Goal: Information Seeking & Learning: Compare options

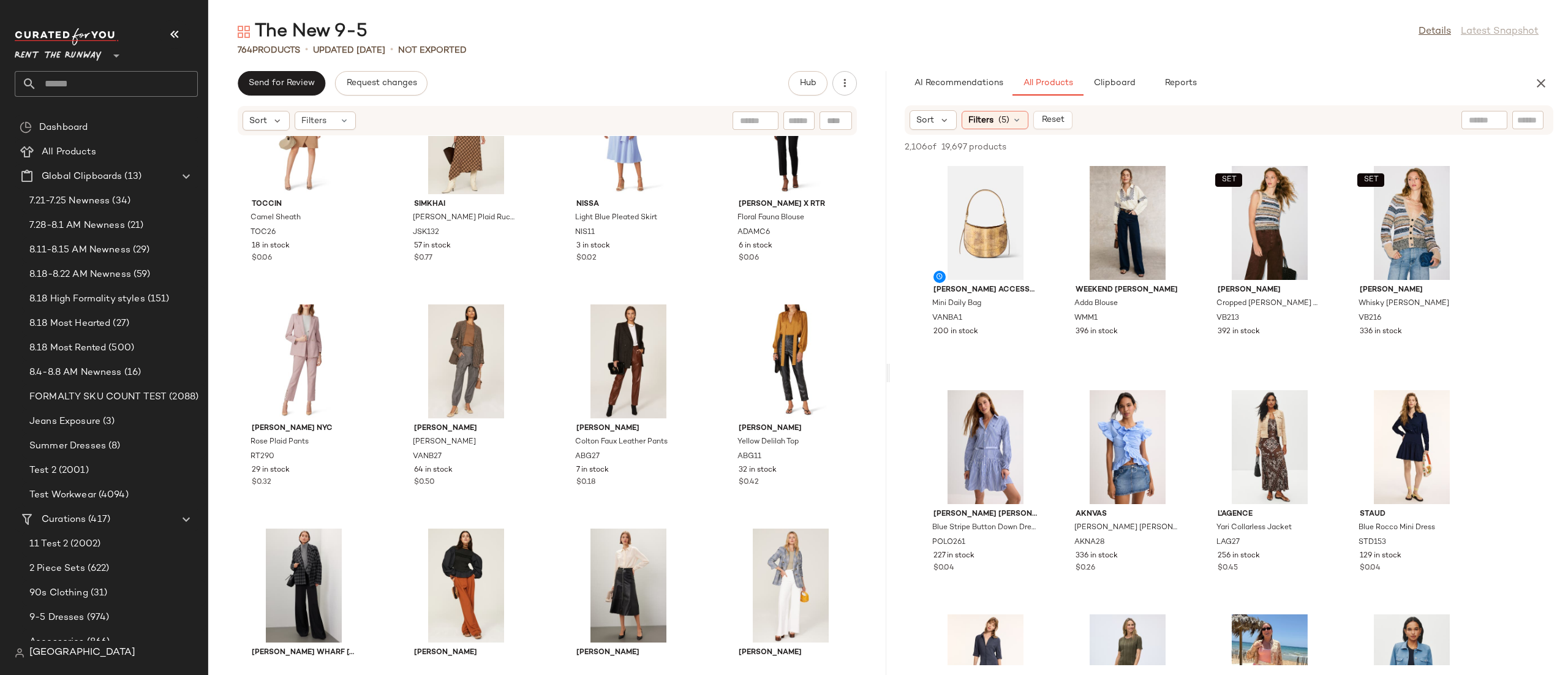
scroll to position [37398, 0]
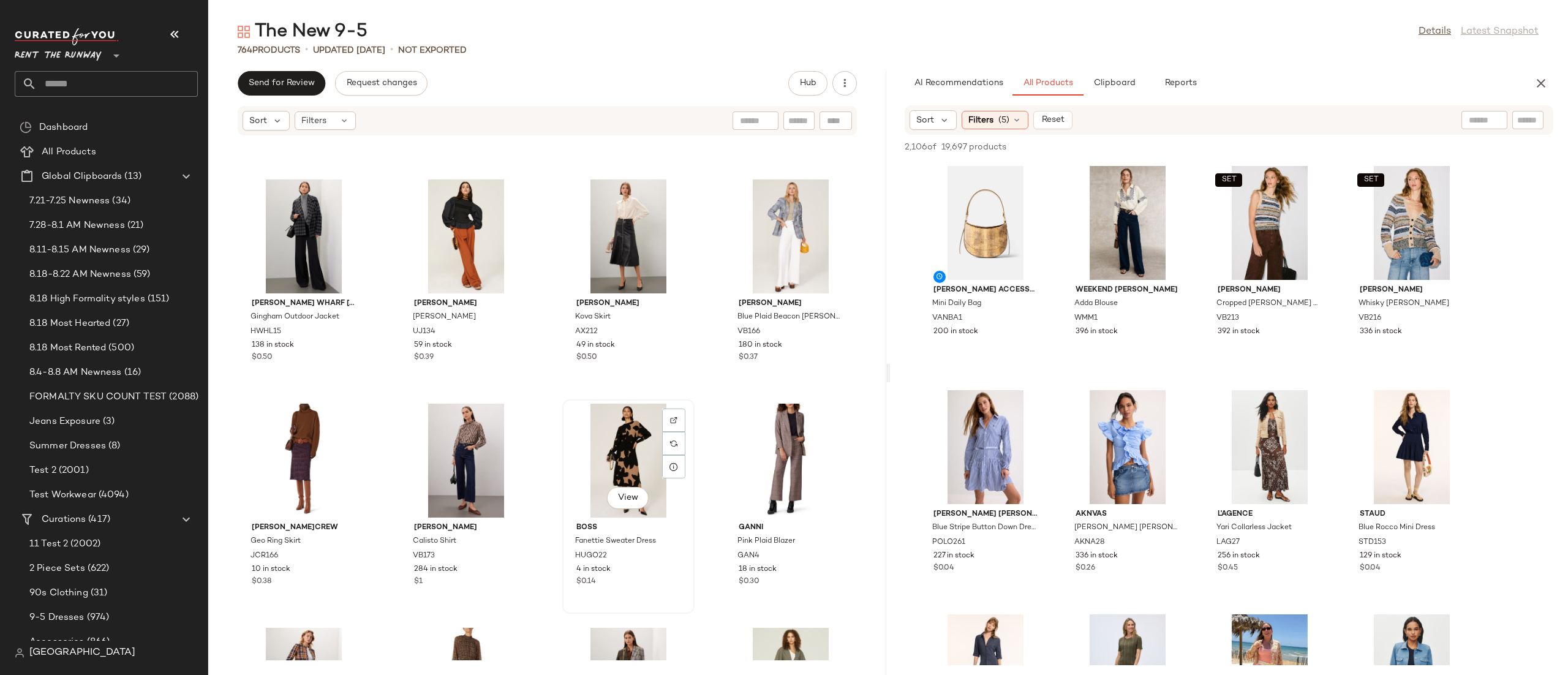
click at [609, 458] on div "View" at bounding box center [628, 461] width 124 height 114
click at [1534, 81] on icon "button" at bounding box center [1541, 83] width 15 height 15
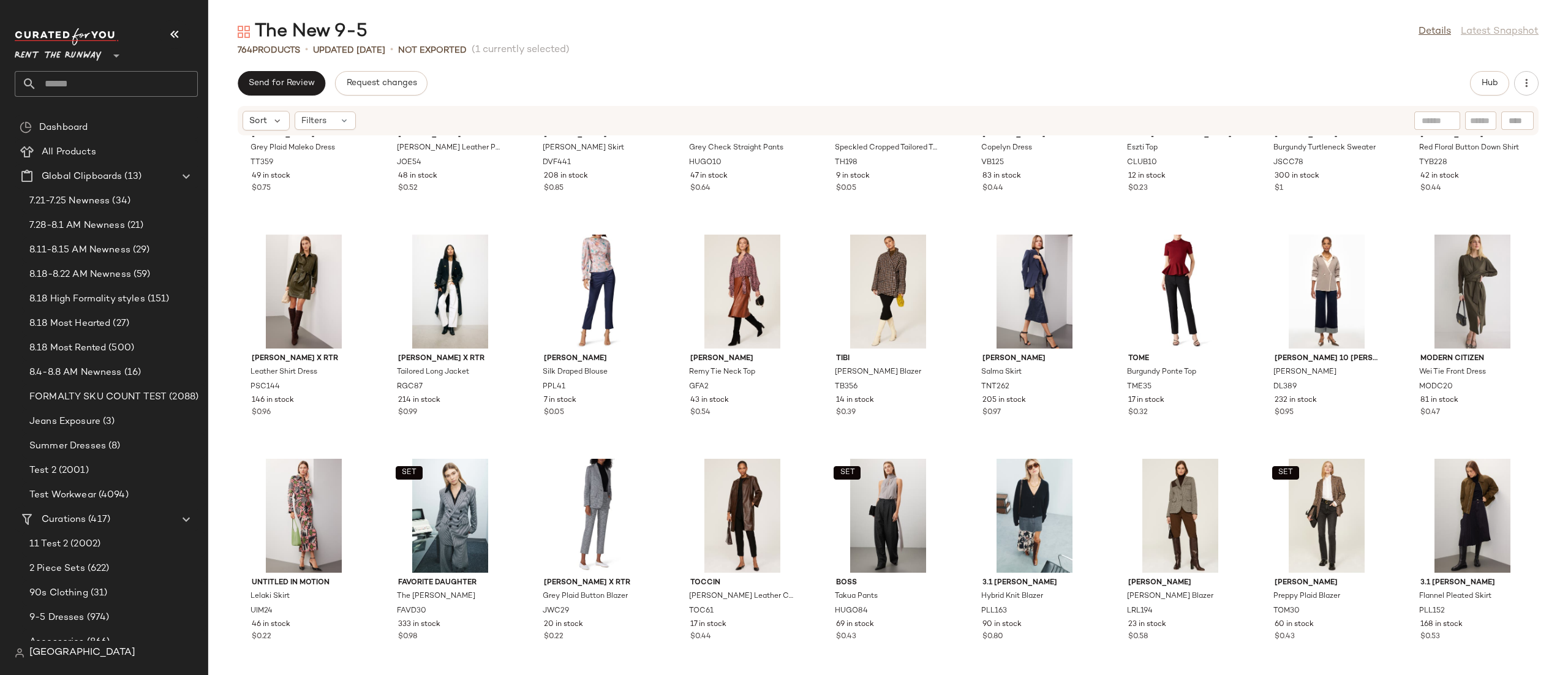
scroll to position [18527, 0]
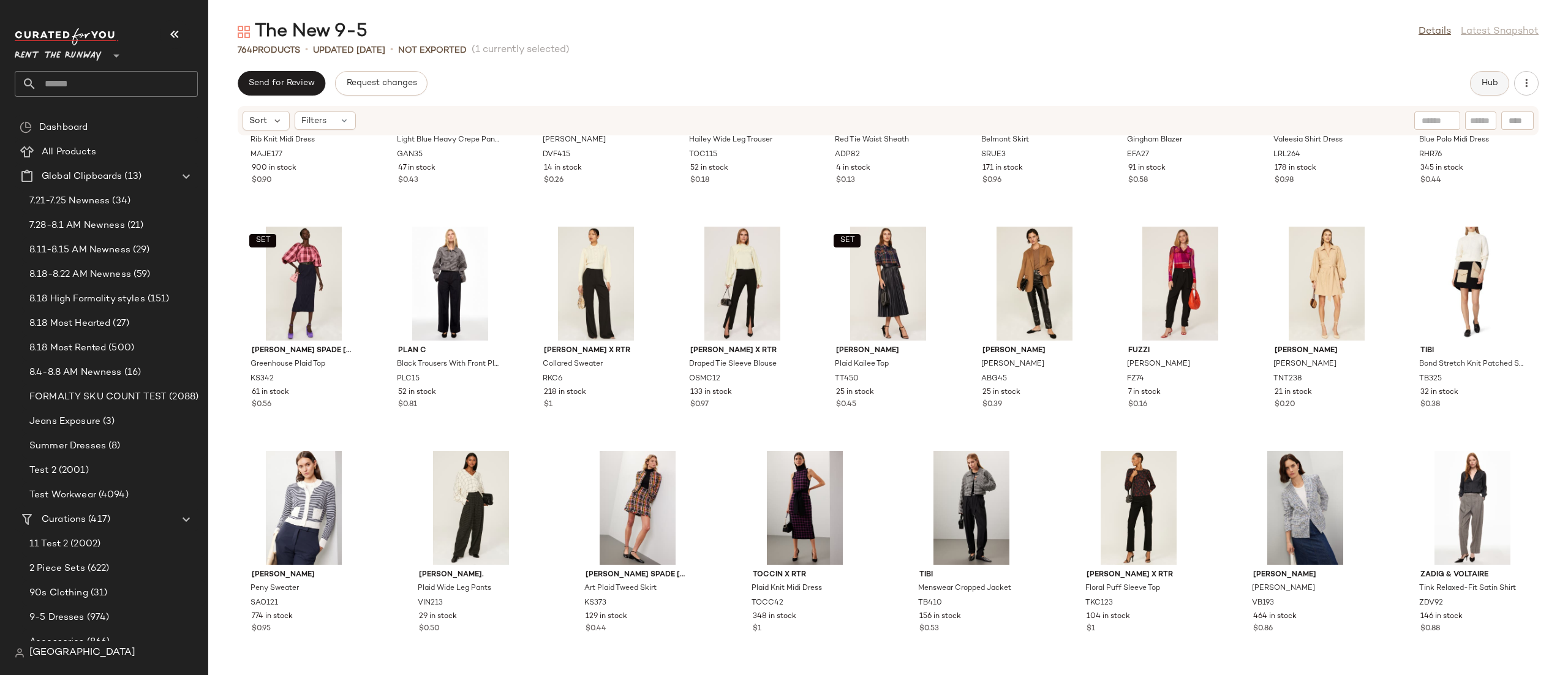
click at [1486, 78] on span "Hub" at bounding box center [1490, 83] width 17 height 10
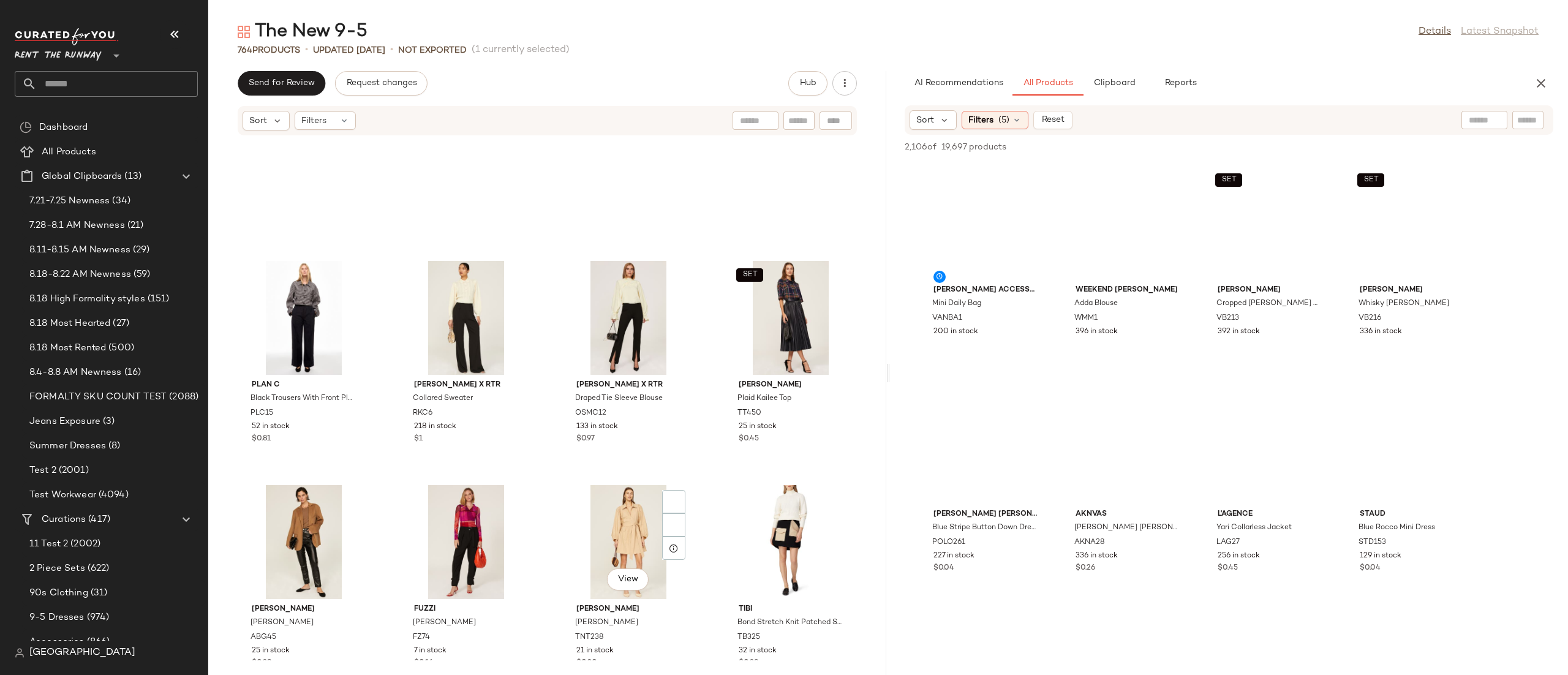
scroll to position [42282, 0]
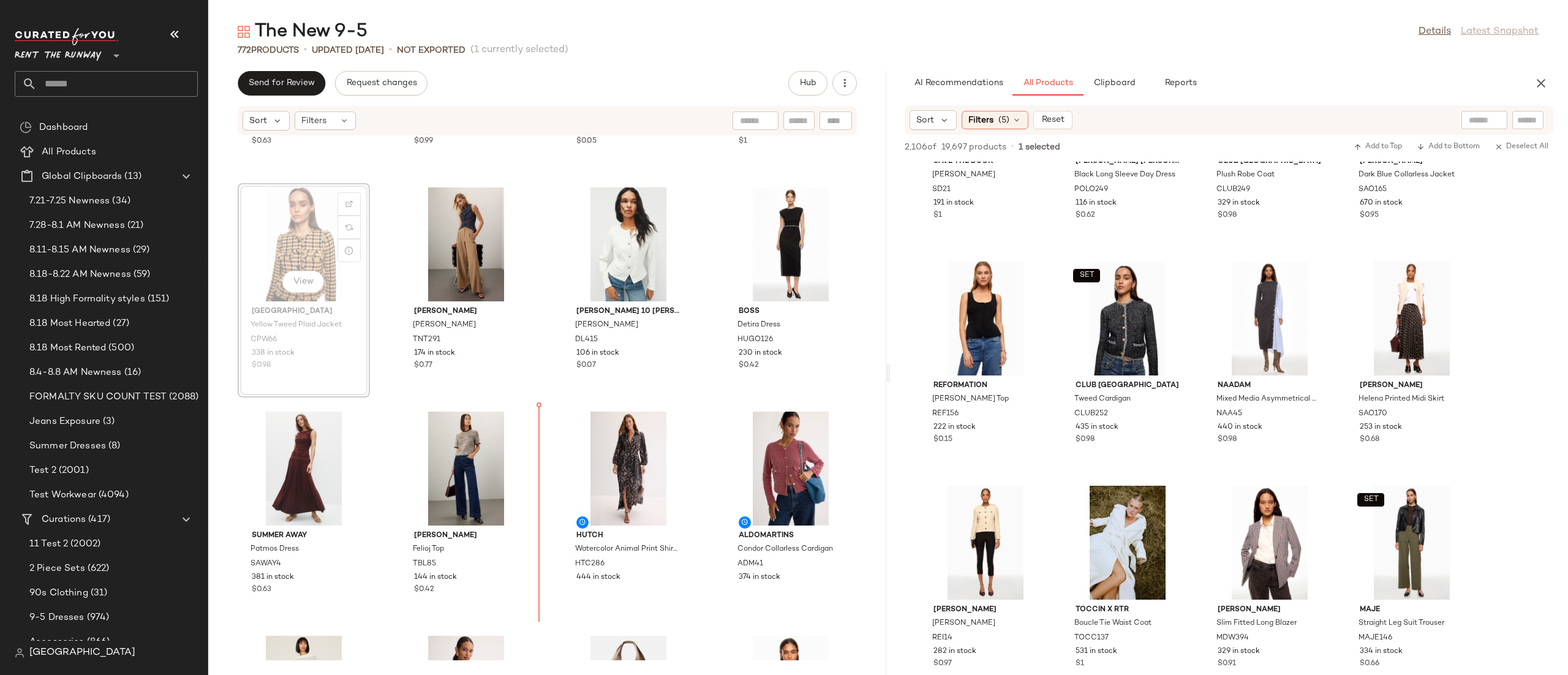
scroll to position [1087, 0]
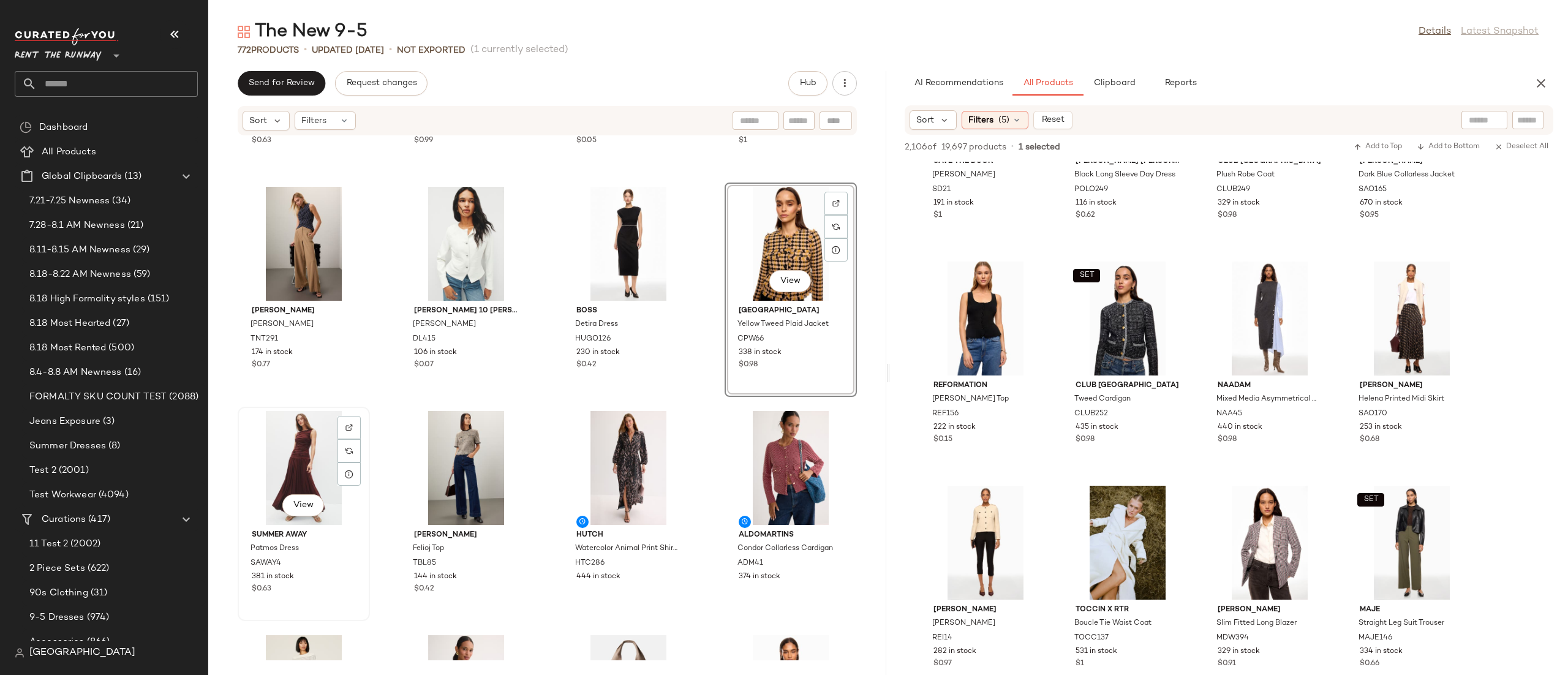
drag, startPoint x: 654, startPoint y: 293, endPoint x: 290, endPoint y: 475, distance: 407.0
click at [290, 475] on div "C?LLAS Sylvie Dress CLM14 282 in stock $0.63 Ronny Kobo x RTR Geometric Mock Ne…" at bounding box center [547, 398] width 678 height 524
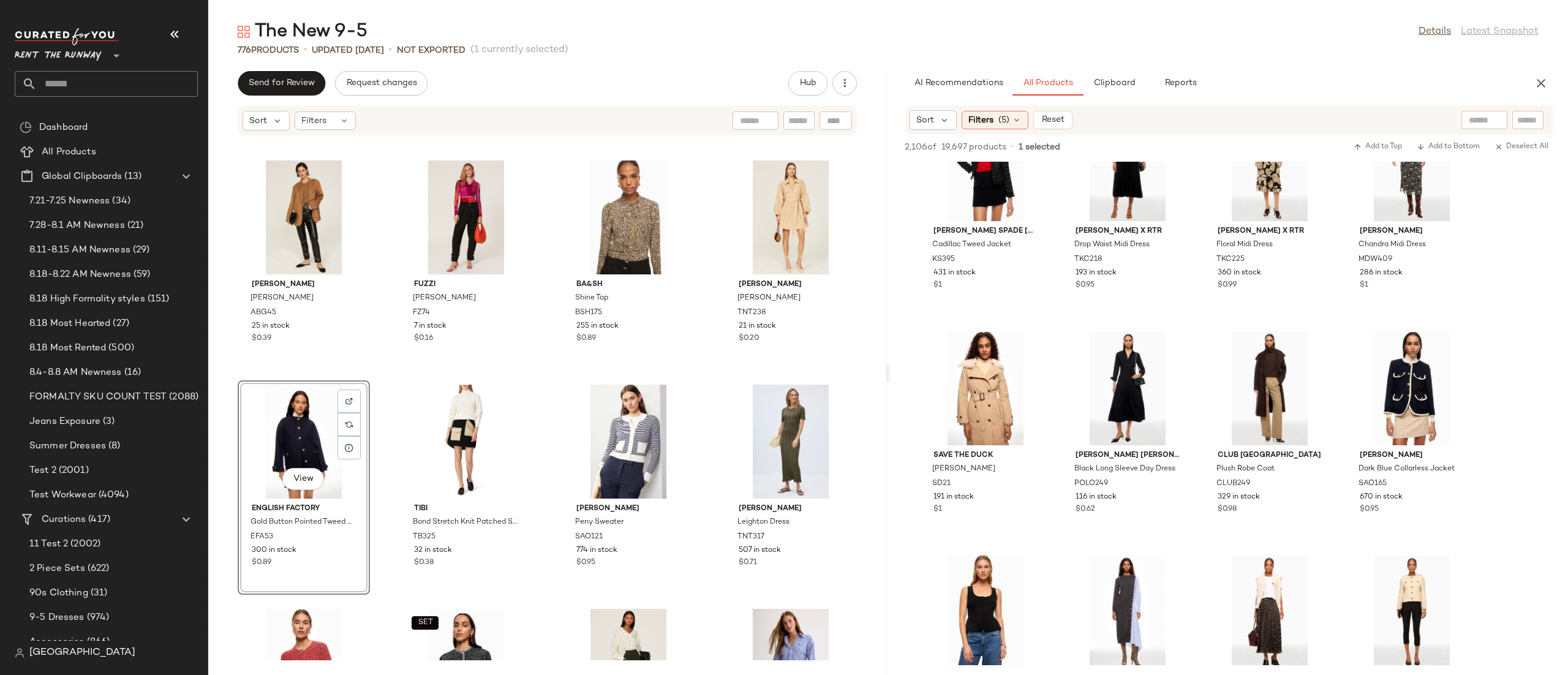
scroll to position [3713, 0]
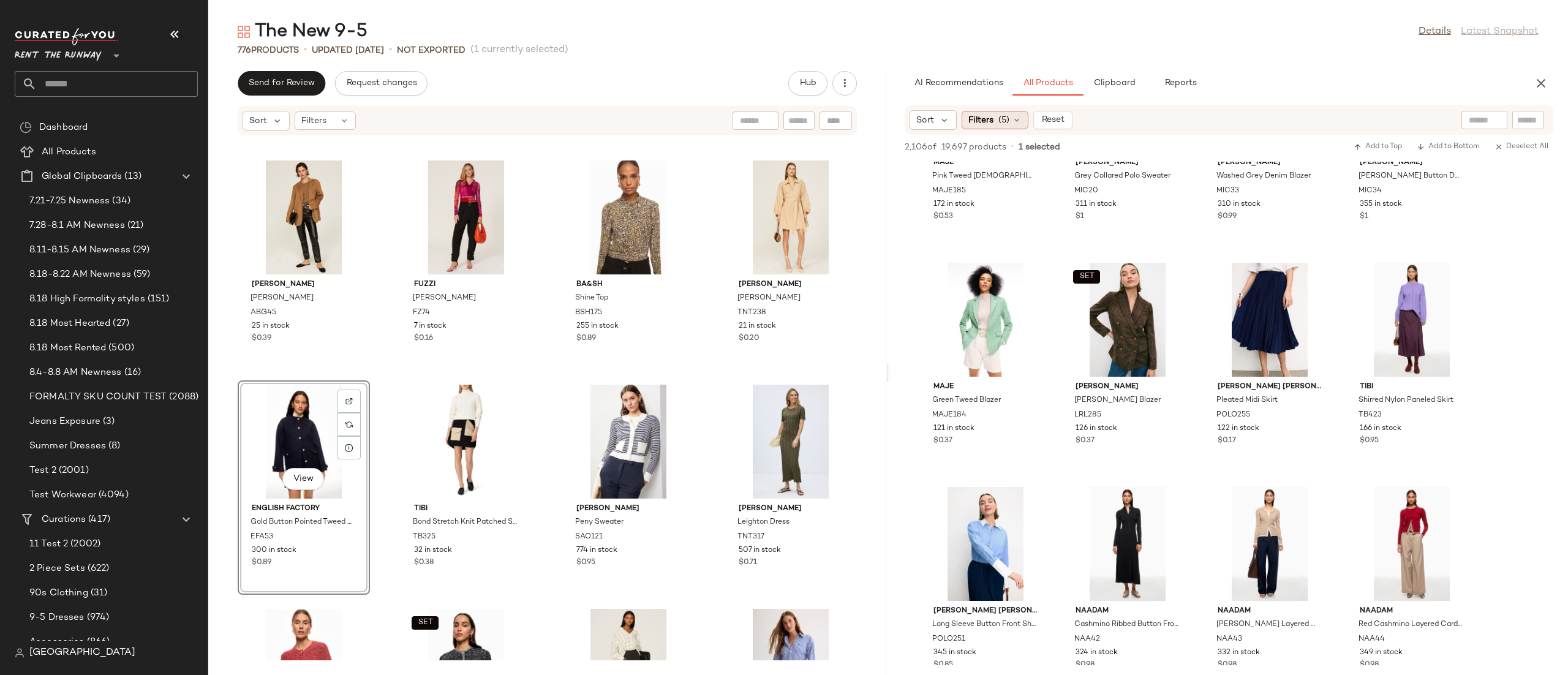
click at [1000, 117] on span "(5)" at bounding box center [1004, 120] width 11 height 13
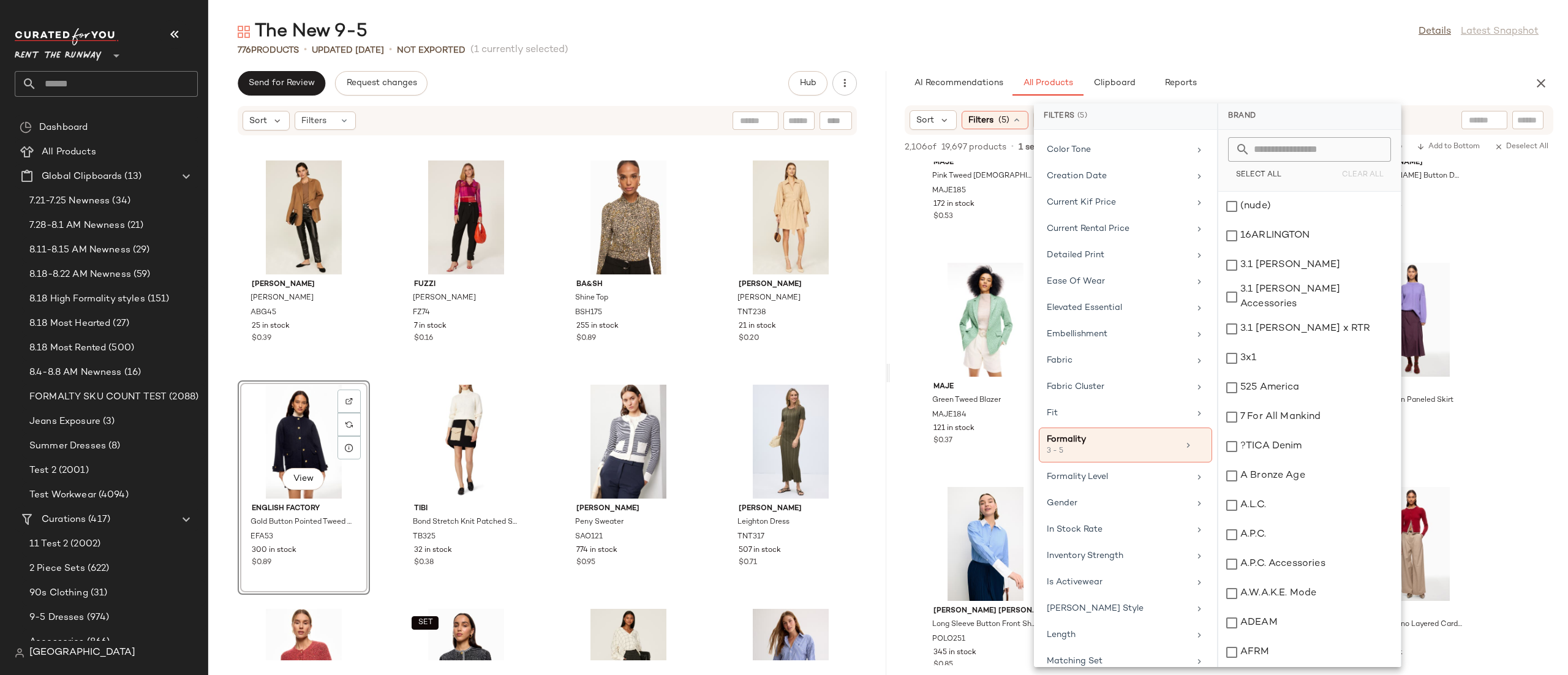
scroll to position [965, 0]
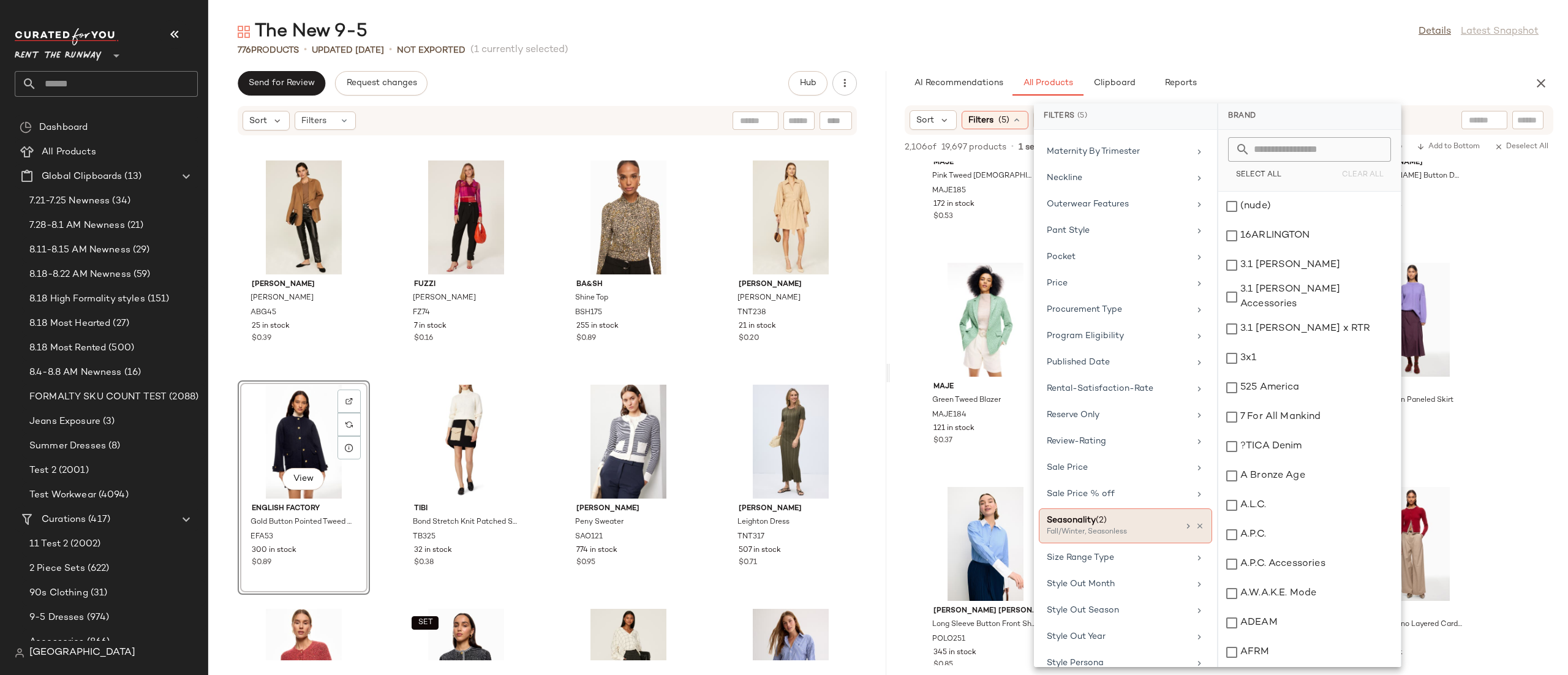
click at [1106, 525] on span "(2)" at bounding box center [1101, 520] width 11 height 9
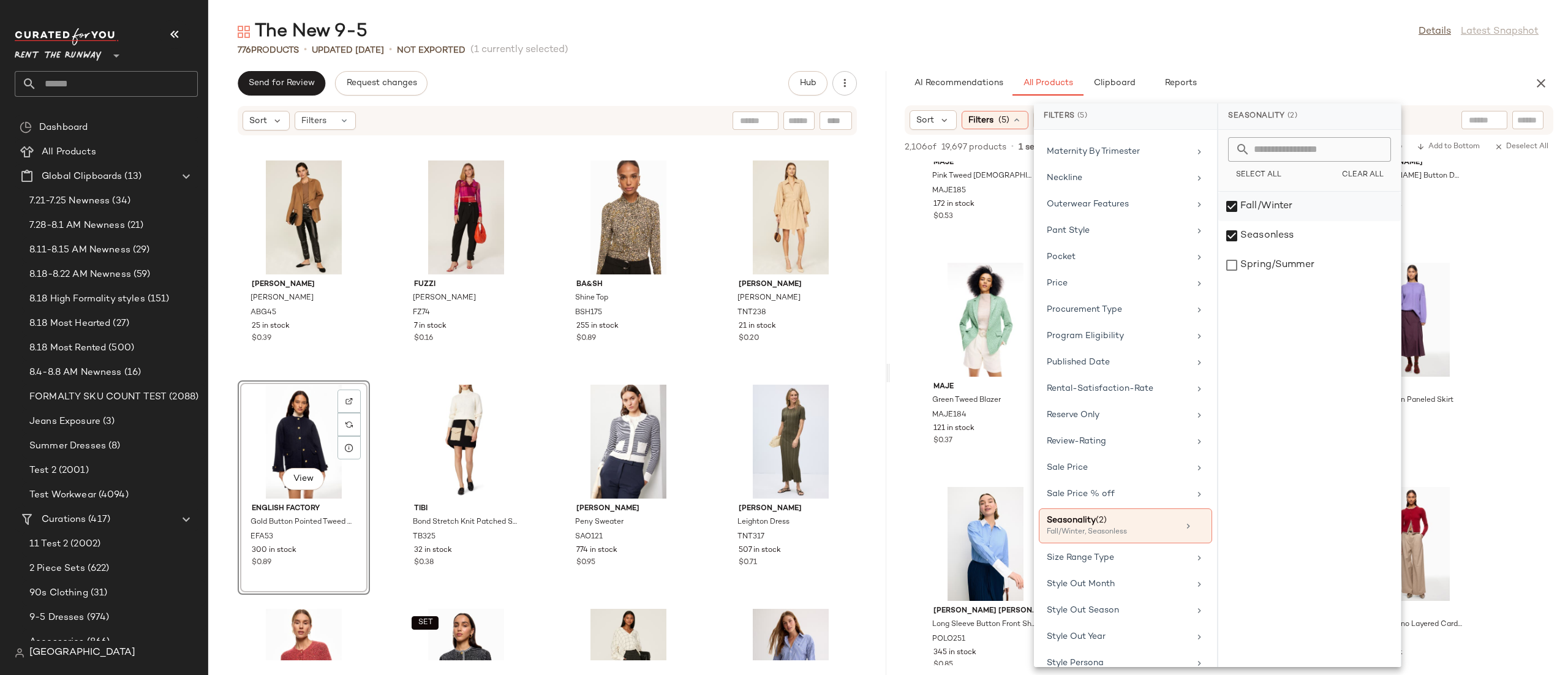
click at [1235, 221] on div "Fall/Winter" at bounding box center [1309, 236] width 182 height 29
click at [1472, 119] on input "text" at bounding box center [1484, 120] width 32 height 13
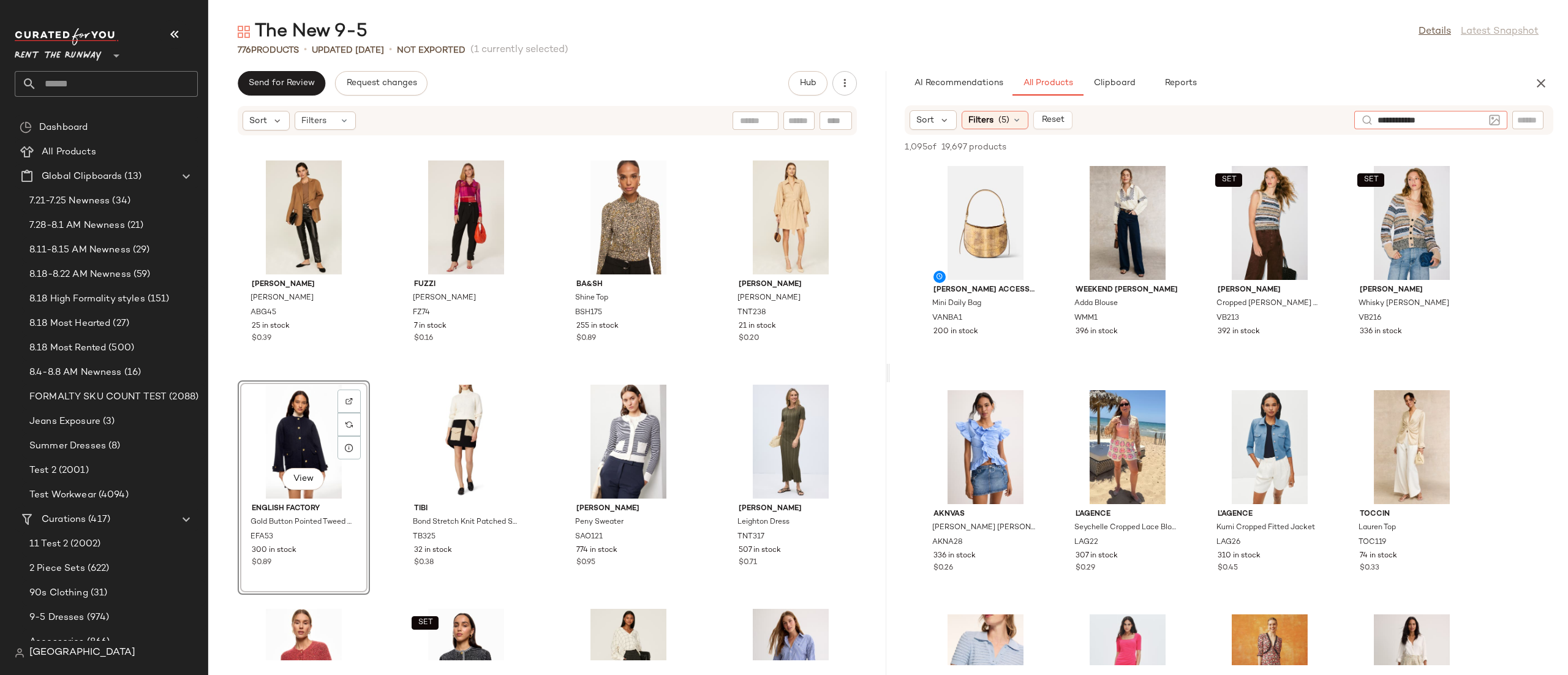
type input "**********"
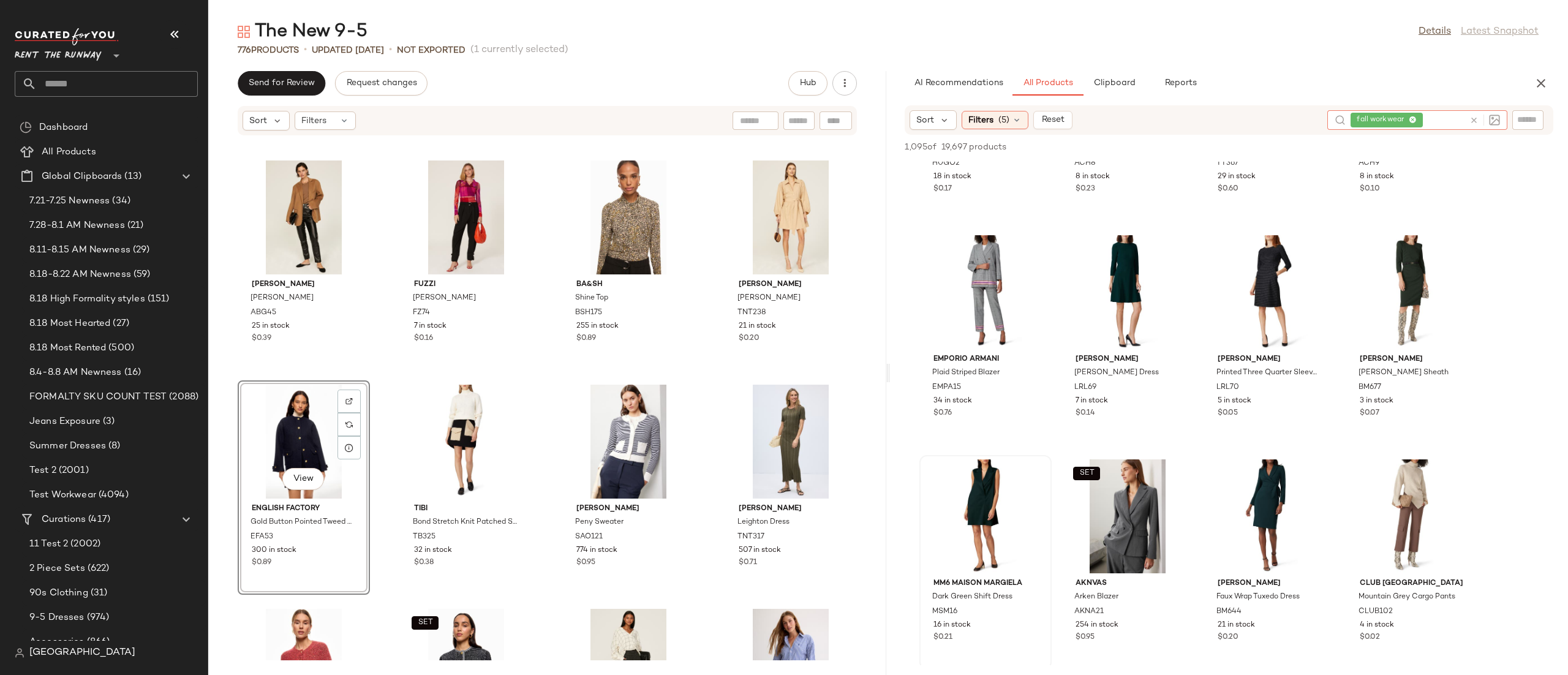
scroll to position [179, 0]
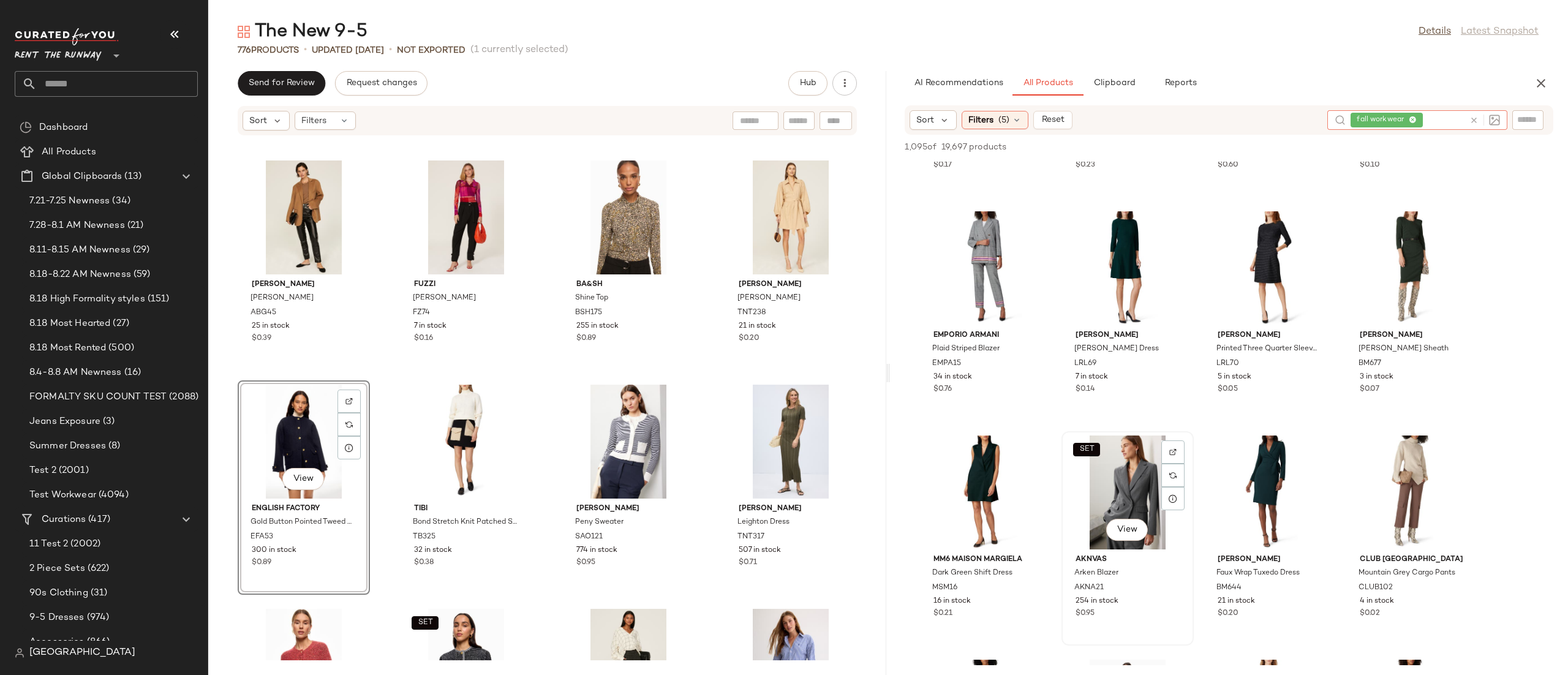
click at [1122, 499] on div "SET View" at bounding box center [1127, 492] width 124 height 114
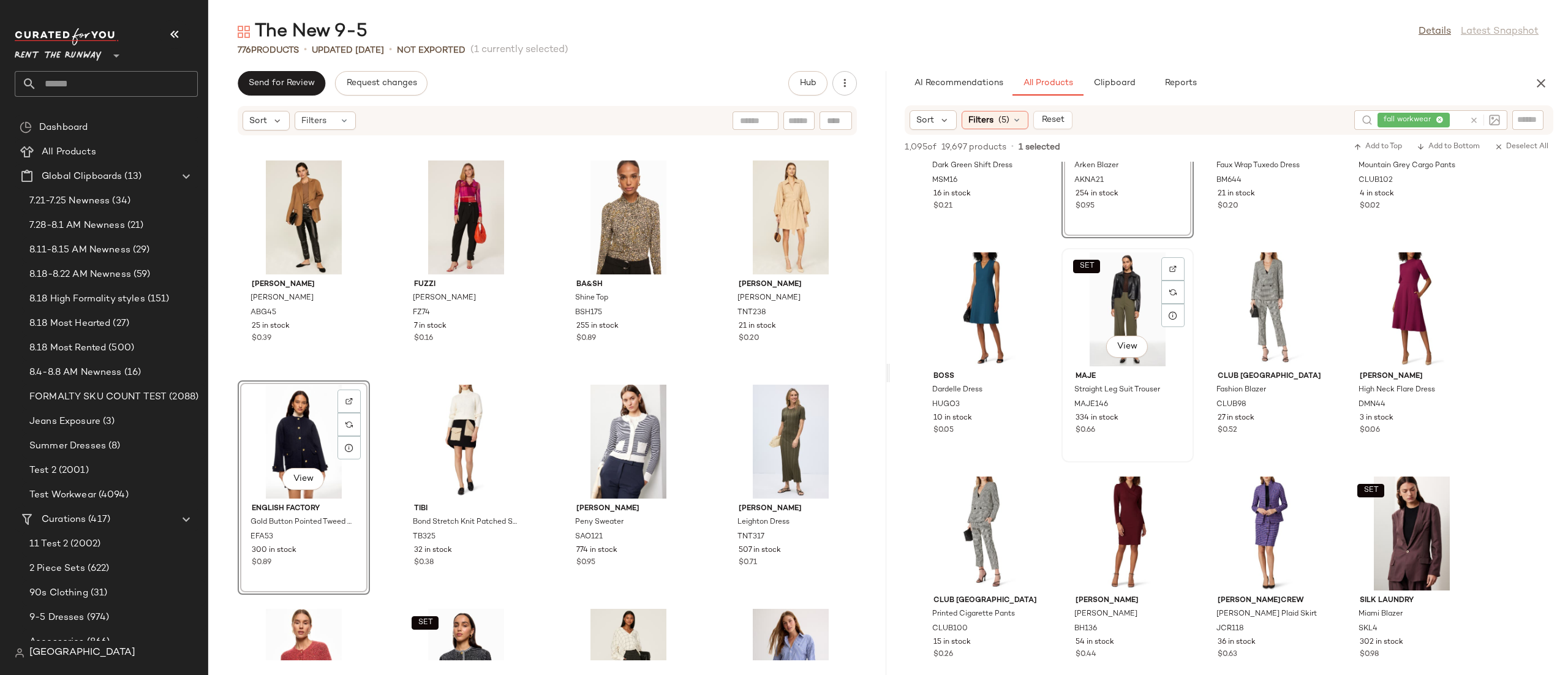
scroll to position [588, 0]
click at [1139, 296] on div "SET View" at bounding box center [1127, 308] width 124 height 114
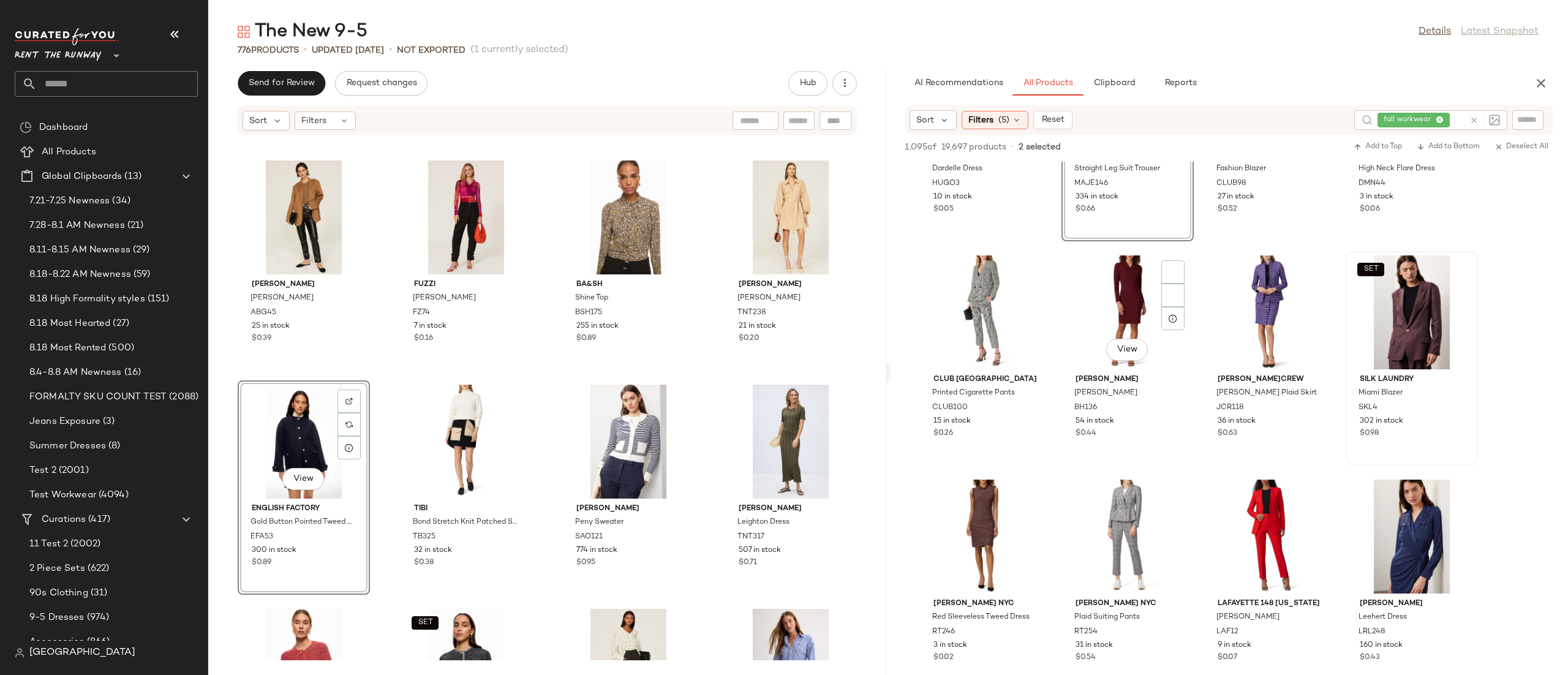
scroll to position [856, 0]
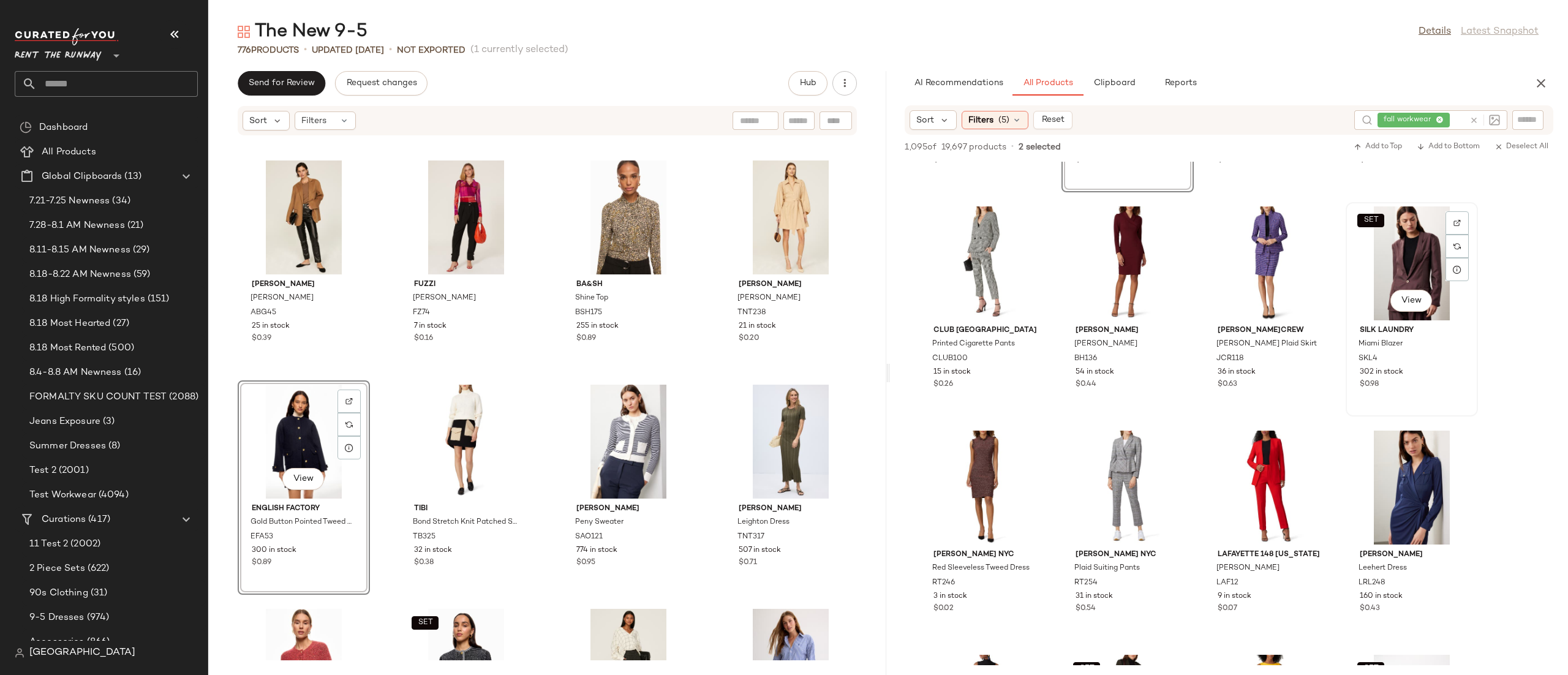
click at [1422, 267] on div "SET View" at bounding box center [1411, 263] width 124 height 114
click at [1410, 456] on div "View" at bounding box center [1411, 487] width 124 height 114
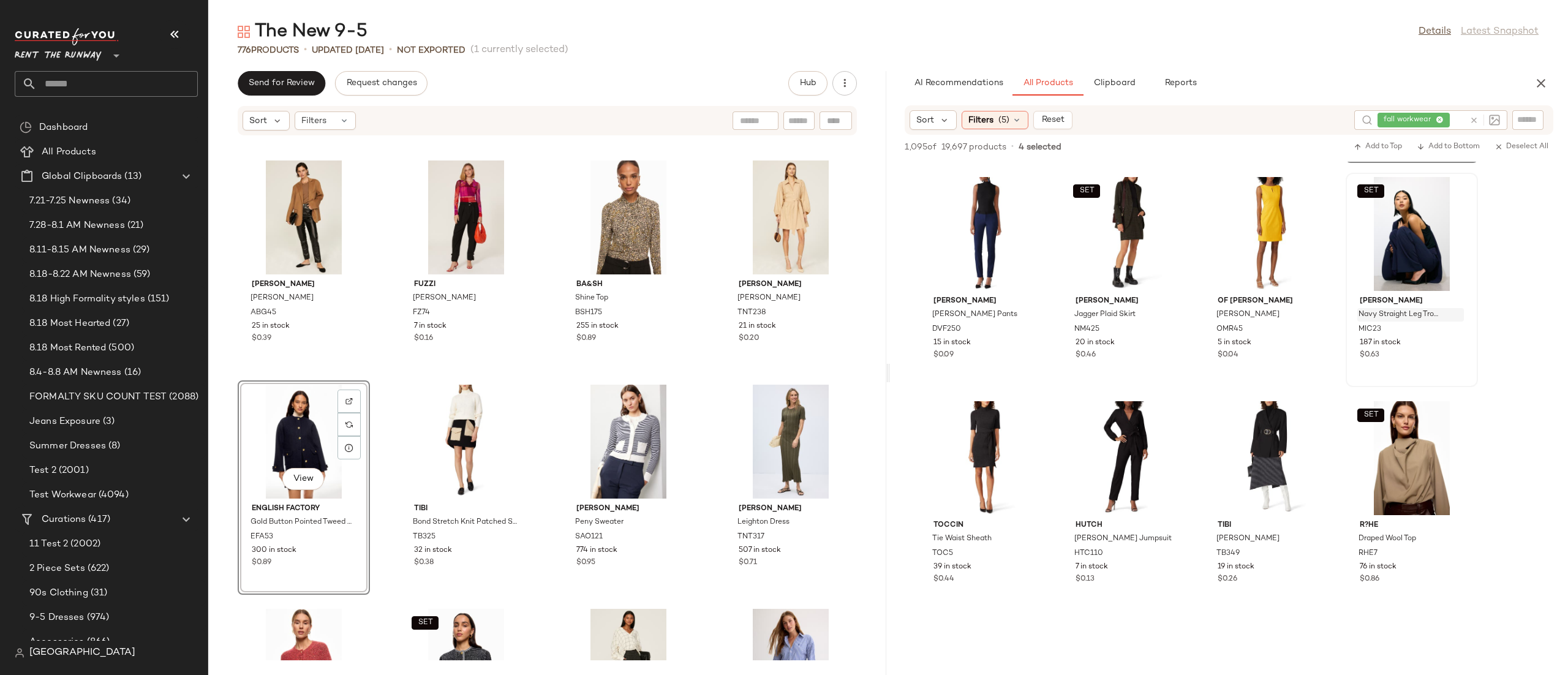
scroll to position [1345, 0]
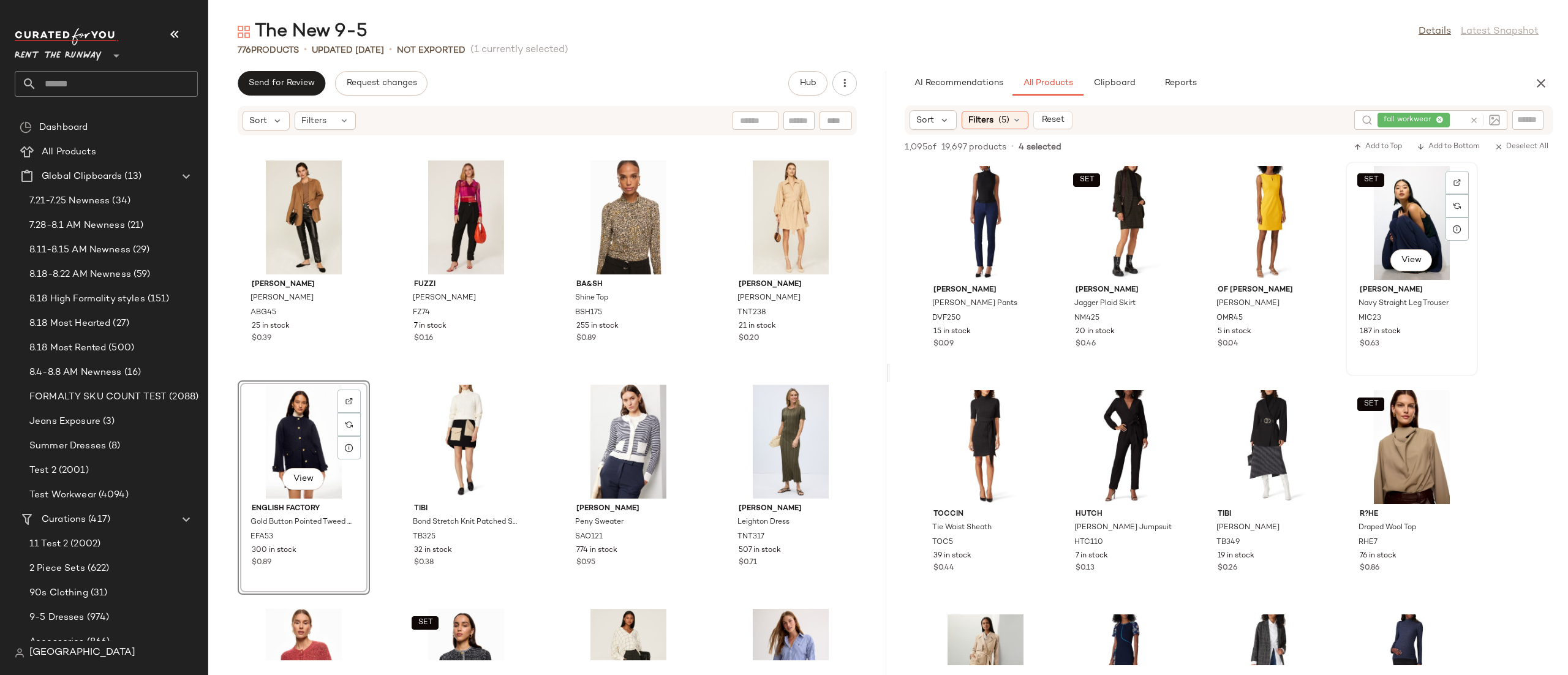
click at [1388, 251] on div "SET View" at bounding box center [1411, 223] width 124 height 114
click at [1408, 450] on div "SET View" at bounding box center [1411, 447] width 124 height 114
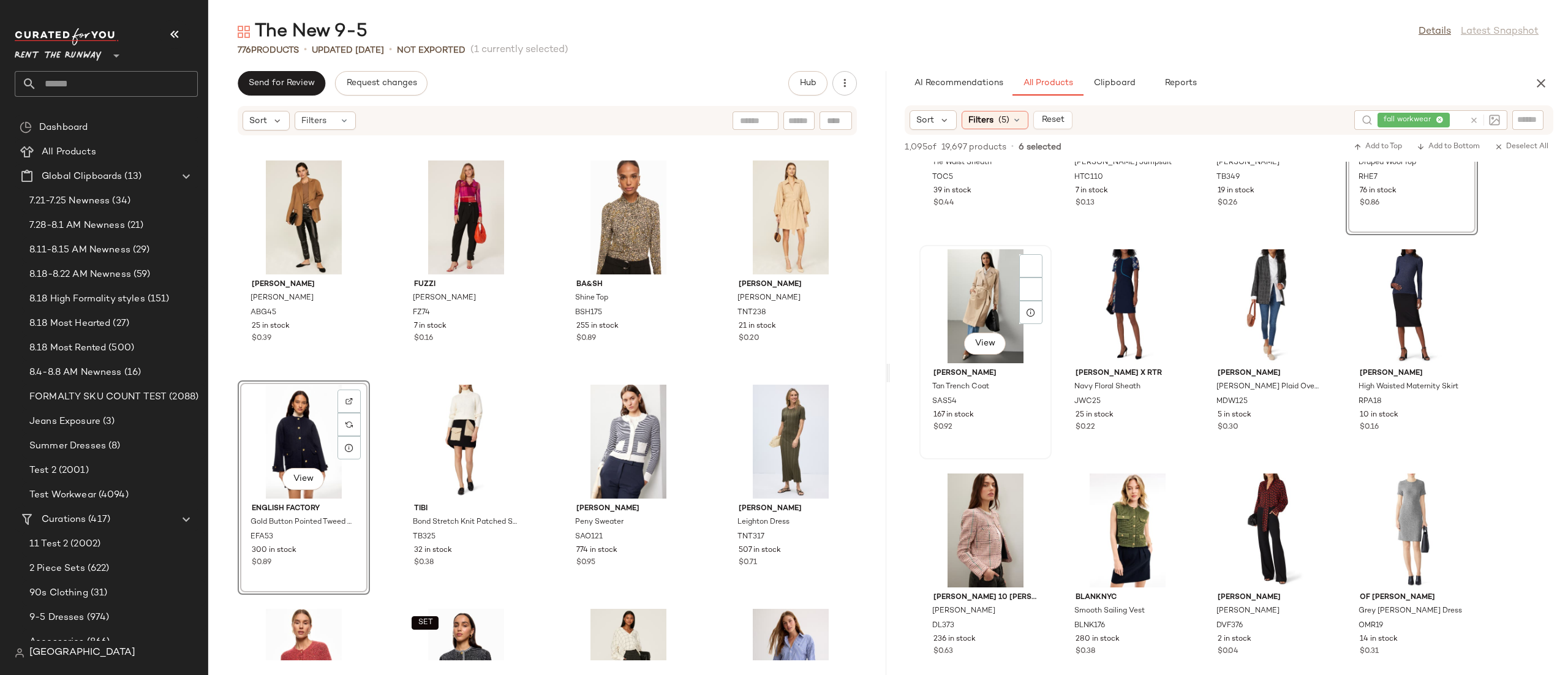
scroll to position [1712, 0]
click at [962, 291] on div "View" at bounding box center [985, 304] width 124 height 114
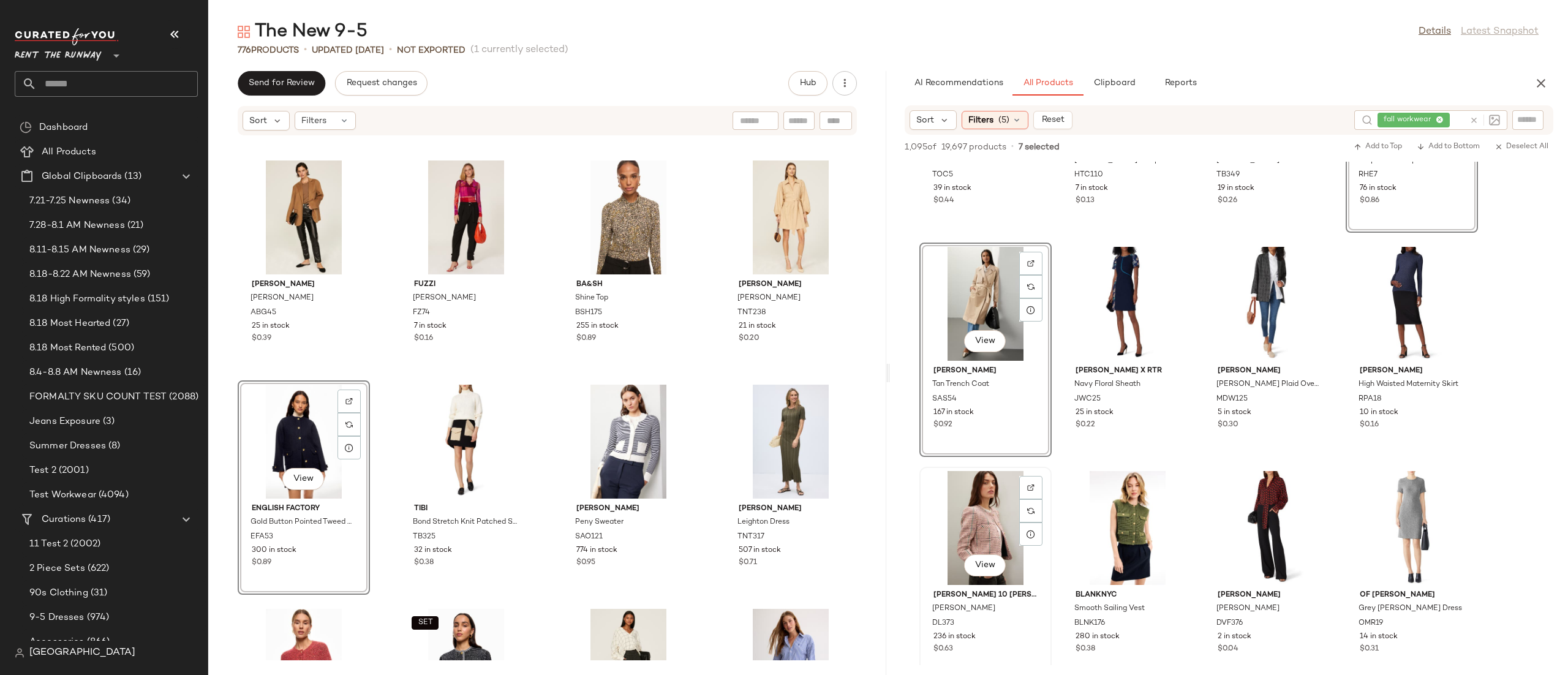
click at [987, 513] on div "View" at bounding box center [985, 528] width 124 height 114
click at [1117, 506] on div "View" at bounding box center [1127, 528] width 124 height 114
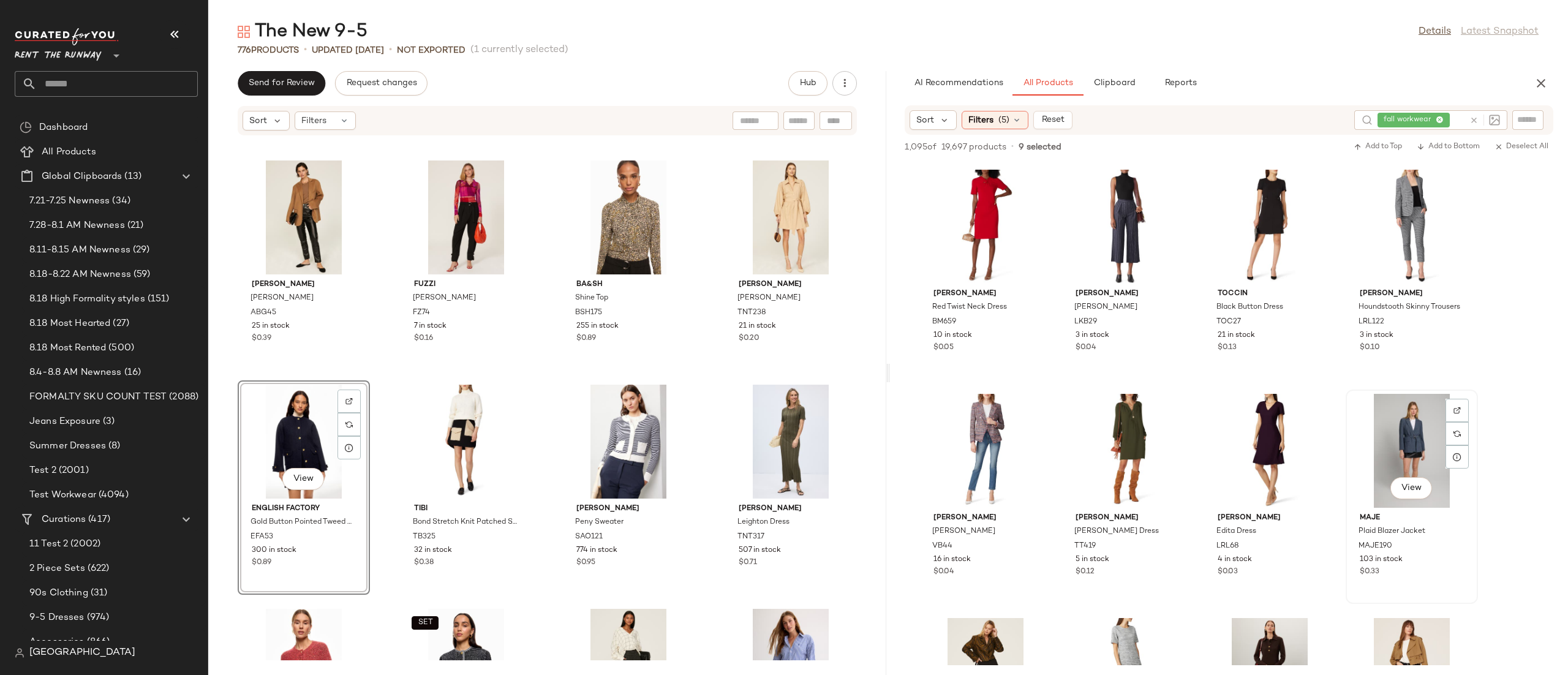
click at [1388, 435] on div "View" at bounding box center [1411, 450] width 124 height 114
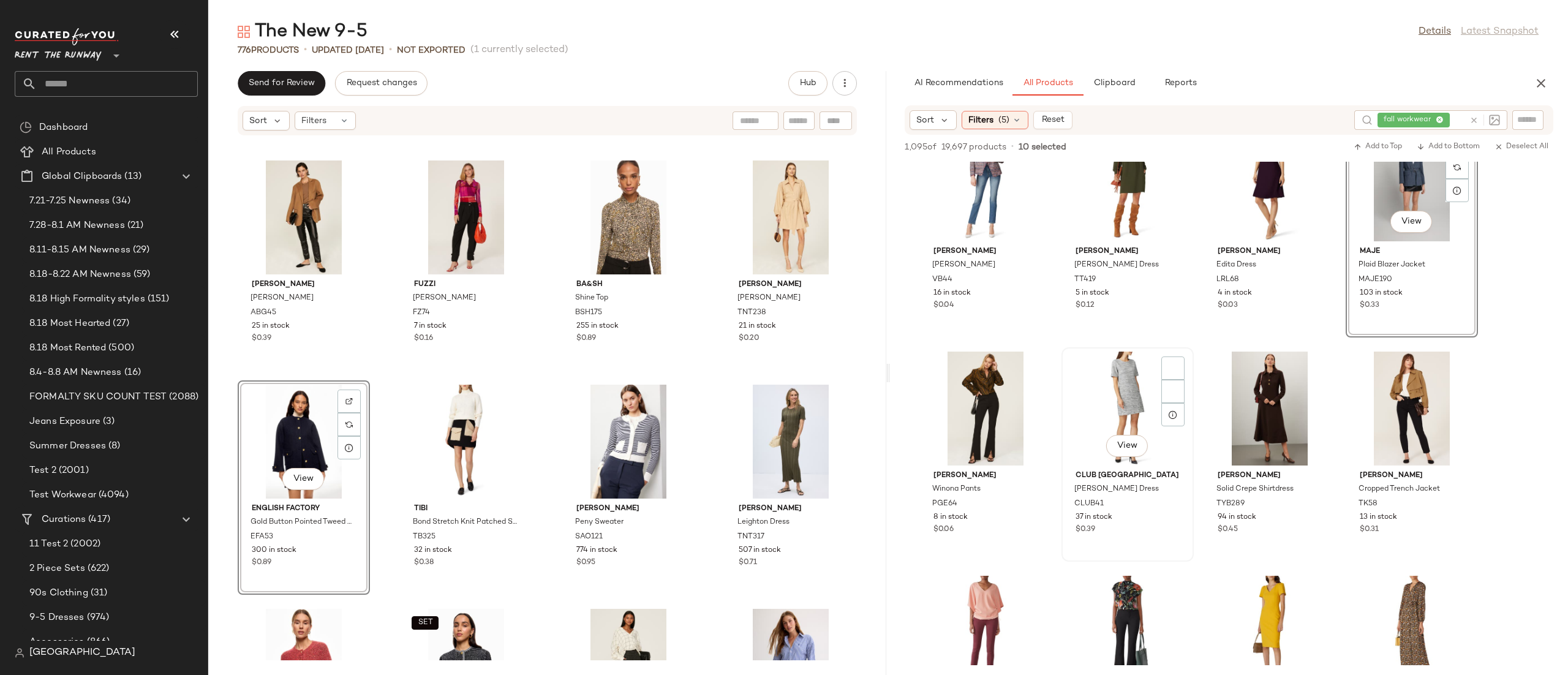
scroll to position [2567, 0]
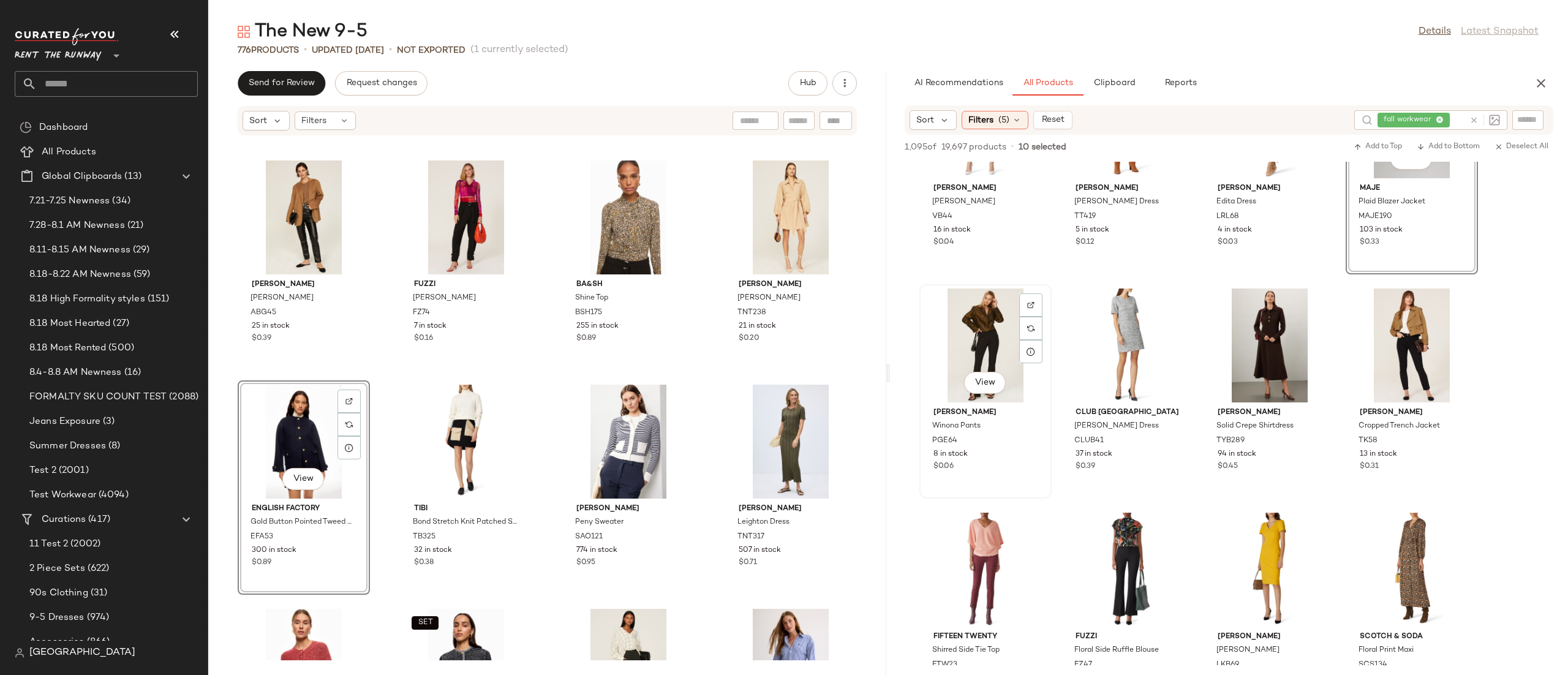
click at [985, 345] on div "View" at bounding box center [985, 345] width 124 height 114
click at [1279, 326] on div "View" at bounding box center [1269, 345] width 124 height 114
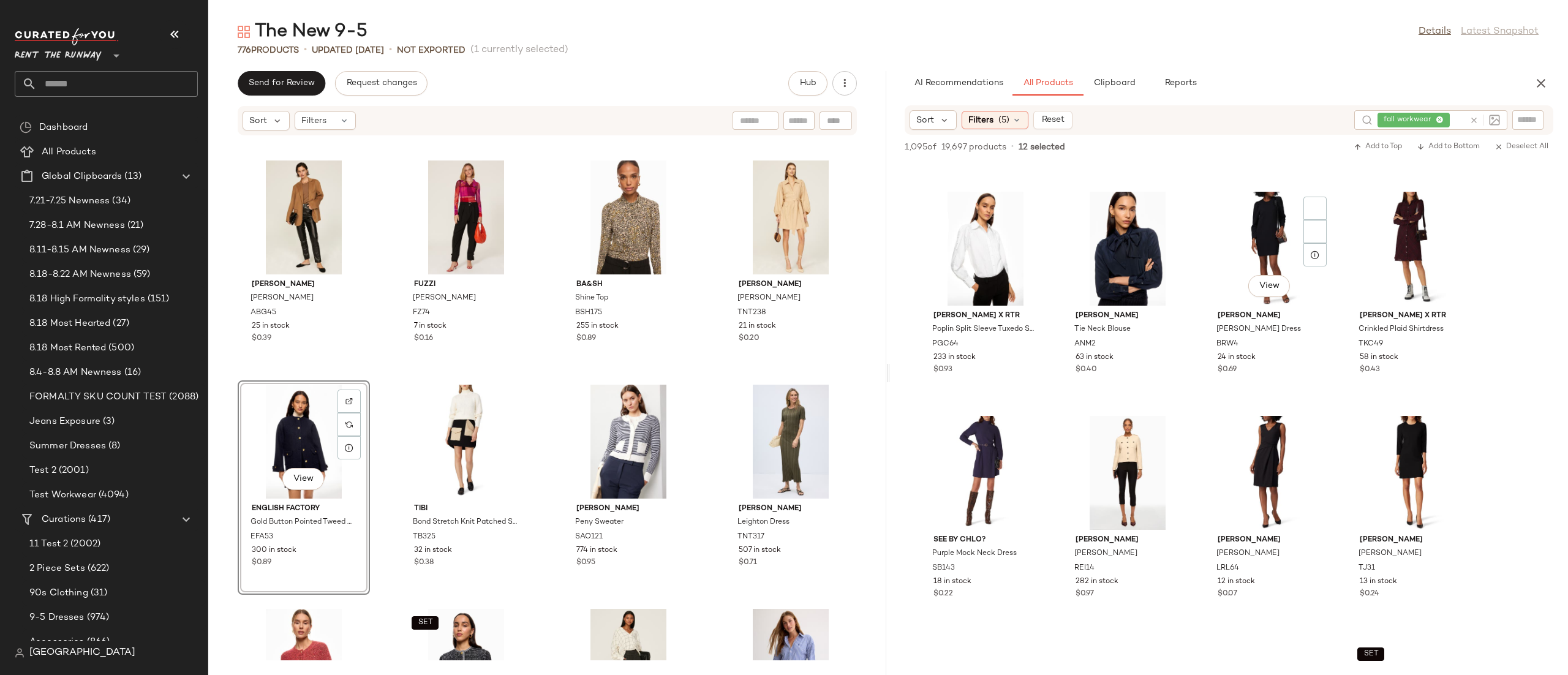
scroll to position [3118, 0]
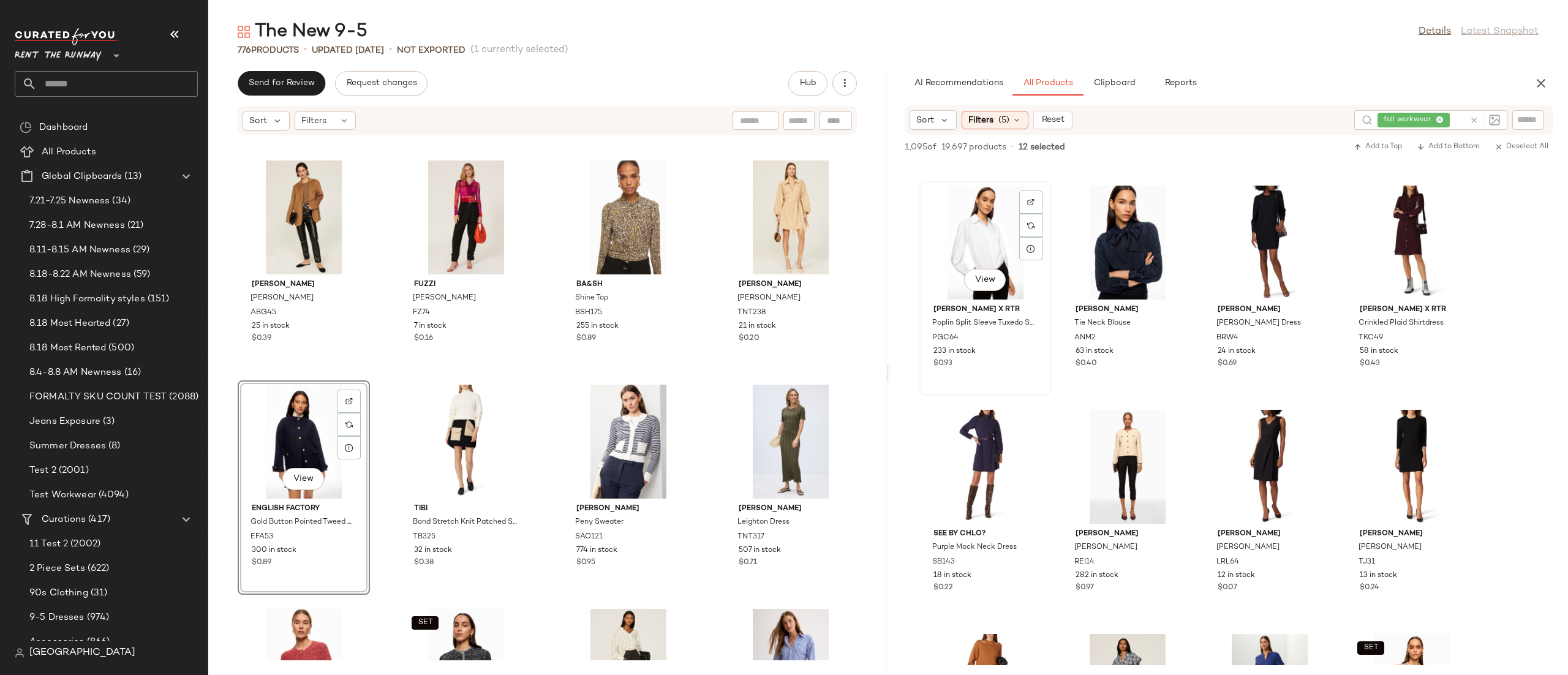
click at [1001, 237] on div "View" at bounding box center [985, 243] width 124 height 114
click at [1140, 228] on div "View" at bounding box center [1127, 243] width 124 height 114
click at [1114, 426] on div "View" at bounding box center [1127, 467] width 124 height 114
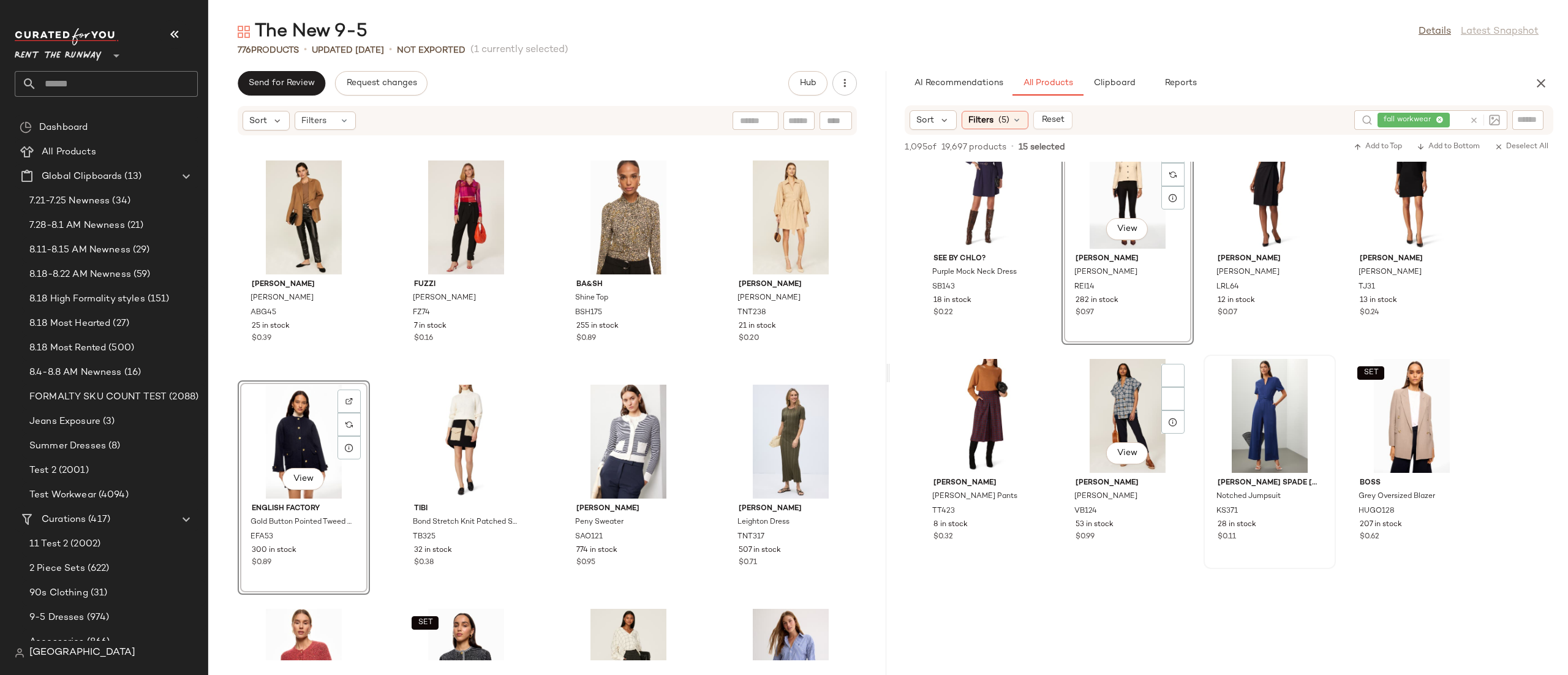
scroll to position [3394, 0]
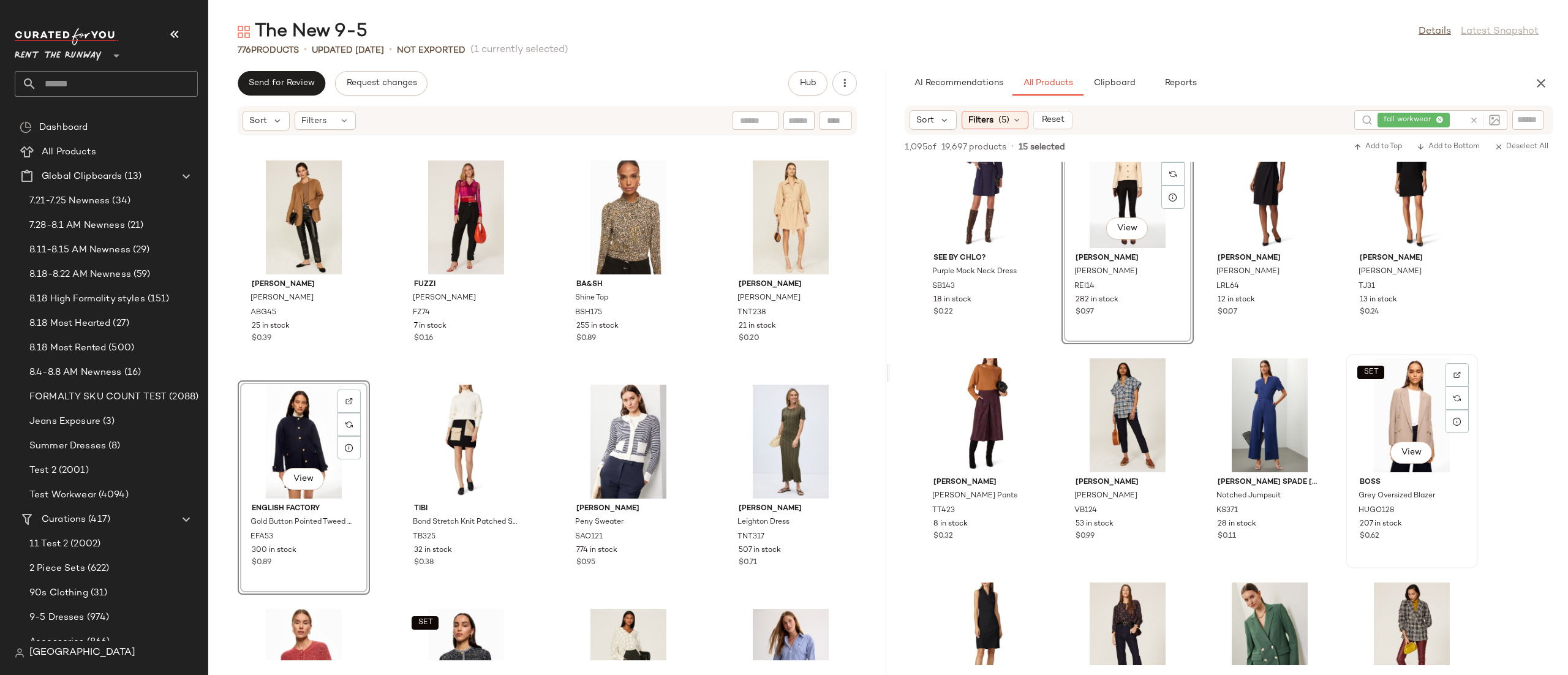
click at [1377, 412] on div "SET View" at bounding box center [1411, 415] width 124 height 114
click at [1272, 409] on div "View" at bounding box center [1269, 415] width 124 height 114
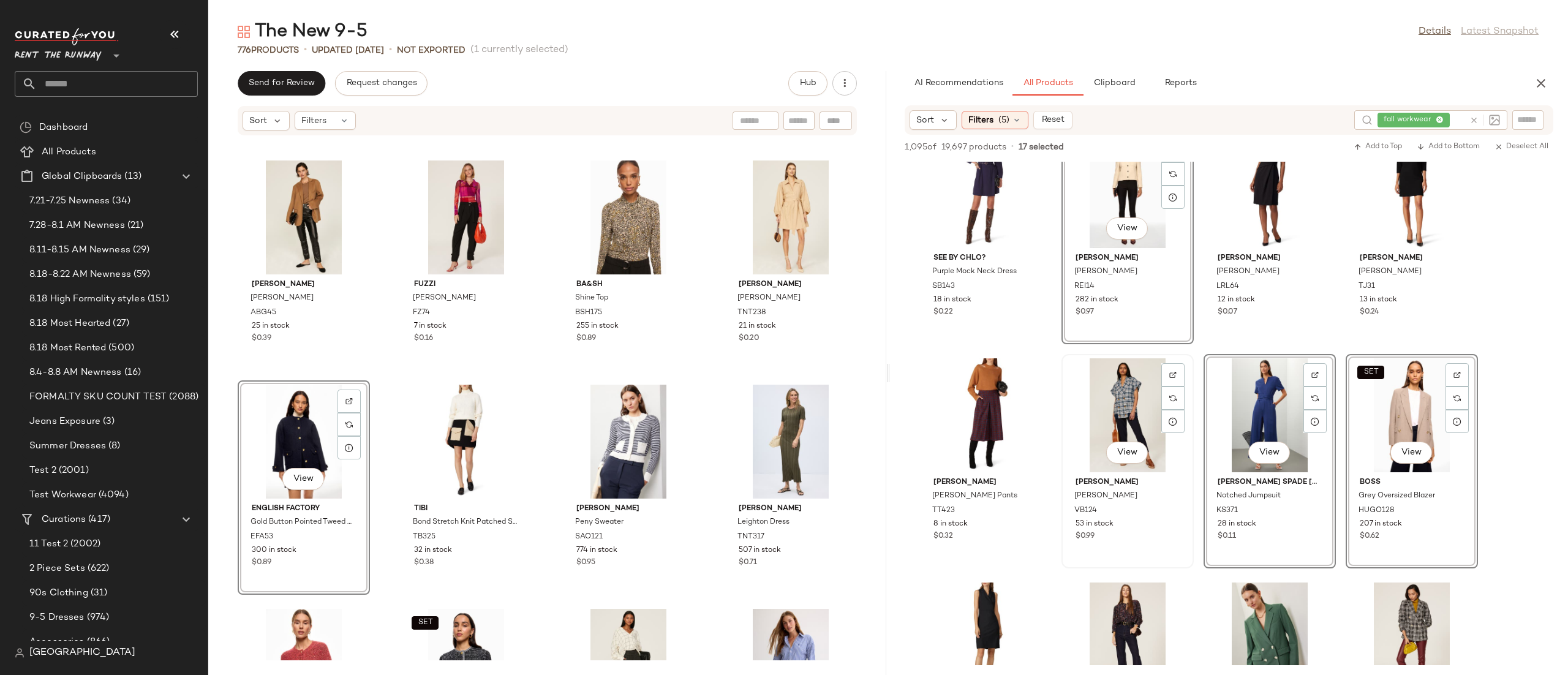
click at [1122, 410] on div "View" at bounding box center [1127, 415] width 124 height 114
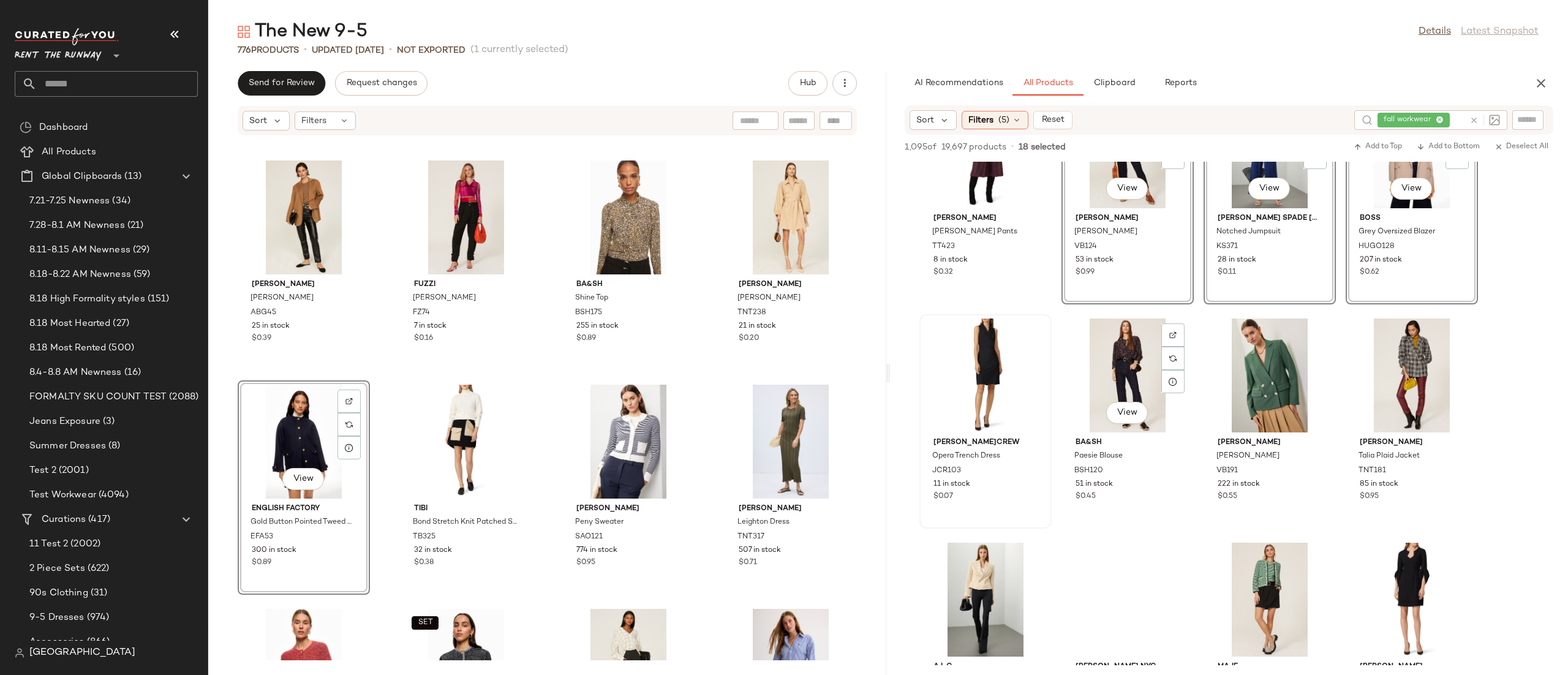
scroll to position [3658, 0]
click at [1248, 385] on div "View" at bounding box center [1269, 375] width 124 height 114
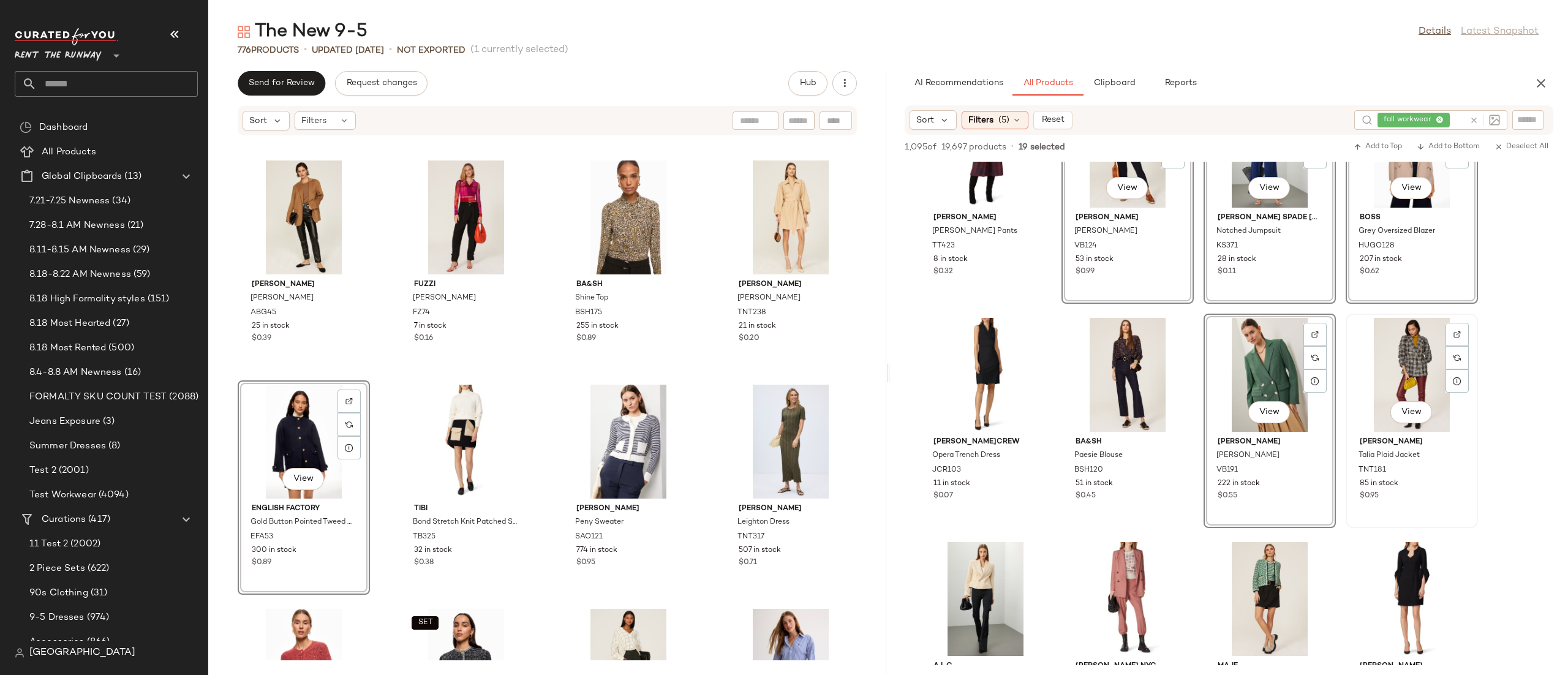
click at [1353, 355] on div "View" at bounding box center [1411, 375] width 124 height 114
click at [1253, 562] on div "View" at bounding box center [1269, 599] width 124 height 114
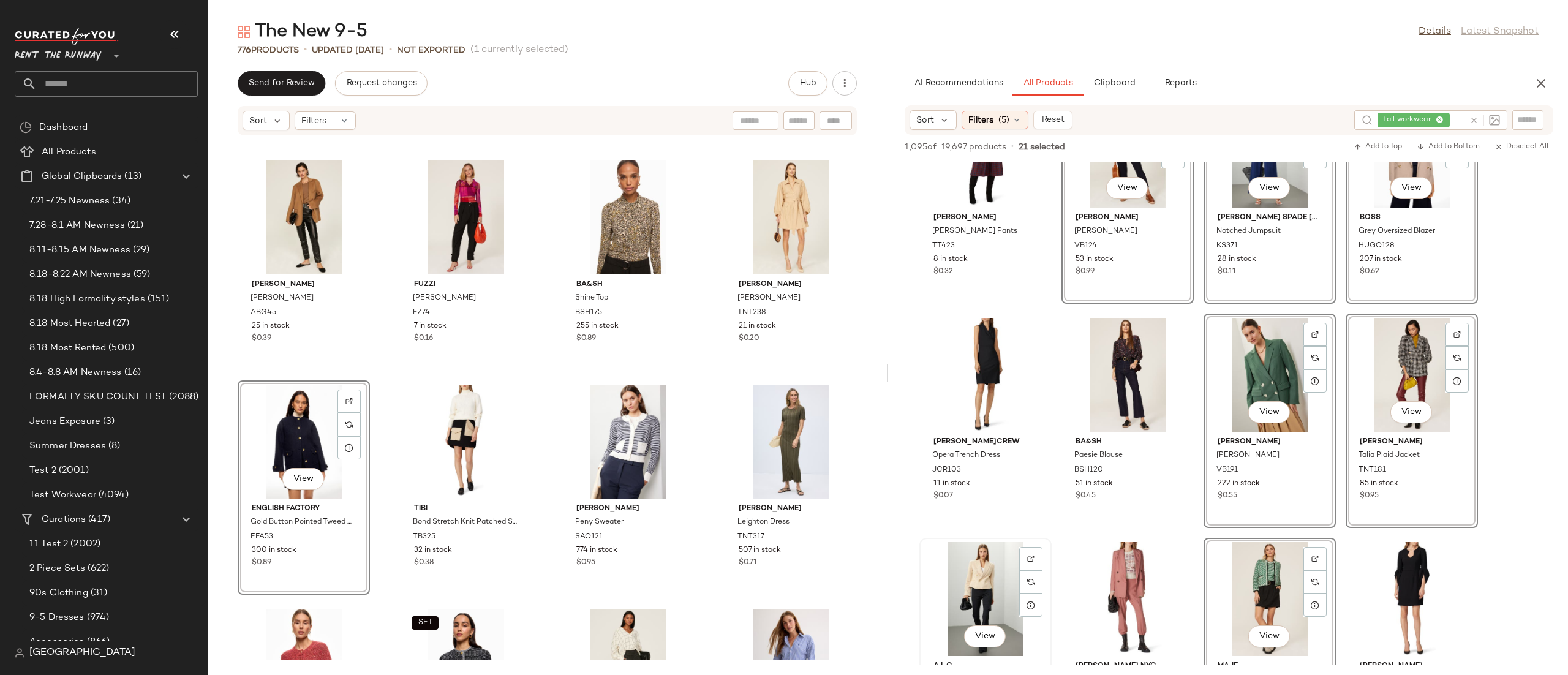
click at [973, 595] on div "View" at bounding box center [985, 599] width 124 height 114
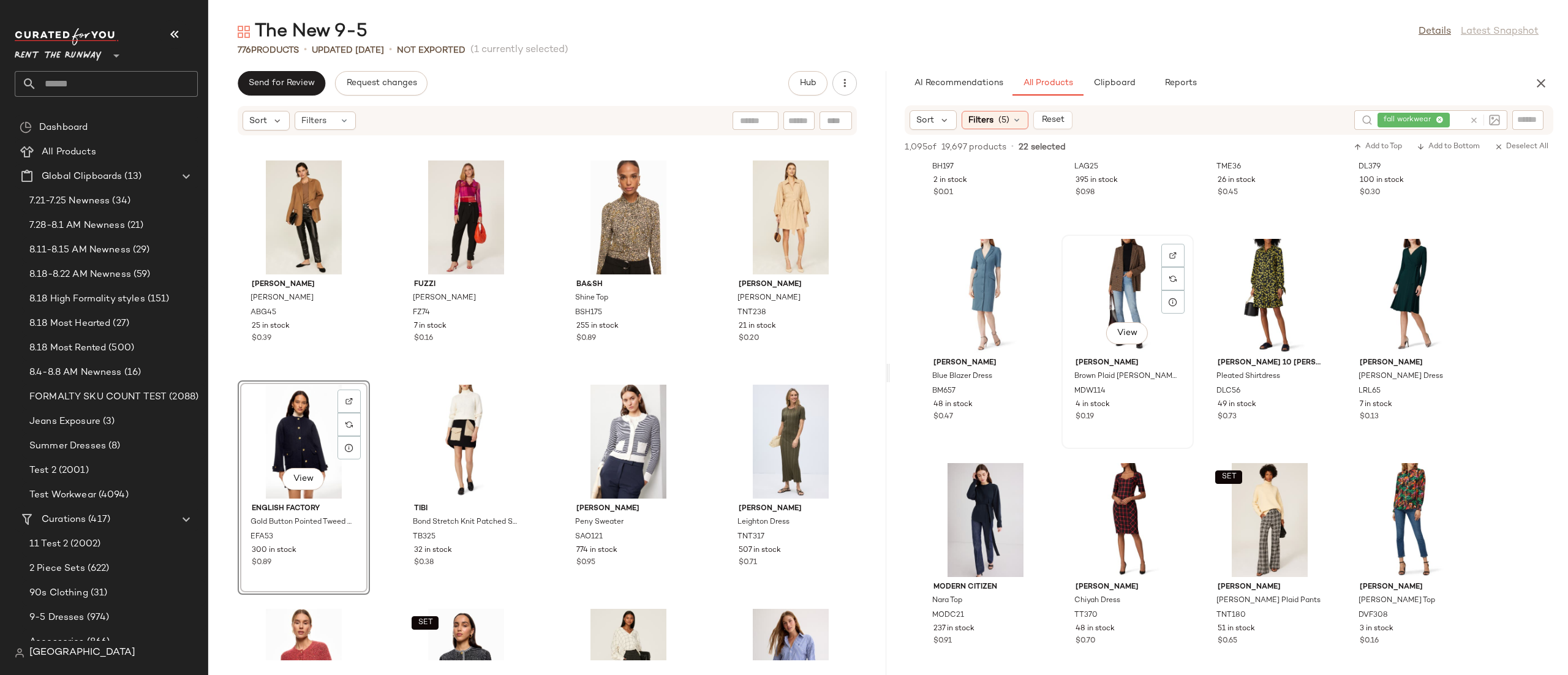
scroll to position [4623, 0]
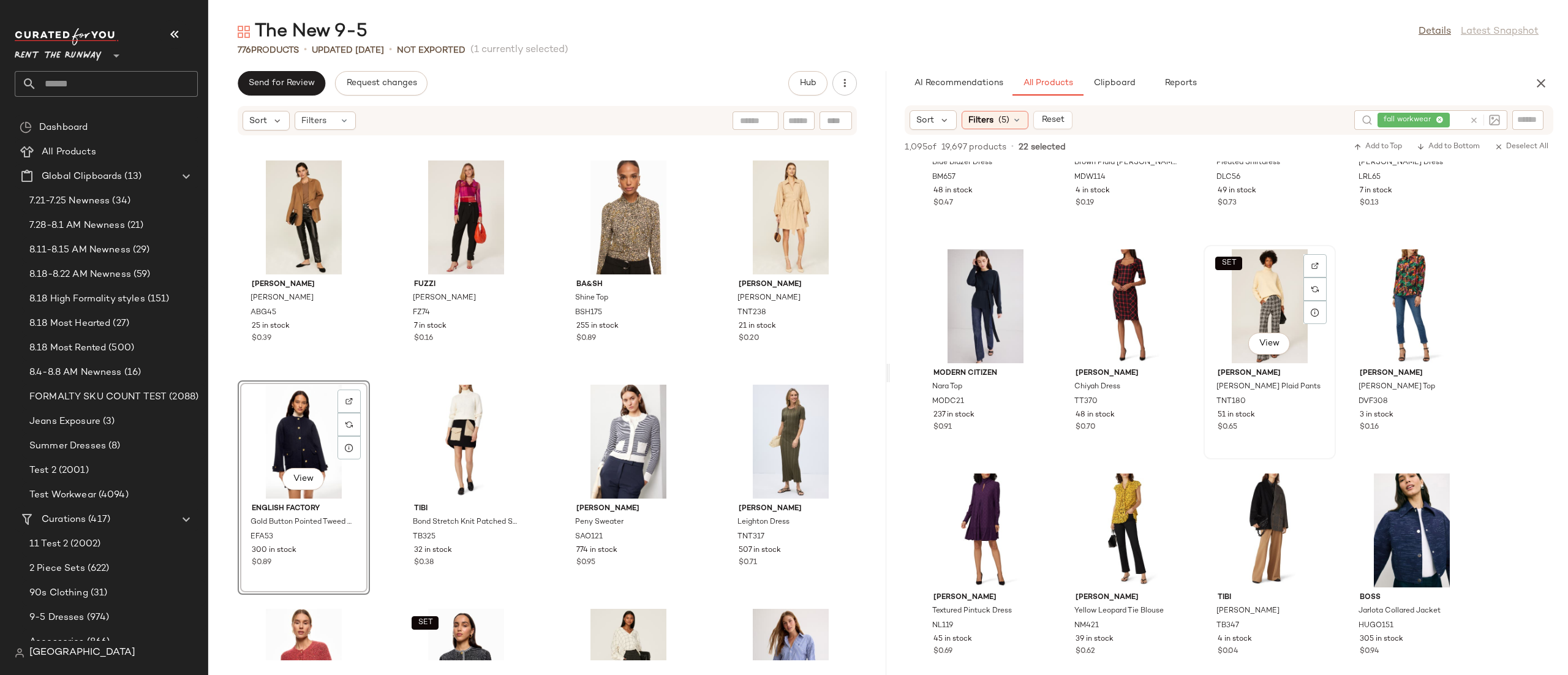
click at [1262, 298] on div "SET View" at bounding box center [1269, 306] width 124 height 114
click at [985, 310] on div "View" at bounding box center [985, 306] width 124 height 114
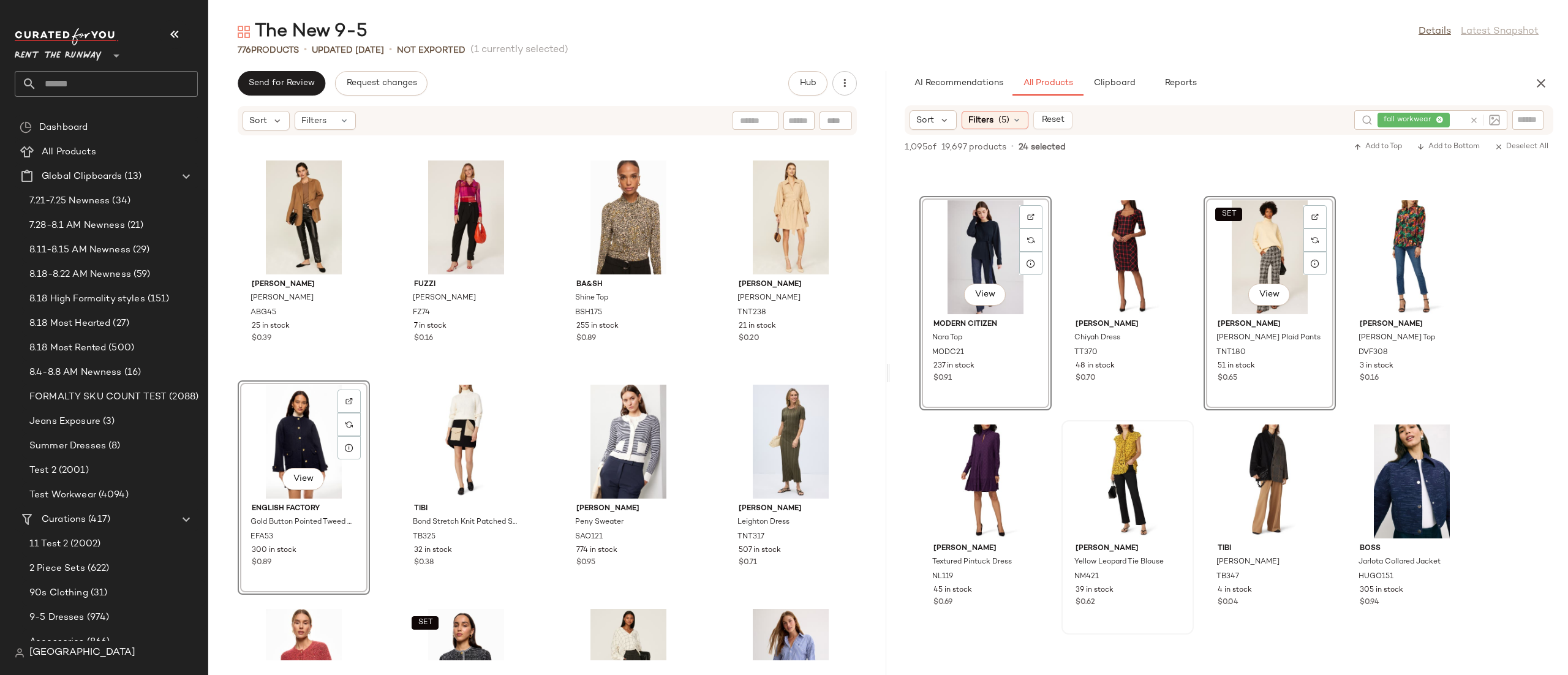
scroll to position [4889, 0]
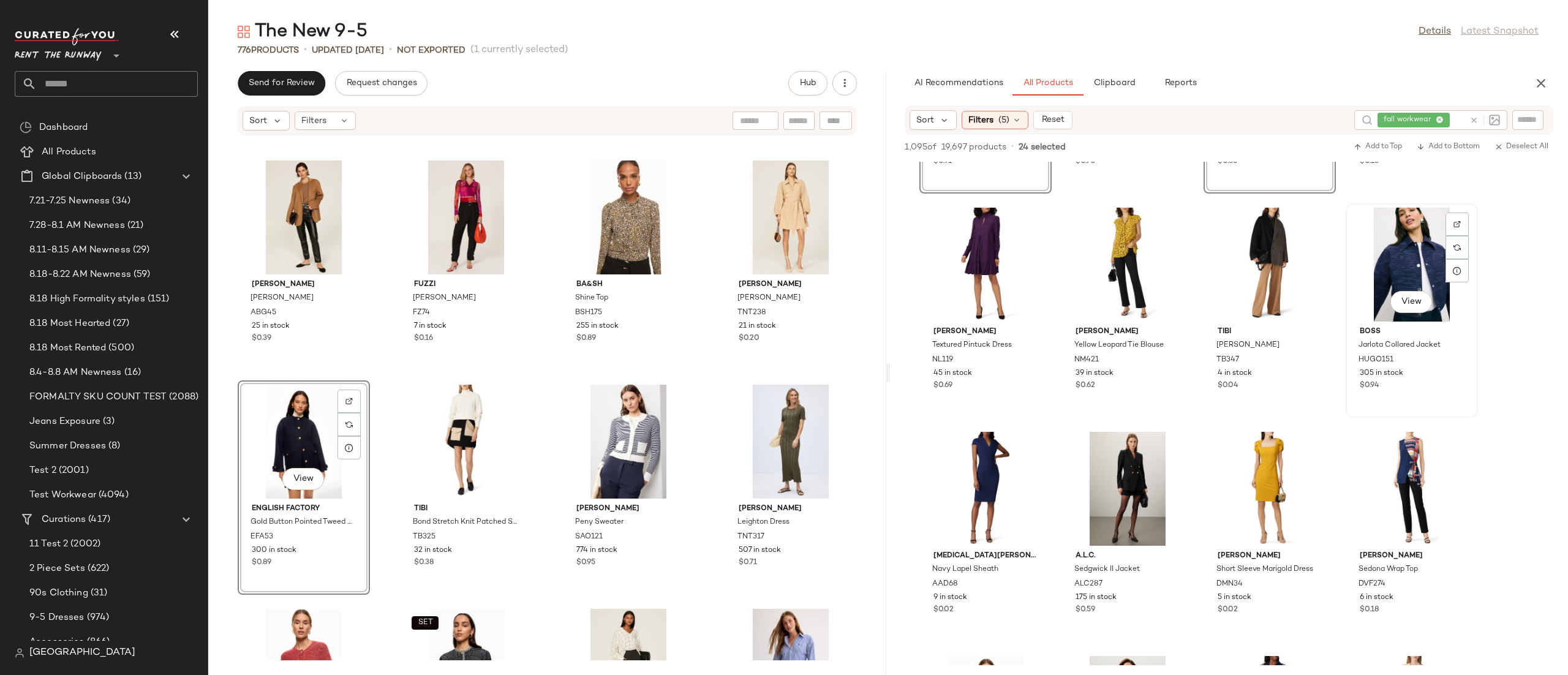
click at [1376, 259] on div "View" at bounding box center [1411, 265] width 124 height 114
click at [1111, 467] on div "View" at bounding box center [1127, 489] width 124 height 114
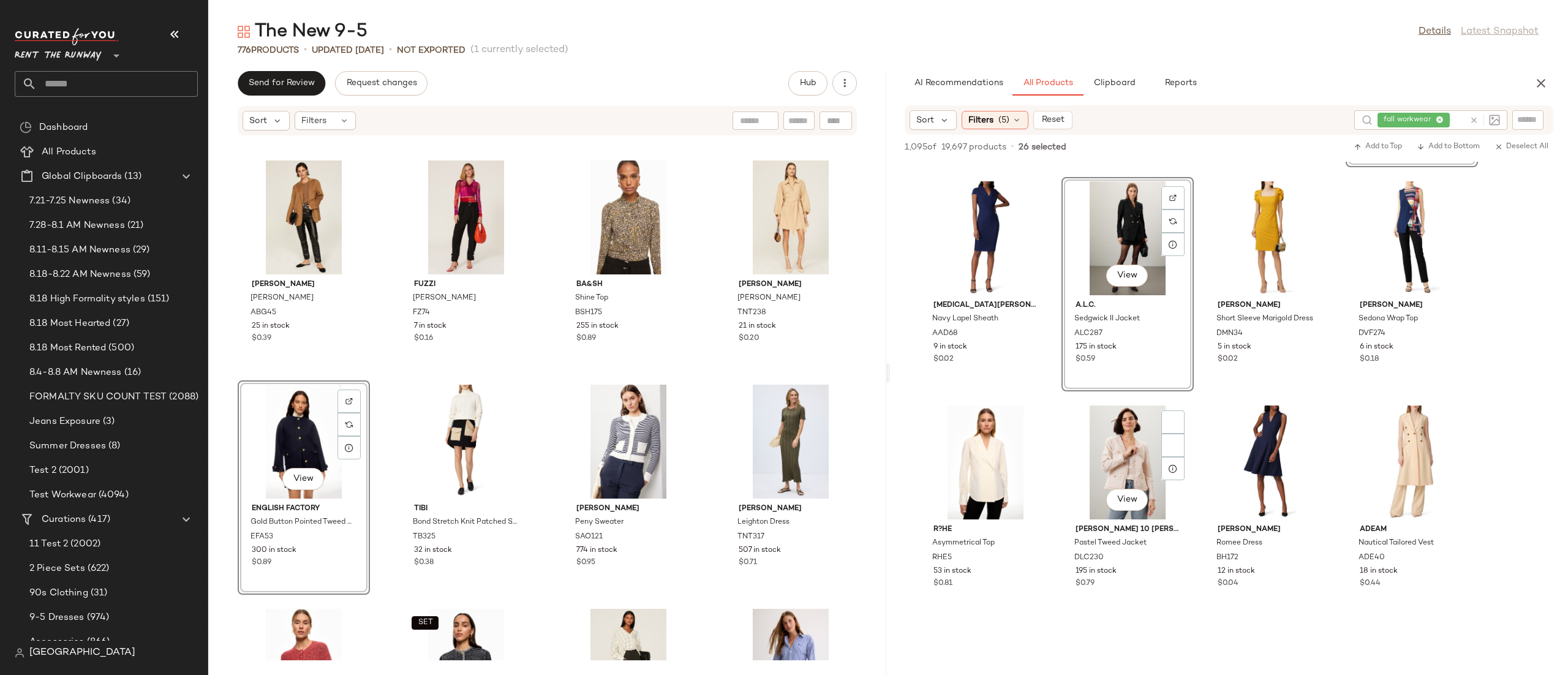
scroll to position [5141, 0]
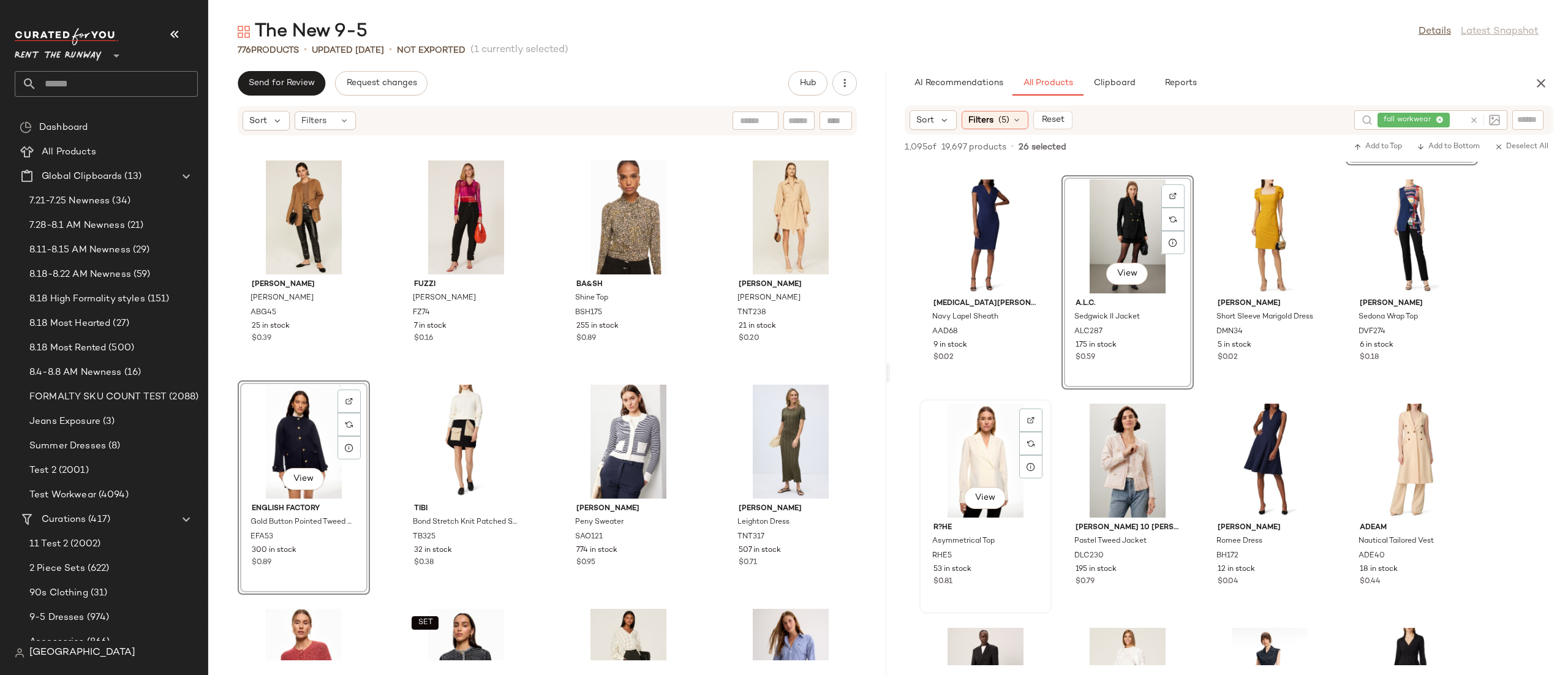
click at [998, 450] on div "View" at bounding box center [985, 461] width 124 height 114
click at [1107, 440] on div "View" at bounding box center [1127, 461] width 124 height 114
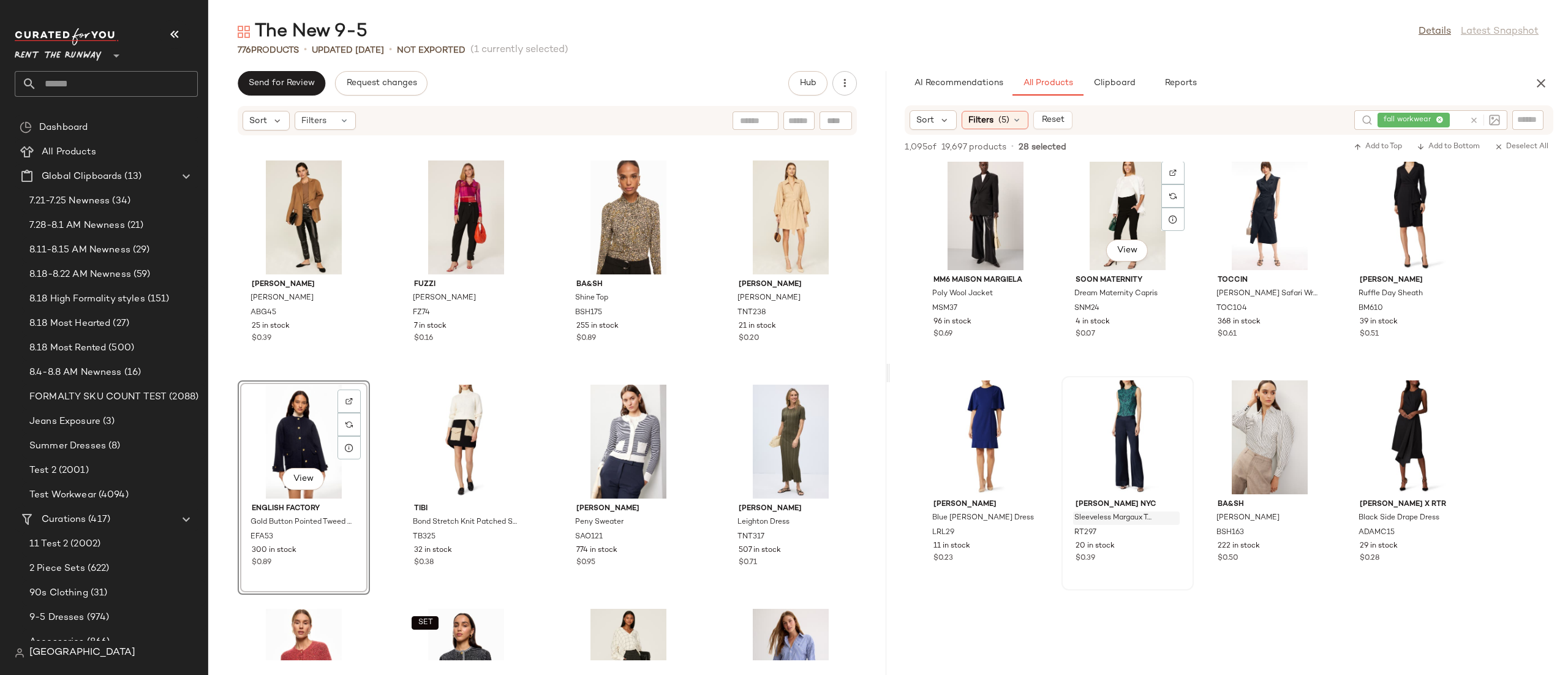
scroll to position [5743, 0]
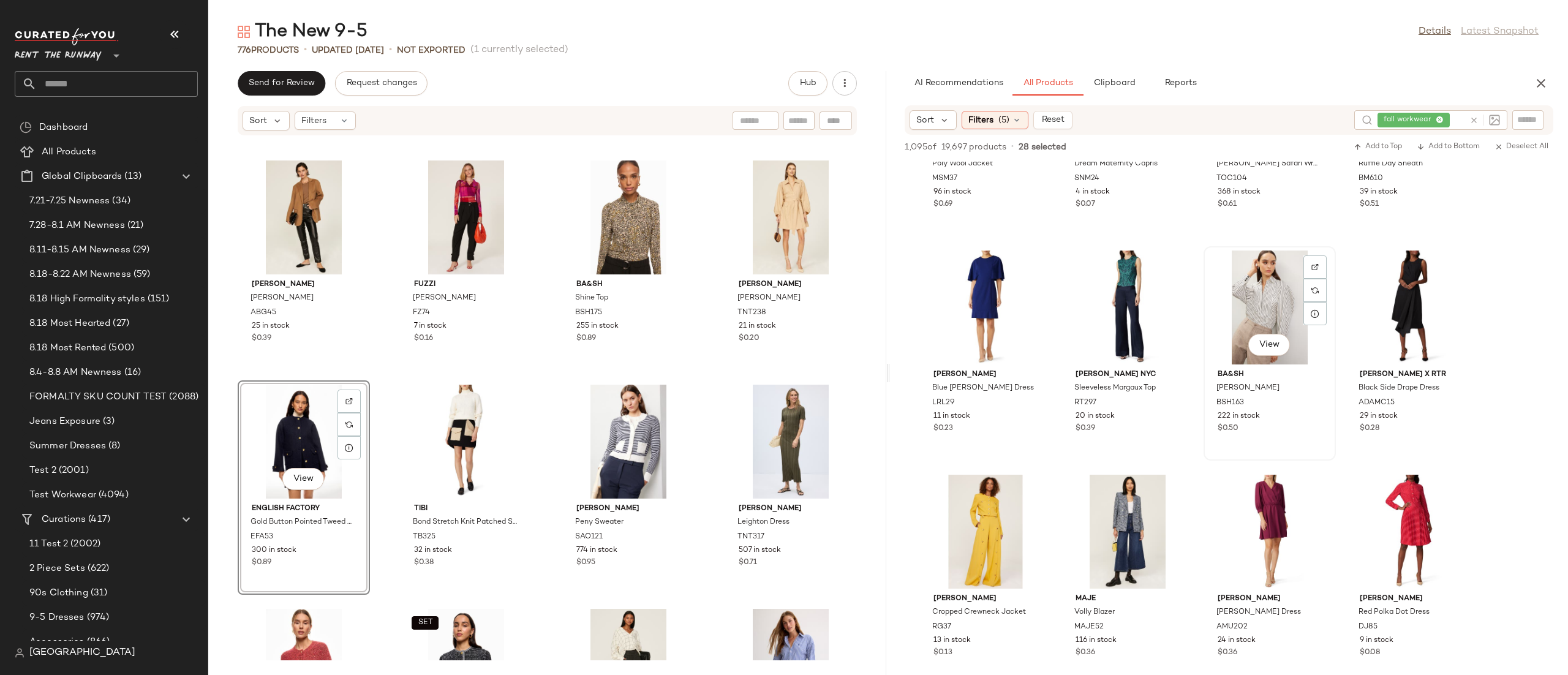
click at [1242, 306] on div "View" at bounding box center [1269, 308] width 124 height 114
click at [1125, 500] on div "View" at bounding box center [1127, 532] width 124 height 114
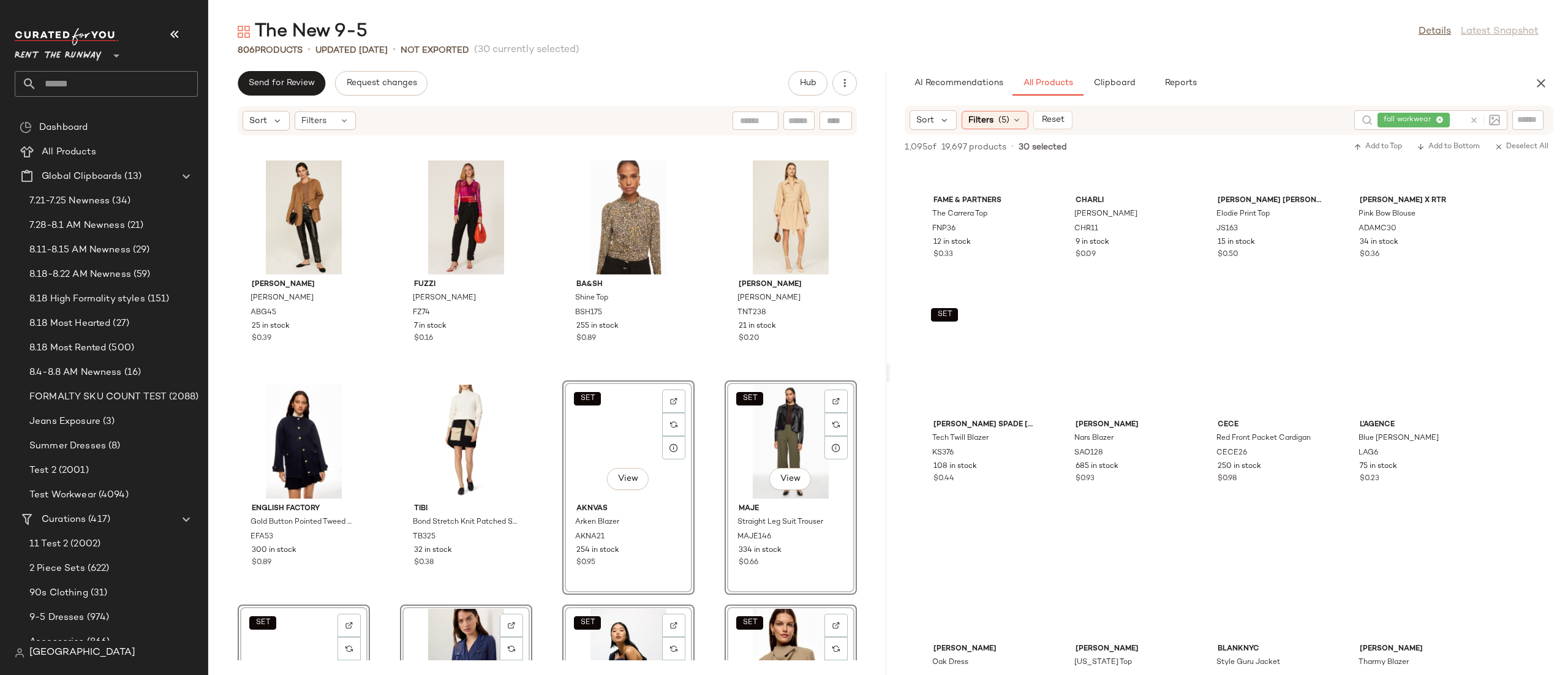
scroll to position [4348, 0]
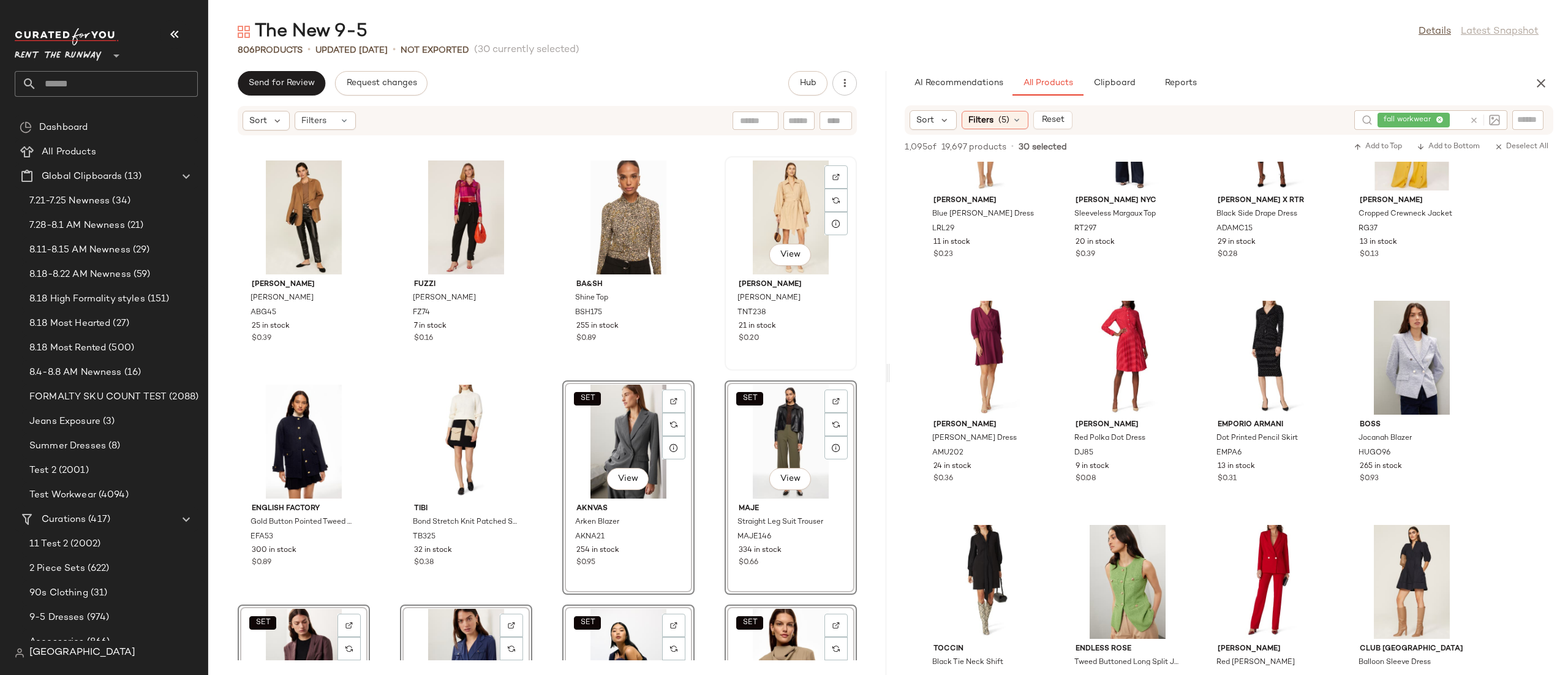
click at [730, 357] on div "View Tanya Taylor Kimberly Dress TNT238 21 in stock $0.20" at bounding box center [790, 263] width 130 height 212
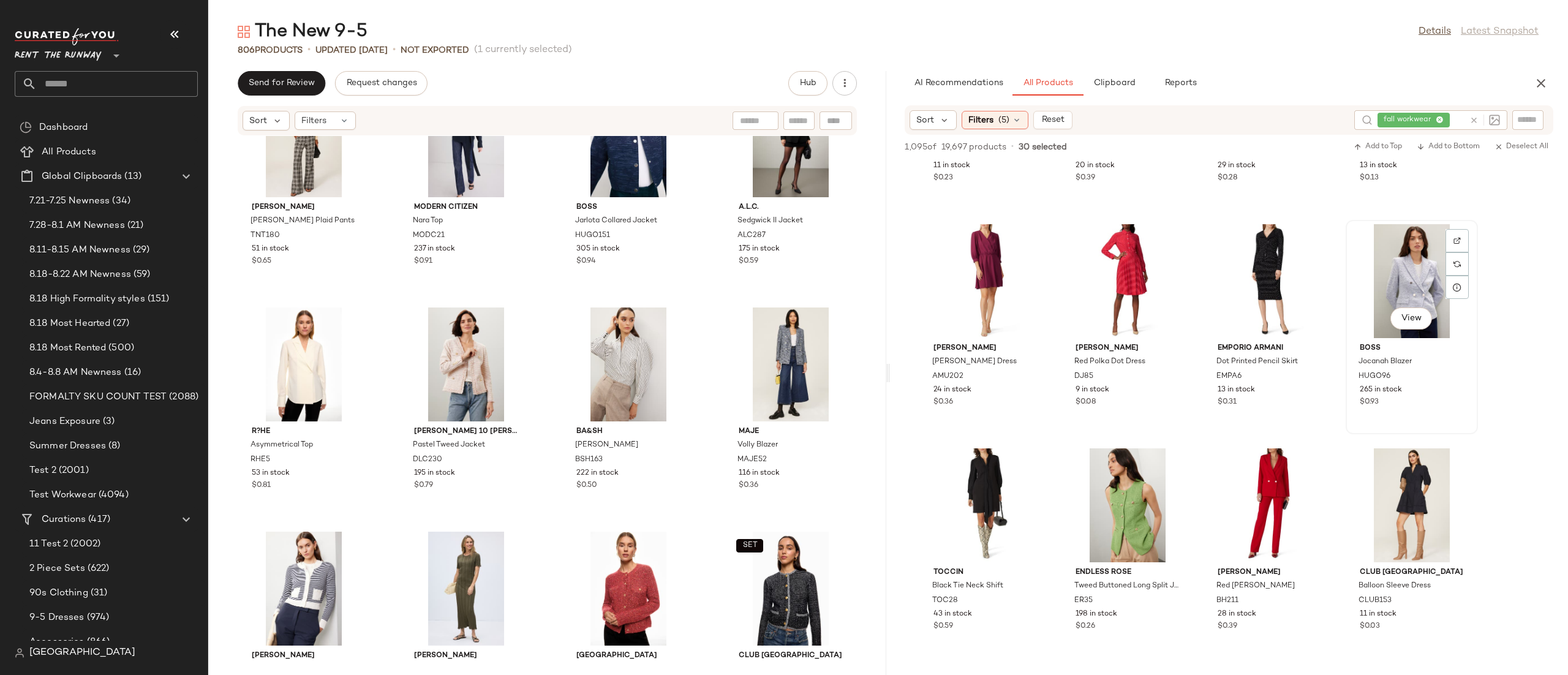
scroll to position [4517, 0]
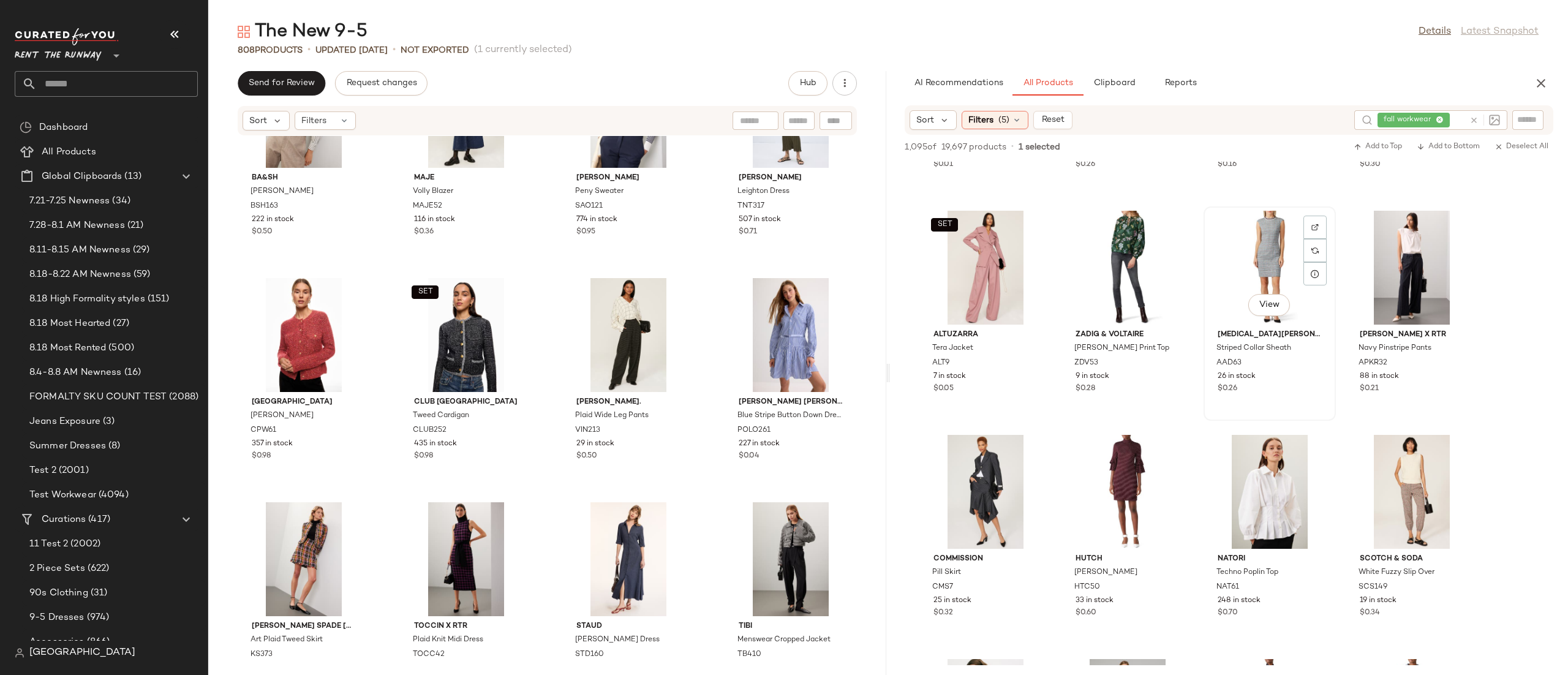
scroll to position [5127, 0]
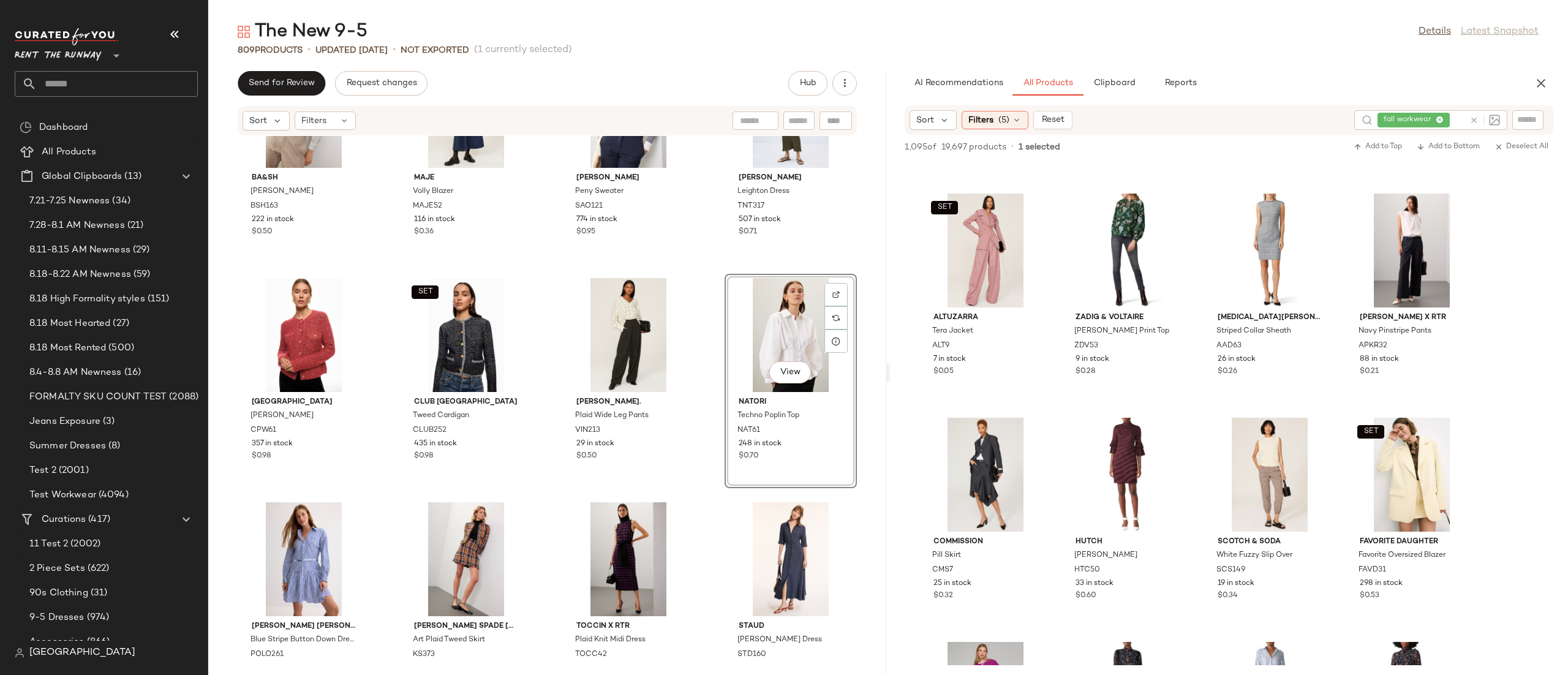
click at [755, 330] on div "View" at bounding box center [790, 335] width 124 height 114
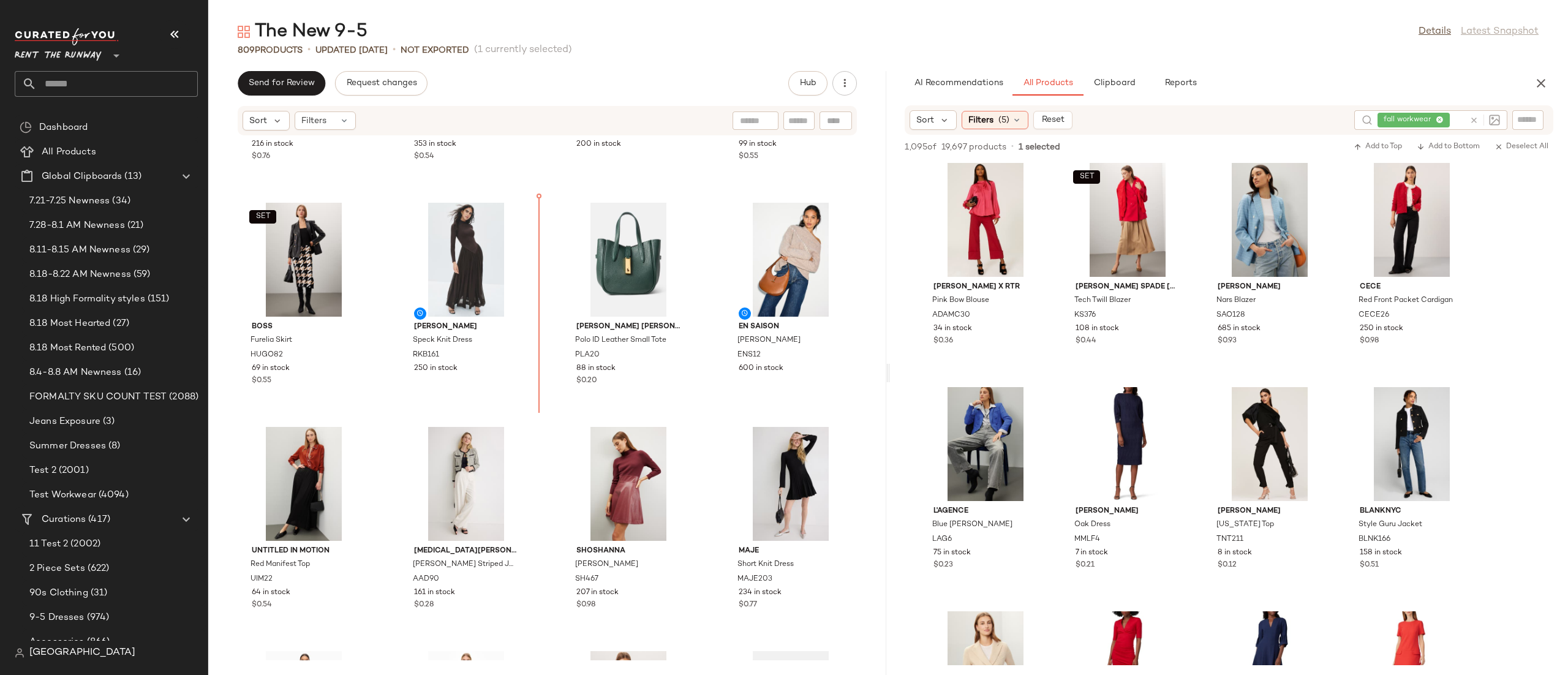
scroll to position [2056, 0]
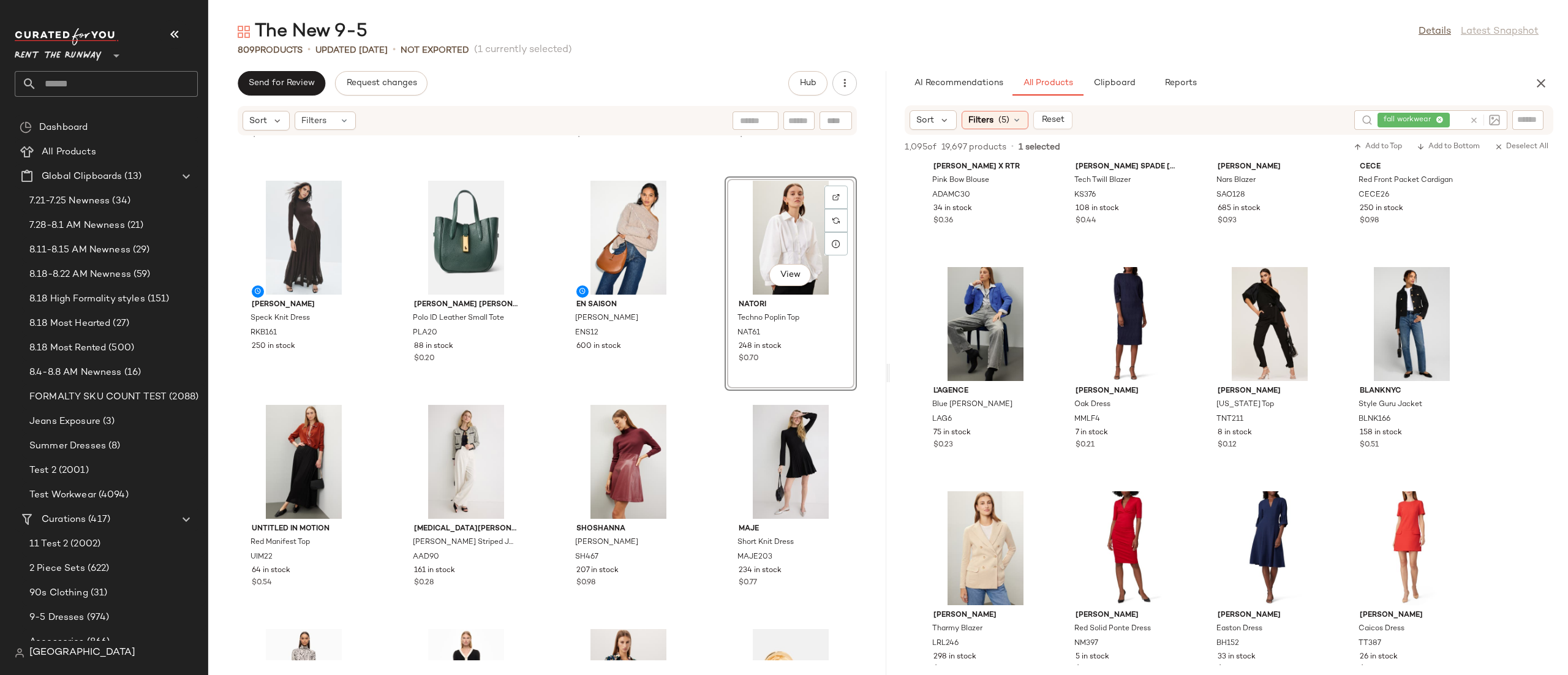
scroll to position [5989, 0]
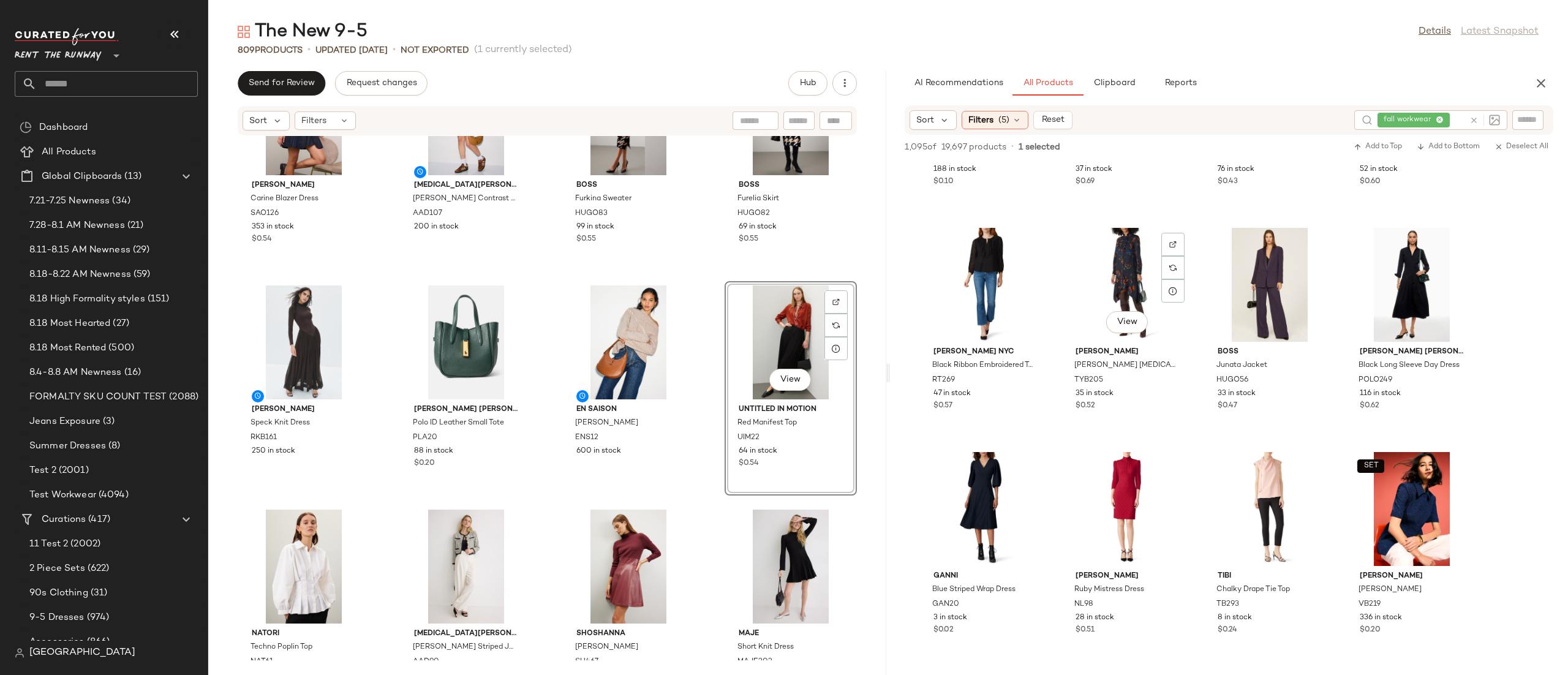
scroll to position [7711, 0]
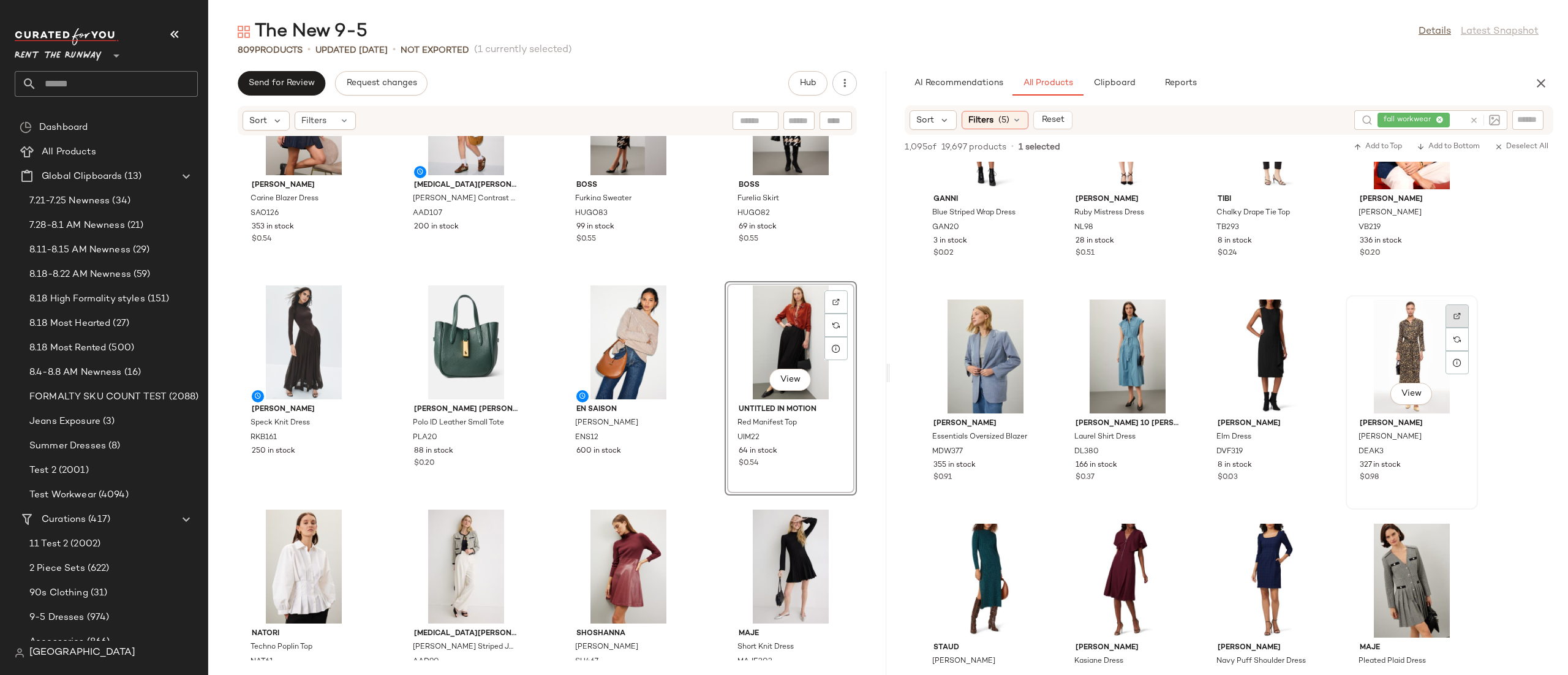
click at [1455, 317] on img at bounding box center [1457, 316] width 7 height 7
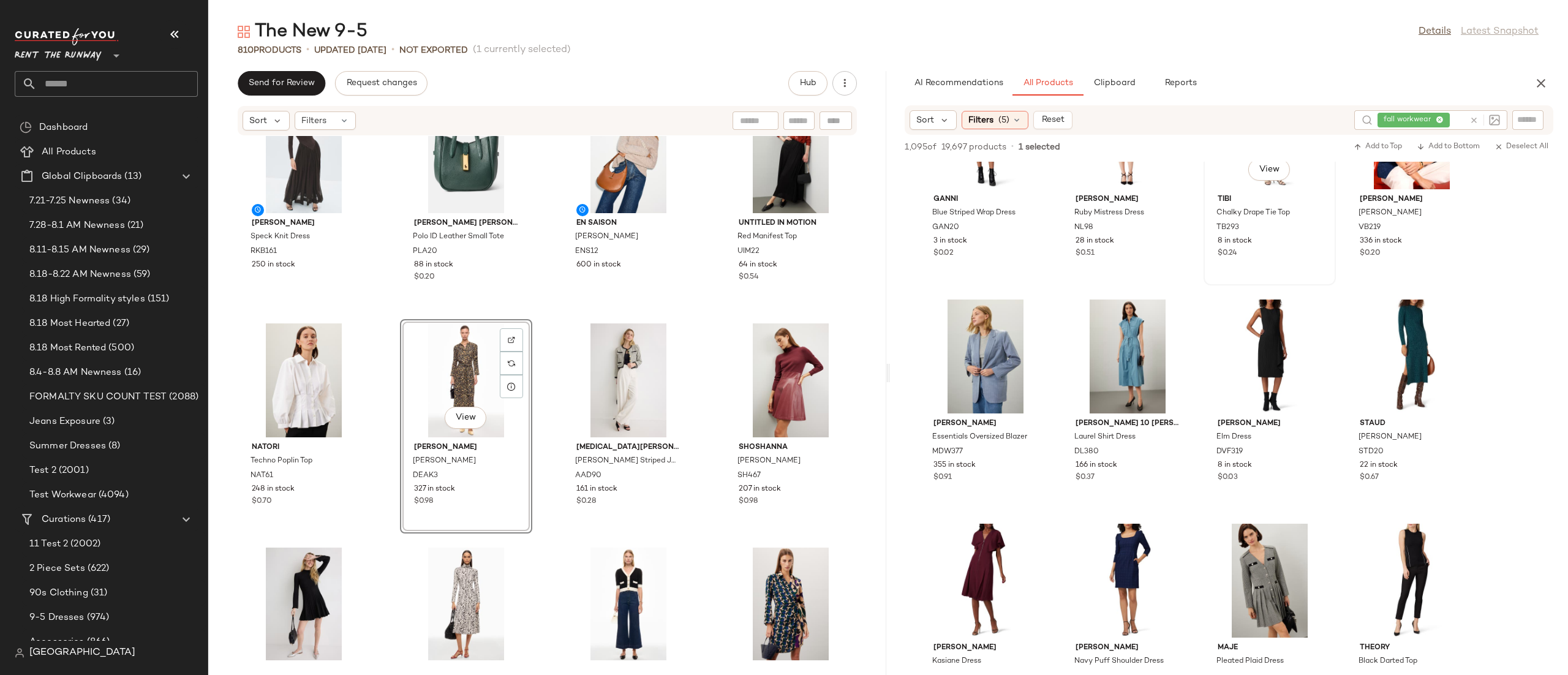
scroll to position [8056, 0]
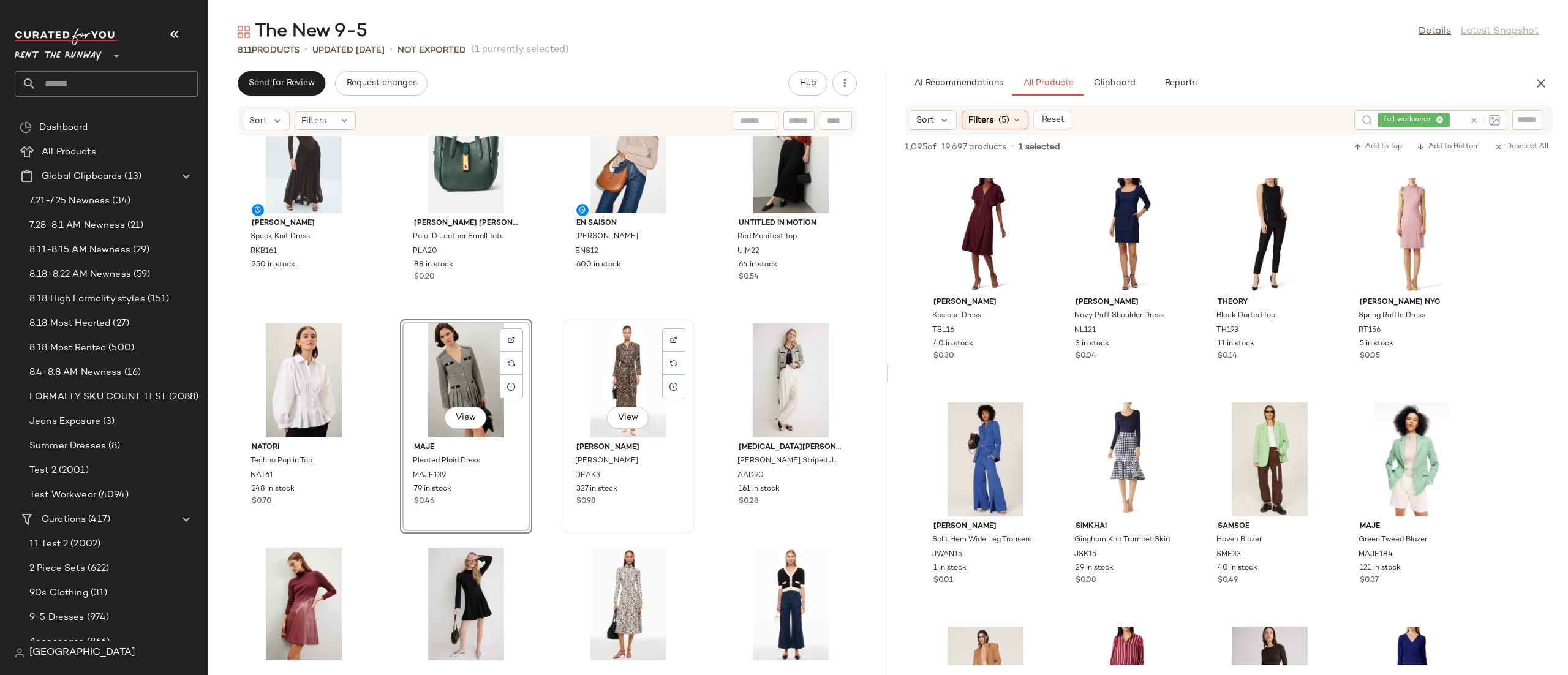
click at [574, 346] on div "View" at bounding box center [628, 380] width 124 height 114
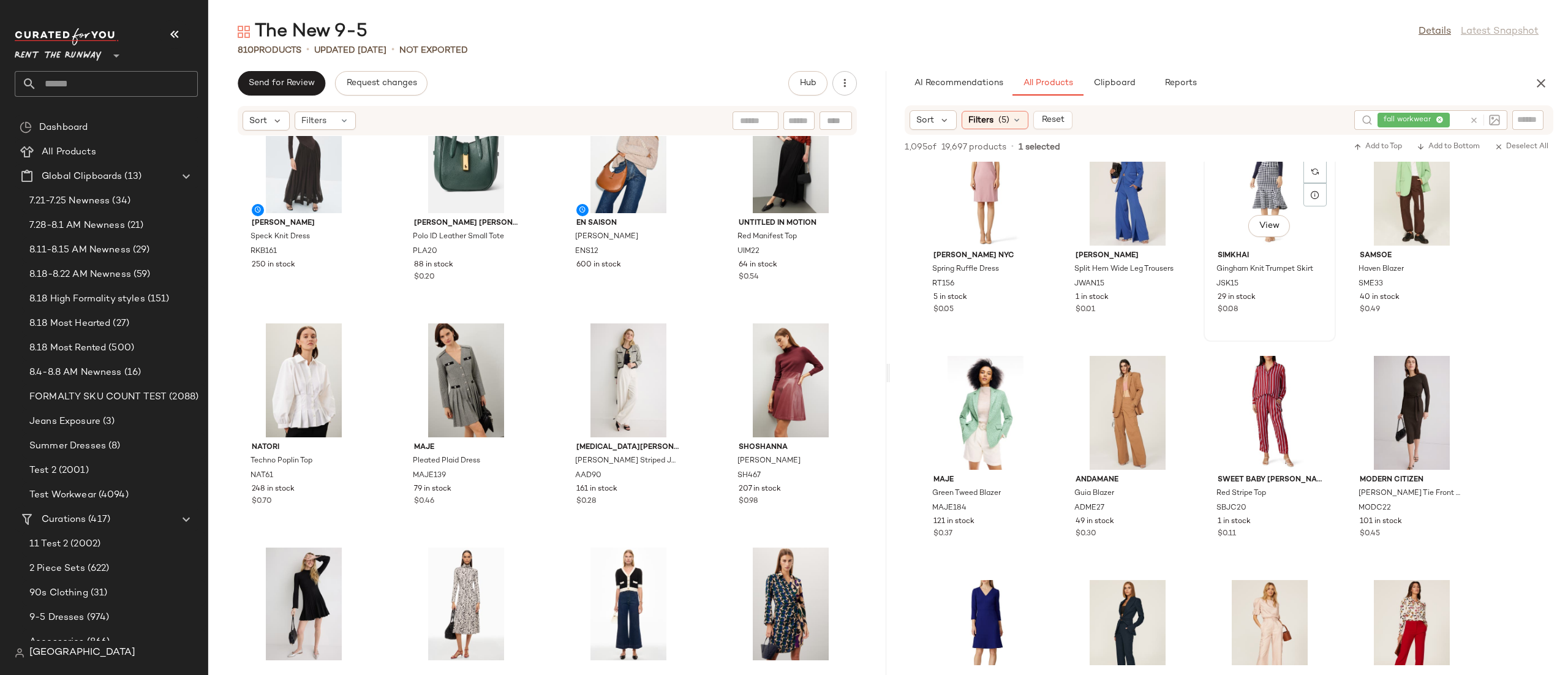
scroll to position [8355, 0]
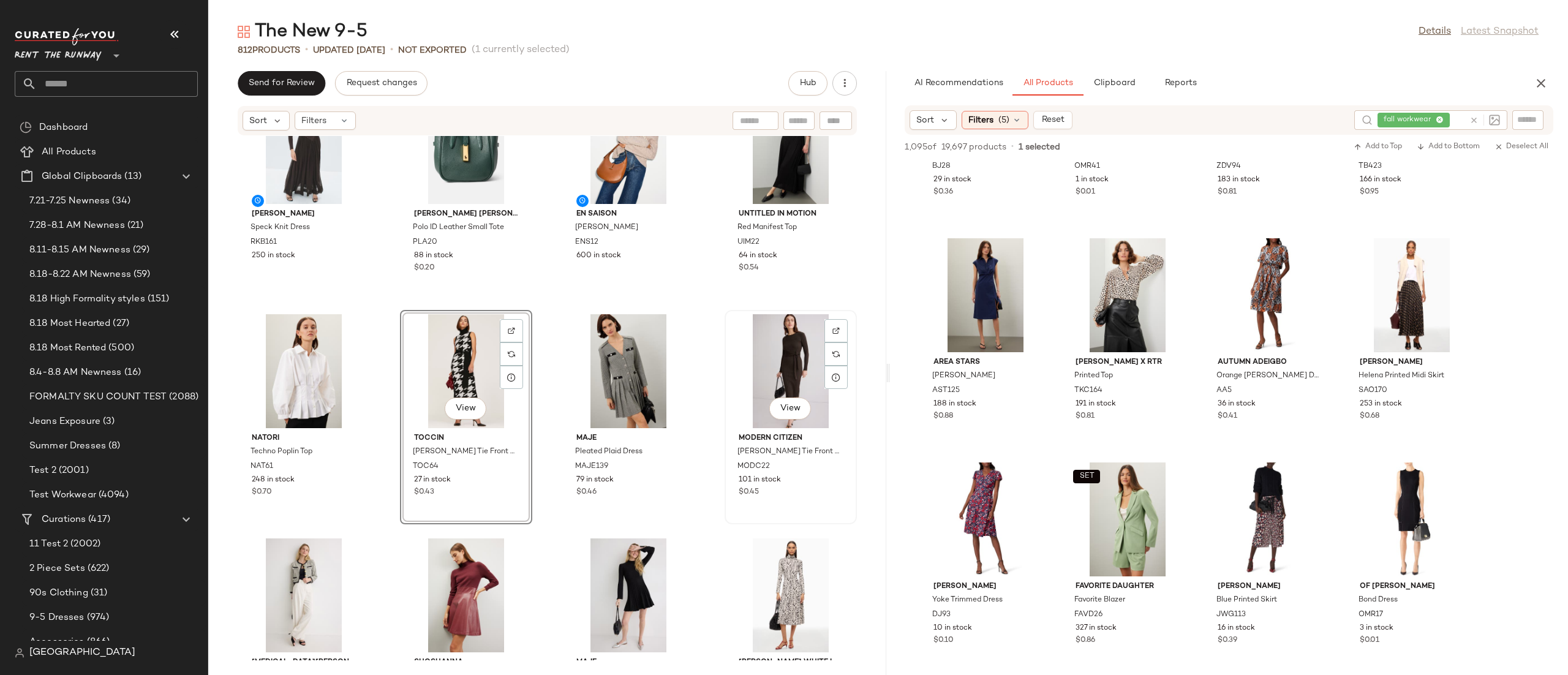
scroll to position [2134, 0]
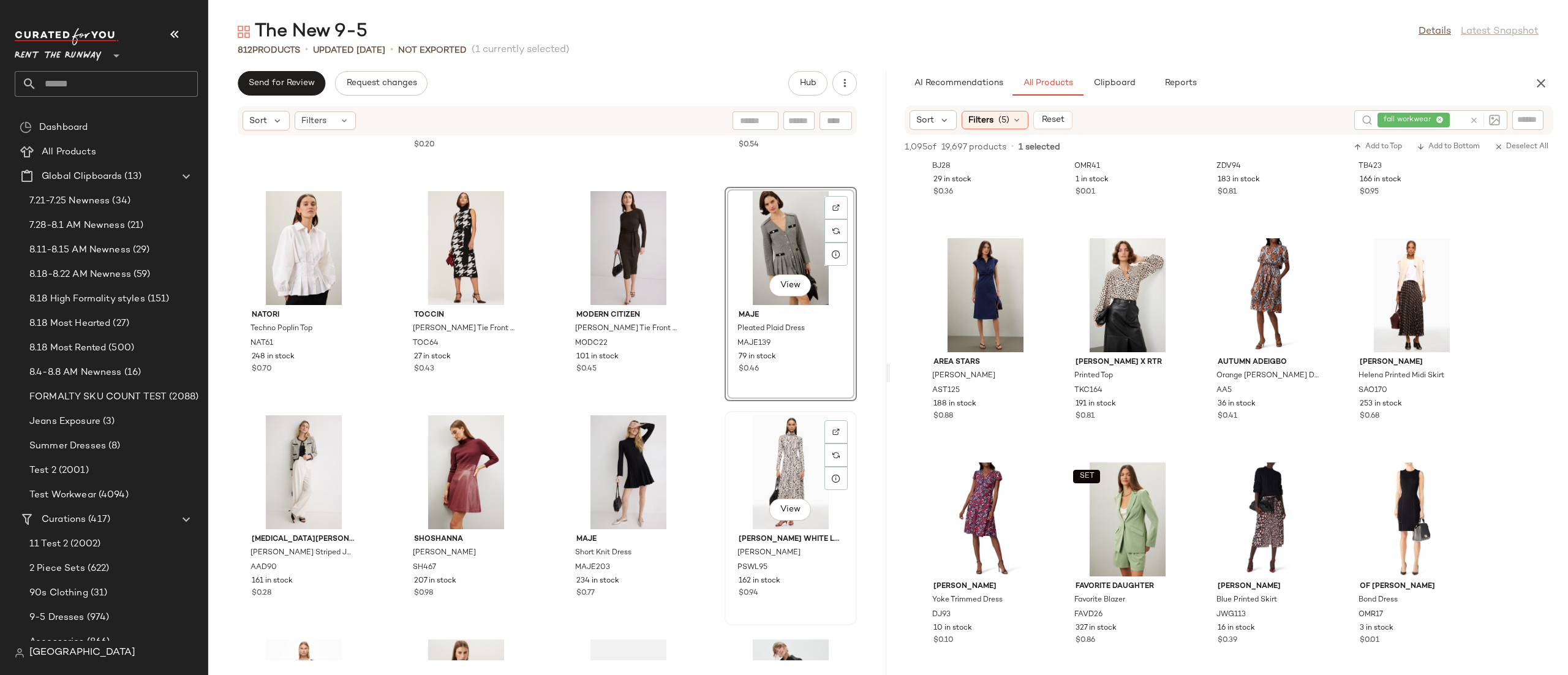
scroll to position [2205, 0]
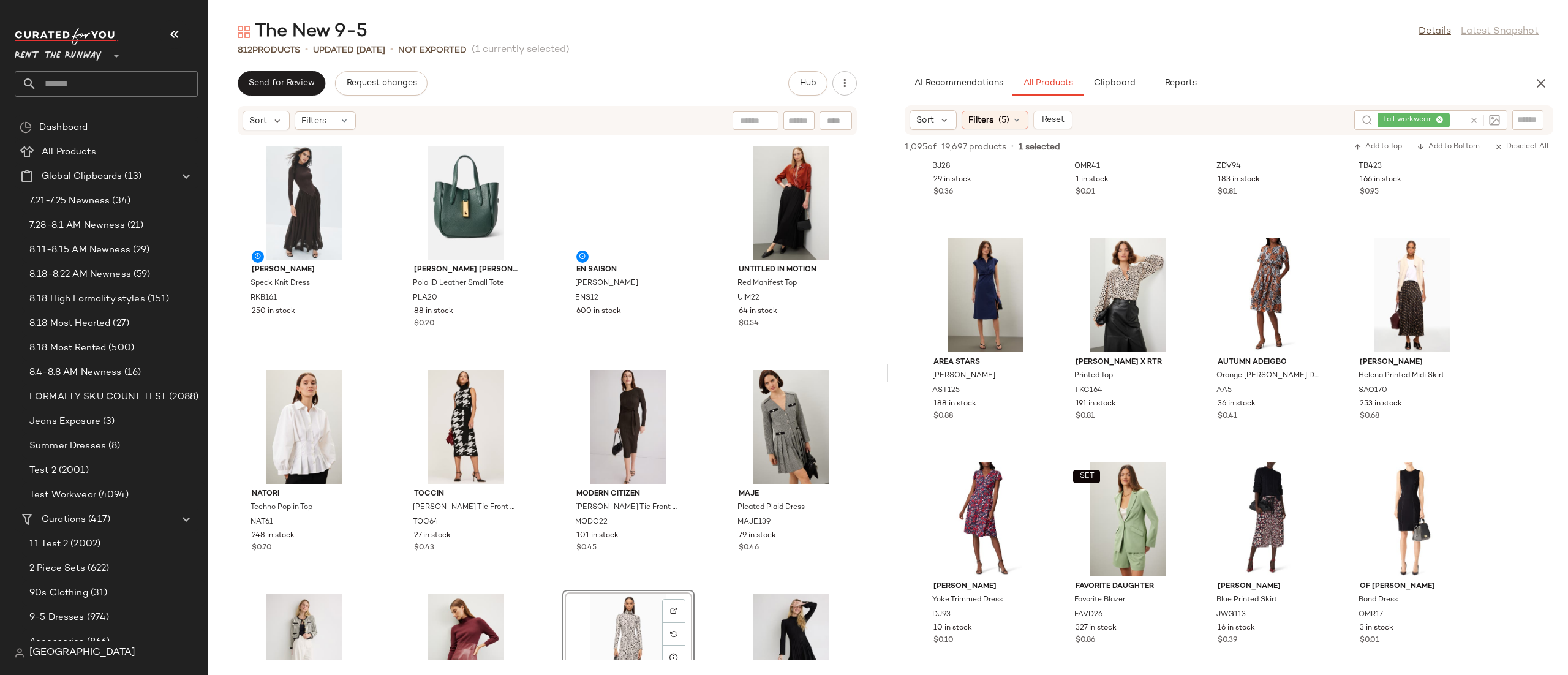
scroll to position [2014, 0]
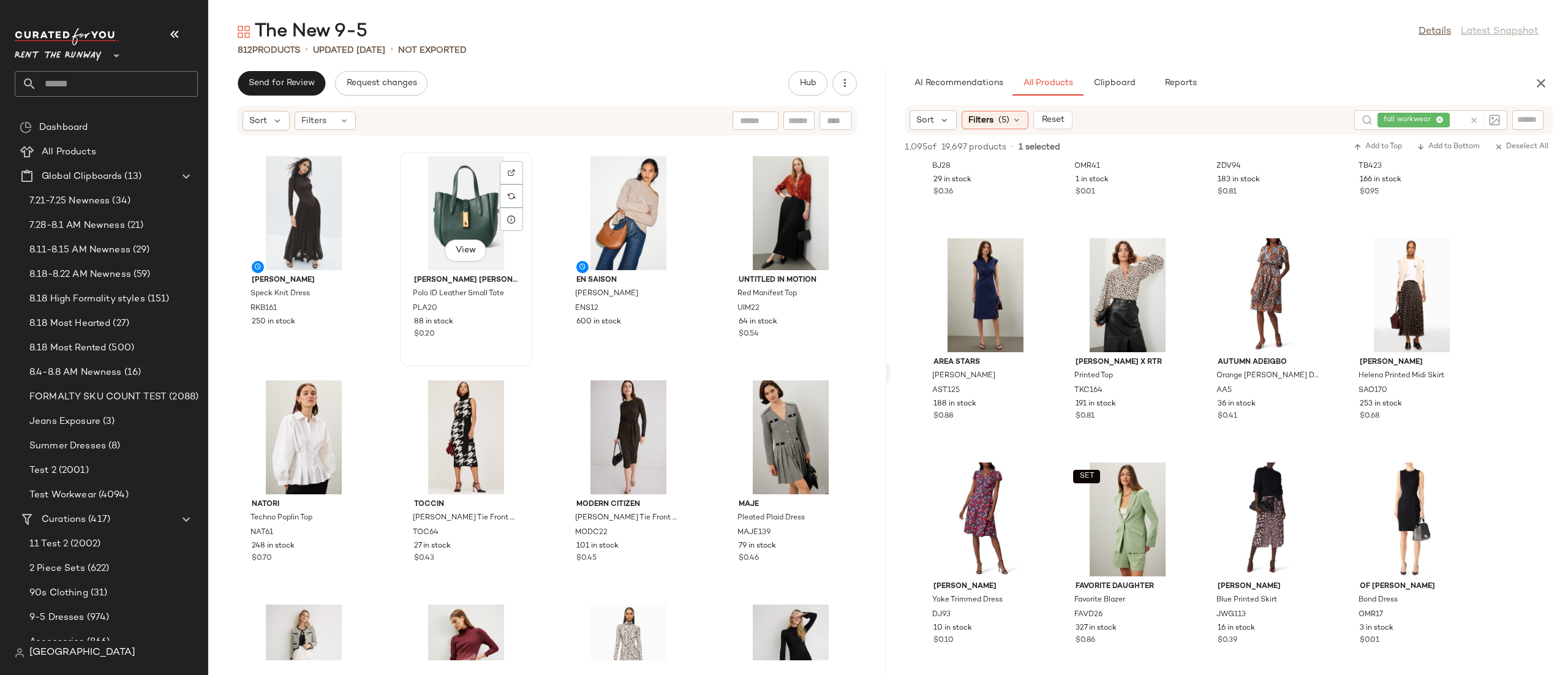
scroll to position [2011, 0]
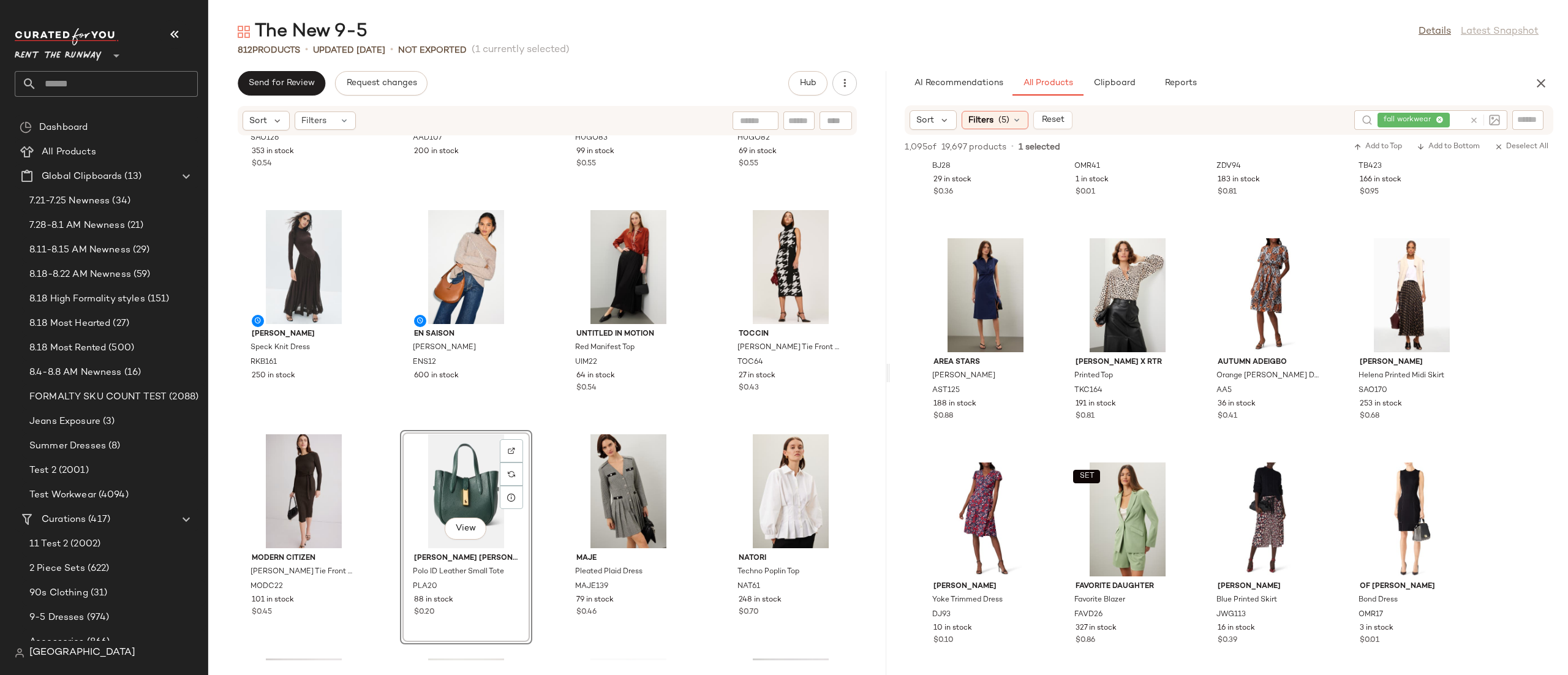
scroll to position [1965, 0]
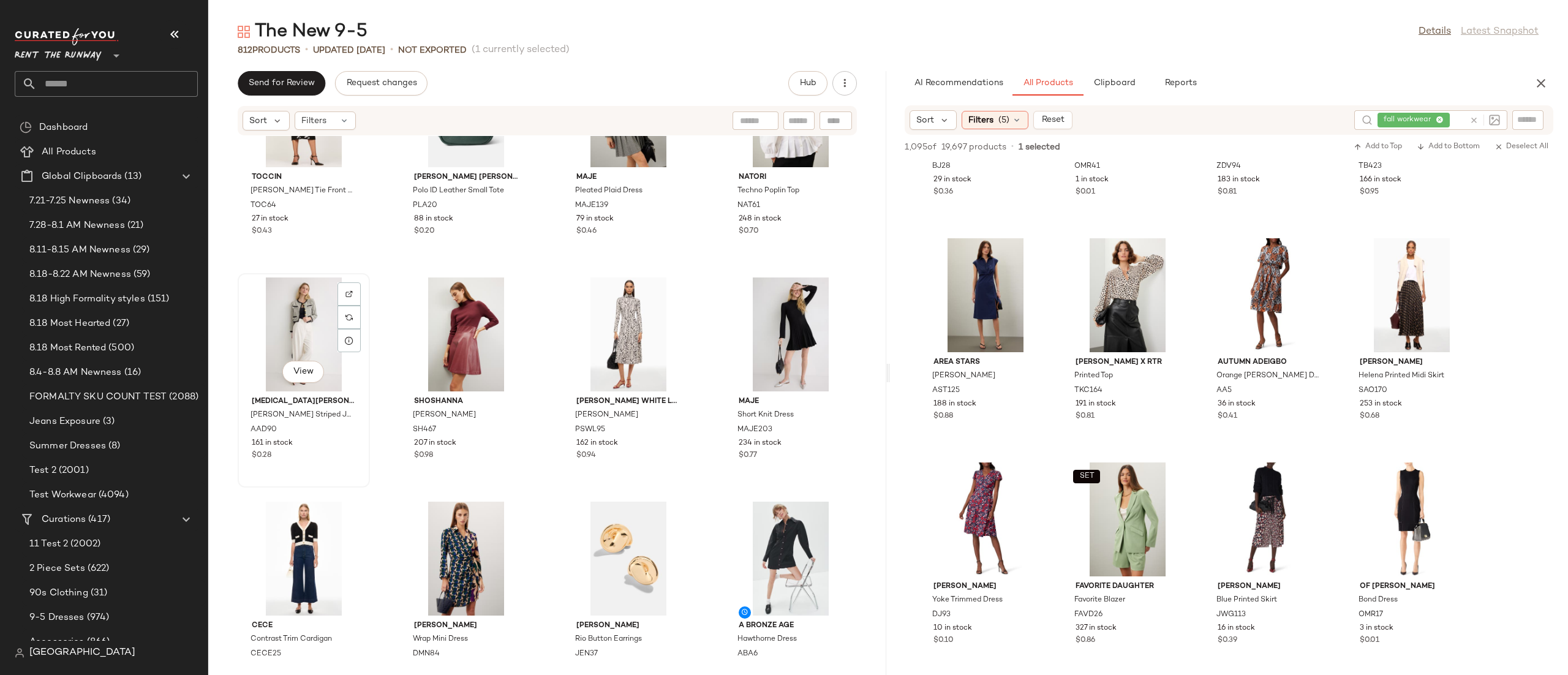
scroll to position [2368, 0]
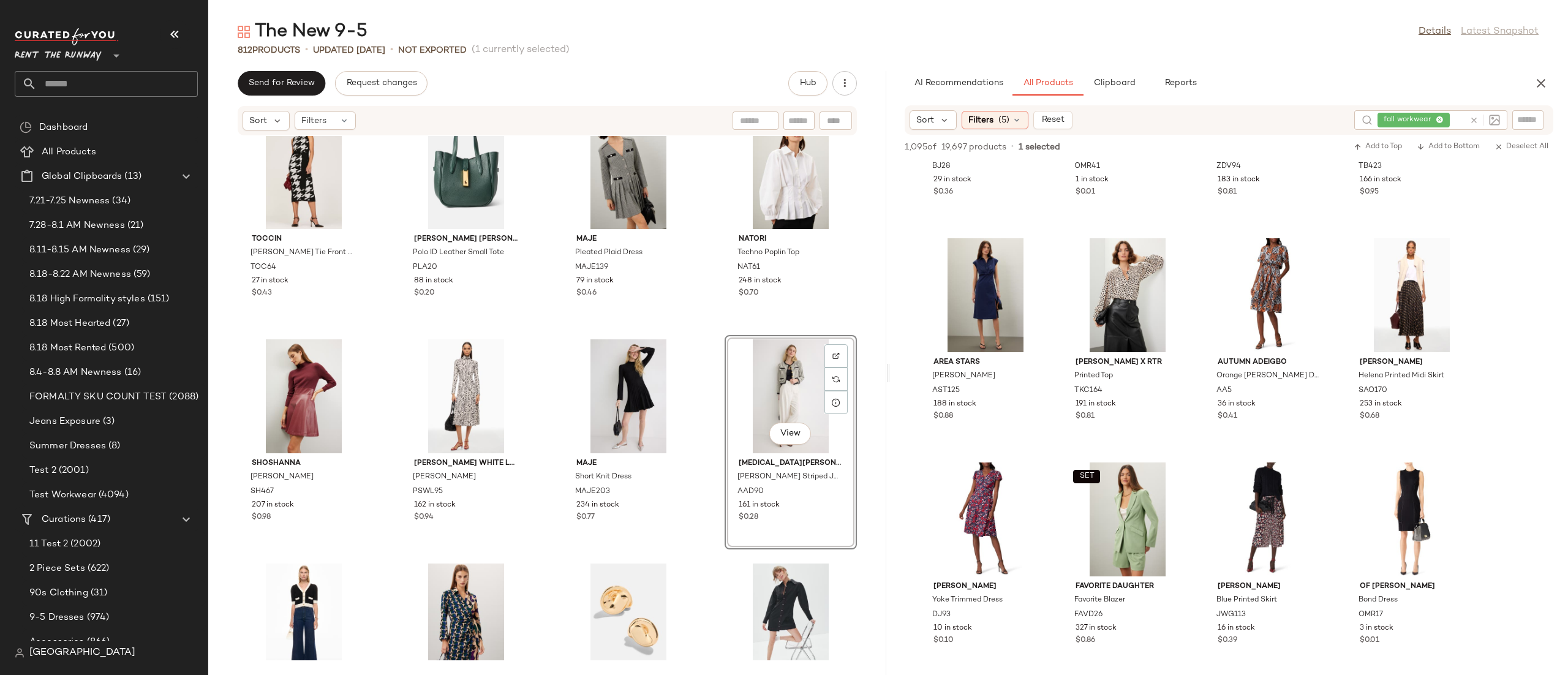
scroll to position [2203, 0]
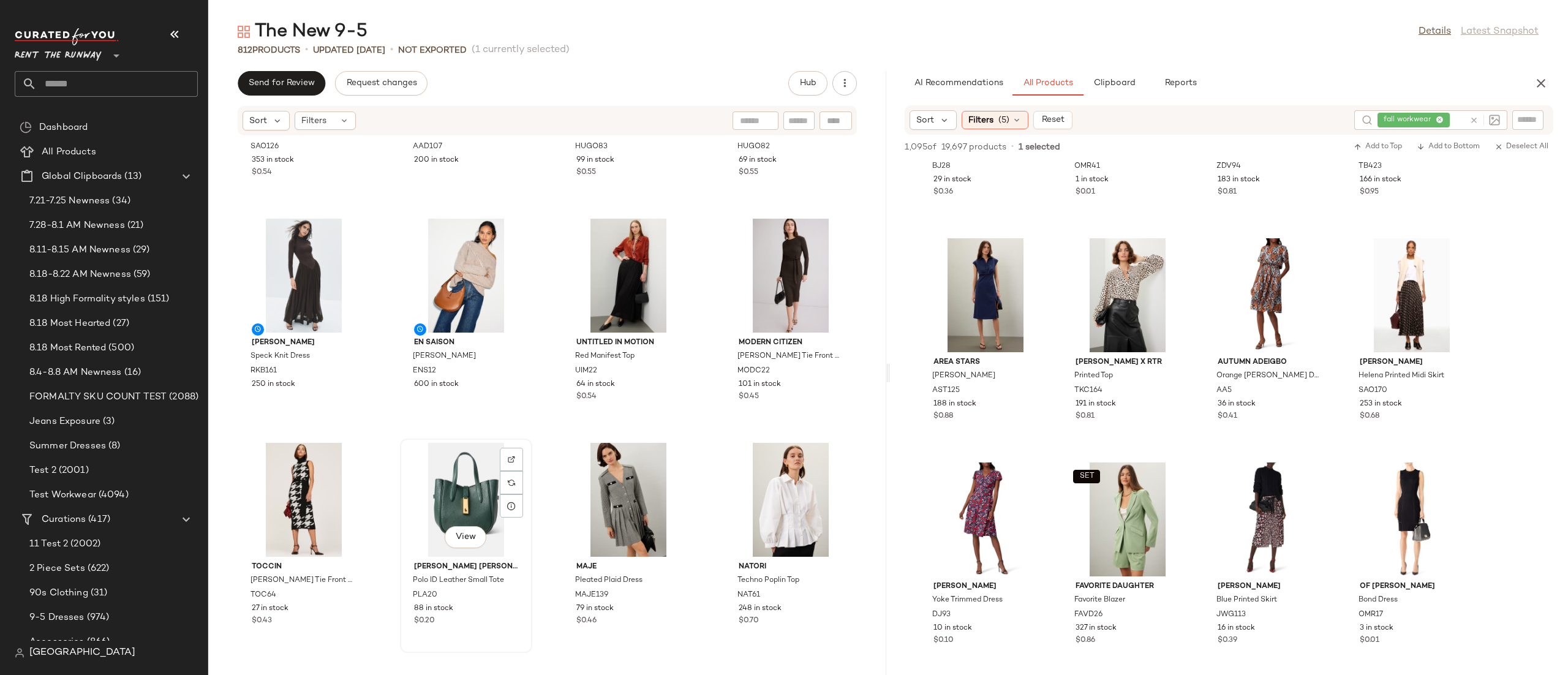
scroll to position [2233, 0]
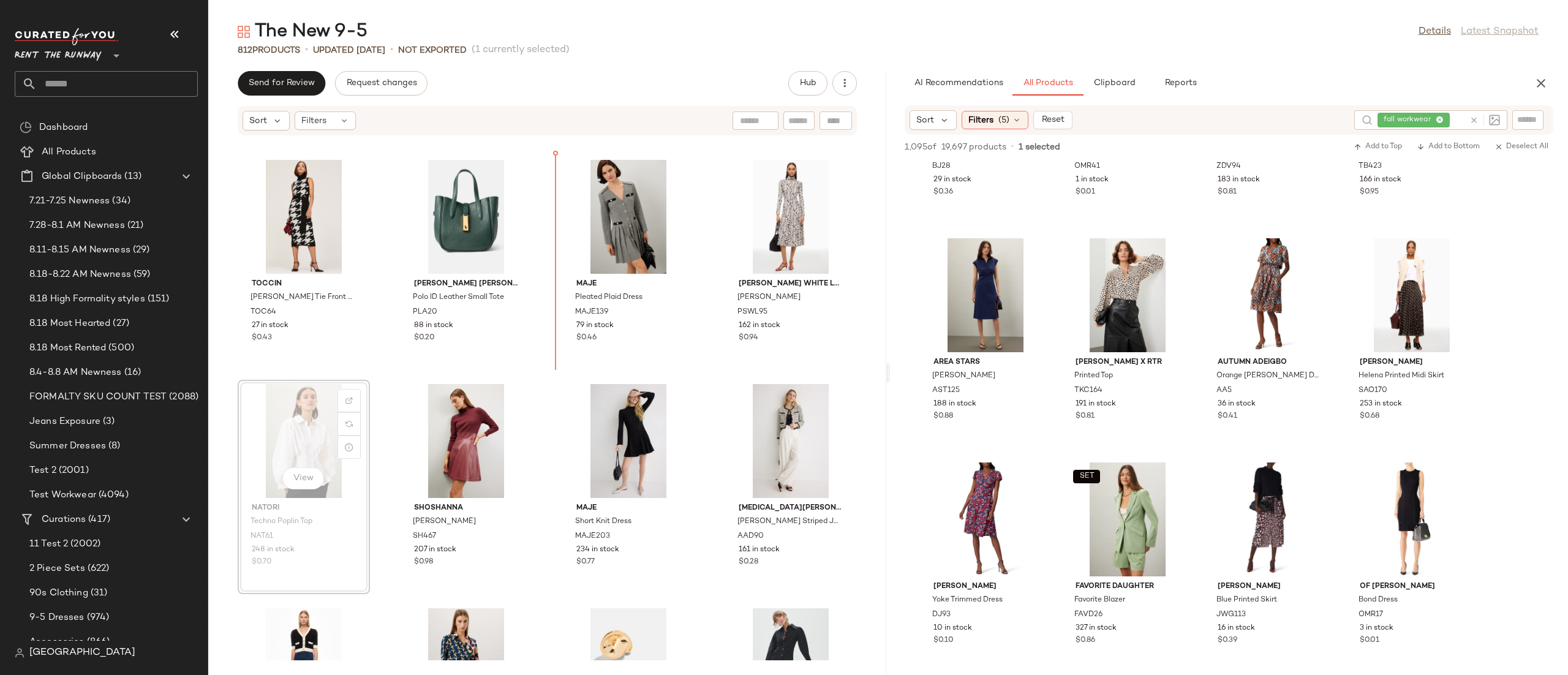
scroll to position [2226, 0]
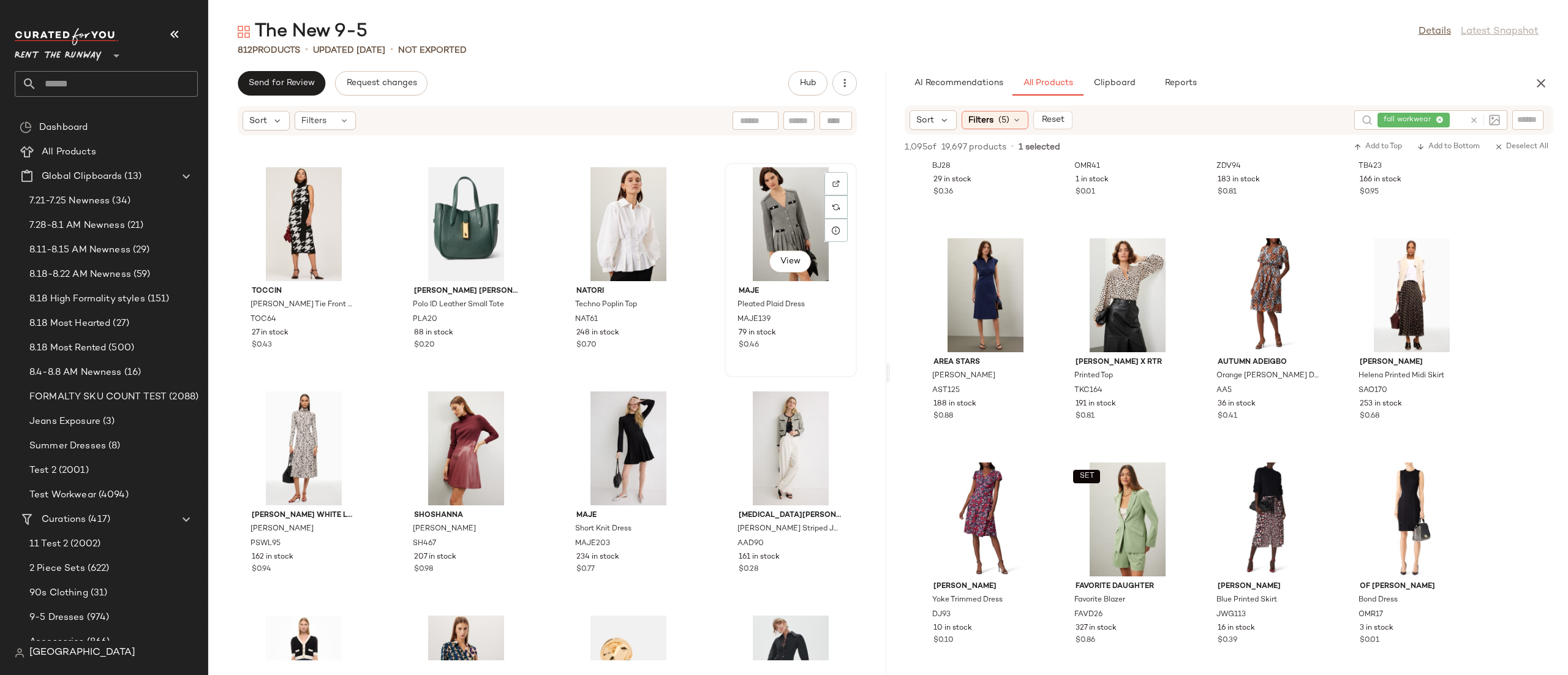
scroll to position [2225, 0]
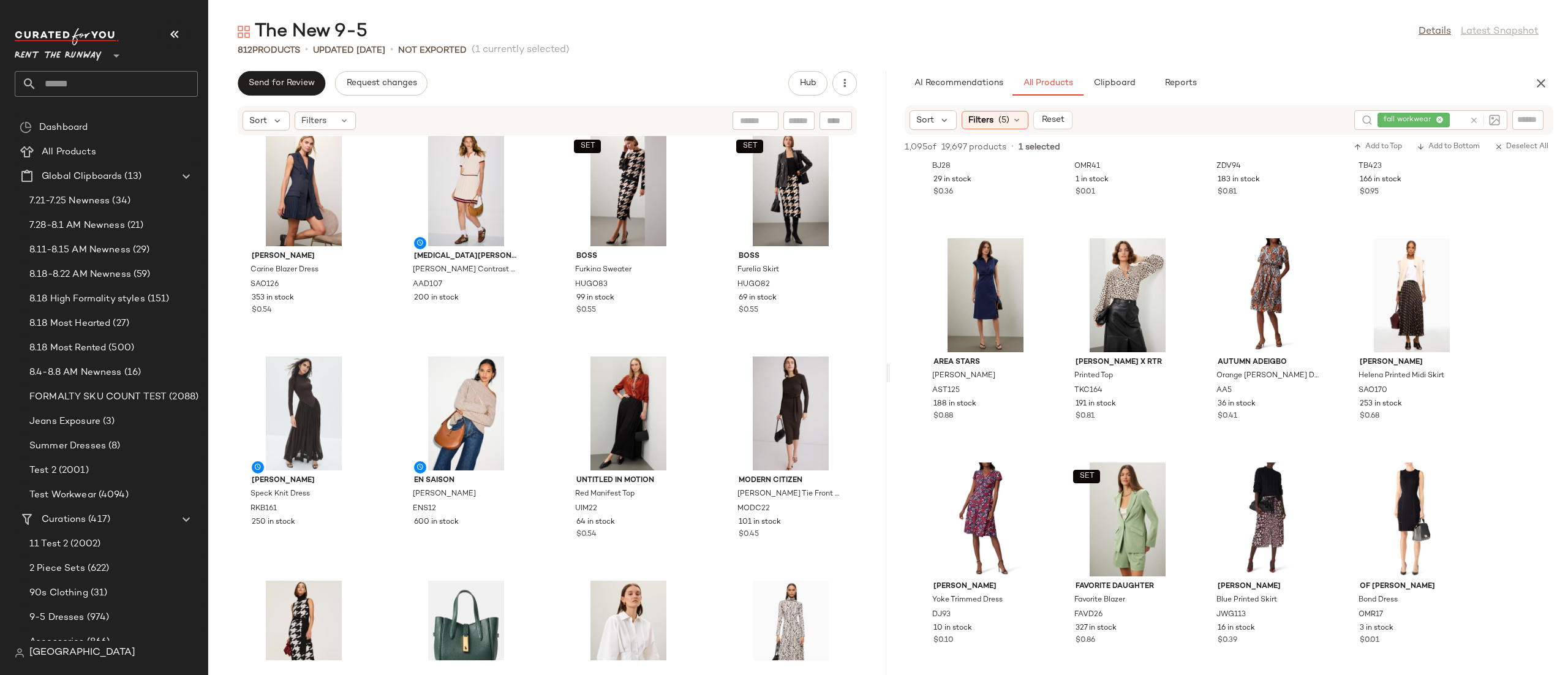
scroll to position [1821, 0]
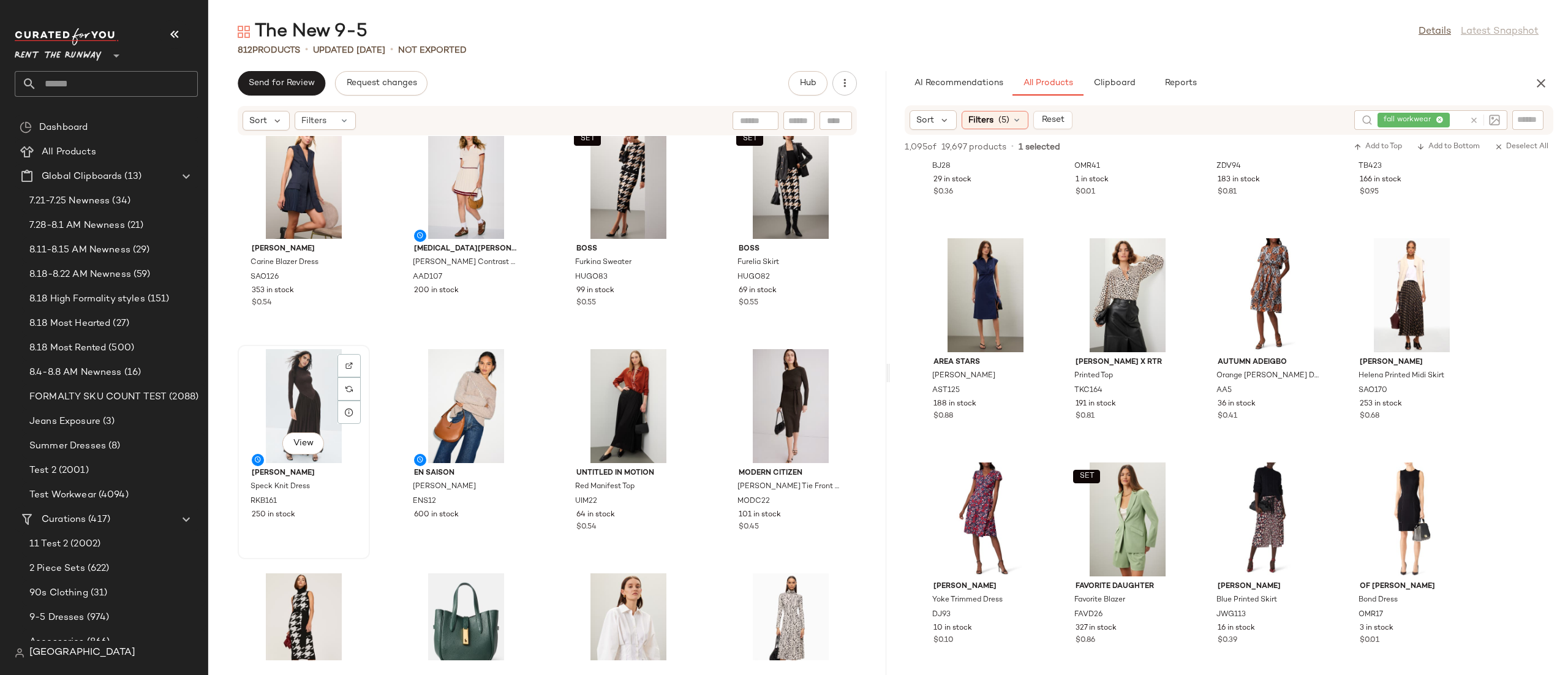
click at [264, 388] on div "View" at bounding box center [304, 406] width 124 height 114
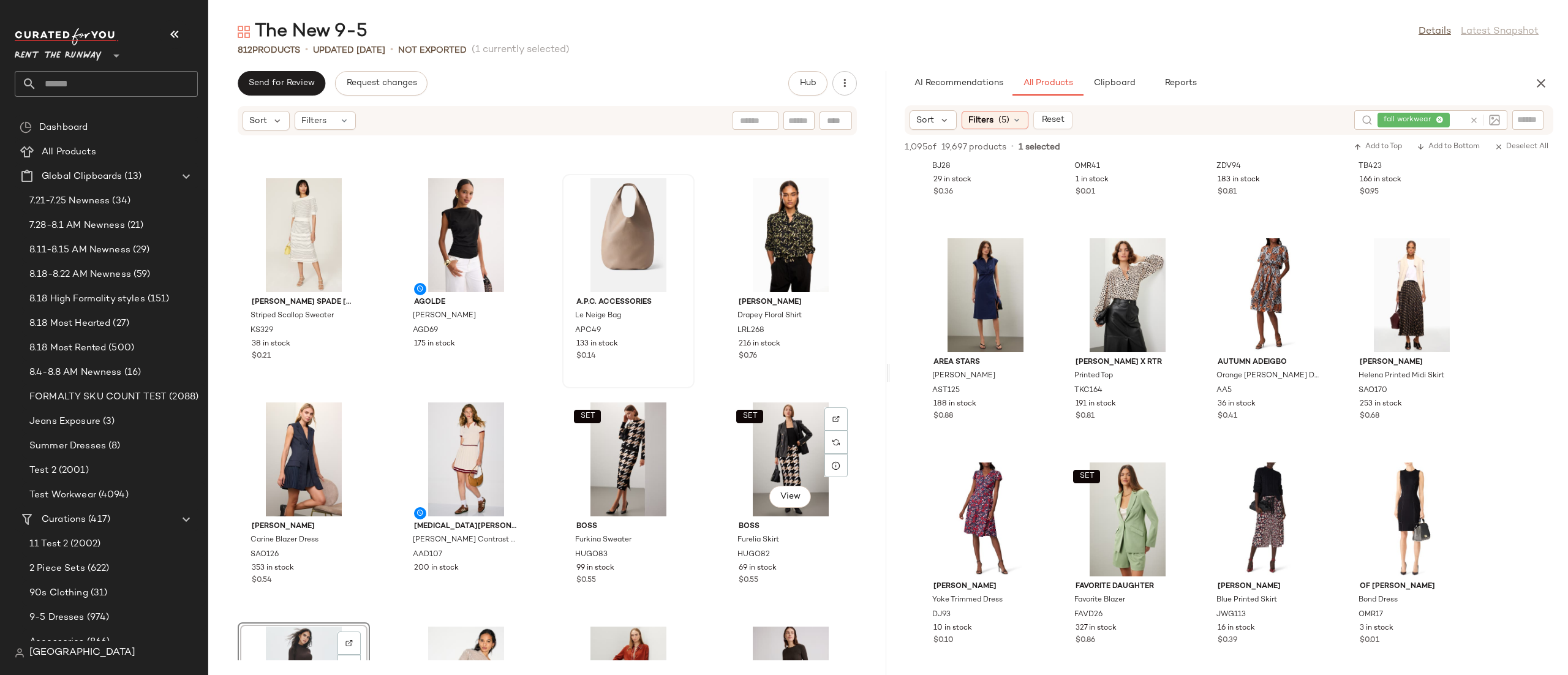
scroll to position [1522, 0]
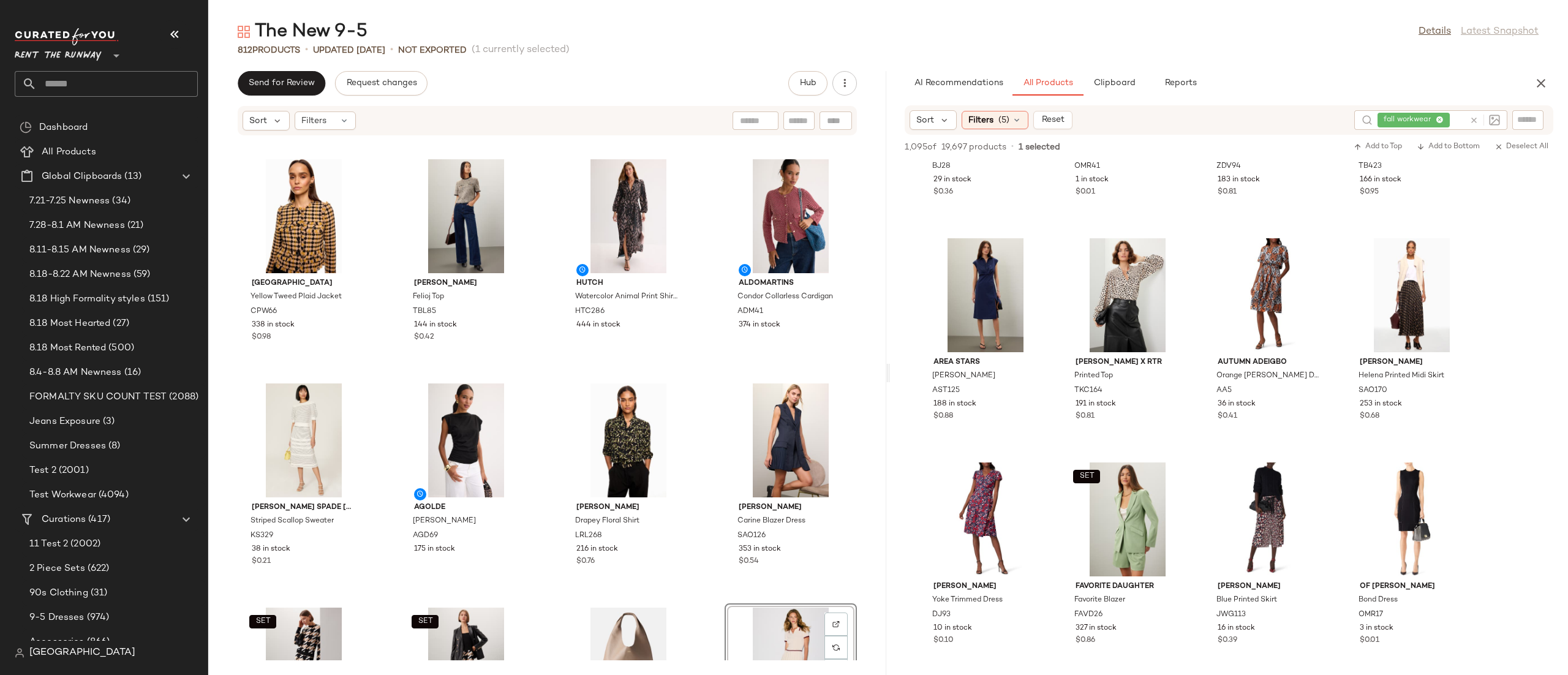
scroll to position [1136, 0]
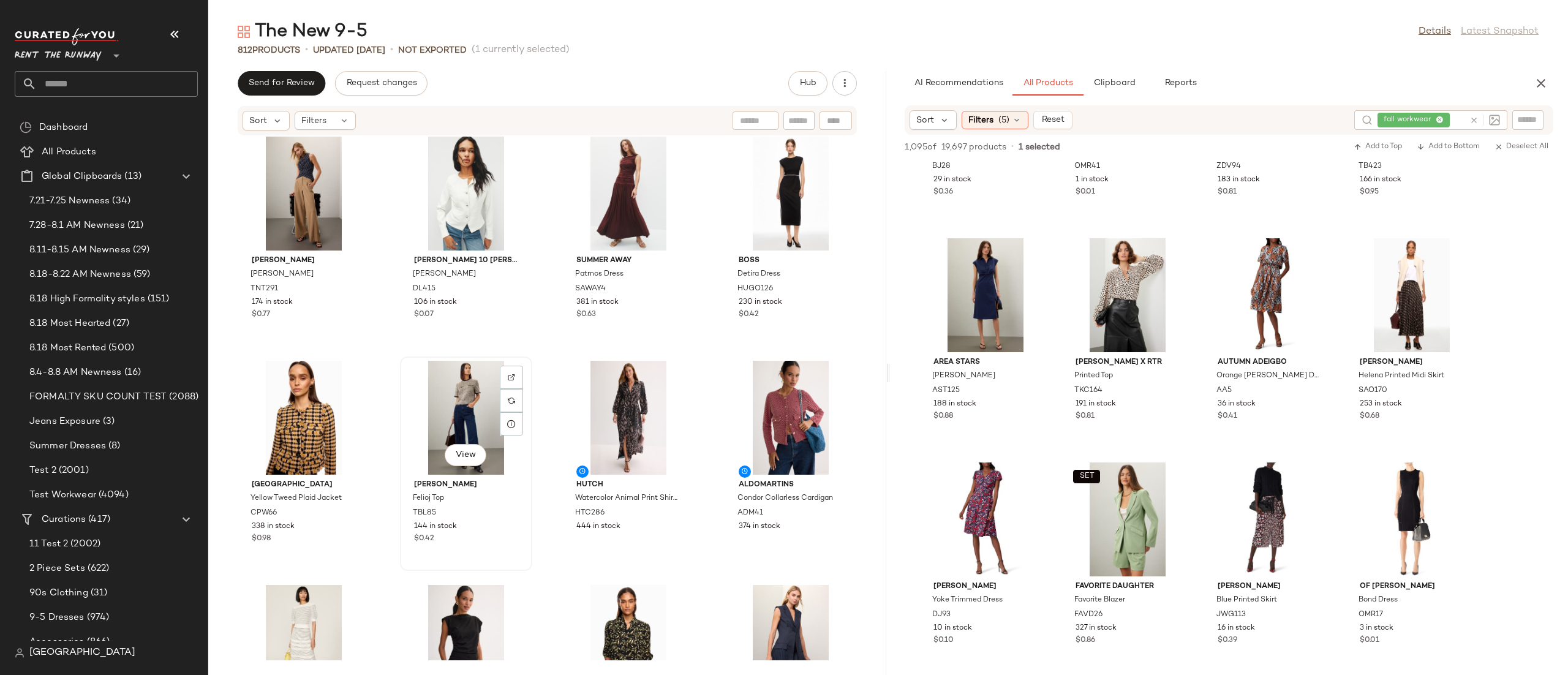
click at [476, 409] on div "View" at bounding box center [466, 418] width 124 height 114
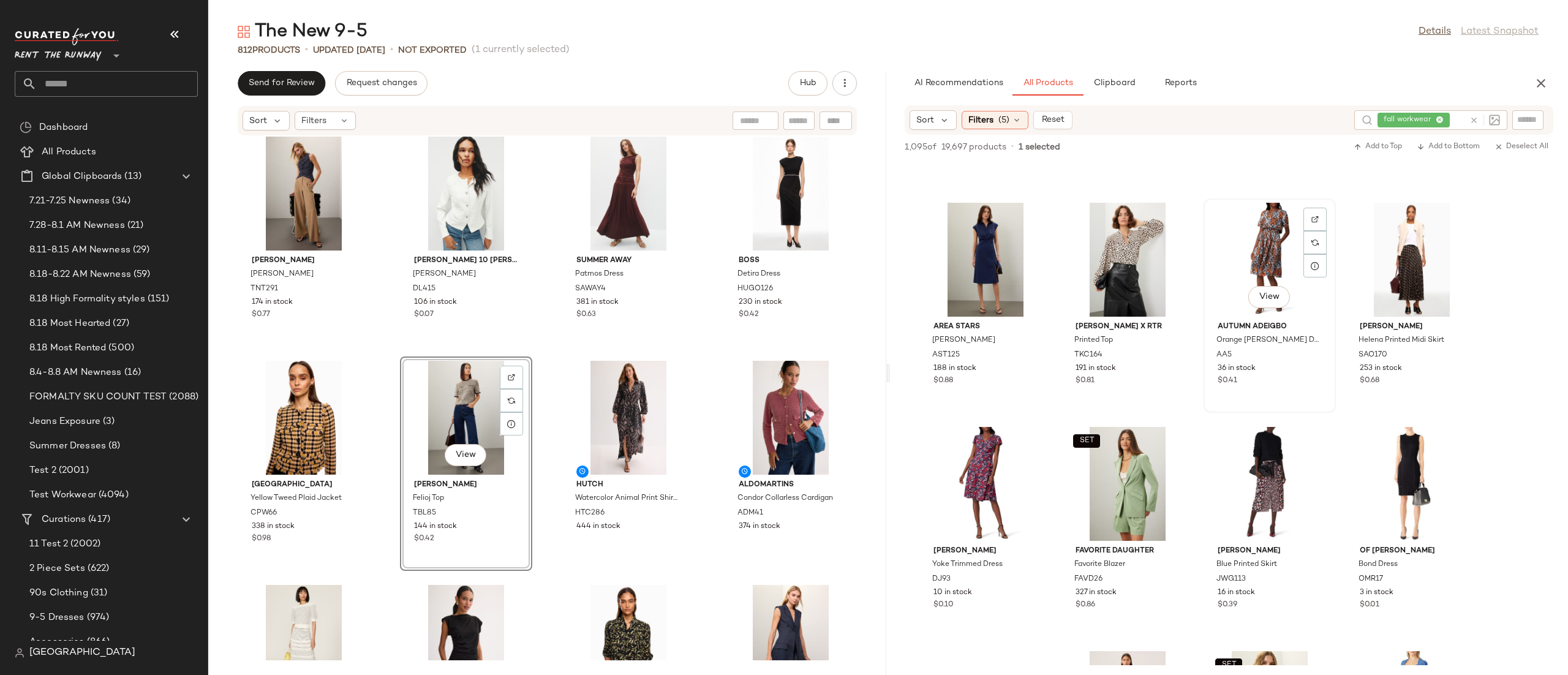
scroll to position [10050, 0]
click at [1465, 229] on div at bounding box center [1457, 241] width 23 height 23
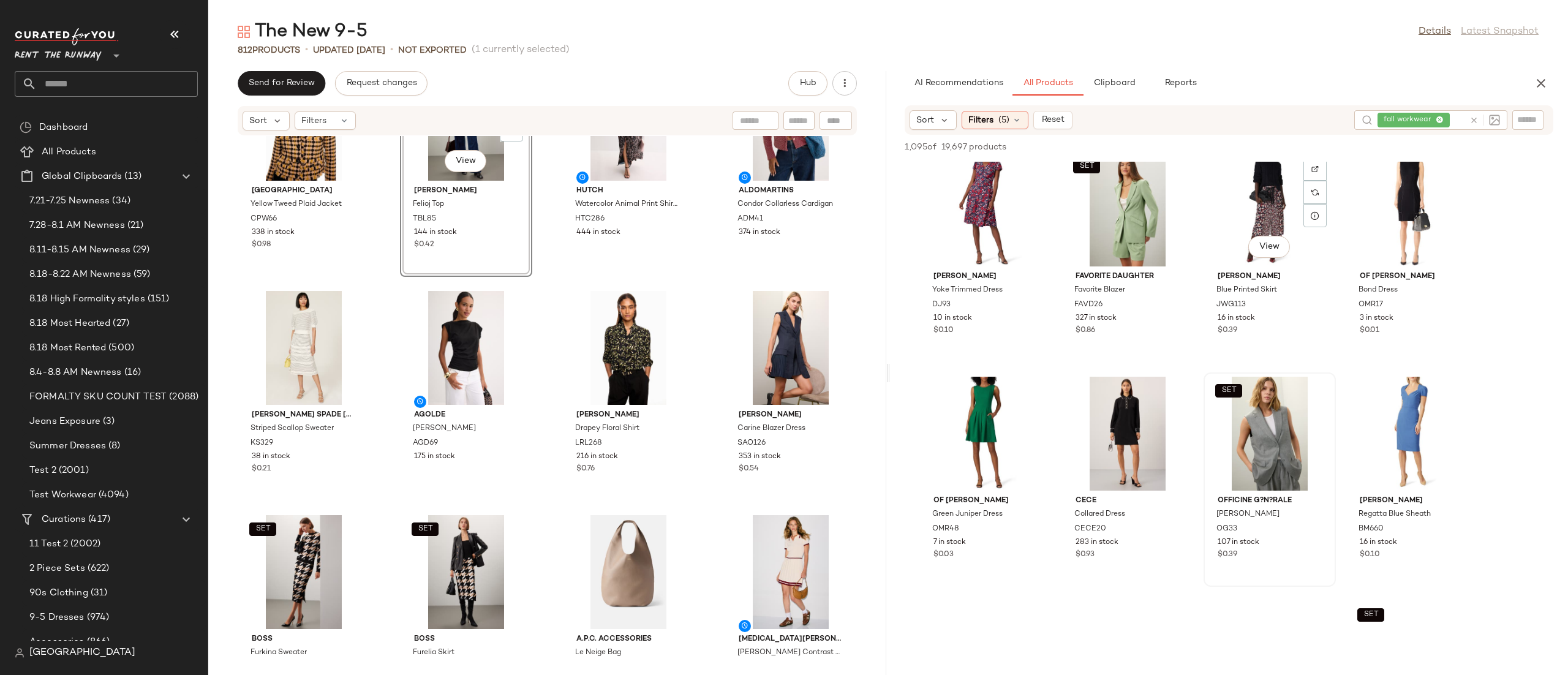
scroll to position [10339, 0]
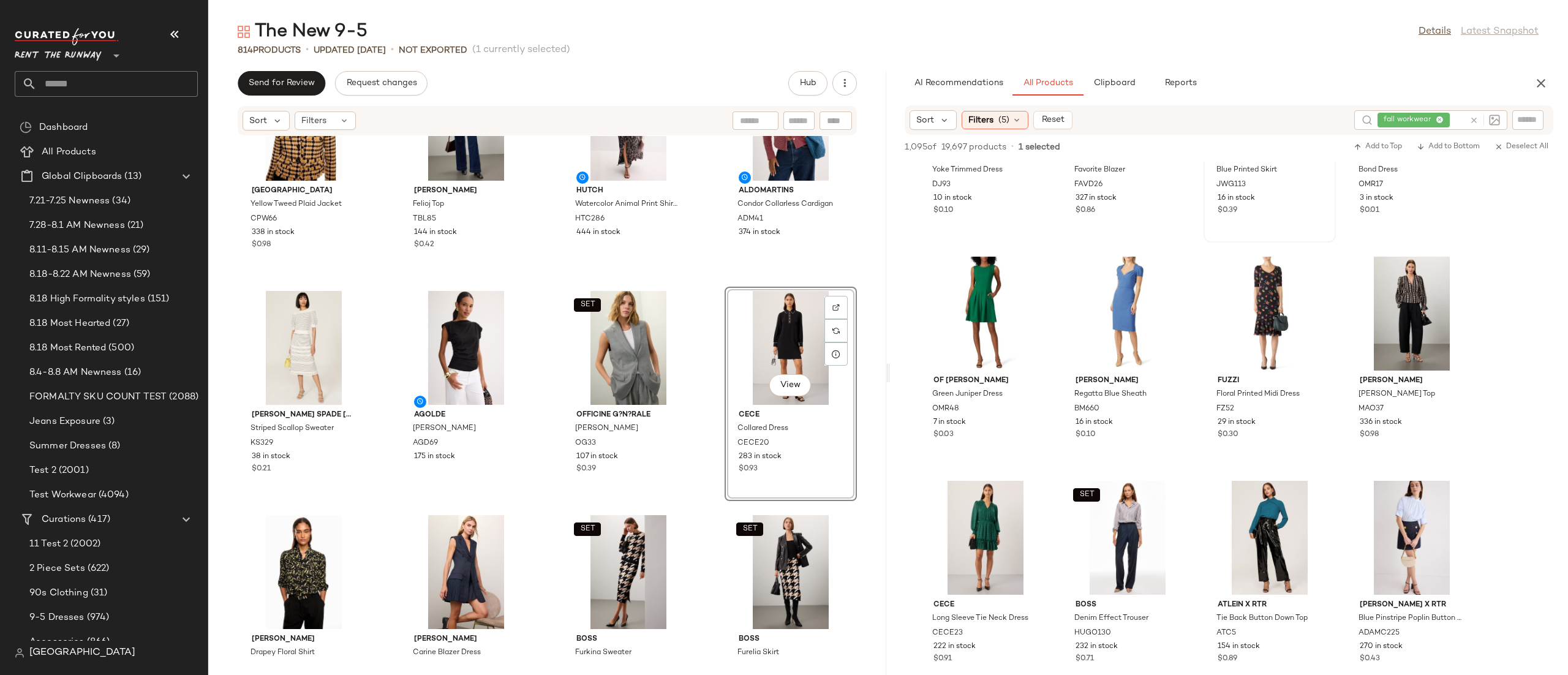
scroll to position [10498, 0]
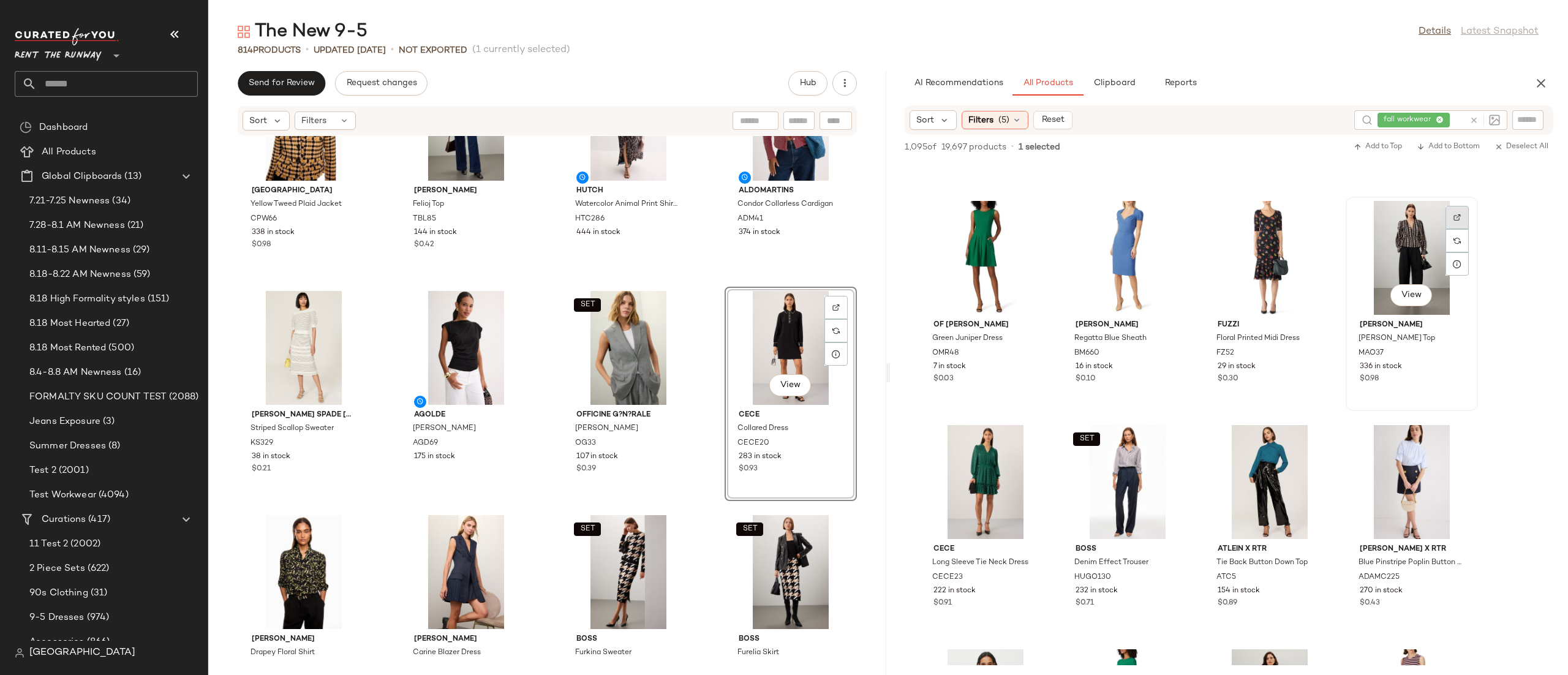
click at [1452, 229] on div at bounding box center [1457, 241] width 23 height 23
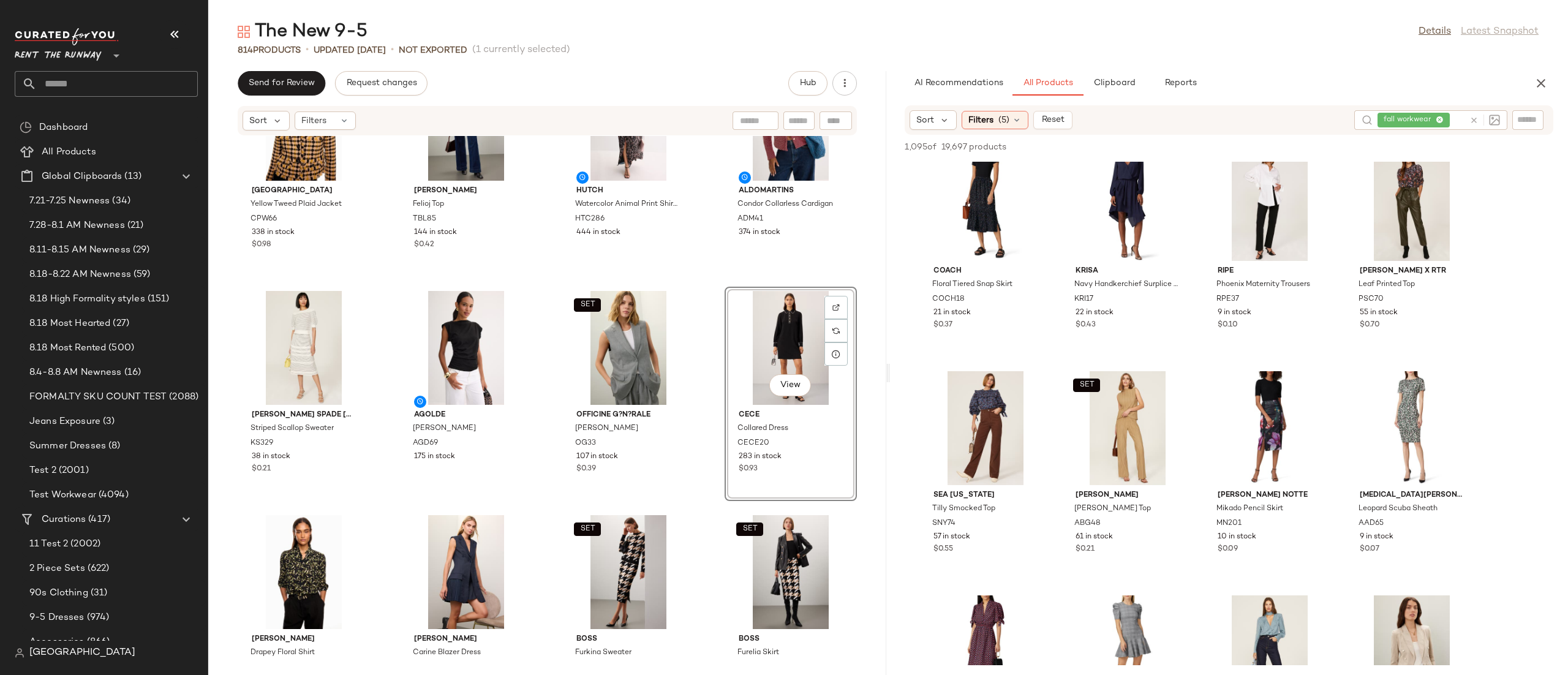
scroll to position [16117, 0]
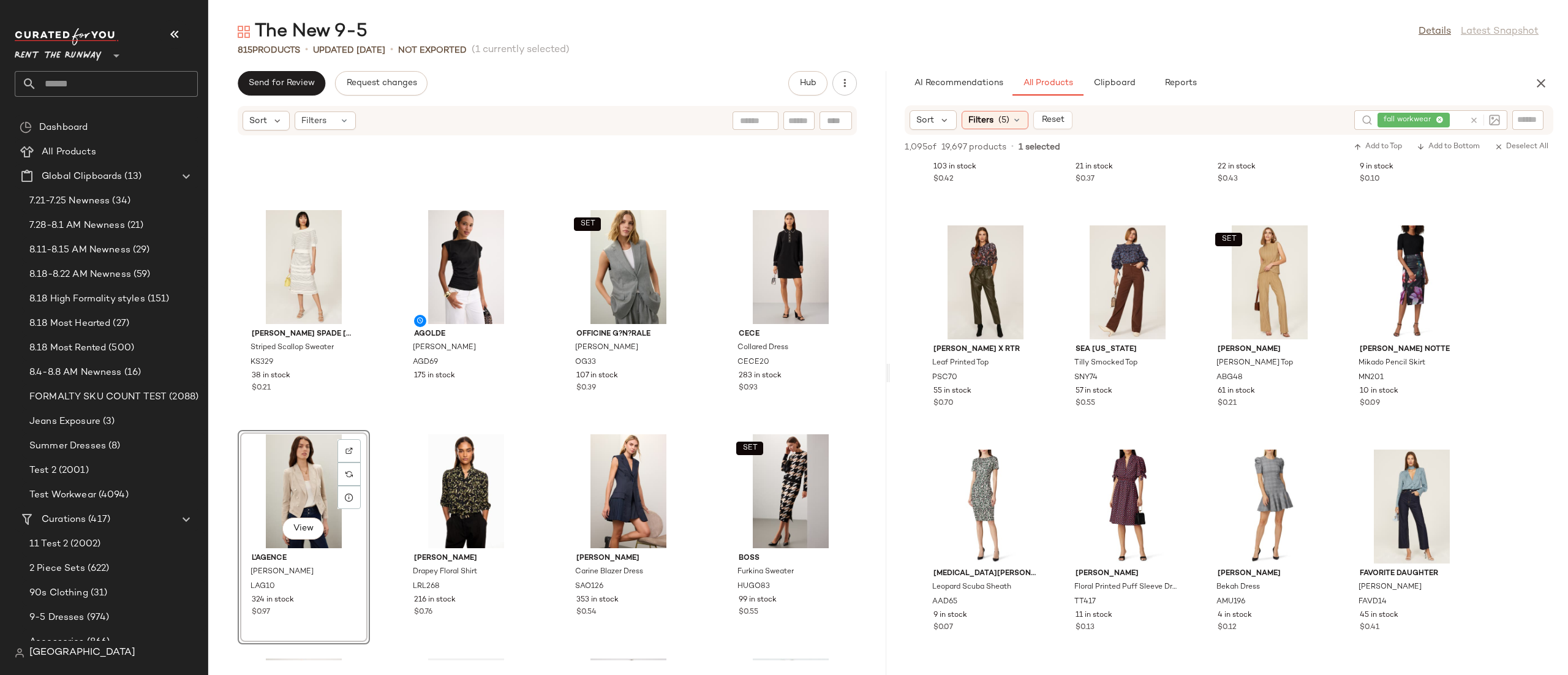
scroll to position [16506, 0]
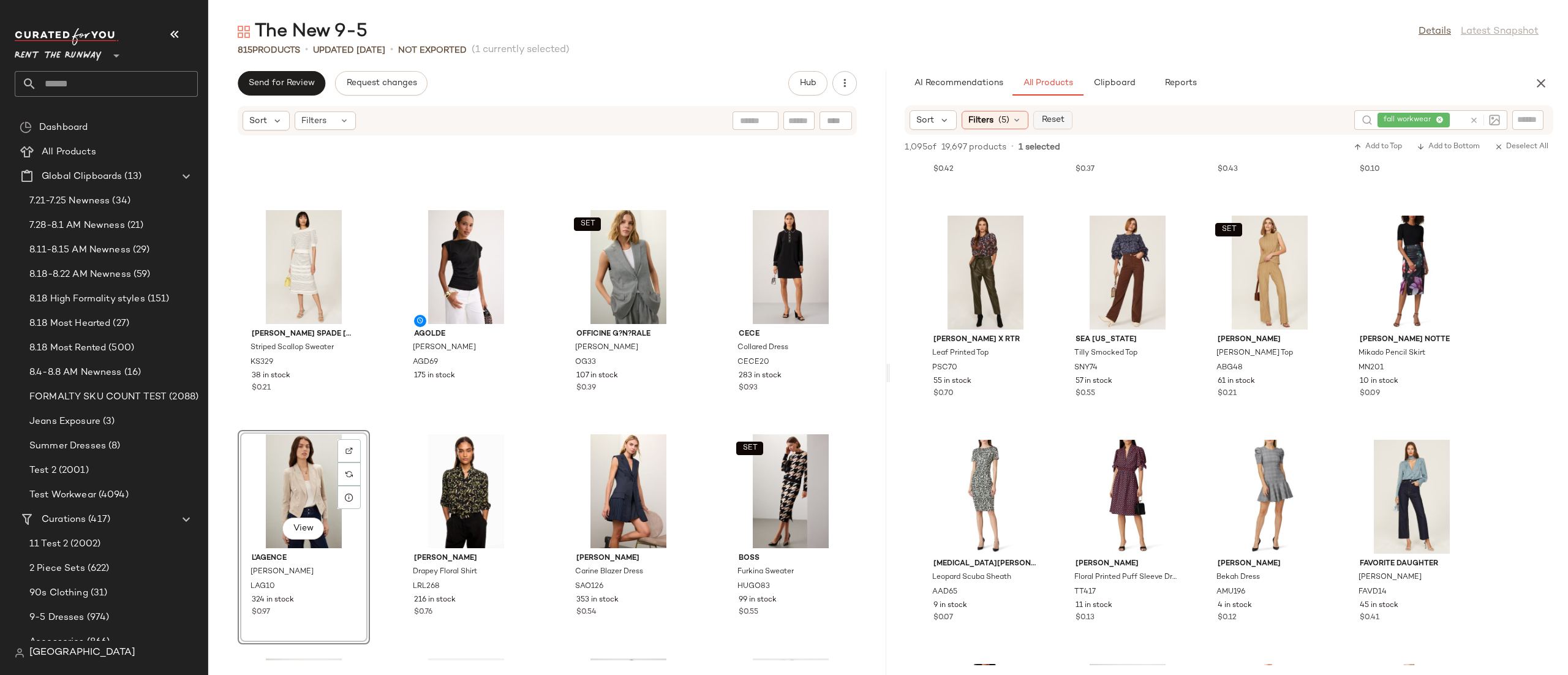
click at [1034, 116] on button "Reset" at bounding box center [1052, 119] width 39 height 18
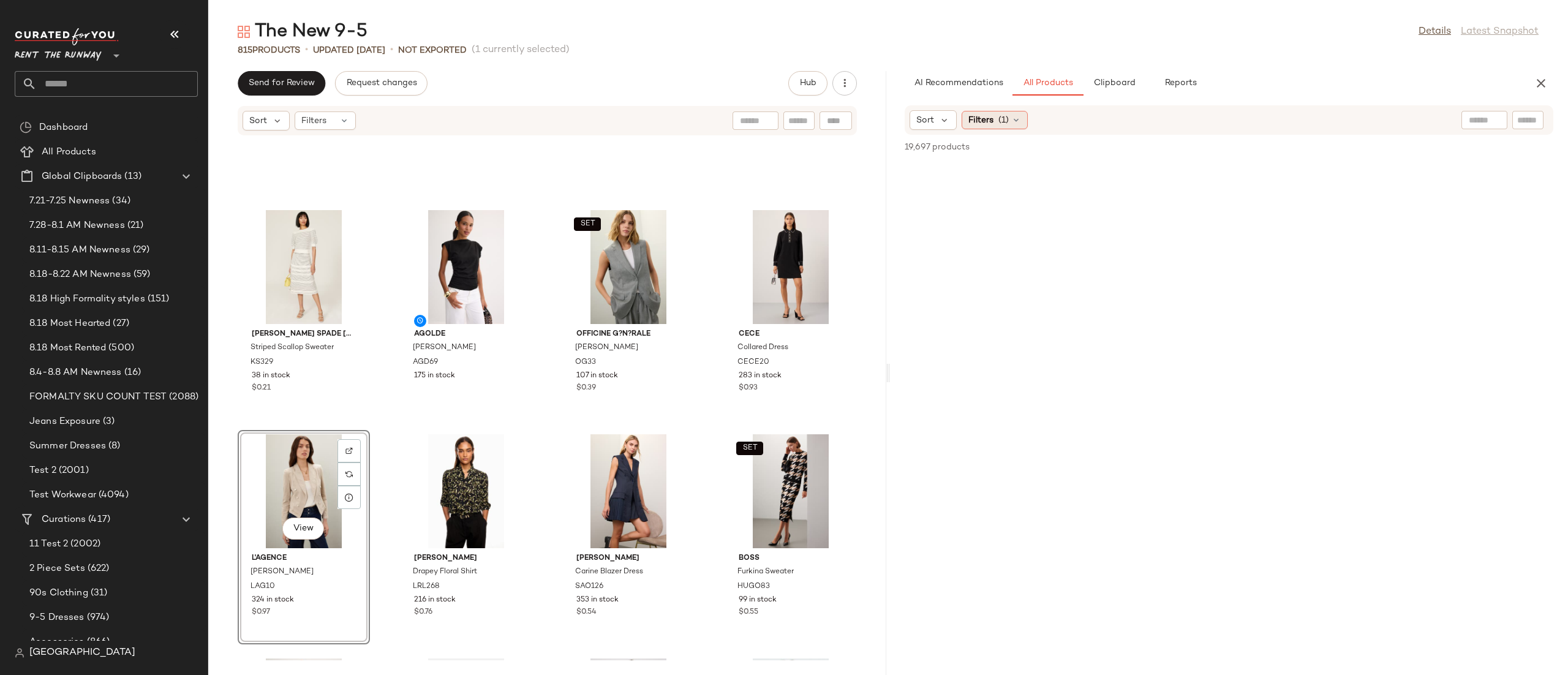
click at [1010, 123] on div "Filters (1)" at bounding box center [994, 119] width 66 height 18
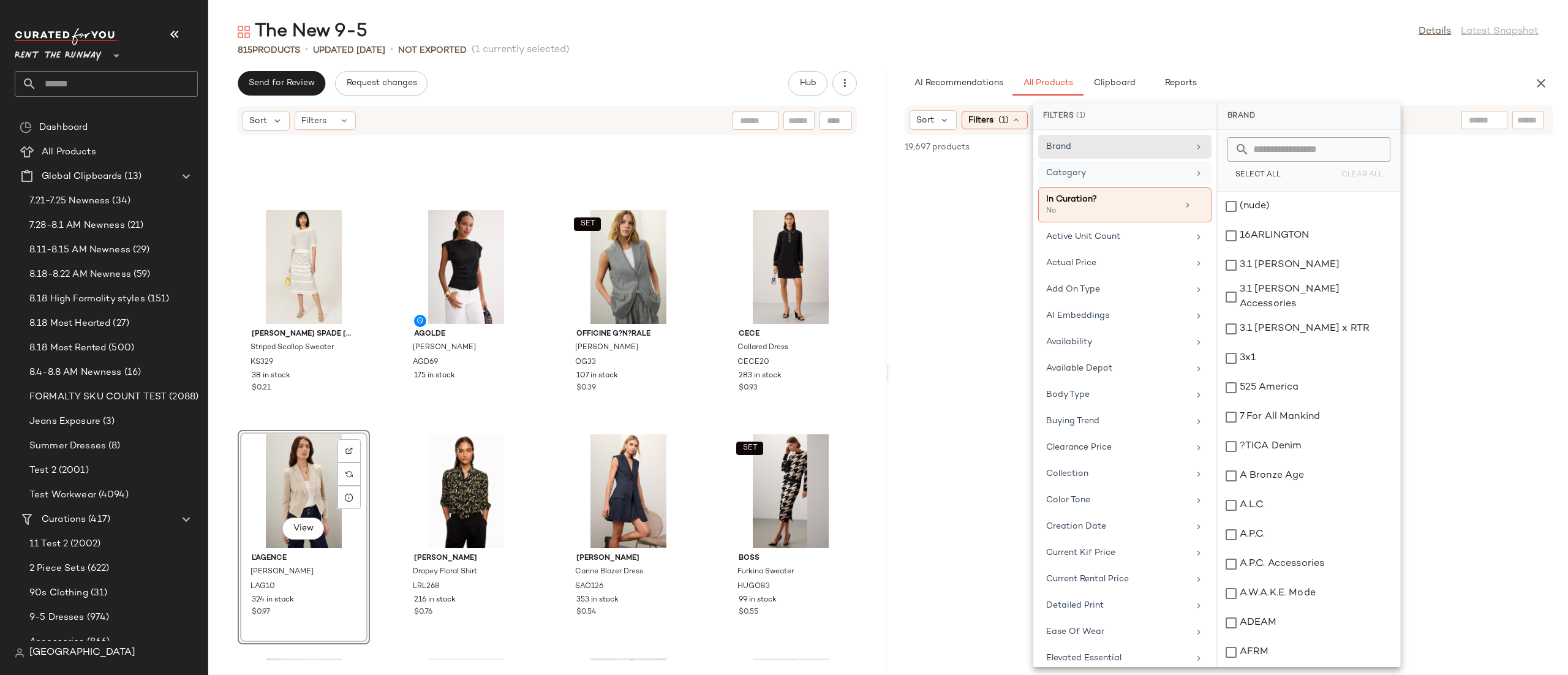
click at [1114, 174] on div "Category" at bounding box center [1117, 172] width 143 height 13
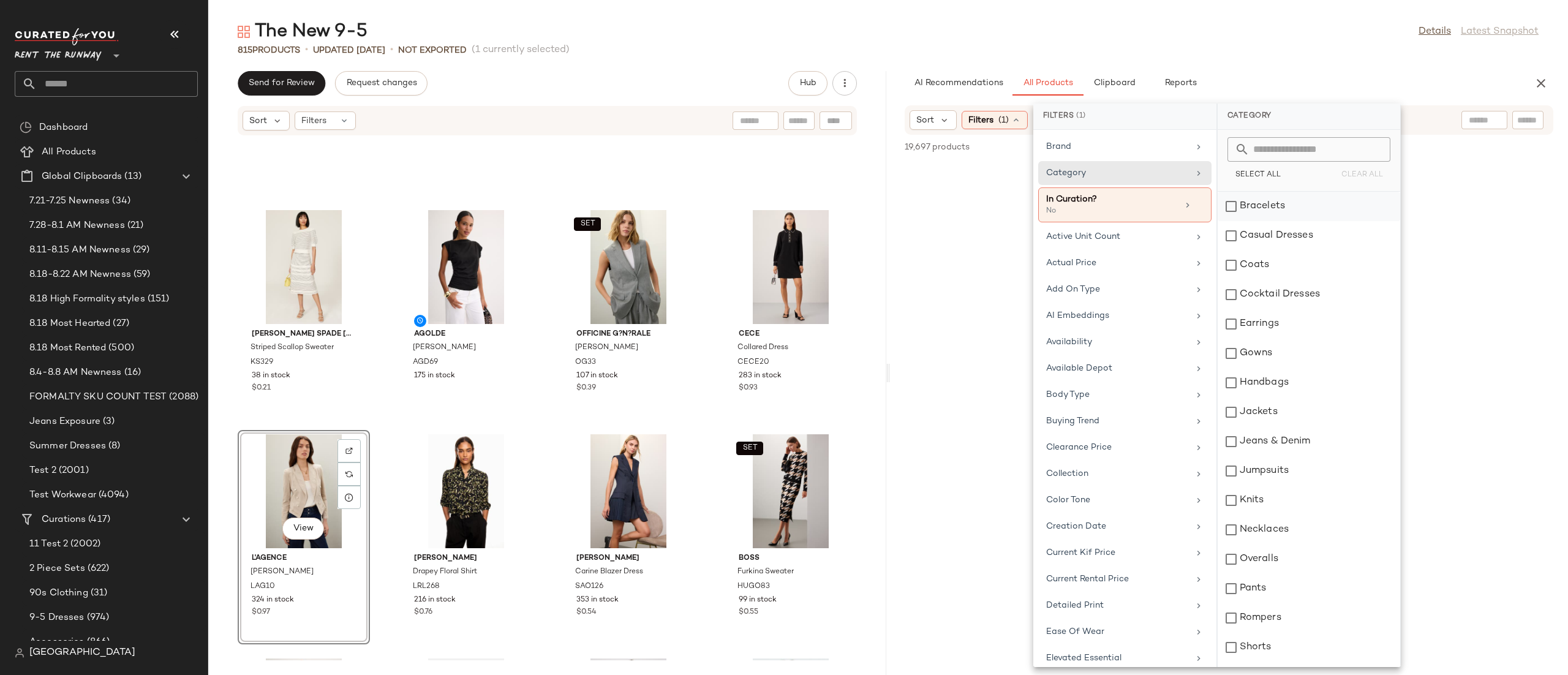
click at [1253, 221] on div "Bracelets" at bounding box center [1309, 236] width 182 height 29
click at [1237, 221] on div "Bracelets" at bounding box center [1309, 236] width 182 height 29
click at [1295, 544] on div "Necklaces" at bounding box center [1309, 559] width 182 height 29
click at [1296, 544] on div "Necklaces" at bounding box center [1309, 559] width 182 height 29
click at [1264, 339] on div "Earrings" at bounding box center [1309, 353] width 182 height 29
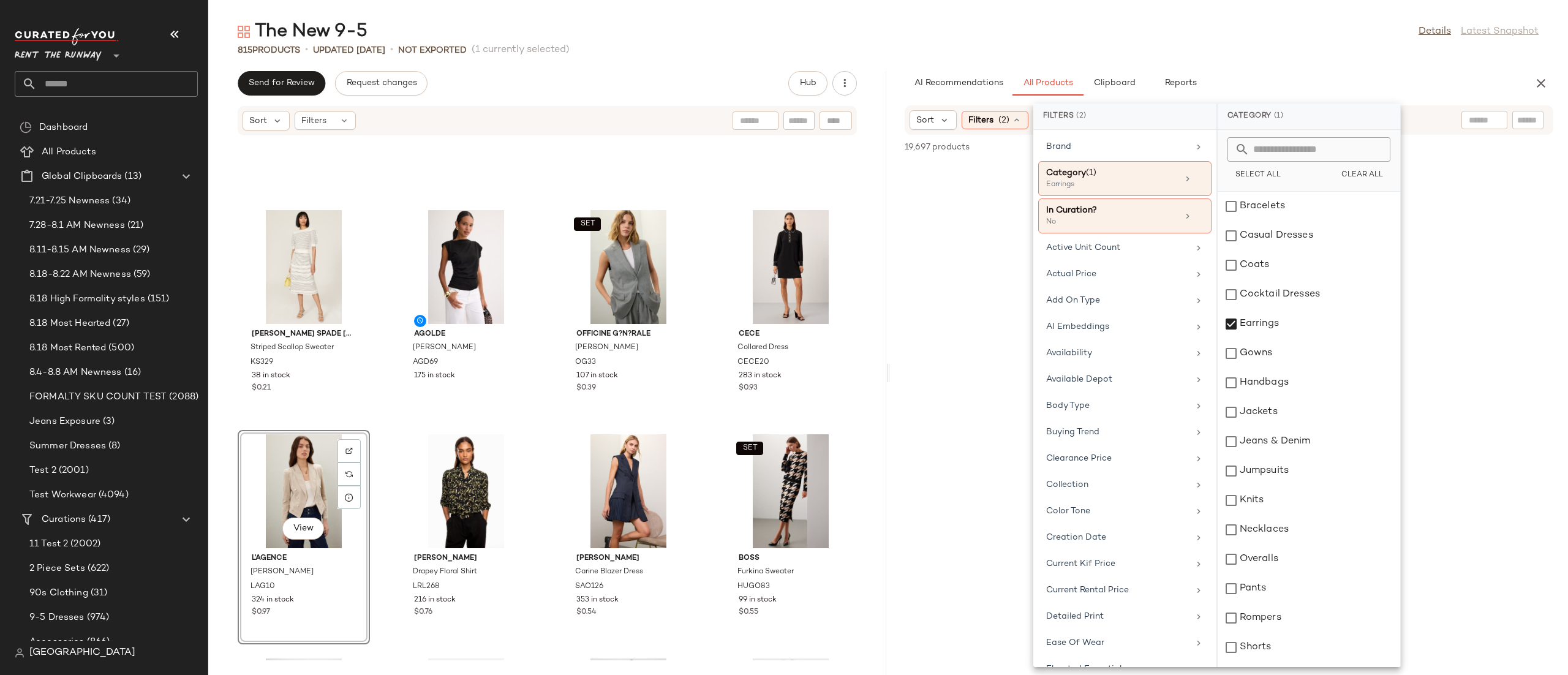
click at [1268, 87] on div "AI Recommendations All Products Clipboard Reports" at bounding box center [1209, 83] width 609 height 25
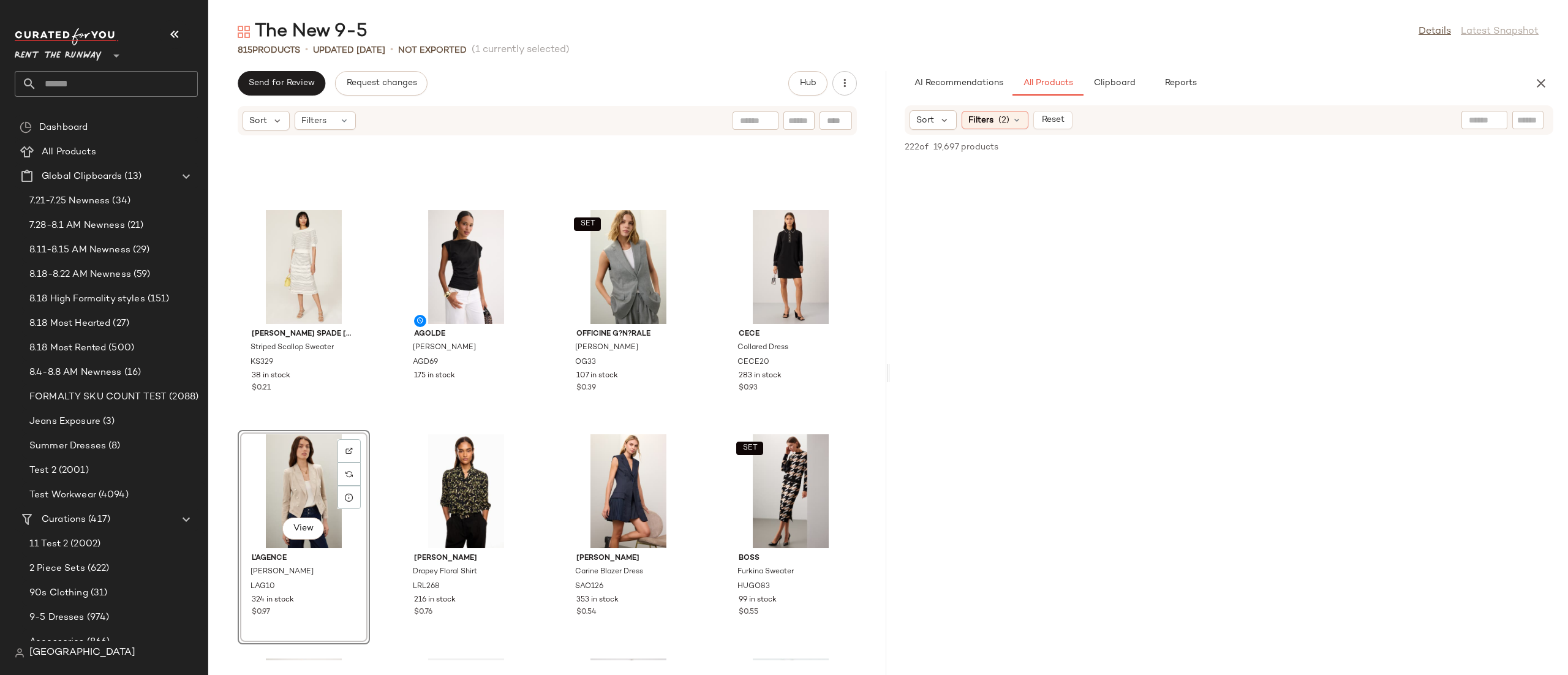
click at [1242, 122] on div "Sort Filters (2) Reset" at bounding box center [1149, 119] width 479 height 19
click at [1006, 129] on div "Sort Filters (2) Reset" at bounding box center [991, 119] width 163 height 19
click at [1004, 129] on div "Sort Filters (2) Reset" at bounding box center [991, 119] width 163 height 19
click at [1005, 119] on span "(2)" at bounding box center [1004, 120] width 11 height 13
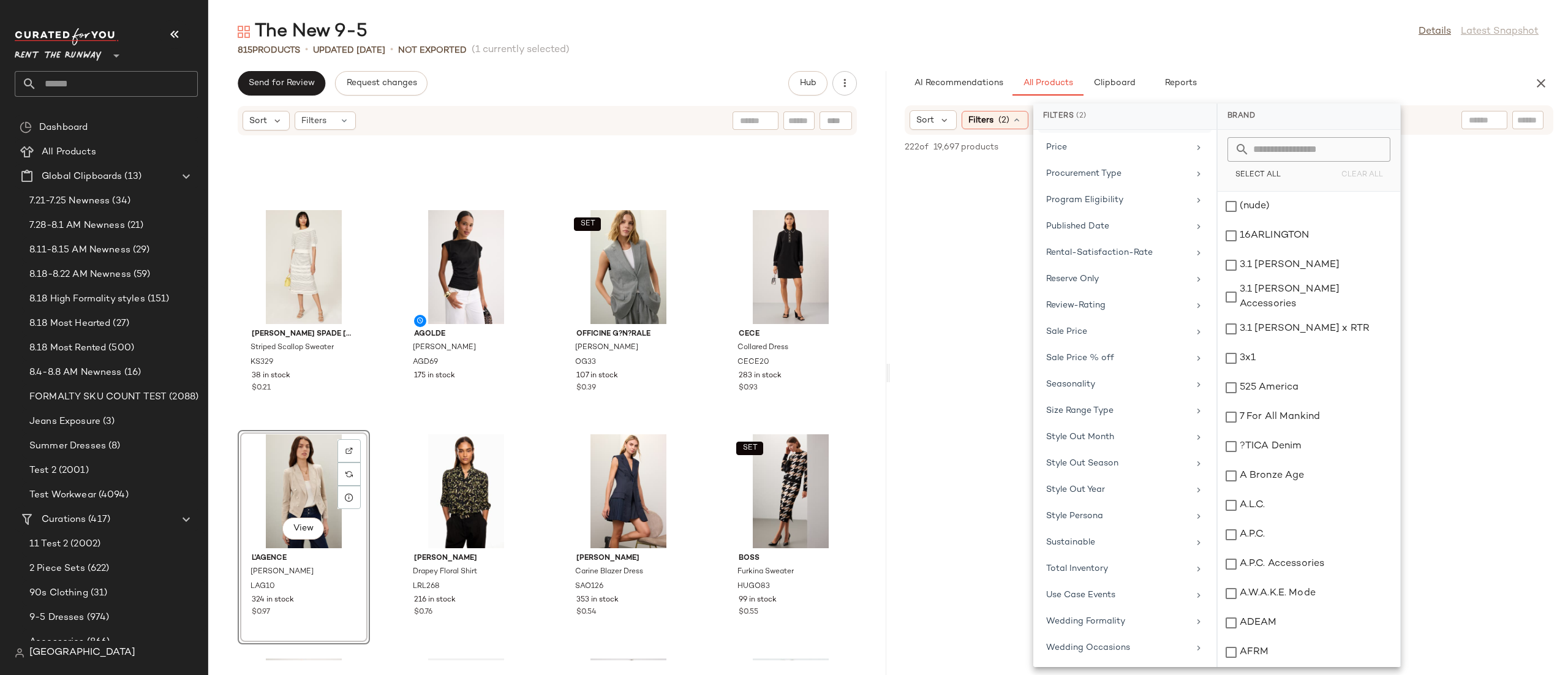
scroll to position [0, 0]
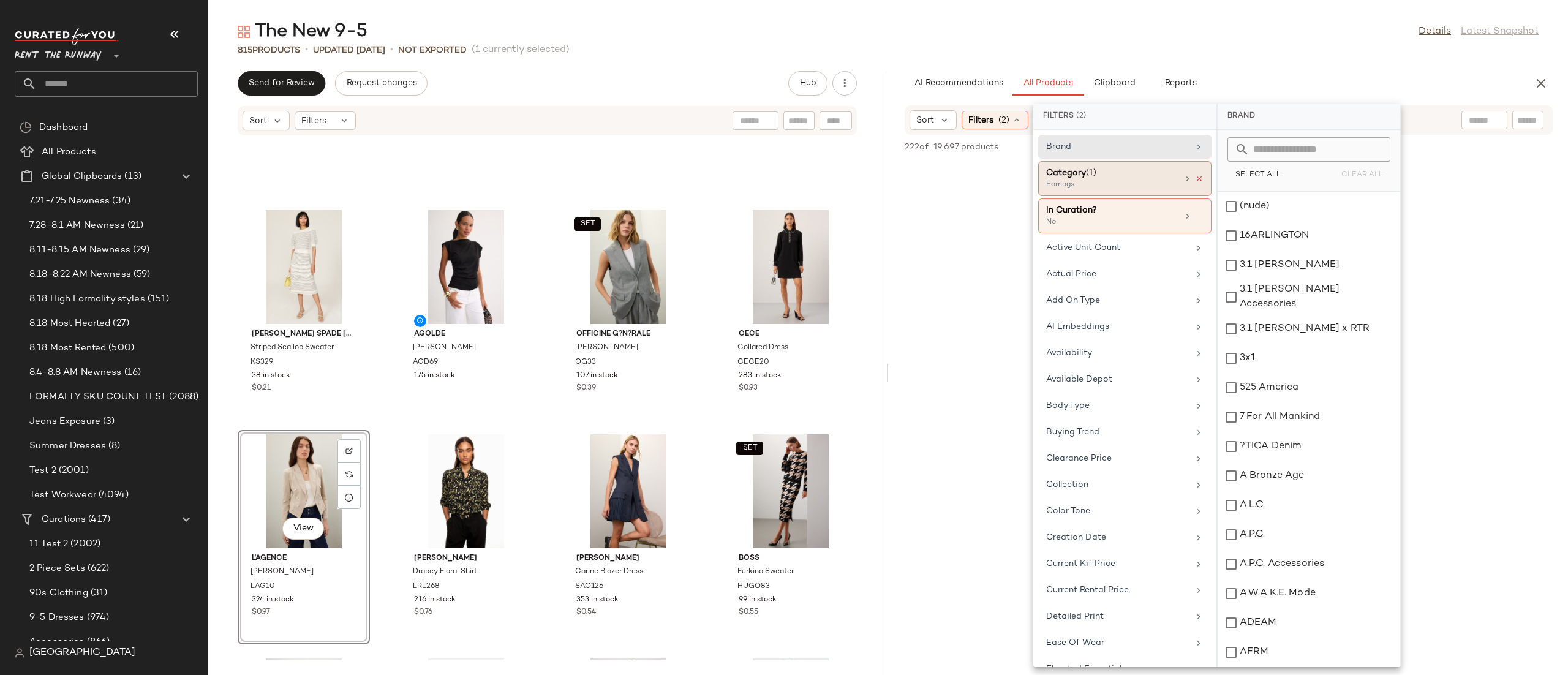
click at [1195, 182] on icon at bounding box center [1199, 178] width 9 height 9
click at [1384, 98] on div "AI Recommendations All Products Clipboard Reports Sort Filters (1) 19,697 produ…" at bounding box center [1228, 373] width 678 height 604
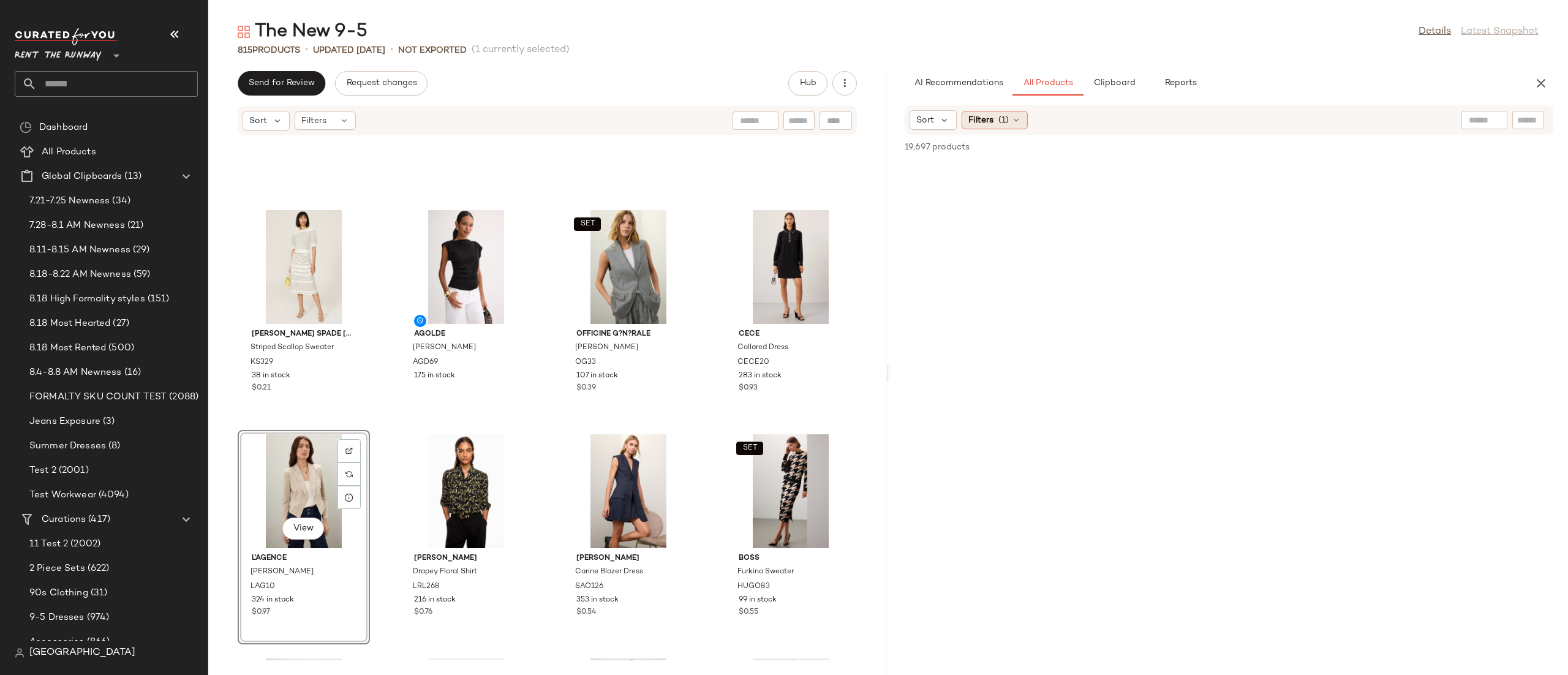
scroll to position [1164, 0]
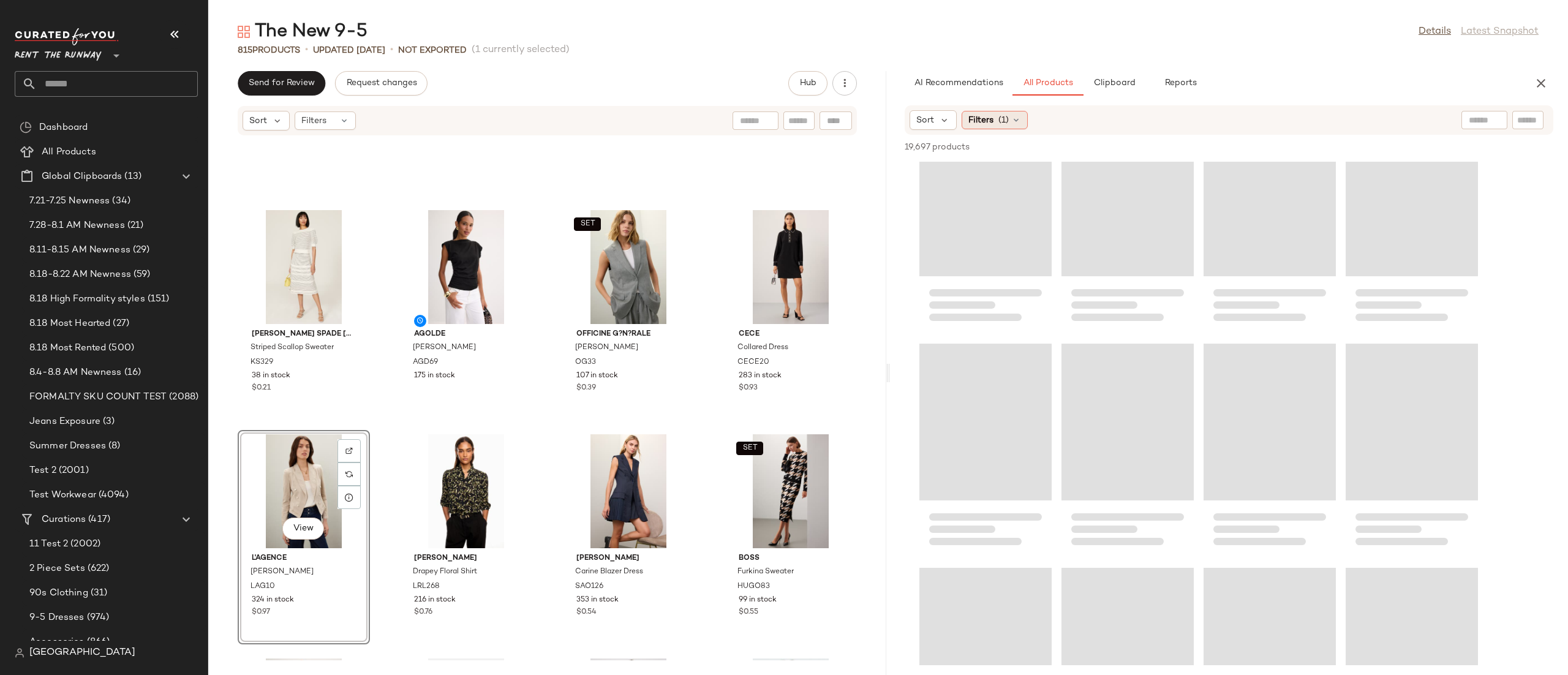
click at [976, 125] on span "Filters" at bounding box center [980, 120] width 25 height 13
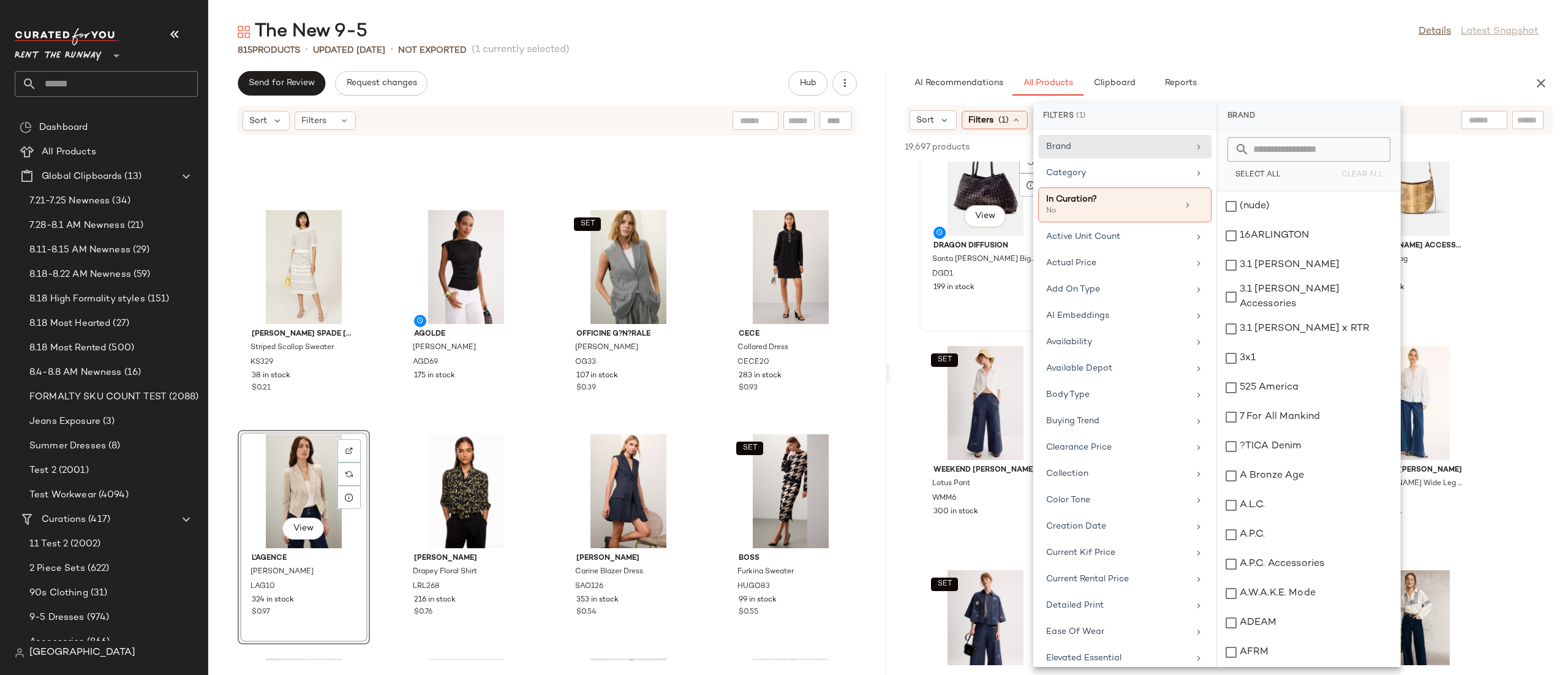
click at [985, 211] on span "View" at bounding box center [984, 216] width 21 height 10
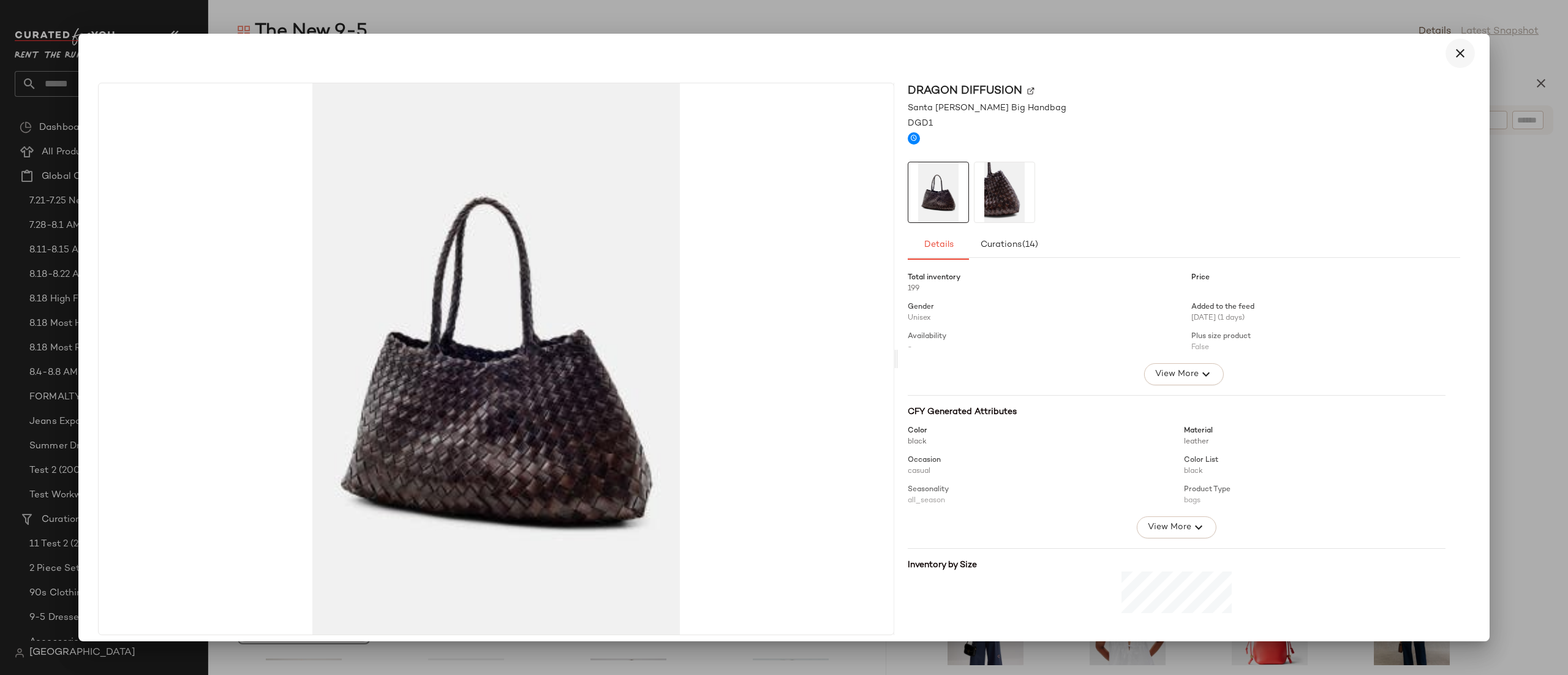
click at [1457, 47] on icon "button" at bounding box center [1460, 54] width 15 height 15
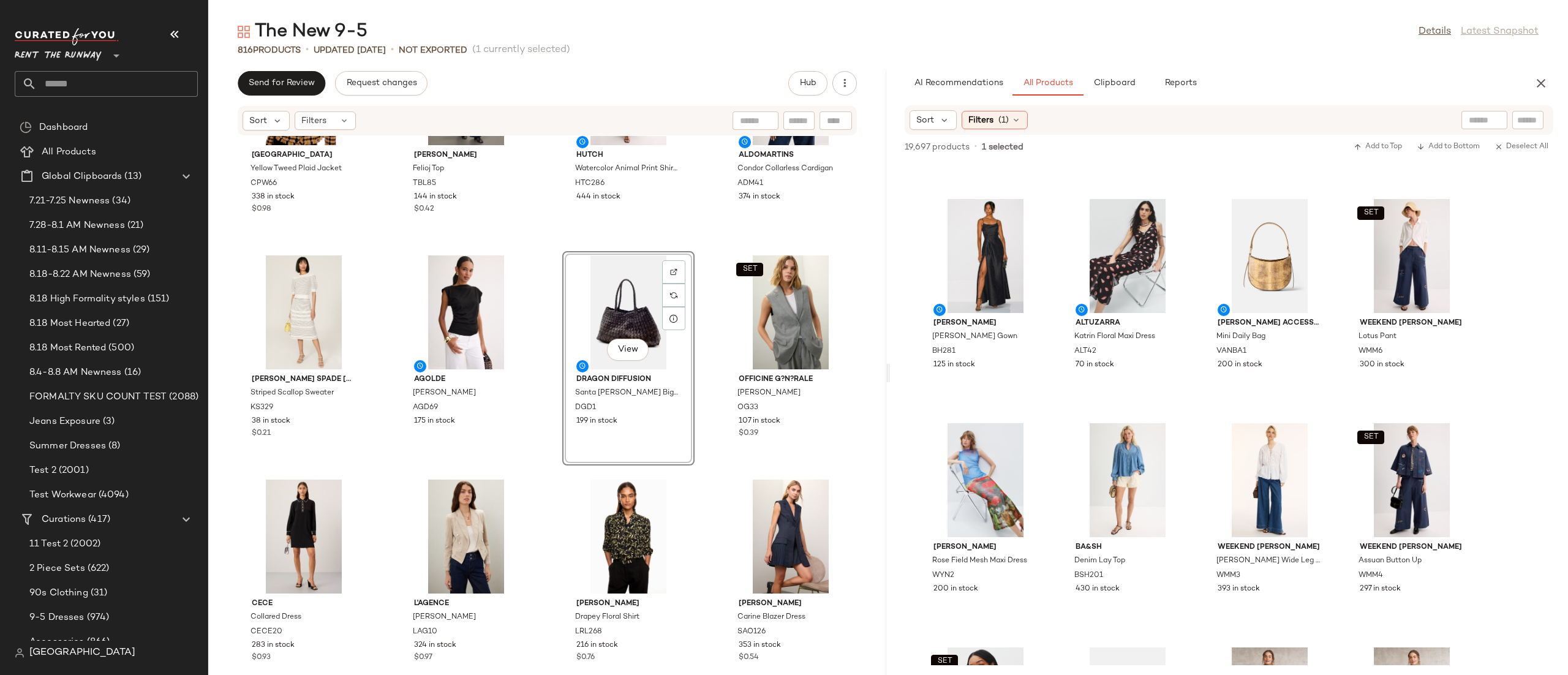
scroll to position [979, 0]
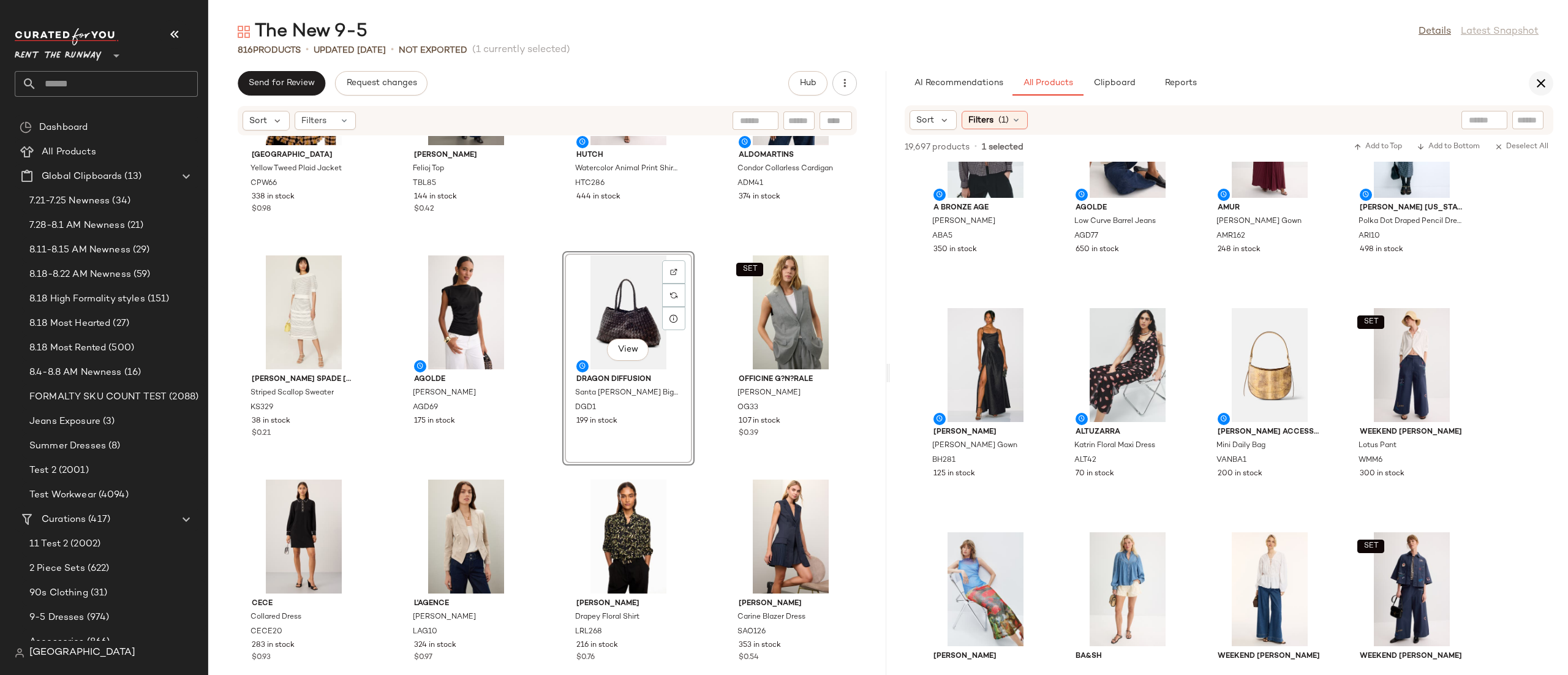
click at [1535, 80] on icon "button" at bounding box center [1541, 83] width 15 height 15
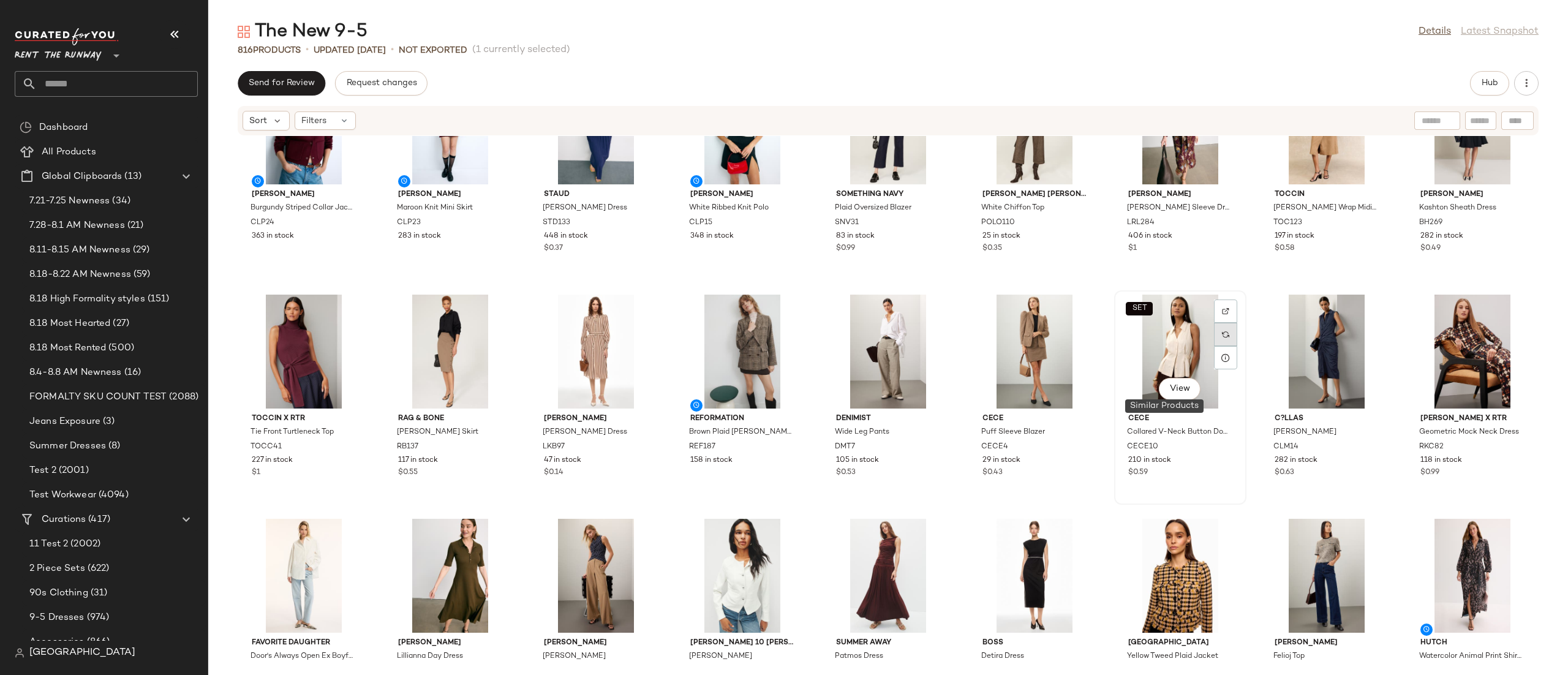
scroll to position [0, 0]
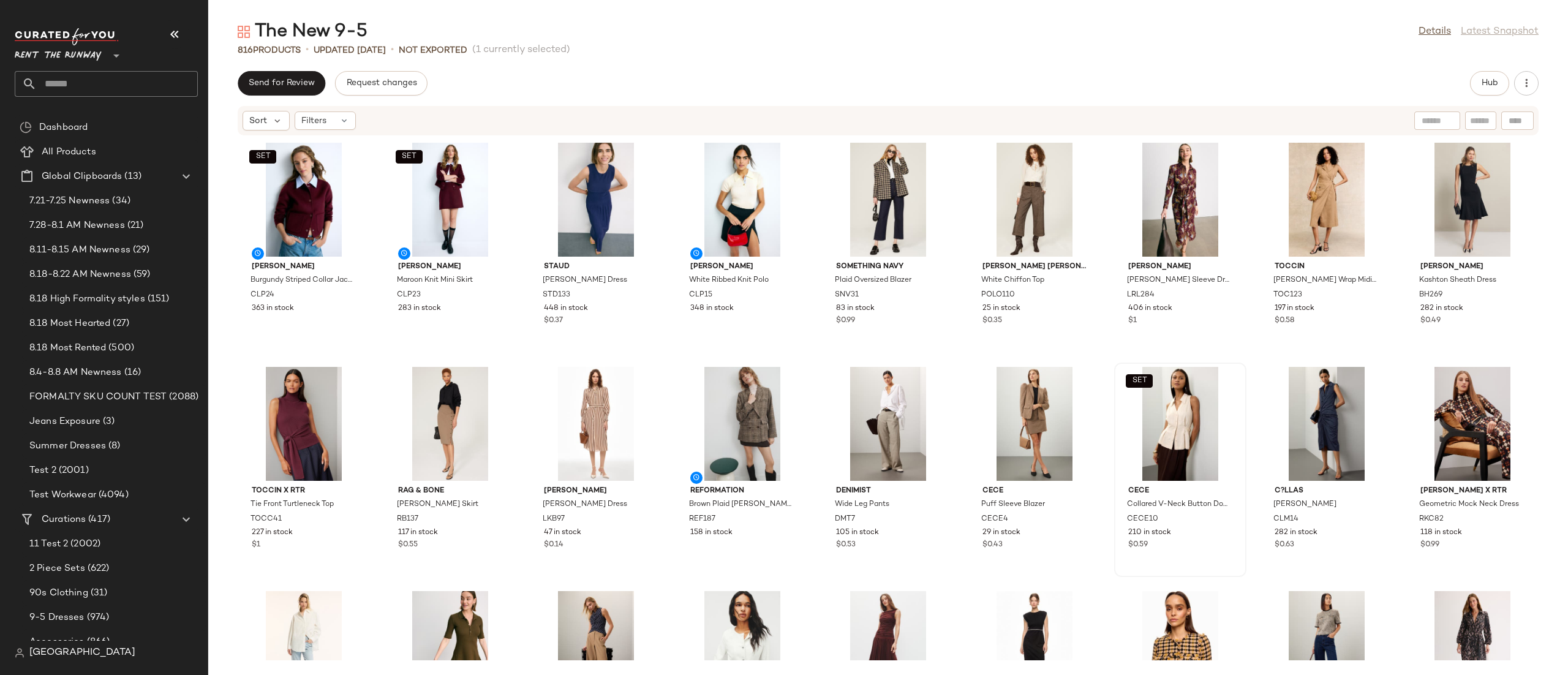
click at [1242, 367] on div "SET Claudie Pierlot Burgundy Striped Collar Jacket CLP24 363 in stock SET Claud…" at bounding box center [888, 398] width 1360 height 524
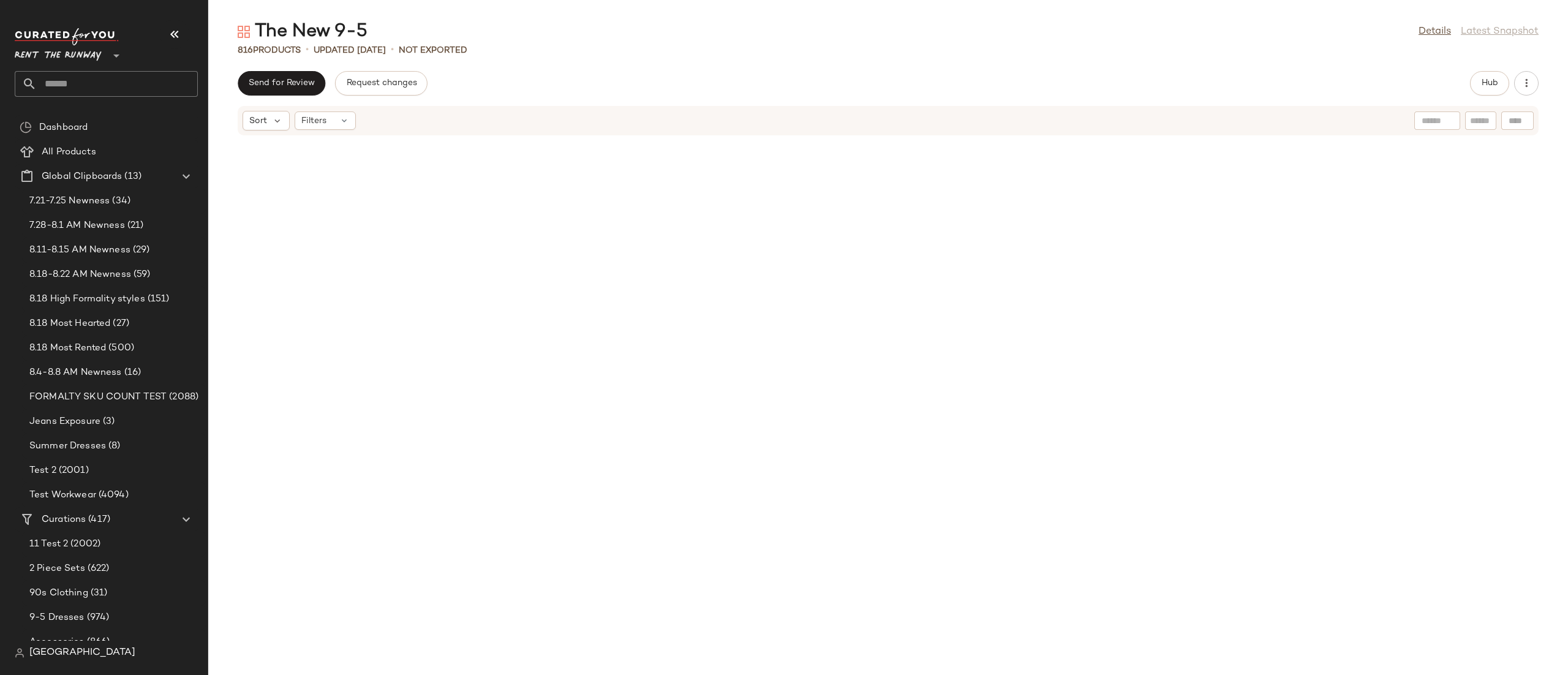
scroll to position [10911, 0]
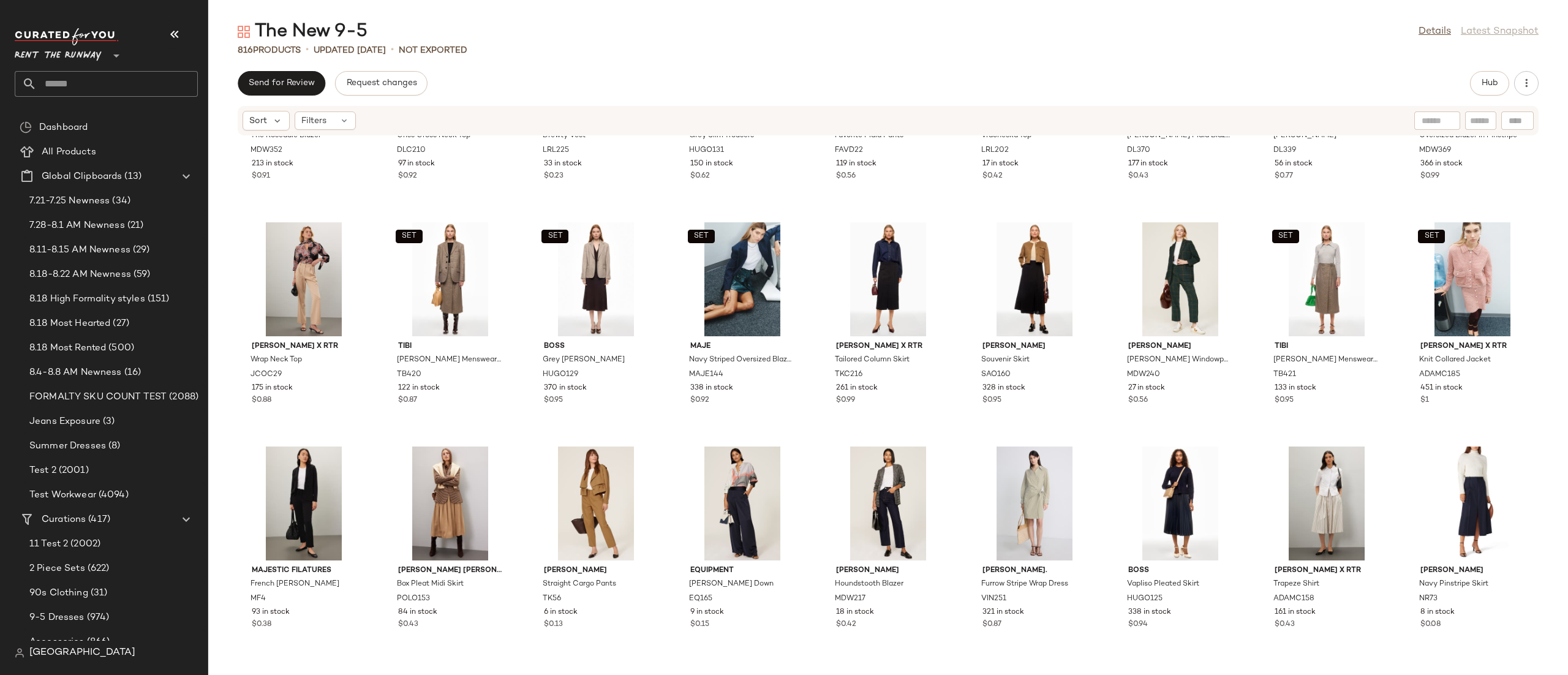
drag, startPoint x: 1566, startPoint y: 458, endPoint x: 1522, endPoint y: 1, distance: 459.1
click at [1522, 0] on html "Rent the Runway ** Dashboard All Products Global Clipboards (13) 7.21-7.25 Newn…" at bounding box center [784, 337] width 1568 height 675
click at [1487, 85] on span "Hub" at bounding box center [1490, 83] width 17 height 10
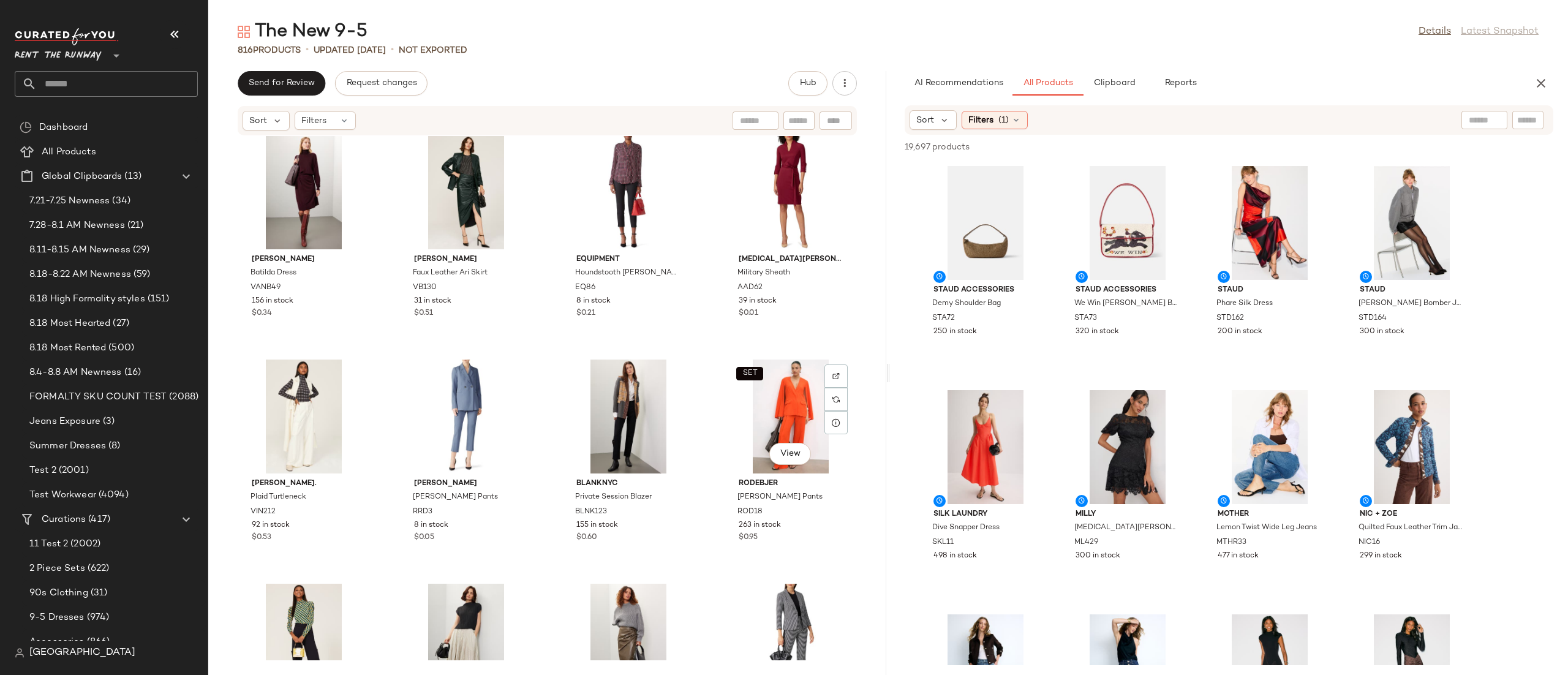
scroll to position [33804, 0]
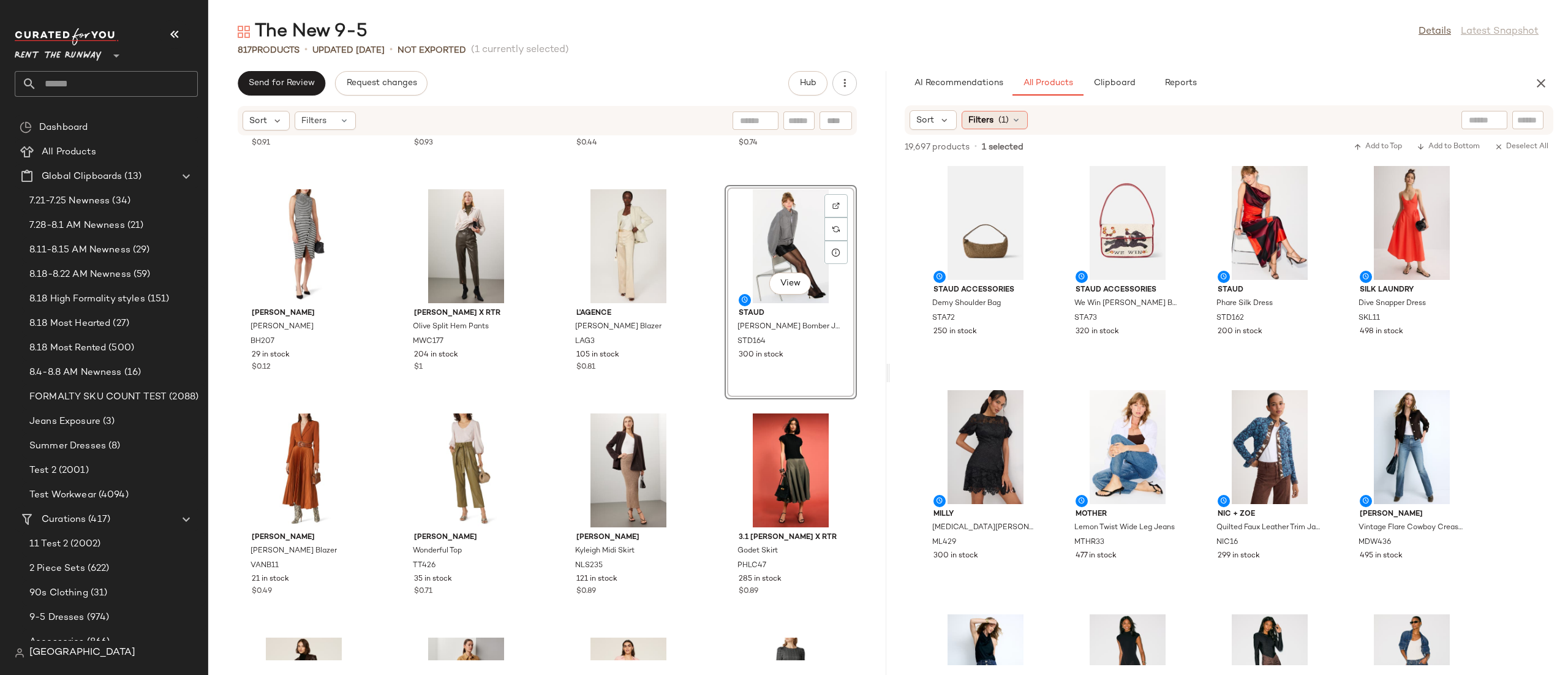
click at [1002, 119] on span "(1)" at bounding box center [1004, 120] width 11 height 13
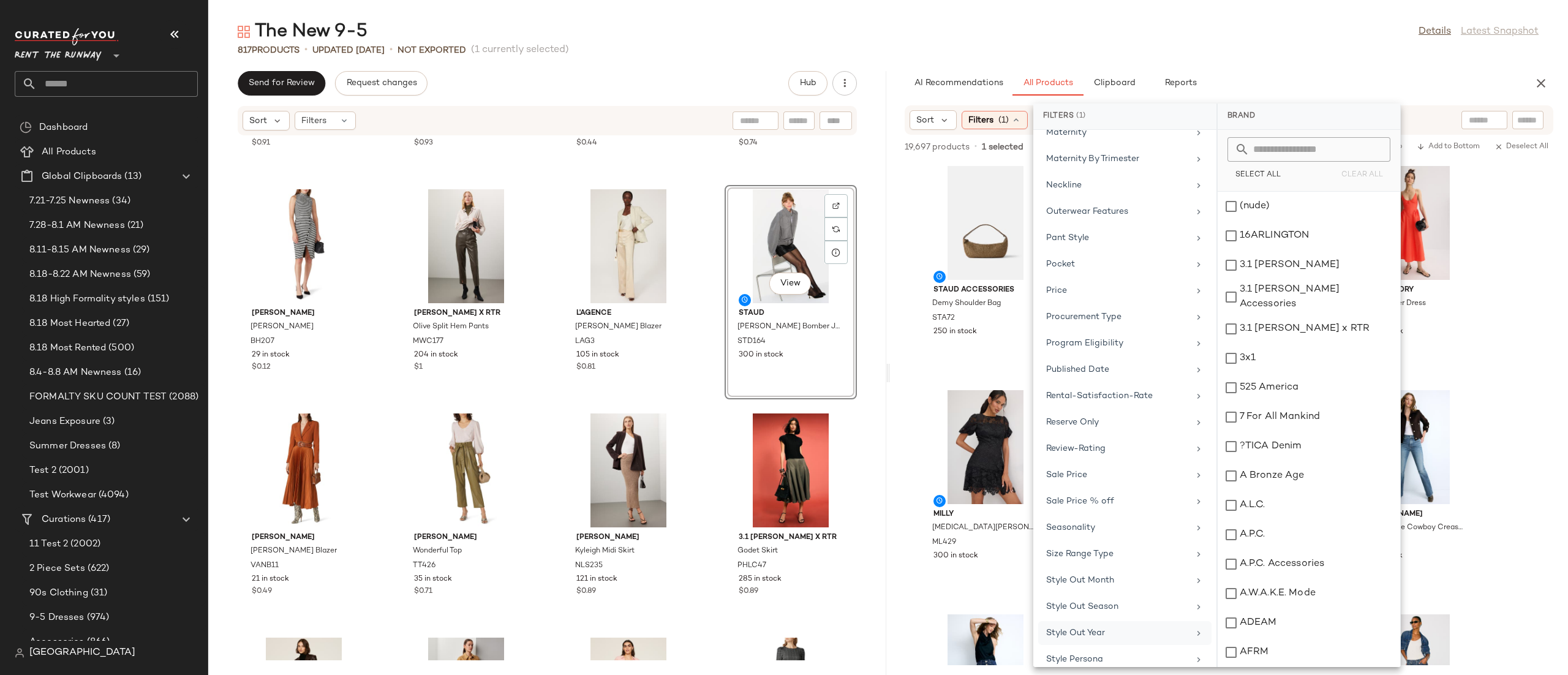
scroll to position [1115, 0]
click at [1112, 609] on div "Use Case Events" at bounding box center [1124, 621] width 174 height 24
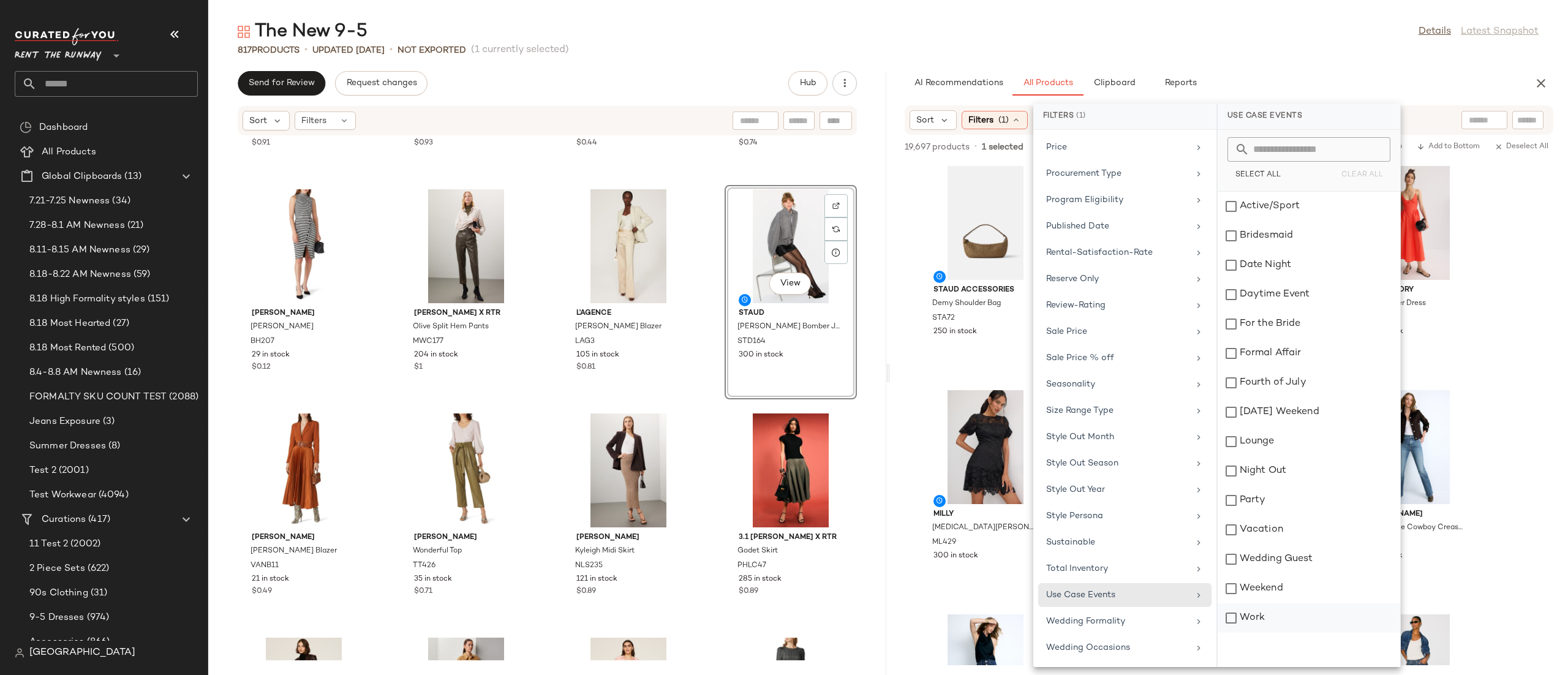
click at [1274, 621] on div "Work" at bounding box center [1309, 618] width 182 height 29
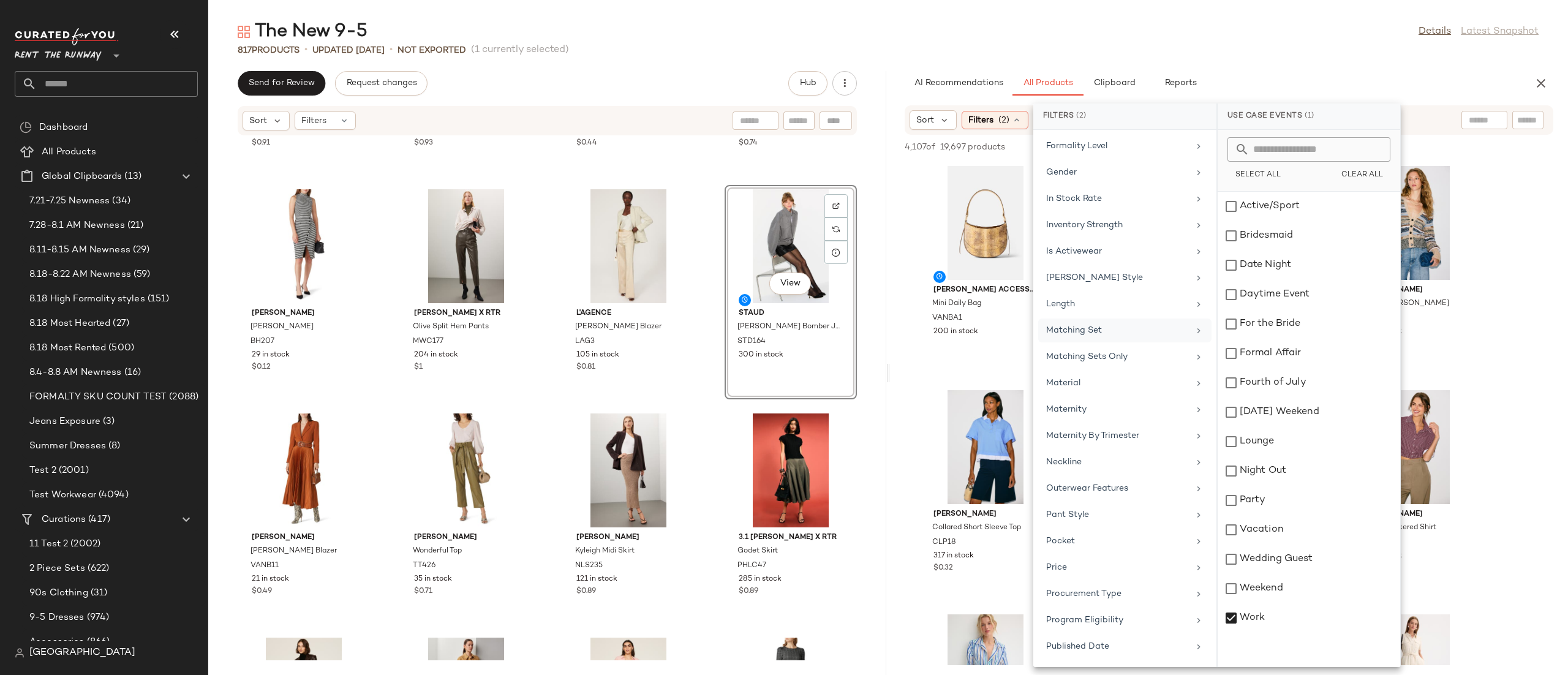
scroll to position [1125, 0]
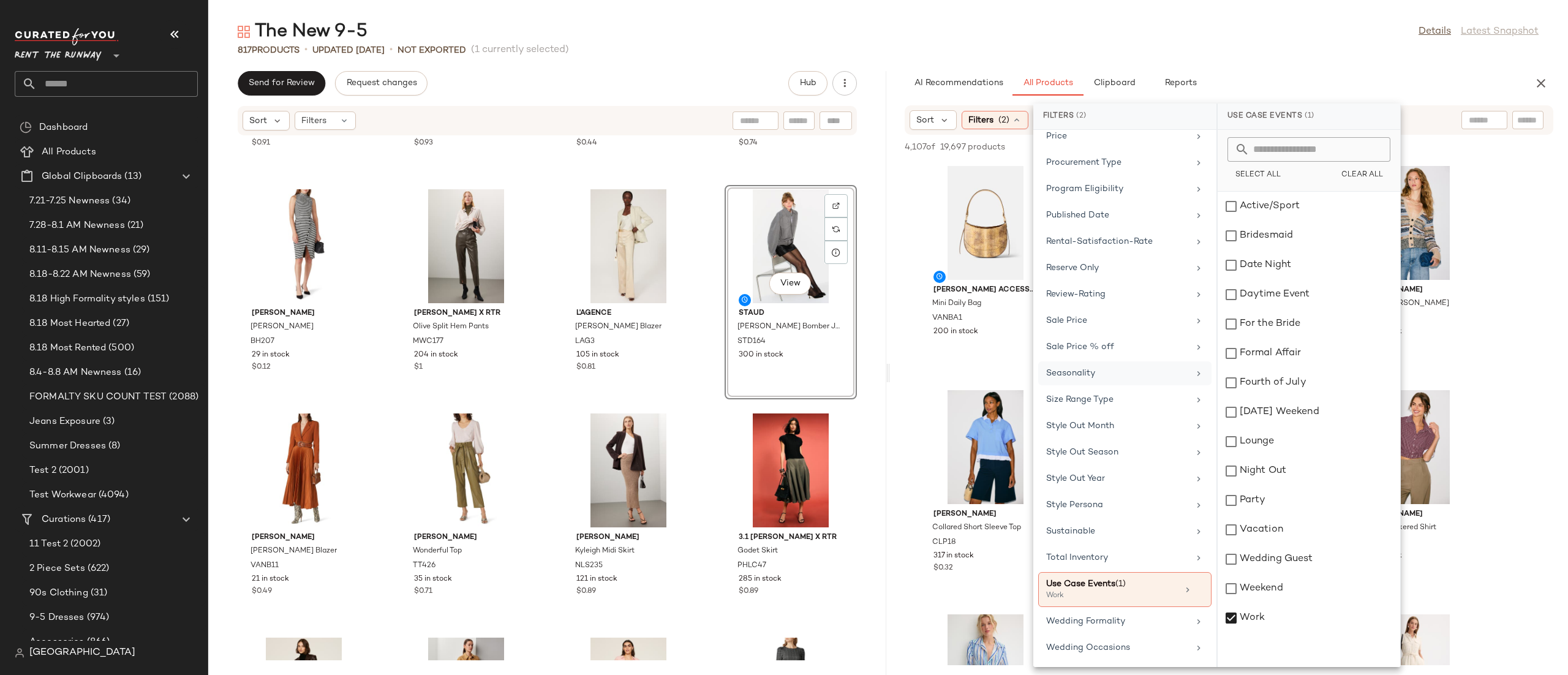
click at [1083, 367] on div "Seasonality" at bounding box center [1117, 373] width 143 height 13
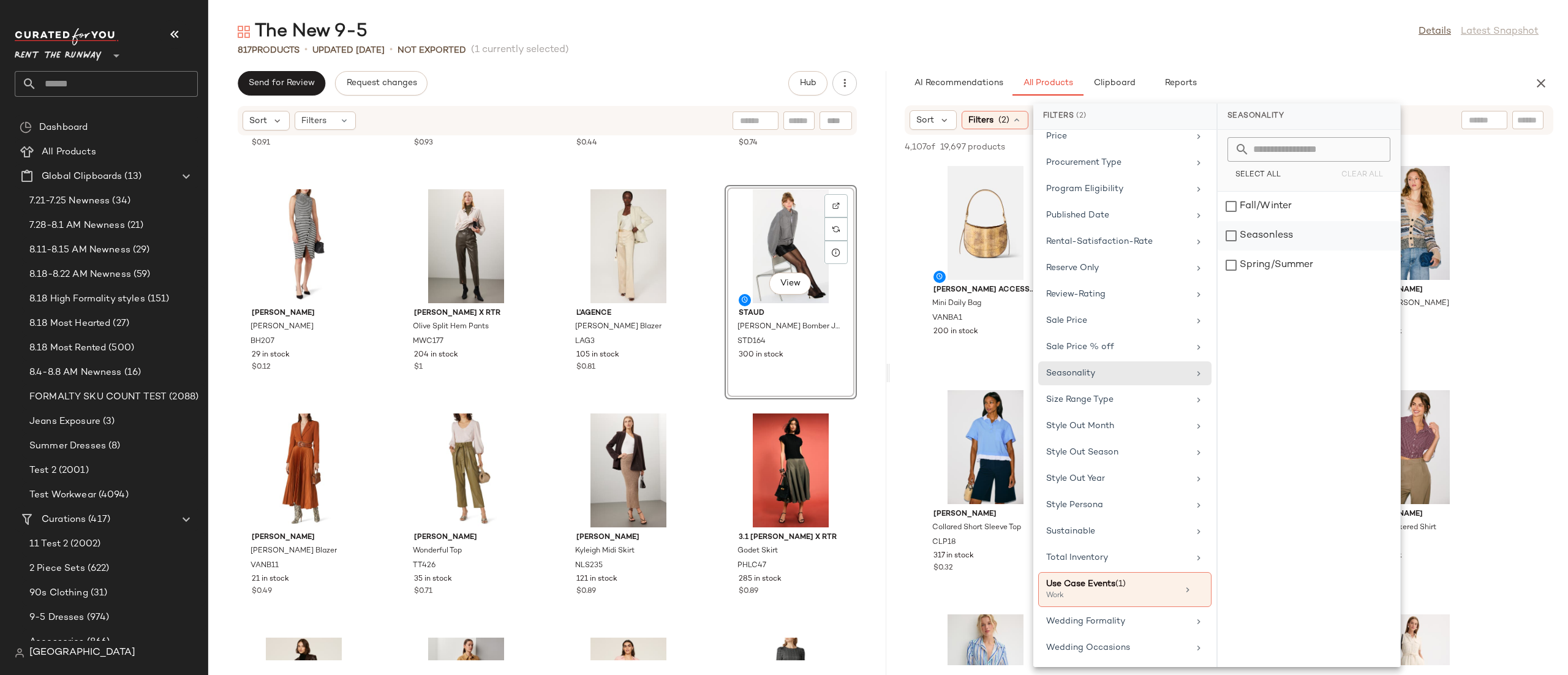
click at [1275, 251] on div "Seasonless" at bounding box center [1309, 265] width 182 height 29
click at [1276, 221] on div "Fall/Winter" at bounding box center [1309, 236] width 182 height 29
click at [1419, 125] on div "Sort Filters (3) Reset" at bounding box center [1228, 120] width 648 height 29
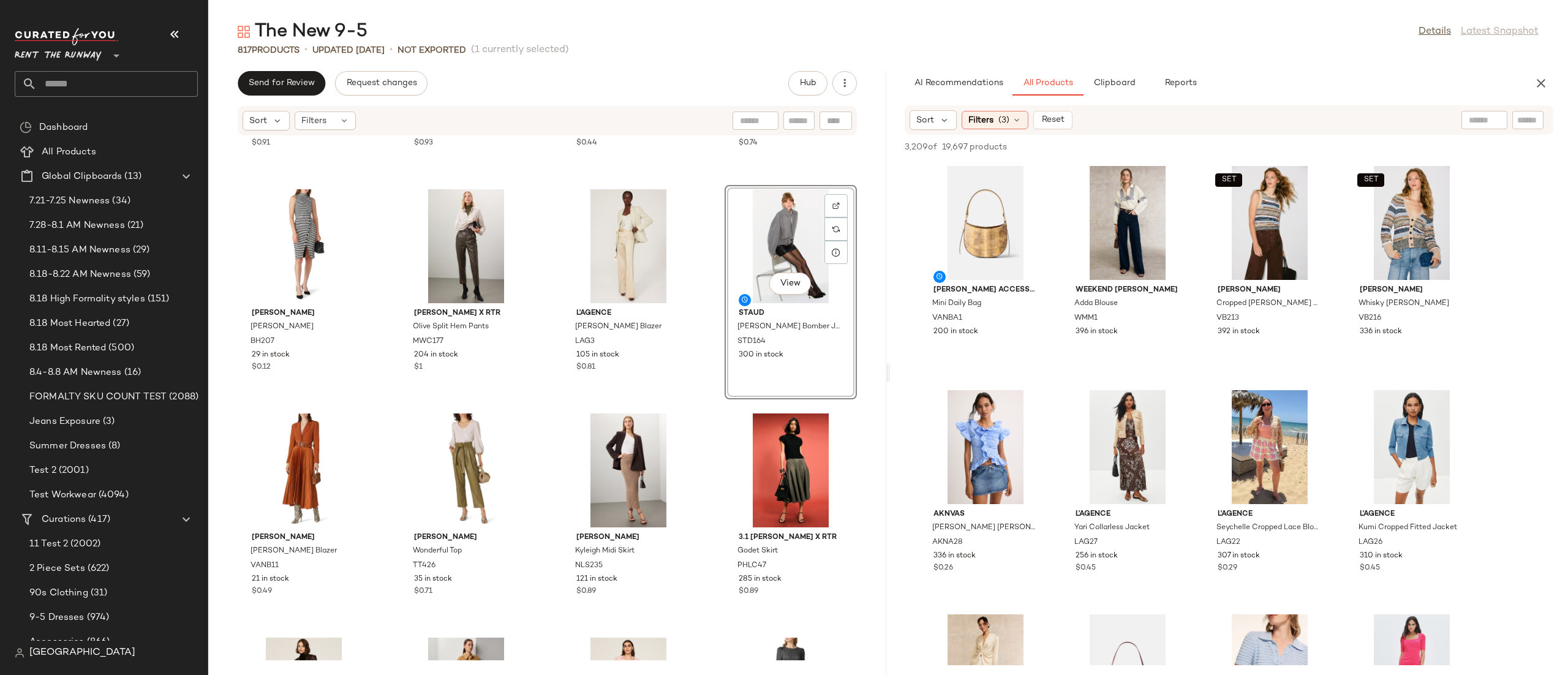
click at [1475, 124] on input "text" at bounding box center [1484, 120] width 32 height 13
click at [941, 127] on div "Sort" at bounding box center [933, 119] width 47 height 19
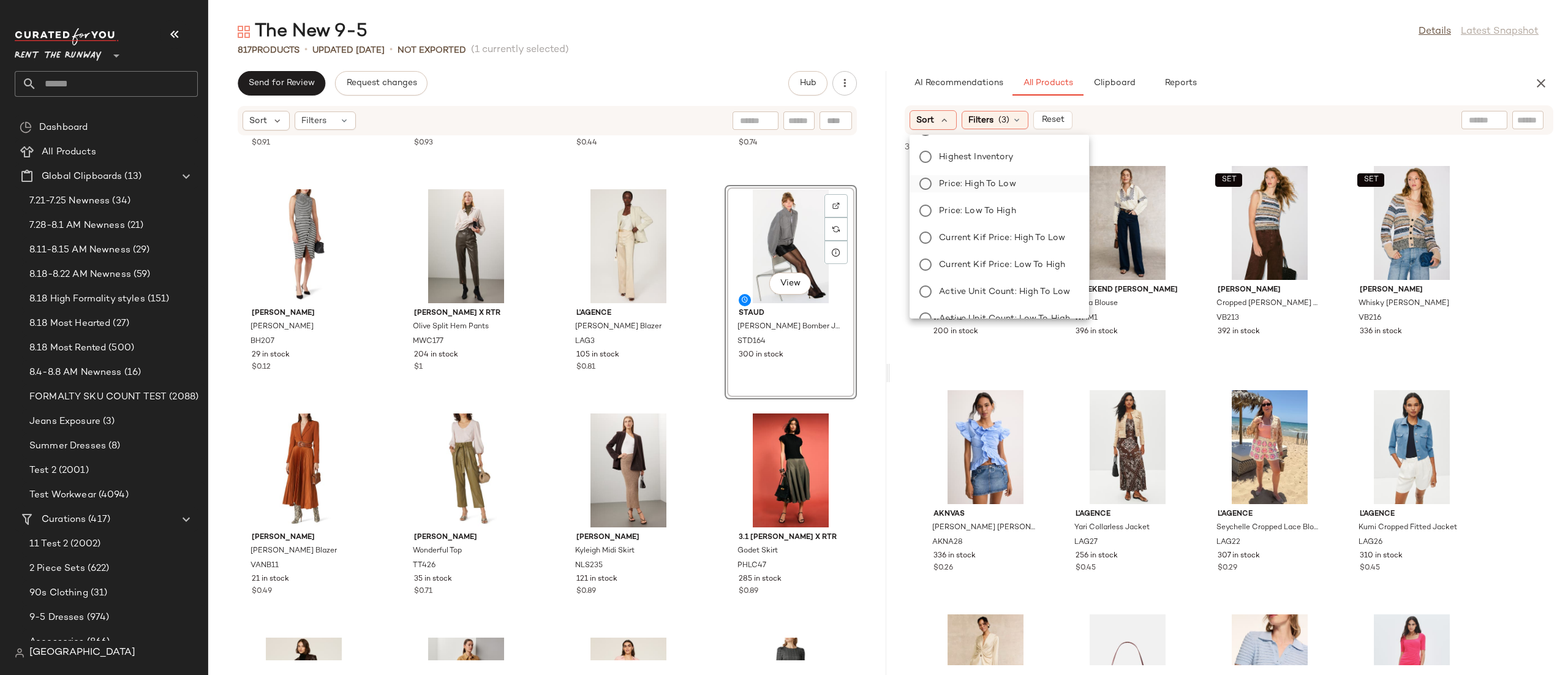
scroll to position [25, 0]
click at [1022, 185] on label "Price: High to Low" at bounding box center [1006, 182] width 145 height 17
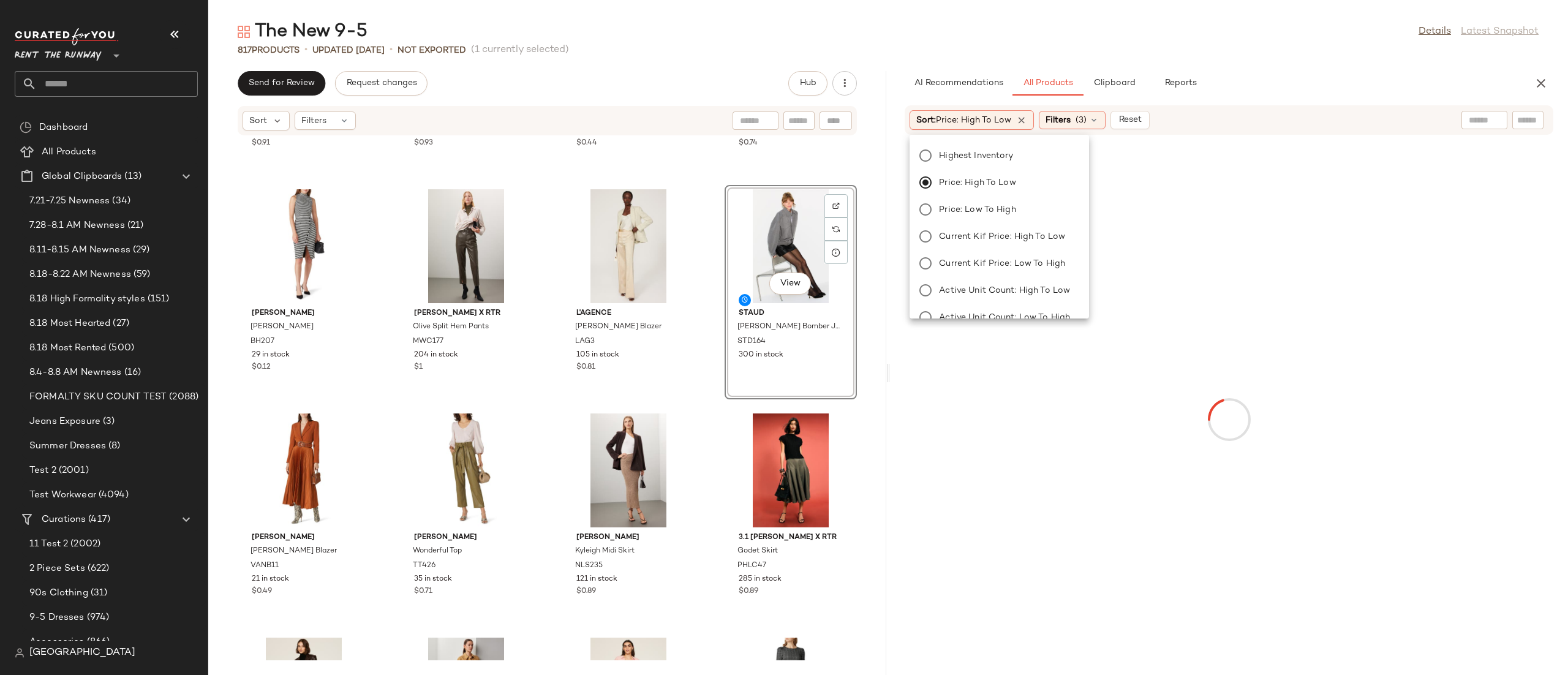
click at [1177, 119] on div "Sort: Price: High to Low Filters (3) Reset" at bounding box center [1149, 119] width 479 height 19
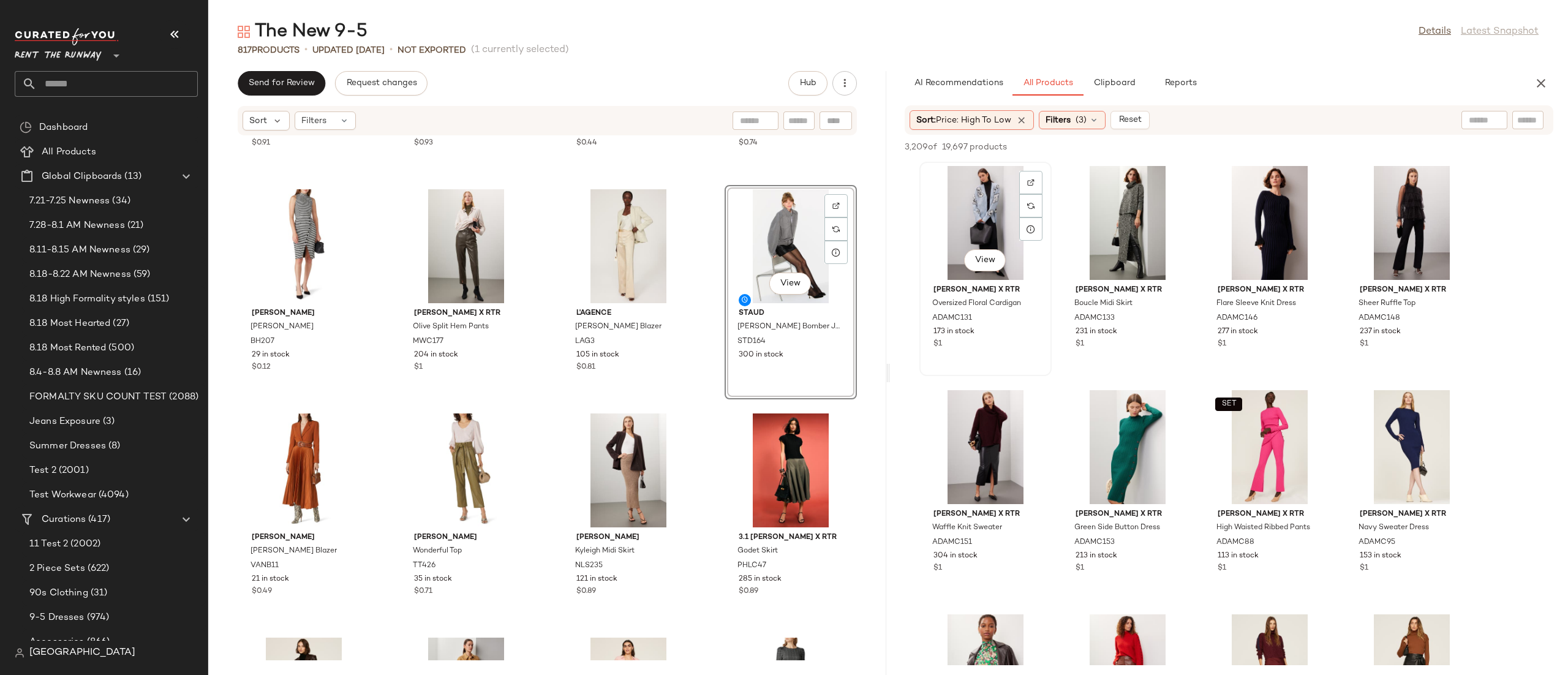
click at [963, 214] on div "View" at bounding box center [985, 223] width 124 height 114
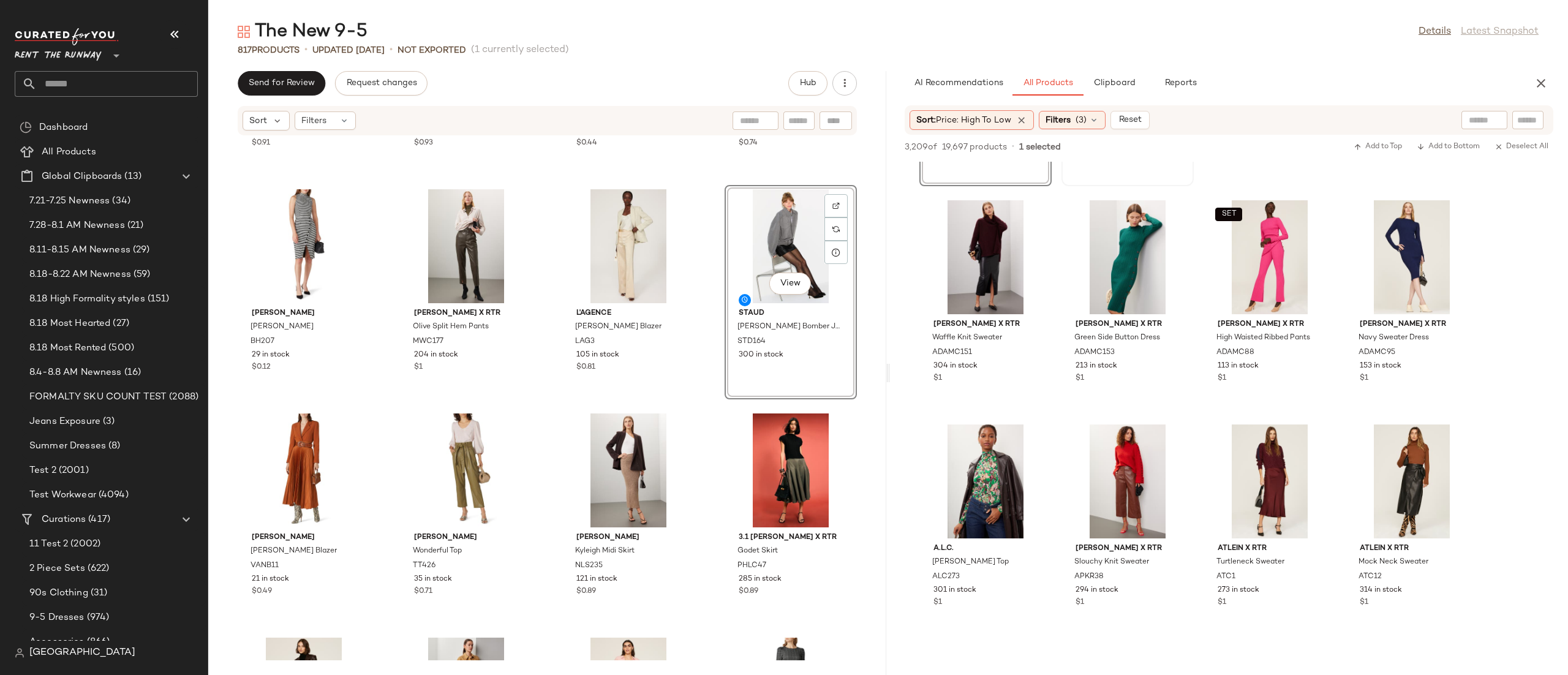
scroll to position [221, 0]
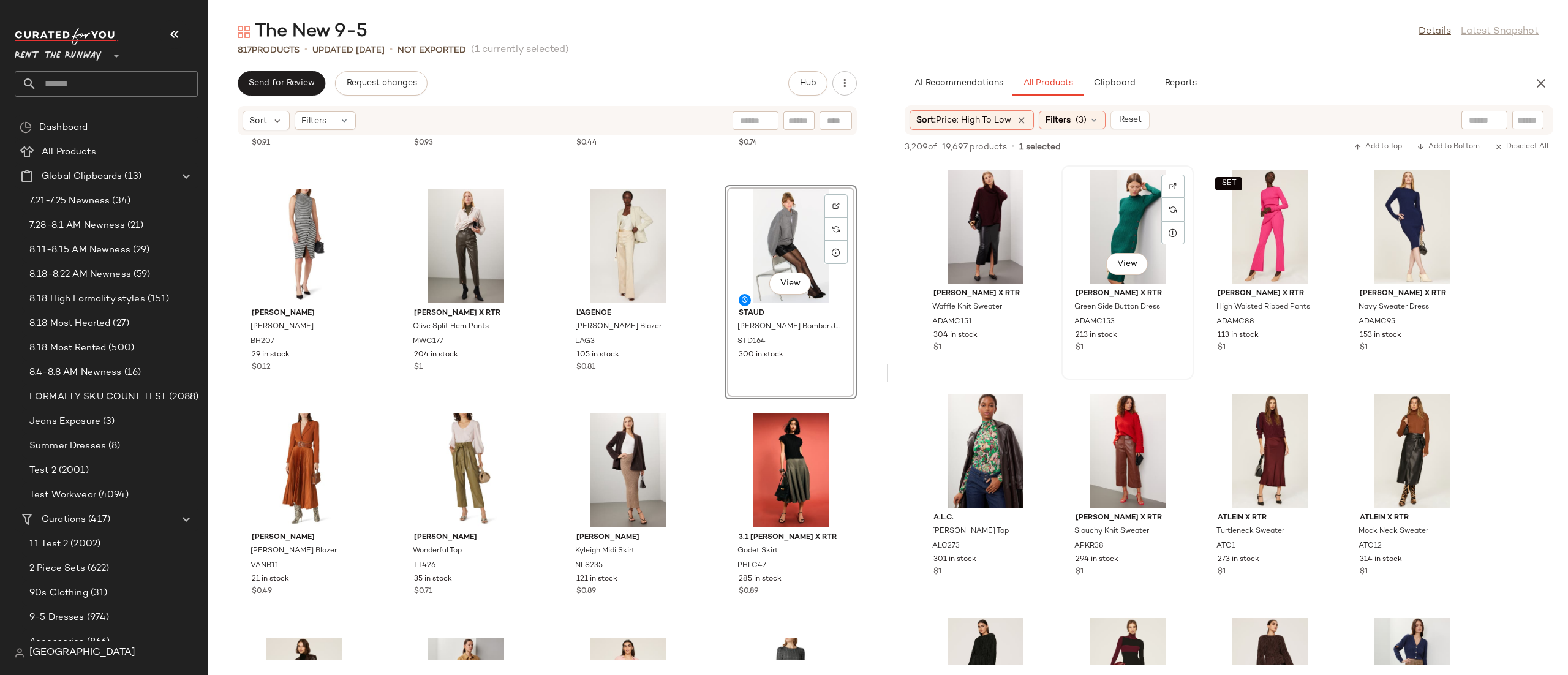
click at [1123, 204] on div "View" at bounding box center [1127, 227] width 124 height 114
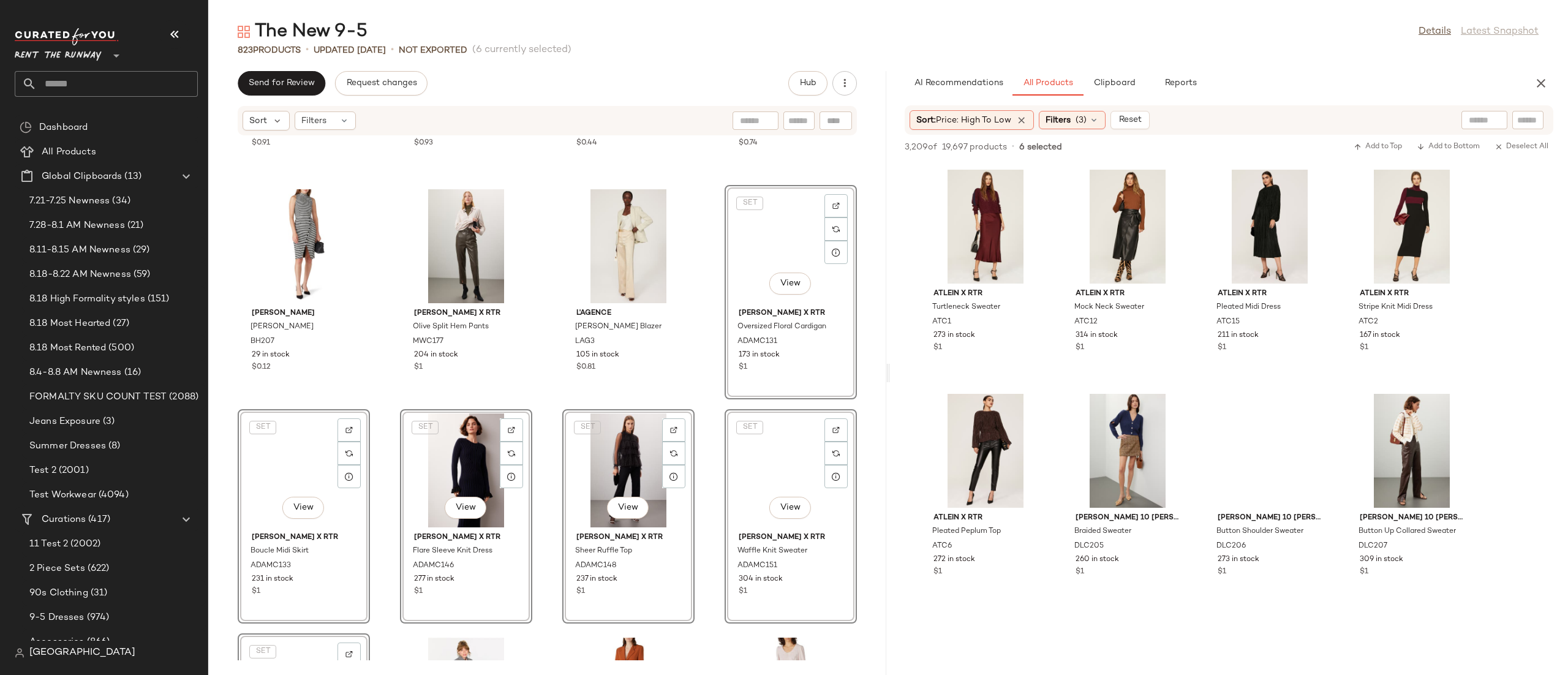
scroll to position [0, 0]
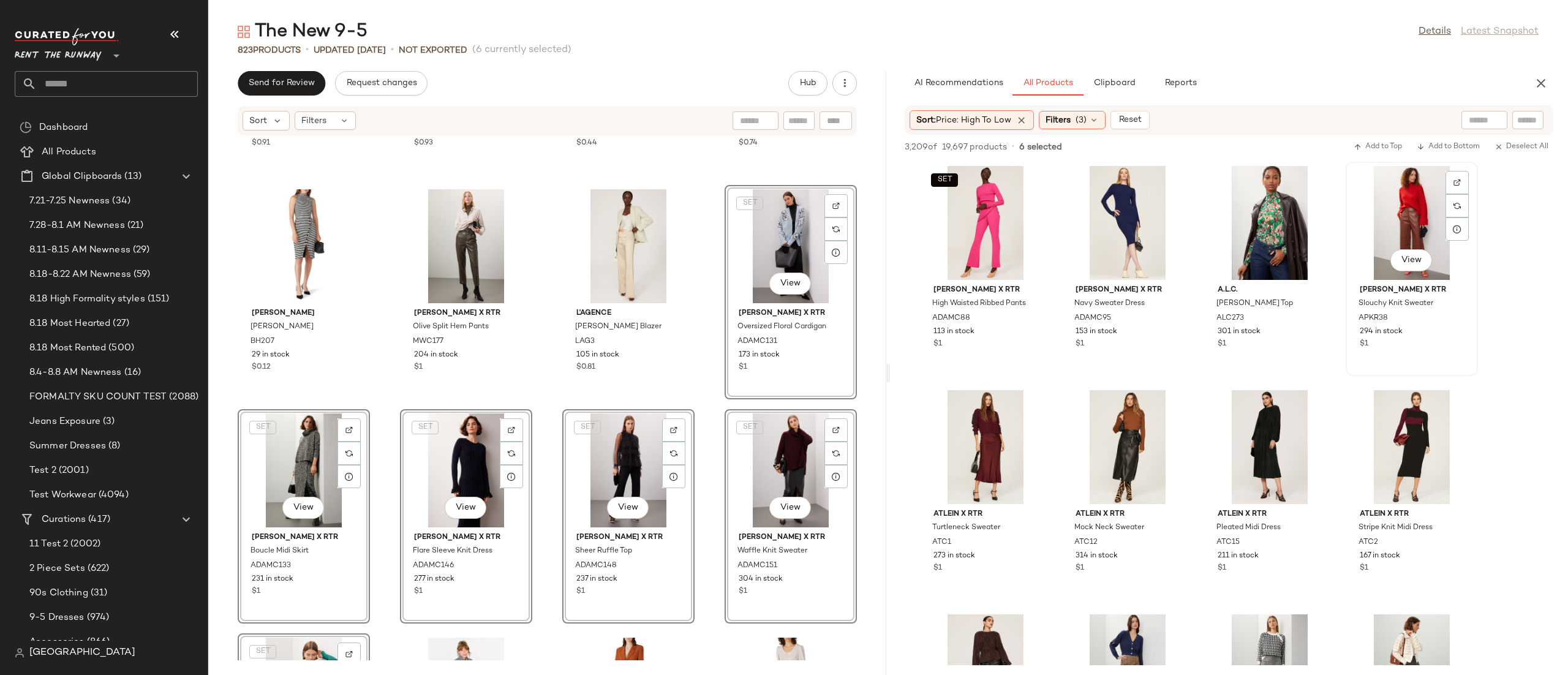
click at [1374, 197] on div "View" at bounding box center [1411, 223] width 124 height 114
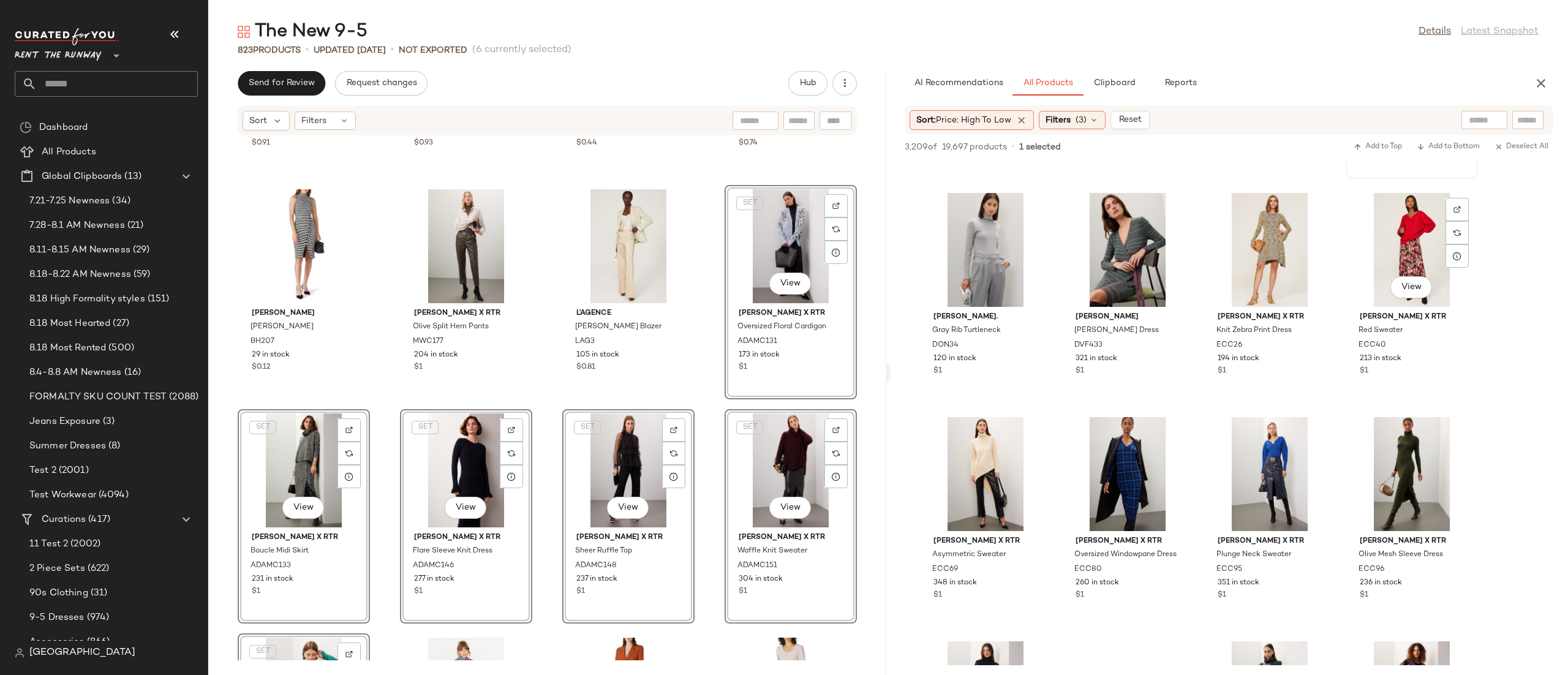
scroll to position [889, 0]
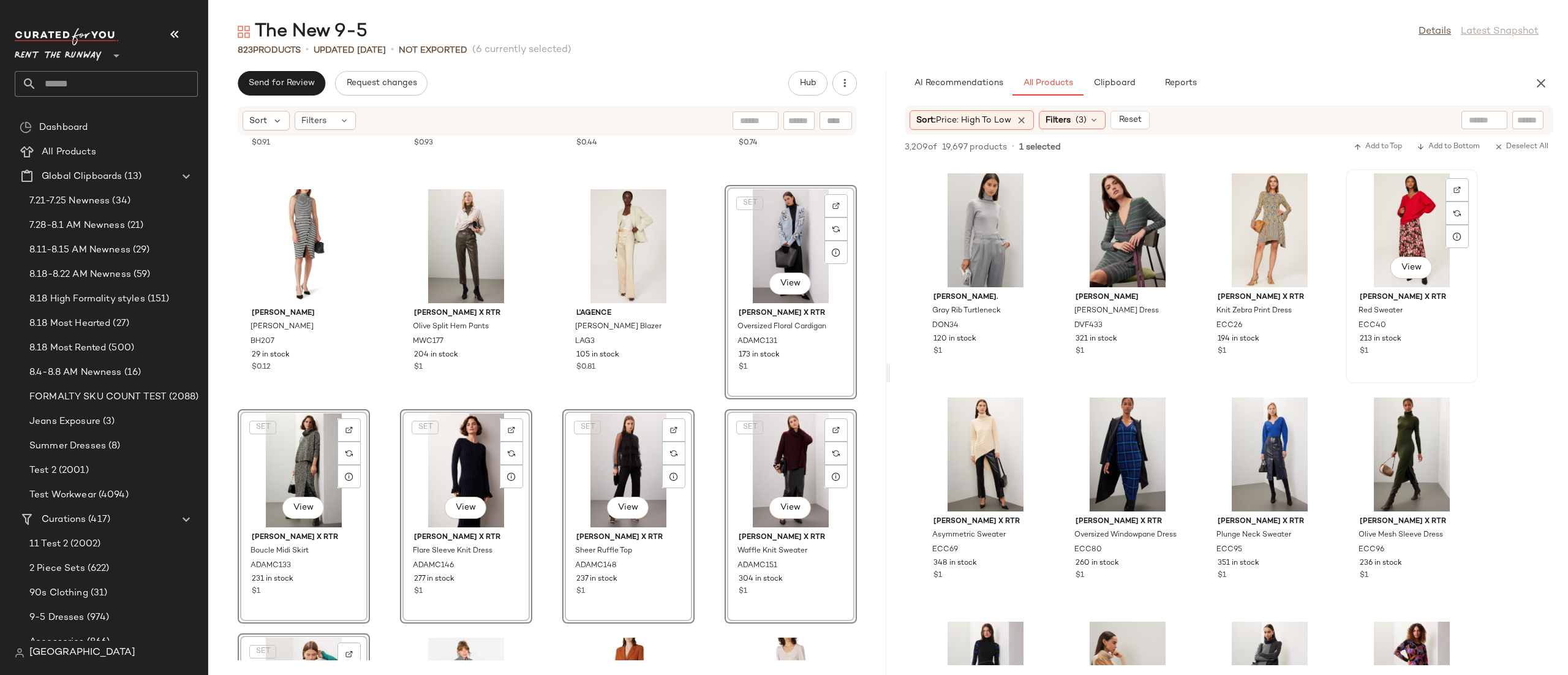
click at [1396, 213] on div "View" at bounding box center [1411, 231] width 124 height 114
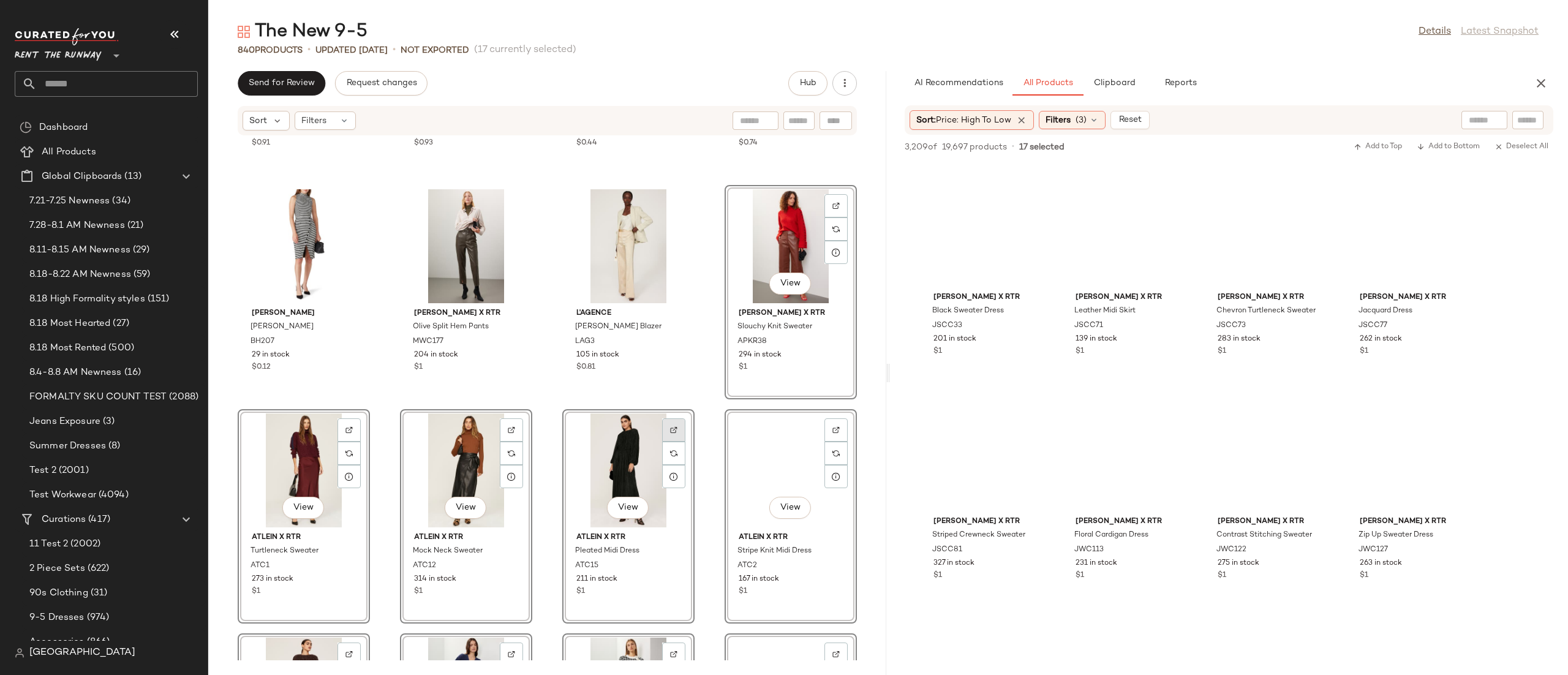
scroll to position [0, 0]
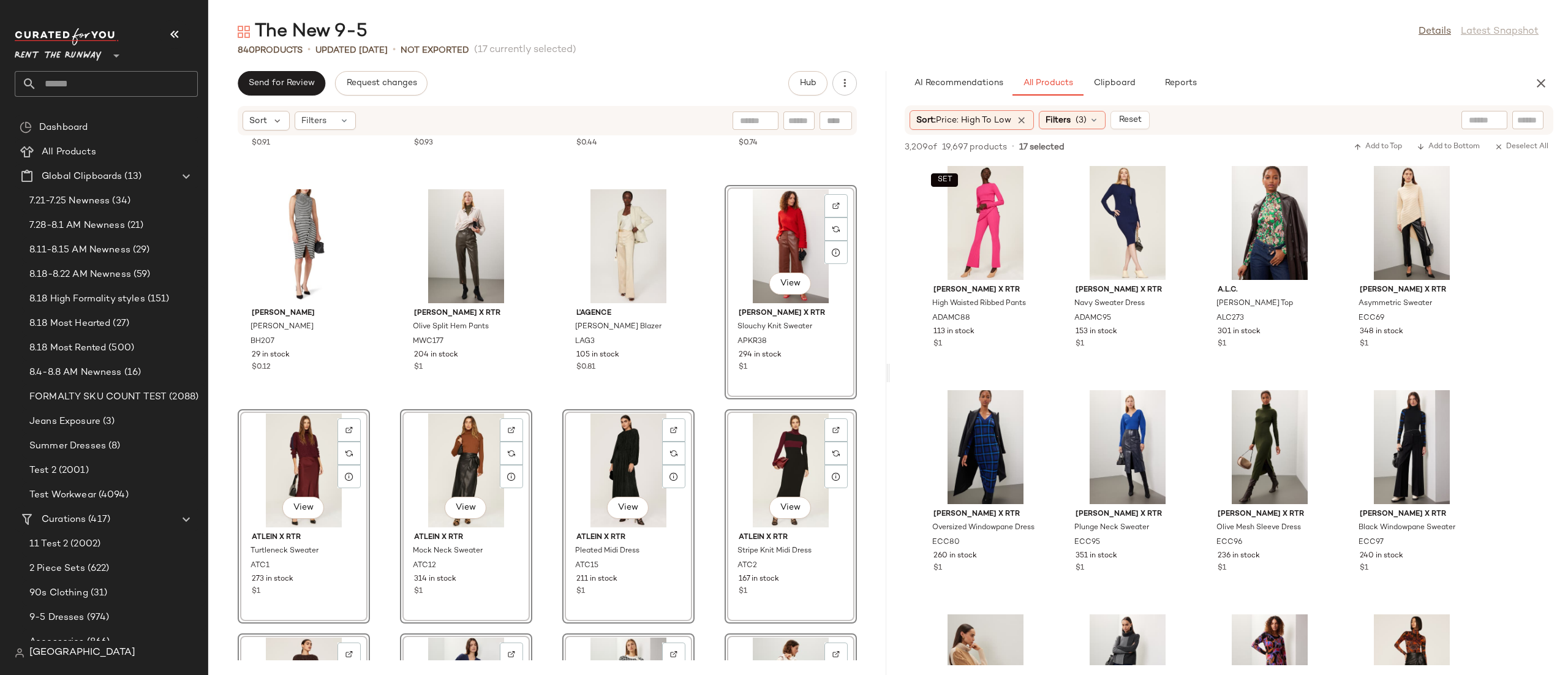
click at [540, 349] on div "Veronica Beard Scuba School Boy Blazer VB182 297 in stock $0.91 Derek Lam 10 Cr…" at bounding box center [547, 398] width 678 height 524
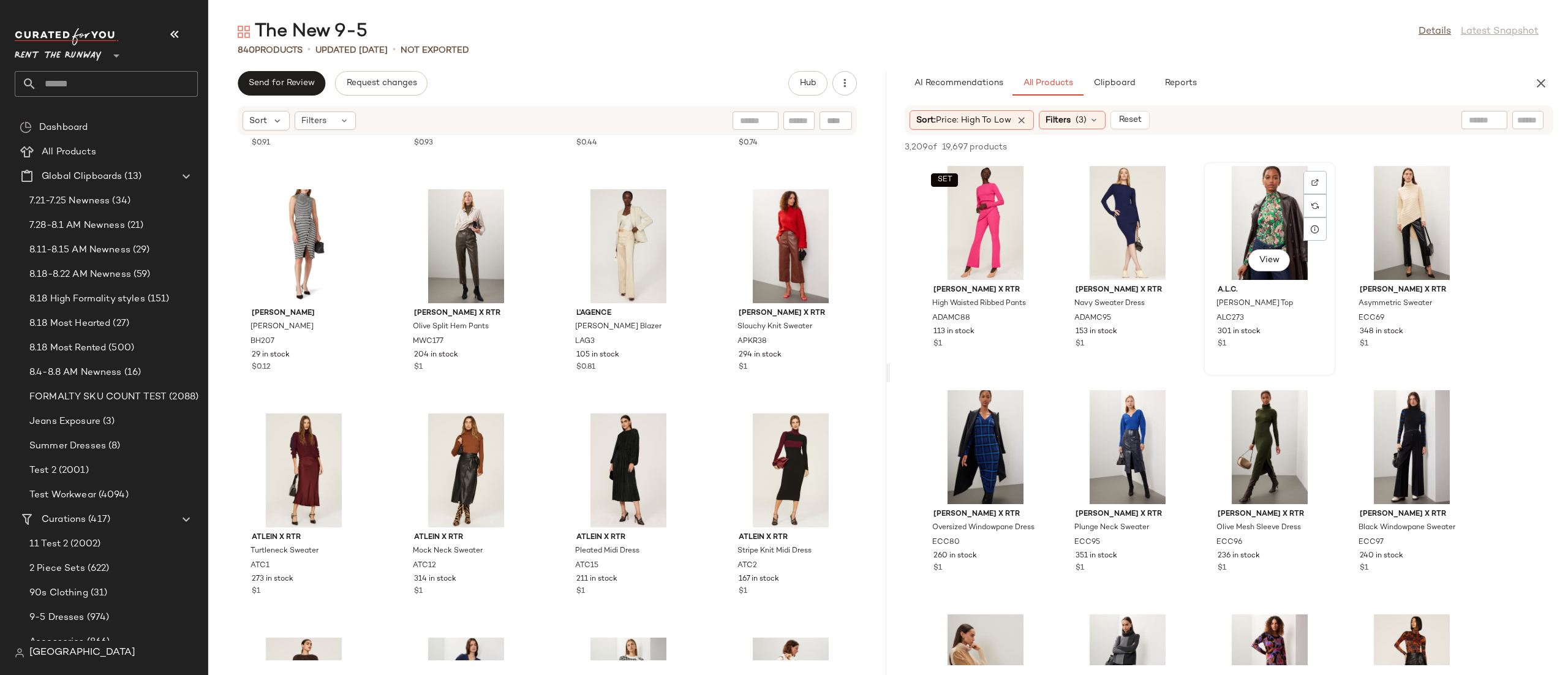
click at [1254, 212] on div "View" at bounding box center [1269, 223] width 124 height 114
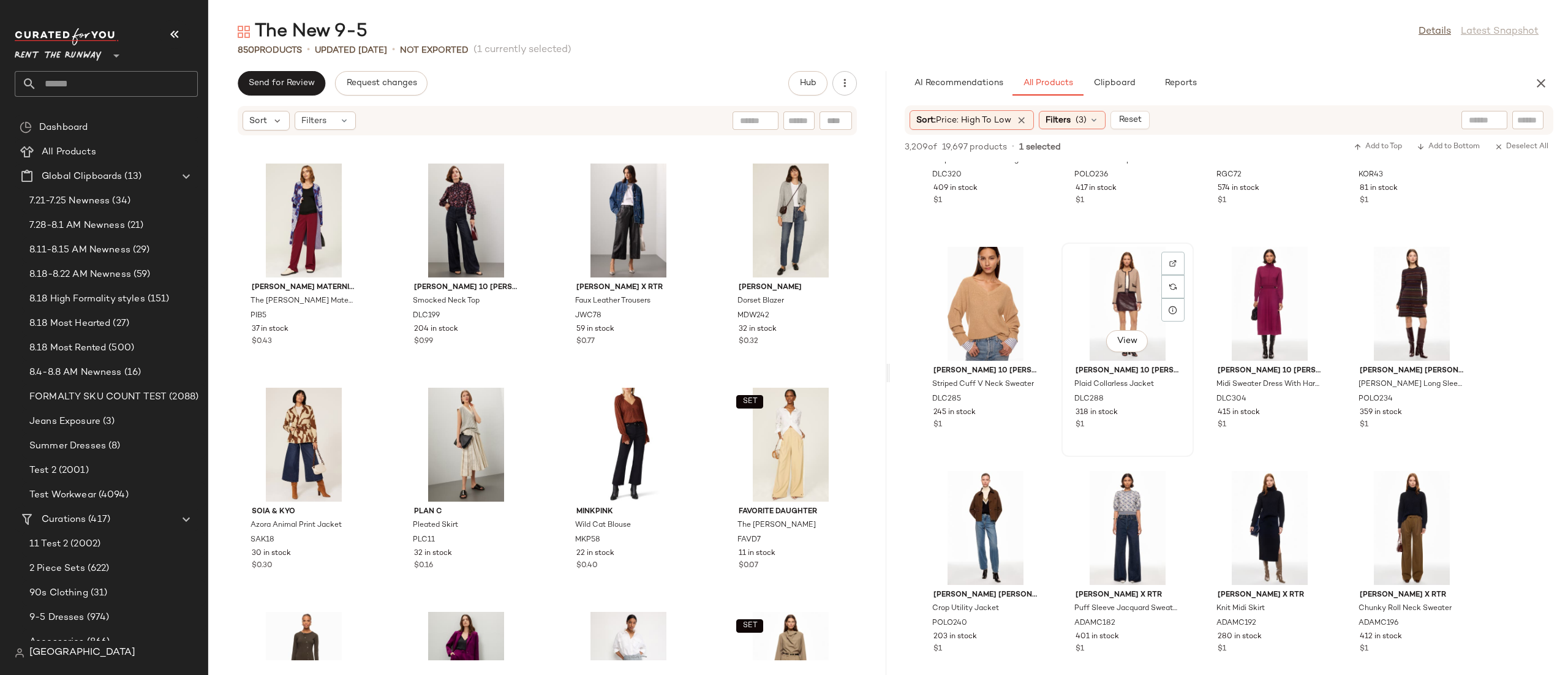
scroll to position [7318, 0]
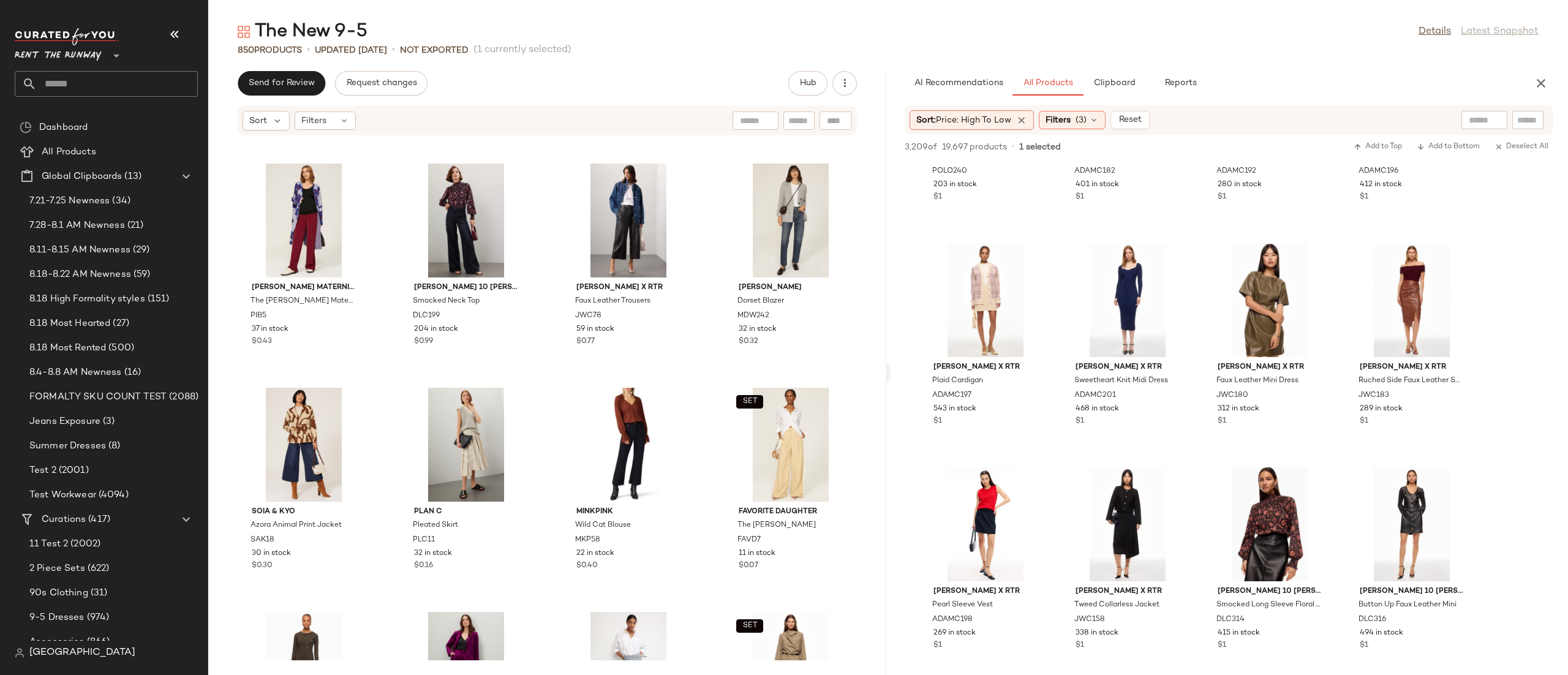
click at [1478, 103] on div "AI Recommendations All Products Clipboard Reports Sort: Price: High to Low Filt…" at bounding box center [1228, 373] width 678 height 604
click at [1489, 121] on div at bounding box center [1484, 119] width 46 height 18
type input "**********"
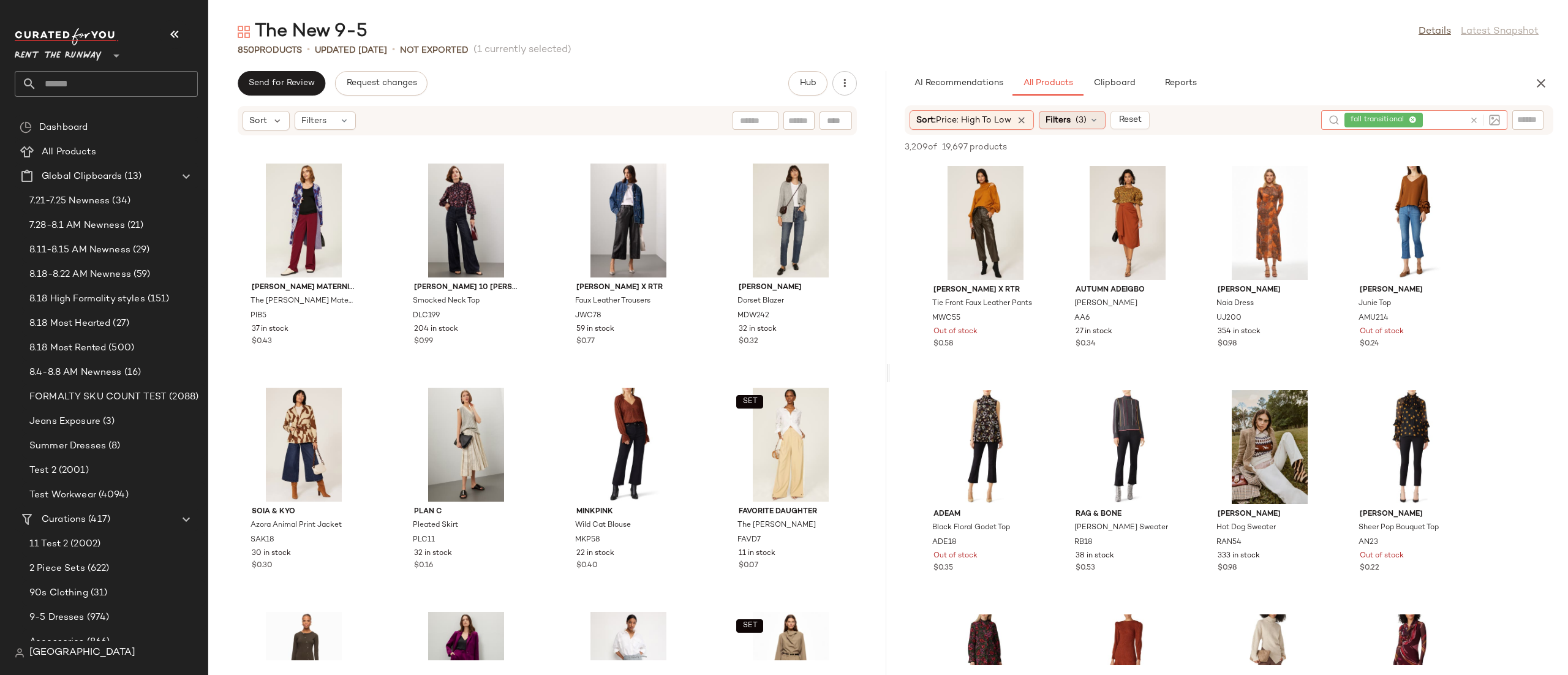
click at [1082, 117] on span "(3)" at bounding box center [1081, 120] width 11 height 13
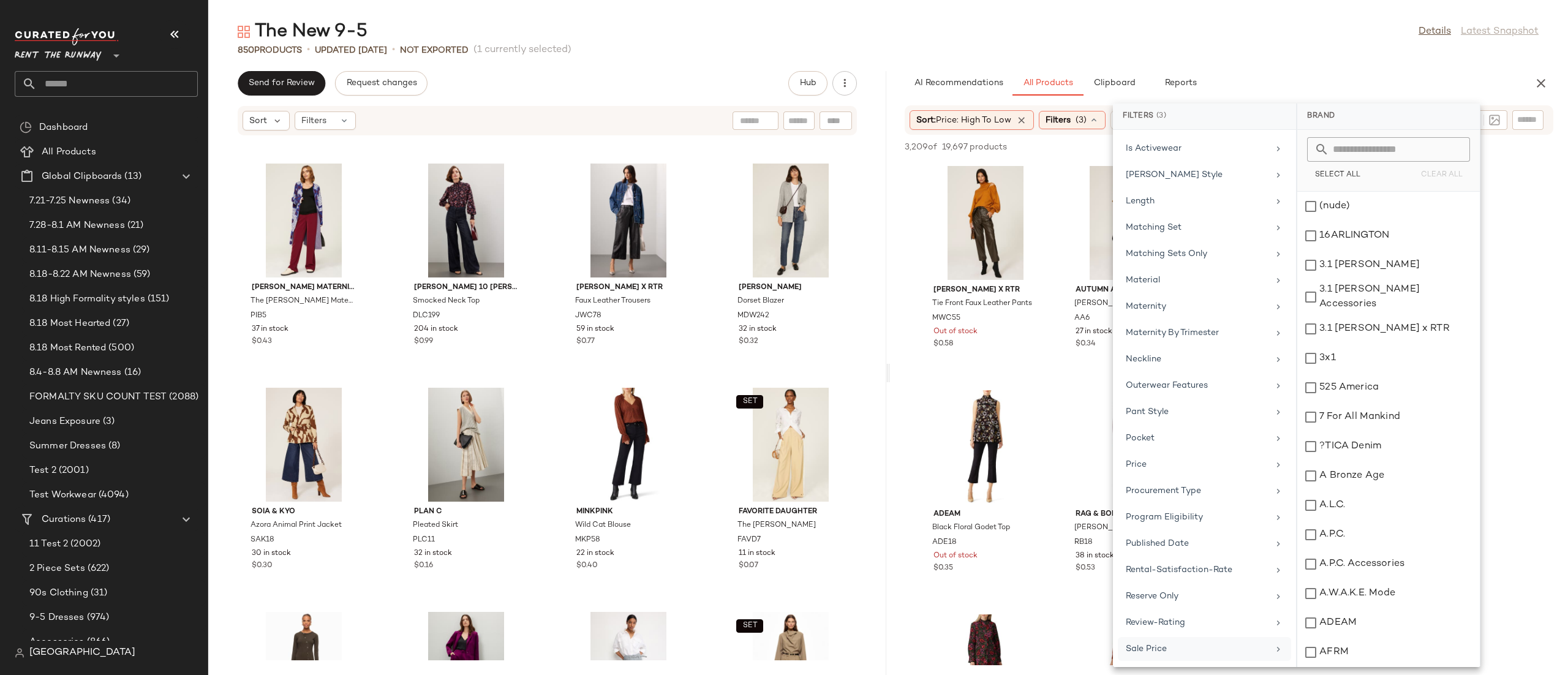
scroll to position [1070, 0]
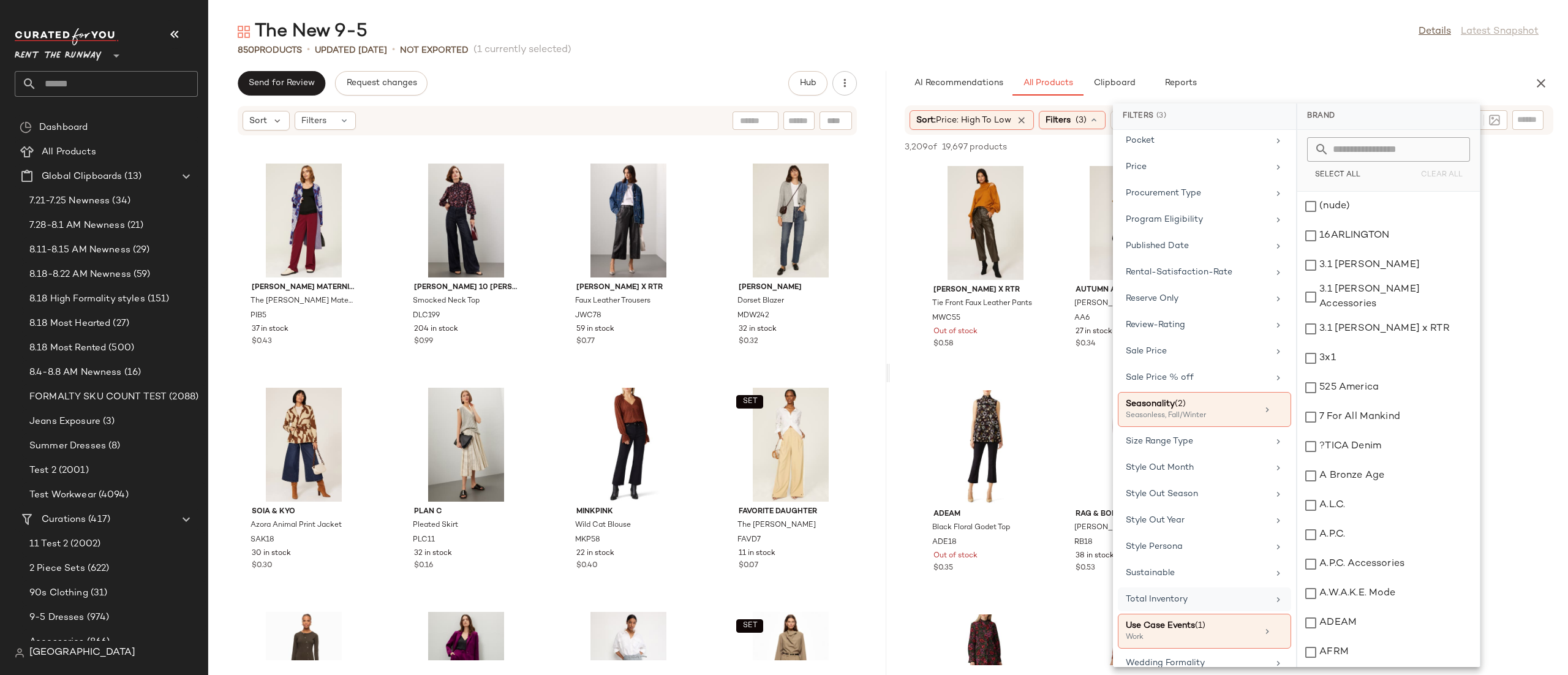
click at [1165, 605] on div "Total Inventory" at bounding box center [1197, 599] width 143 height 13
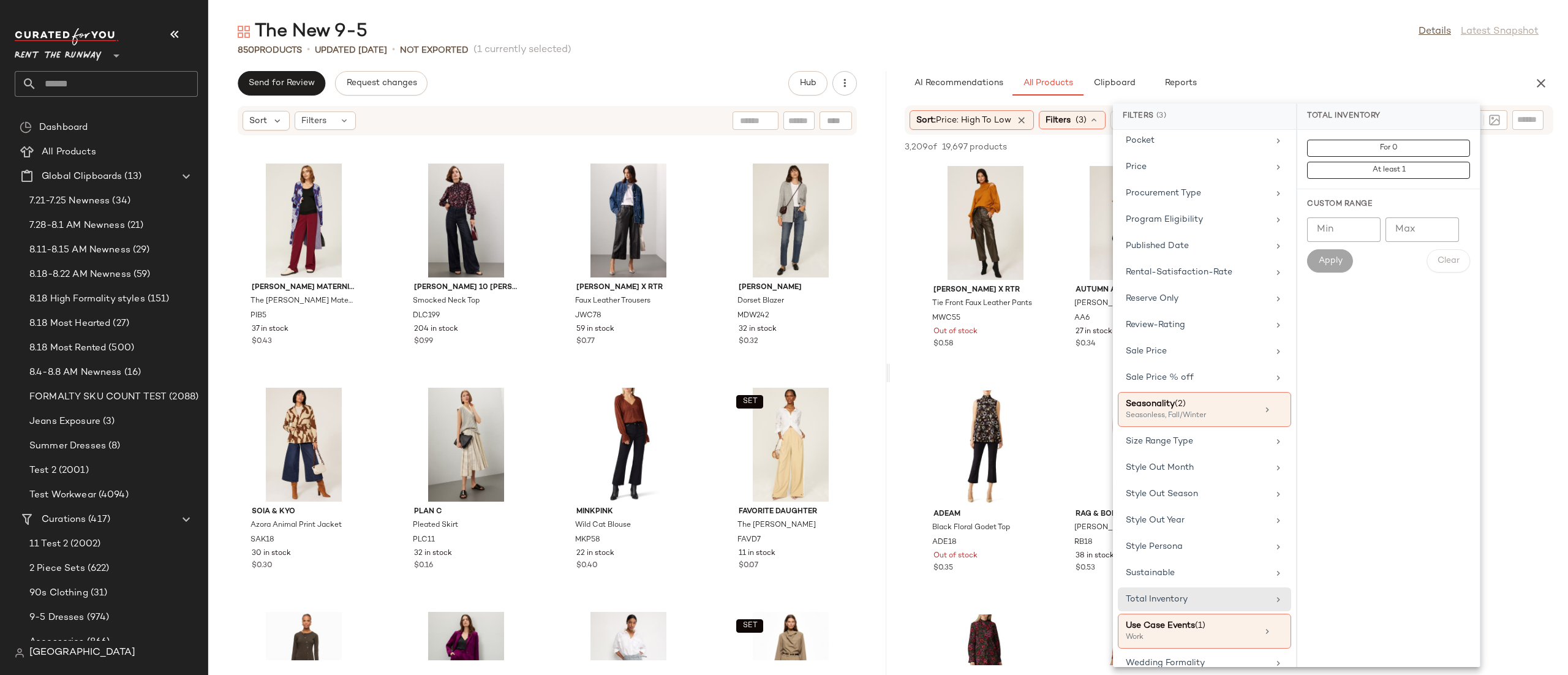
click at [1413, 180] on div "For 0 At least 1" at bounding box center [1388, 160] width 182 height 60
click at [1418, 173] on button "At least 1" at bounding box center [1388, 170] width 163 height 17
click at [1359, 34] on div "The New 9-5 Details Latest Snapshot" at bounding box center [888, 32] width 1360 height 25
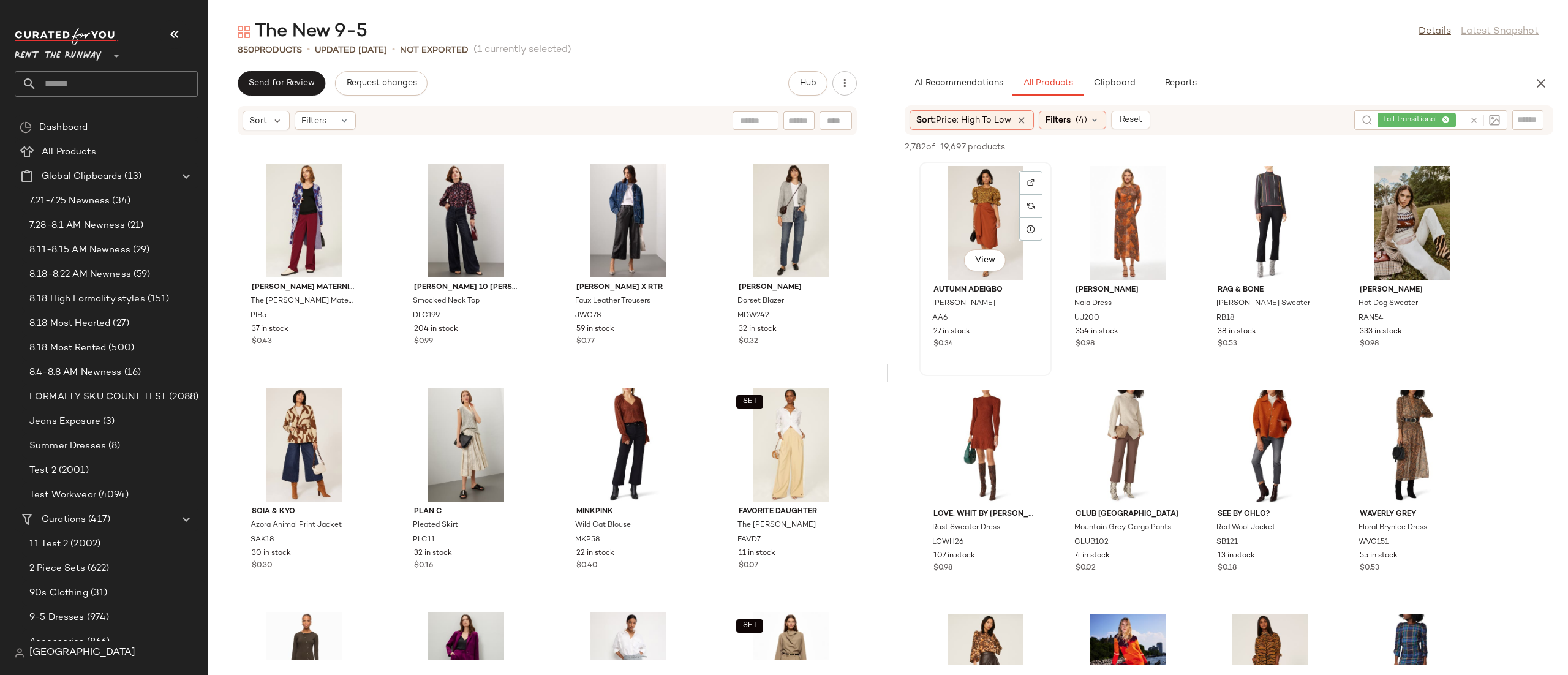
click at [996, 193] on div "View" at bounding box center [985, 223] width 124 height 114
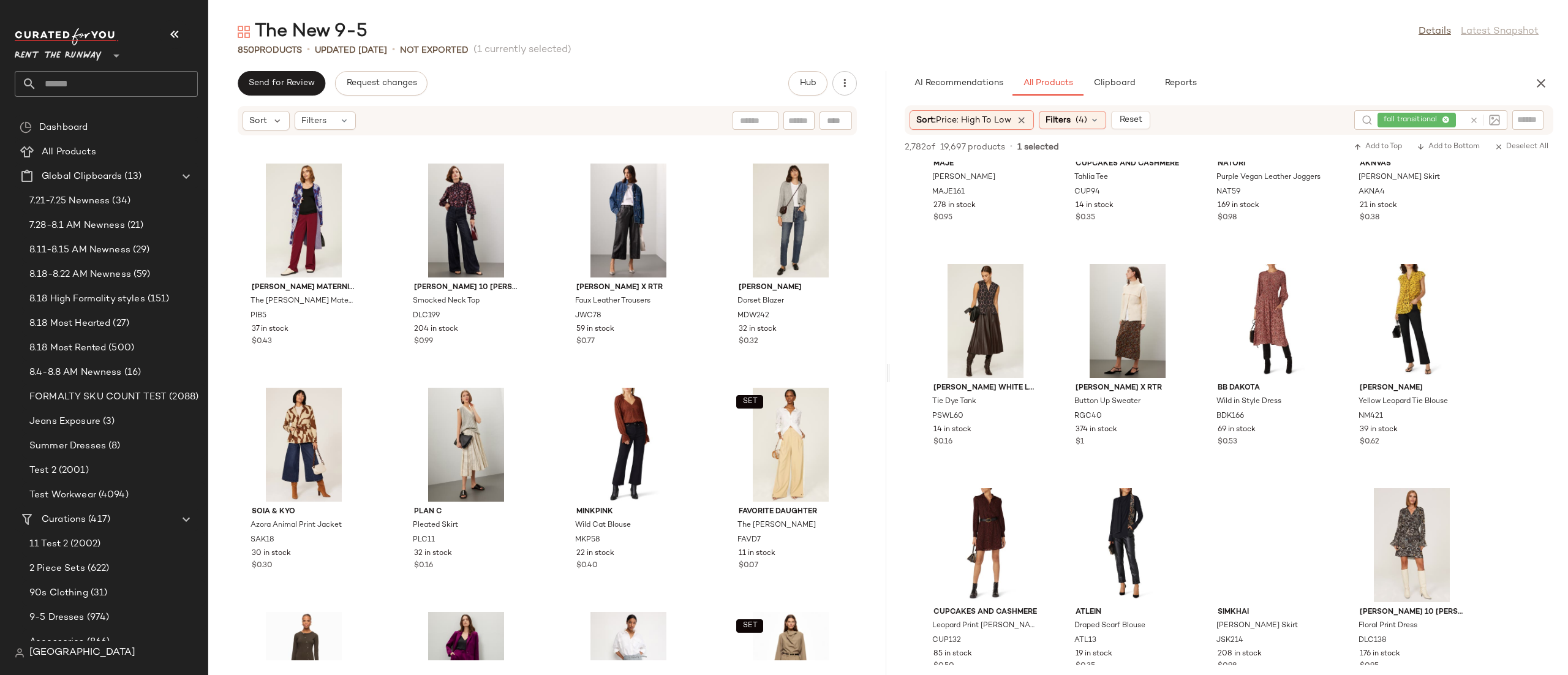
scroll to position [7991, 0]
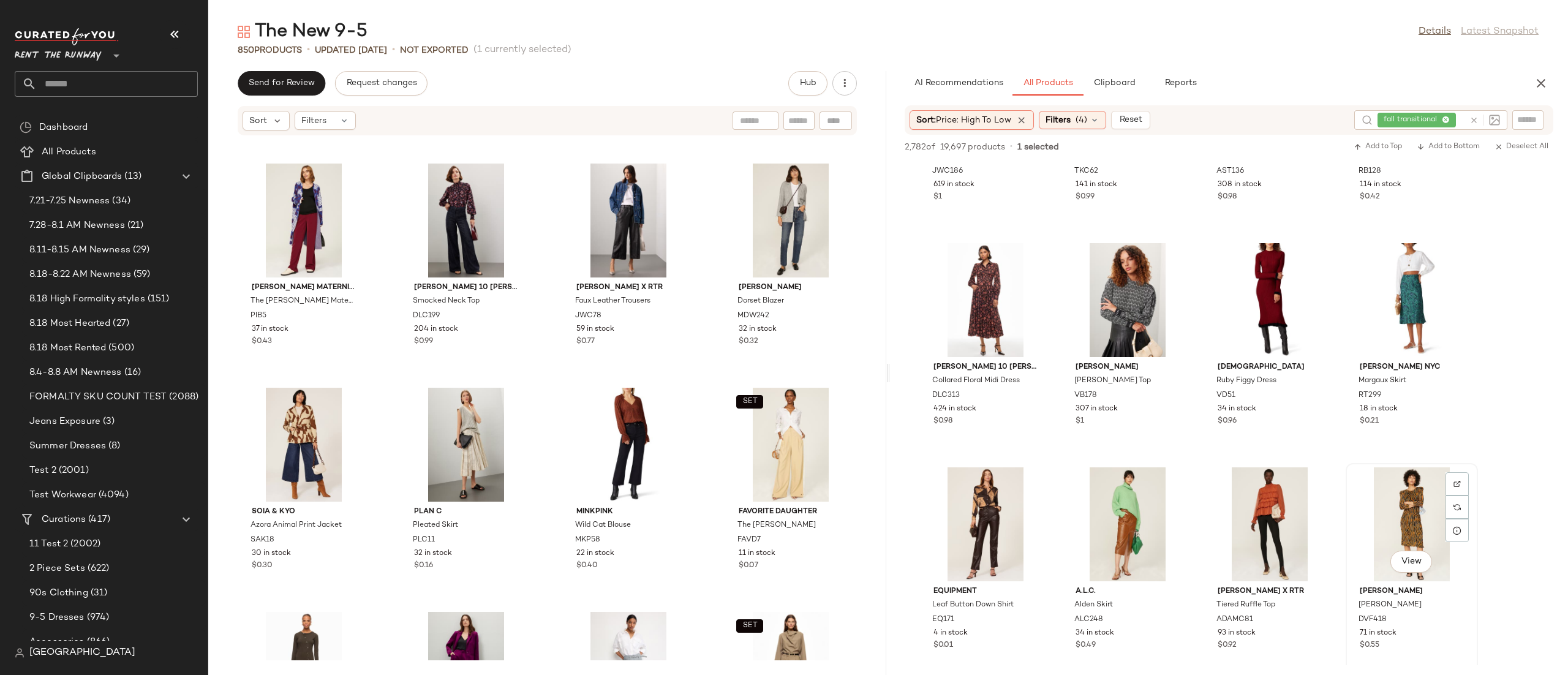
click at [1420, 506] on div "View" at bounding box center [1411, 524] width 124 height 114
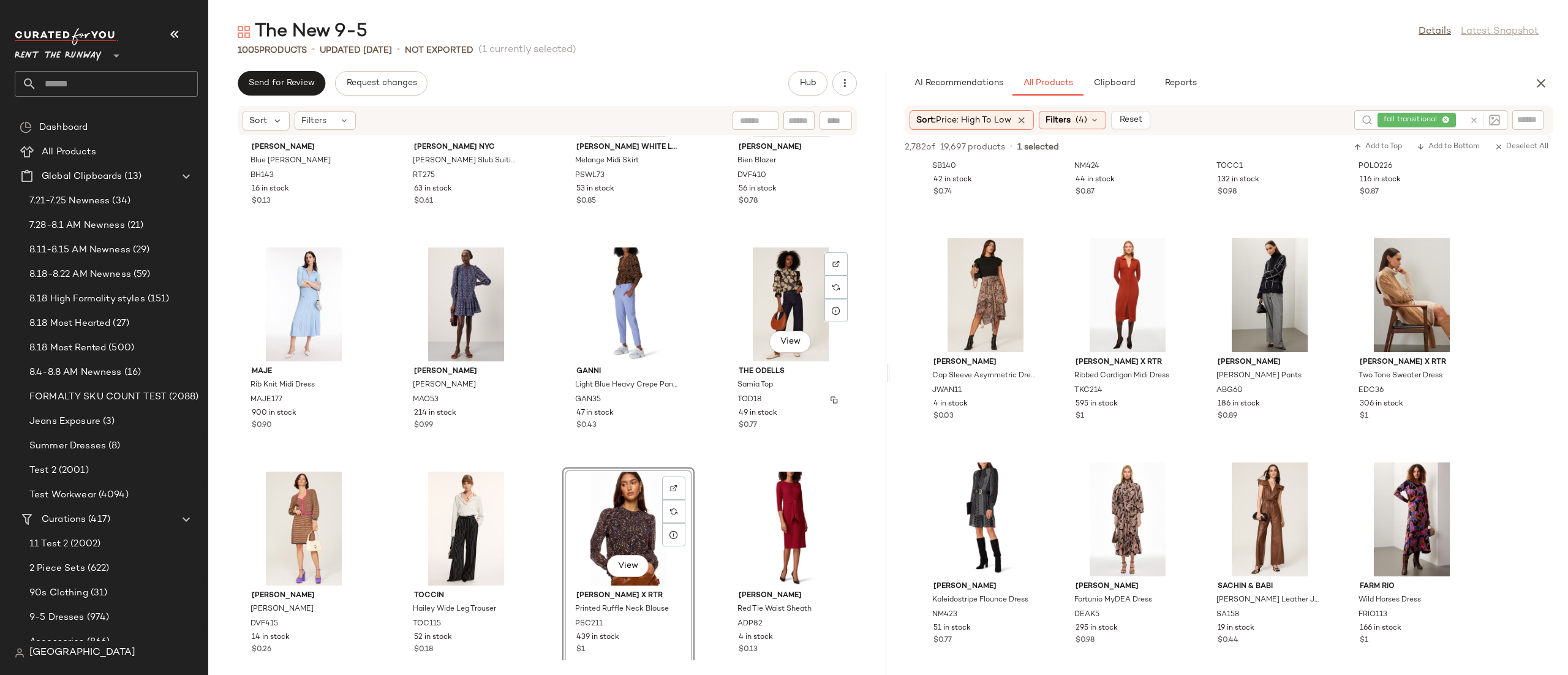
scroll to position [52726, 0]
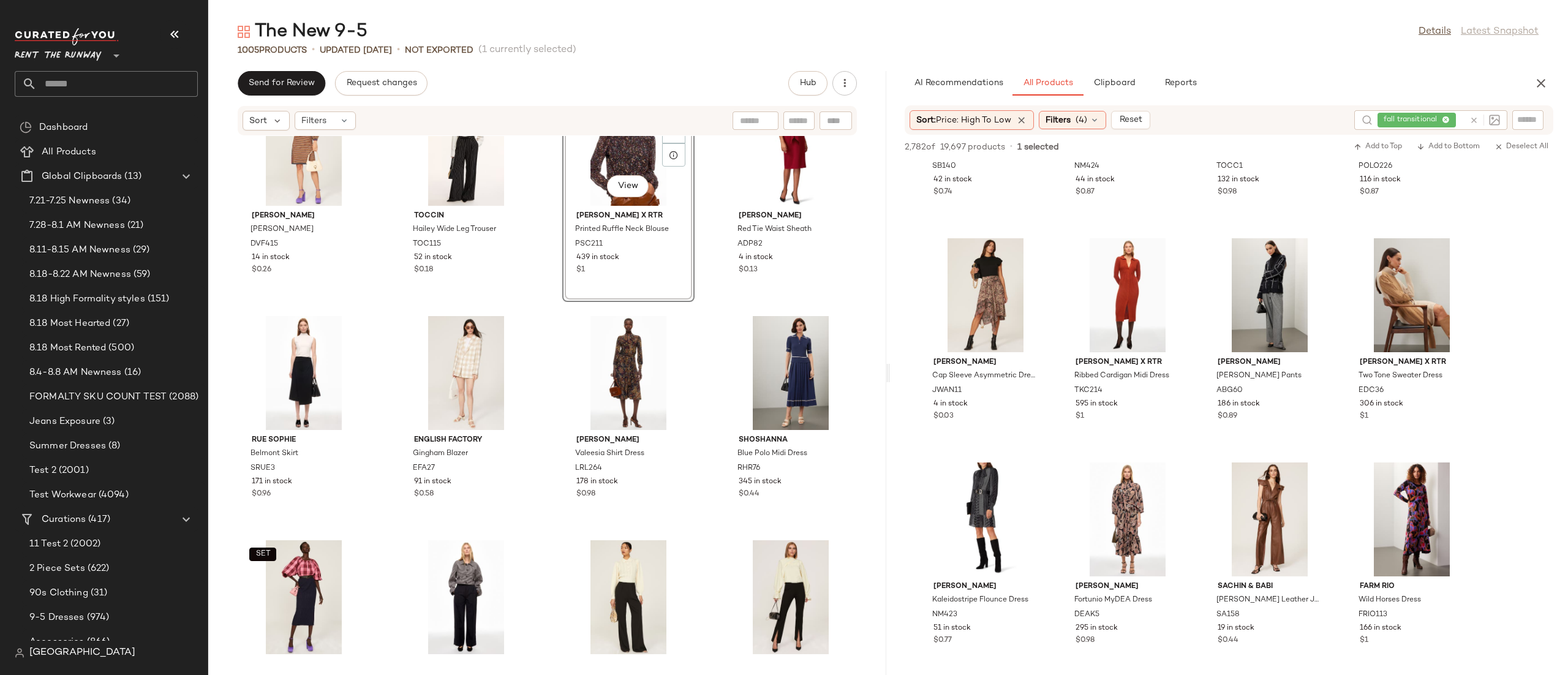
click at [1532, 95] on div "AI Recommendations All Products Clipboard Reports" at bounding box center [1228, 83] width 678 height 25
click at [1536, 84] on icon "button" at bounding box center [1541, 83] width 15 height 15
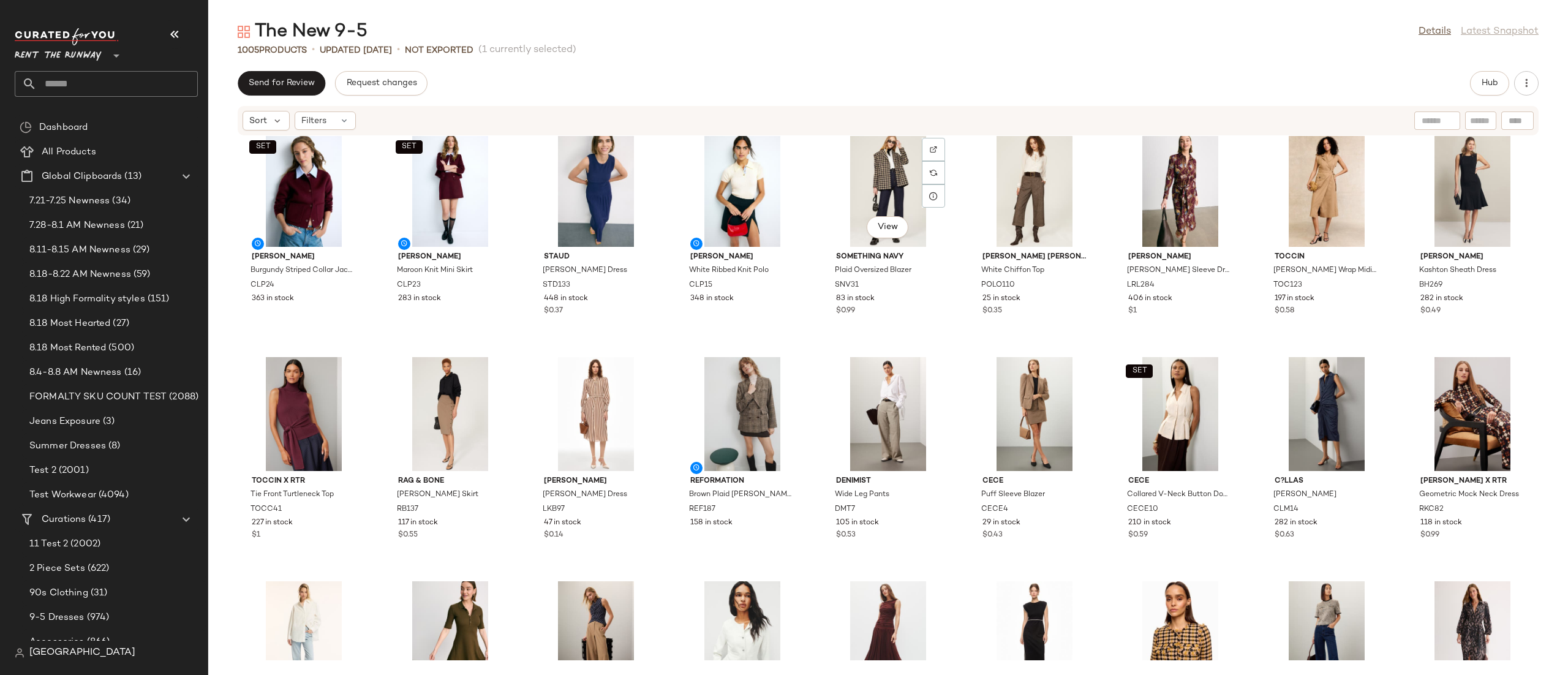
scroll to position [0, 0]
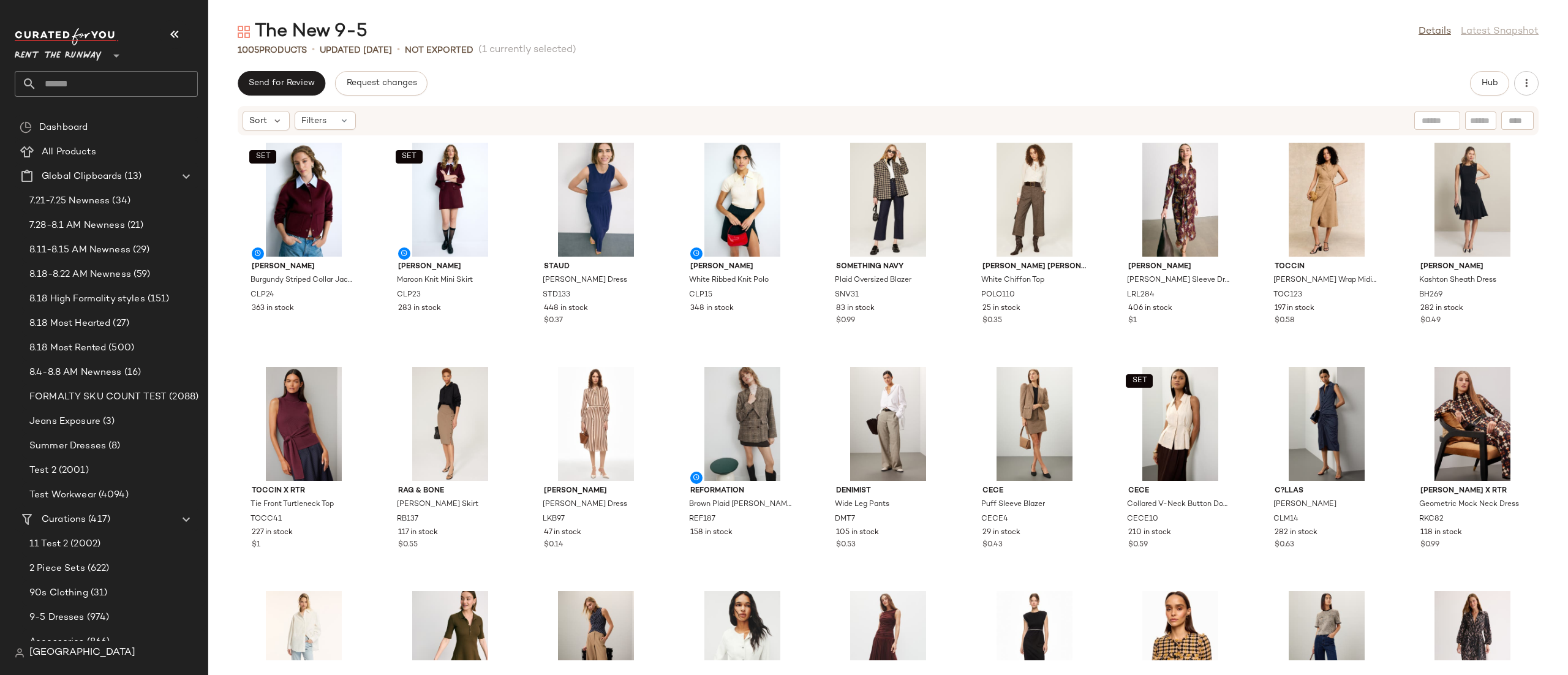
click at [683, 101] on div "Send for Review Request changes Hub Sort Filters SET Claudie Pierlot Burgundy S…" at bounding box center [888, 373] width 1360 height 604
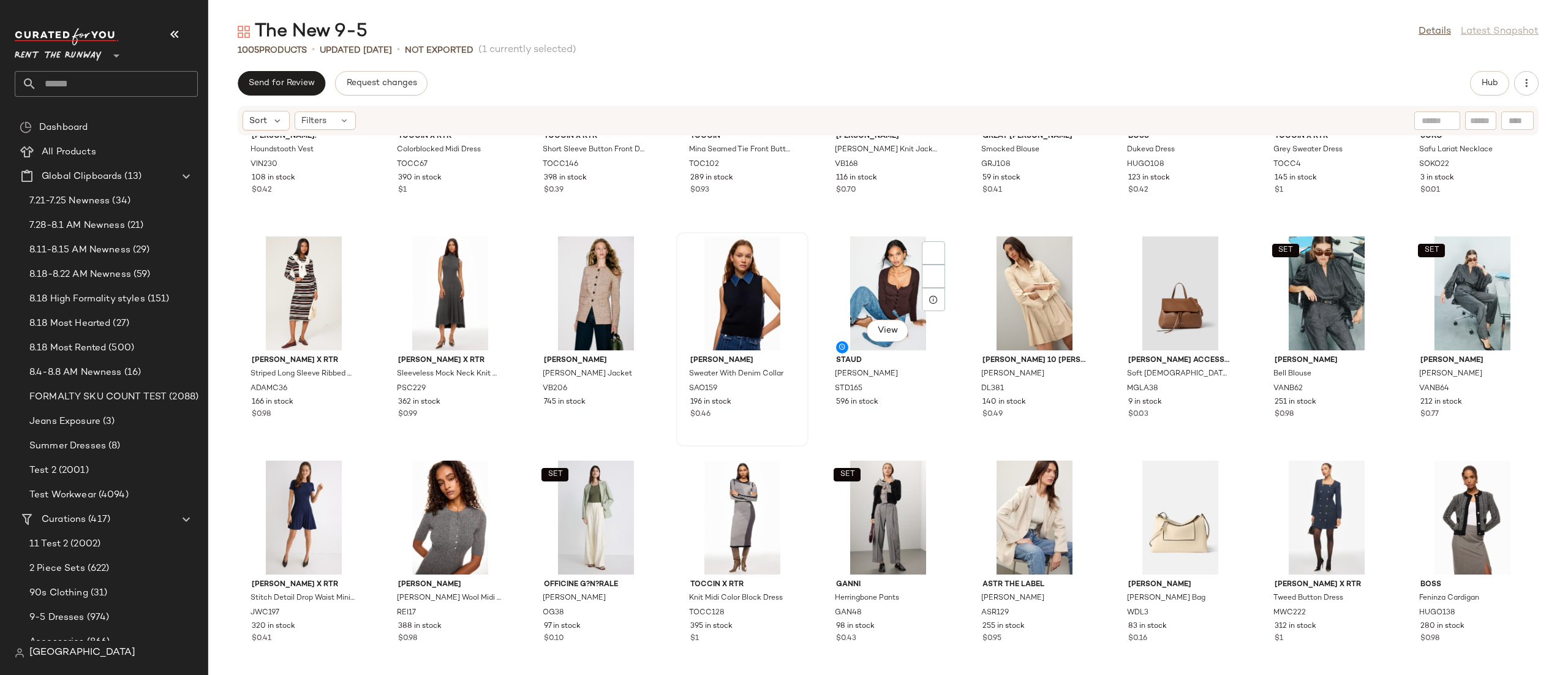
scroll to position [3271, 0]
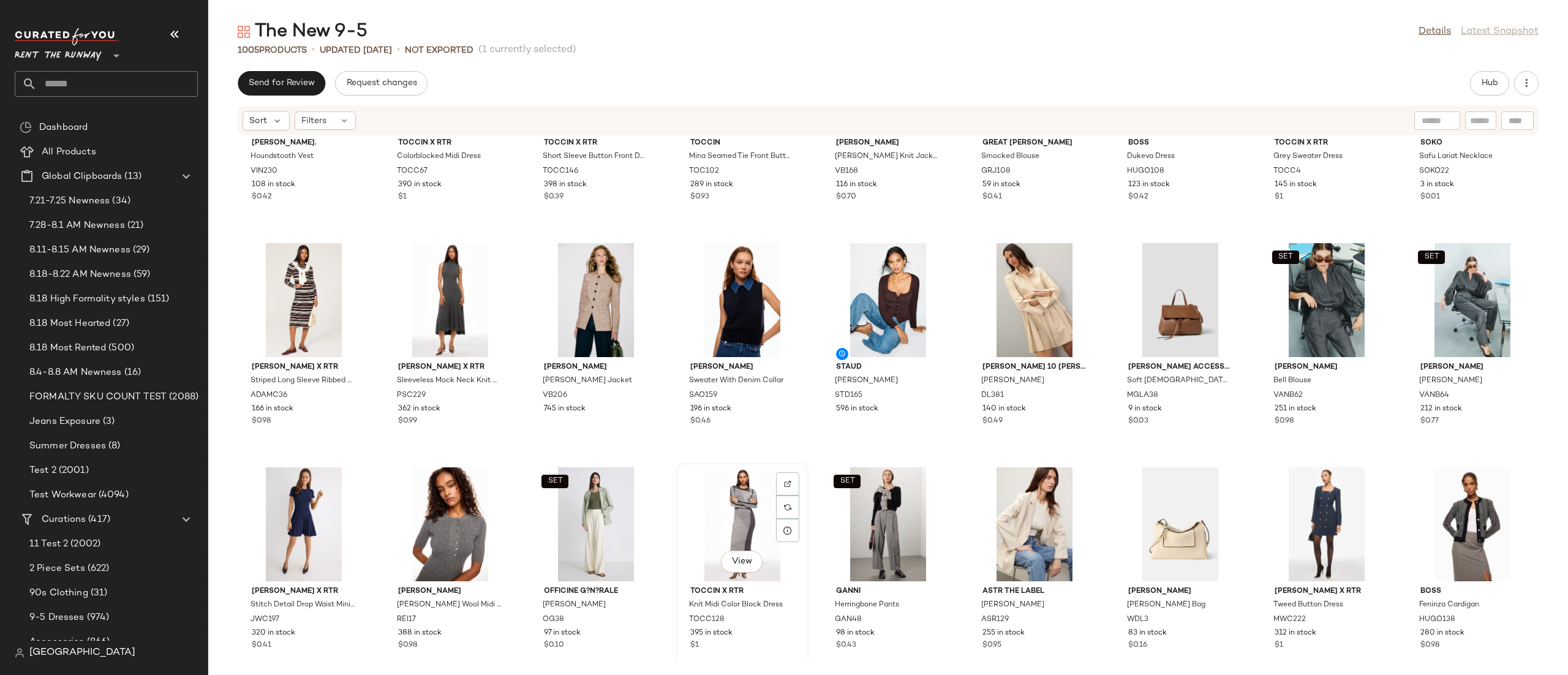
click at [722, 508] on div "View" at bounding box center [742, 524] width 124 height 114
click at [1494, 74] on button "Hub" at bounding box center [1489, 83] width 39 height 25
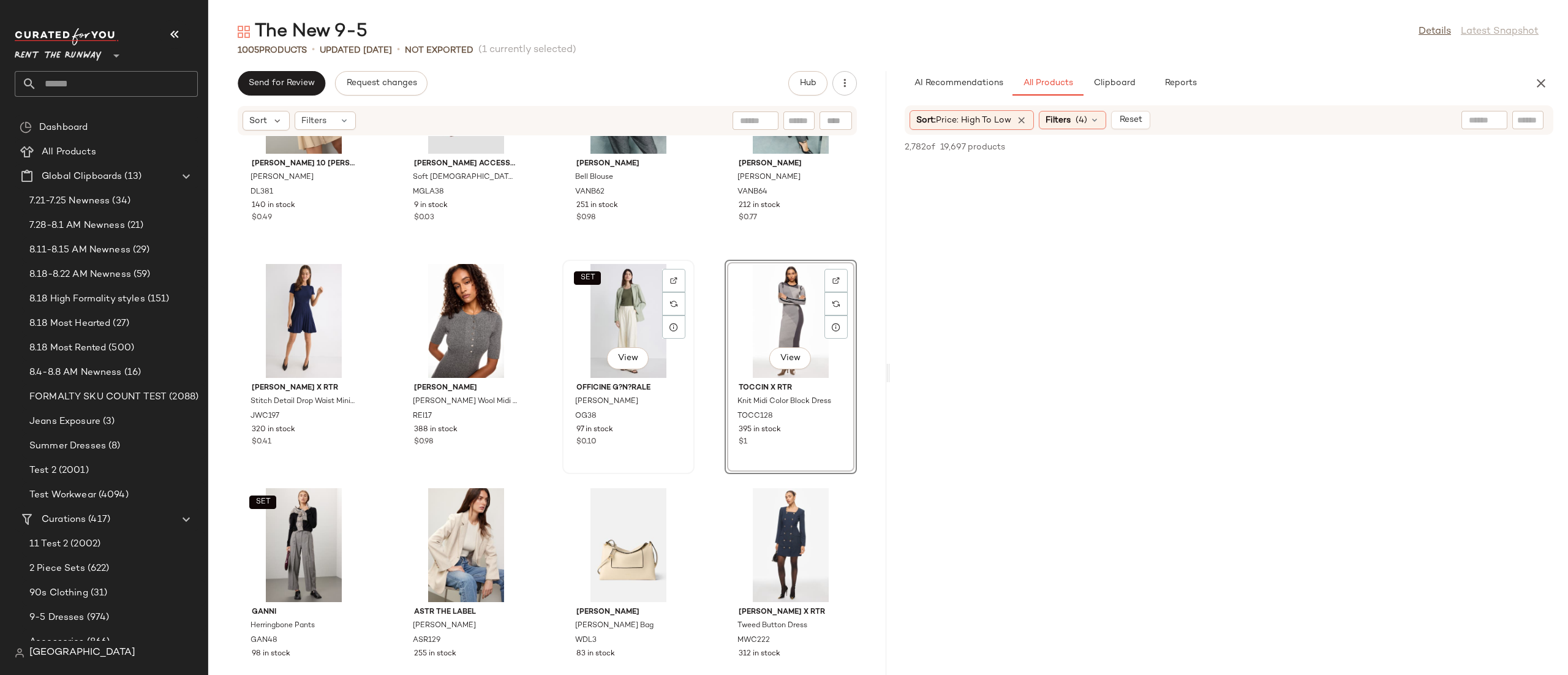
scroll to position [7778, 0]
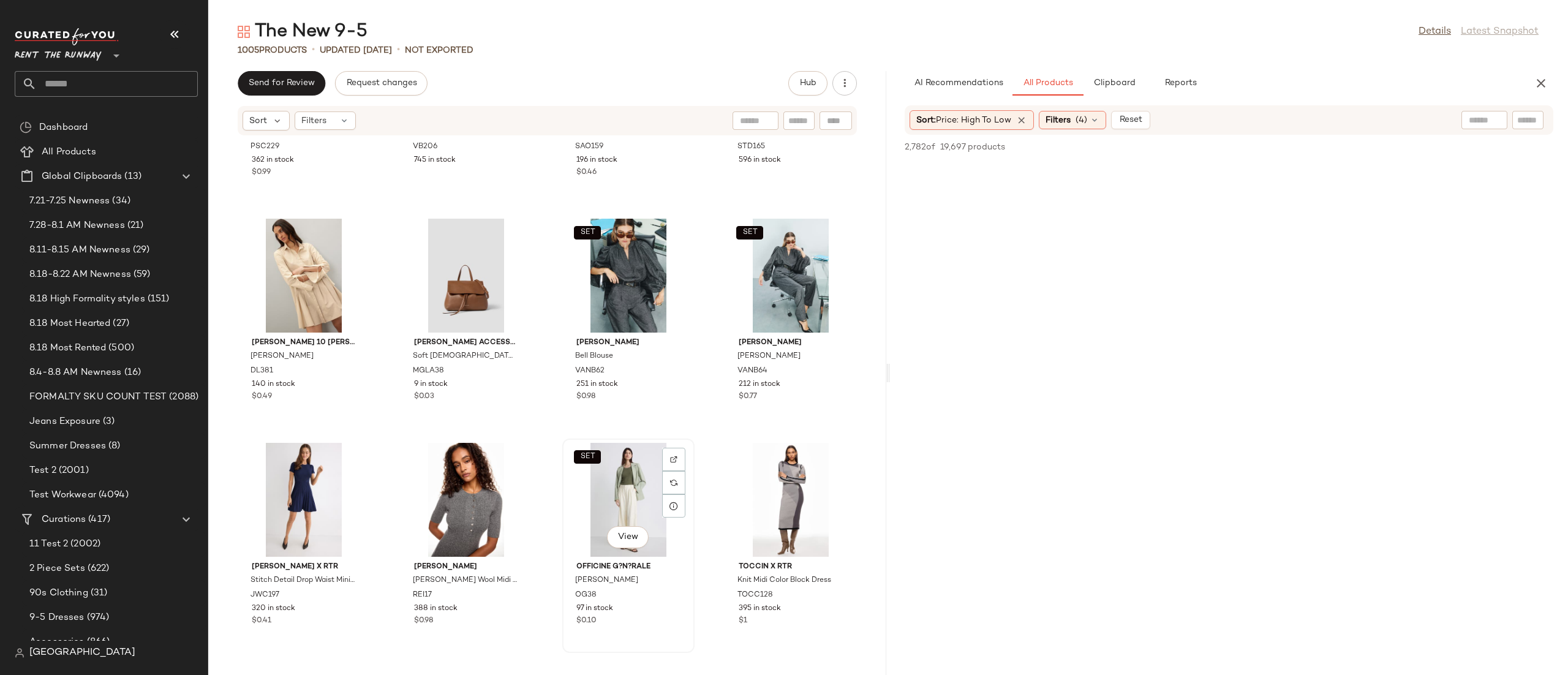
drag, startPoint x: 605, startPoint y: 485, endPoint x: 616, endPoint y: 446, distance: 40.5
click at [607, 485] on div "SET View" at bounding box center [628, 499] width 124 height 114
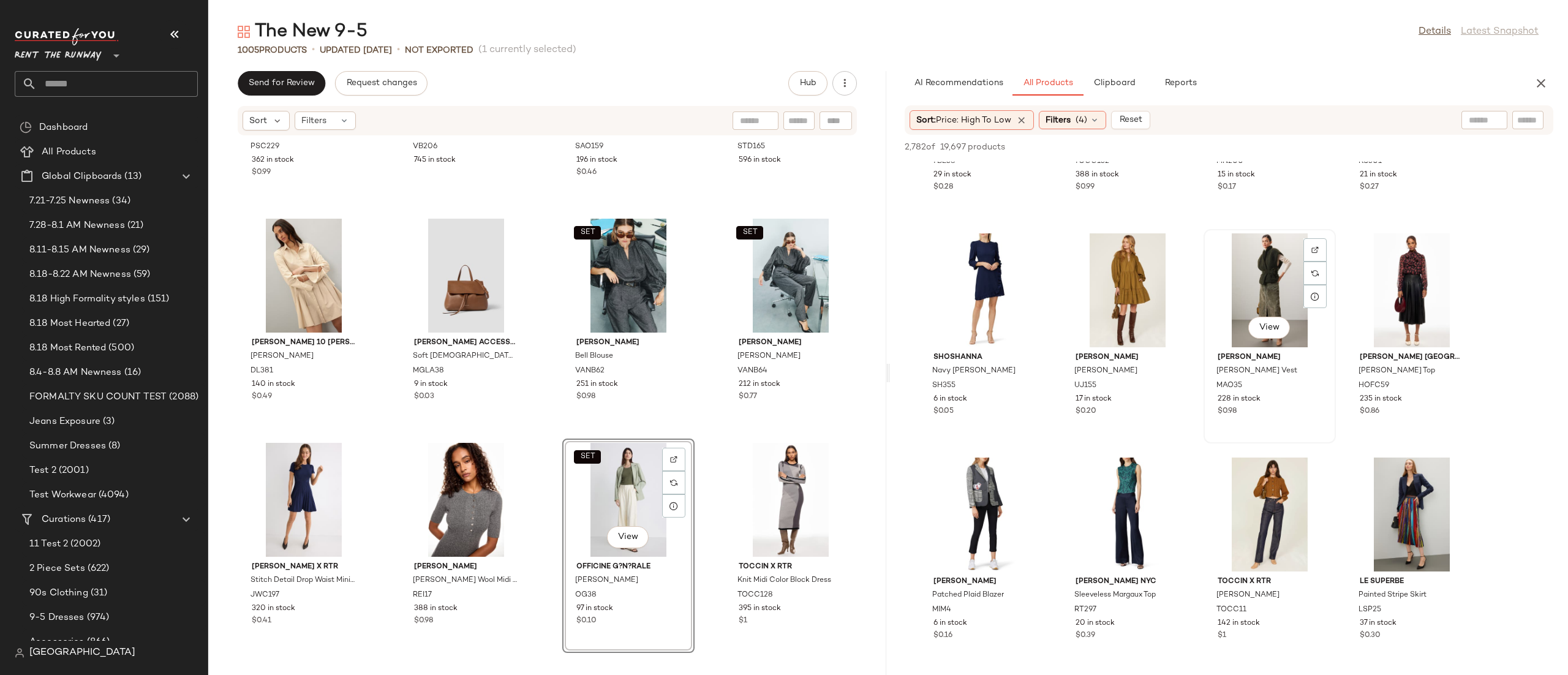
scroll to position [1740, 0]
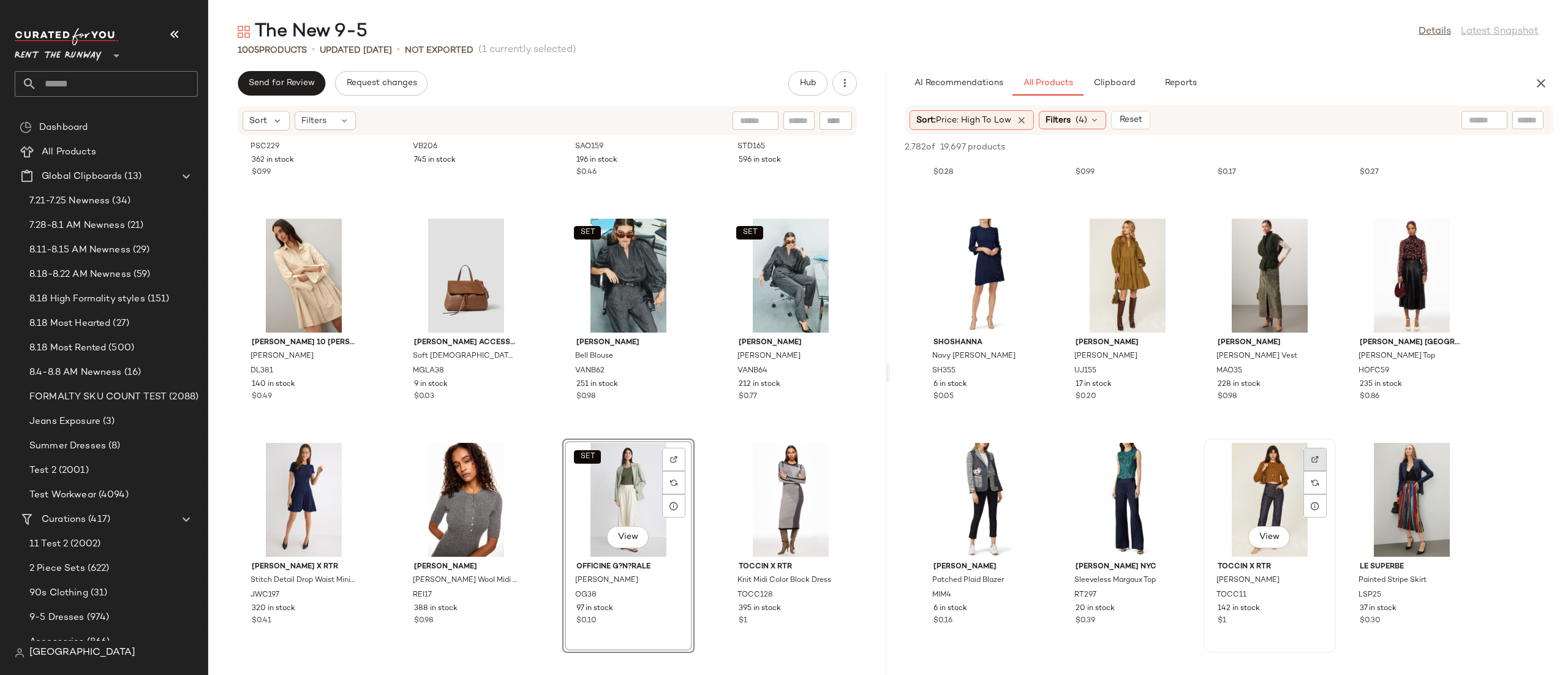
click at [1313, 456] on img at bounding box center [1315, 459] width 7 height 7
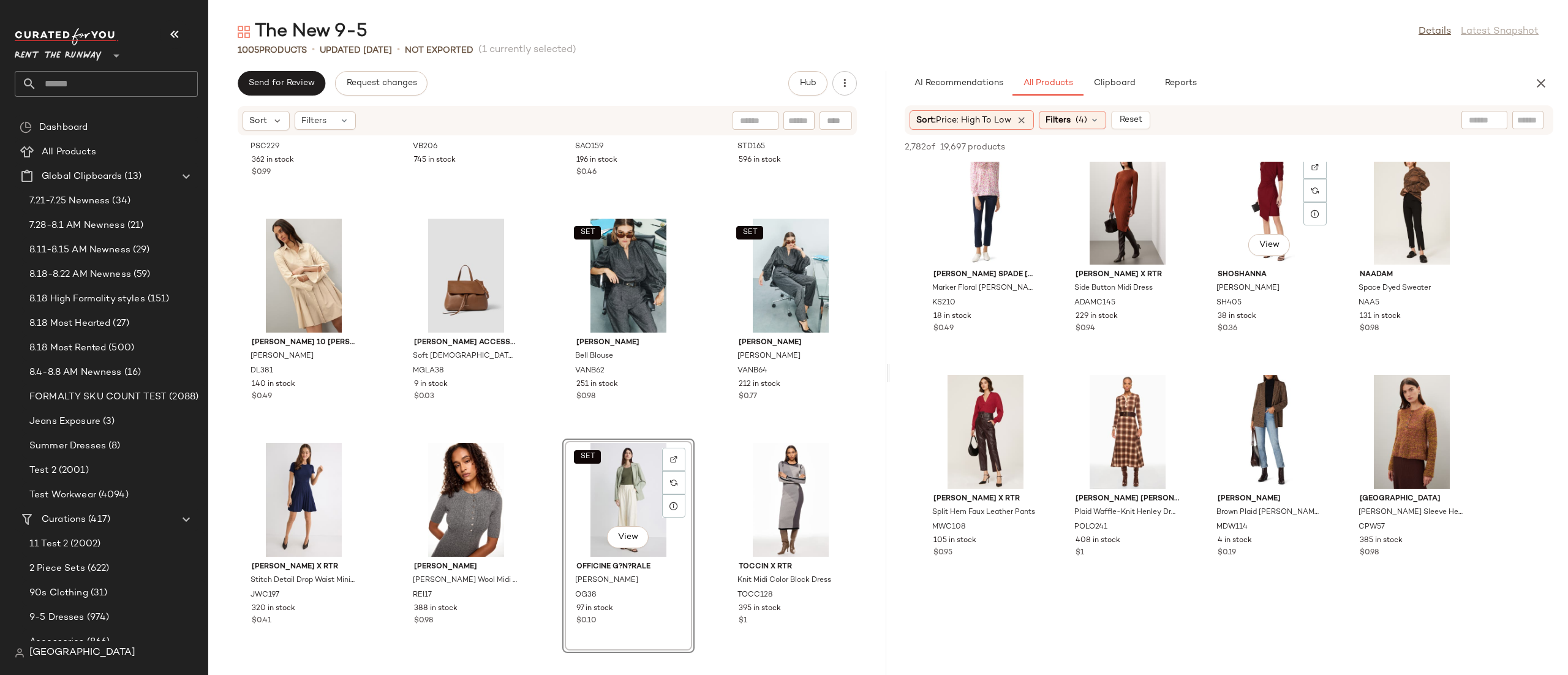
scroll to position [3153, 0]
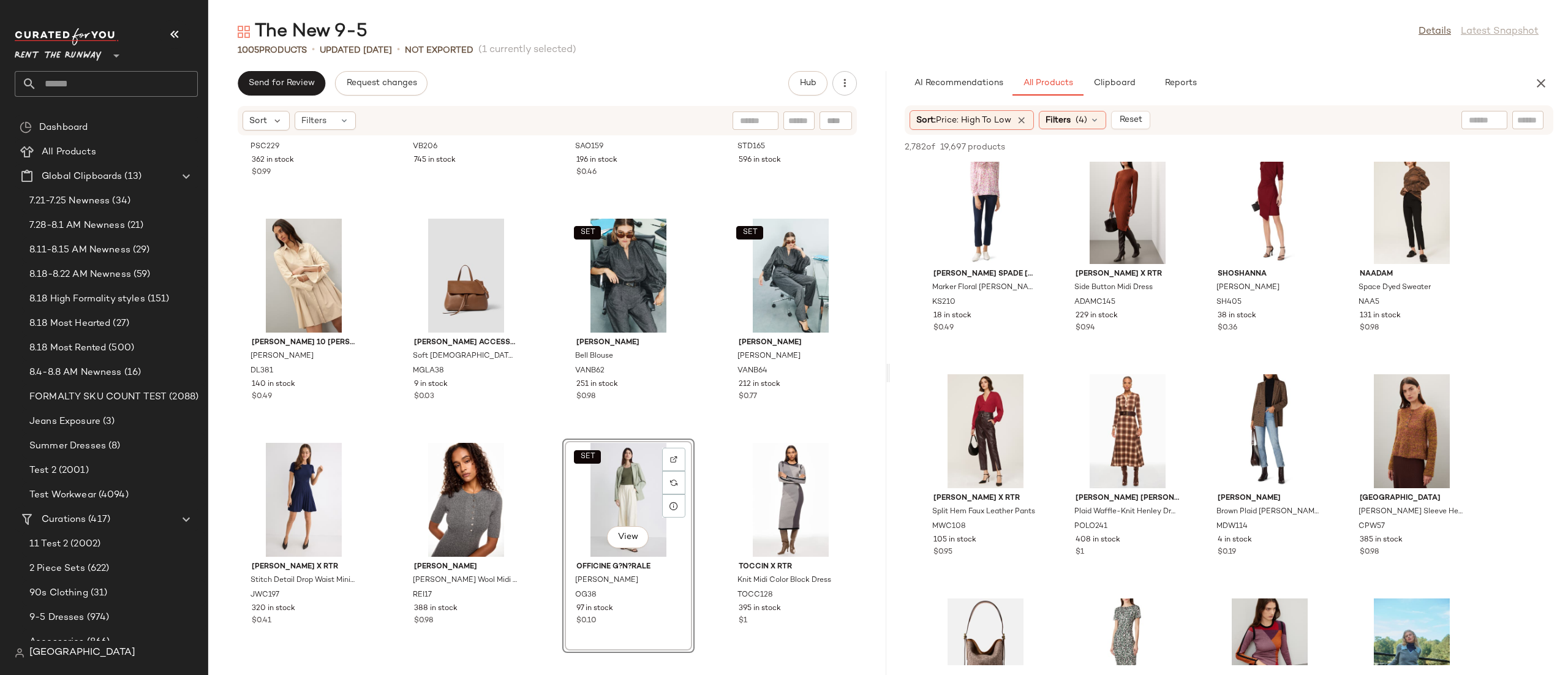
click at [1477, 123] on input "text" at bounding box center [1484, 120] width 32 height 13
type input "**********"
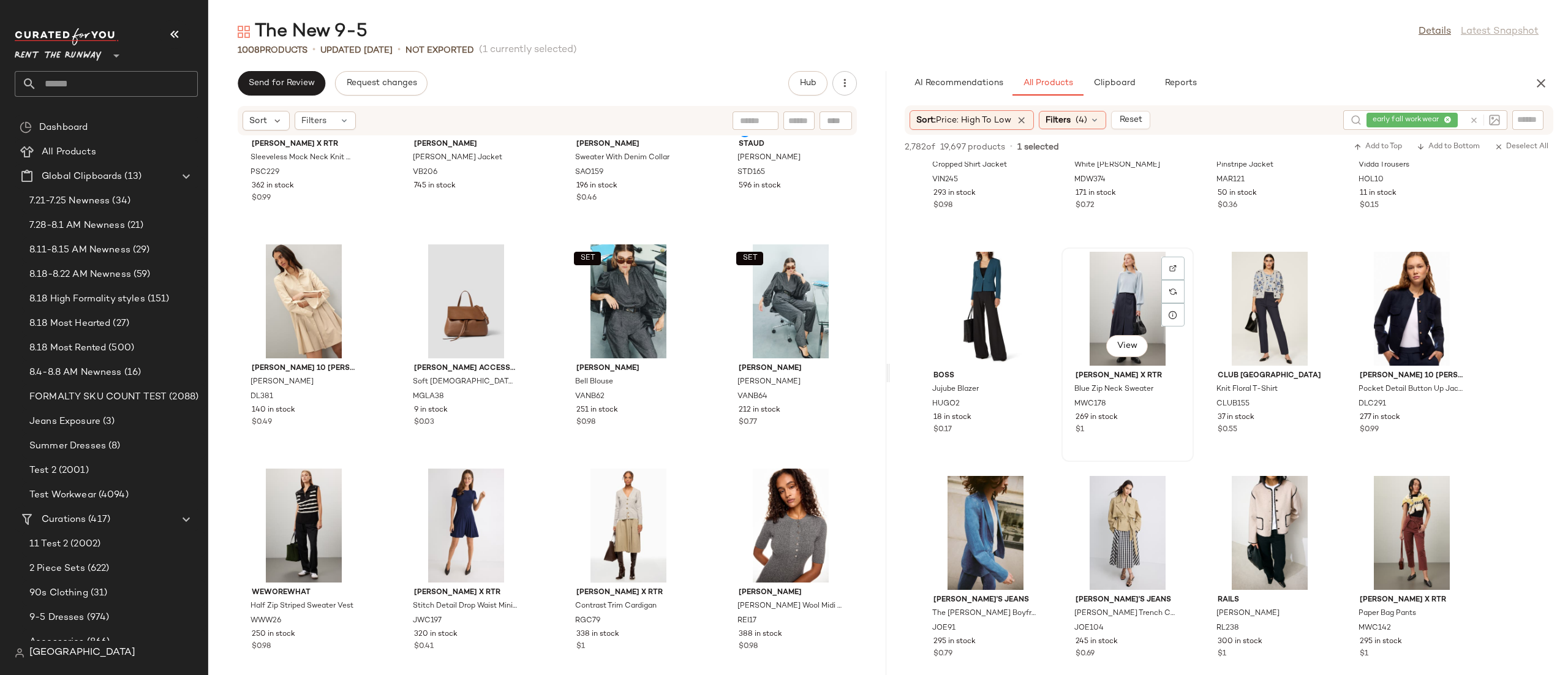
scroll to position [371, 0]
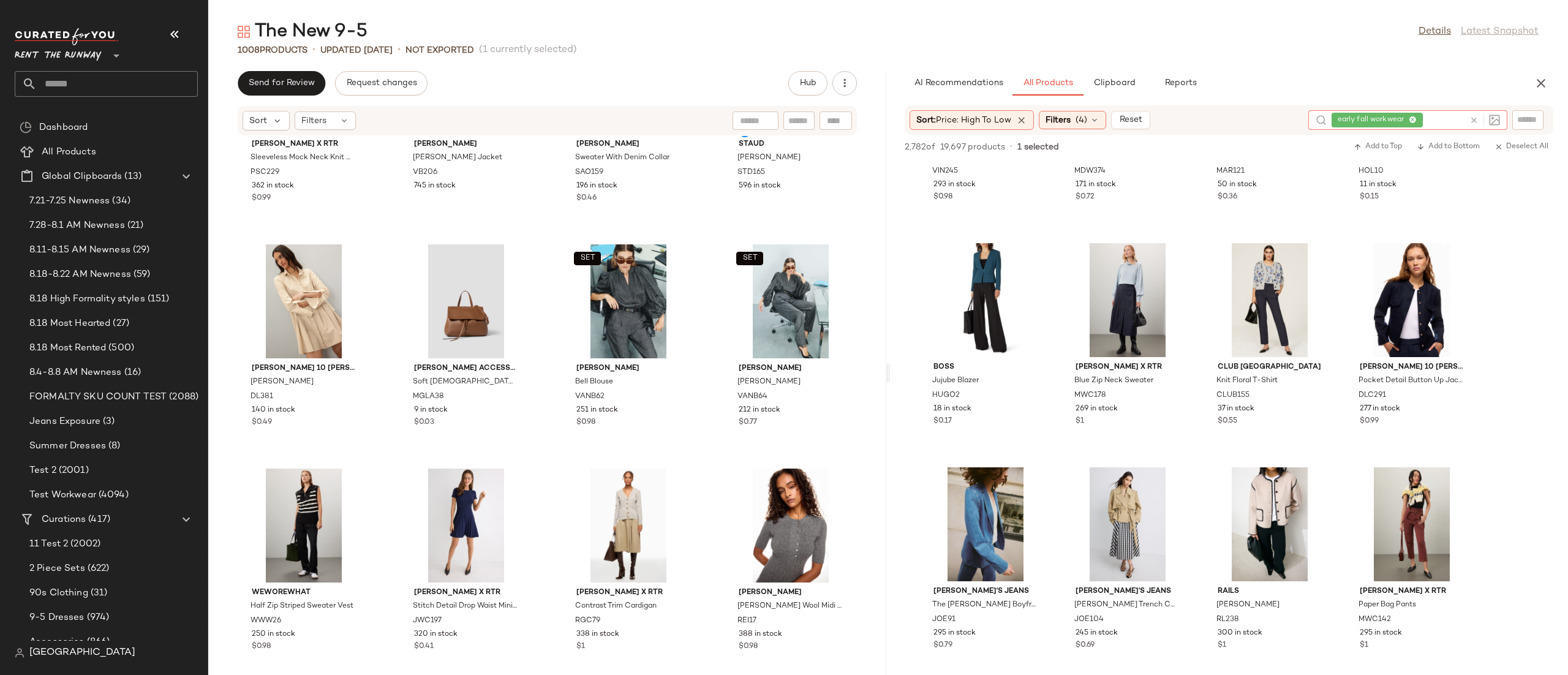
click at [1471, 120] on icon at bounding box center [1473, 121] width 9 height 9
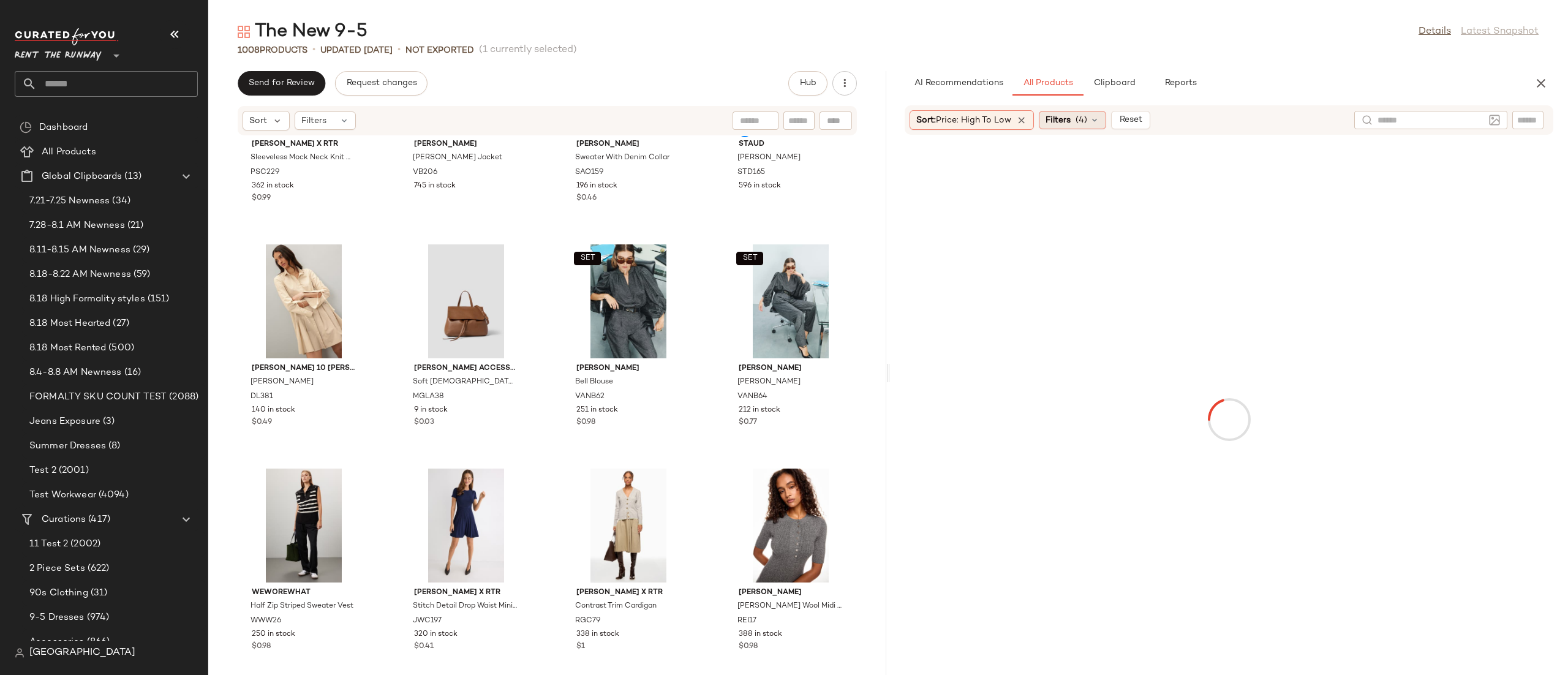
click at [1064, 123] on span "Filters" at bounding box center [1057, 120] width 25 height 13
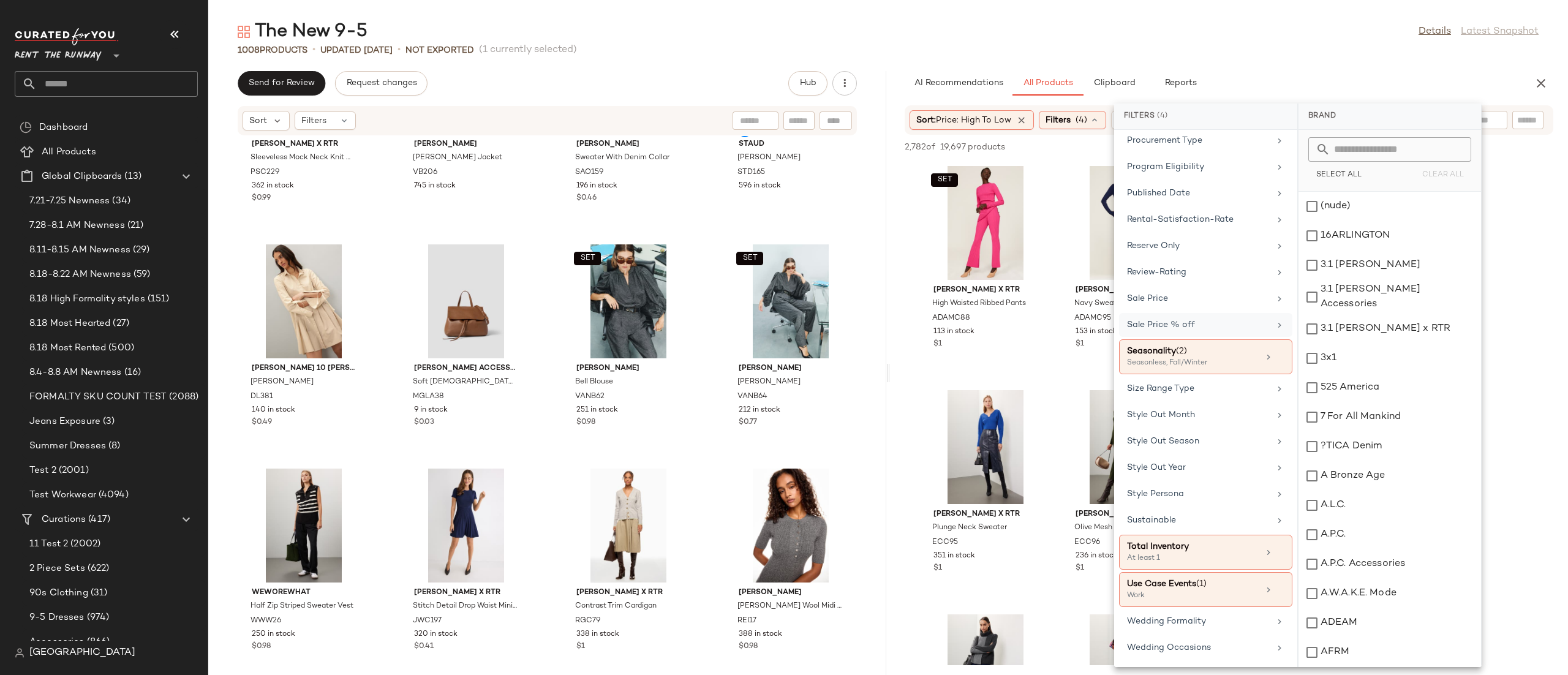
scroll to position [1147, 0]
click at [1049, 345] on div "SET View Adam Lippes x RTR High Waisted Ribbed Pants ADAMC88 113 in stock $1" at bounding box center [985, 269] width 130 height 212
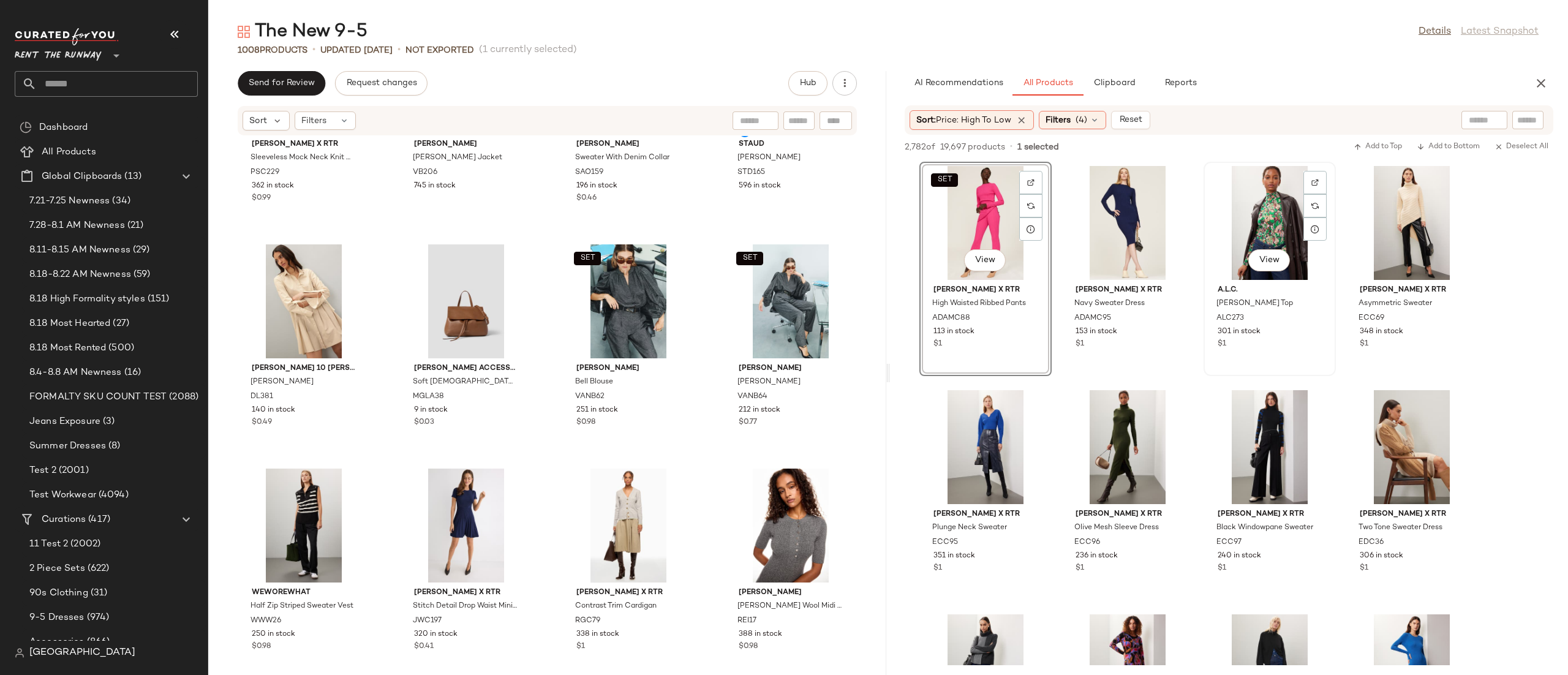
click at [1205, 359] on div "View A.L.C. Floral James Top ALC273 301 in stock $1" at bounding box center [1270, 269] width 130 height 212
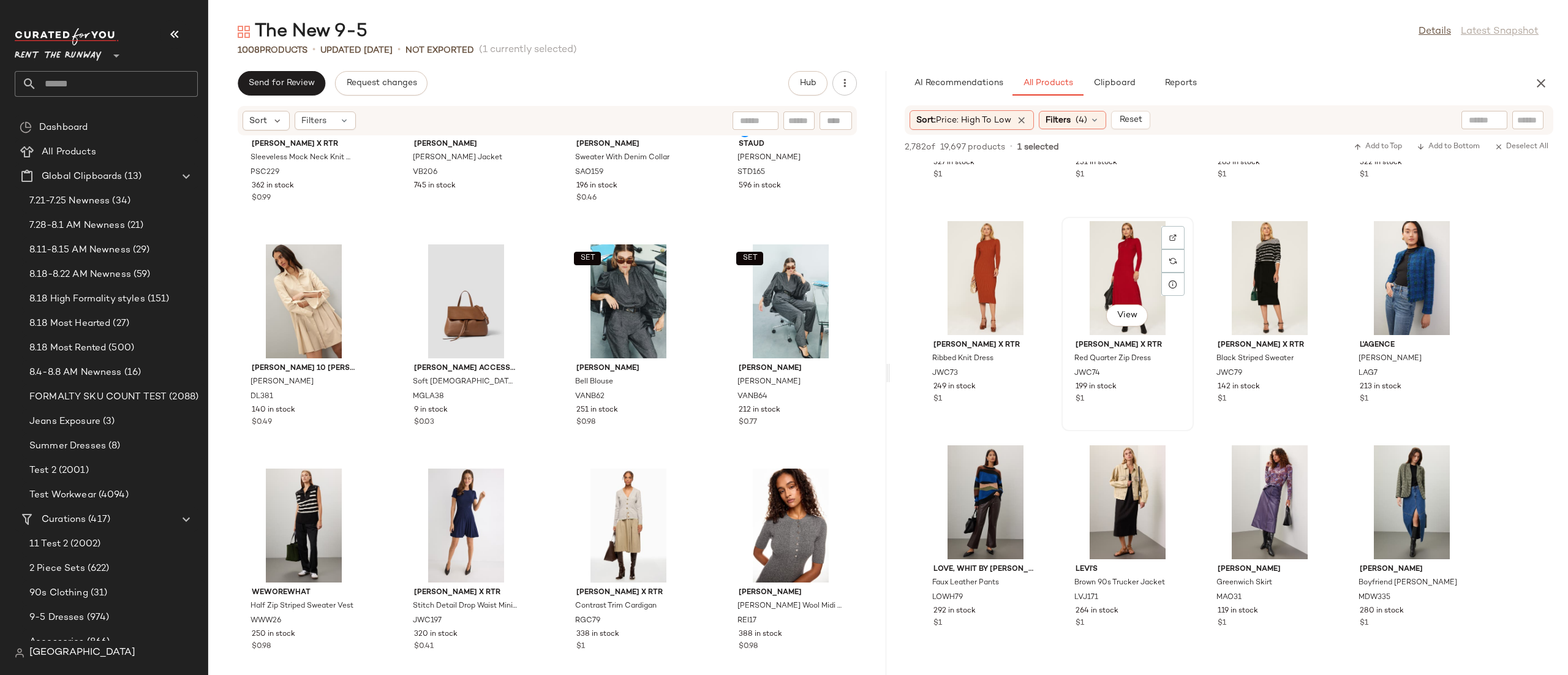
scroll to position [1490, 0]
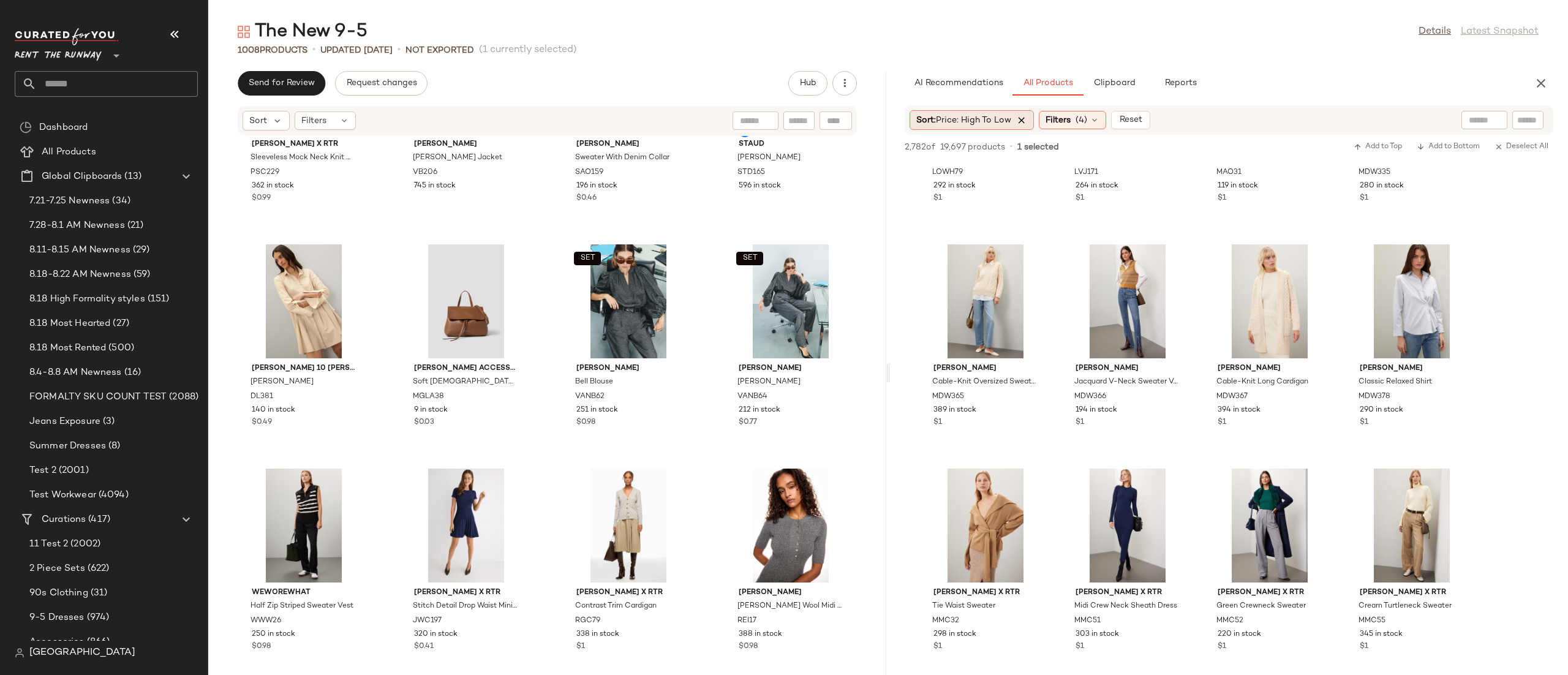
click at [1020, 122] on icon at bounding box center [1021, 120] width 11 height 11
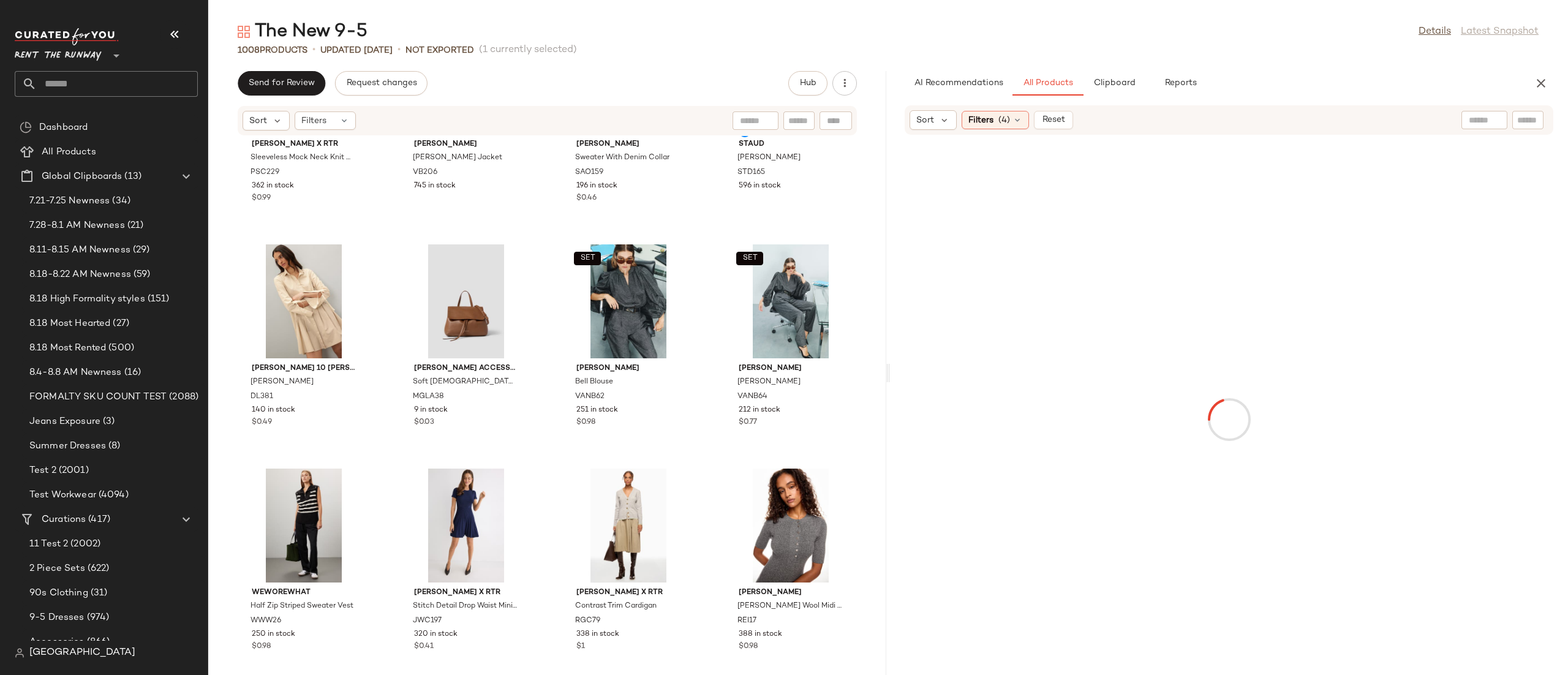
click at [1192, 121] on div "Sort Filters (4) Reset" at bounding box center [1149, 119] width 479 height 19
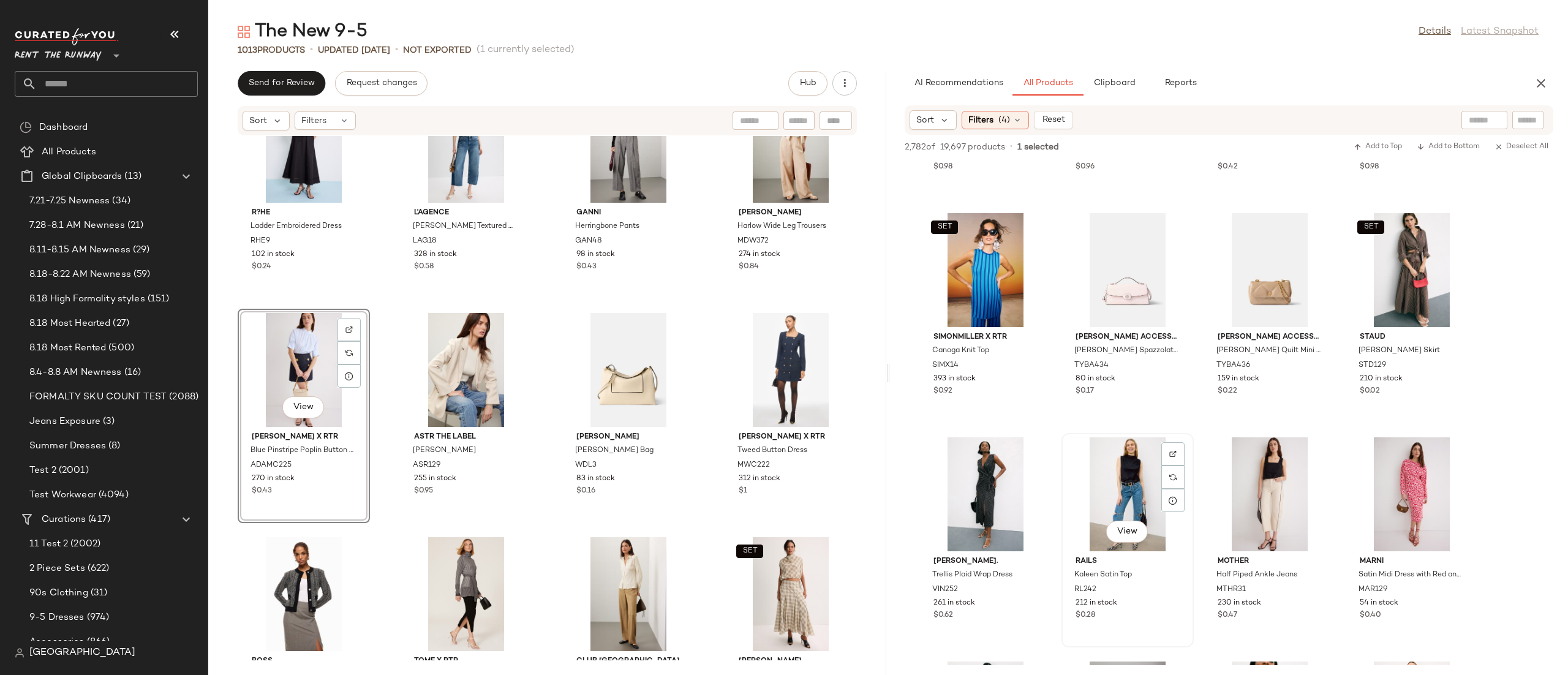
scroll to position [4354, 0]
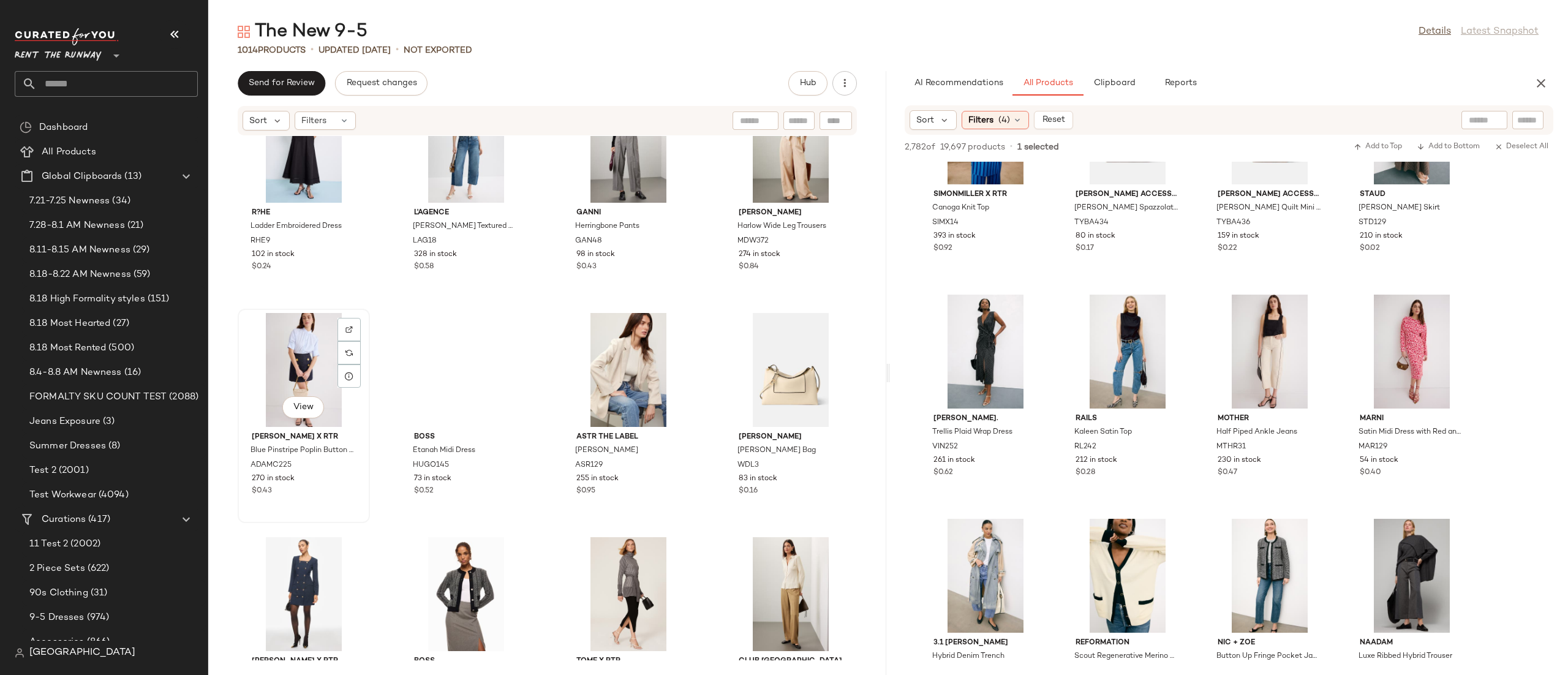
click at [318, 378] on div "View" at bounding box center [304, 370] width 124 height 114
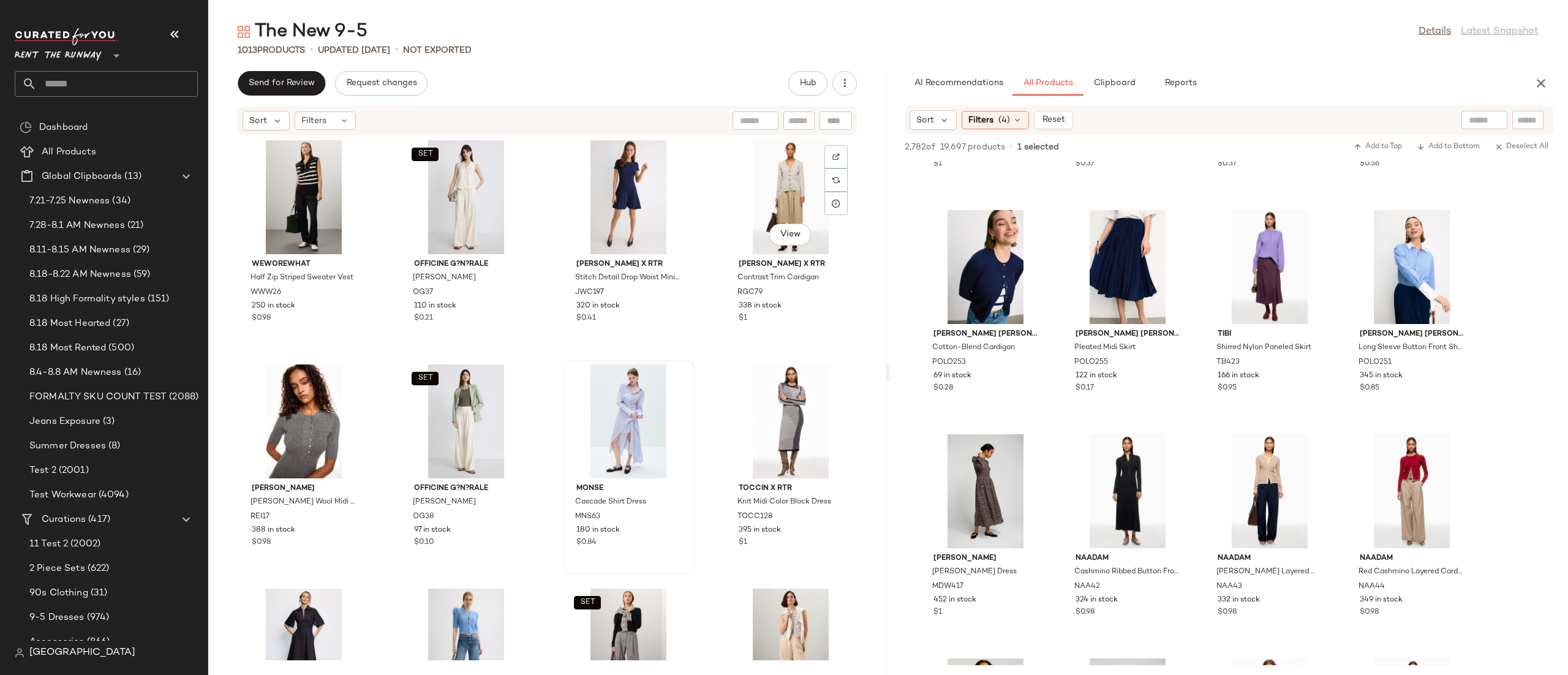
scroll to position [8107, 0]
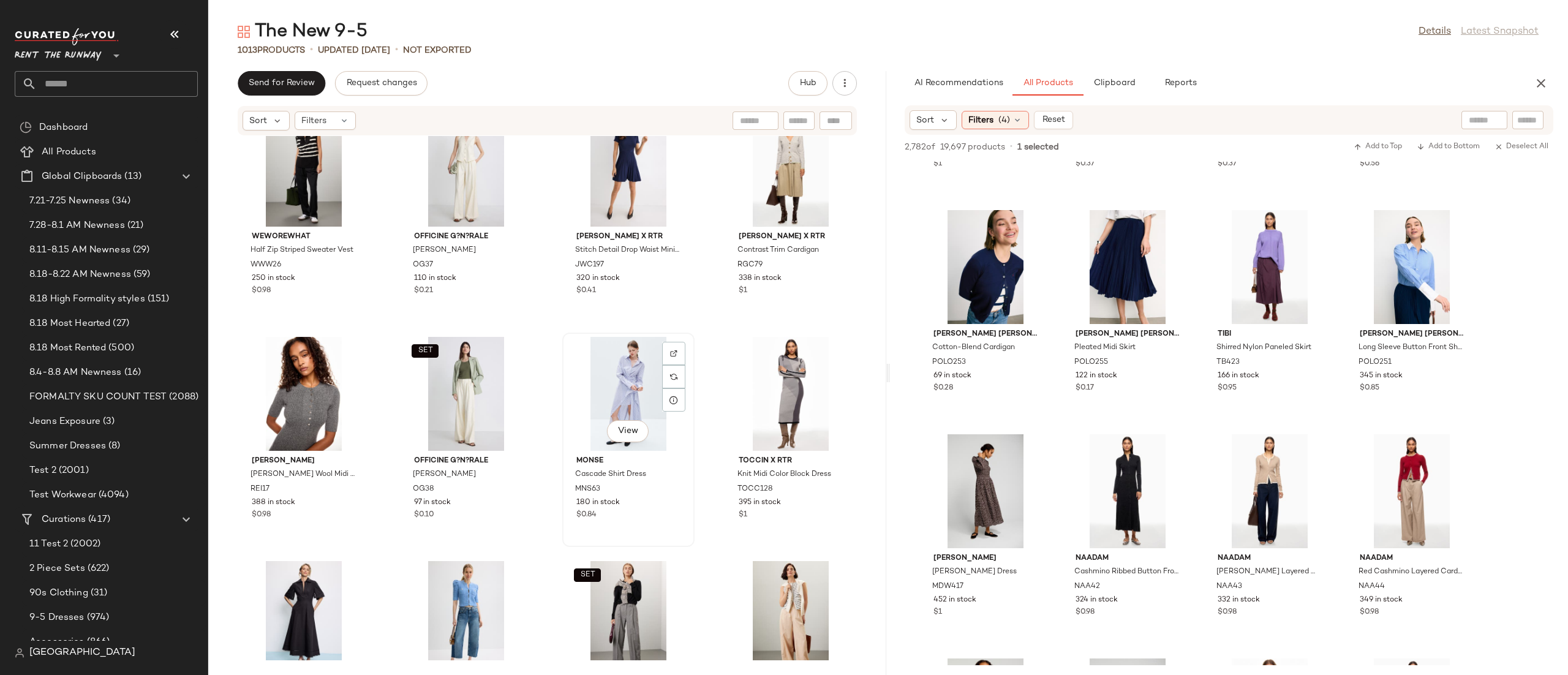
click at [605, 367] on div "View" at bounding box center [628, 393] width 124 height 114
drag, startPoint x: 1000, startPoint y: 117, endPoint x: 1033, endPoint y: 127, distance: 34.5
click at [998, 117] on span "(4)" at bounding box center [1004, 120] width 11 height 13
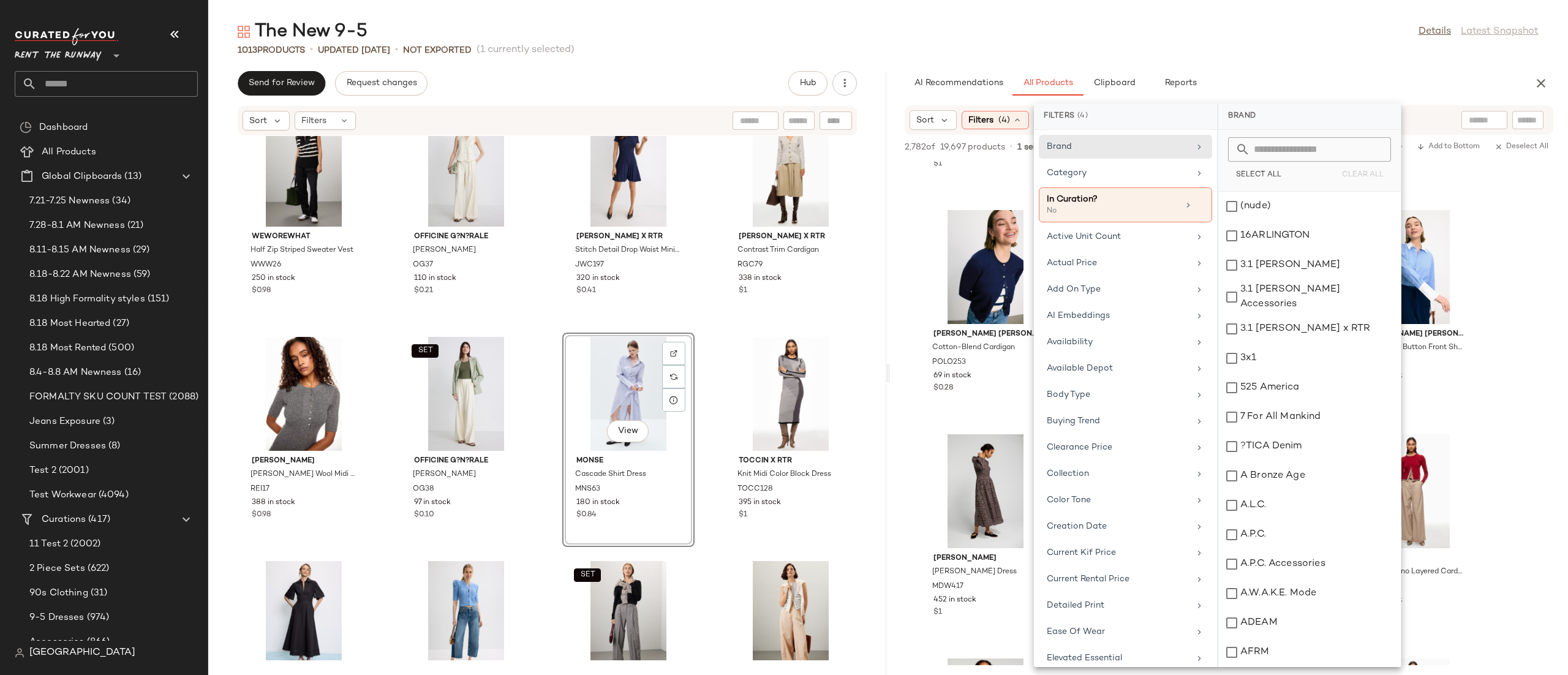
click at [1331, 74] on div "AI Recommendations All Products Clipboard Reports" at bounding box center [1209, 83] width 609 height 25
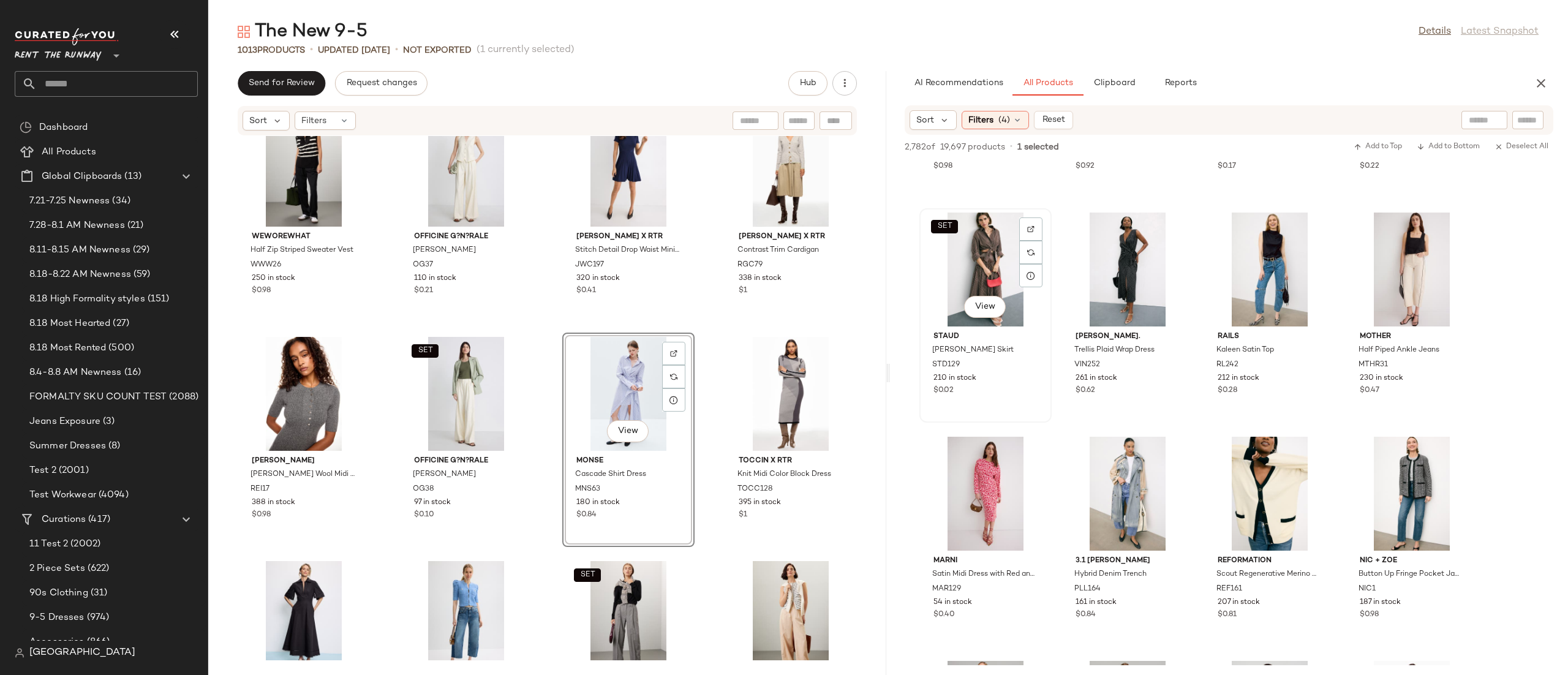
scroll to position [4712, 0]
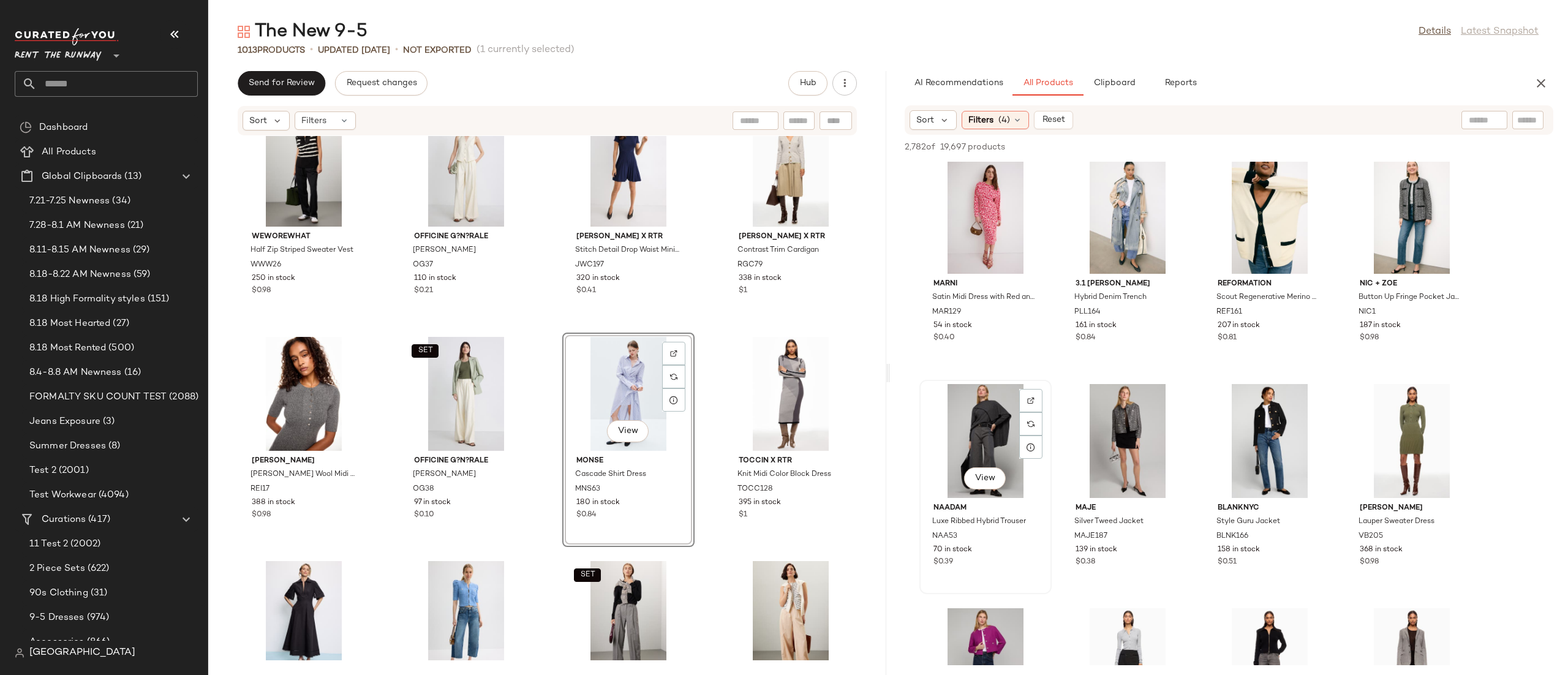
click at [971, 412] on div "View" at bounding box center [985, 441] width 124 height 114
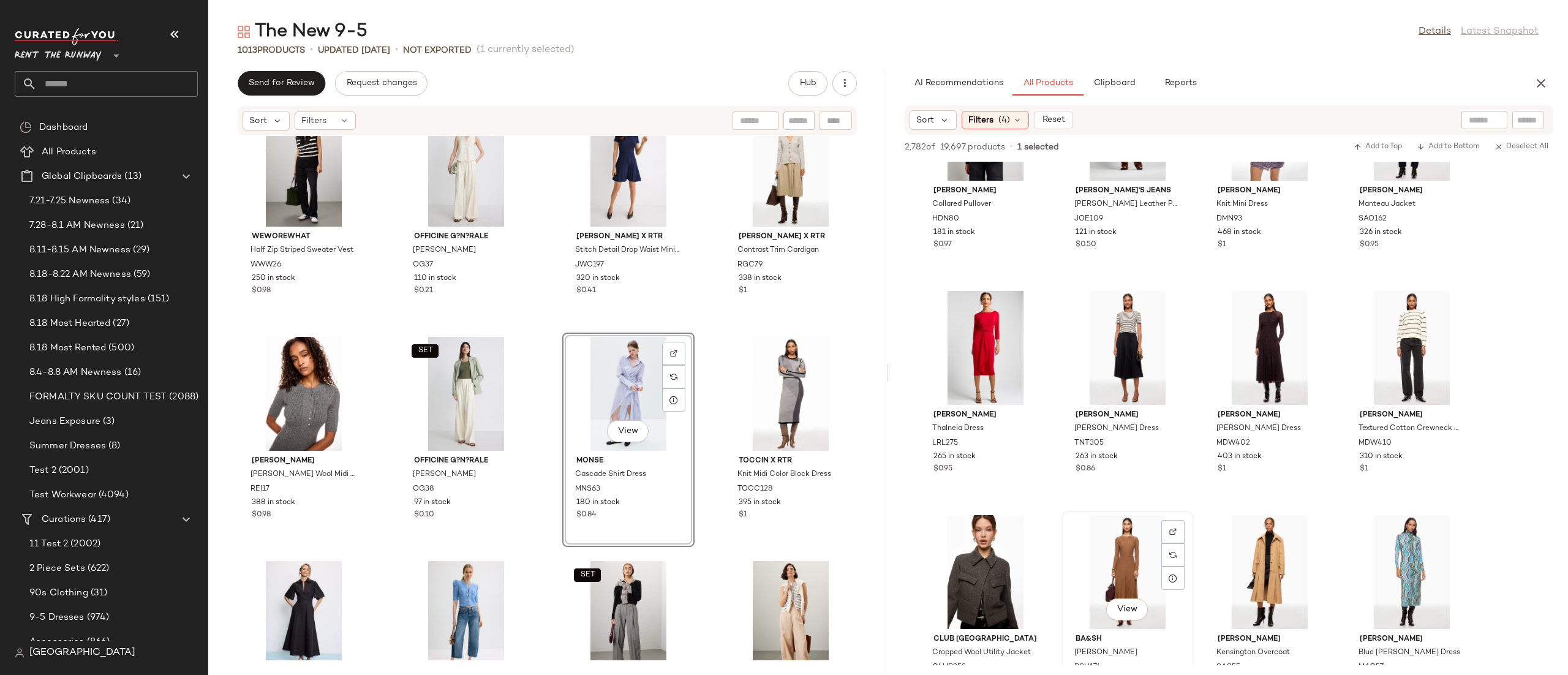
scroll to position [6033, 0]
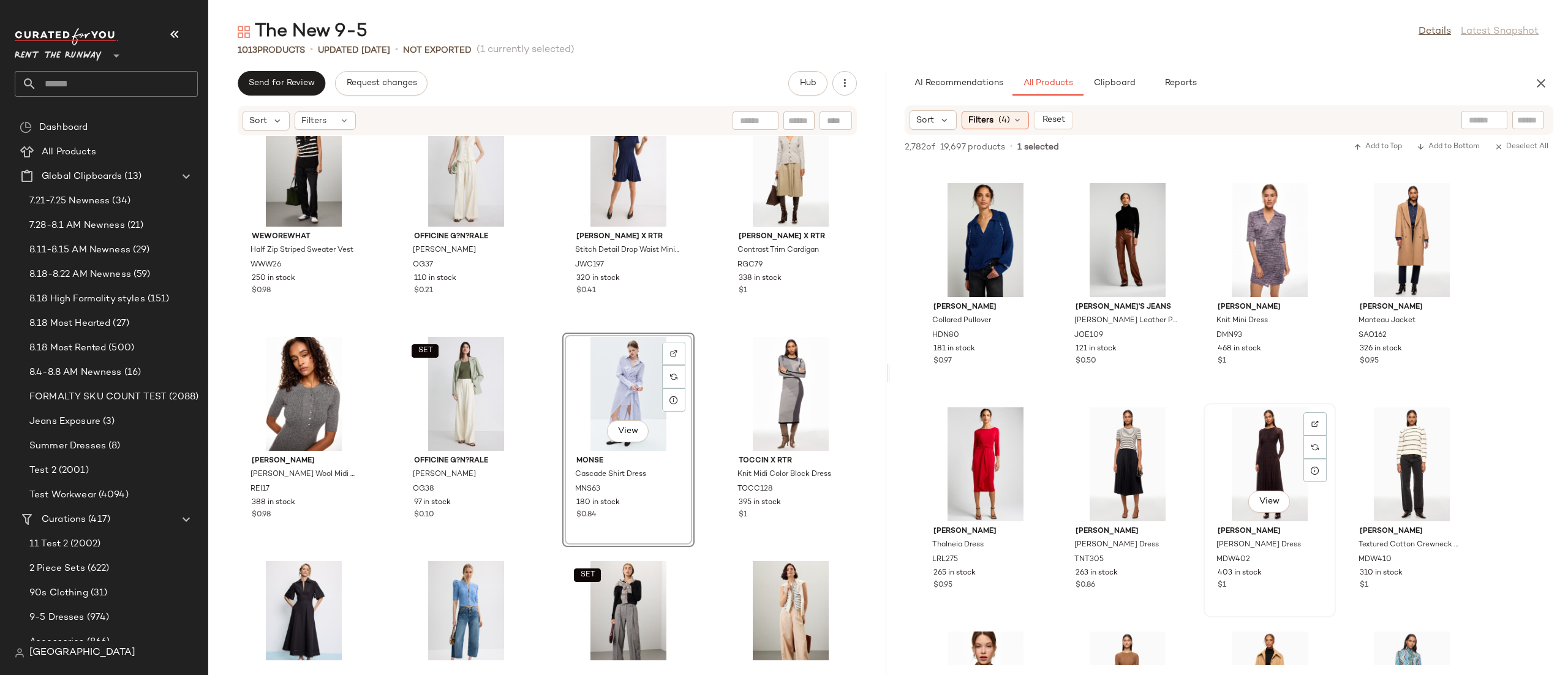
click at [1266, 440] on div "View" at bounding box center [1269, 464] width 124 height 114
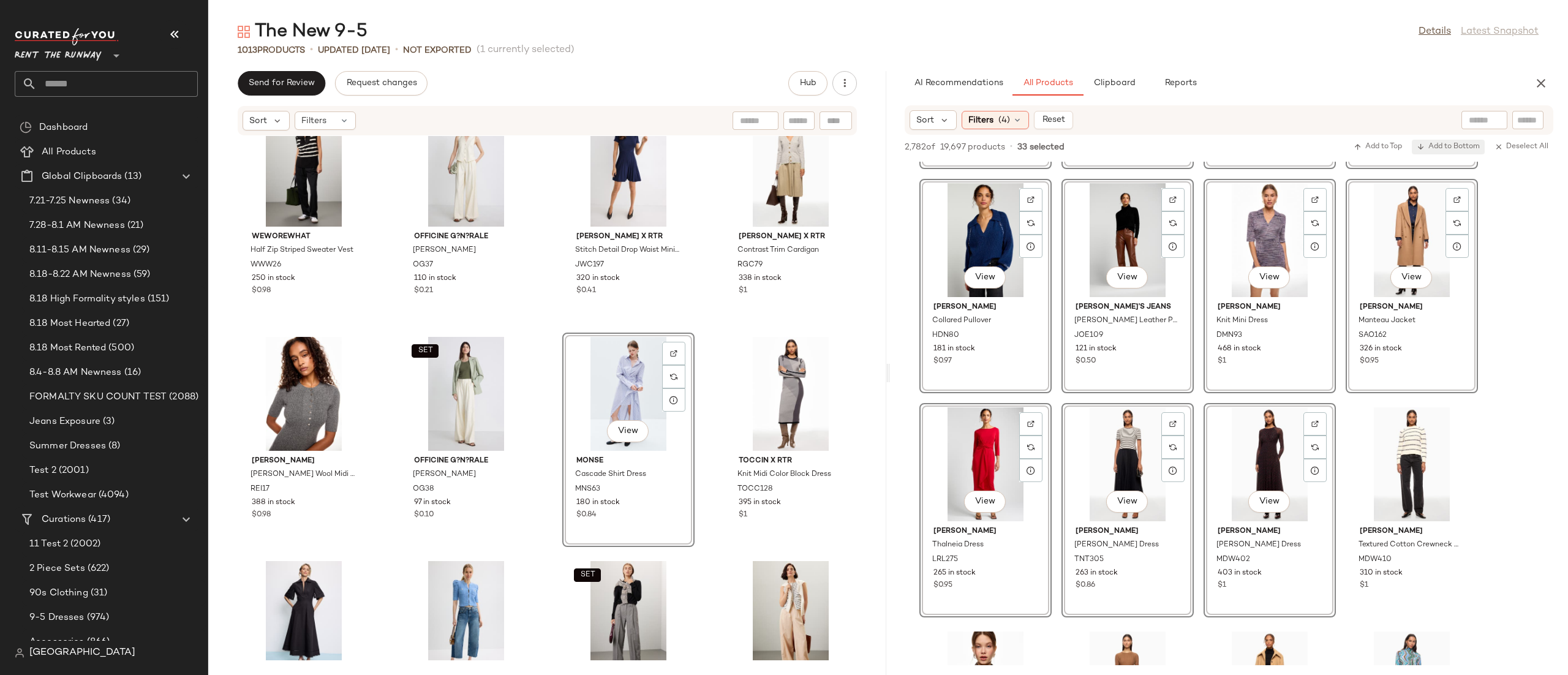
click at [1439, 145] on span "Add to Bottom" at bounding box center [1448, 147] width 63 height 9
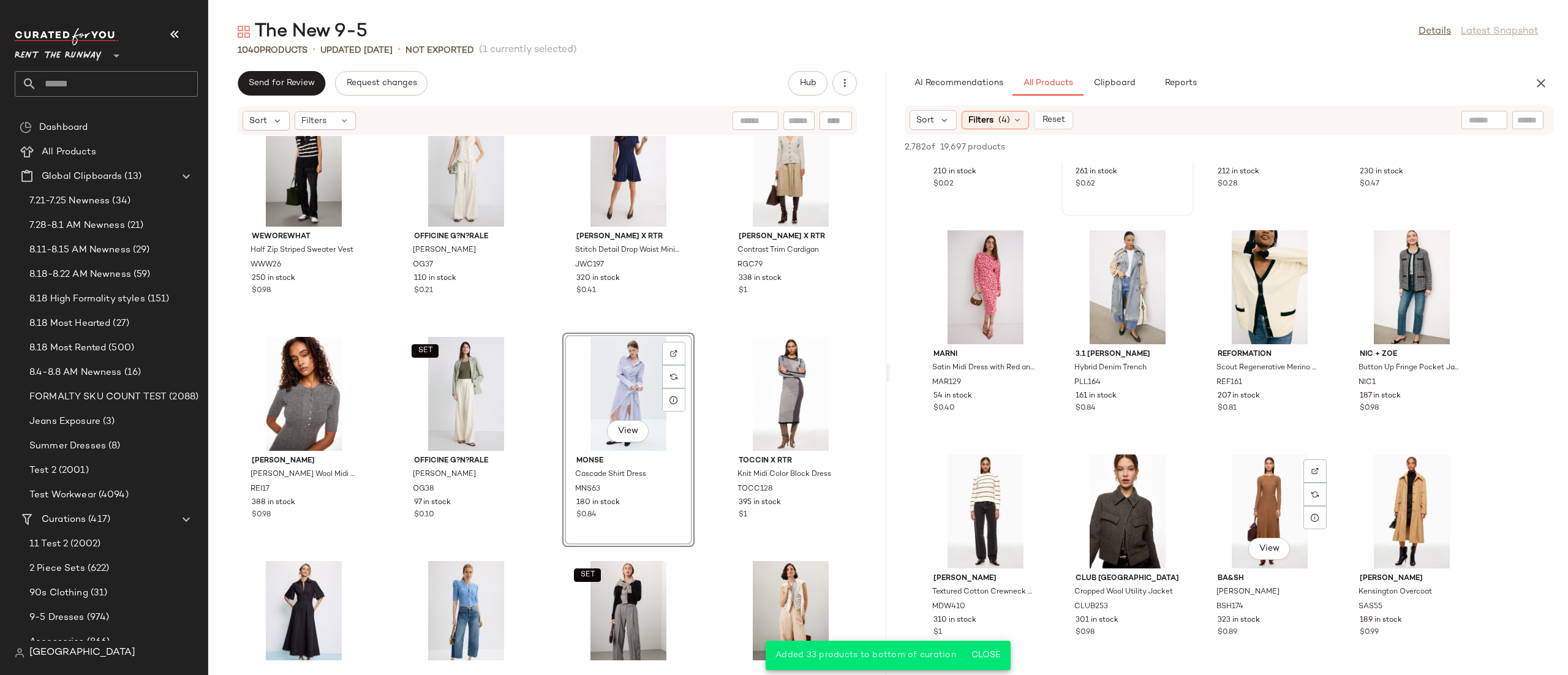
scroll to position [4497, 0]
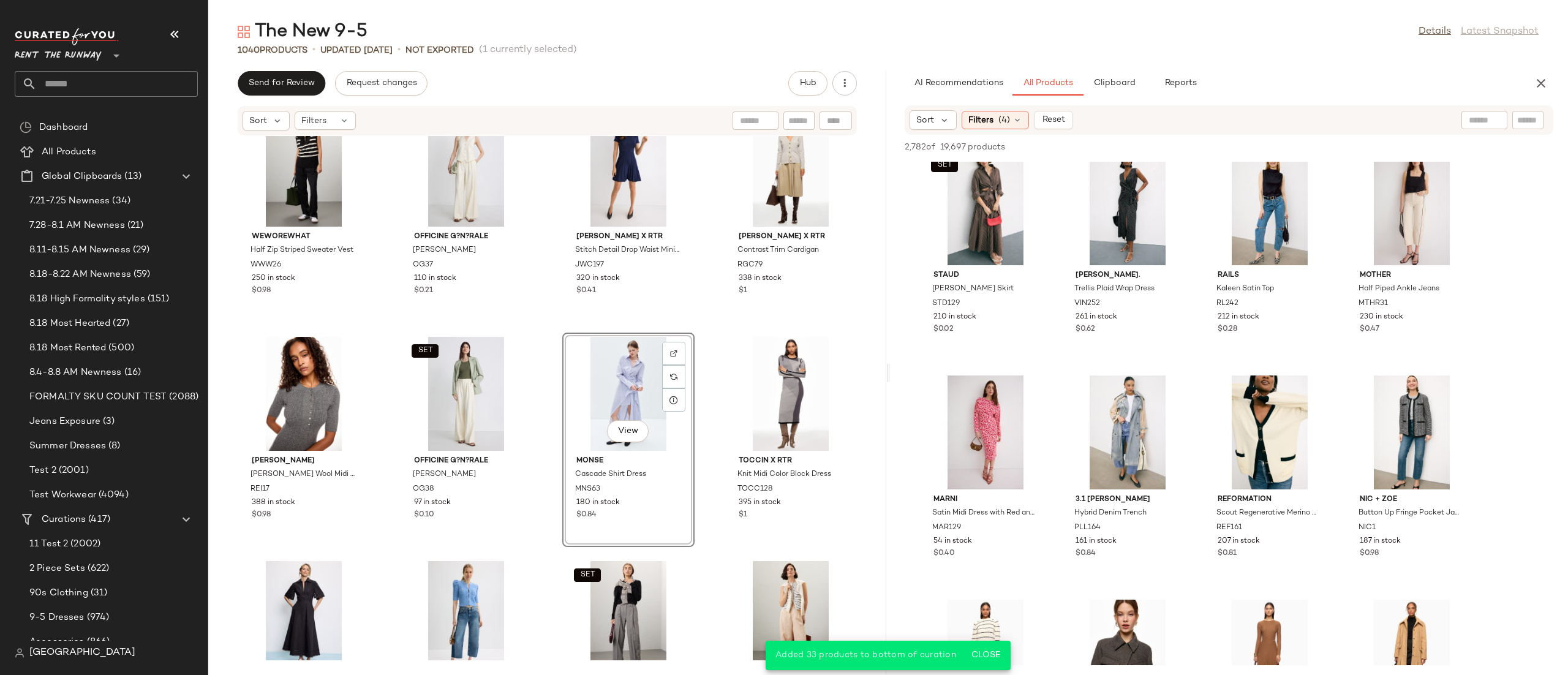
click at [1010, 131] on div "Sort Filters (4) Reset" at bounding box center [1228, 120] width 648 height 29
click at [1022, 113] on div "Filters (4)" at bounding box center [995, 119] width 67 height 18
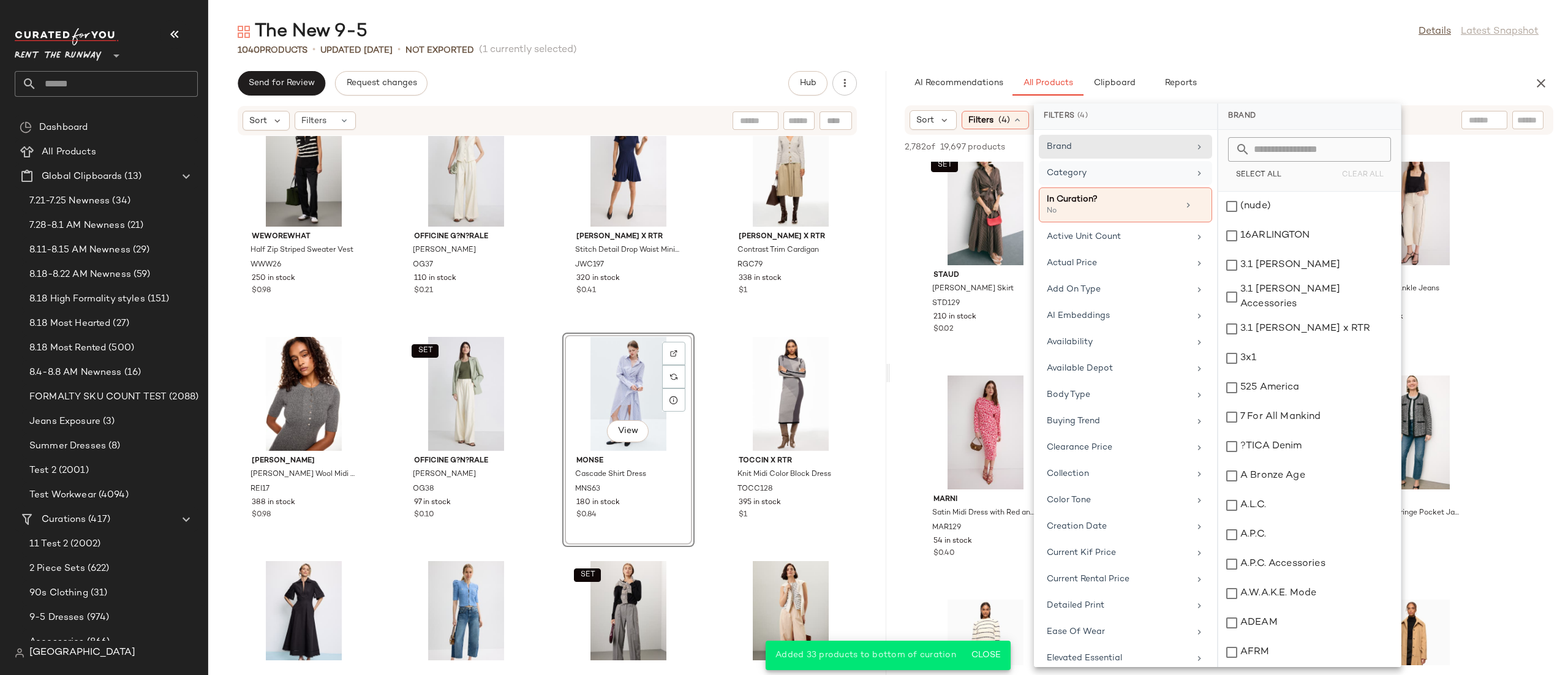
click at [1185, 188] on div "Category" at bounding box center [1125, 205] width 174 height 35
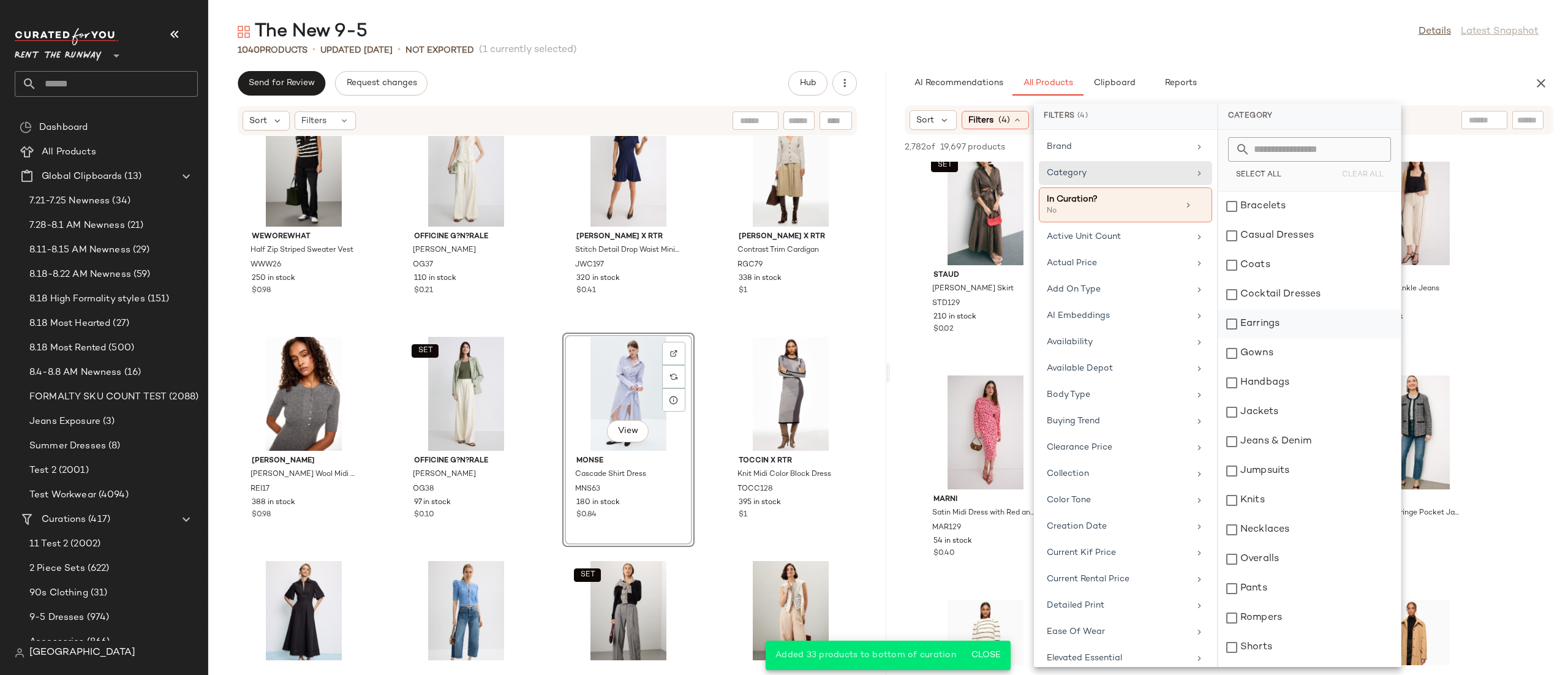
click at [1268, 339] on div "Earrings" at bounding box center [1309, 353] width 182 height 29
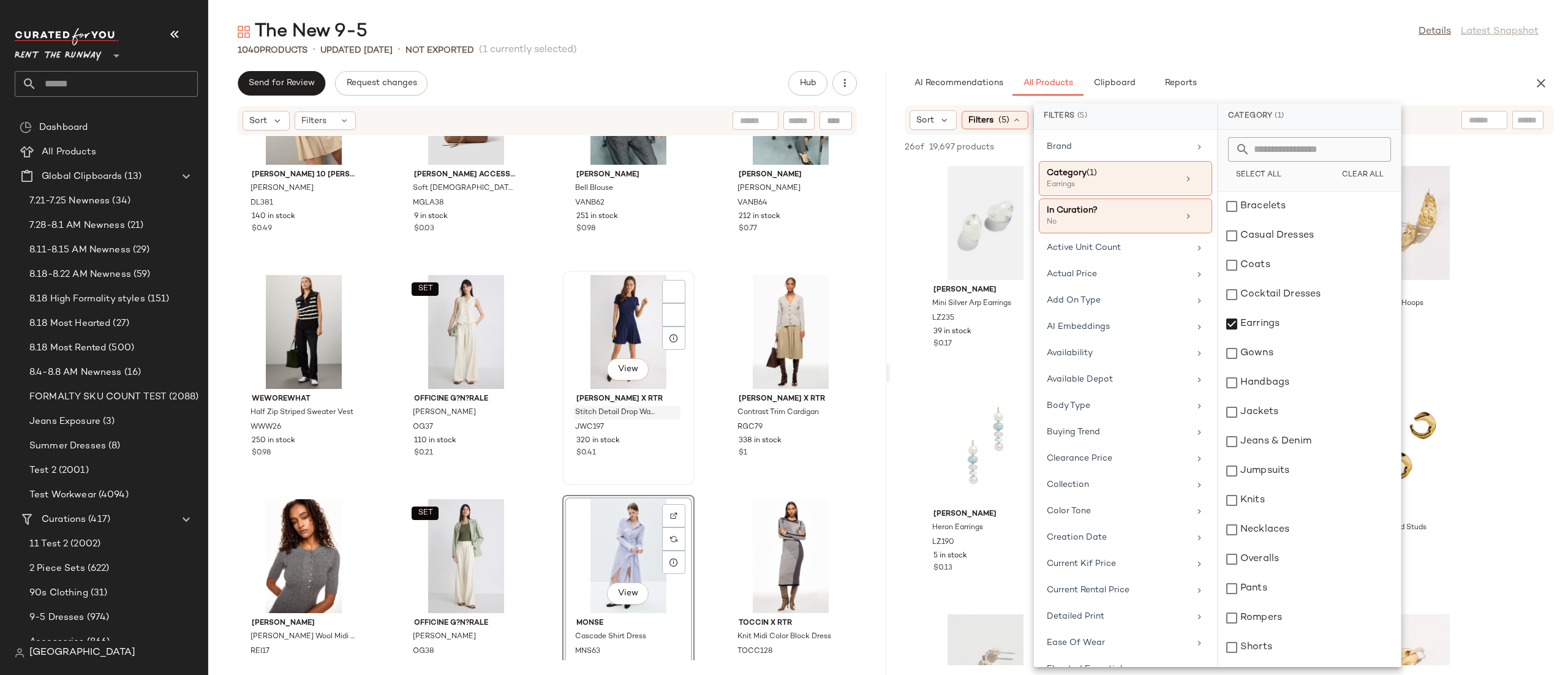
scroll to position [7951, 0]
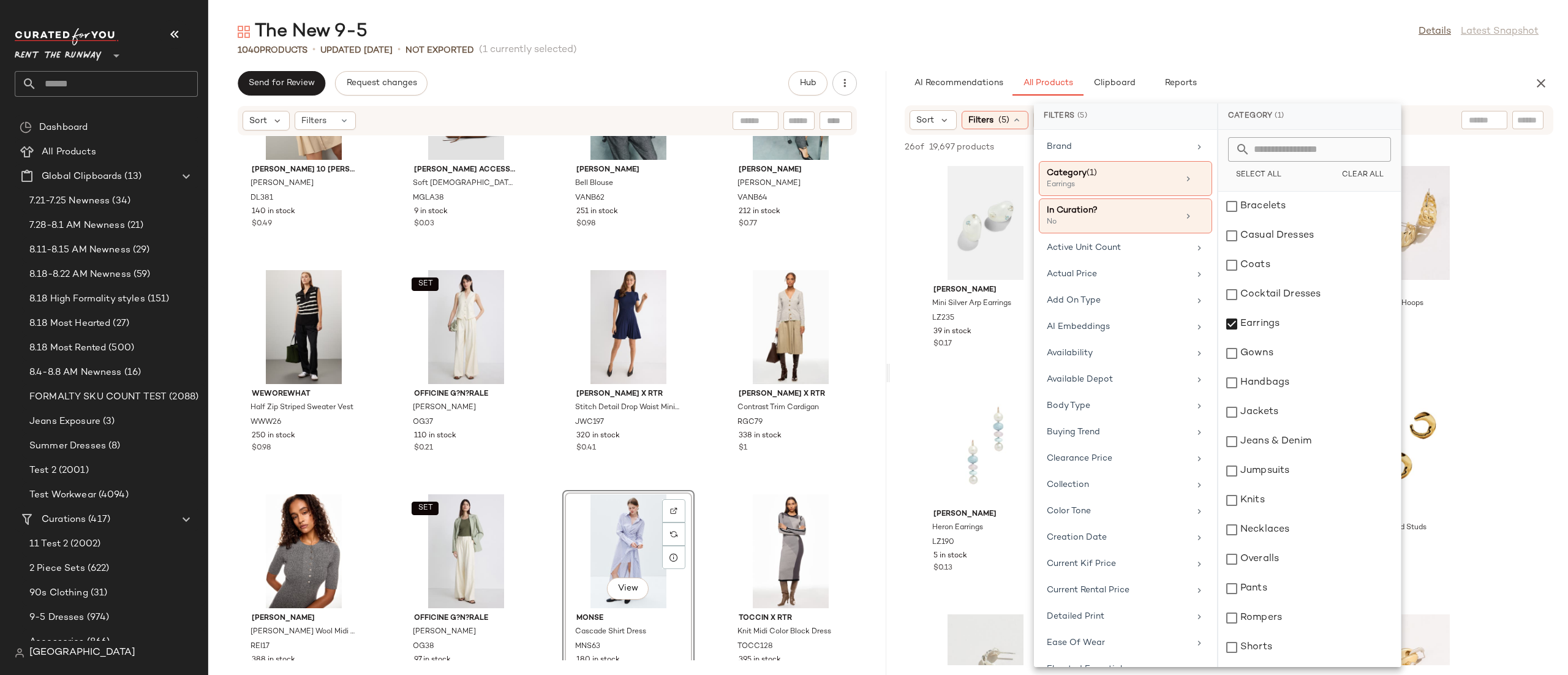
click at [626, 544] on div "View" at bounding box center [628, 551] width 124 height 114
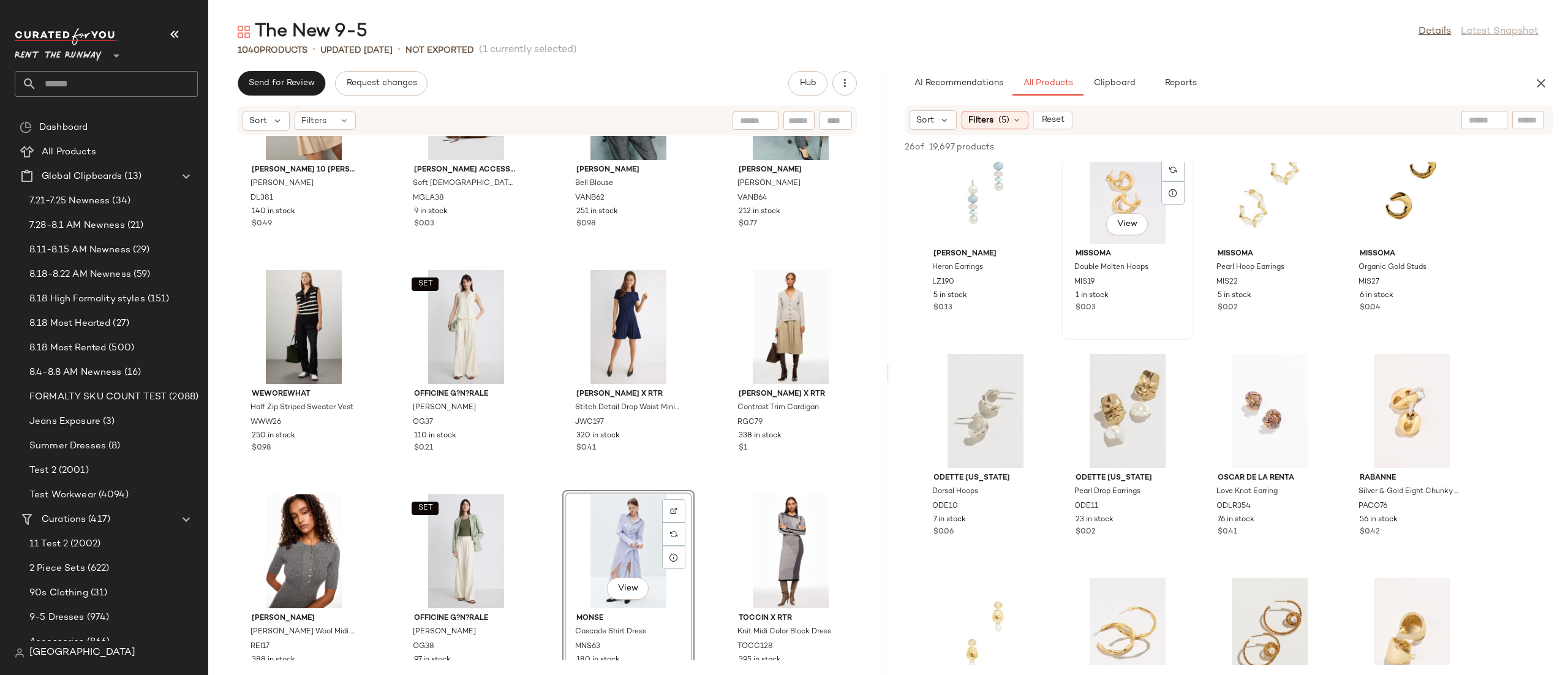
scroll to position [271, 0]
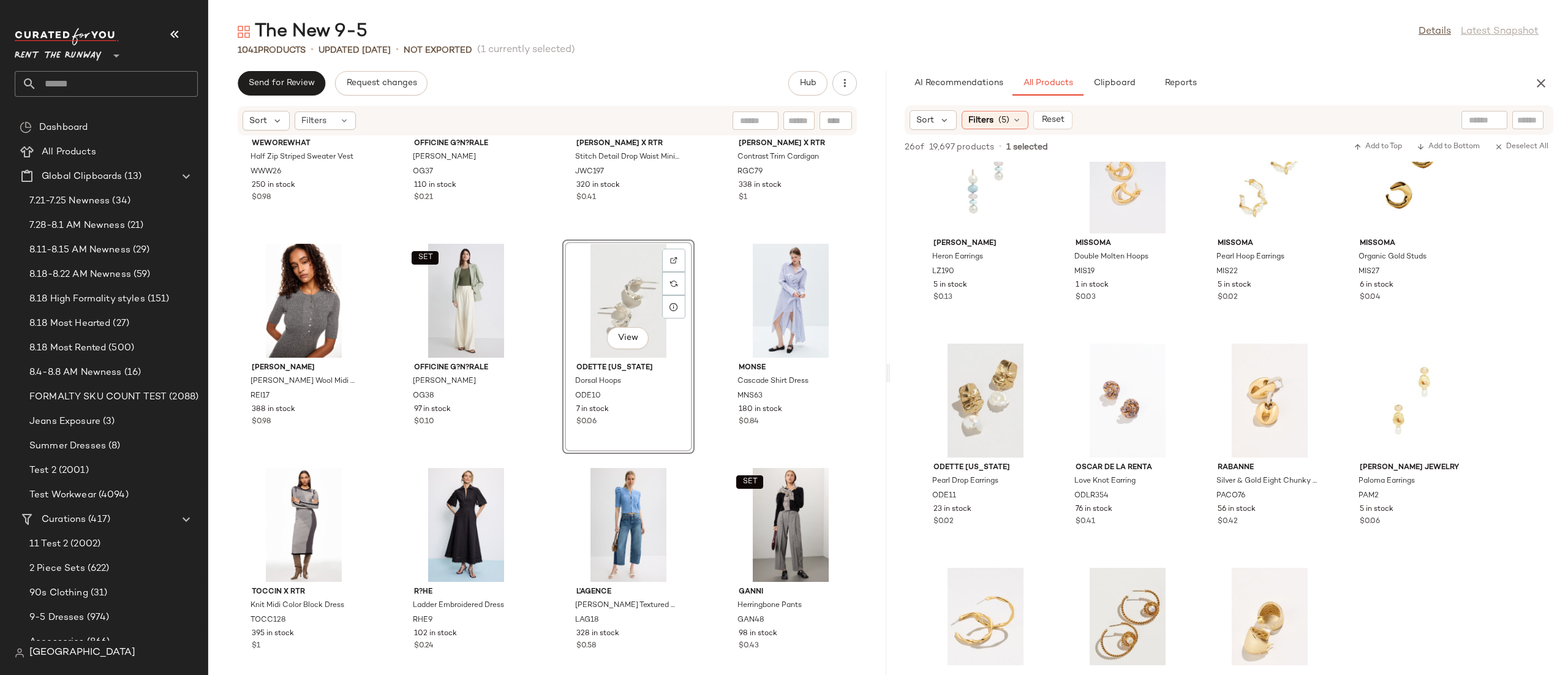
scroll to position [8169, 0]
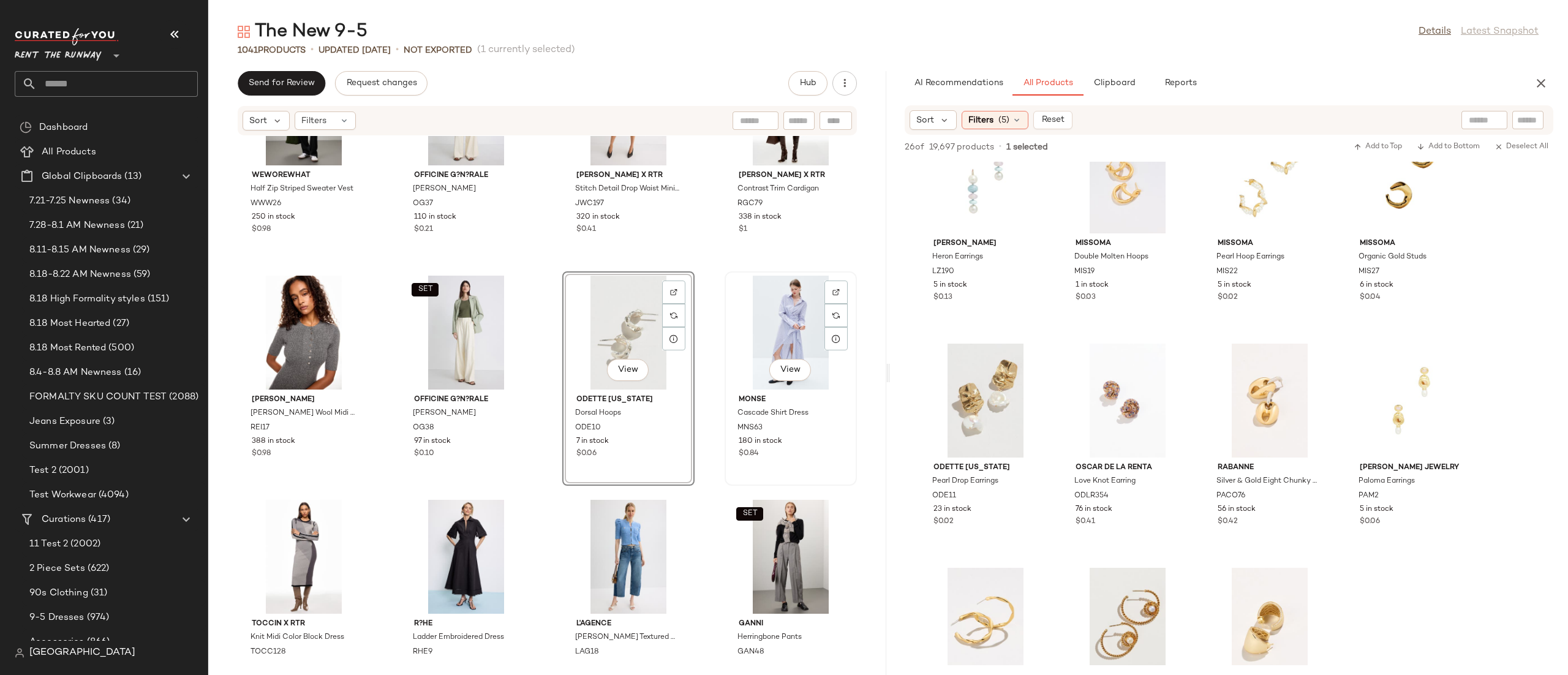
click at [789, 333] on div "View" at bounding box center [790, 332] width 124 height 114
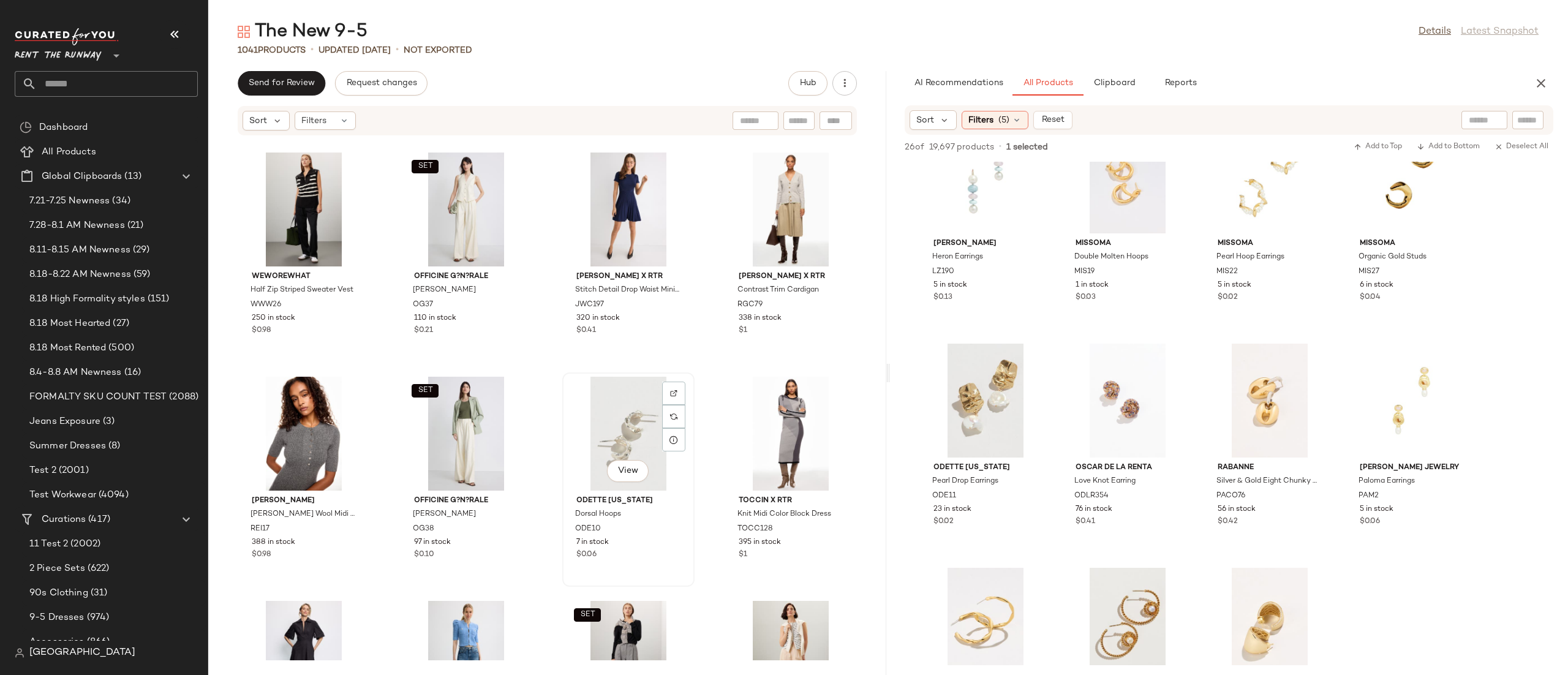
scroll to position [8050, 0]
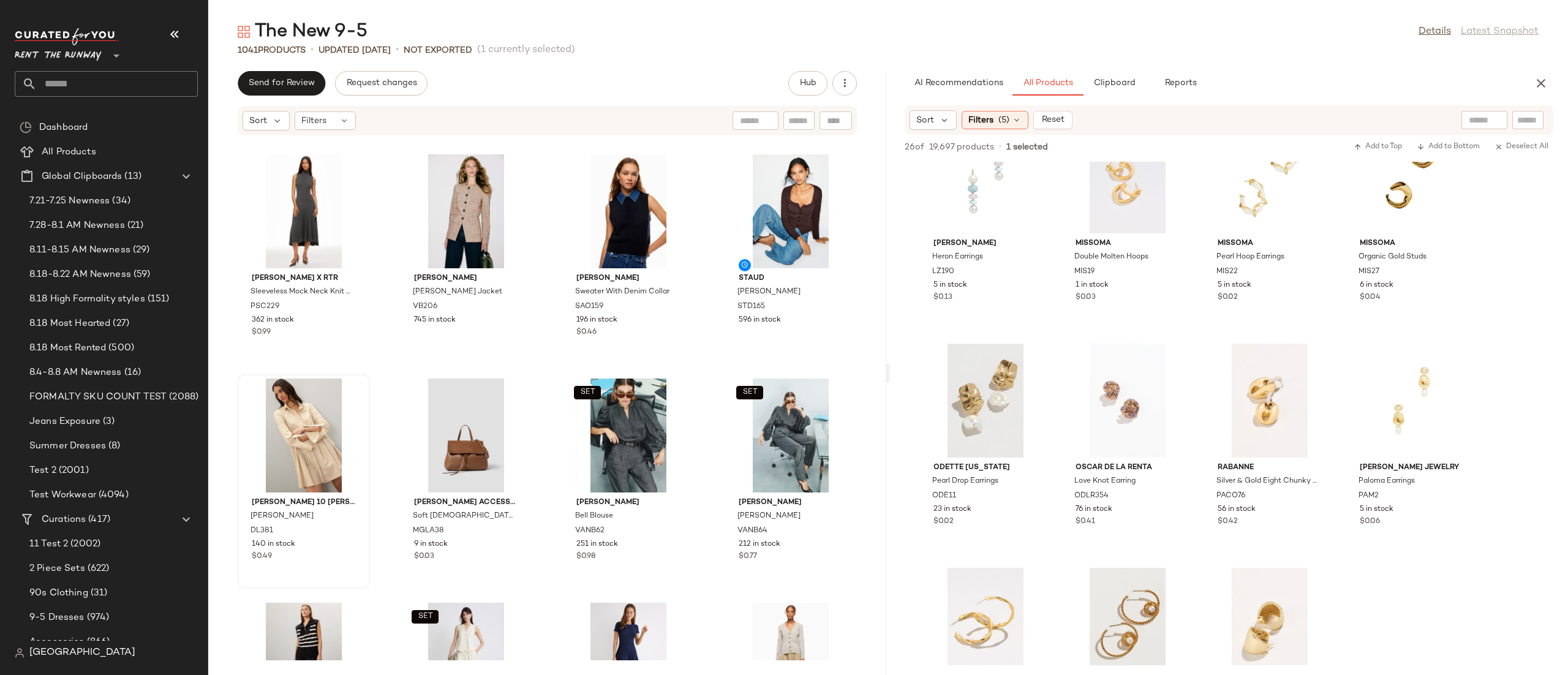
scroll to position [7610, 0]
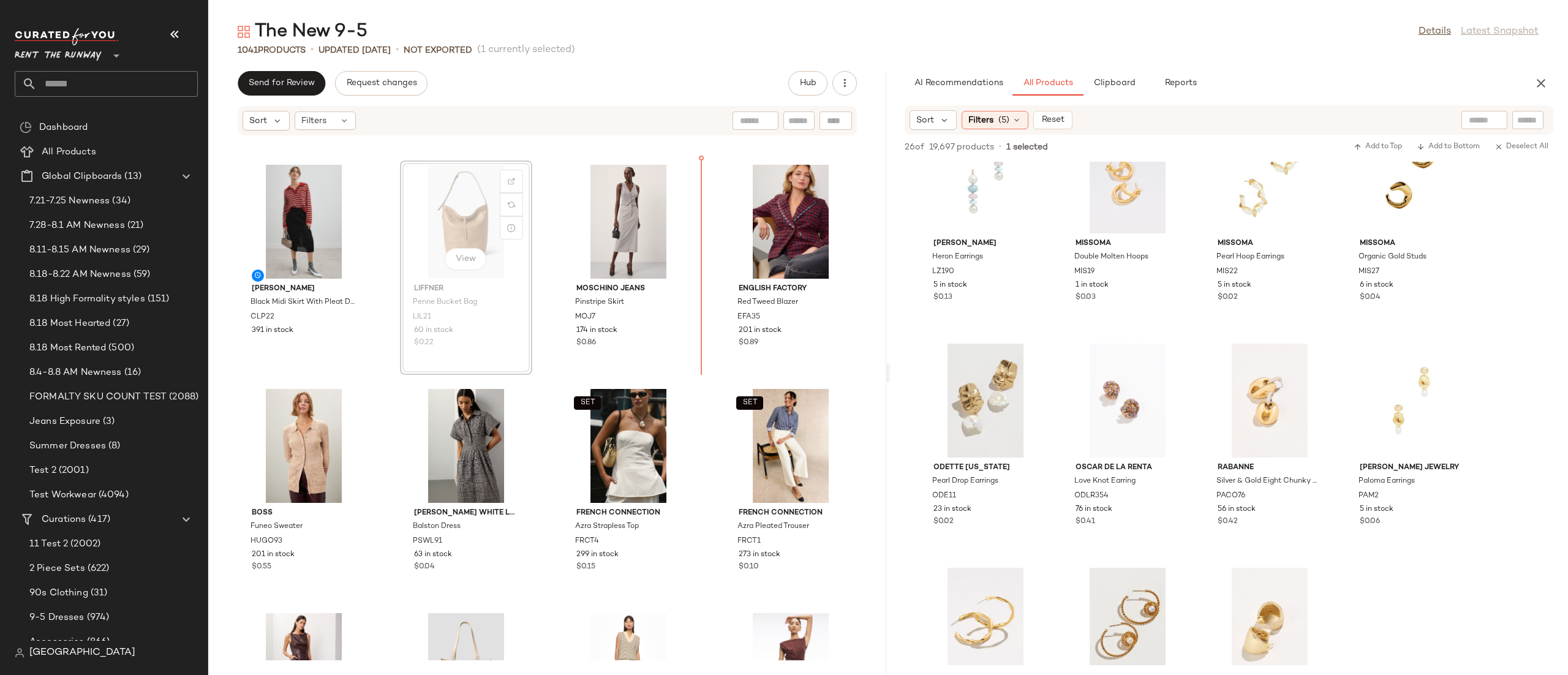
scroll to position [5140, 0]
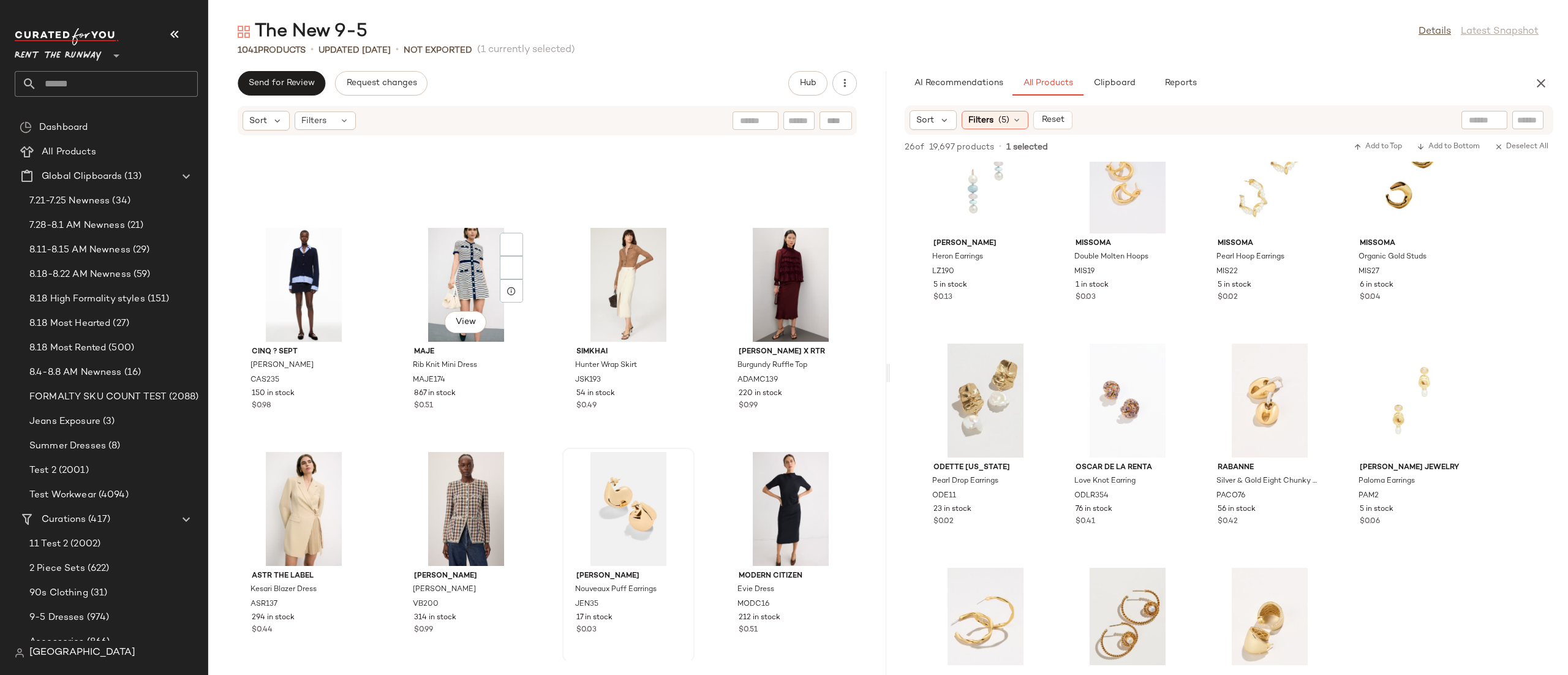
scroll to position [4395, 0]
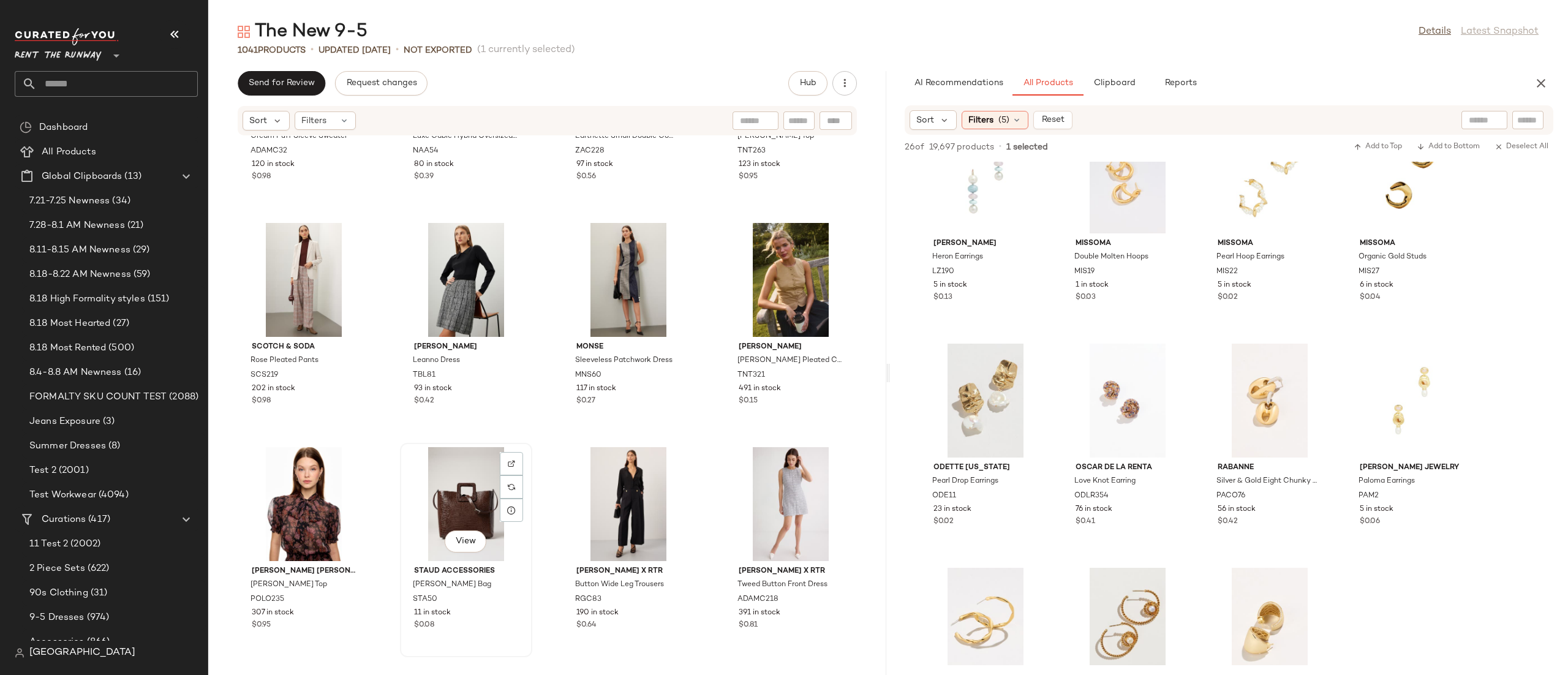
scroll to position [3960, 0]
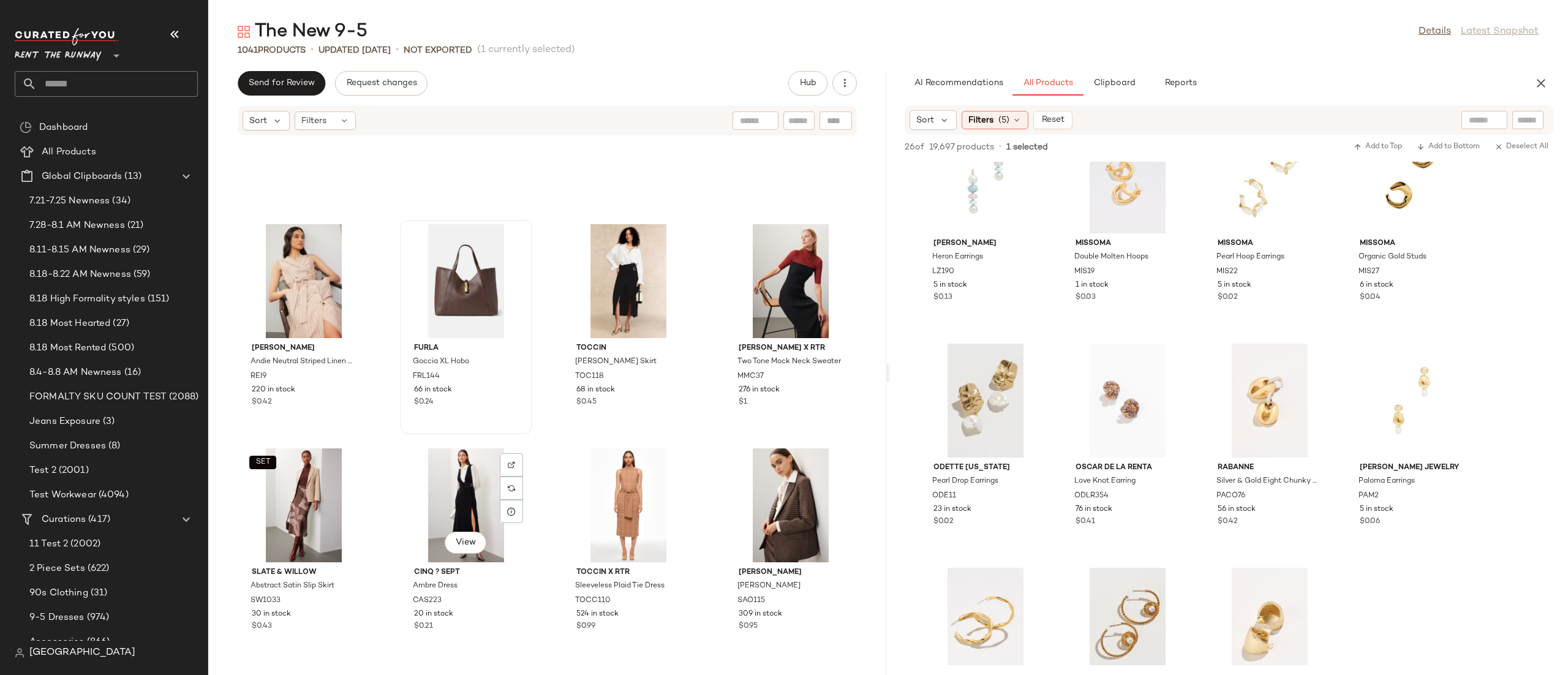
scroll to position [3280, 0]
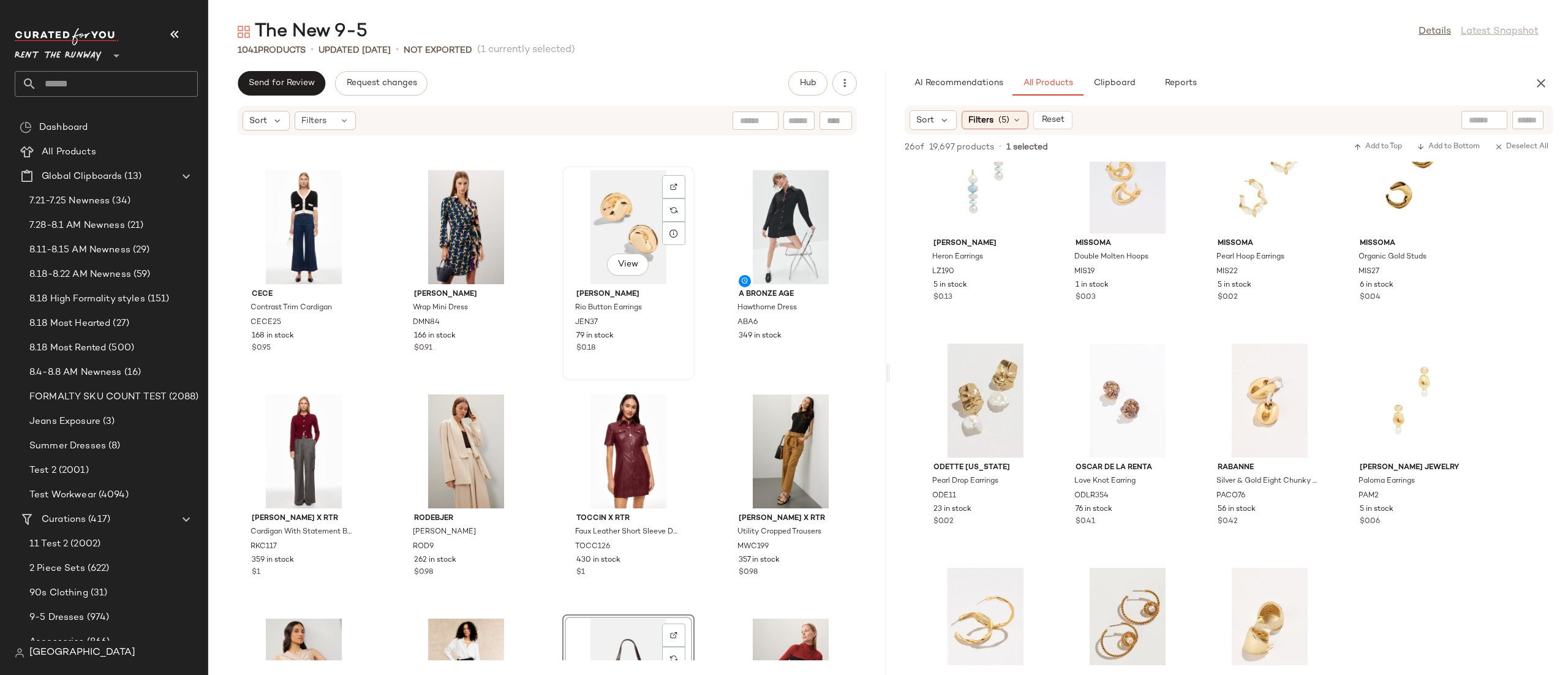
scroll to position [2866, 0]
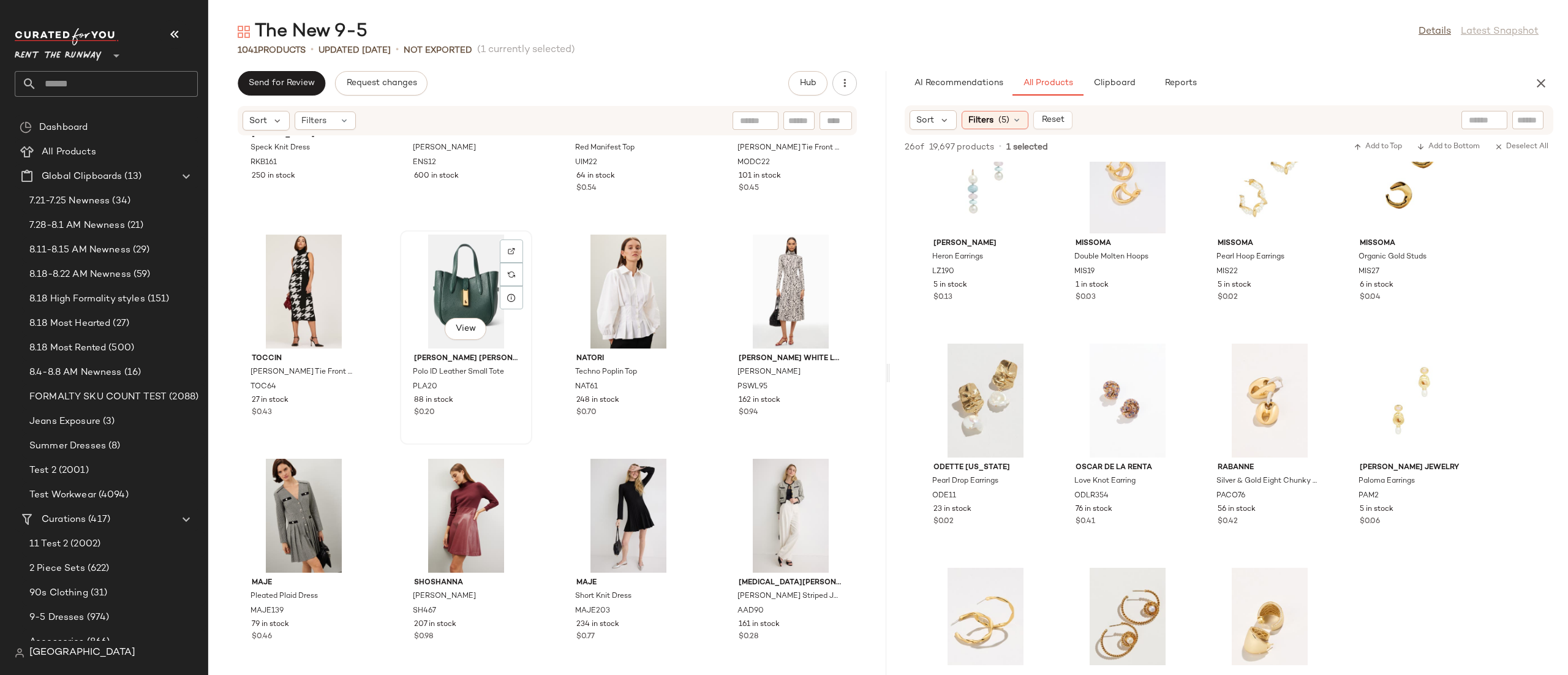
scroll to position [2372, 0]
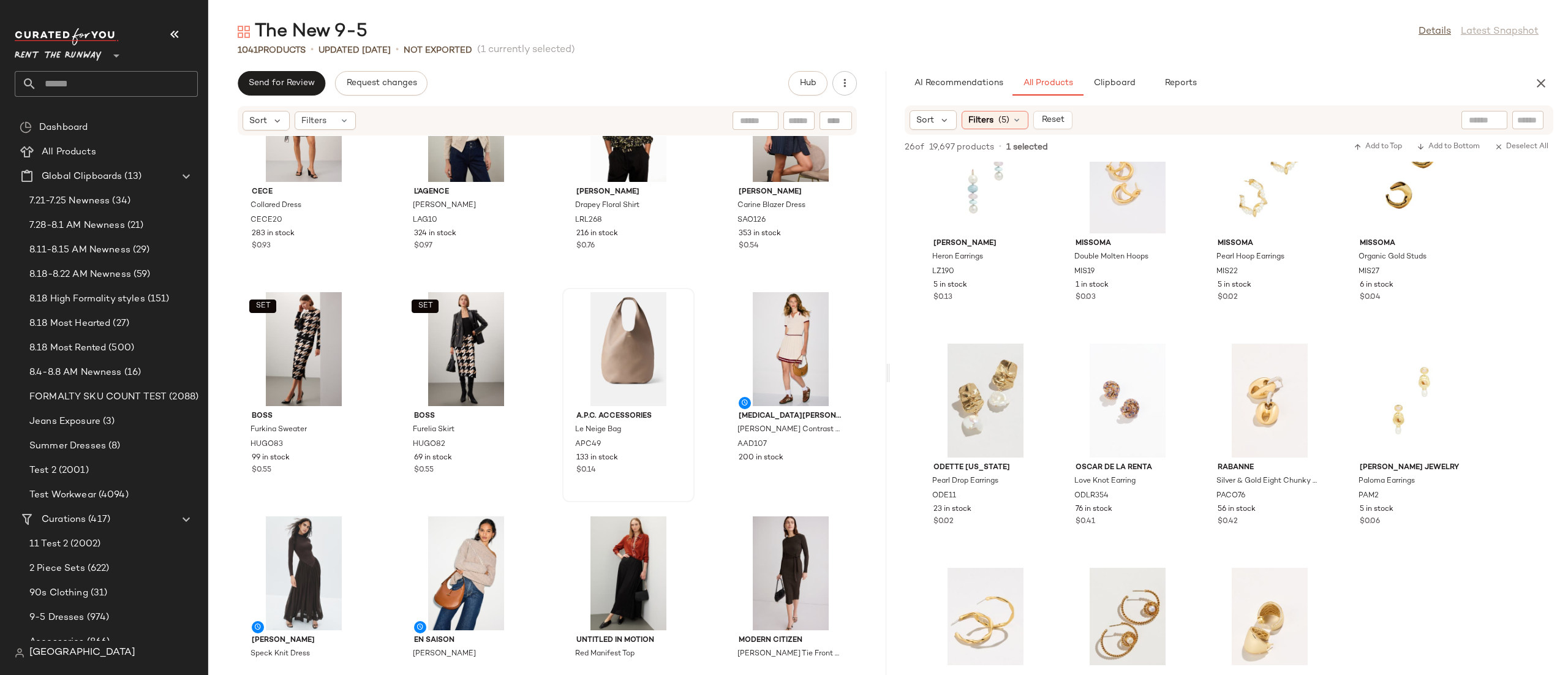
scroll to position [1829, 0]
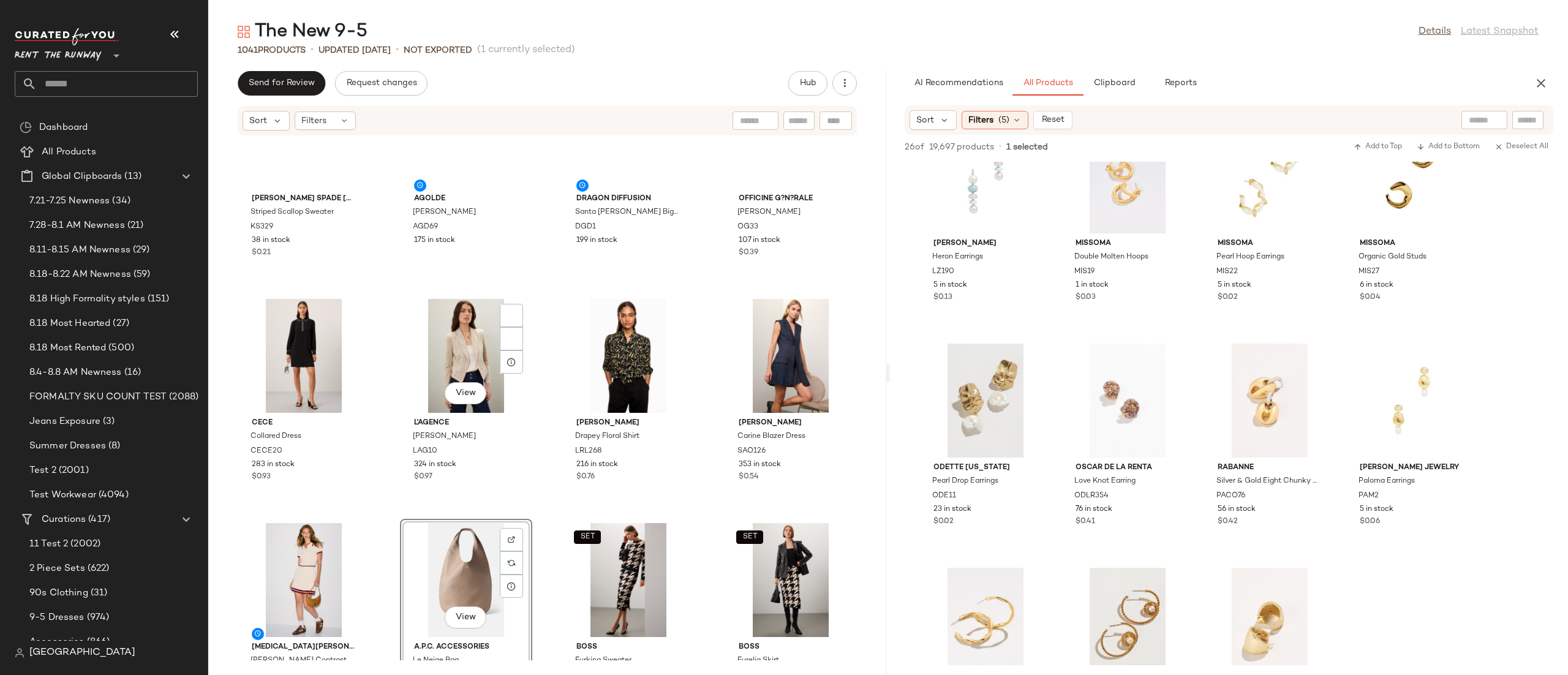
scroll to position [1600, 0]
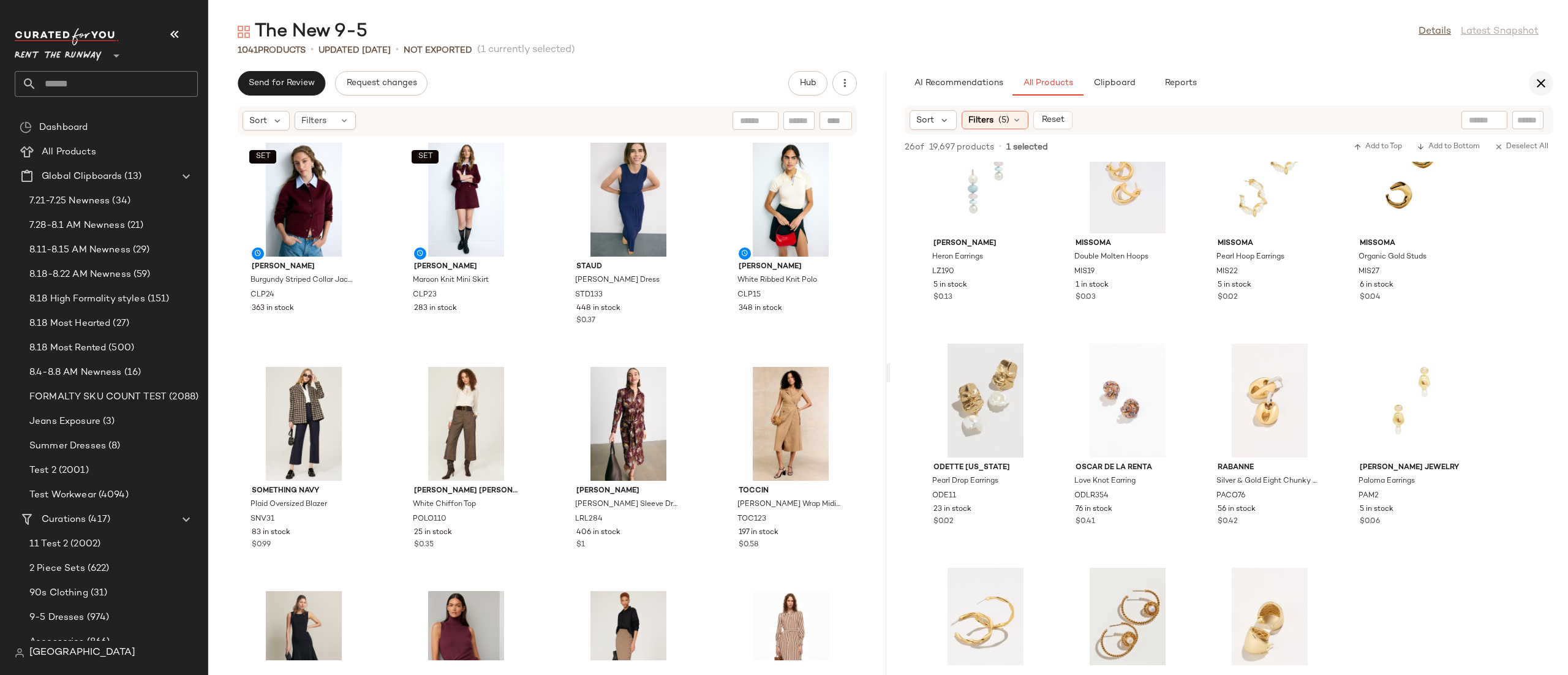
click at [1532, 82] on button "button" at bounding box center [1541, 83] width 25 height 25
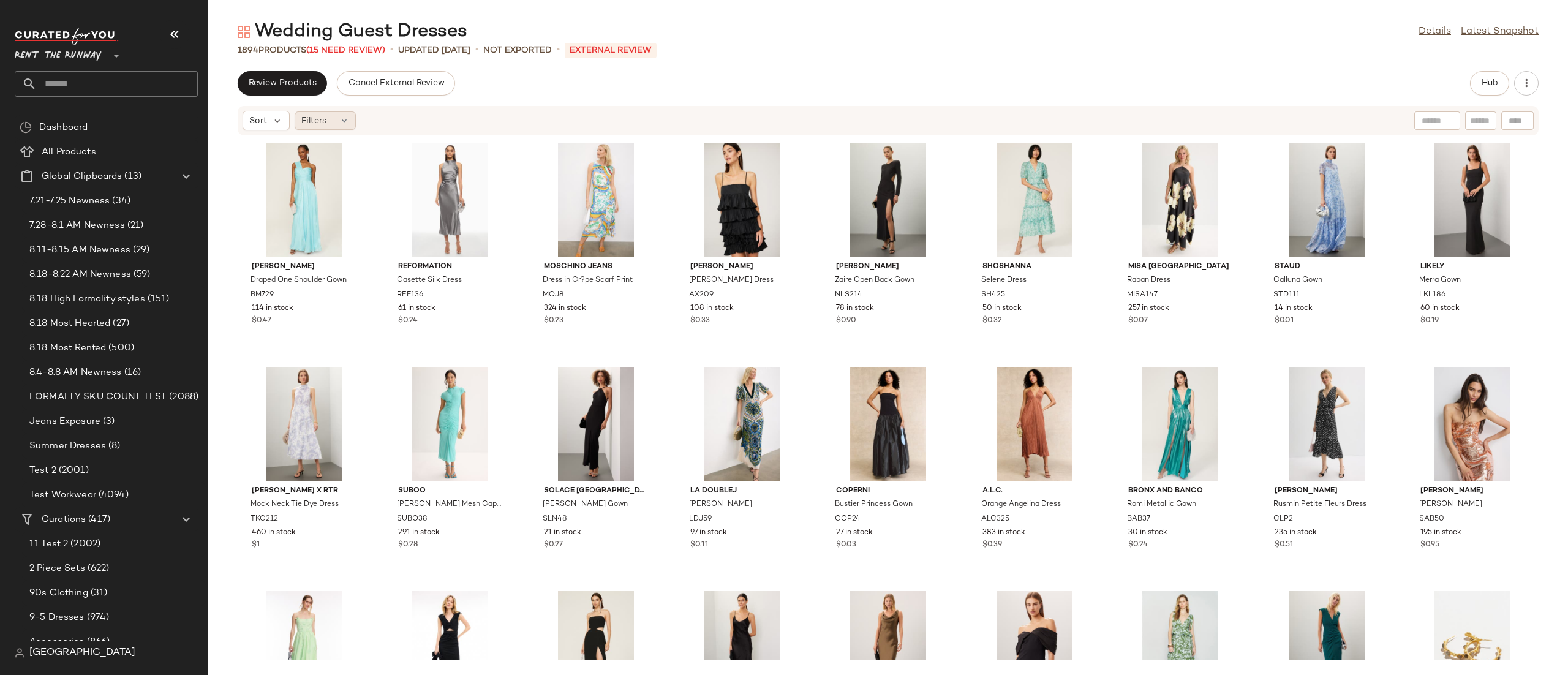
click at [319, 118] on span "Filters" at bounding box center [313, 121] width 25 height 13
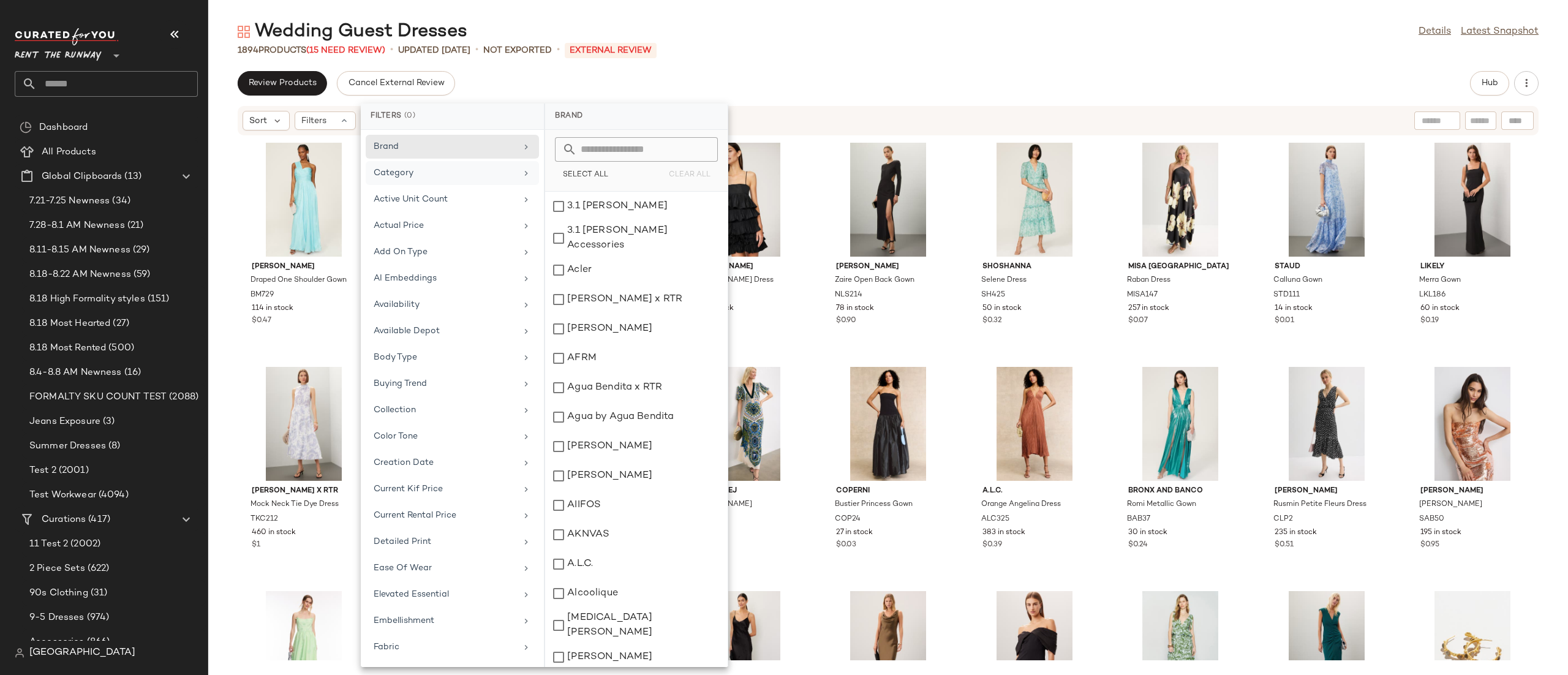
click at [414, 172] on div "Category" at bounding box center [444, 172] width 143 height 13
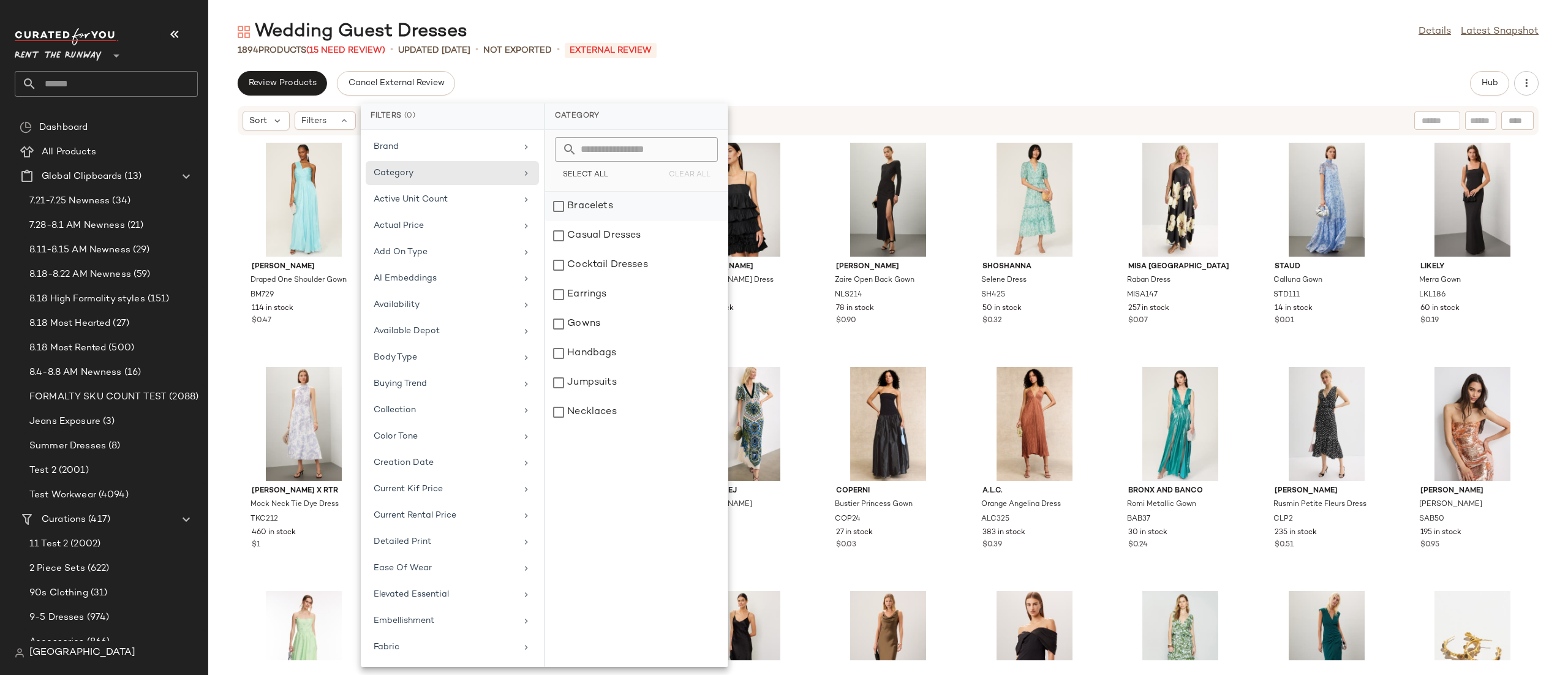
click at [571, 221] on div "Bracelets" at bounding box center [636, 236] width 182 height 29
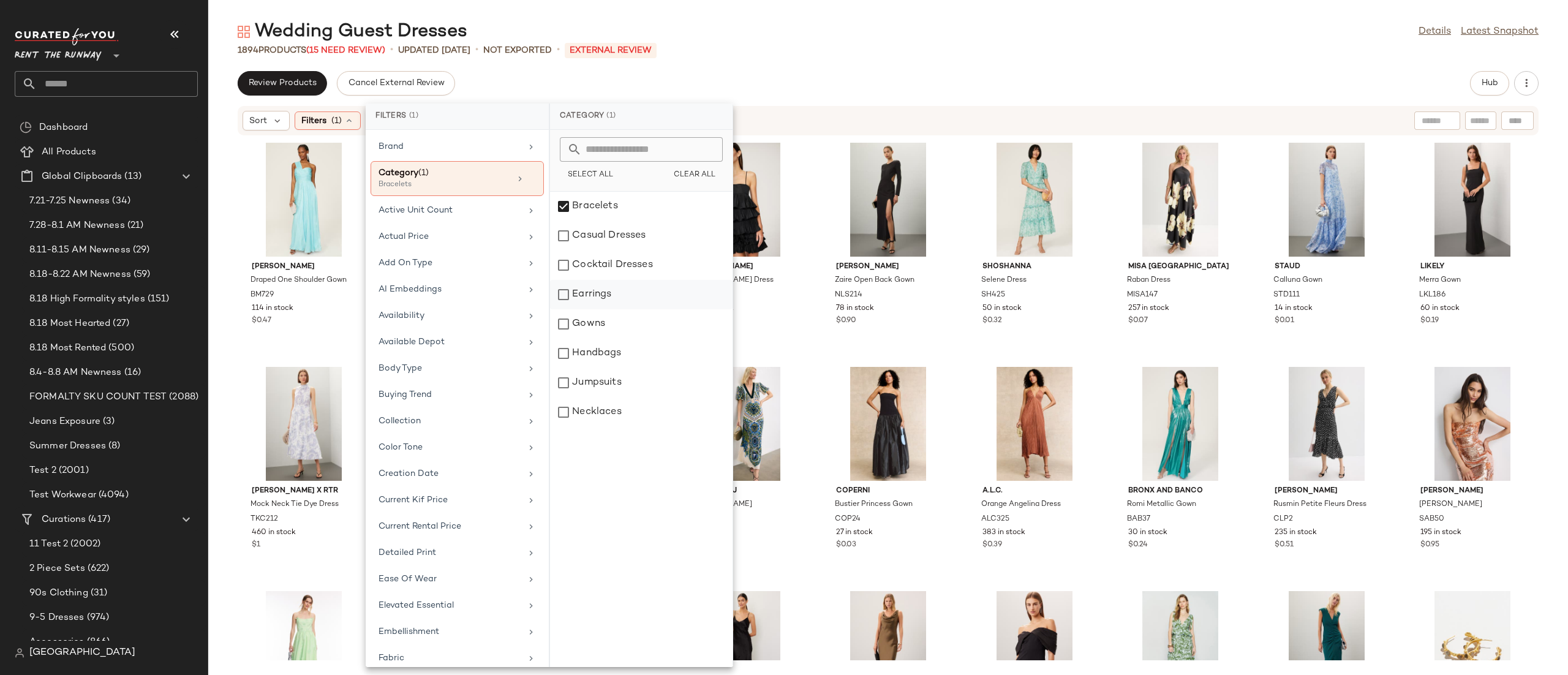
click at [573, 309] on div "Earrings" at bounding box center [641, 324] width 182 height 29
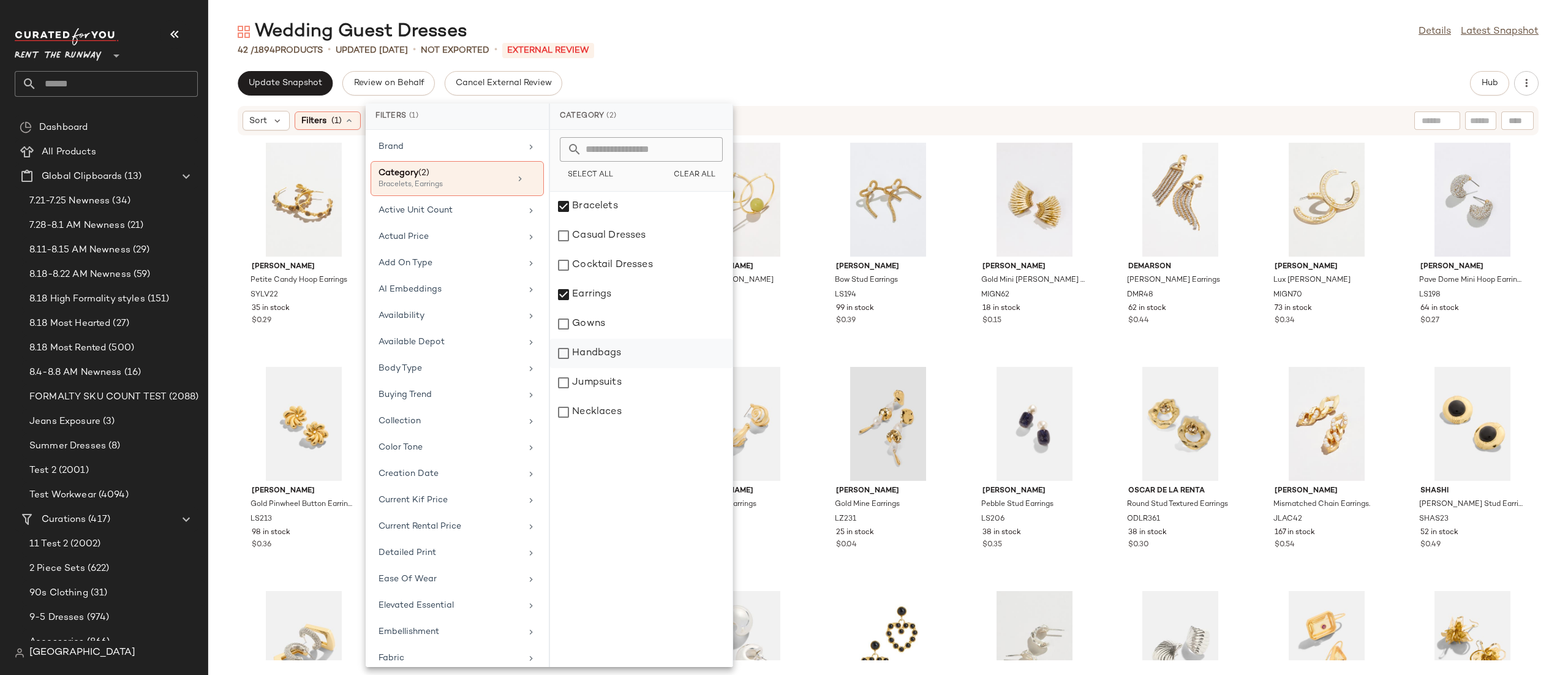
click at [620, 368] on div "Handbags" at bounding box center [641, 383] width 182 height 29
click at [623, 413] on div "Necklaces" at bounding box center [641, 412] width 182 height 29
click at [825, 124] on div "Sort Filters (1) Reset" at bounding box center [808, 120] width 1132 height 19
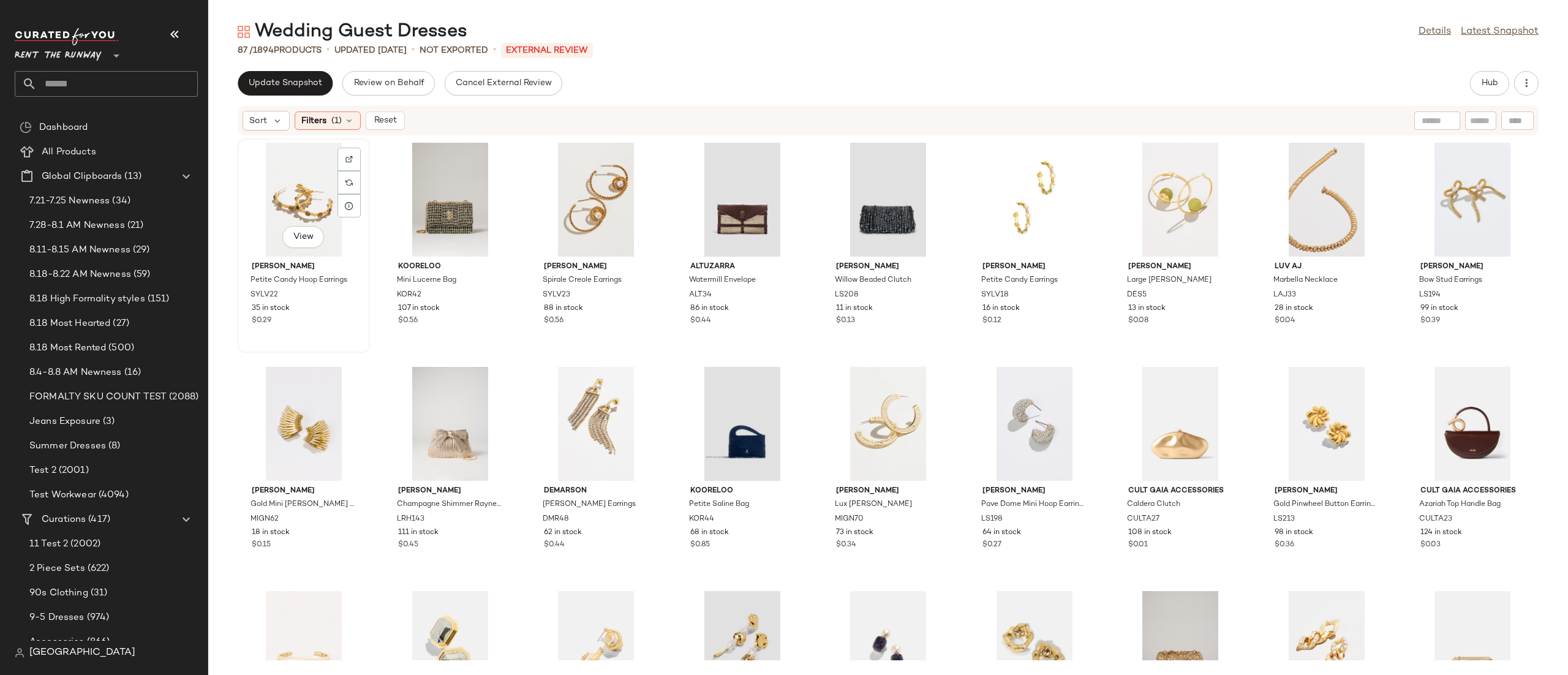
click at [298, 204] on div "View" at bounding box center [304, 200] width 124 height 114
click at [303, 198] on div "View" at bounding box center [304, 200] width 124 height 114
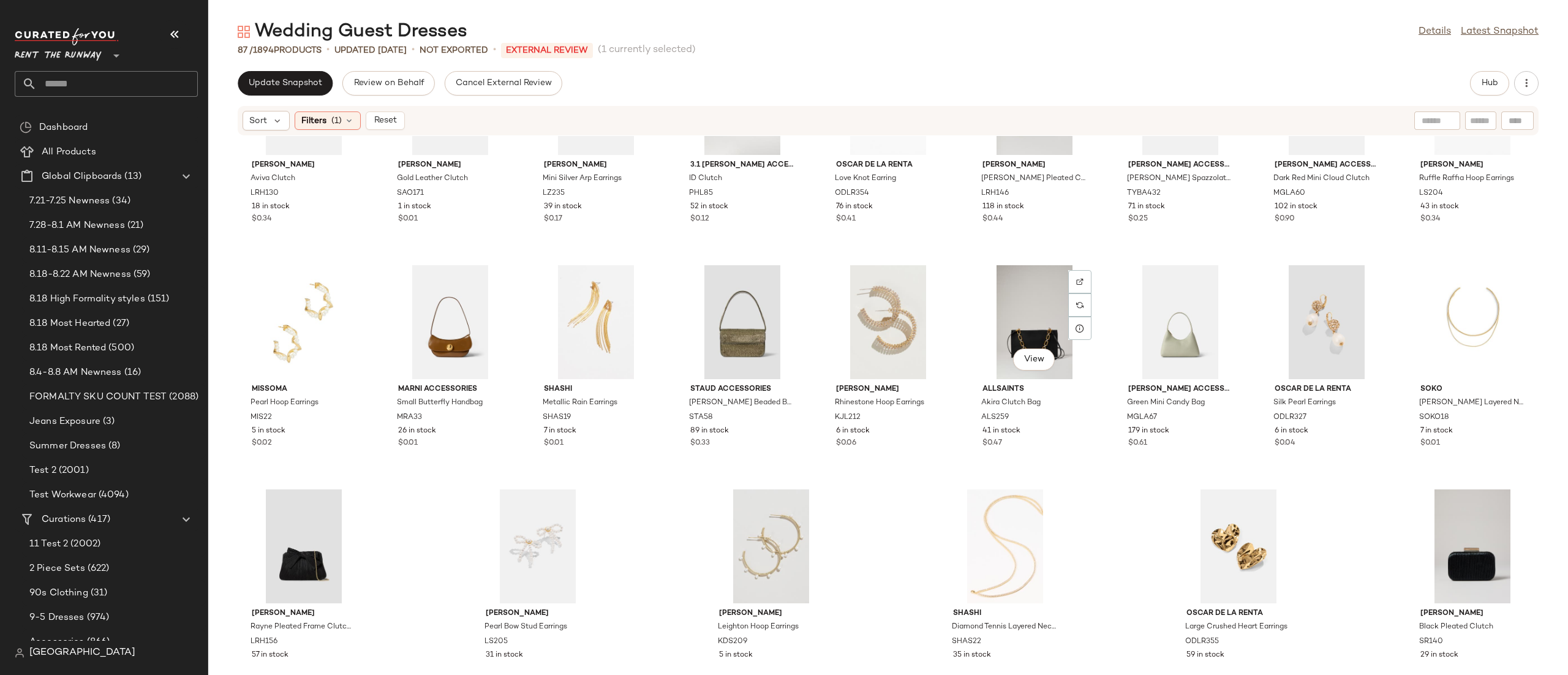
scroll to position [1718, 0]
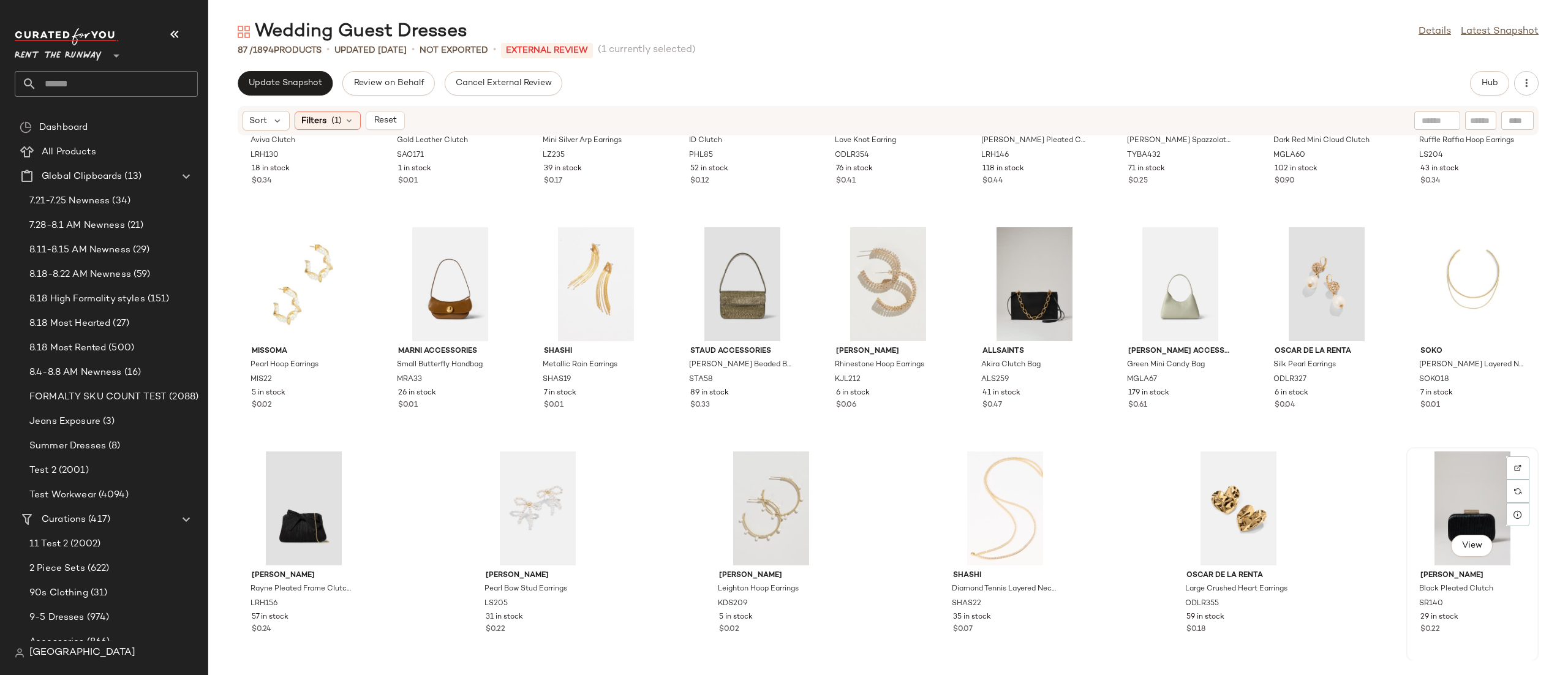
click at [1427, 489] on div "View" at bounding box center [1472, 508] width 124 height 114
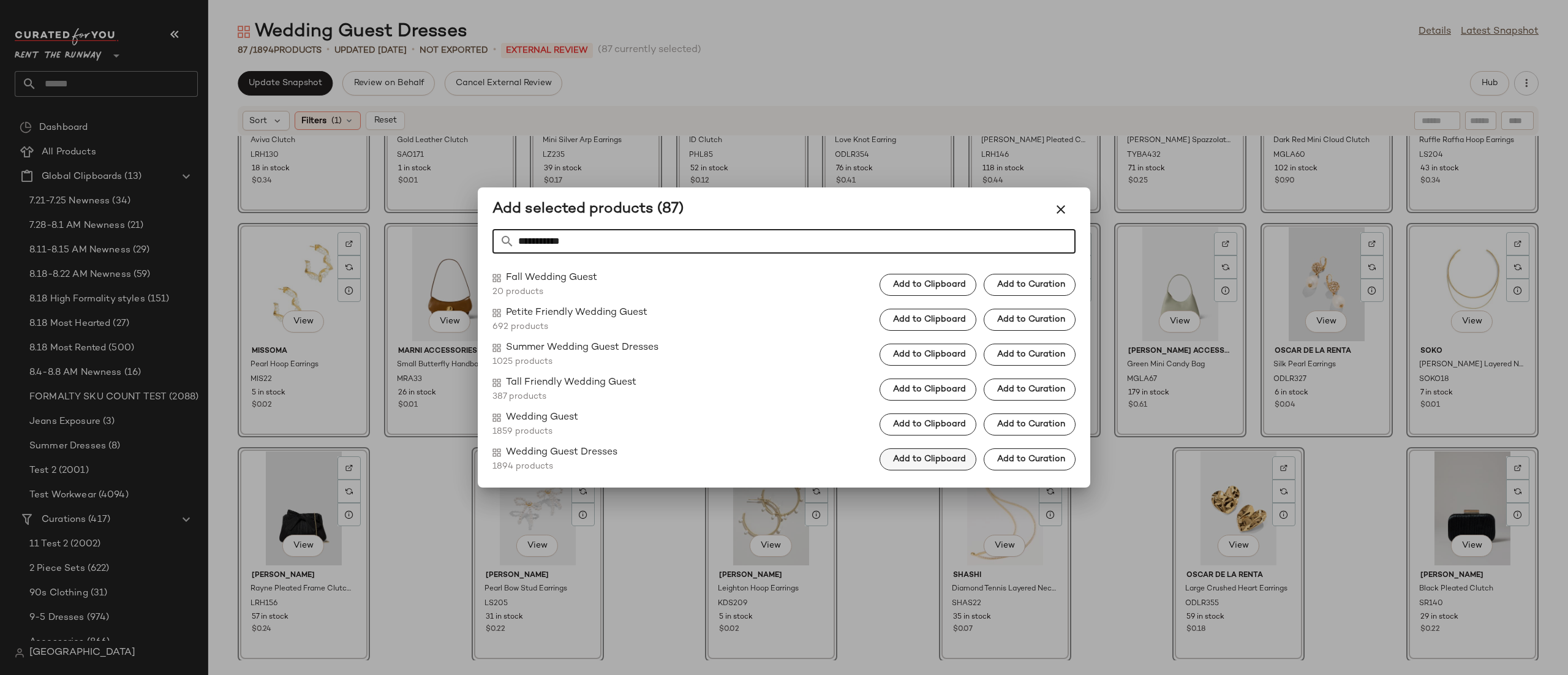
type input "**********"
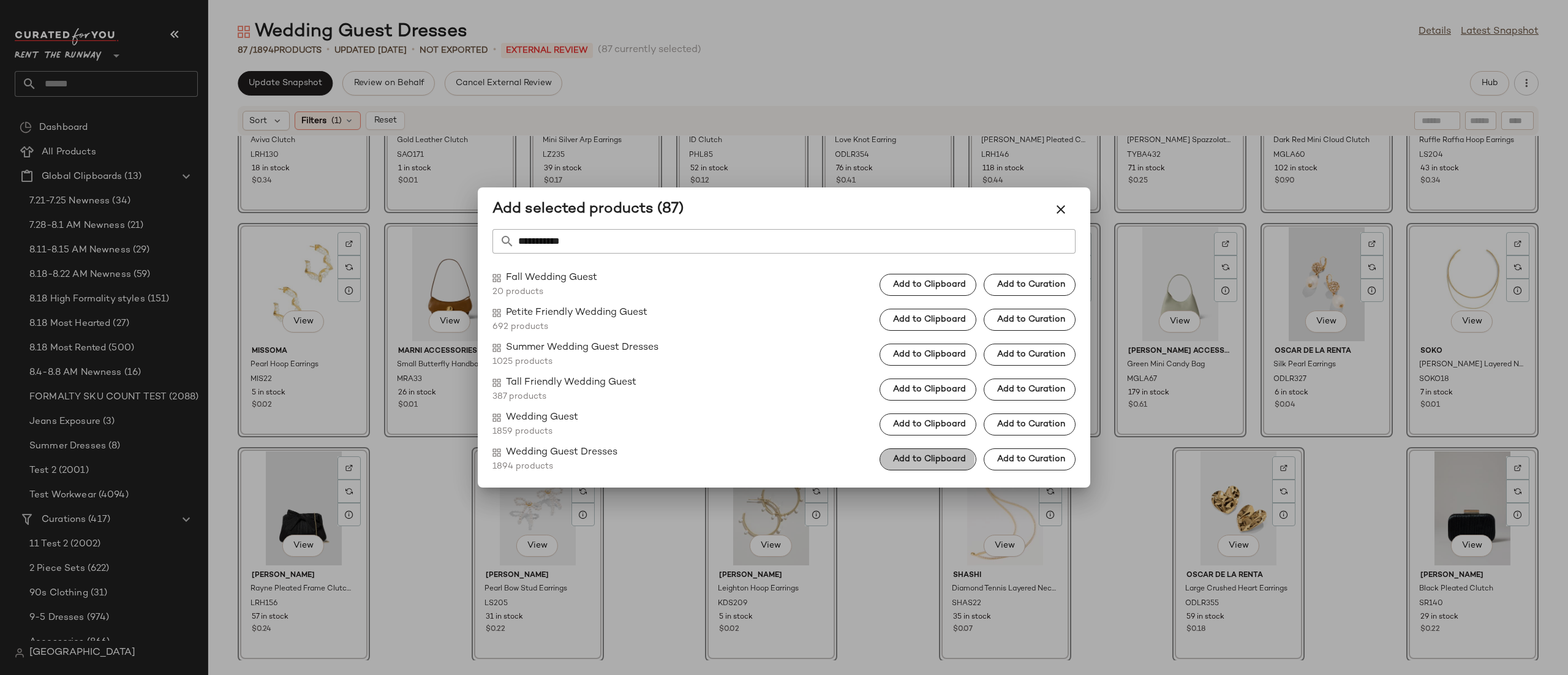
click at [930, 463] on span "Add to Clipboard" at bounding box center [929, 459] width 74 height 10
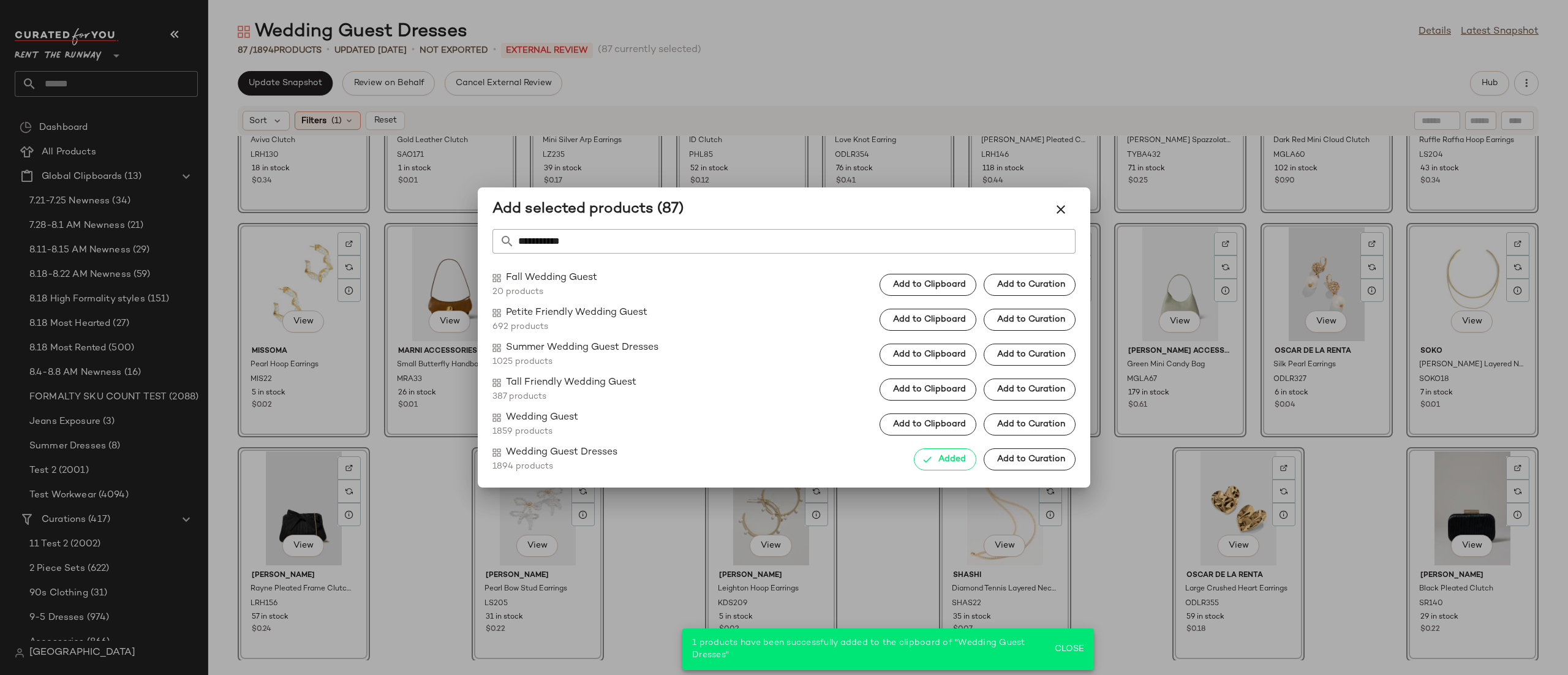
click at [900, 554] on div at bounding box center [784, 337] width 1568 height 675
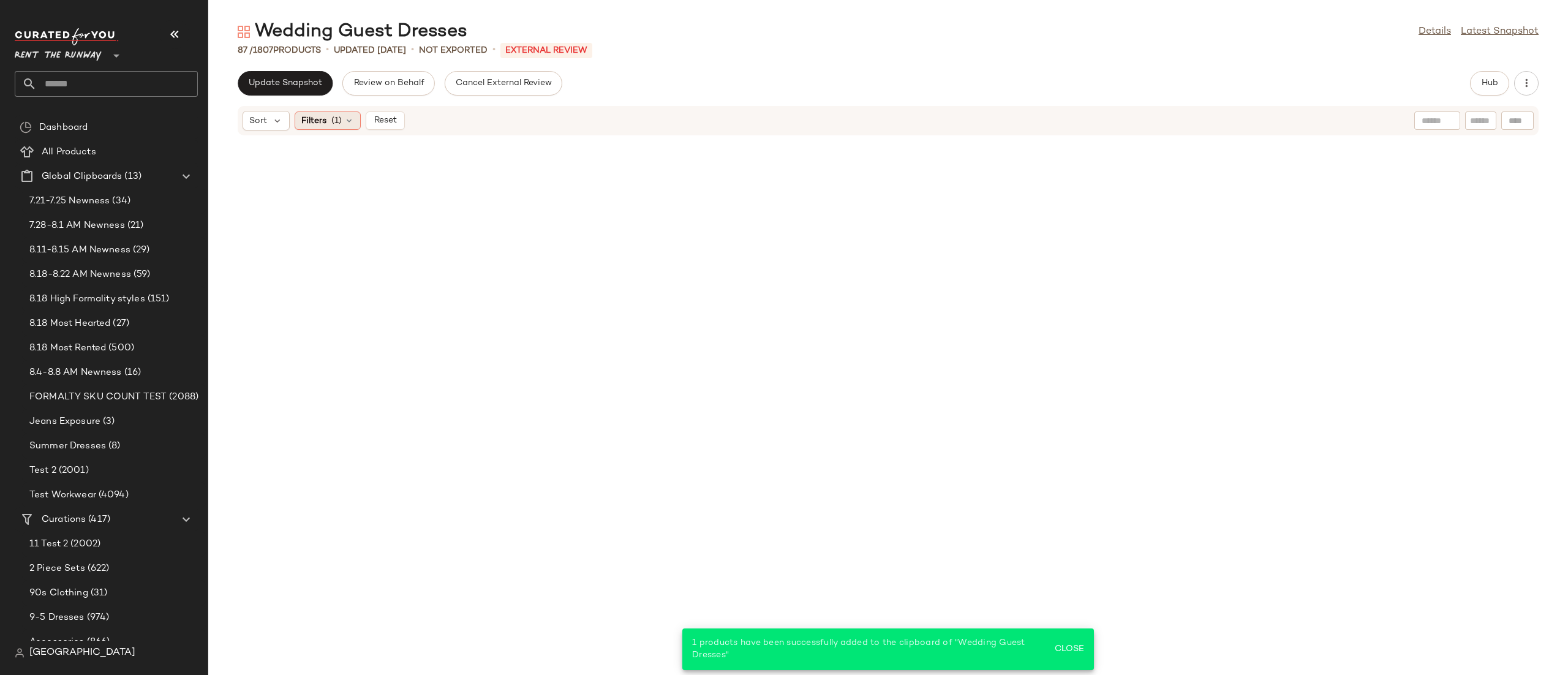
click at [305, 119] on span "Filters" at bounding box center [313, 121] width 25 height 13
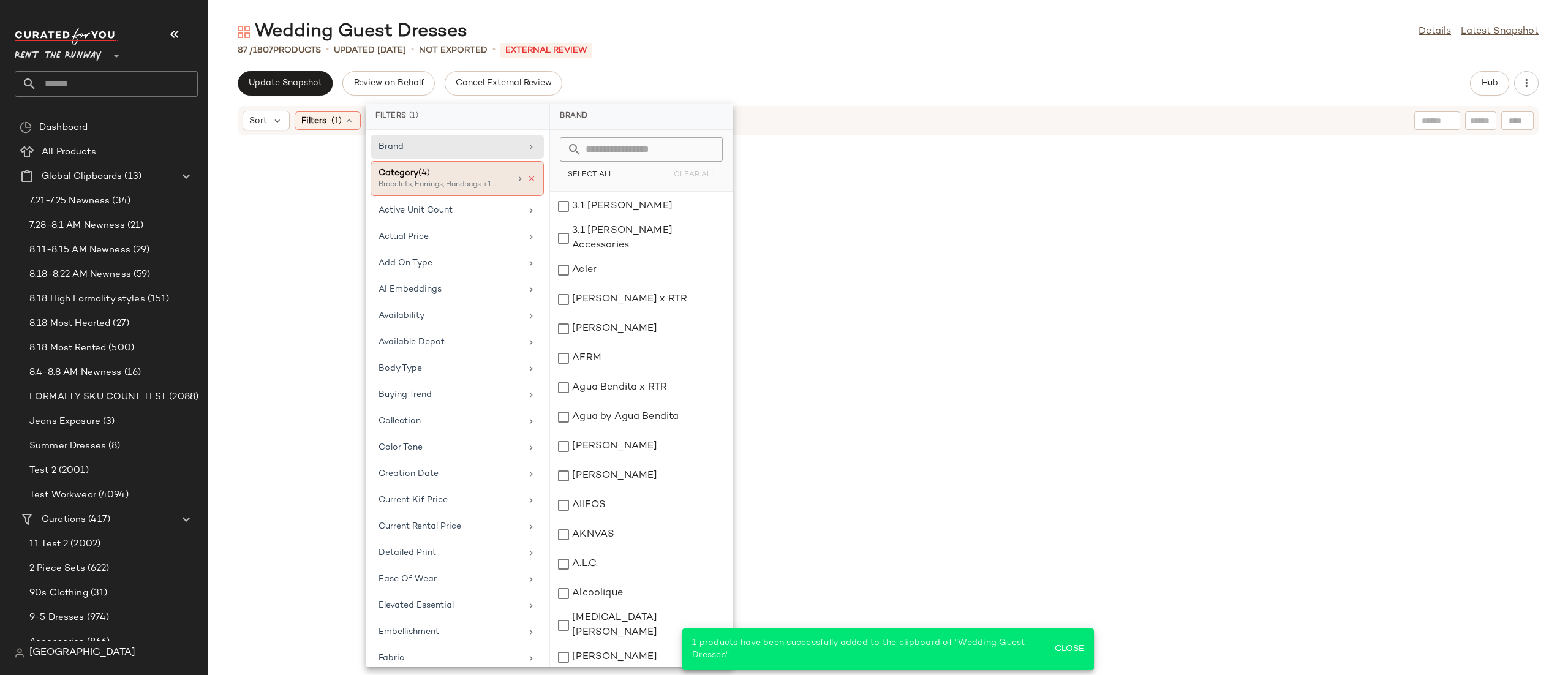
click at [528, 180] on icon at bounding box center [532, 178] width 9 height 9
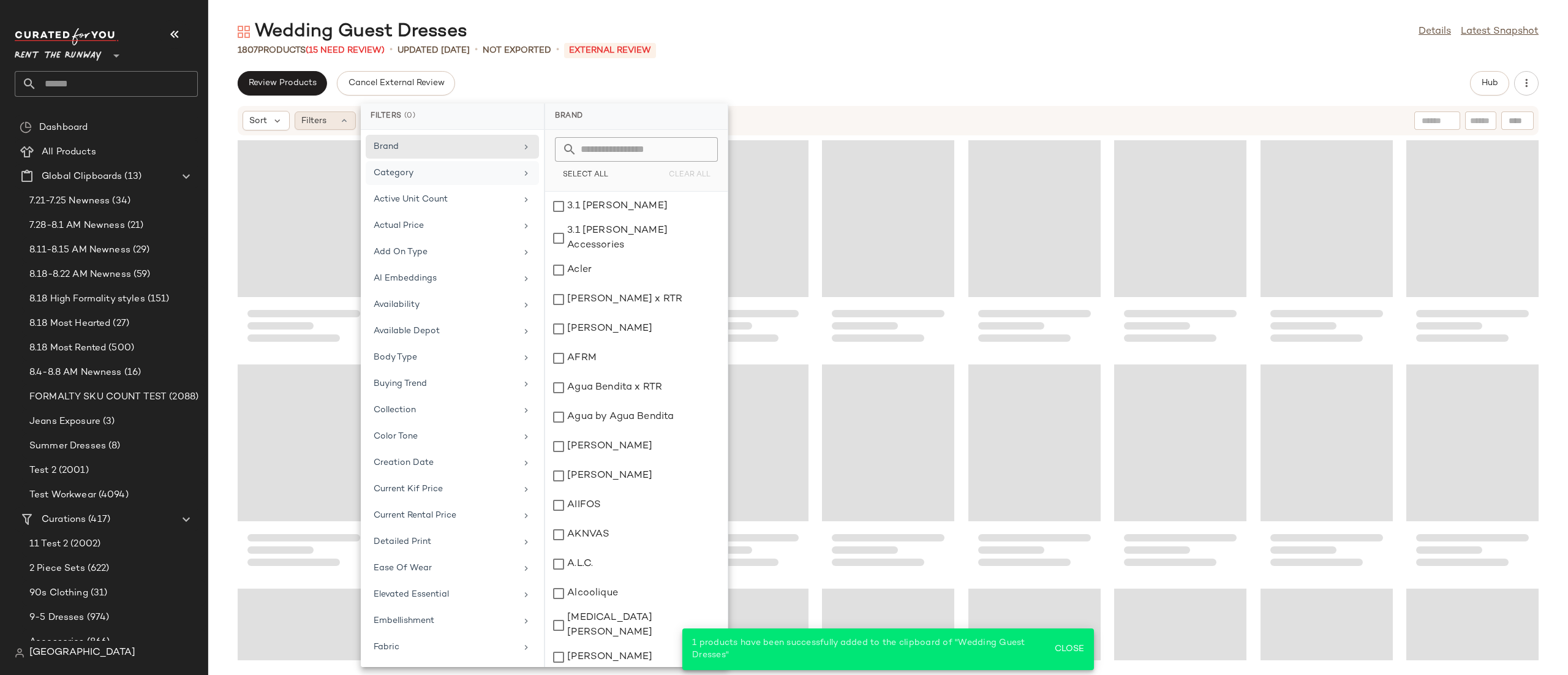
click at [328, 122] on div "Filters" at bounding box center [324, 120] width 61 height 18
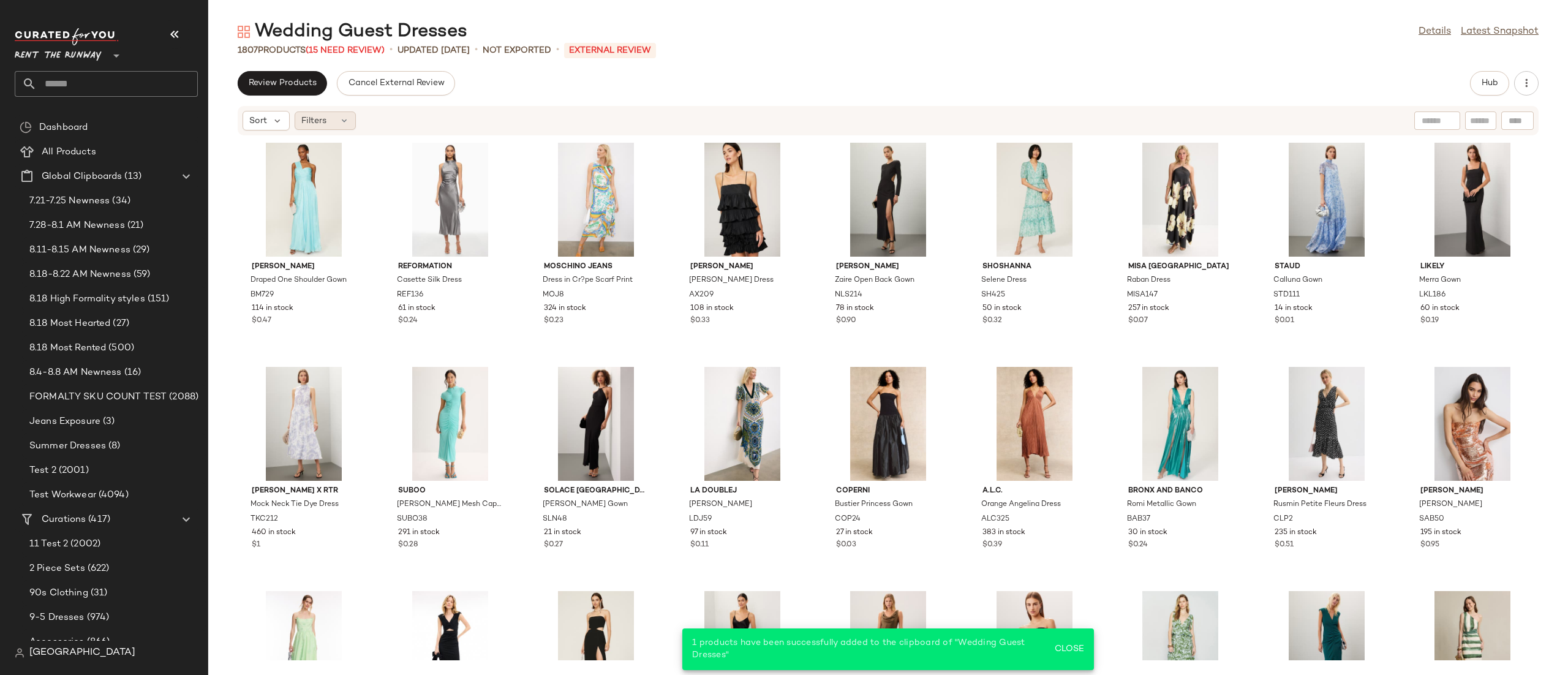
click at [328, 115] on div "Filters" at bounding box center [324, 120] width 61 height 18
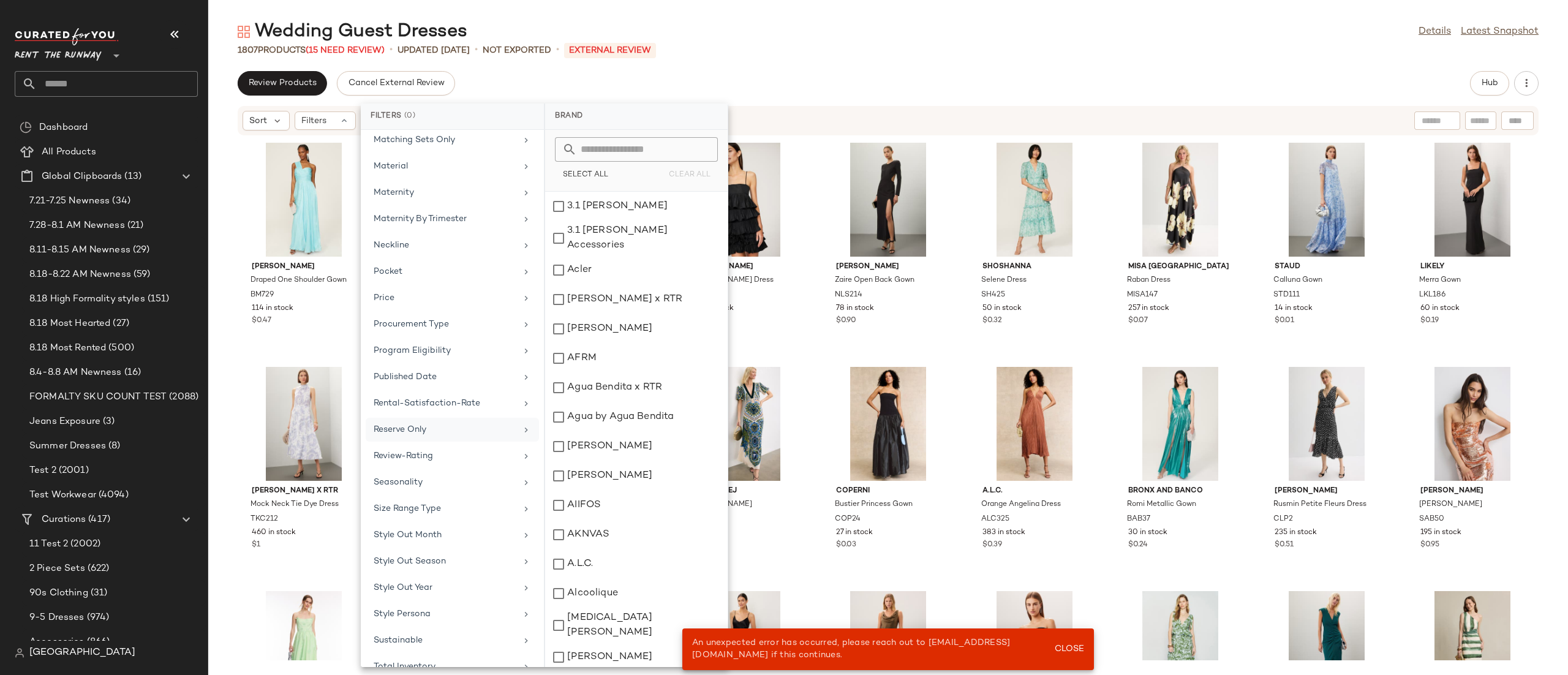
scroll to position [828, 0]
click at [436, 457] on div "Seasonality" at bounding box center [444, 450] width 143 height 13
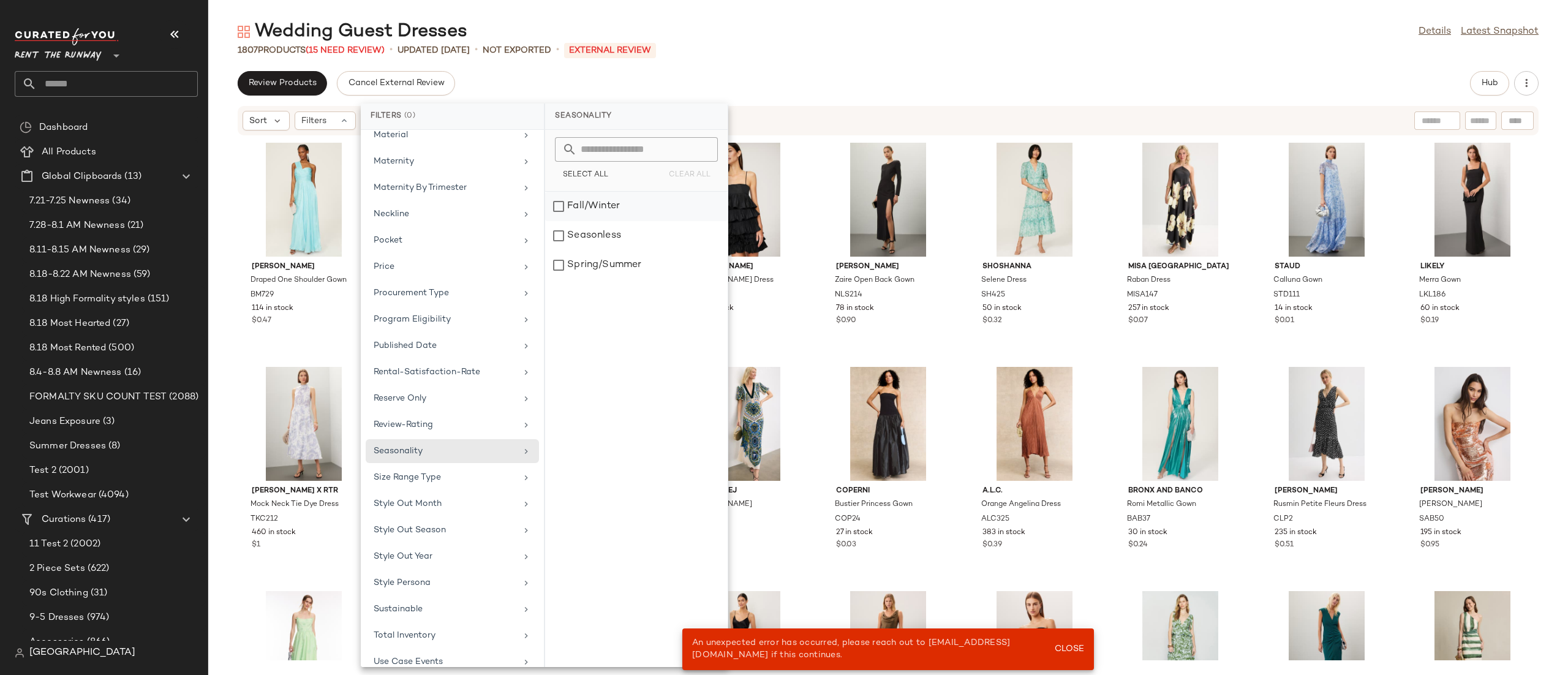
click at [648, 221] on div "Fall/Winter" at bounding box center [636, 236] width 182 height 29
click at [638, 221] on div "Fall/Winter" at bounding box center [641, 236] width 182 height 29
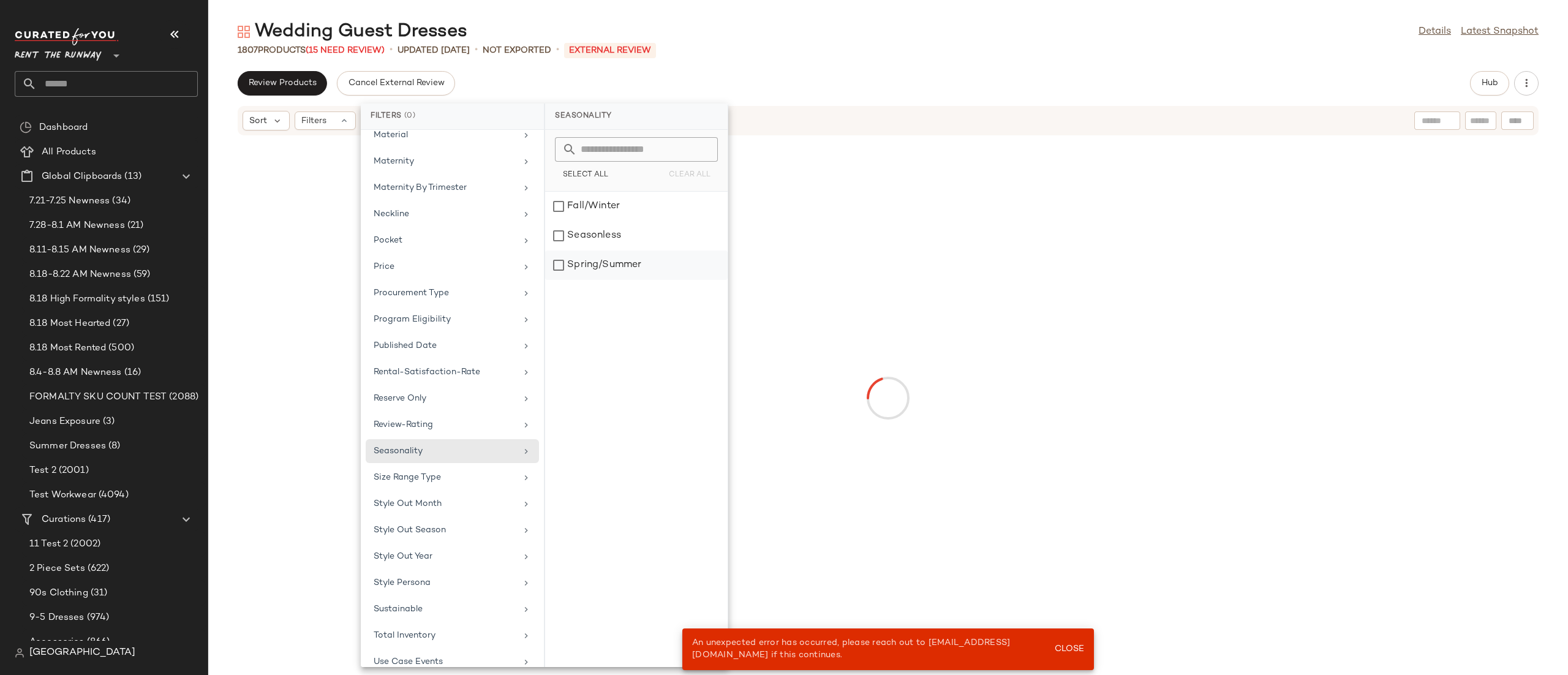
click at [627, 257] on div "Spring/Summer" at bounding box center [636, 265] width 182 height 29
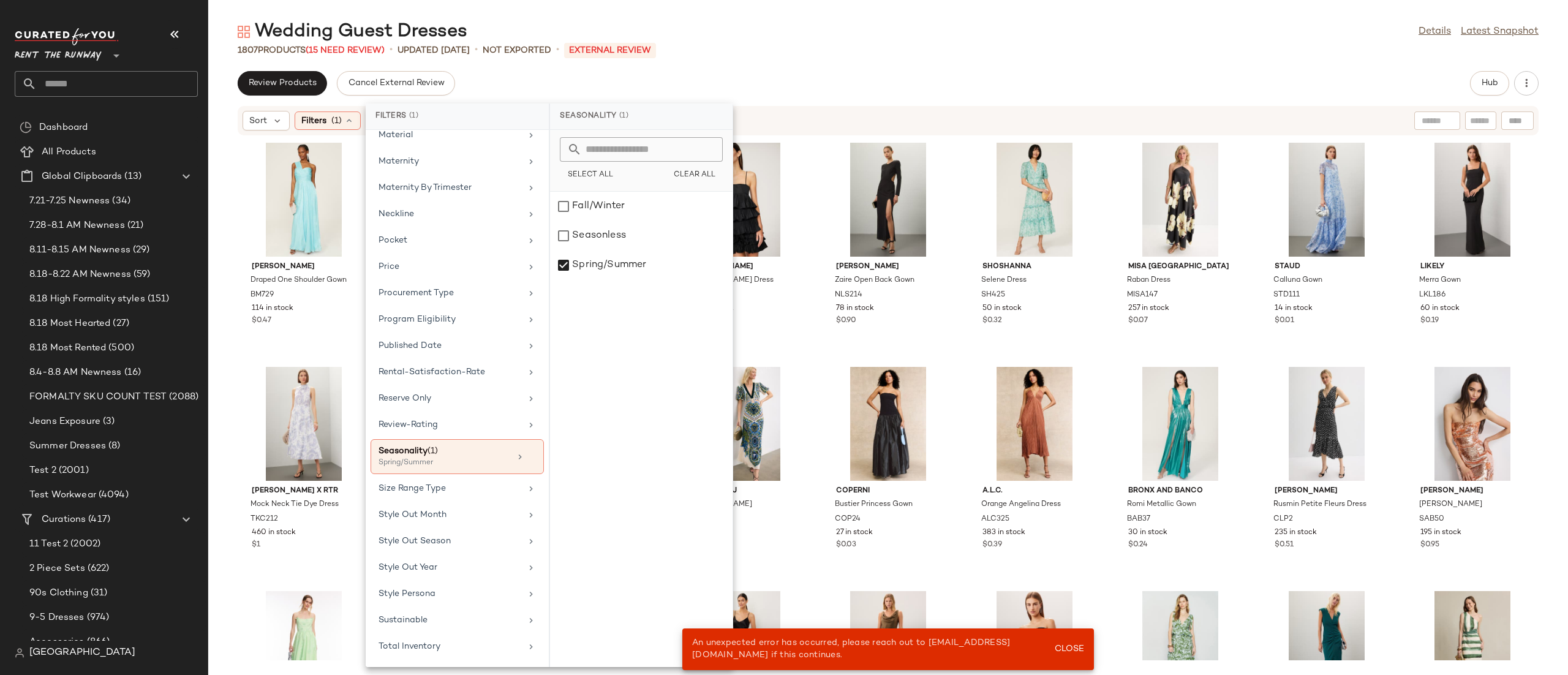
click at [866, 117] on div "Sort Filters (1) Reset" at bounding box center [808, 120] width 1132 height 19
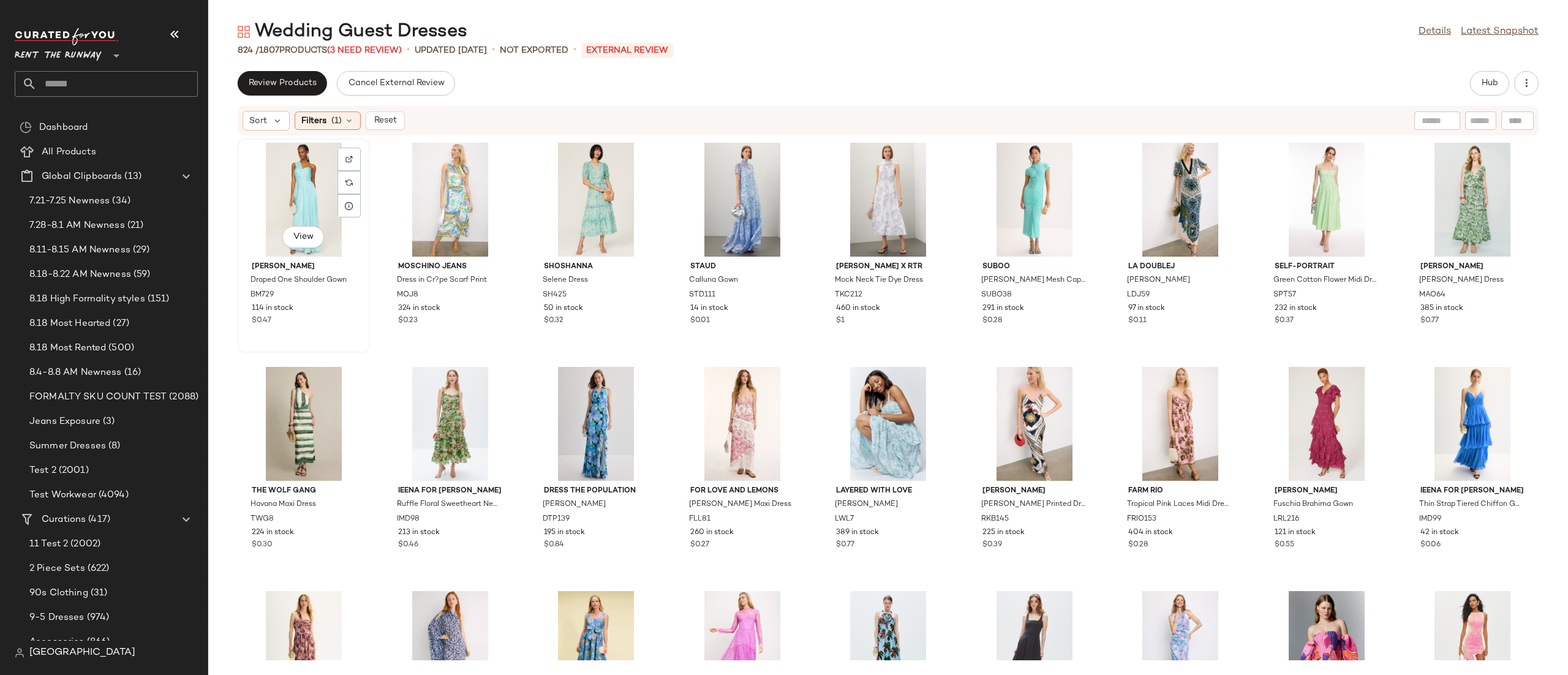
click at [309, 179] on div "View" at bounding box center [304, 200] width 124 height 114
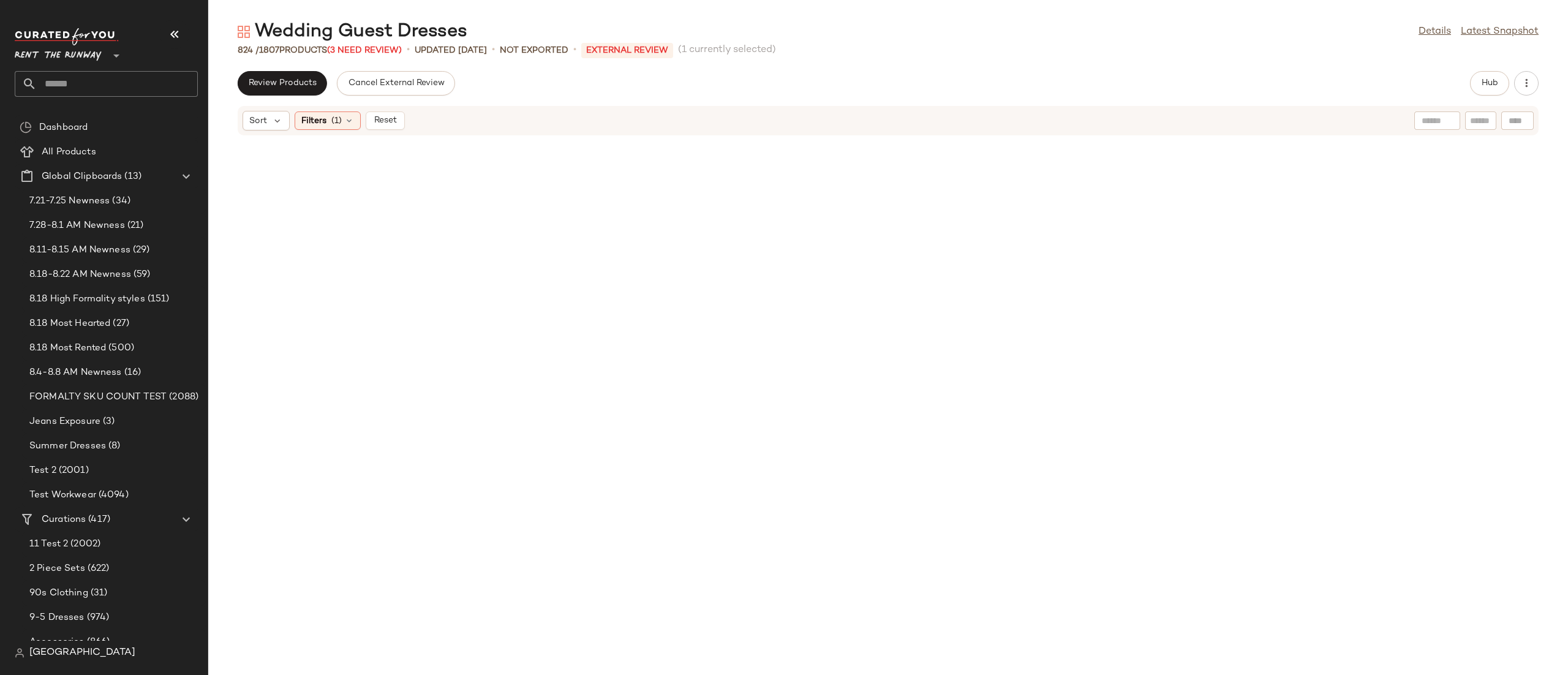
scroll to position [20095, 0]
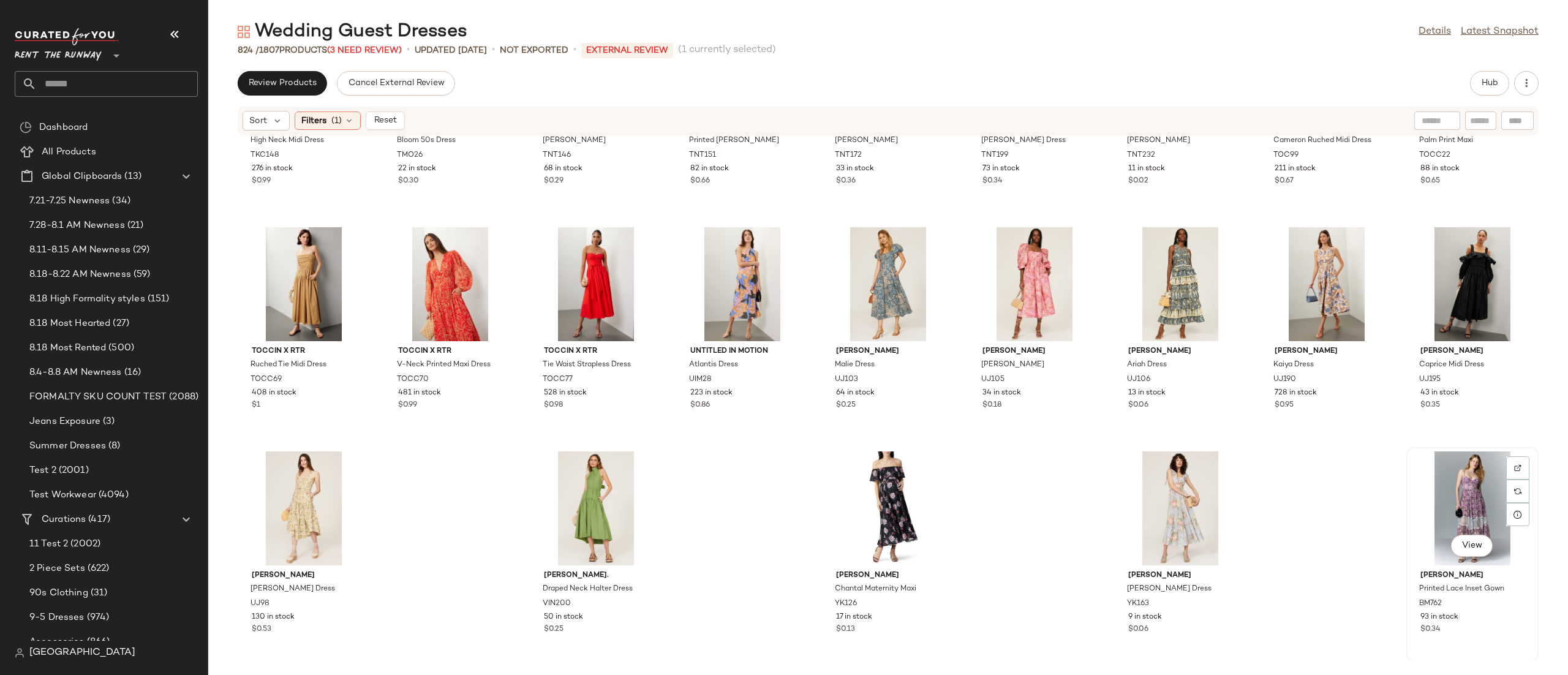
click at [1441, 478] on div "View" at bounding box center [1472, 508] width 124 height 114
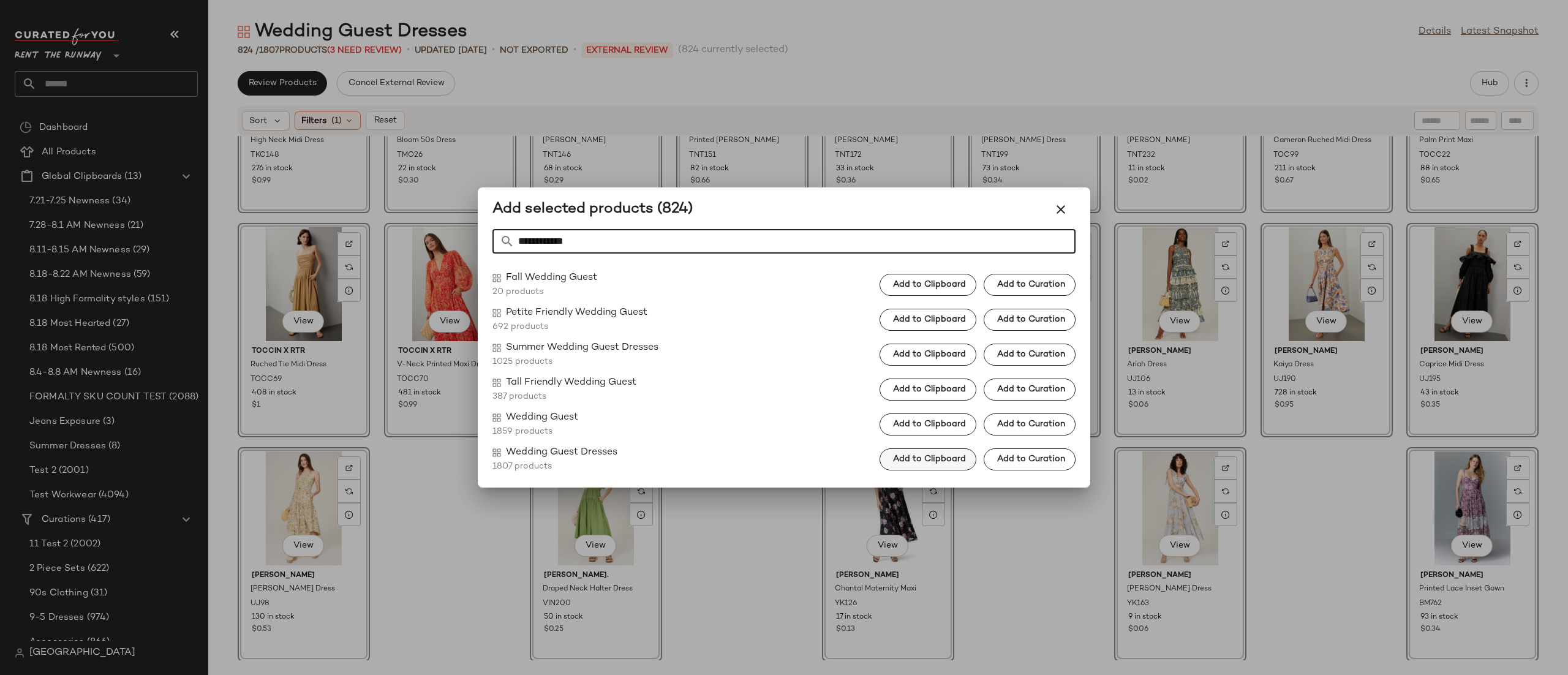
type input "**********"
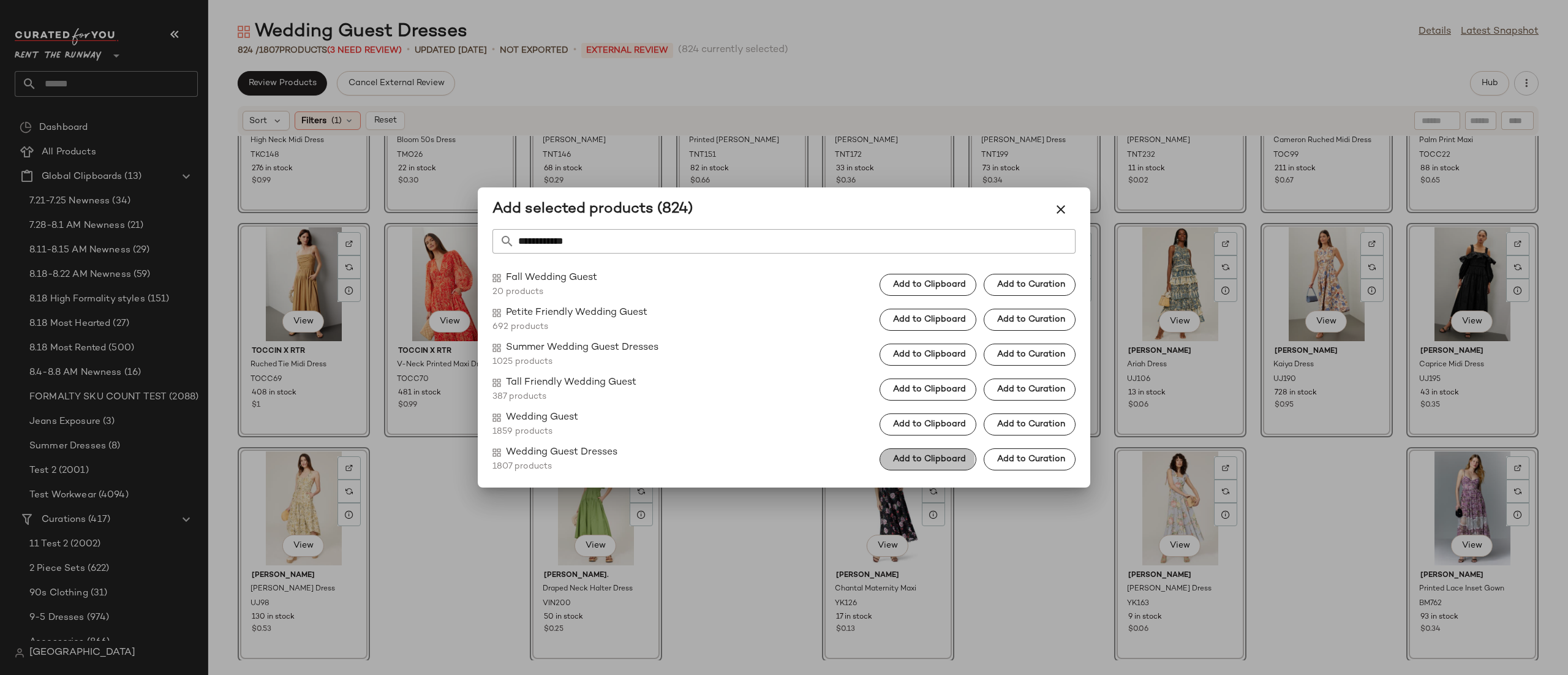
click at [943, 463] on span "Add to Clipboard" at bounding box center [929, 459] width 74 height 10
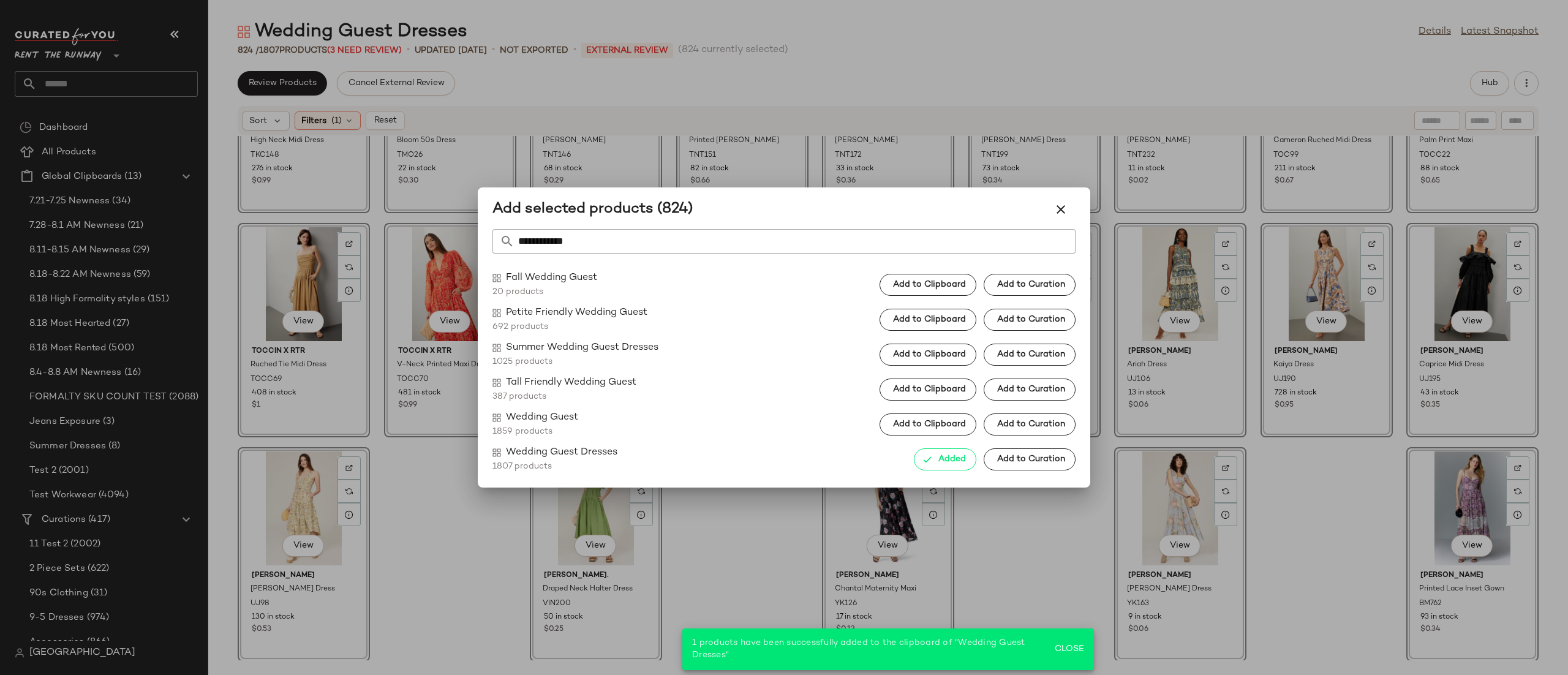
click at [1010, 528] on div at bounding box center [784, 337] width 1568 height 675
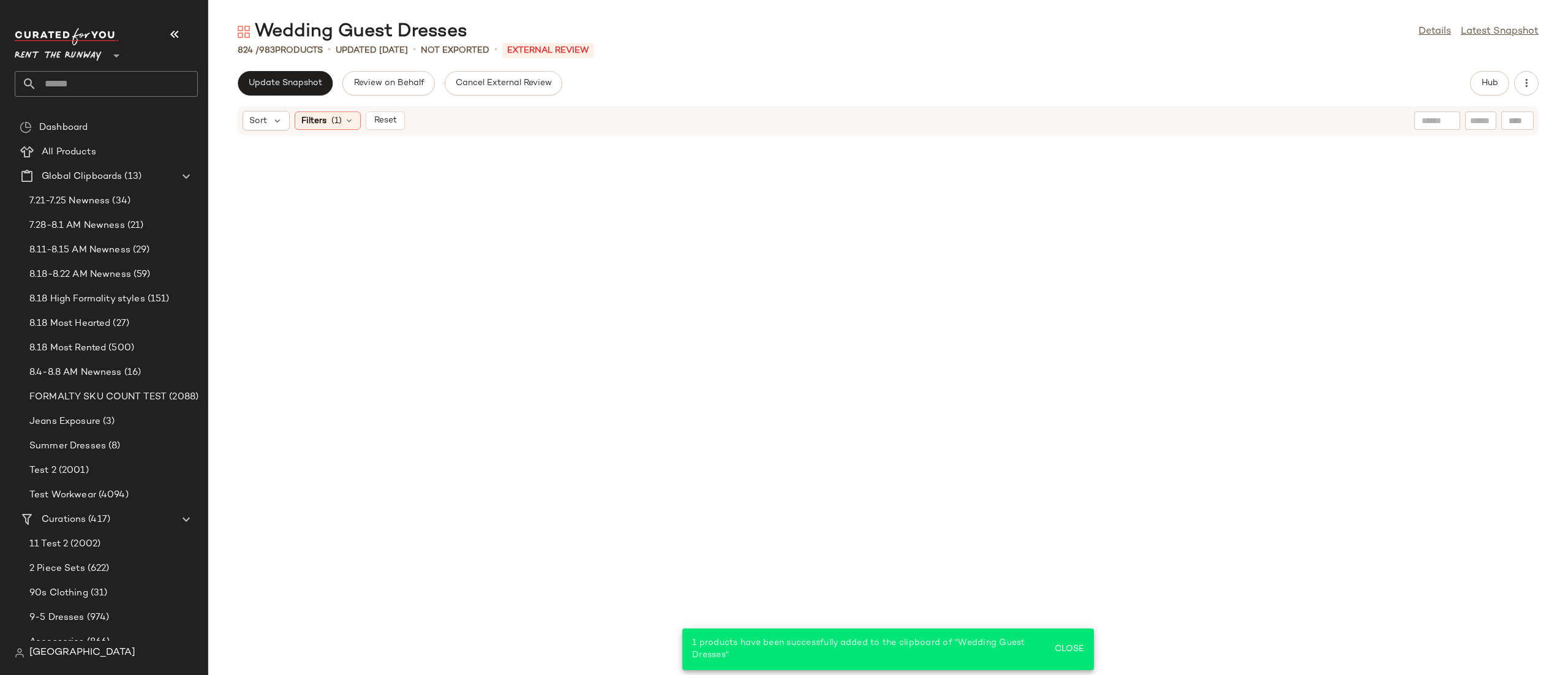
click at [312, 107] on div "Sort Filters (1) Reset" at bounding box center [888, 121] width 1301 height 29
click at [316, 115] on span "Filters" at bounding box center [313, 121] width 25 height 13
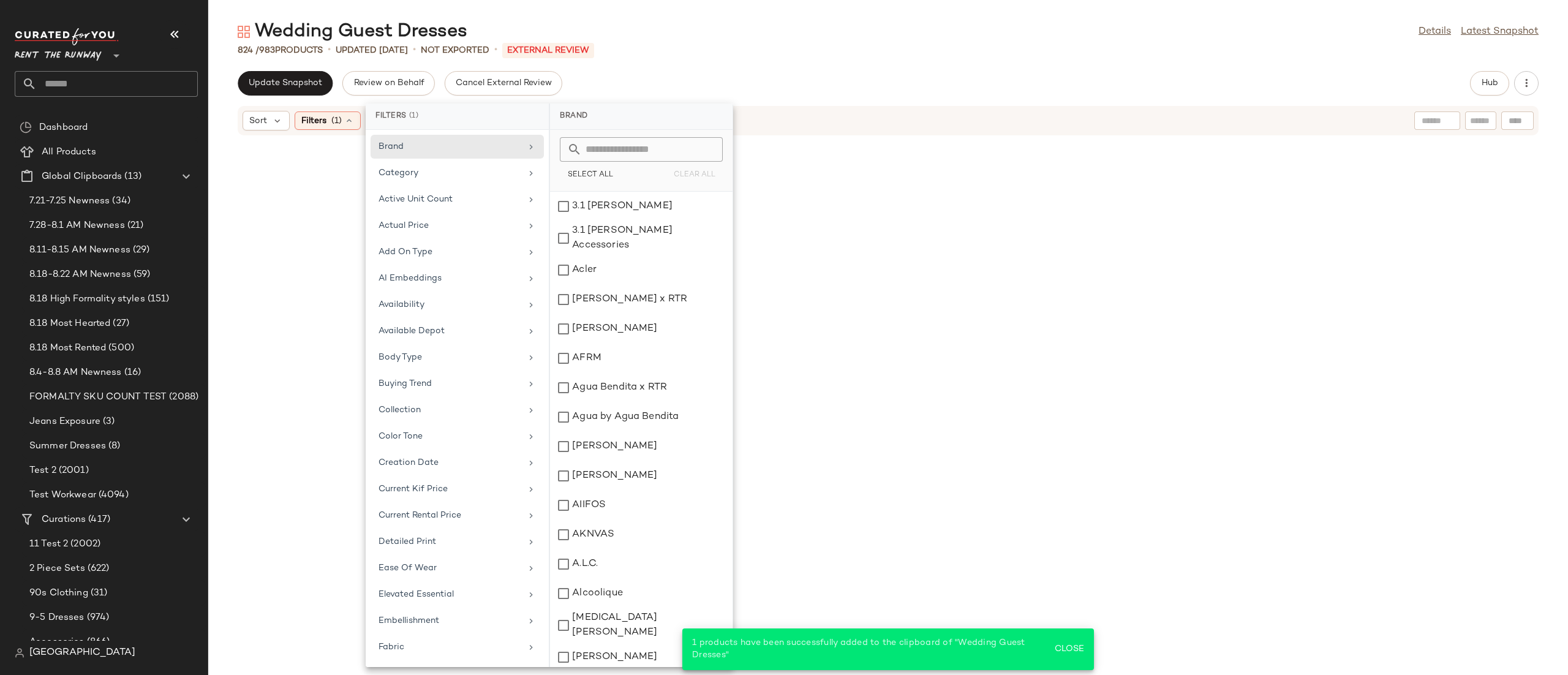
scroll to position [927, 0]
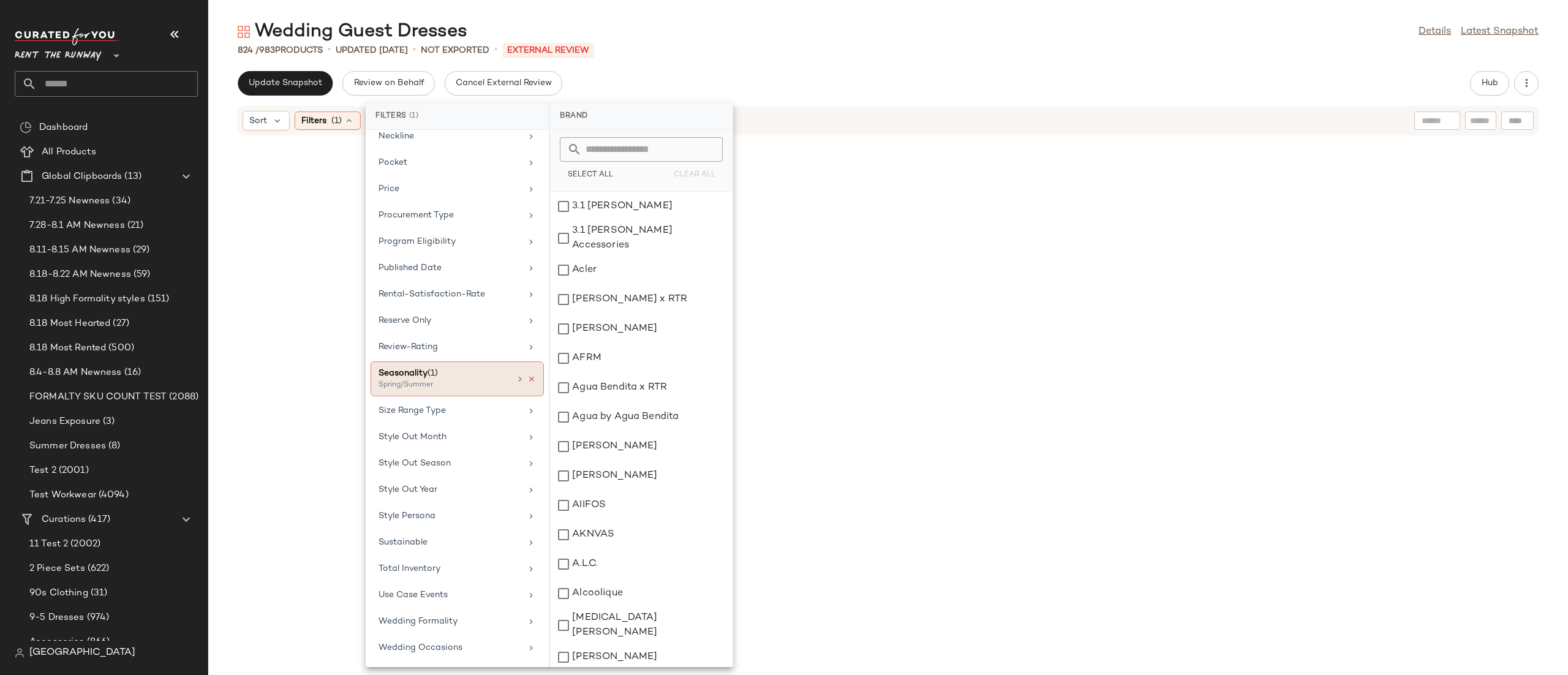
click at [528, 375] on icon at bounding box center [532, 379] width 9 height 9
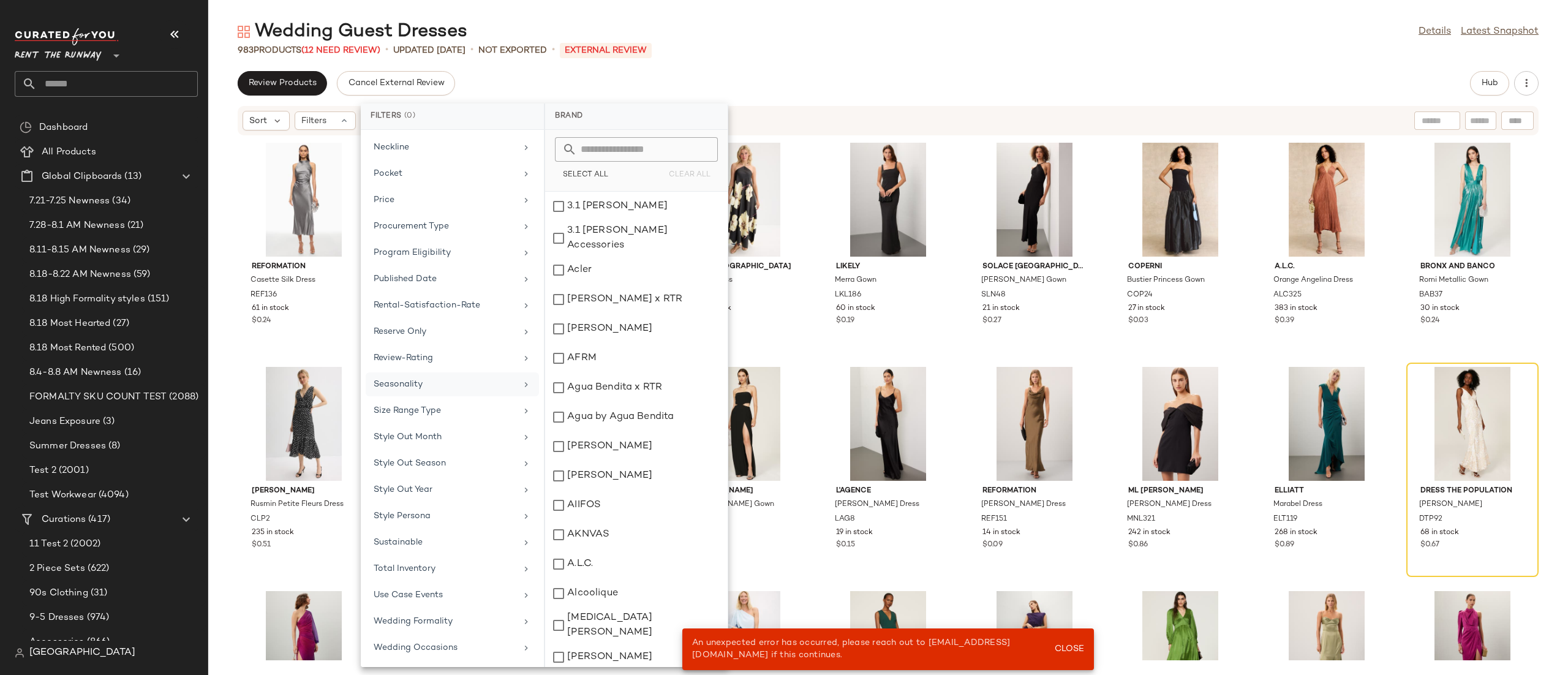
click at [921, 88] on div "Review Products Cancel External Review Hub" at bounding box center [888, 83] width 1301 height 25
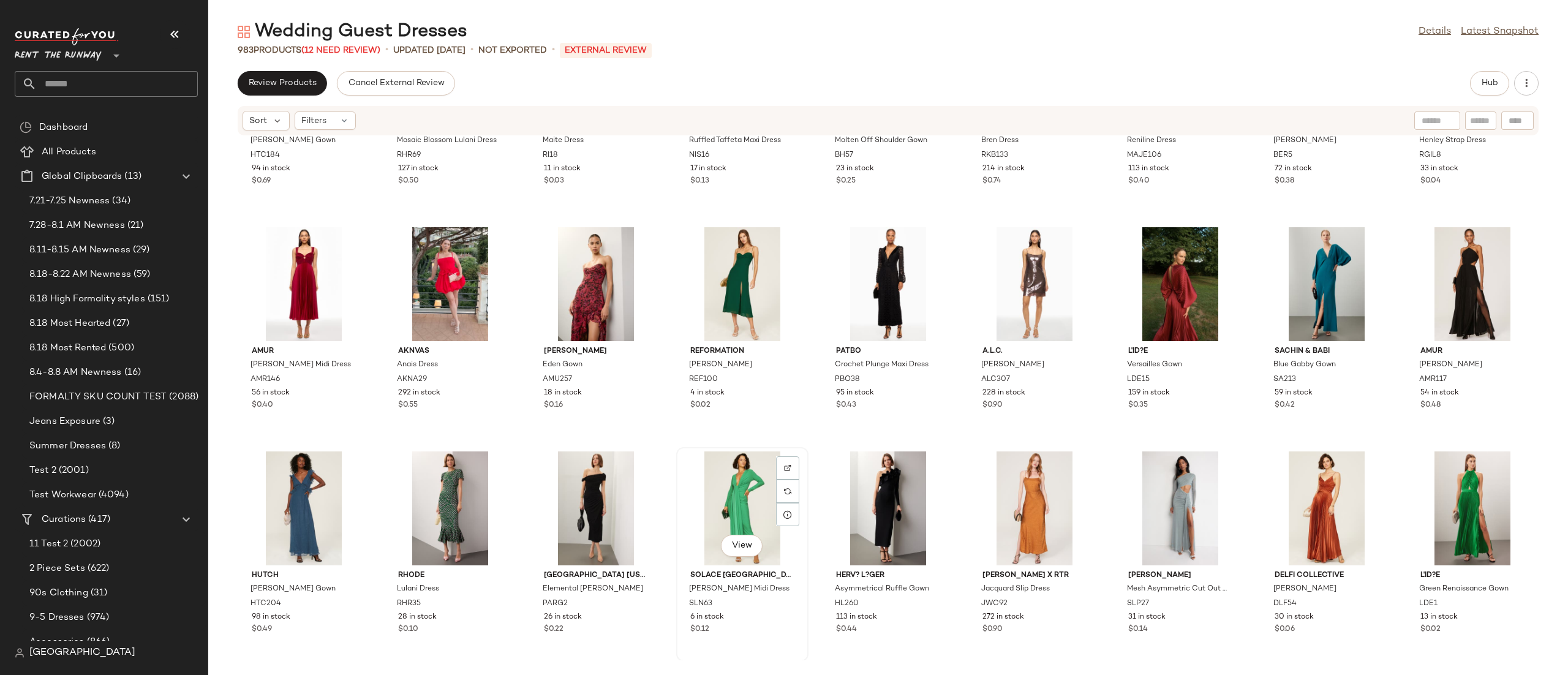
scroll to position [6871, 0]
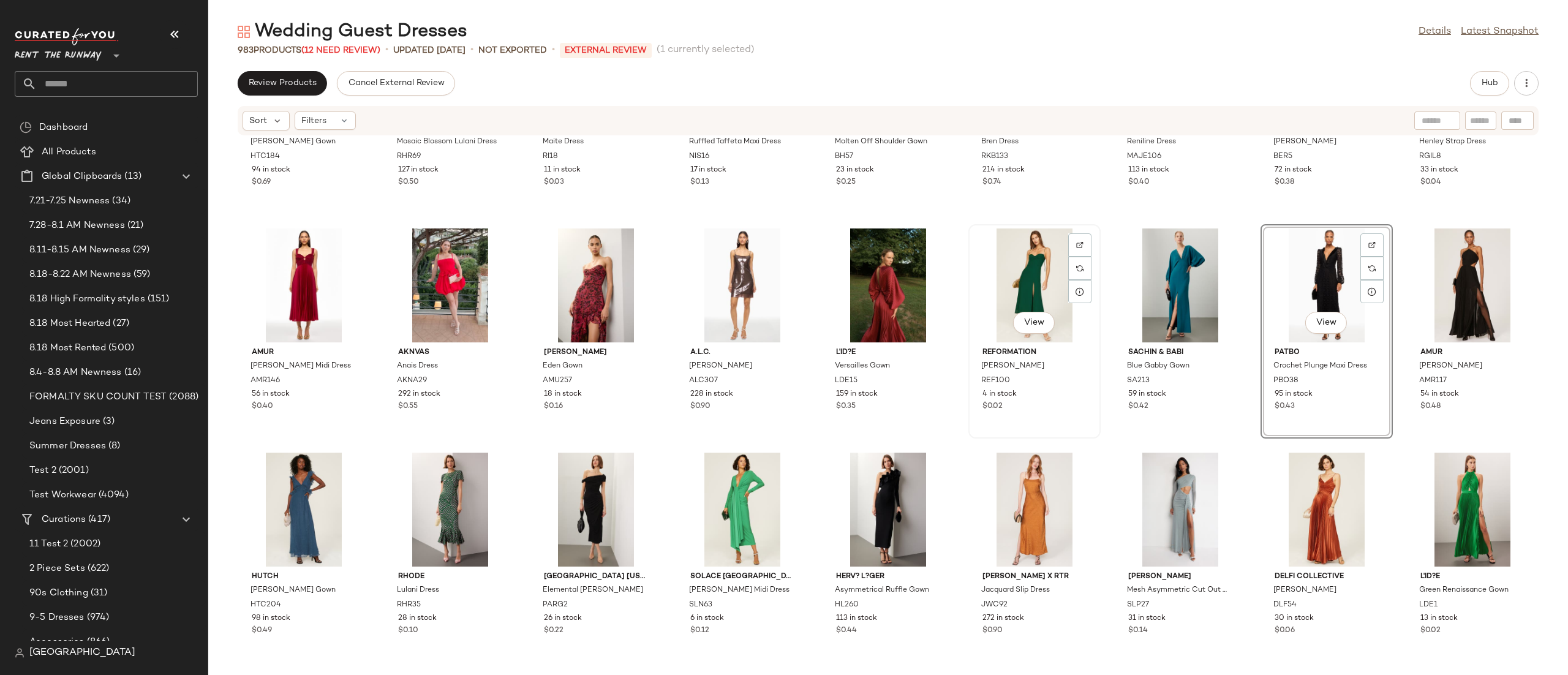
click at [1010, 263] on div "View" at bounding box center [1034, 286] width 124 height 114
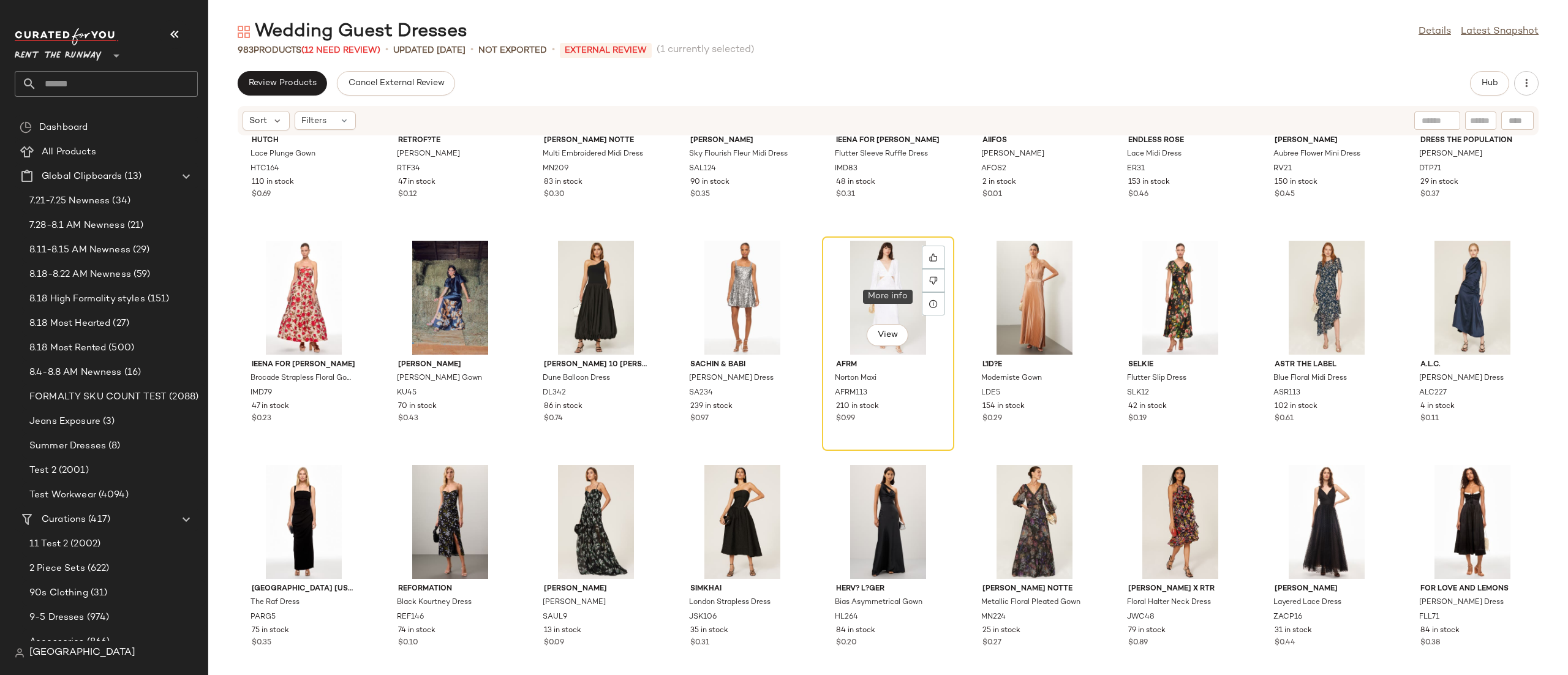
scroll to position [9331, 0]
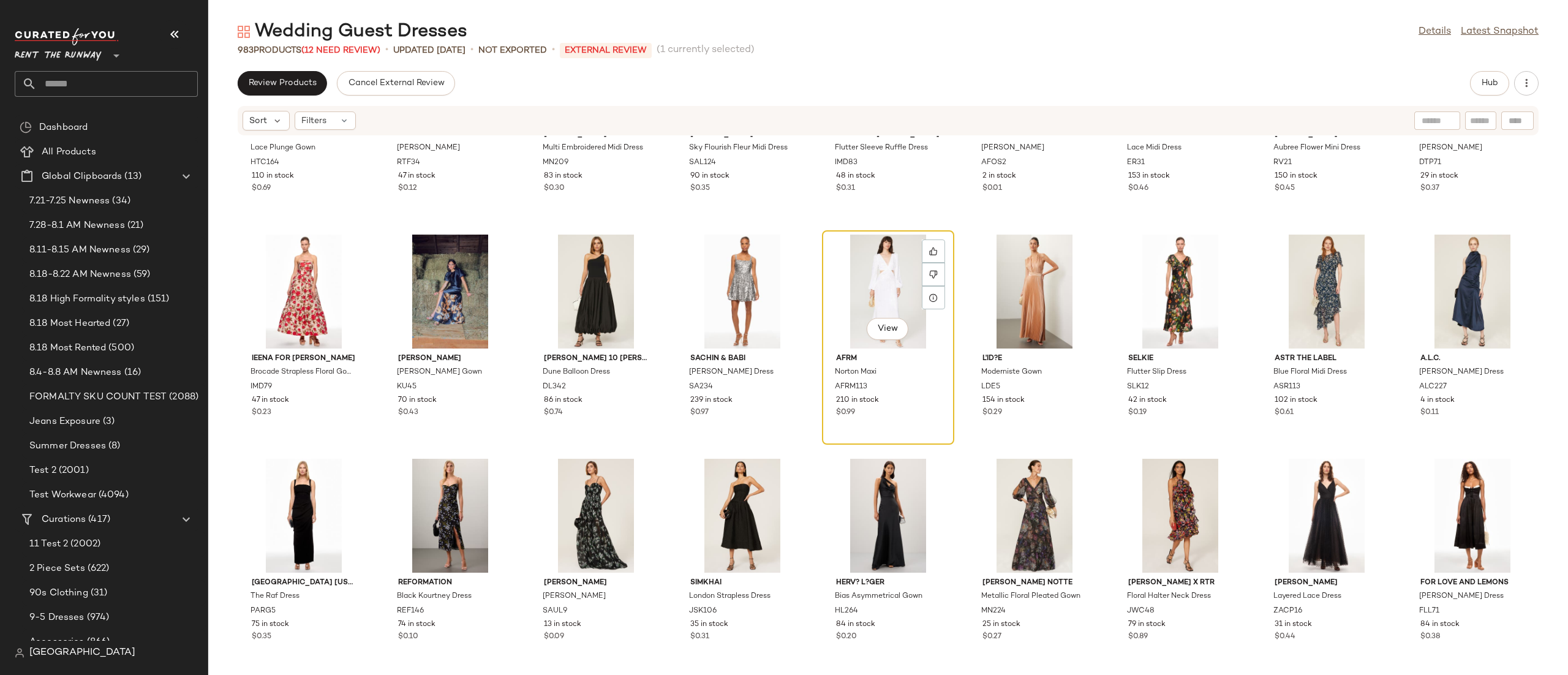
click at [858, 275] on div "View" at bounding box center [888, 292] width 124 height 114
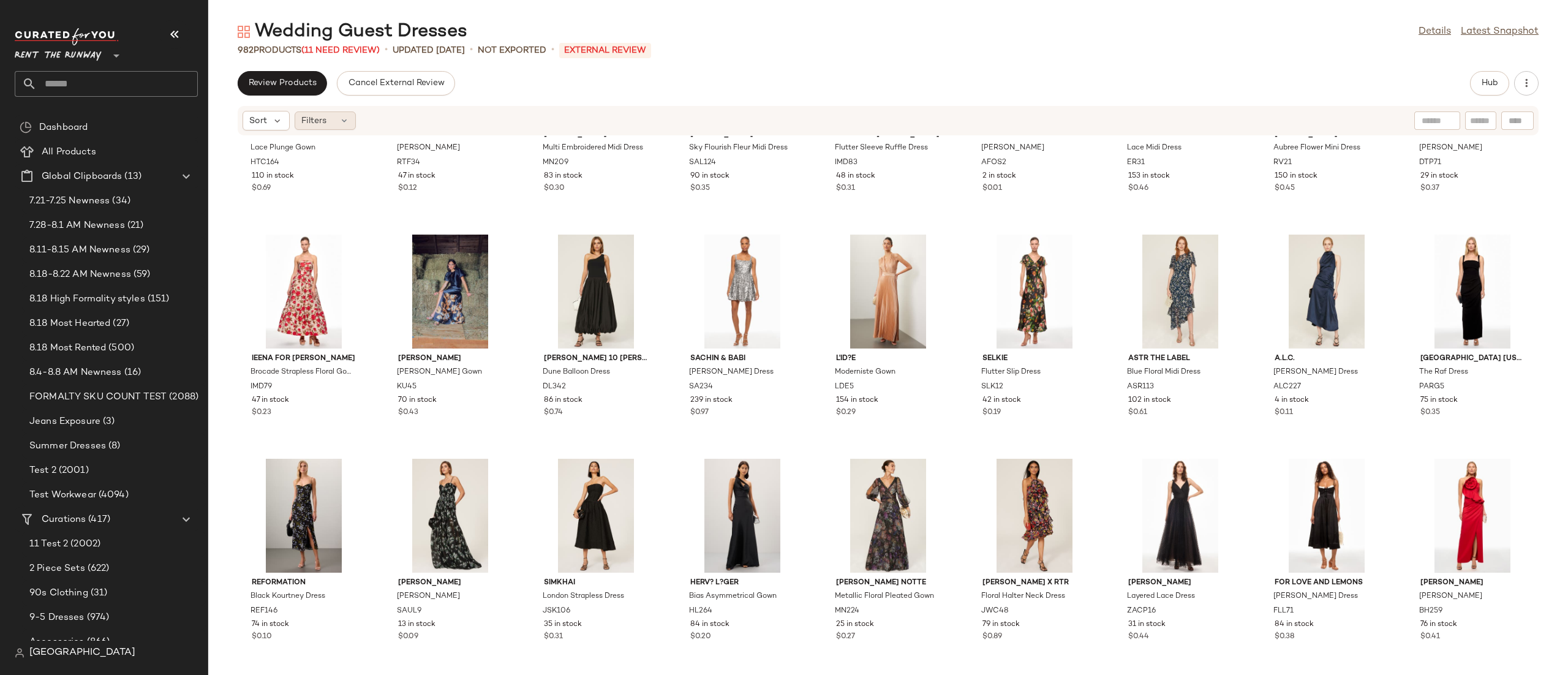
click at [335, 127] on div "Filters" at bounding box center [324, 120] width 61 height 18
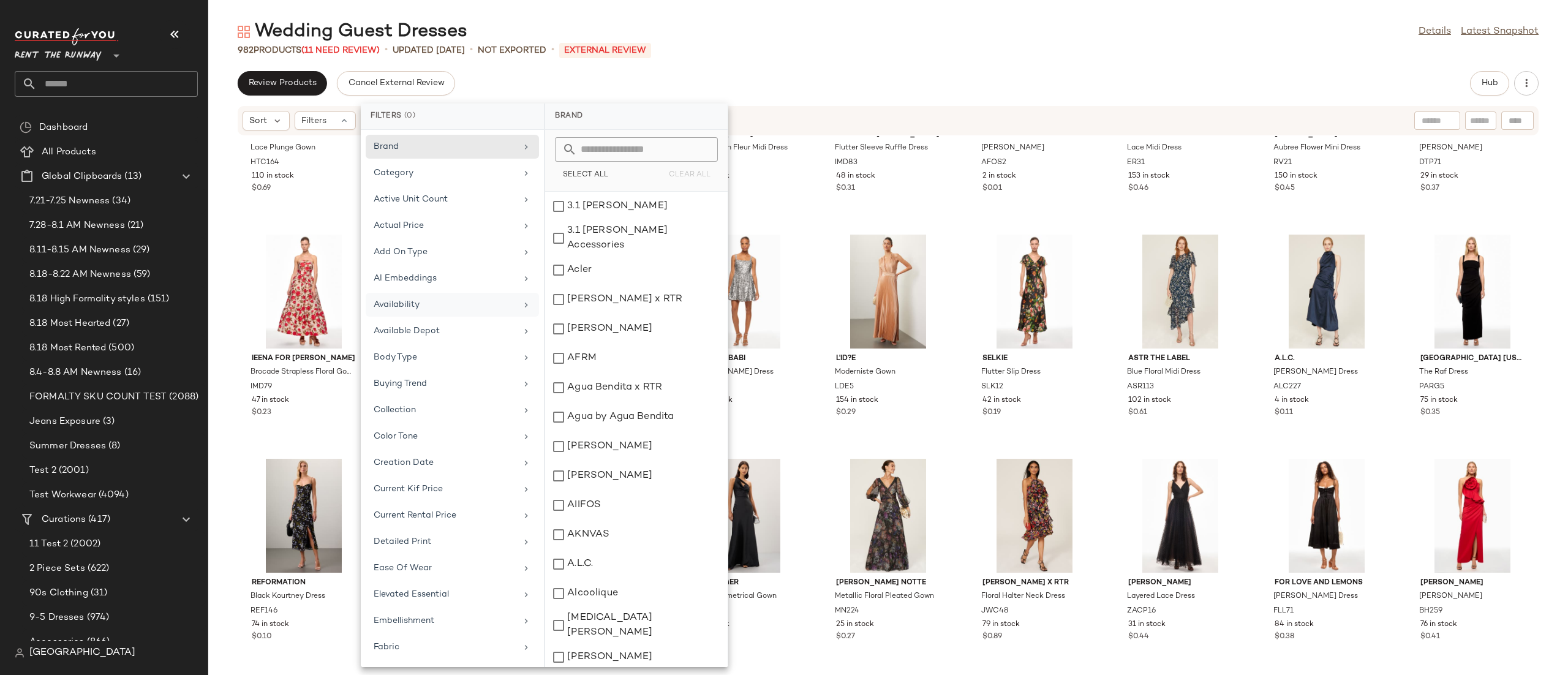
click at [472, 301] on div "Availability" at bounding box center [444, 304] width 143 height 13
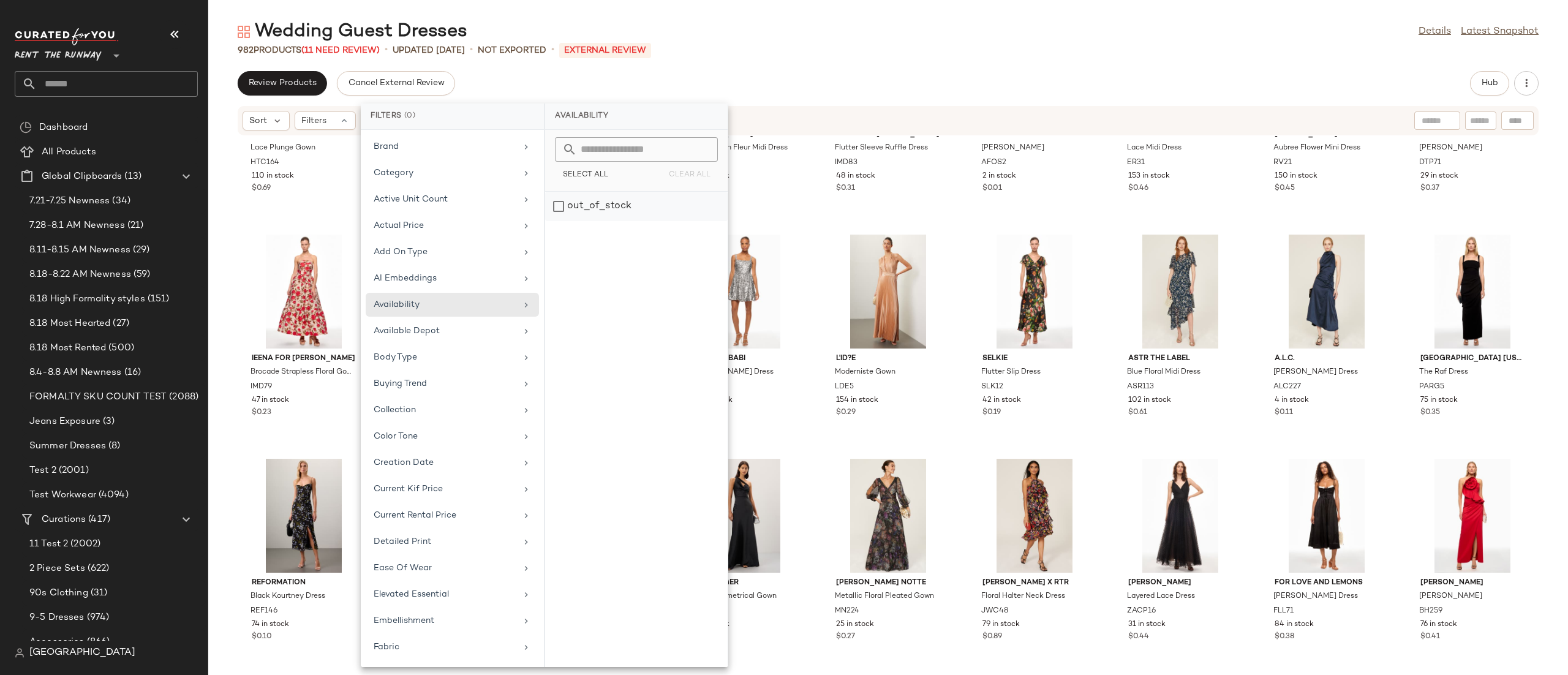
click at [577, 210] on div "out_of_stock" at bounding box center [636, 206] width 182 height 29
click at [827, 121] on div "Sort Filters (1) Reset" at bounding box center [808, 120] width 1132 height 19
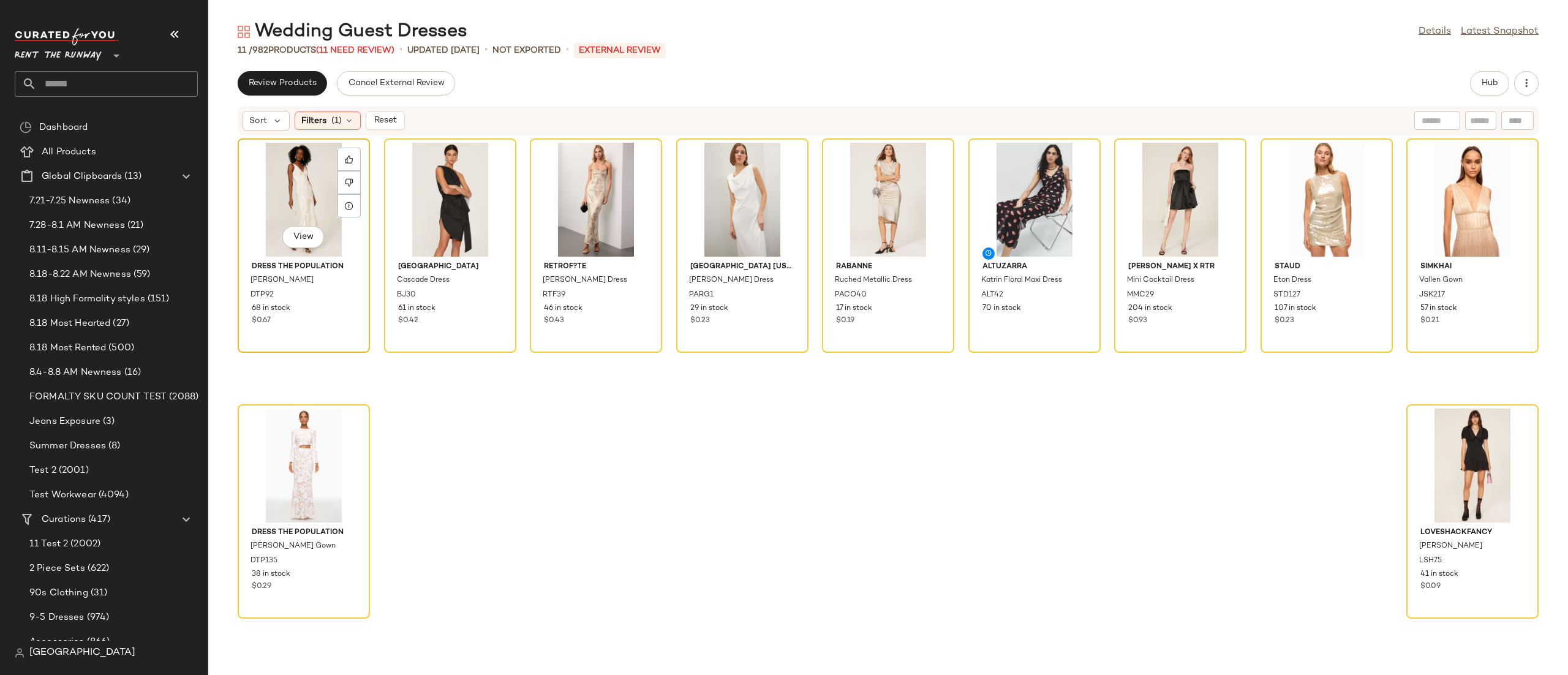
click at [309, 205] on div "View" at bounding box center [304, 200] width 124 height 114
click at [1448, 456] on div "View" at bounding box center [1472, 465] width 124 height 114
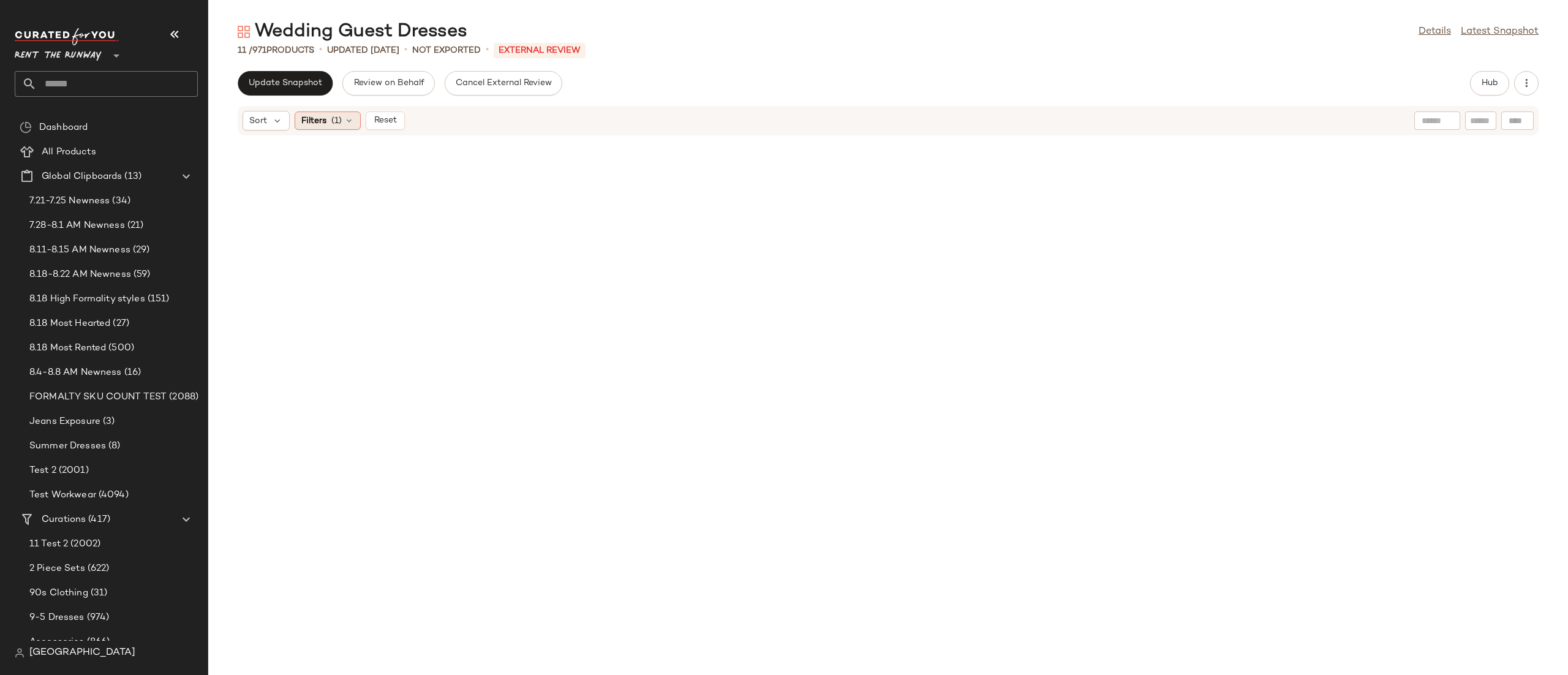
click at [345, 129] on div "Filters (1)" at bounding box center [327, 120] width 66 height 18
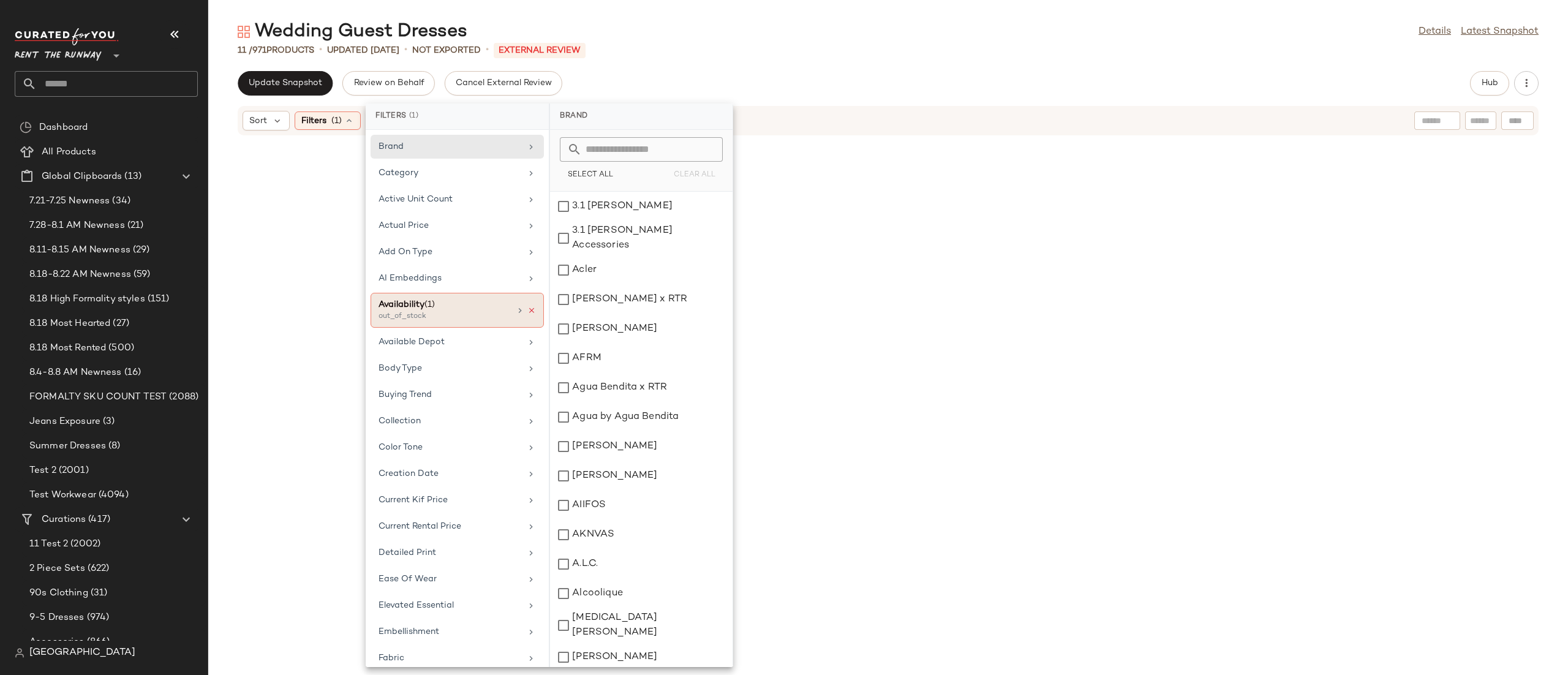
click at [528, 314] on icon at bounding box center [532, 310] width 9 height 9
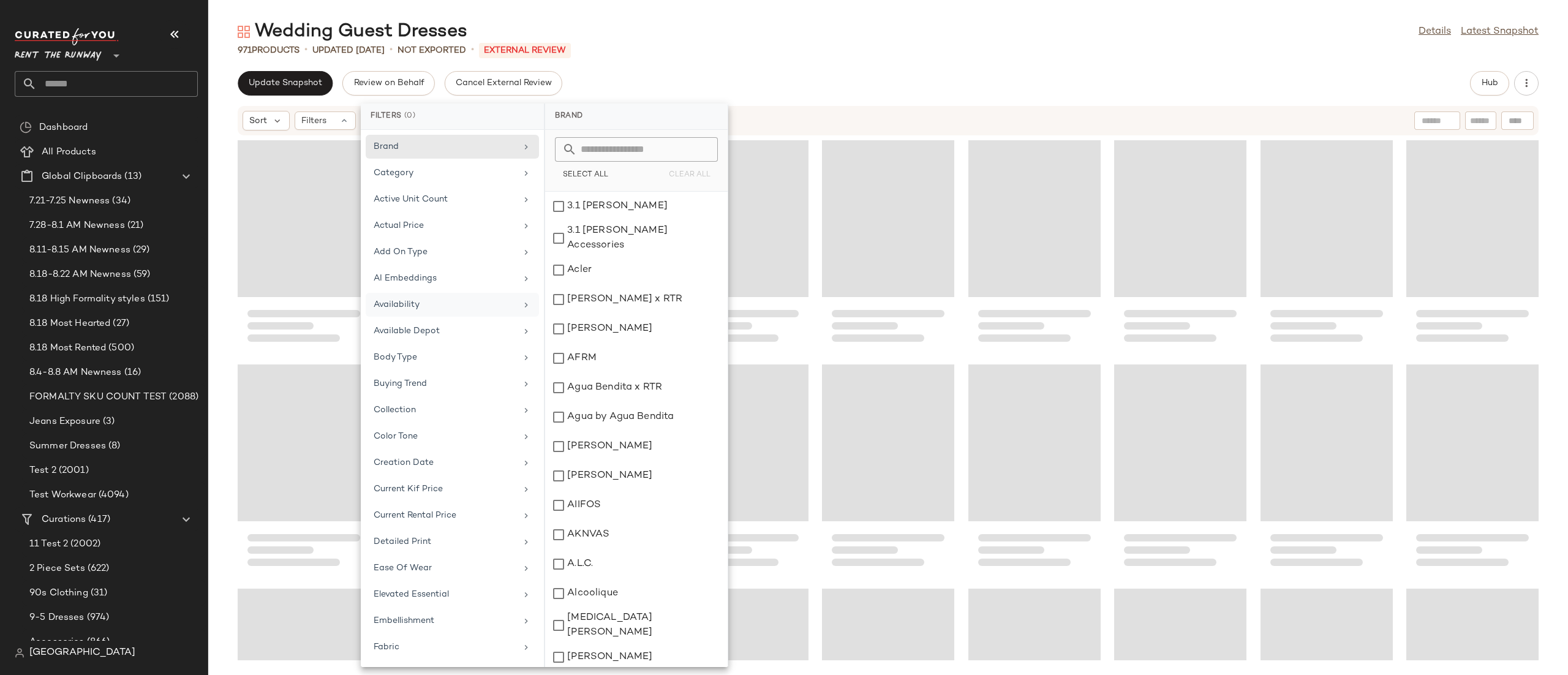
click at [747, 124] on div "Sort Filters" at bounding box center [808, 120] width 1132 height 19
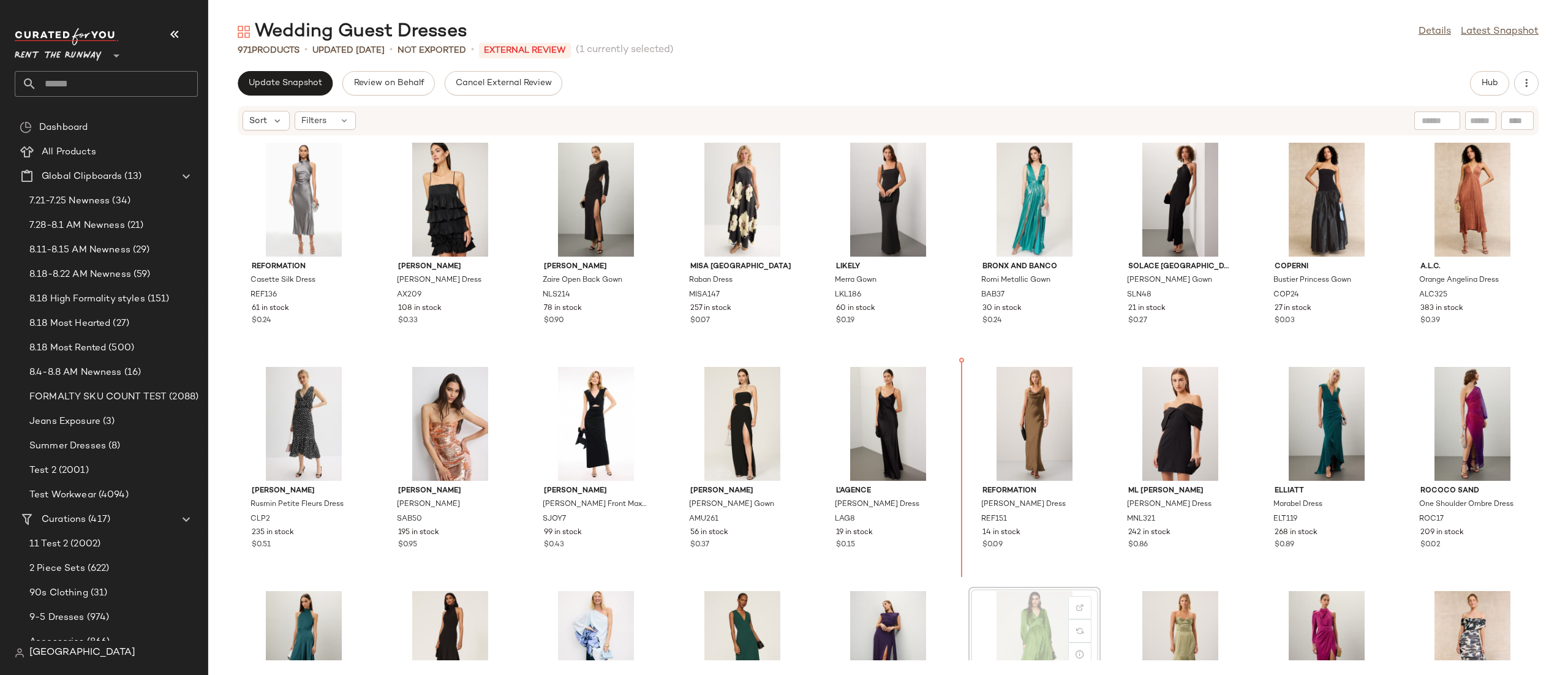
scroll to position [7, 0]
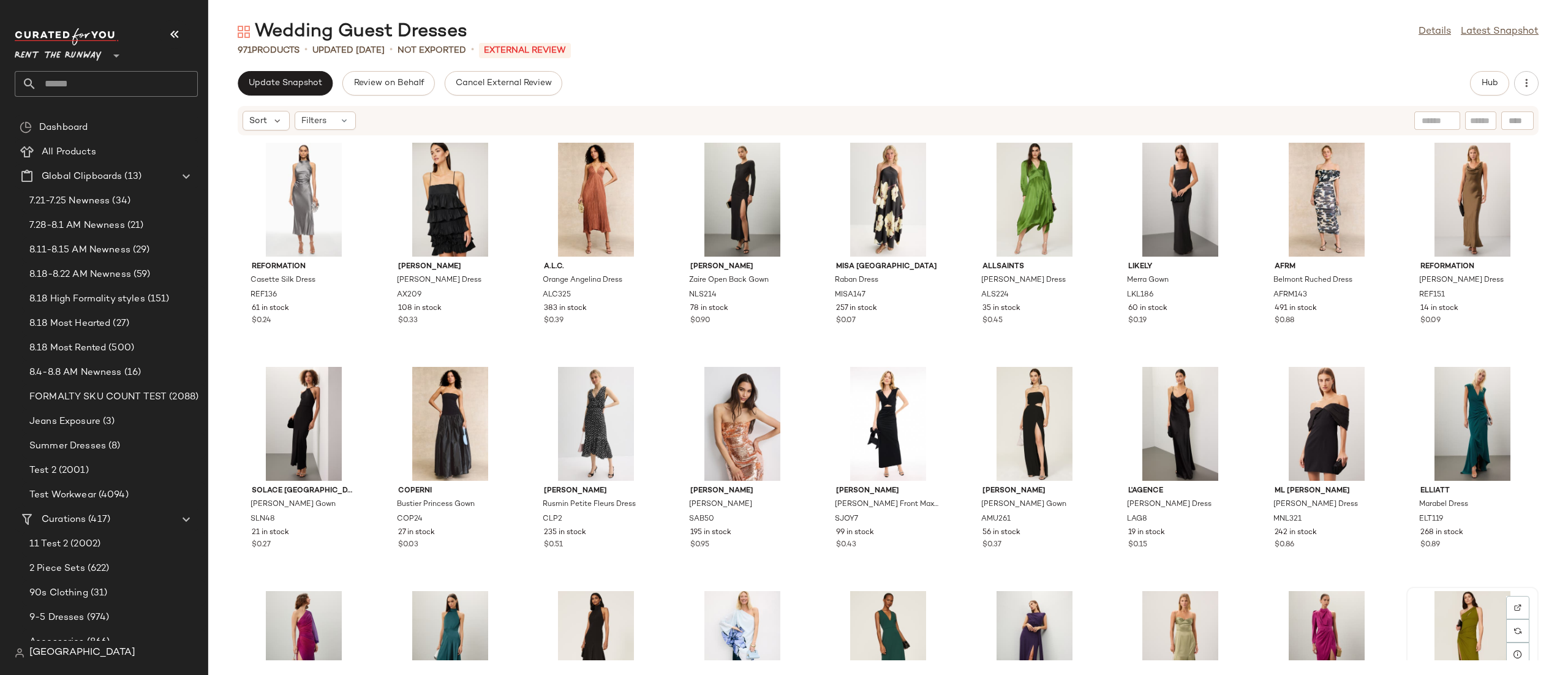
scroll to position [3, 0]
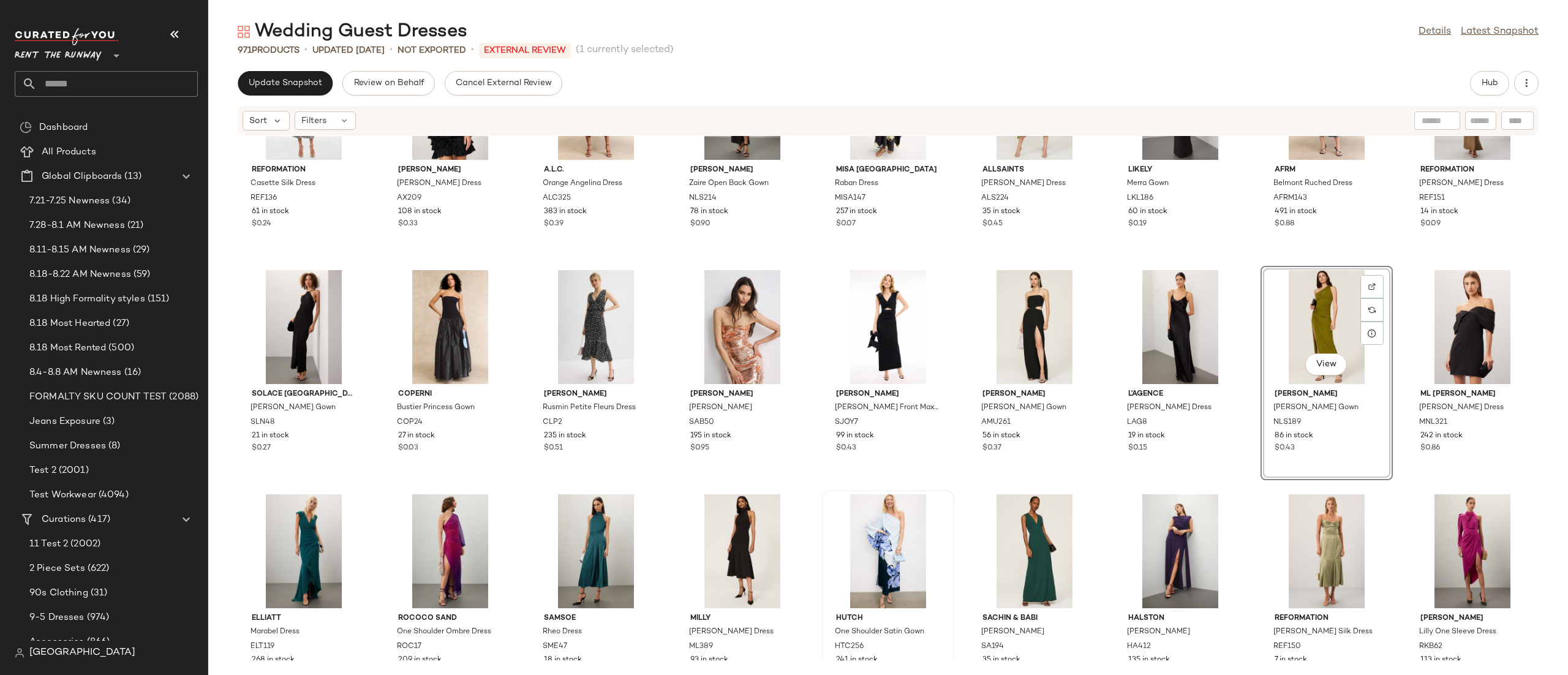
scroll to position [108, 0]
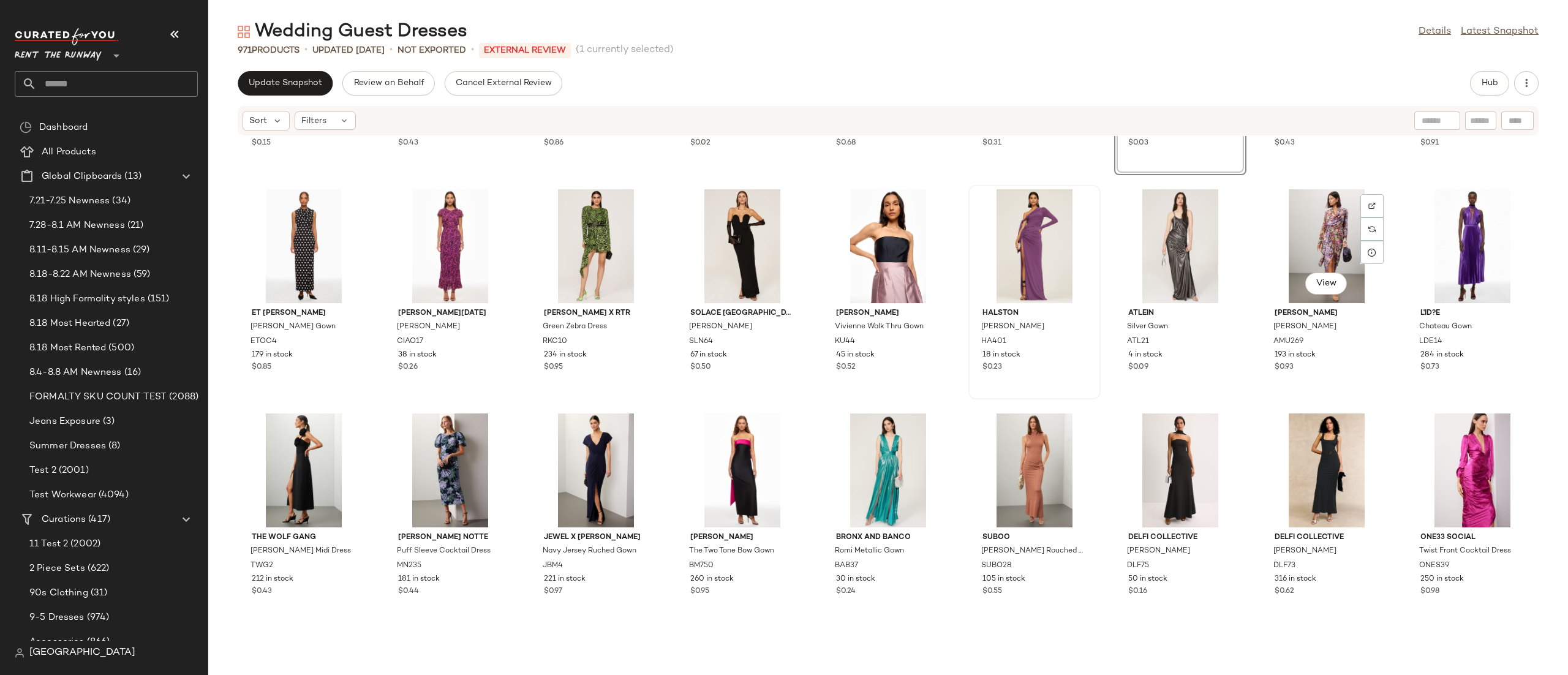
scroll to position [648, 0]
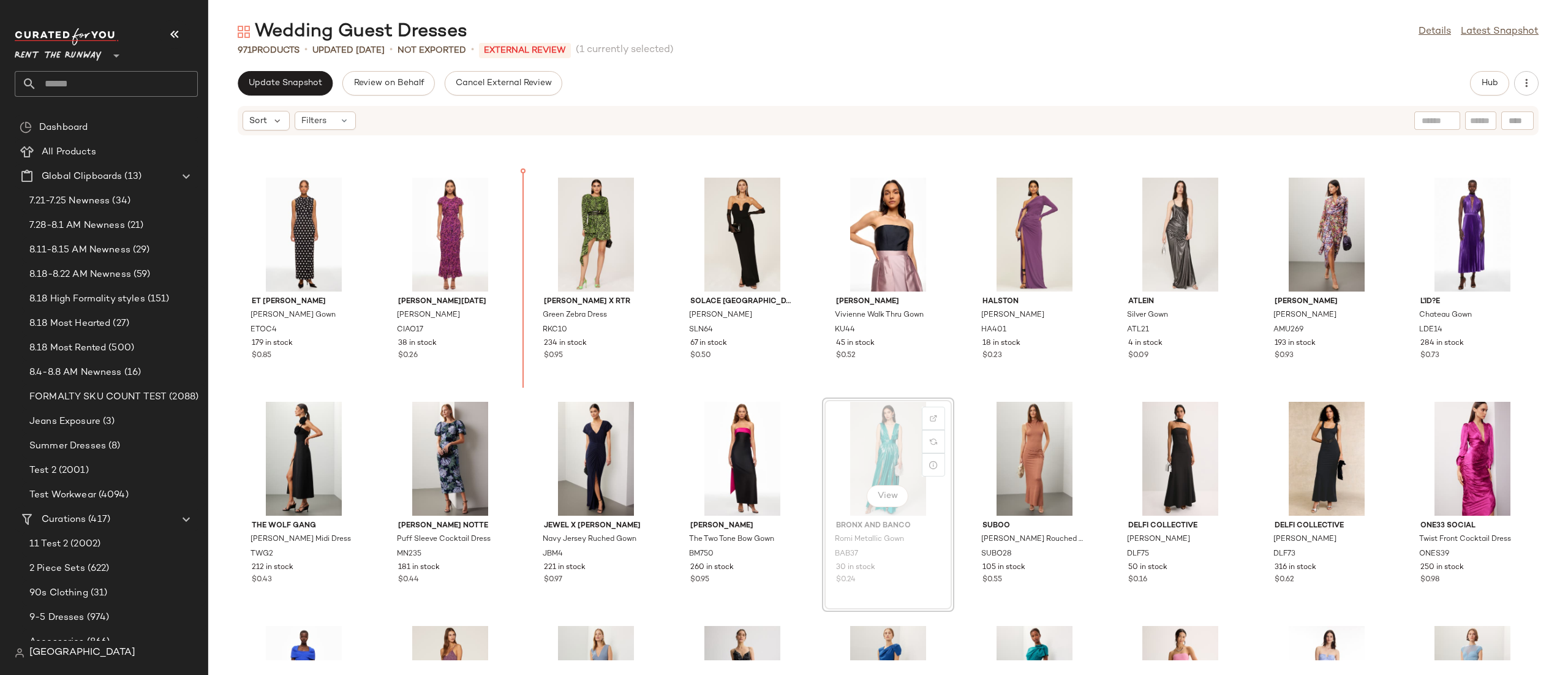
scroll to position [644, 0]
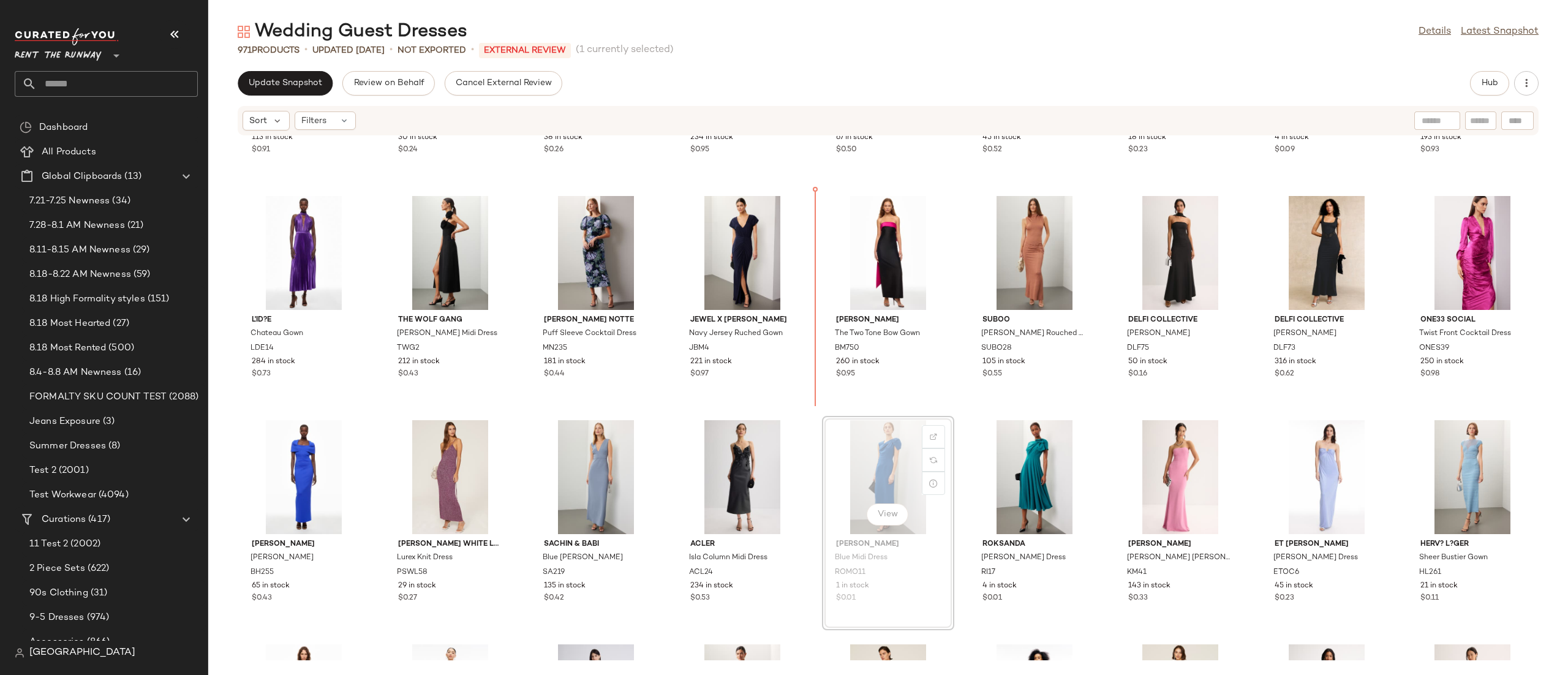
scroll to position [828, 0]
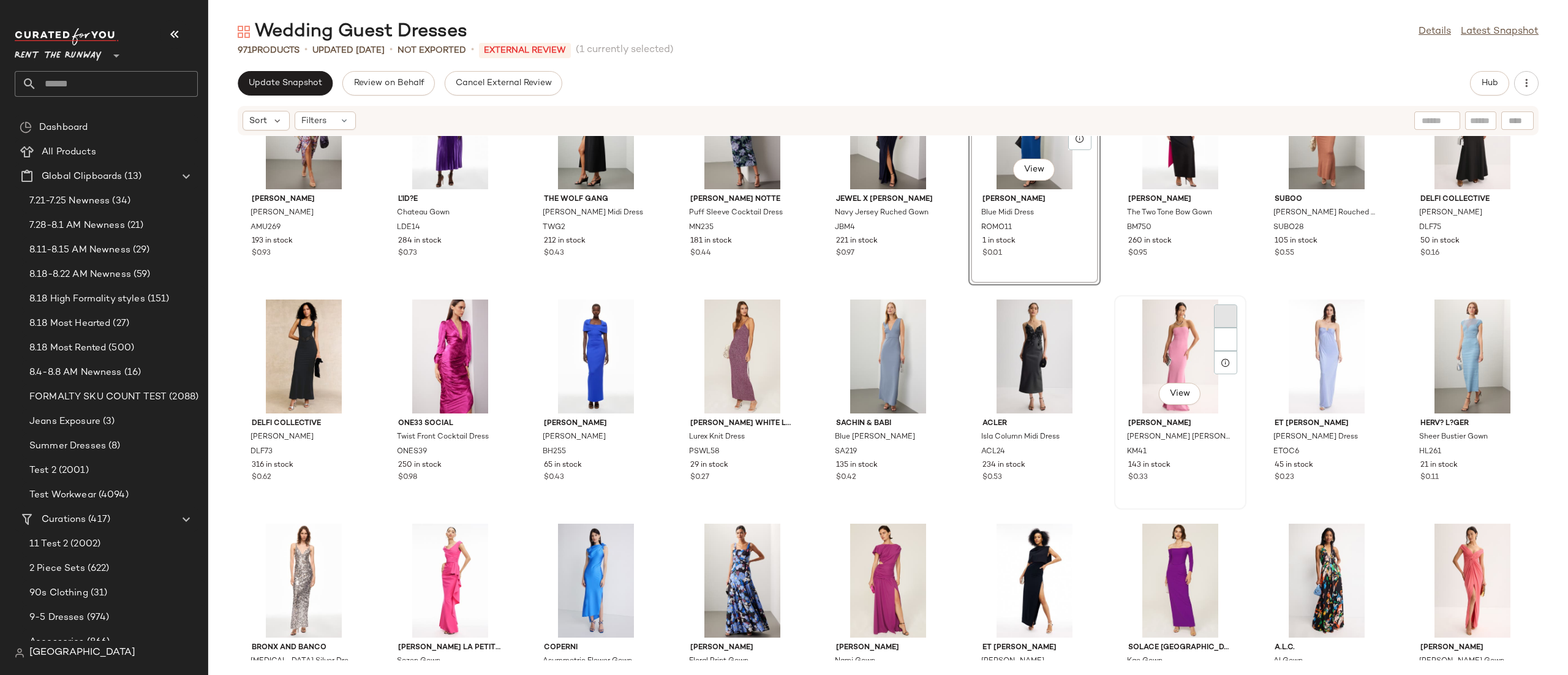
scroll to position [995, 0]
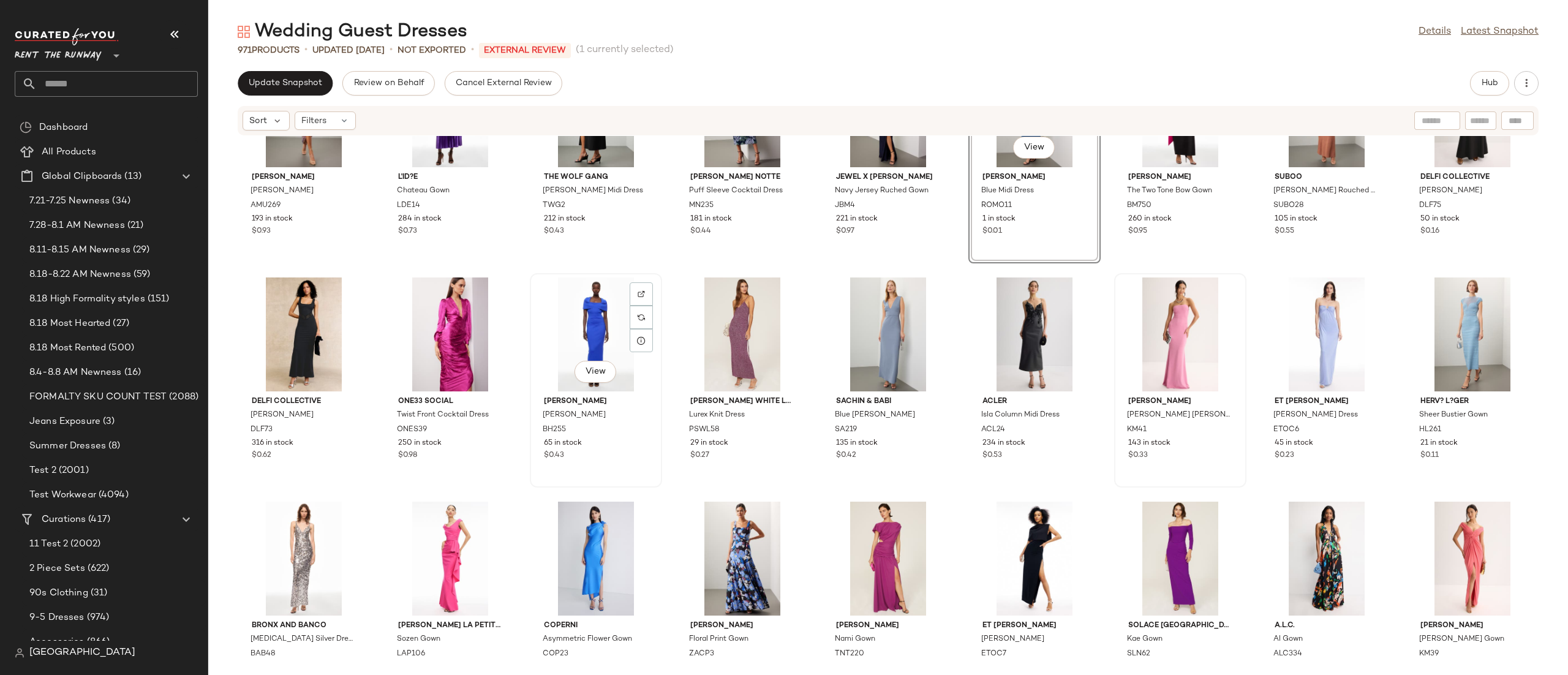
click at [602, 315] on div "View" at bounding box center [596, 334] width 124 height 114
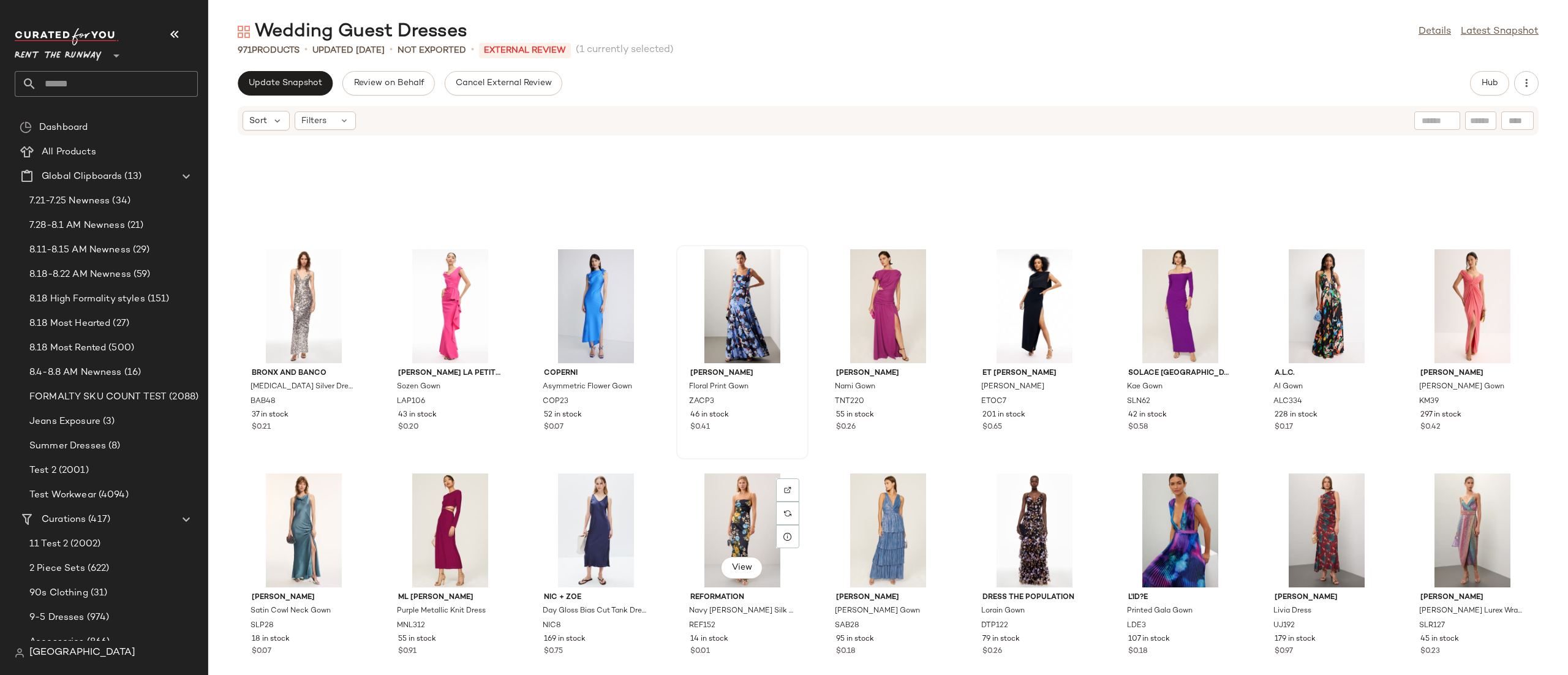
scroll to position [1235, 0]
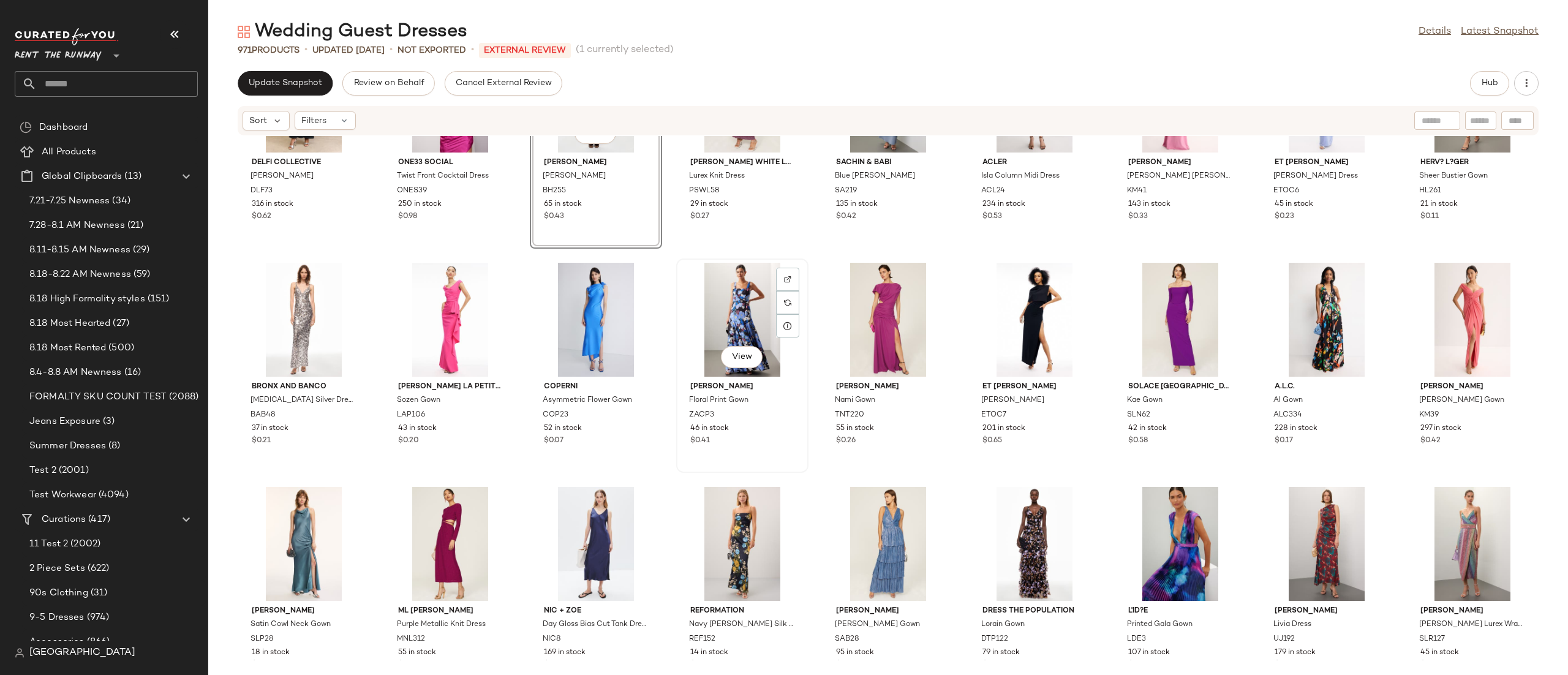
click at [745, 320] on div "View" at bounding box center [742, 320] width 124 height 114
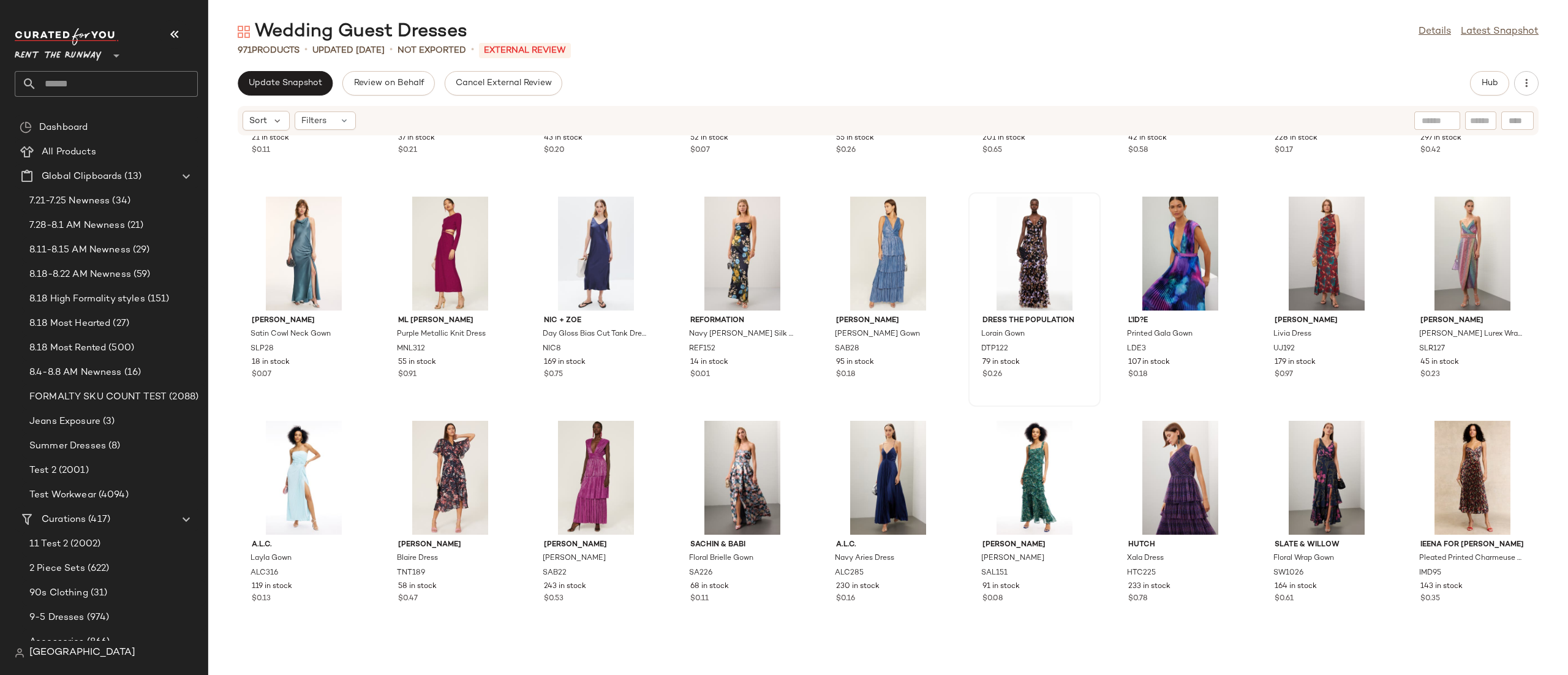
scroll to position [1533, 0]
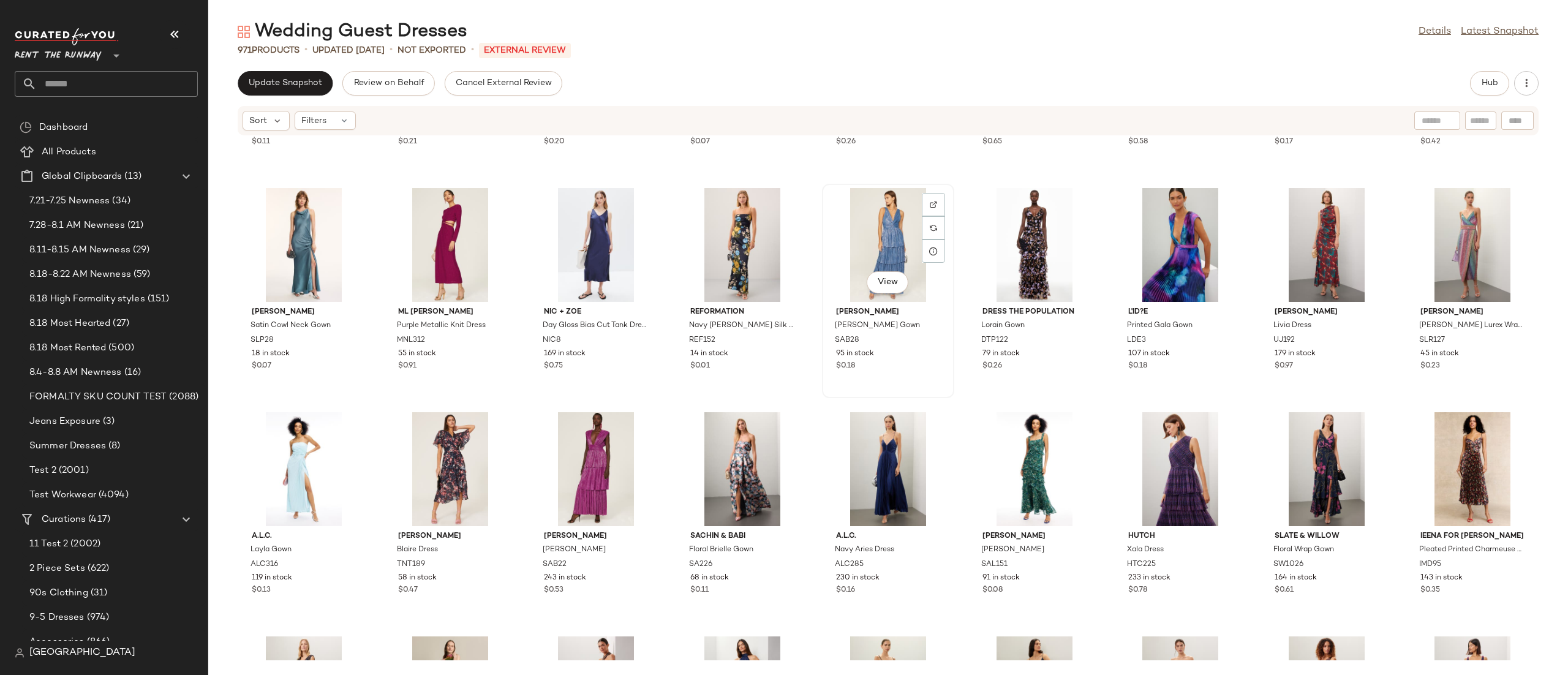
click at [890, 257] on div "View" at bounding box center [888, 245] width 124 height 114
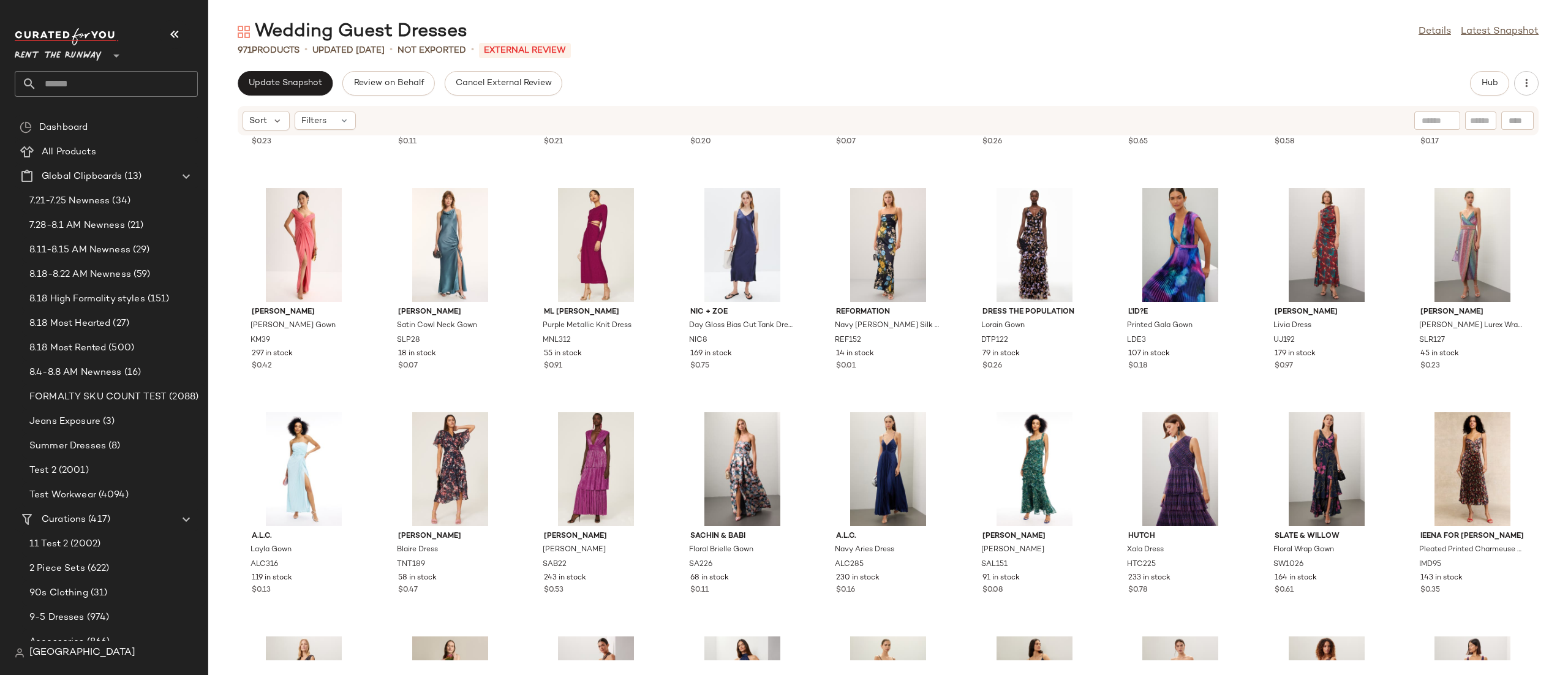
scroll to position [1560, 0]
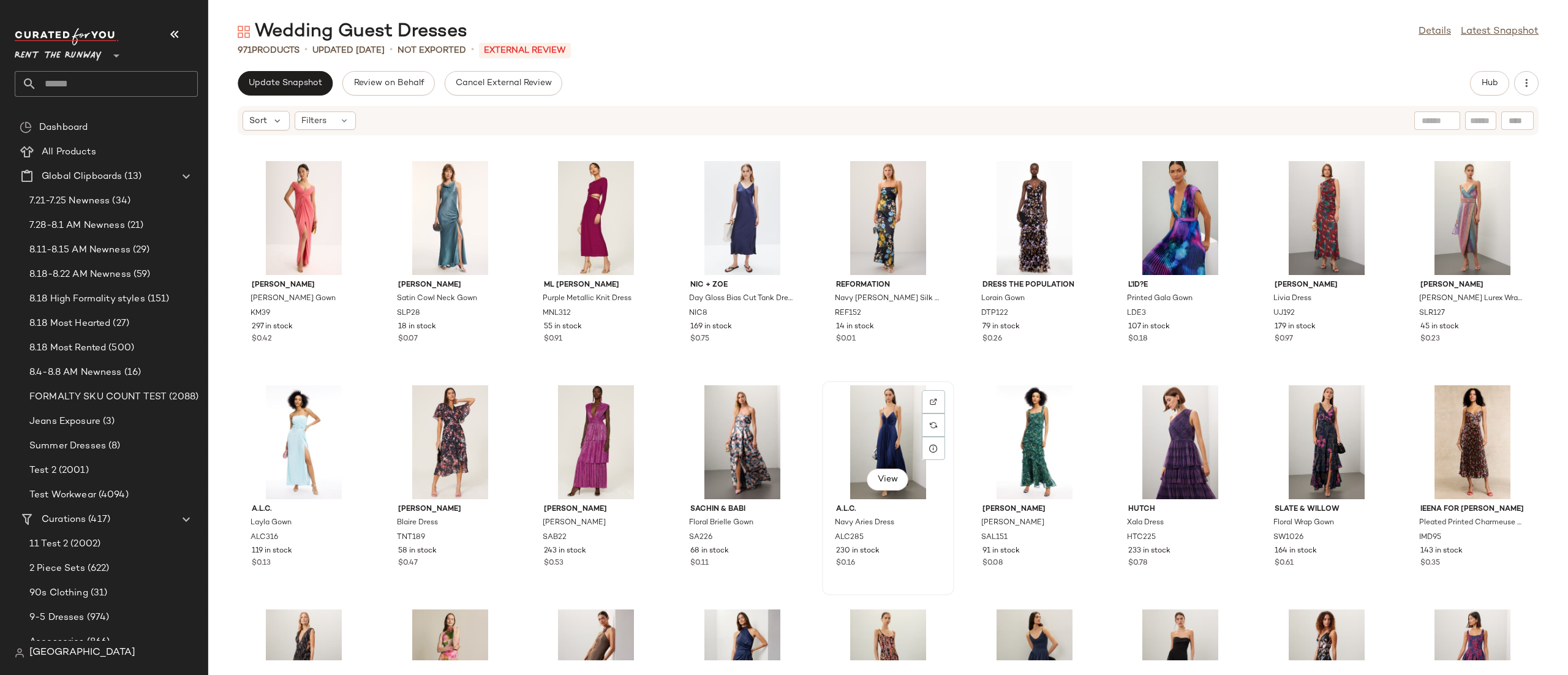
click at [876, 416] on div "View" at bounding box center [888, 442] width 124 height 114
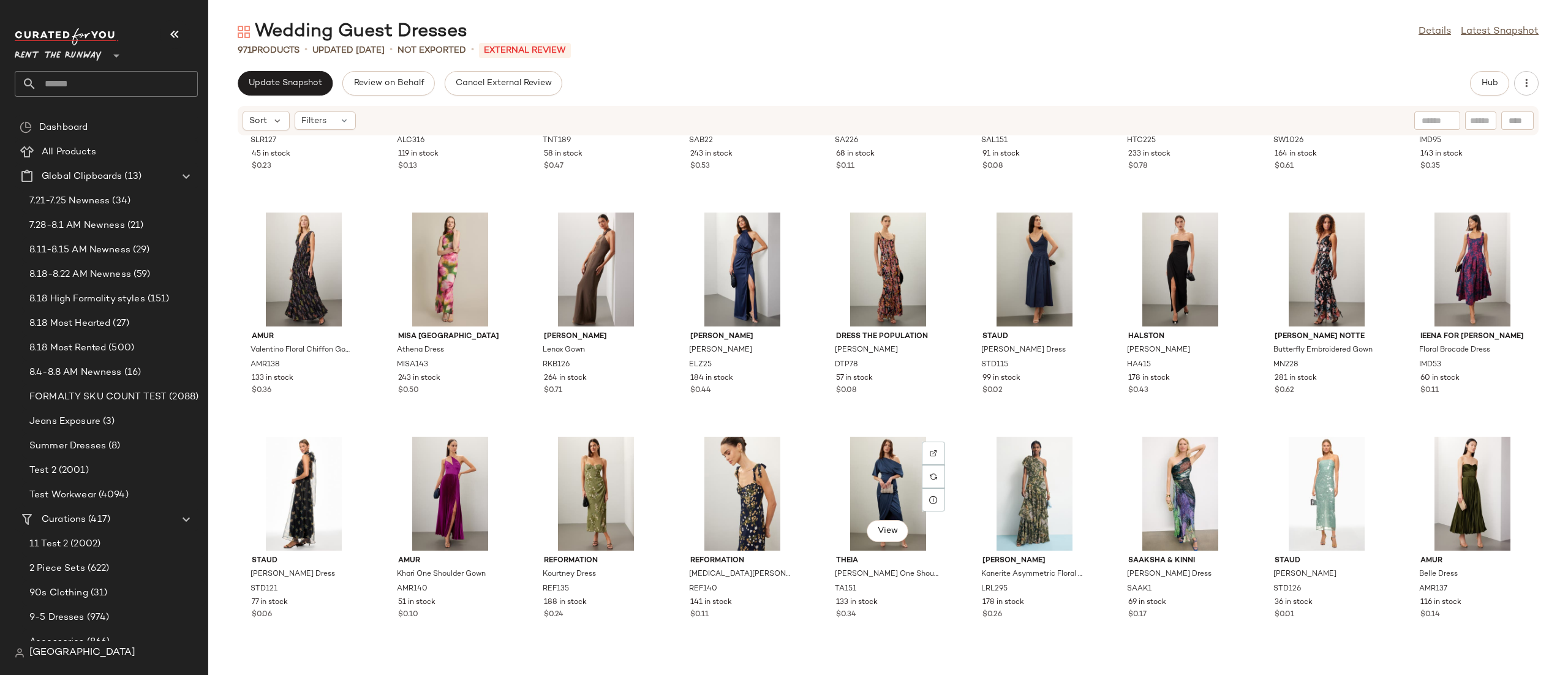
scroll to position [2075, 0]
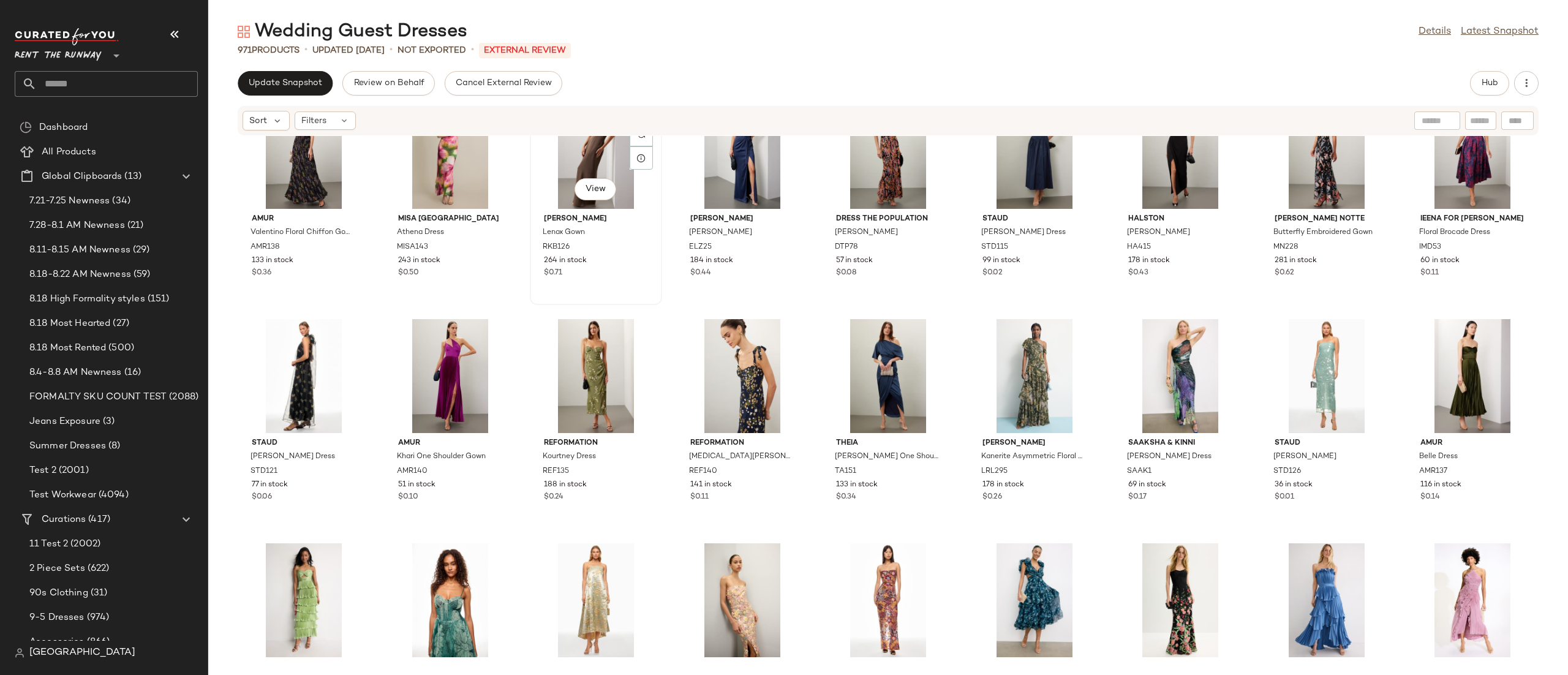
click at [580, 169] on div "View" at bounding box center [596, 152] width 124 height 114
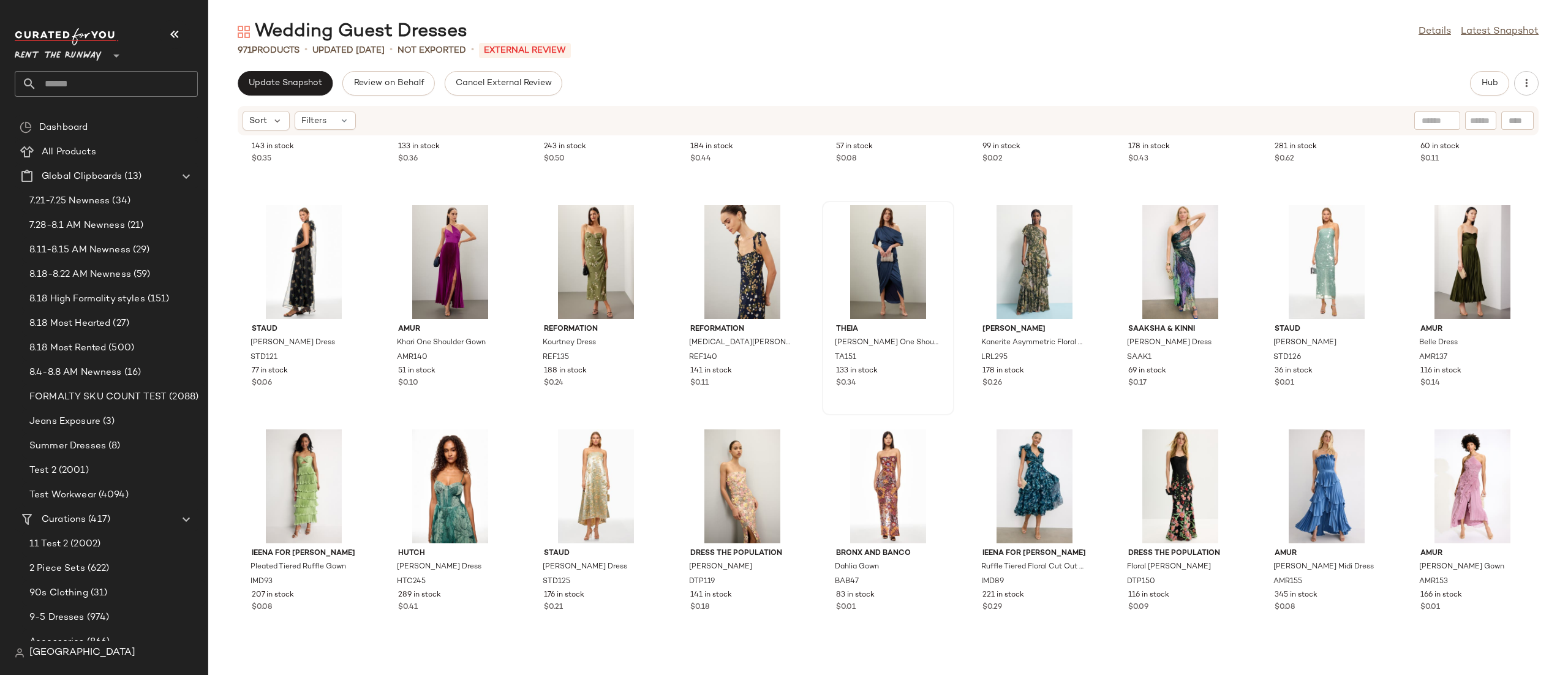
scroll to position [2192, 0]
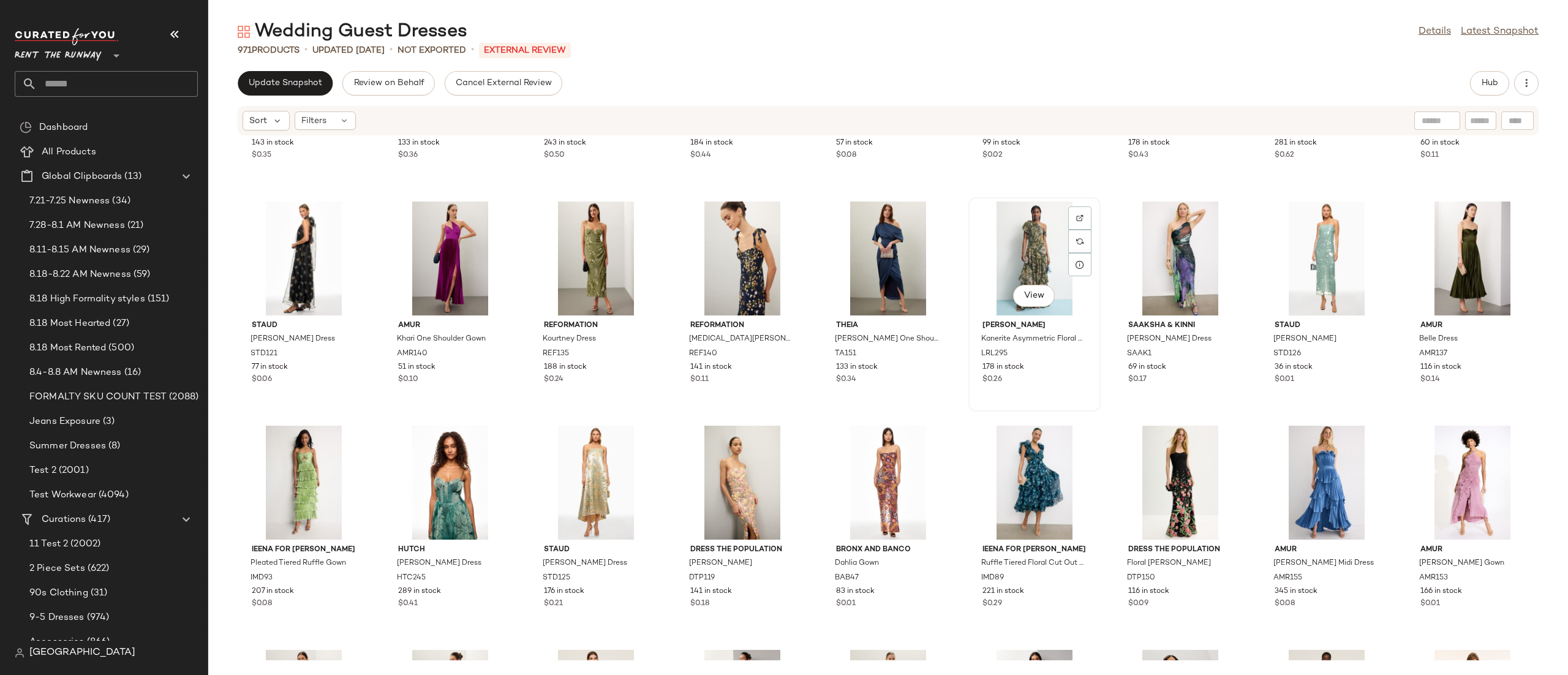
click at [1038, 269] on div "View" at bounding box center [1034, 259] width 124 height 114
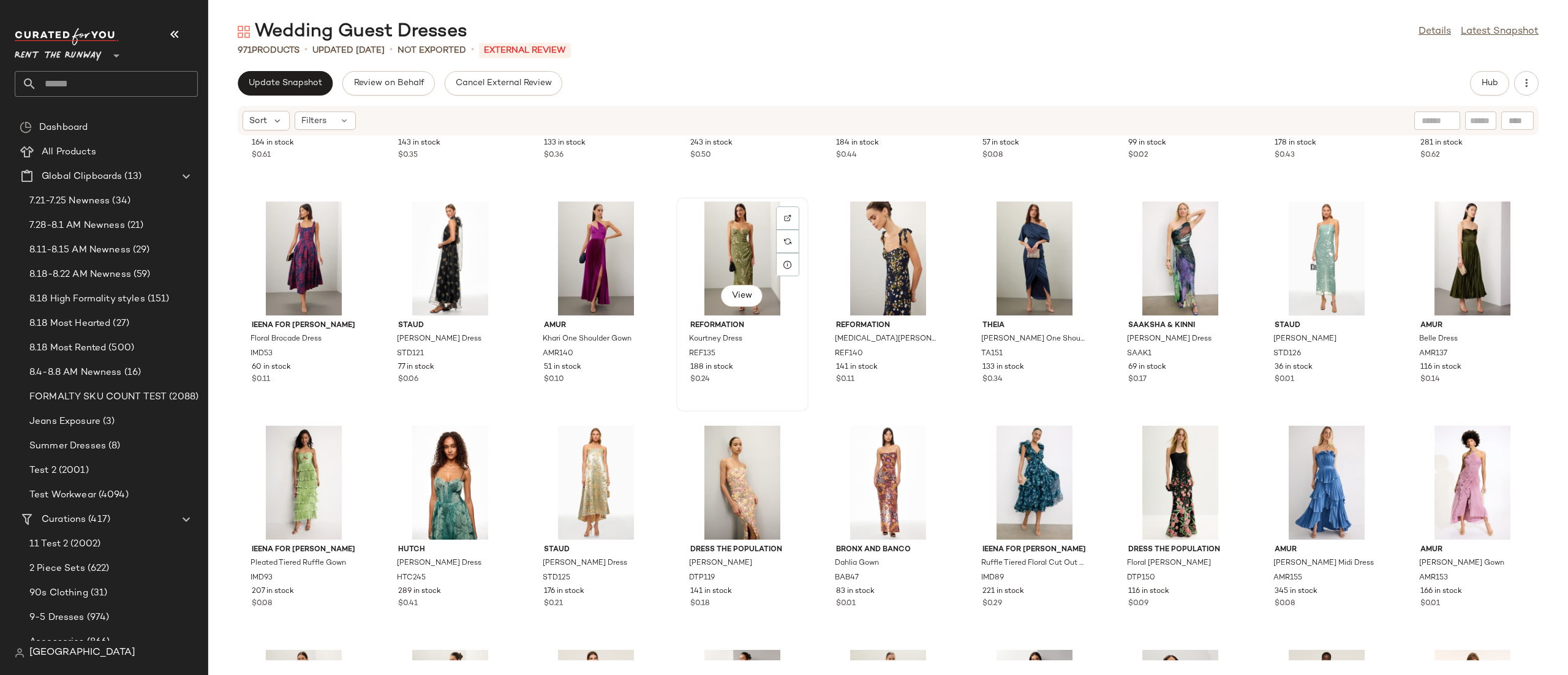
click at [687, 264] on div "View" at bounding box center [742, 259] width 124 height 114
click at [1276, 487] on div "View" at bounding box center [1326, 483] width 124 height 114
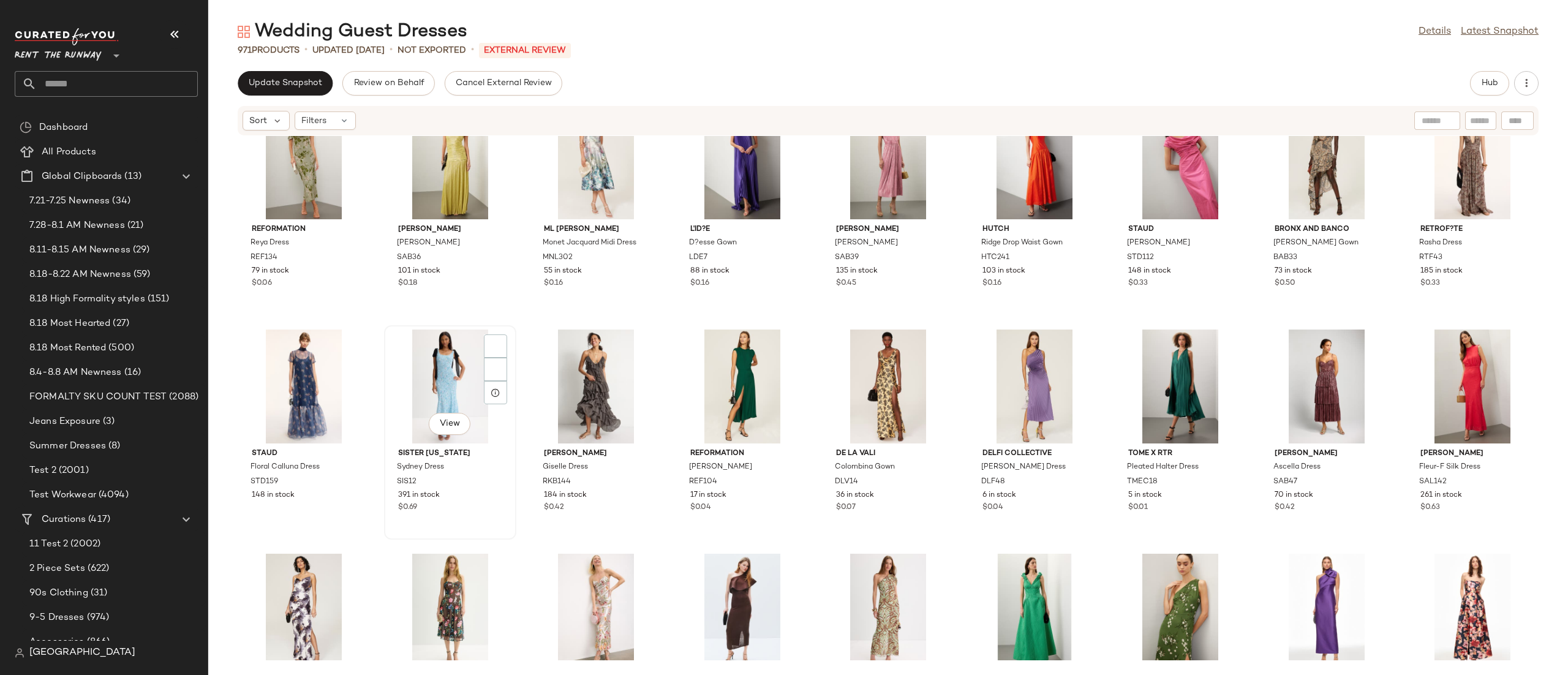
scroll to position [2744, 0]
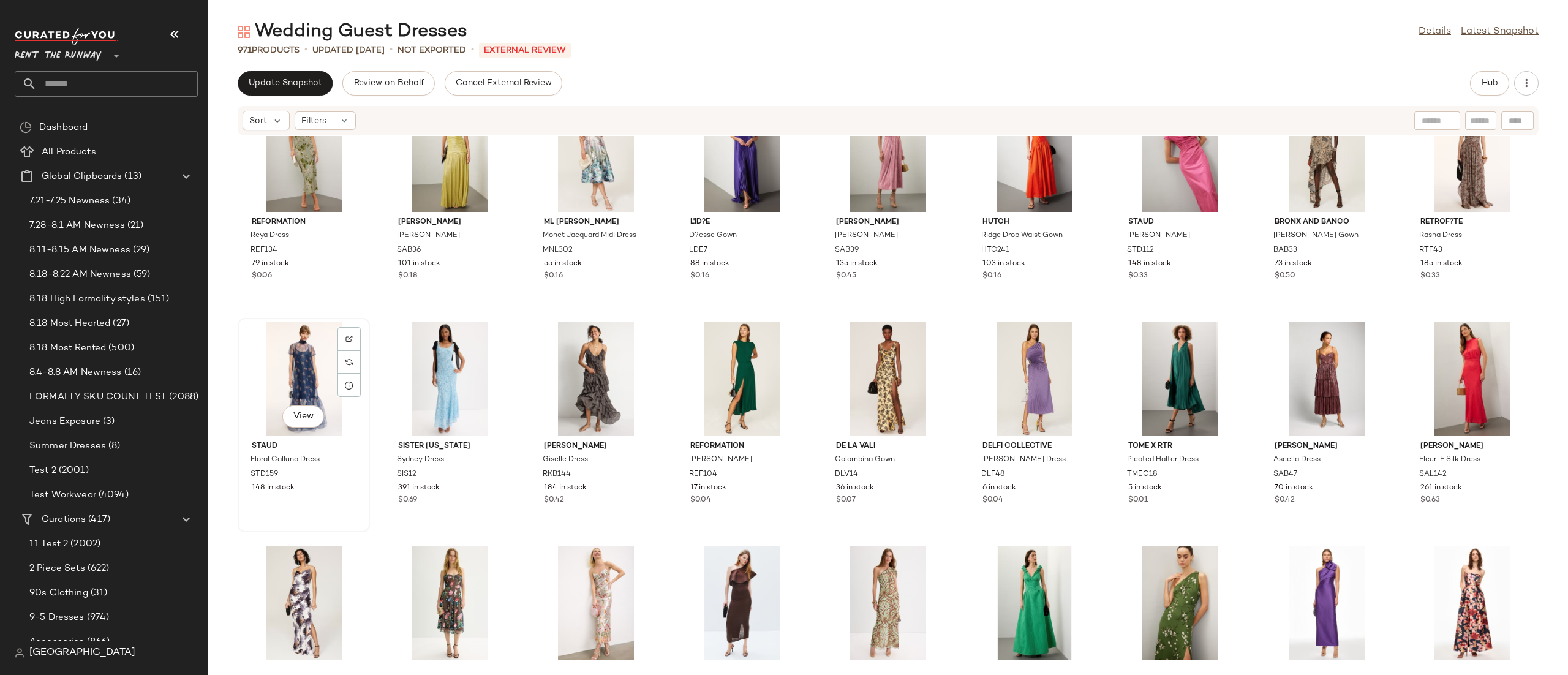
click at [255, 373] on div "View" at bounding box center [304, 379] width 124 height 114
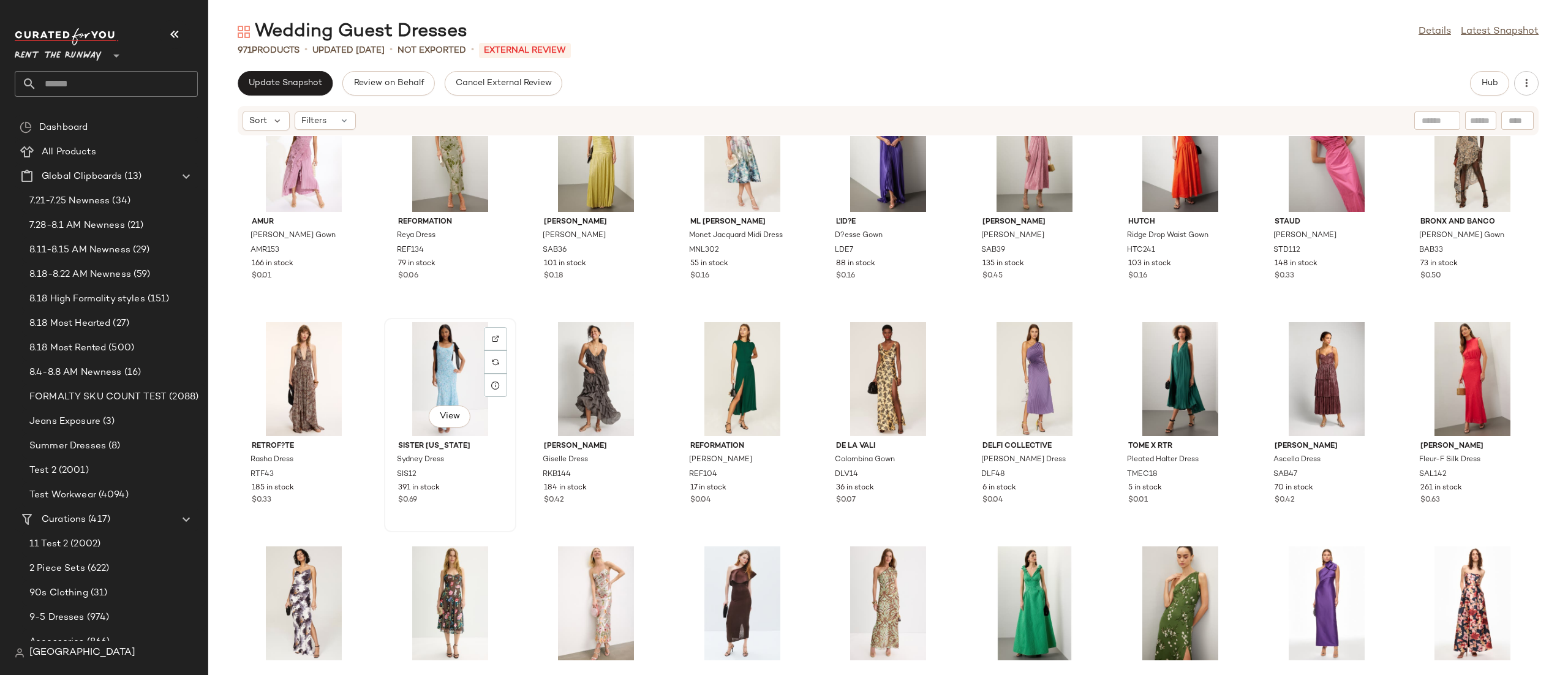
click at [435, 364] on div "View" at bounding box center [450, 379] width 124 height 114
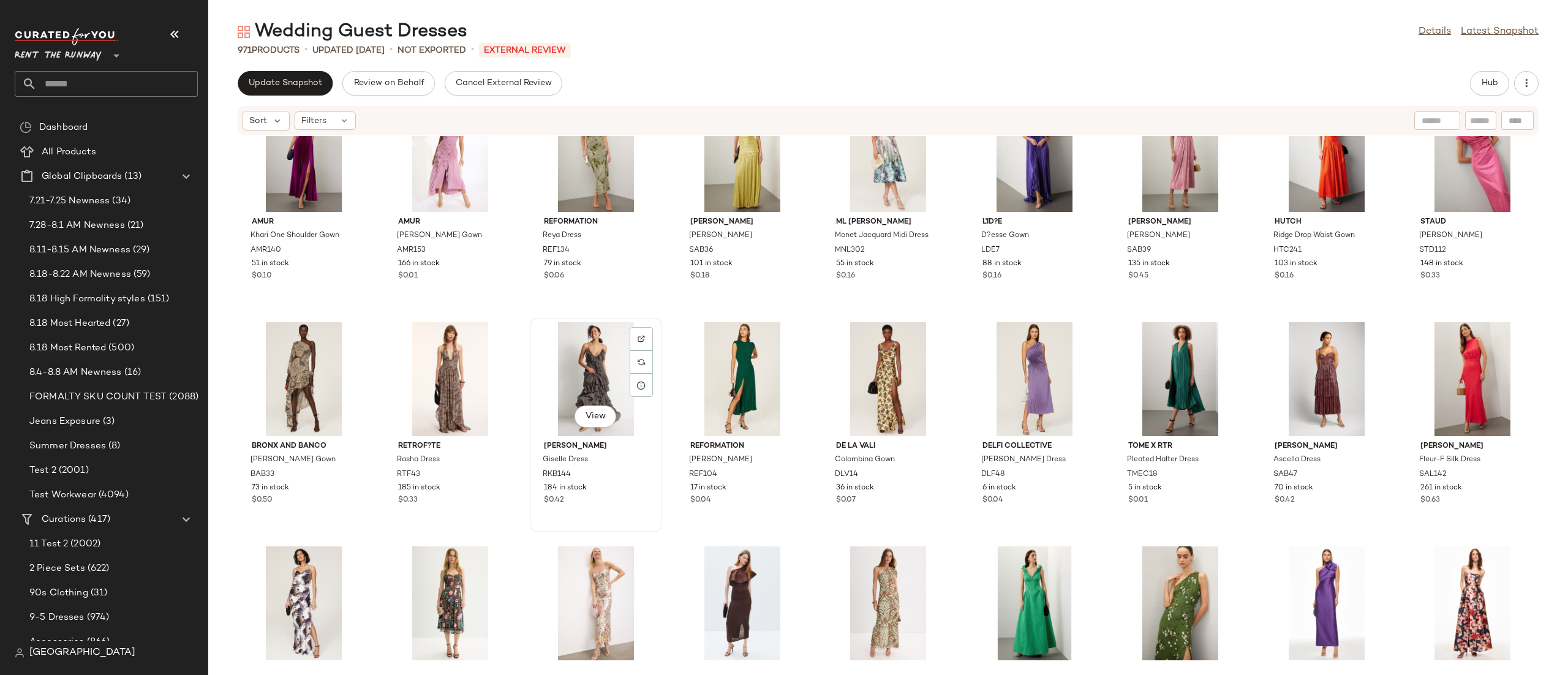
click at [559, 369] on div "View" at bounding box center [596, 379] width 124 height 114
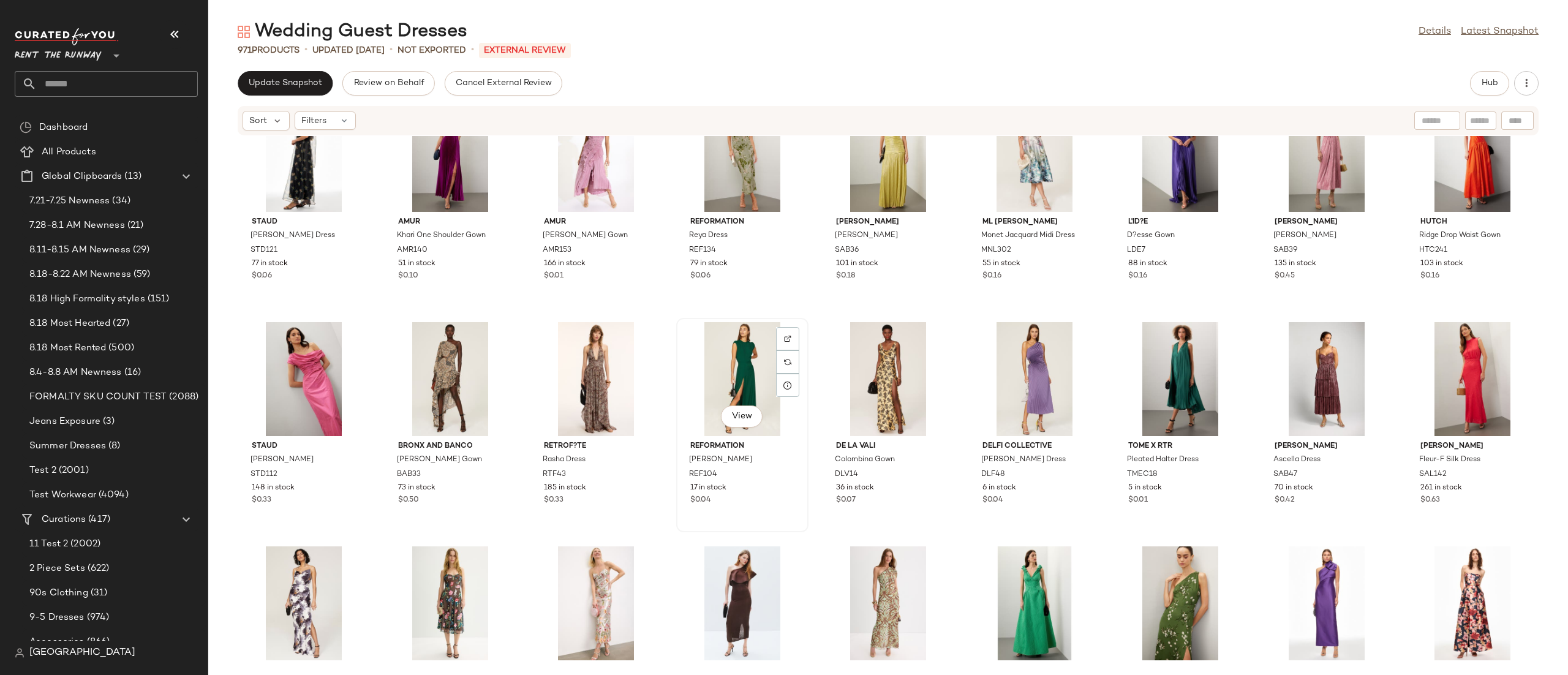
click at [752, 391] on div "View" at bounding box center [742, 379] width 124 height 114
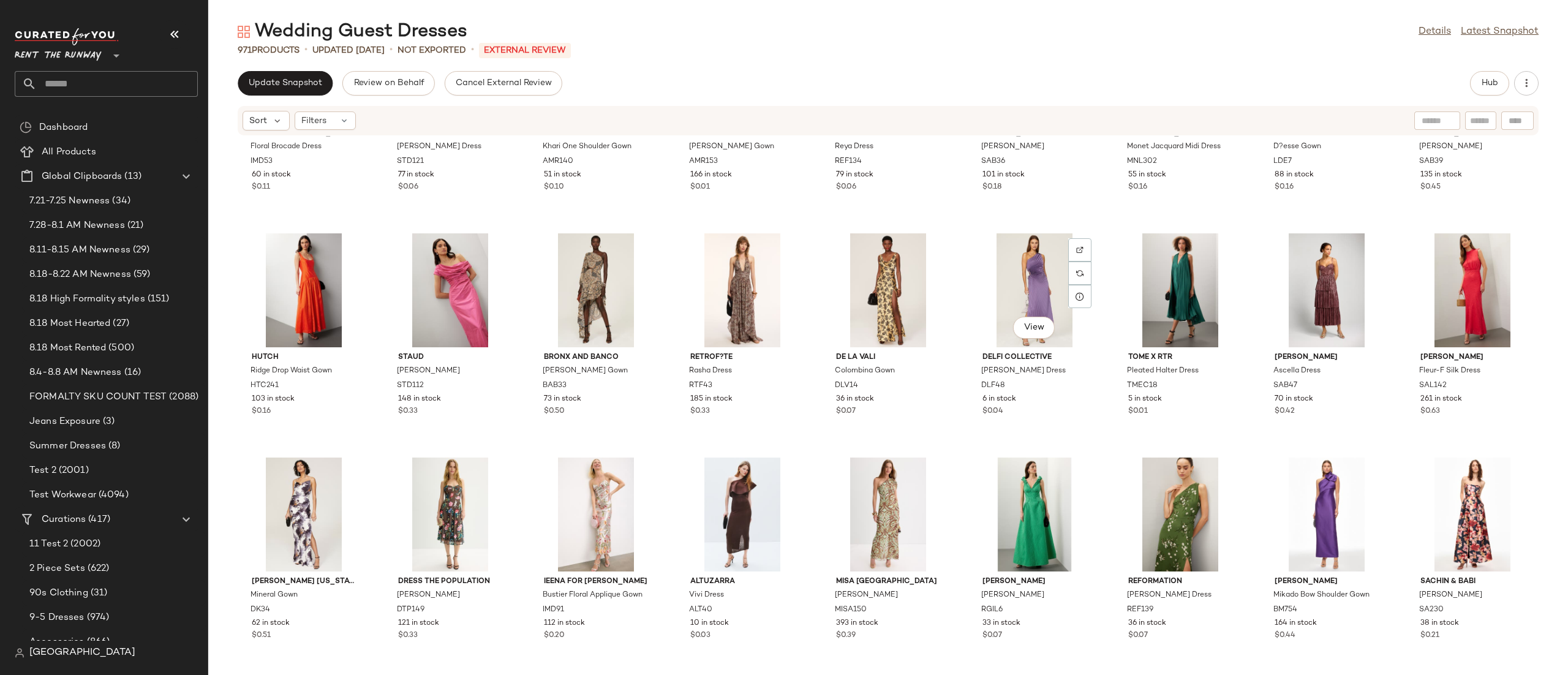
scroll to position [2903, 0]
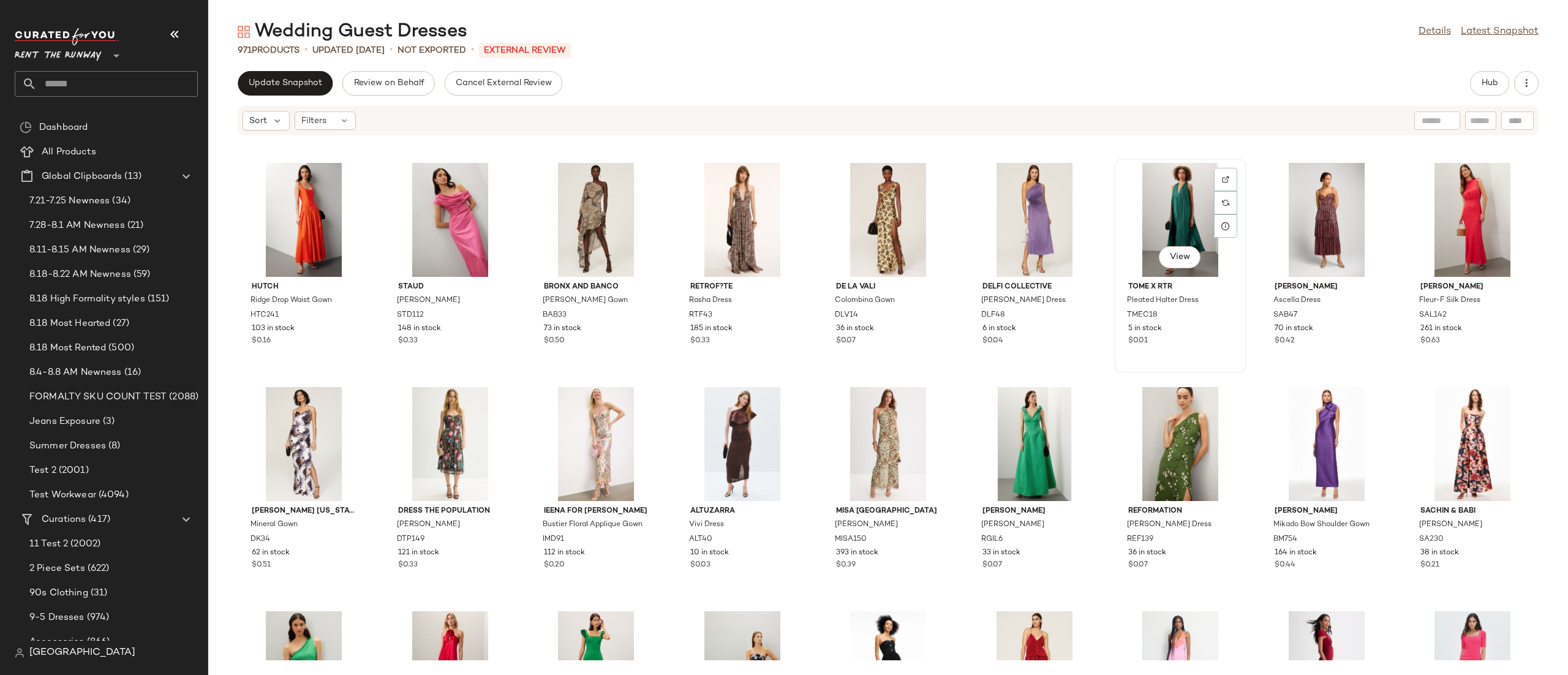
click at [1162, 207] on div "View" at bounding box center [1180, 220] width 124 height 114
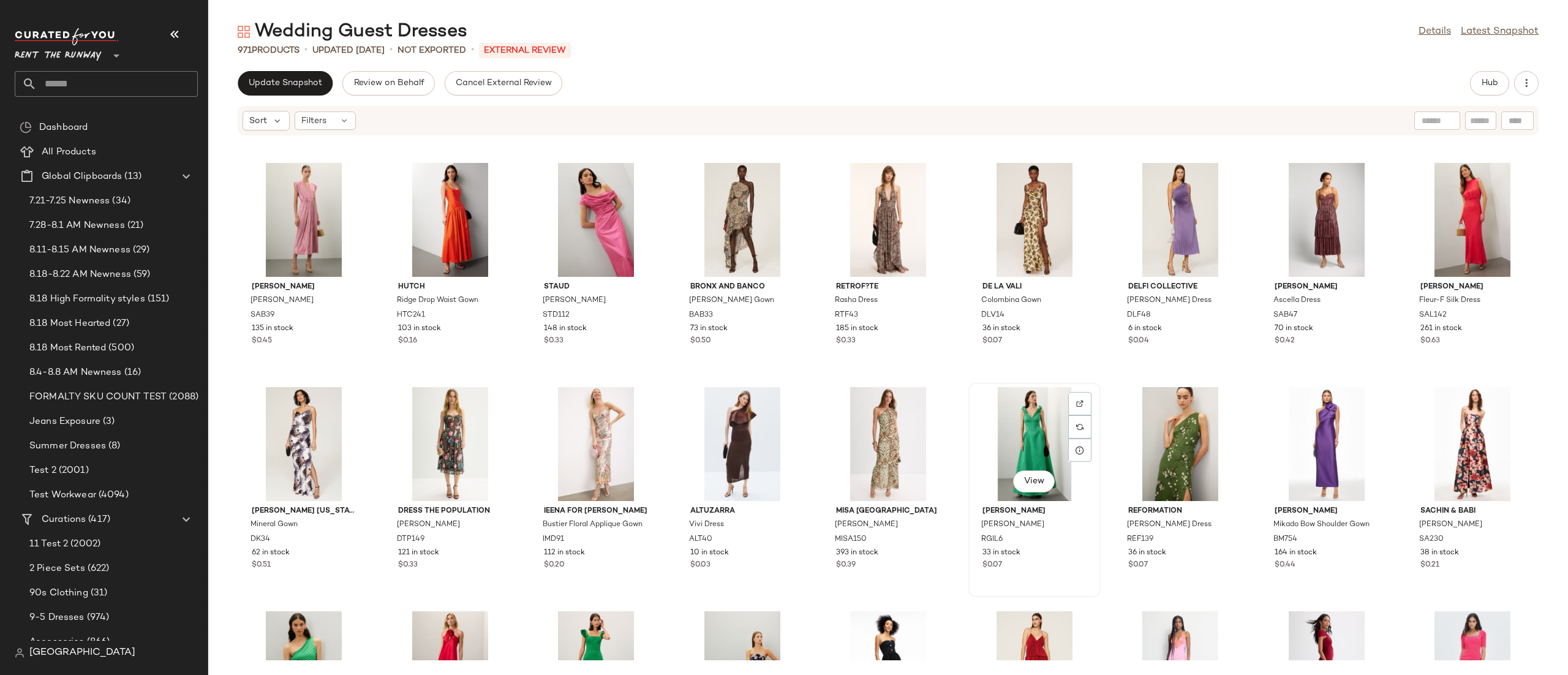
click at [1012, 444] on div "View" at bounding box center [1034, 444] width 124 height 114
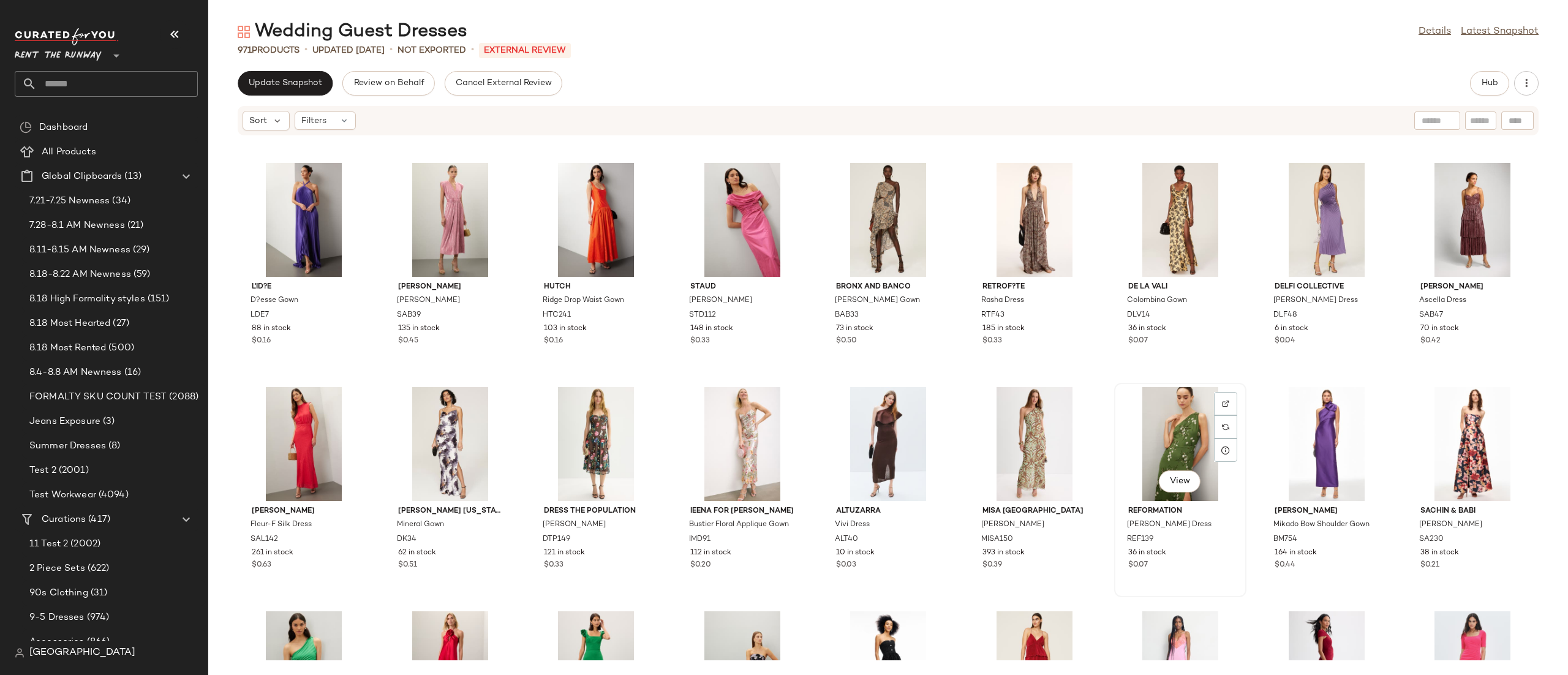
click at [1156, 443] on div "View" at bounding box center [1180, 444] width 124 height 114
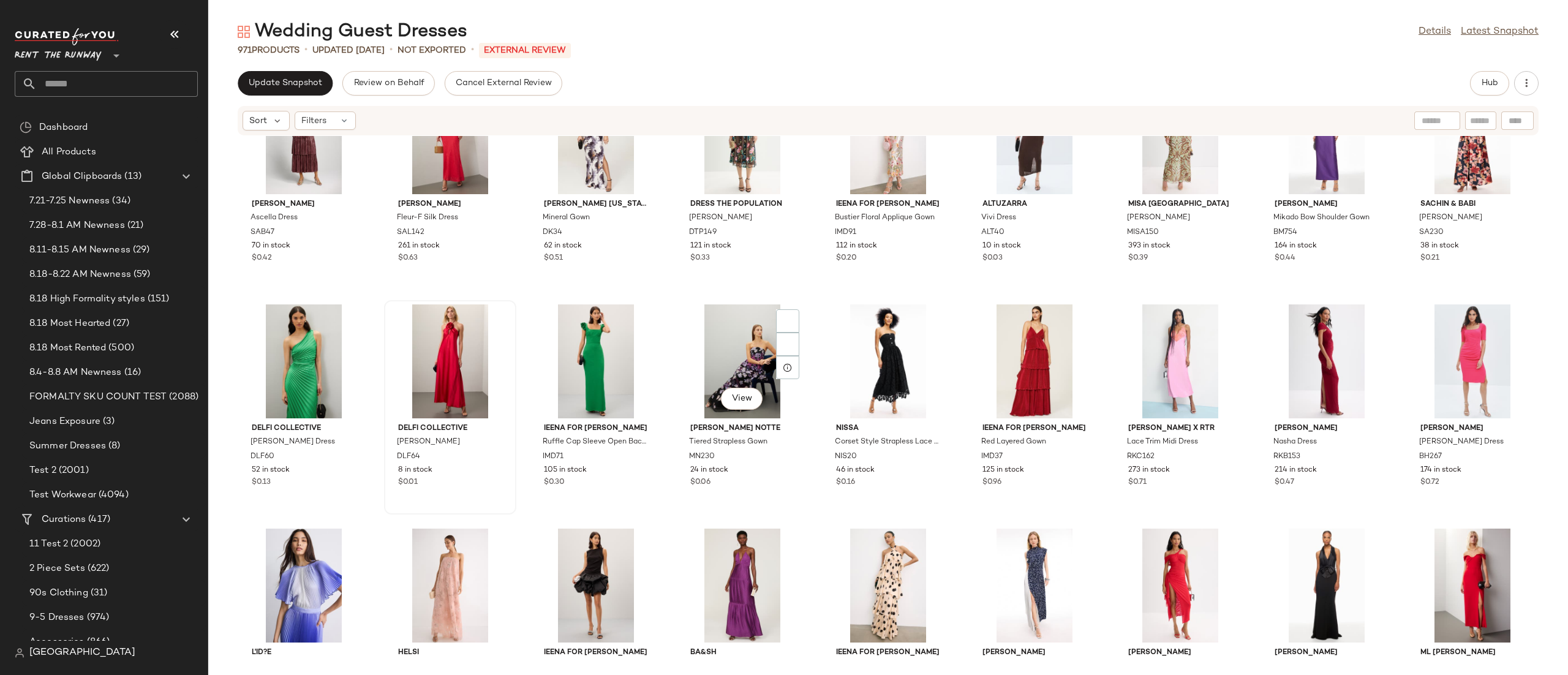
scroll to position [3211, 0]
click at [312, 342] on div "View" at bounding box center [304, 360] width 124 height 114
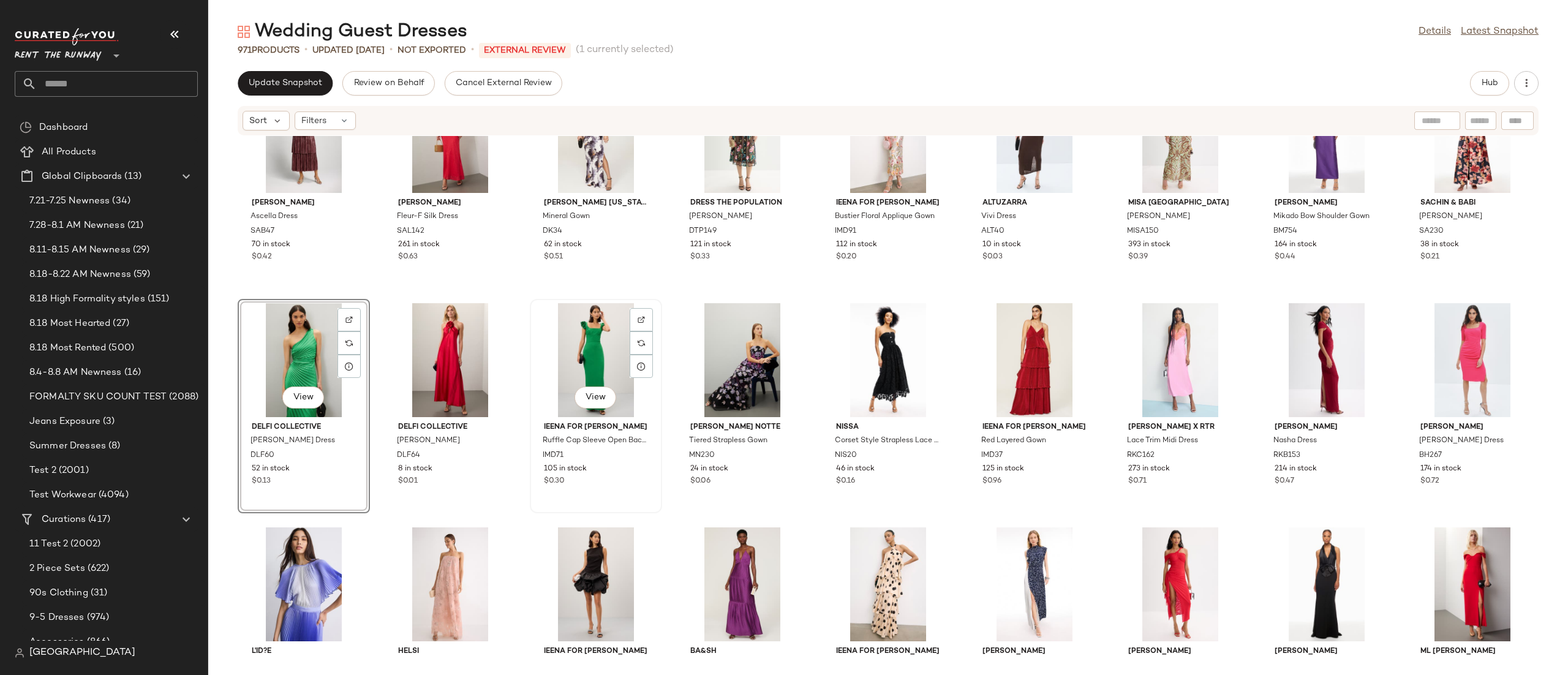
click at [577, 343] on div "View" at bounding box center [596, 360] width 124 height 114
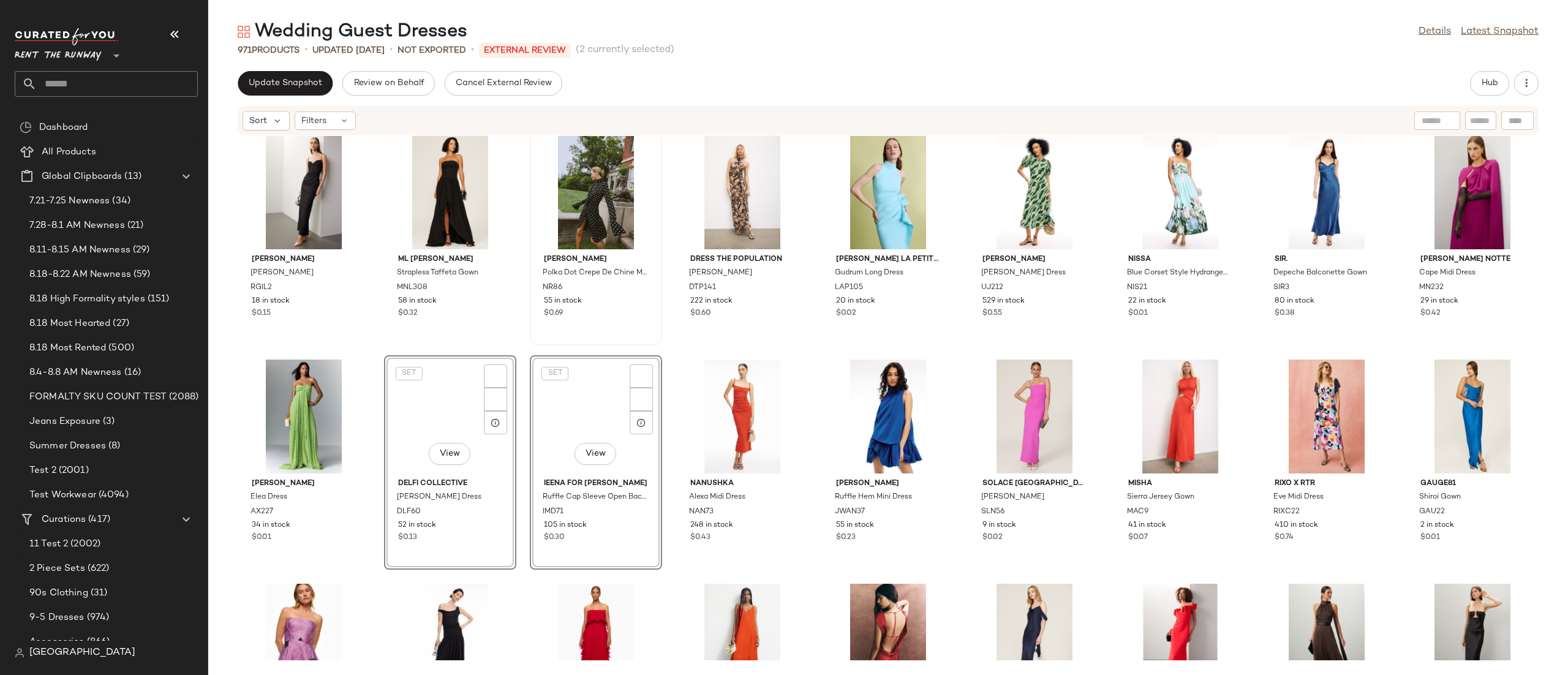
scroll to position [4723, 0]
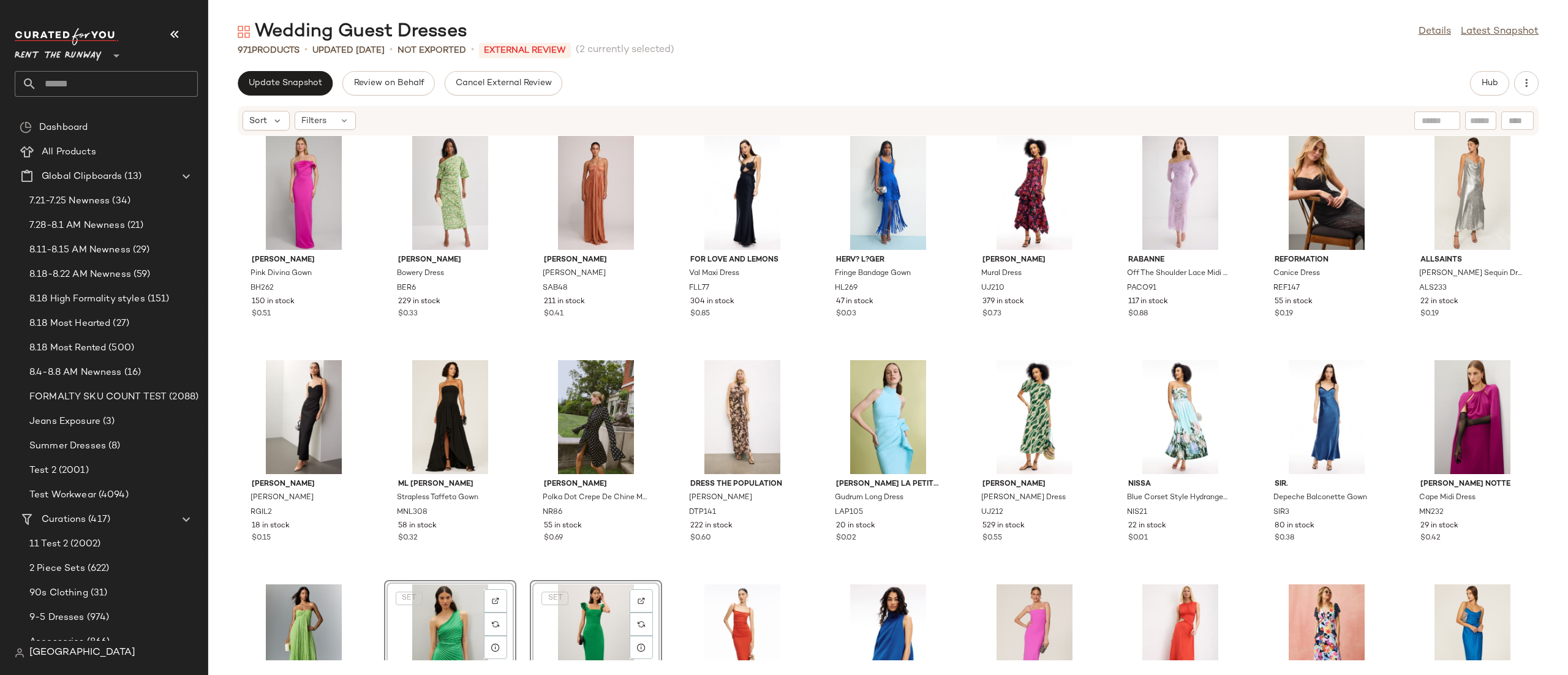
click at [653, 347] on div "Black Halo Pink Divina Gown BH262 150 in stock $0.51 Bernadette Bowery Dress BE…" at bounding box center [888, 398] width 1360 height 524
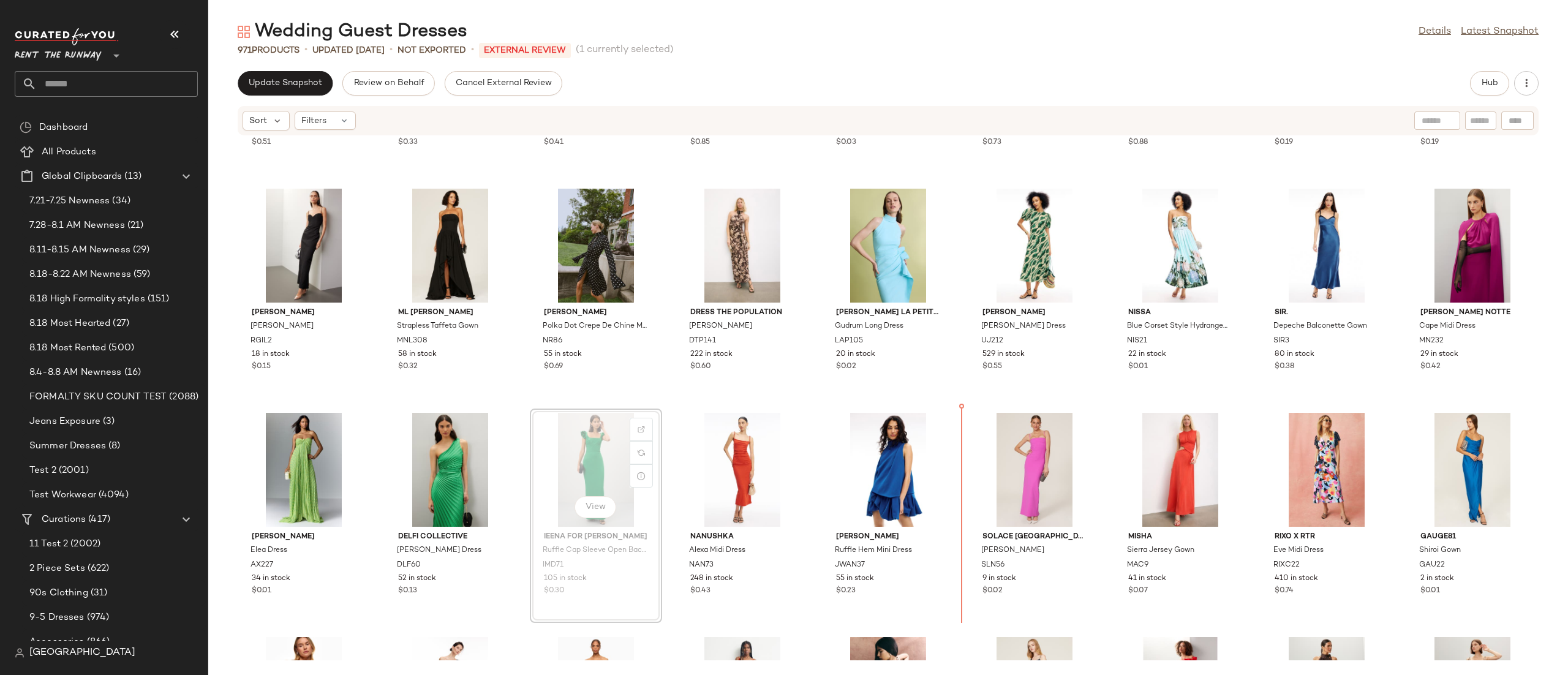
scroll to position [4904, 0]
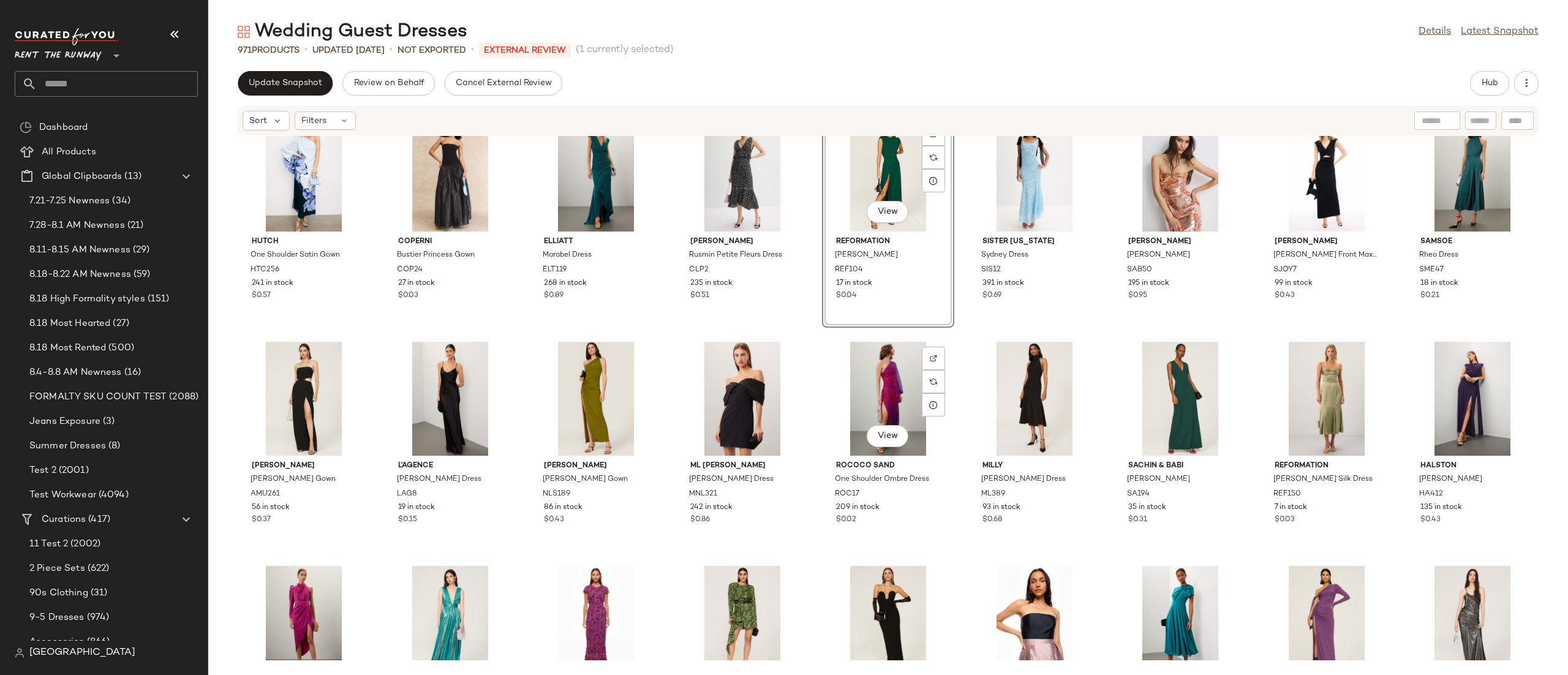
scroll to position [149, 0]
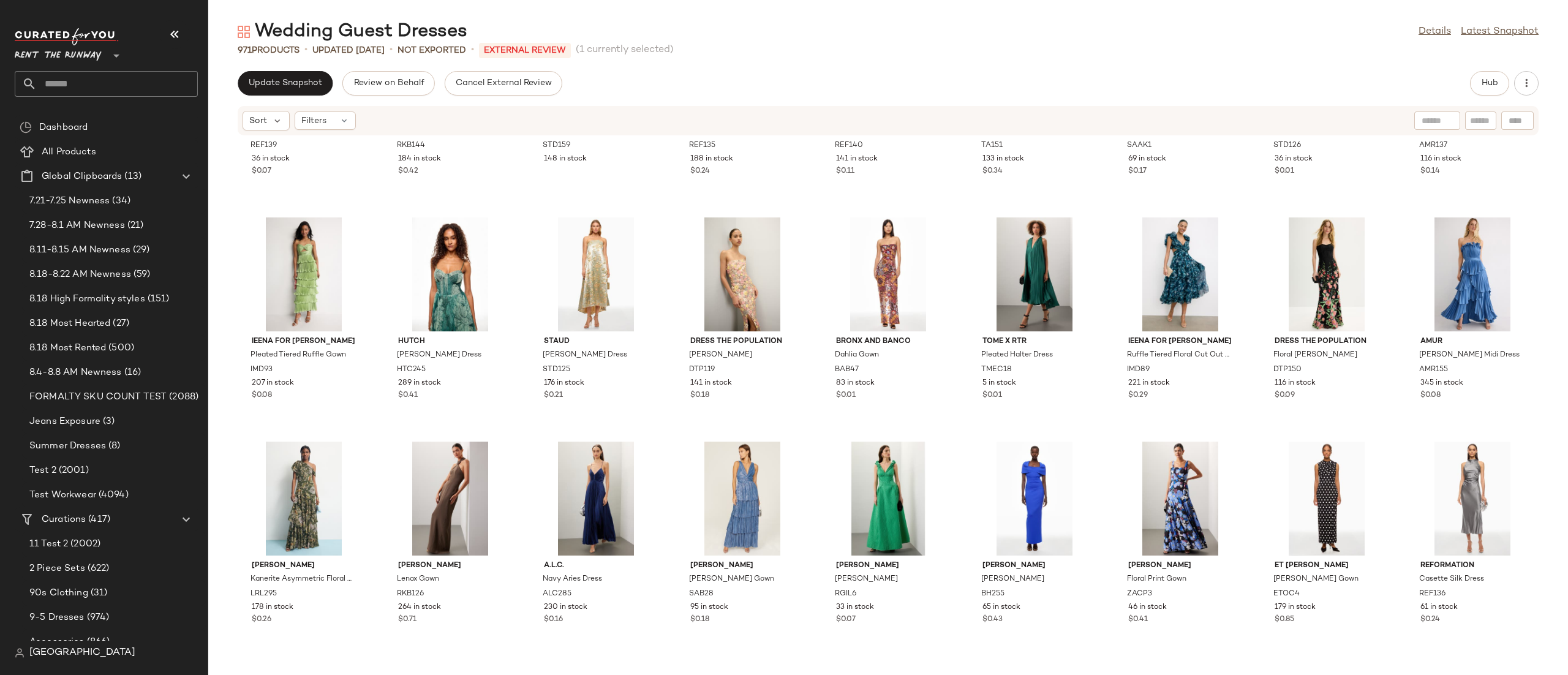
click at [960, 409] on div "Reformation Evelyn Floral Dress REF139 36 in stock $0.07 Ronny Kobo Giselle Dre…" at bounding box center [888, 398] width 1360 height 524
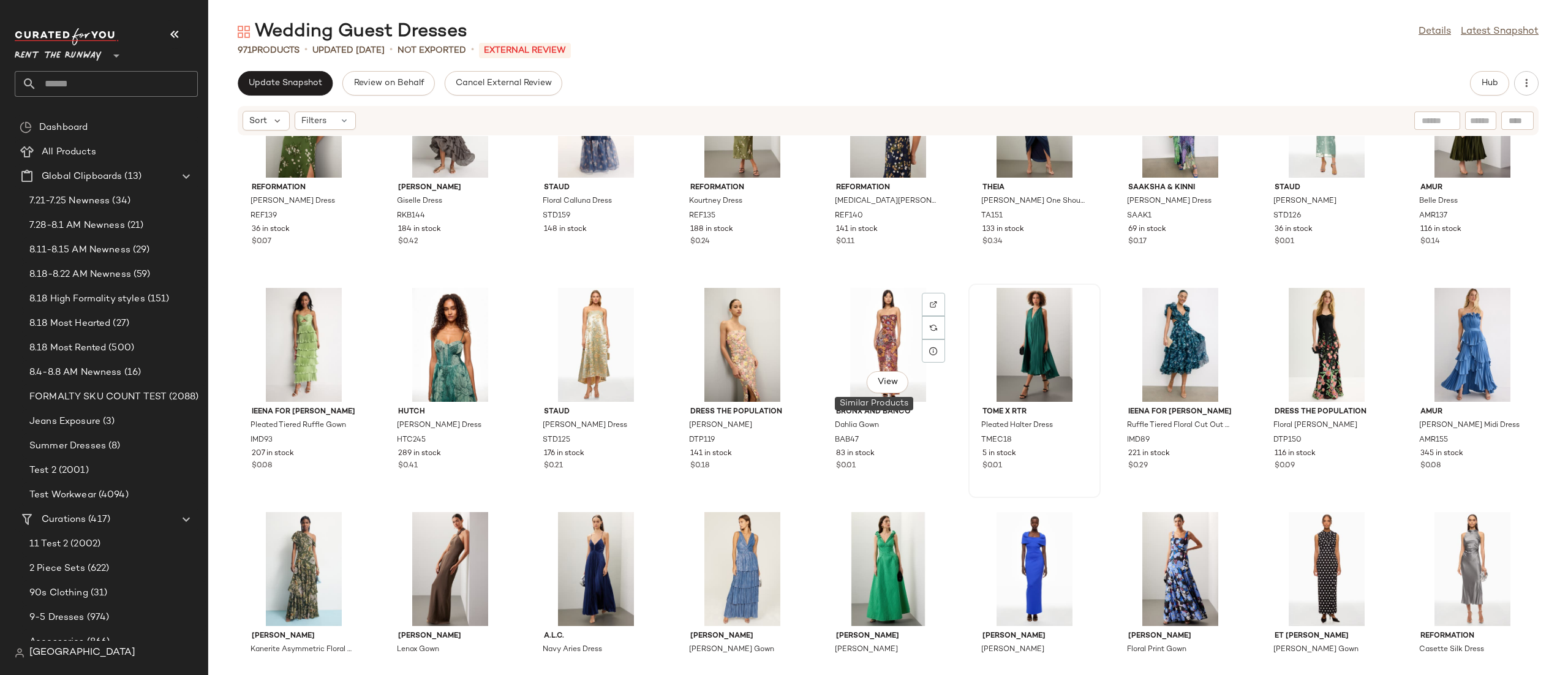
scroll to position [0, 0]
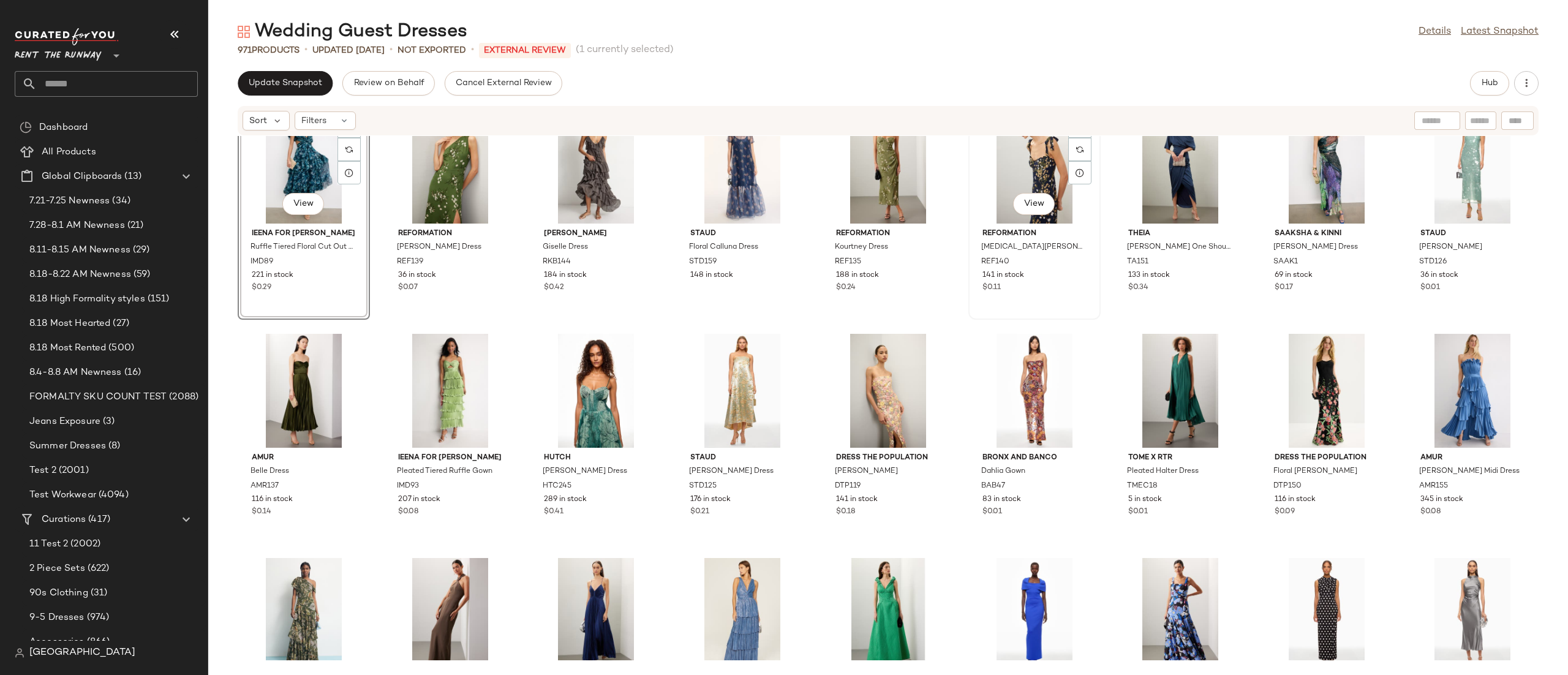
scroll to position [212, 0]
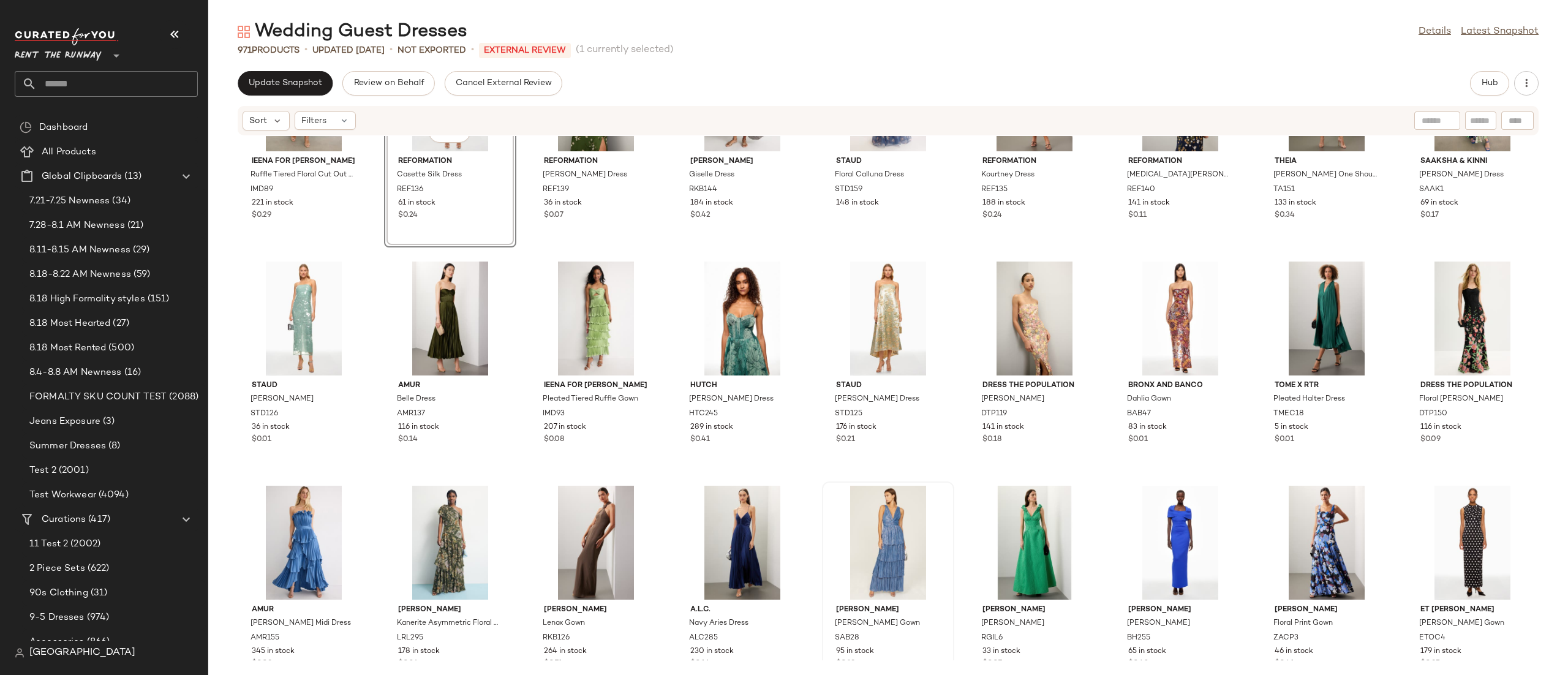
scroll to position [395, 0]
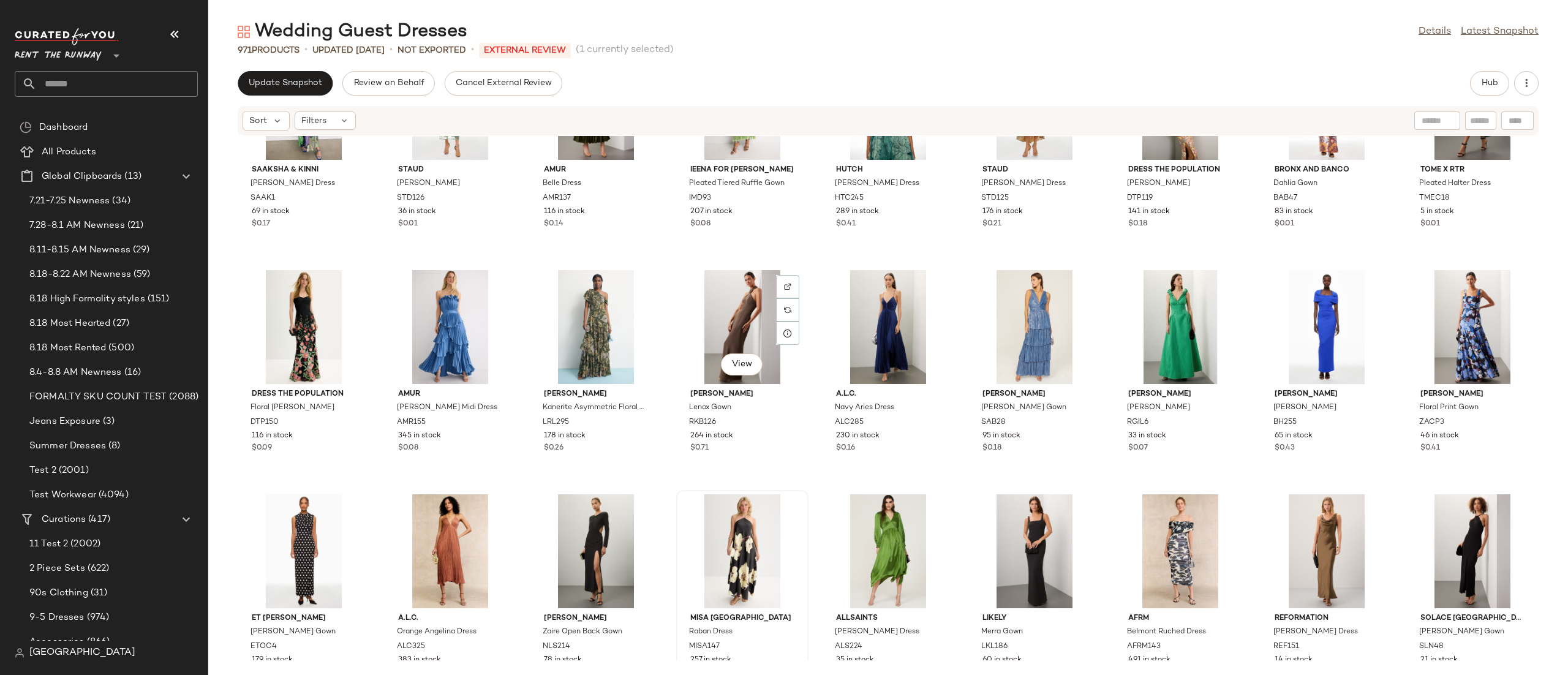
scroll to position [385, 0]
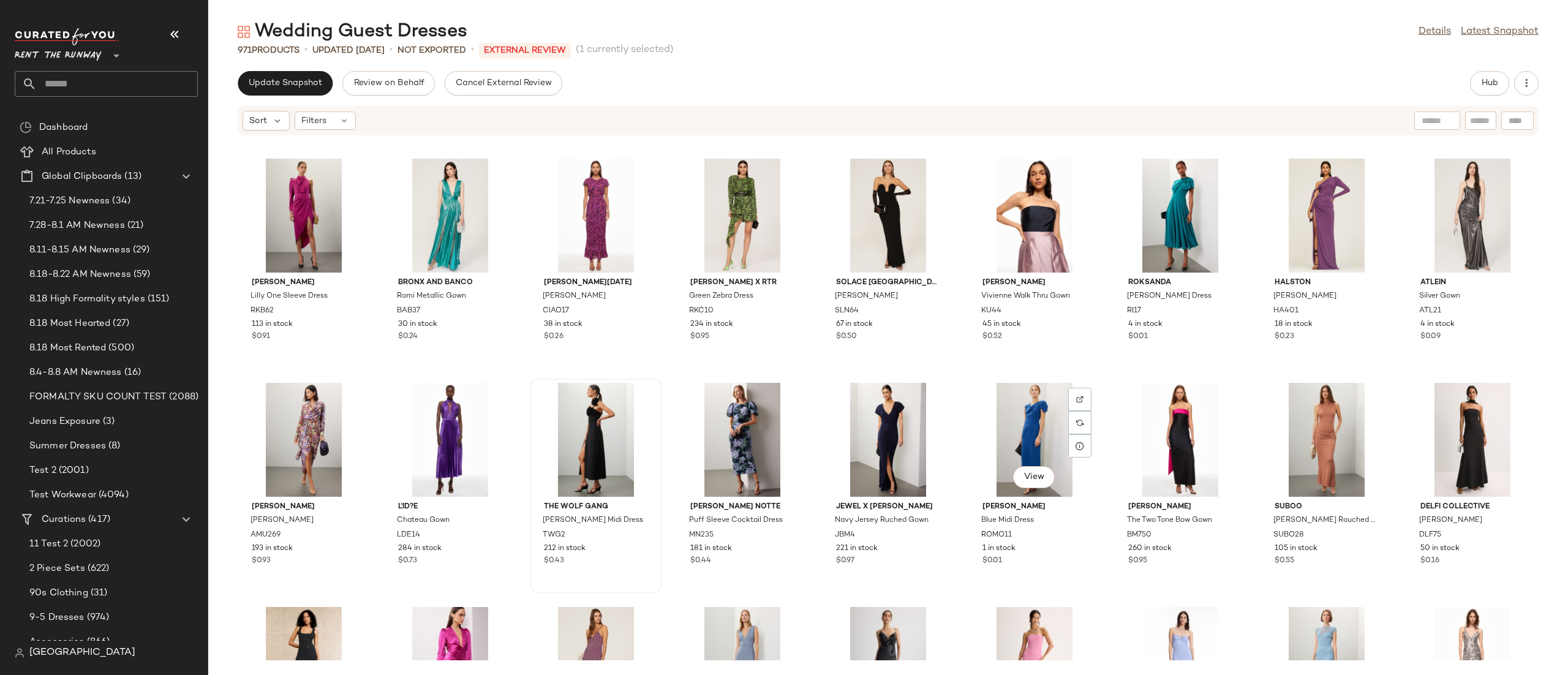
scroll to position [1329, 0]
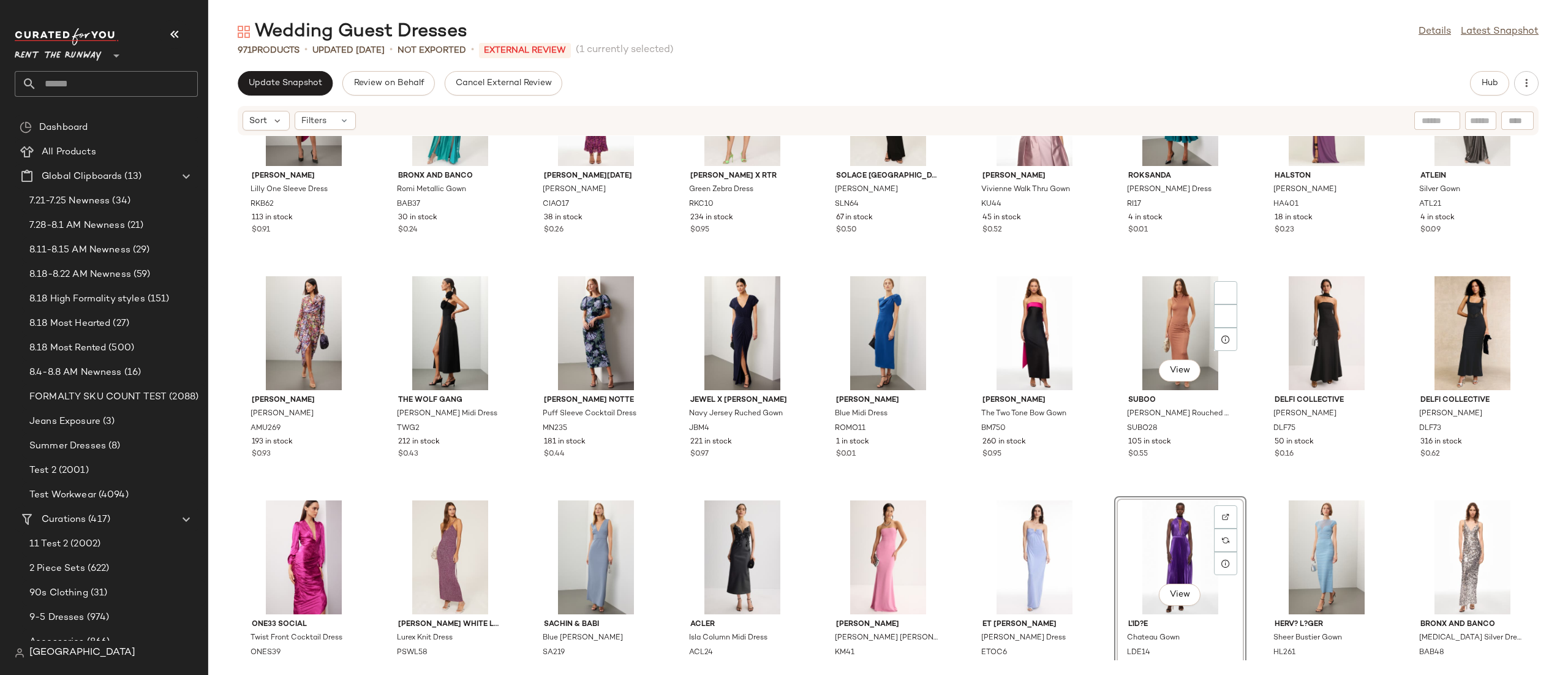
scroll to position [1282, 0]
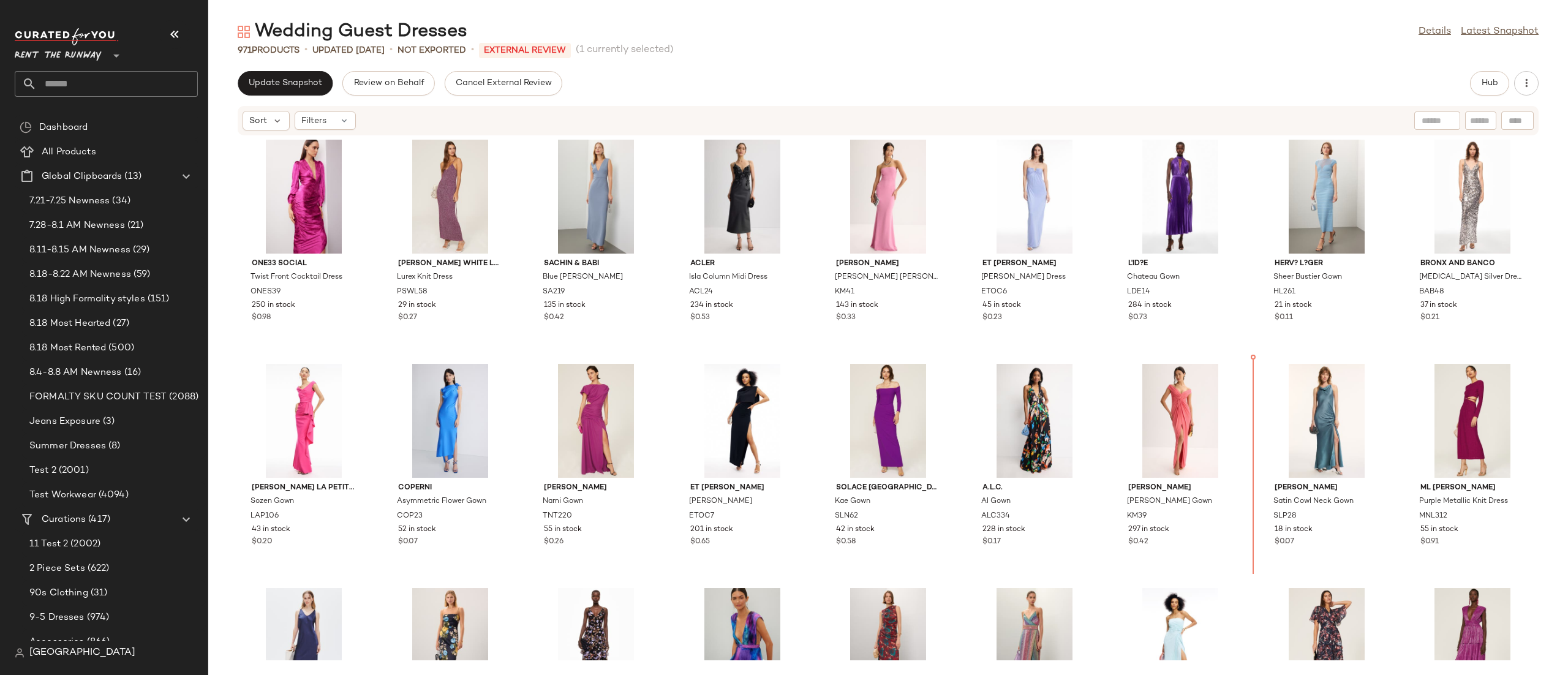
scroll to position [1845, 0]
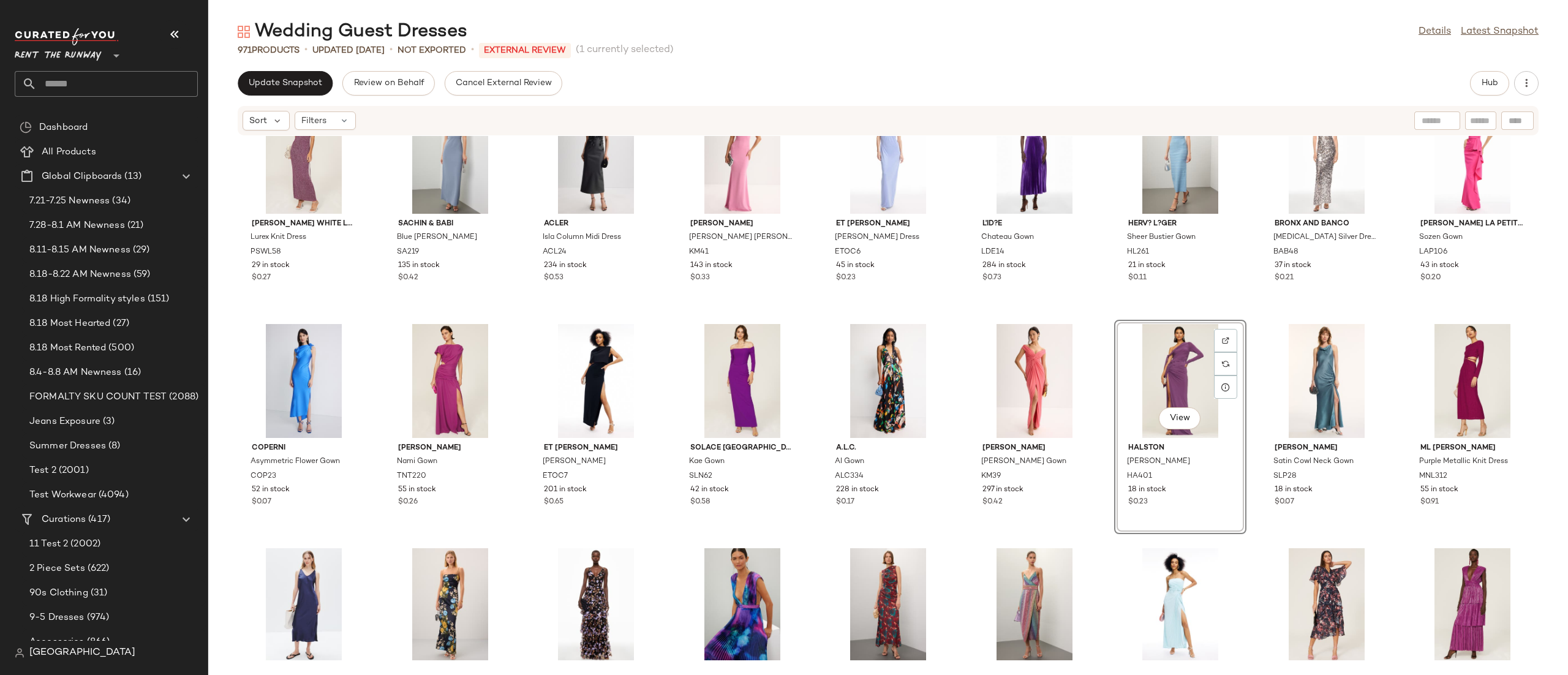
scroll to position [2235, 0]
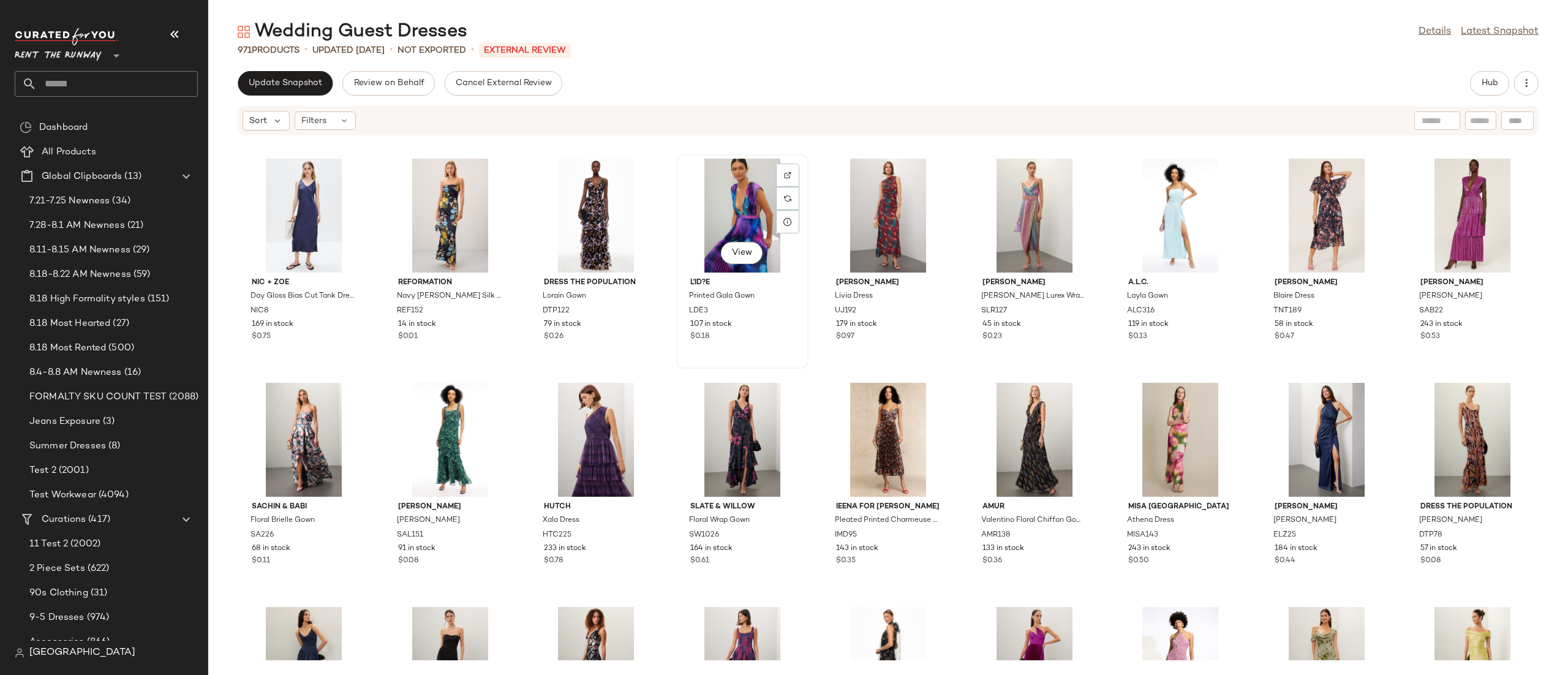
scroll to position [2234, 0]
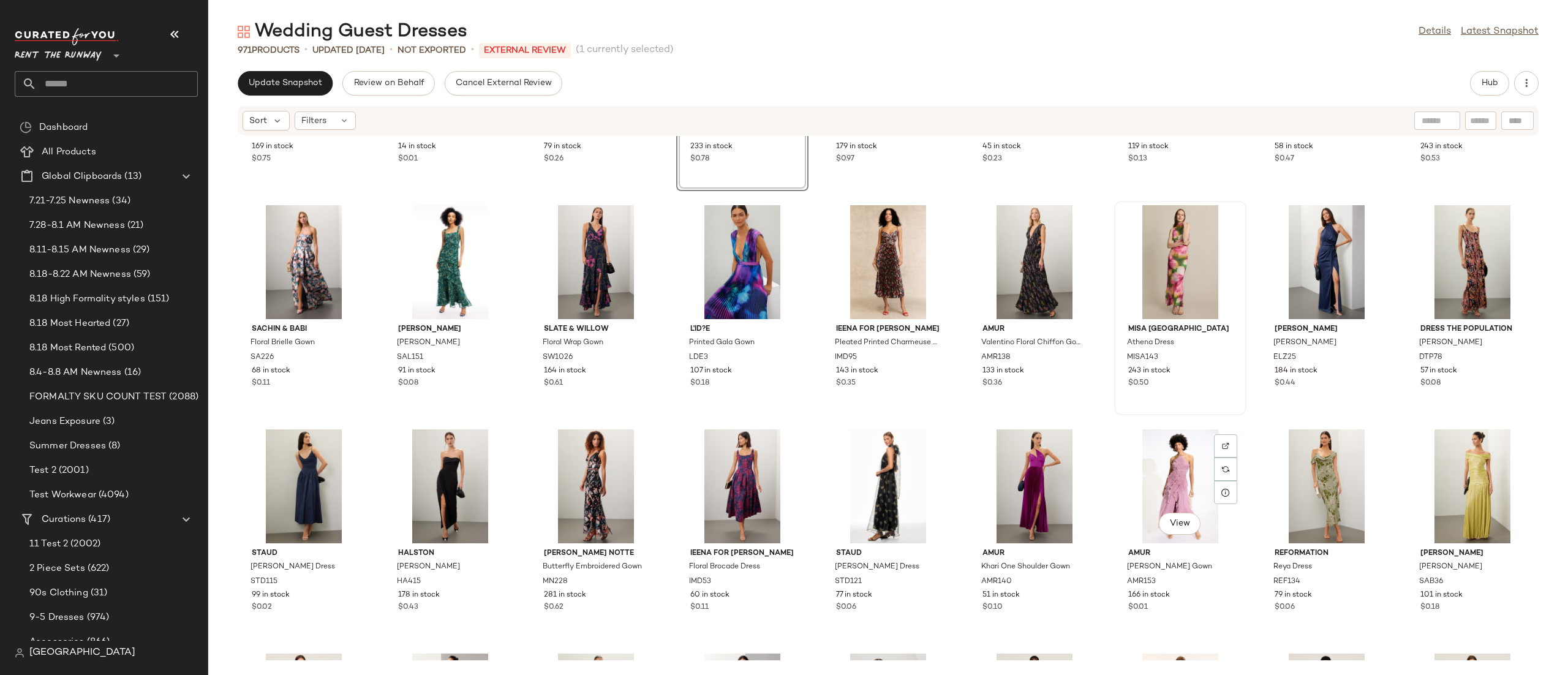
scroll to position [2242, 0]
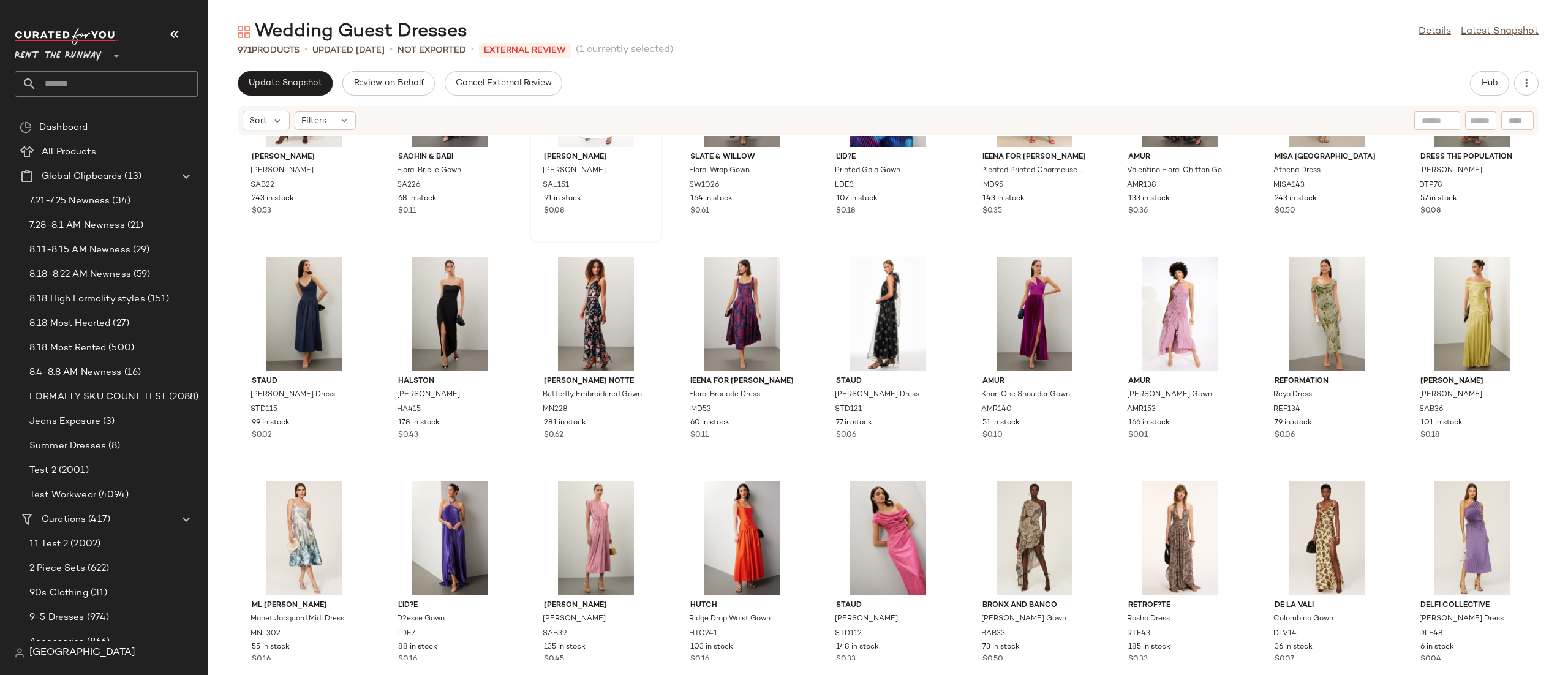
scroll to position [2361, 0]
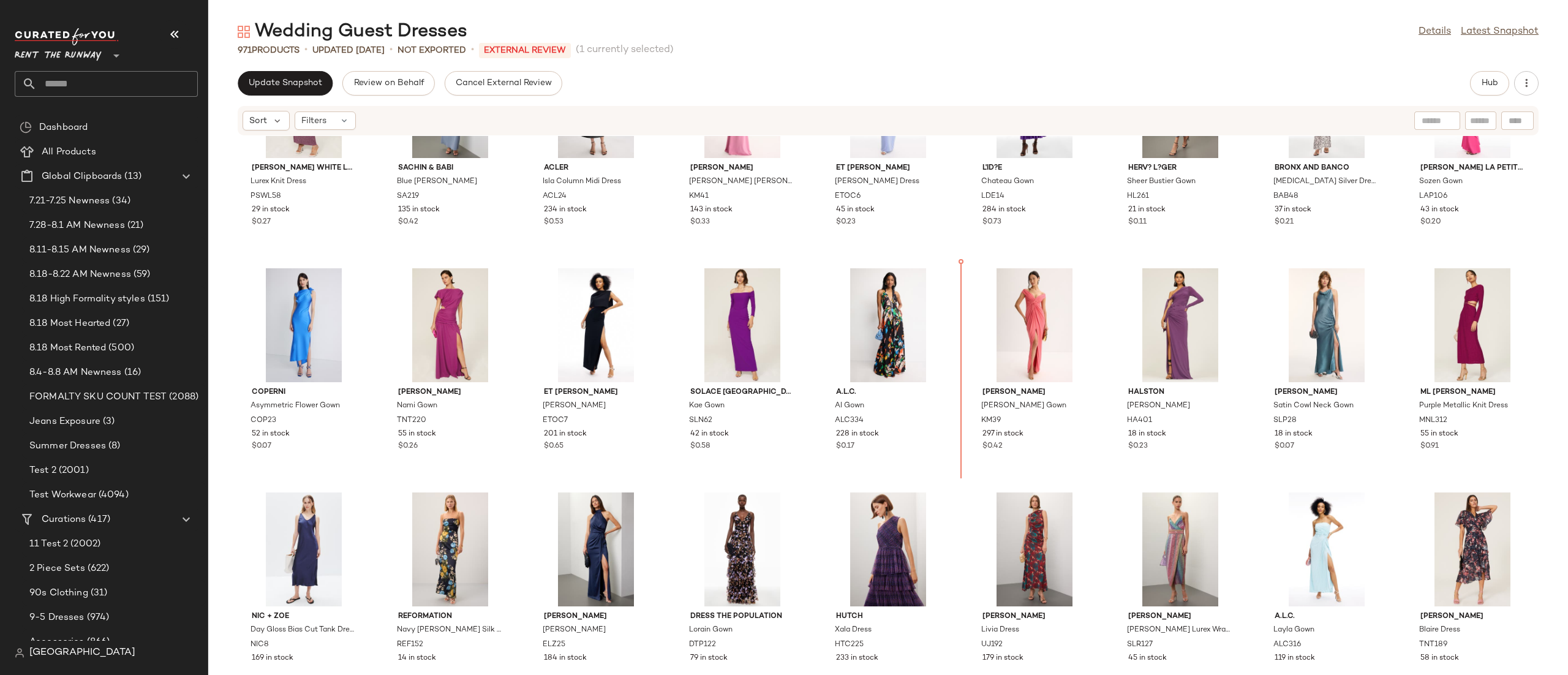
scroll to position [1879, 0]
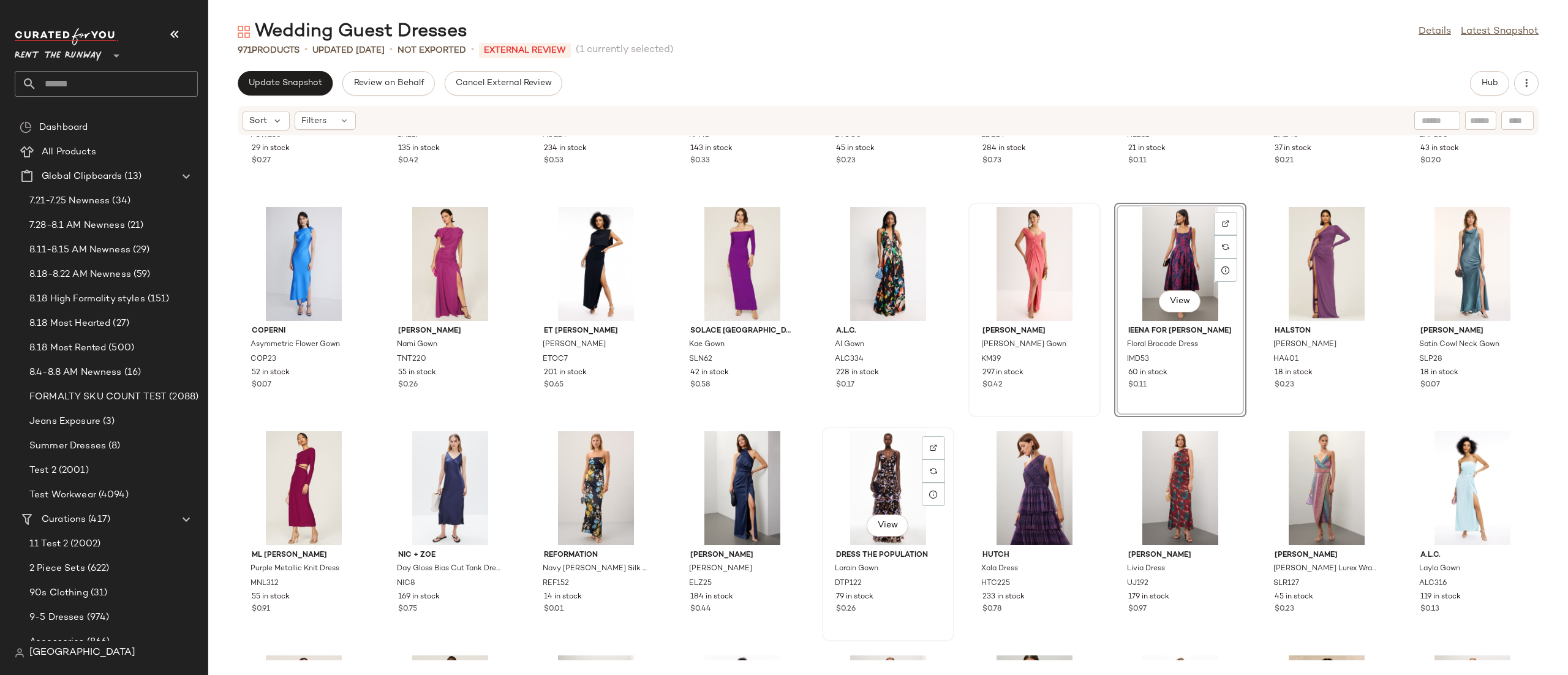
scroll to position [2275, 0]
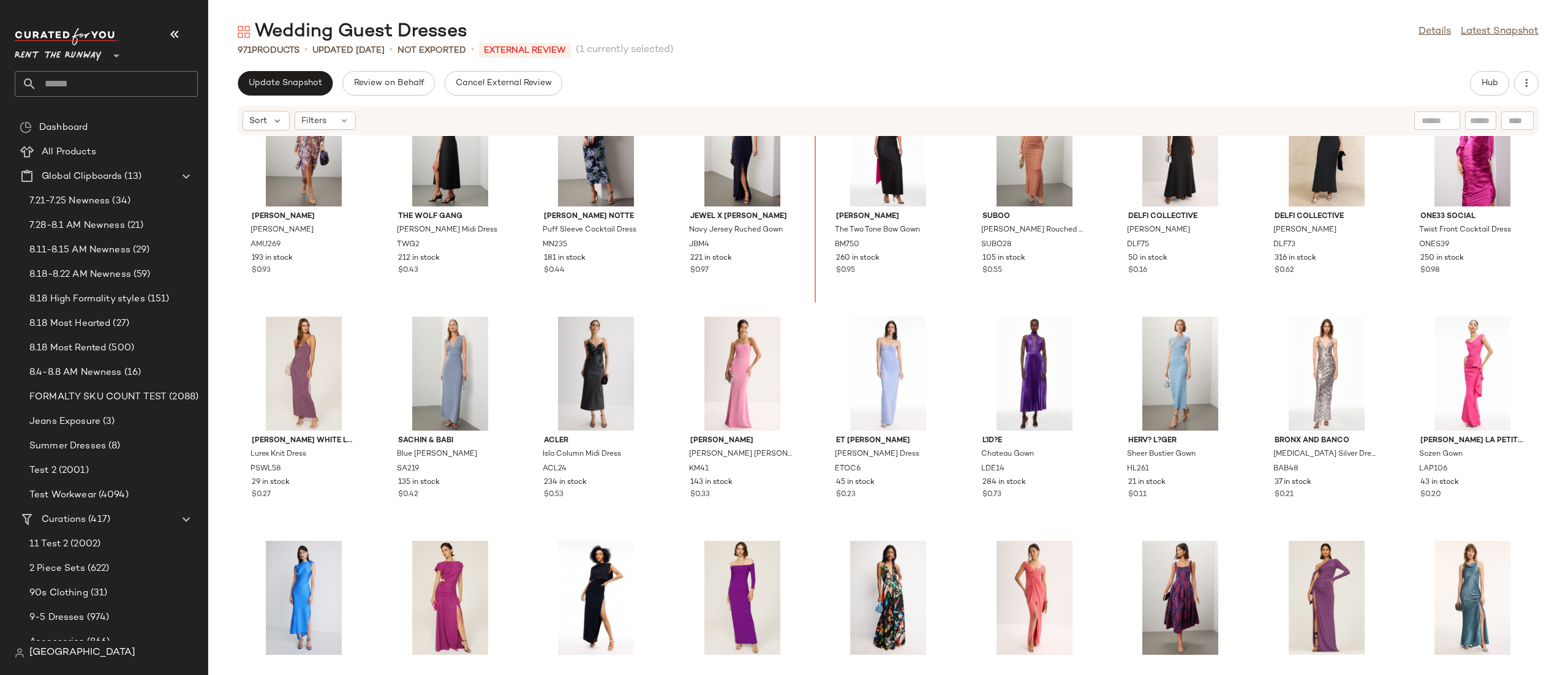
scroll to position [1587, 0]
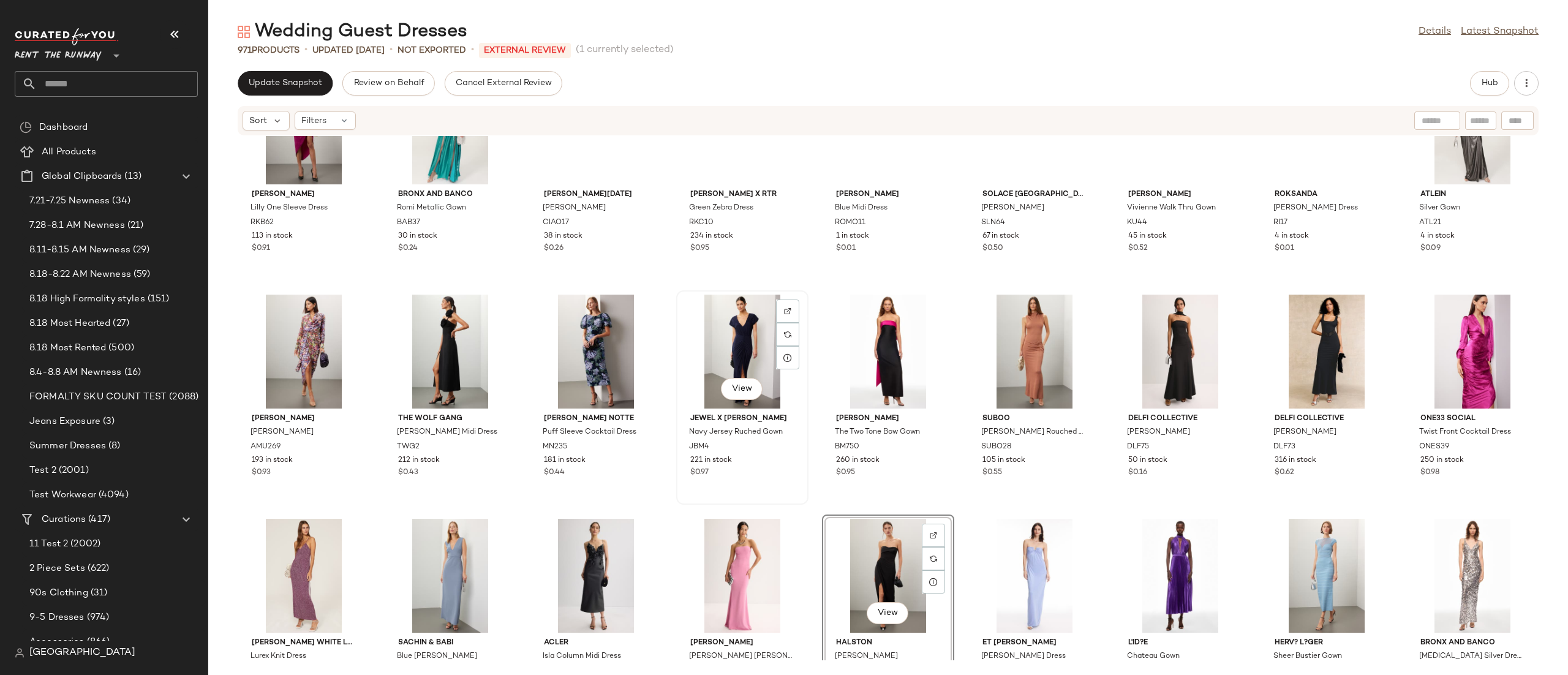
scroll to position [1394, 0]
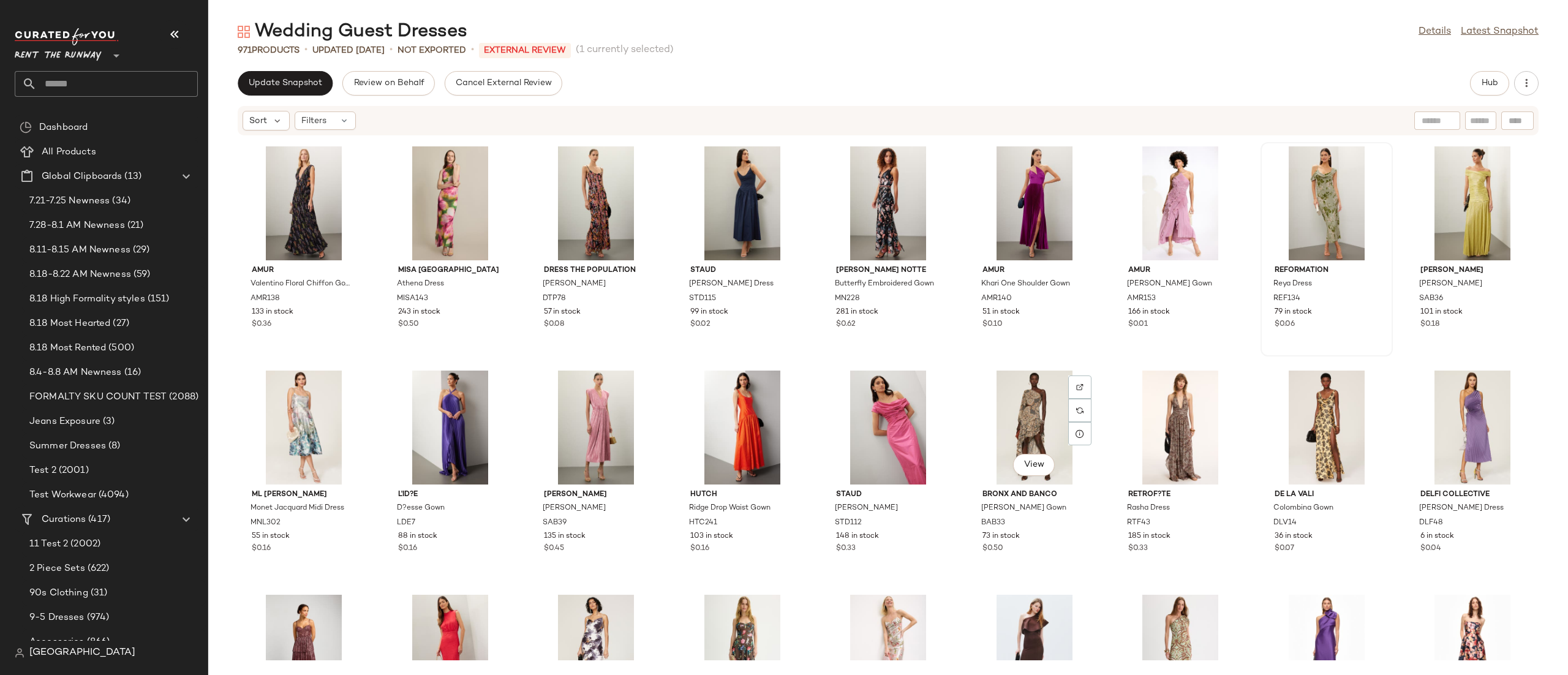
scroll to position [2701, 0]
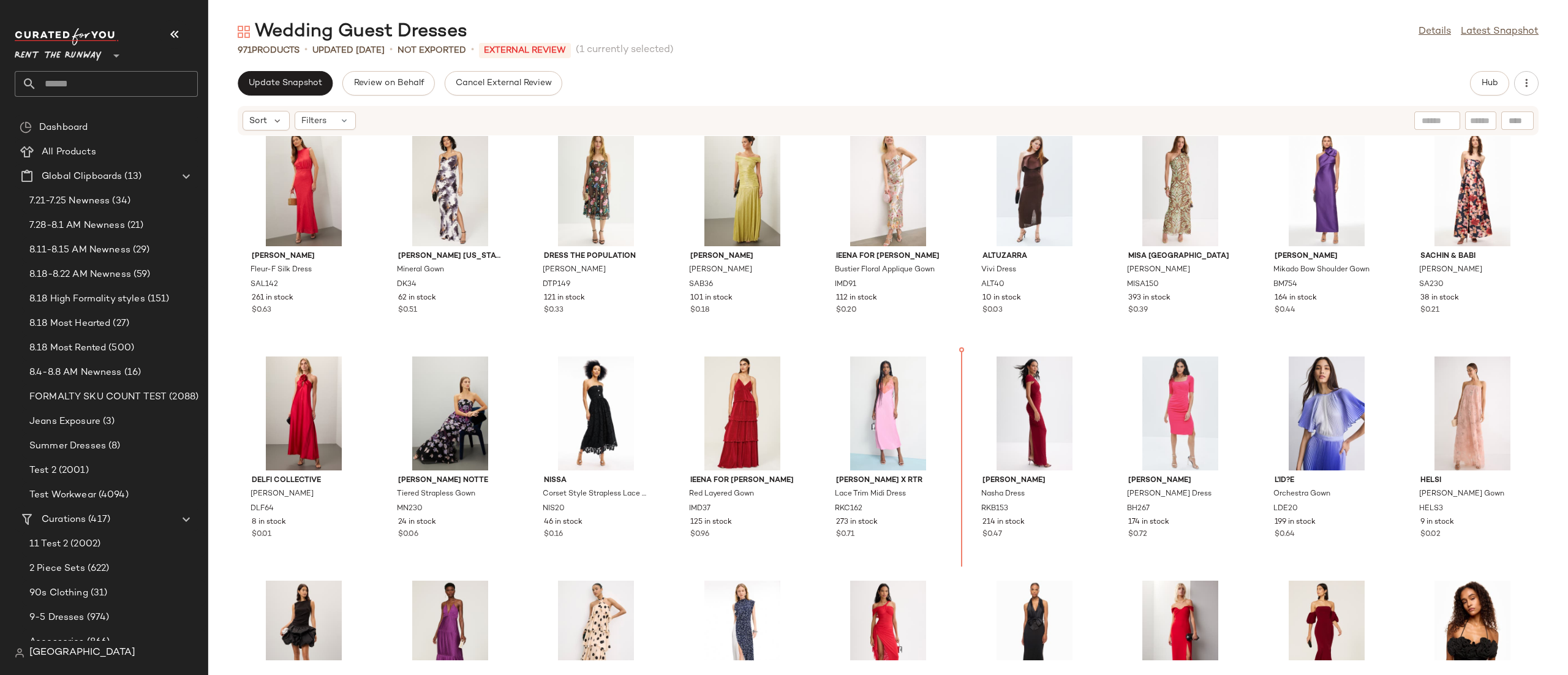
scroll to position [3158, 0]
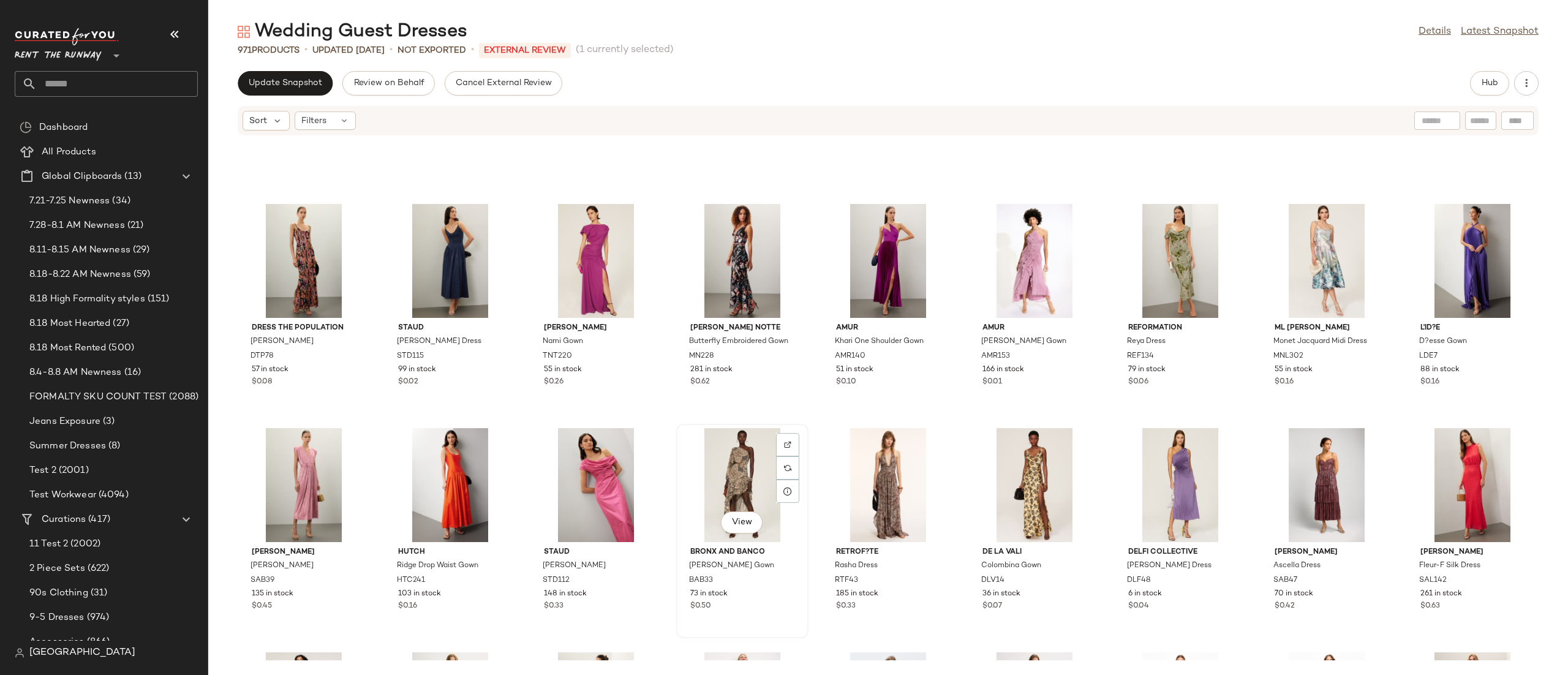
scroll to position [2634, 0]
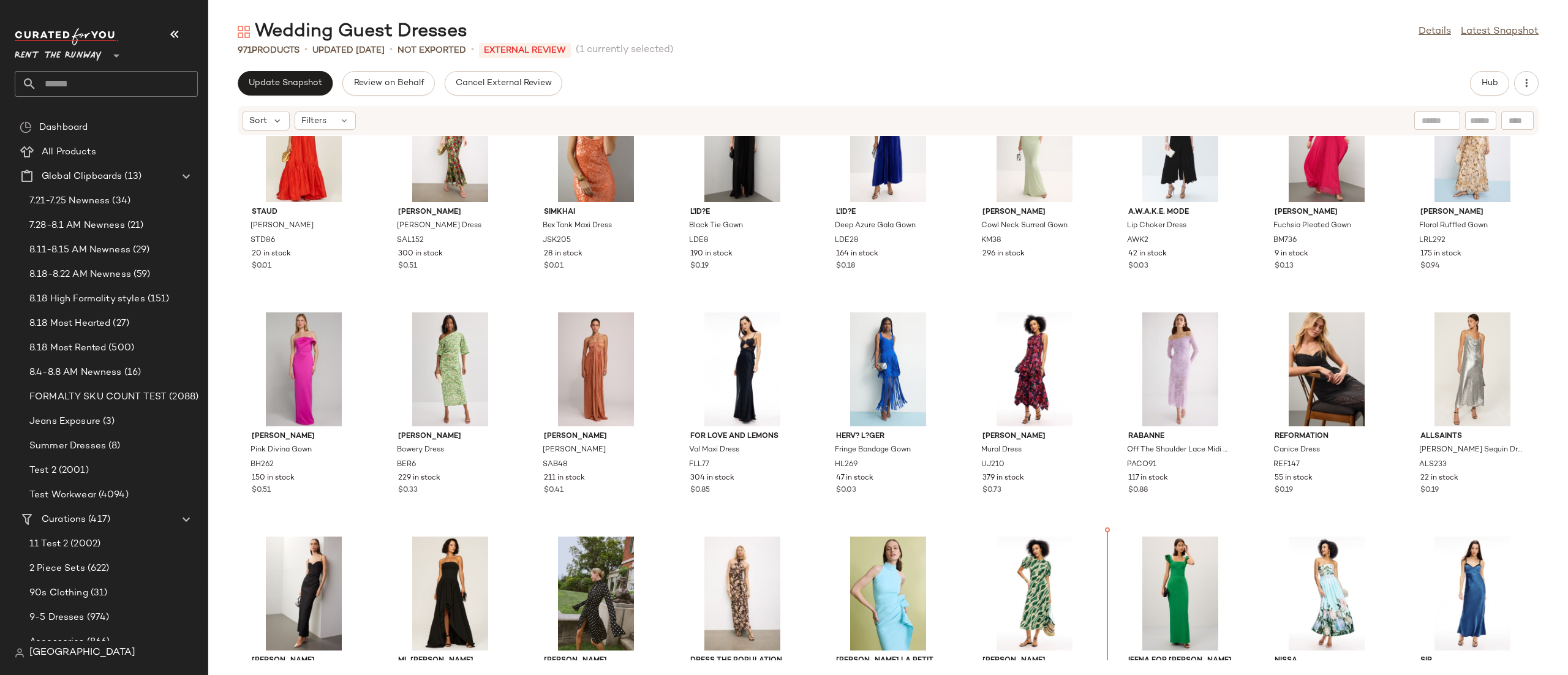
scroll to position [4594, 0]
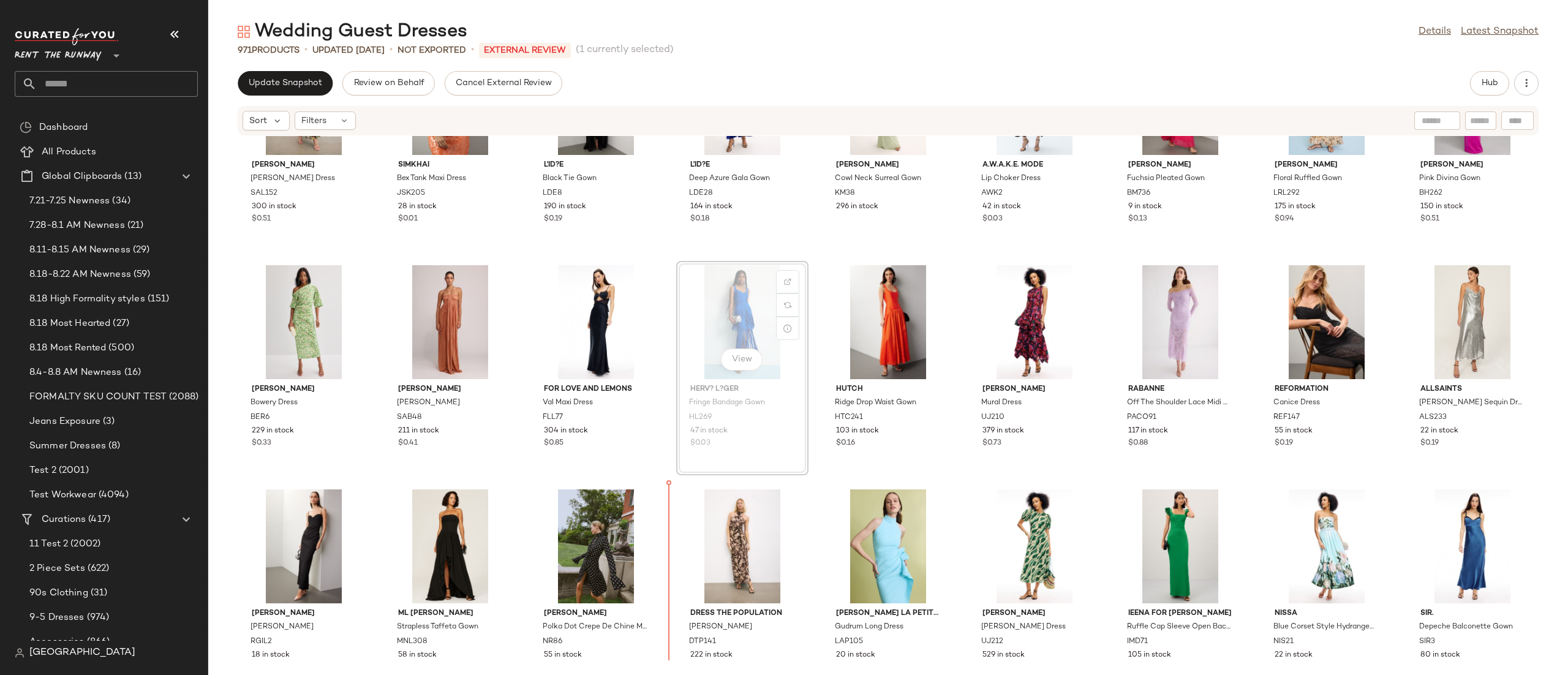
scroll to position [4639, 0]
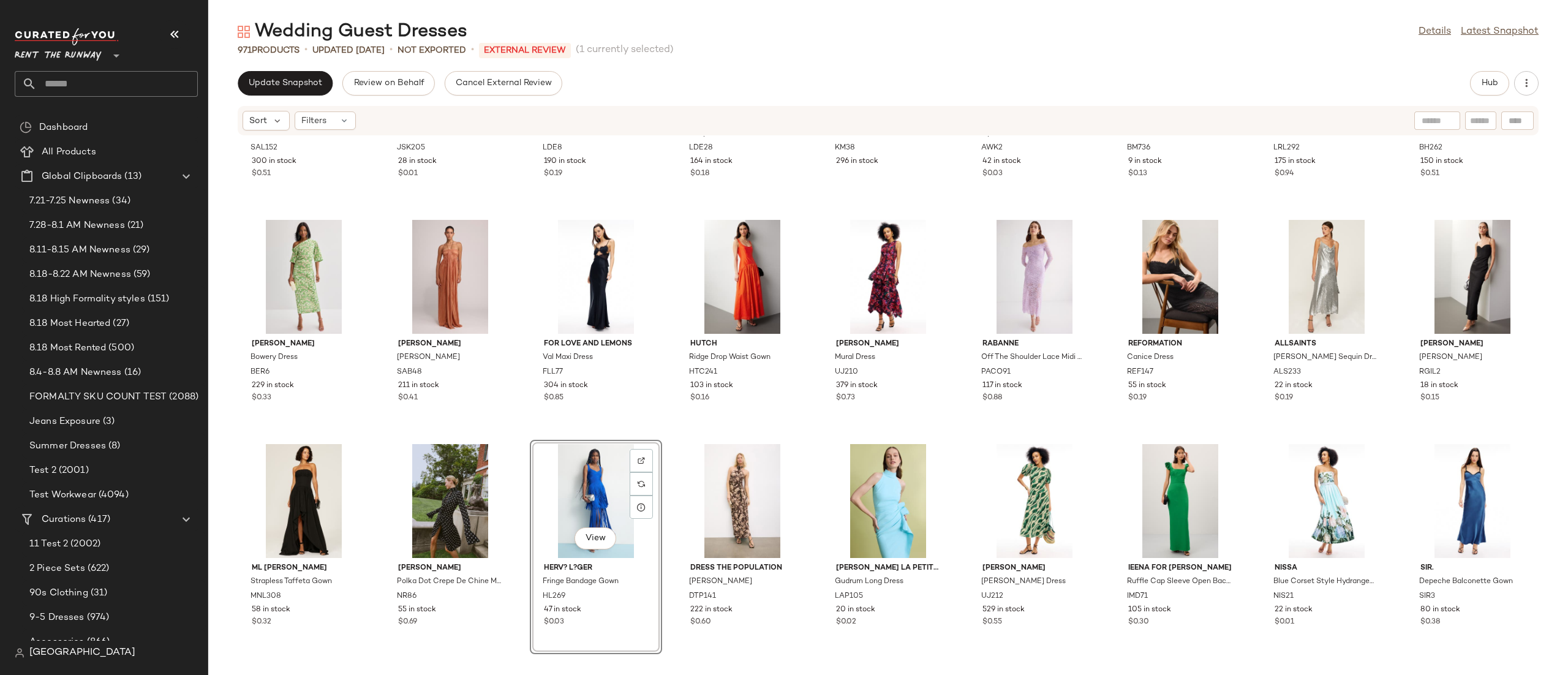
click at [570, 475] on div "View" at bounding box center [596, 501] width 124 height 114
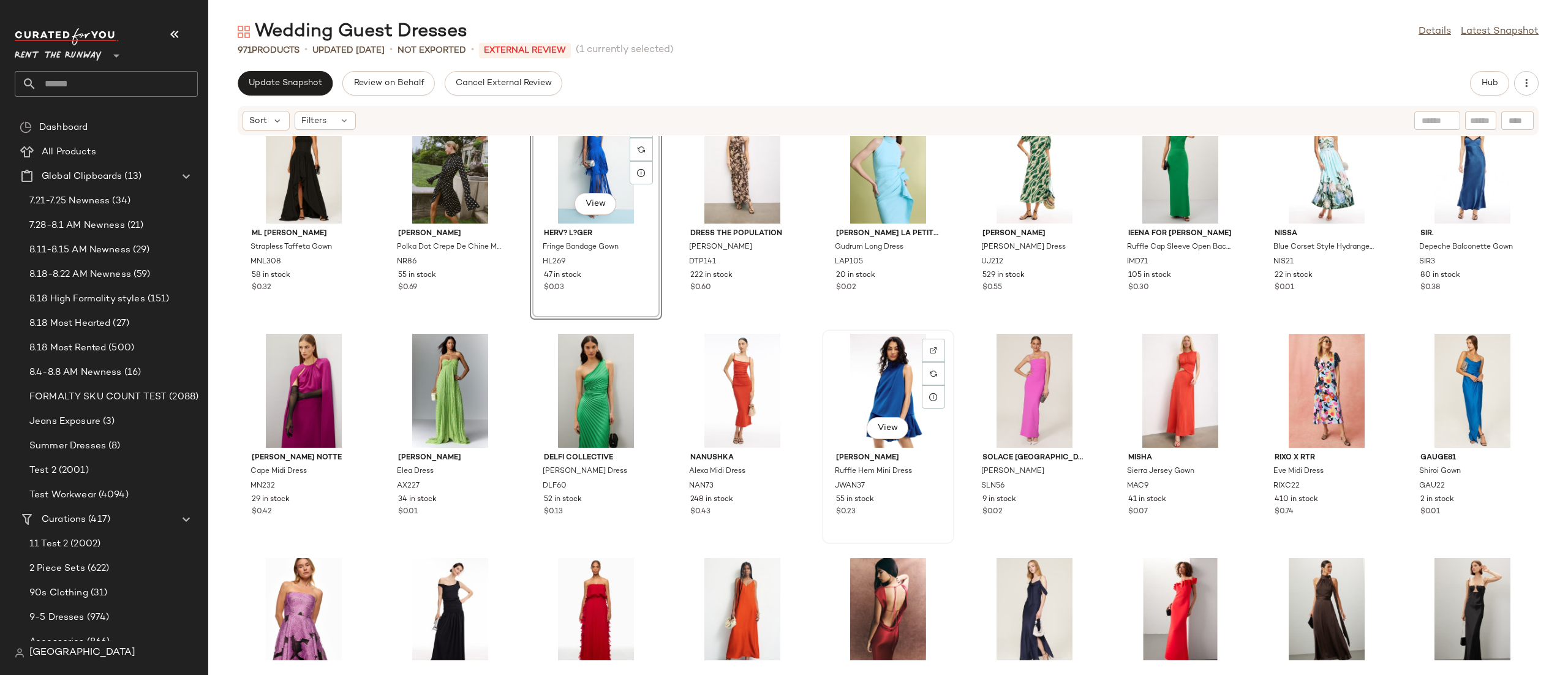
scroll to position [4942, 0]
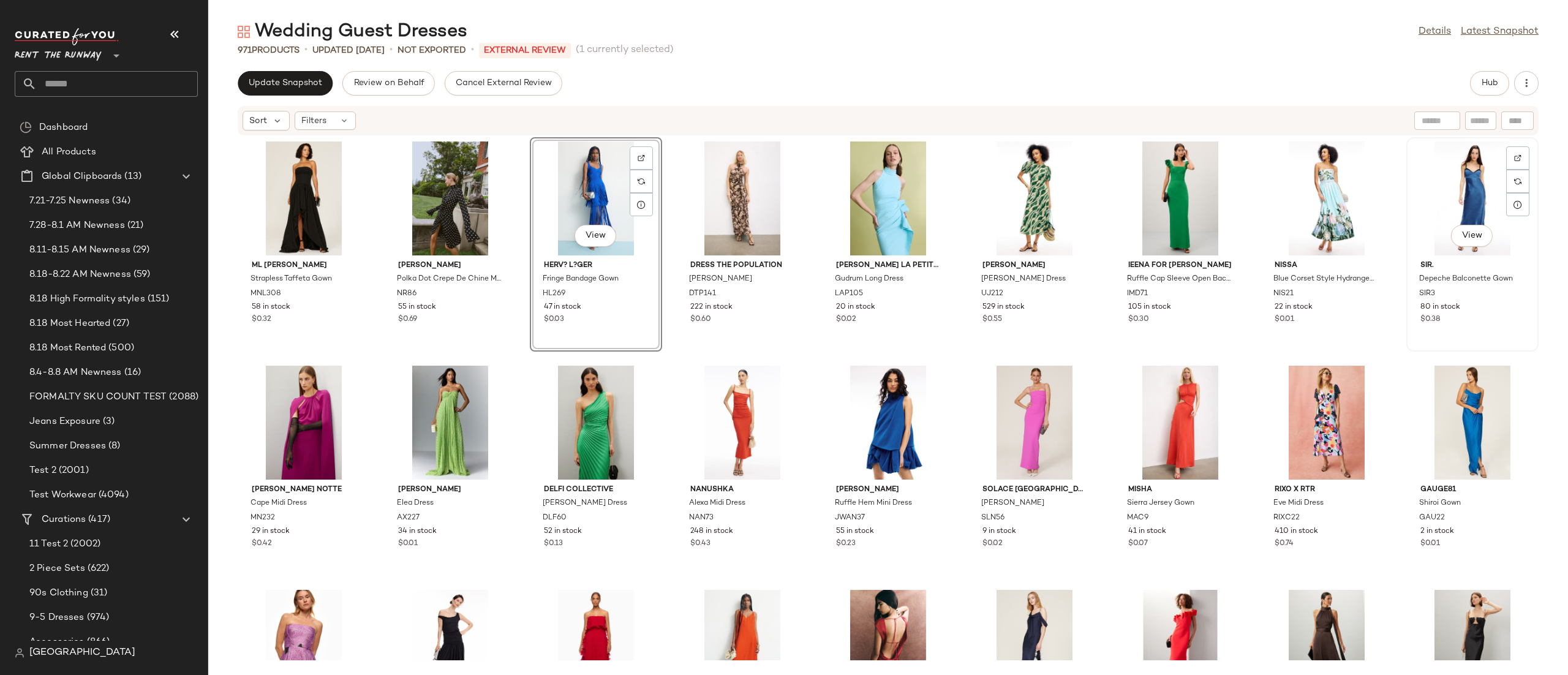
click at [1459, 203] on div "View" at bounding box center [1472, 198] width 124 height 114
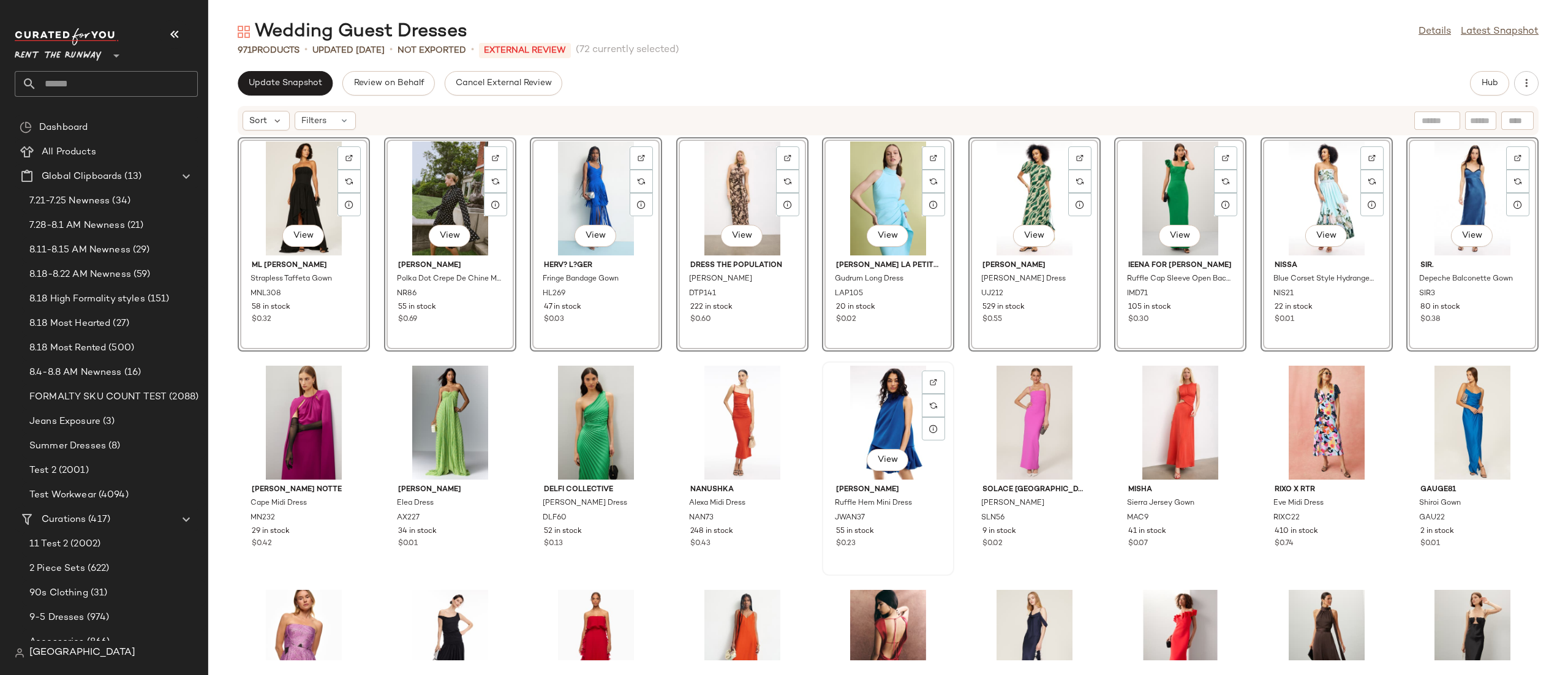
click at [896, 412] on div "View" at bounding box center [888, 422] width 124 height 114
click at [1437, 393] on div "View" at bounding box center [1472, 422] width 124 height 114
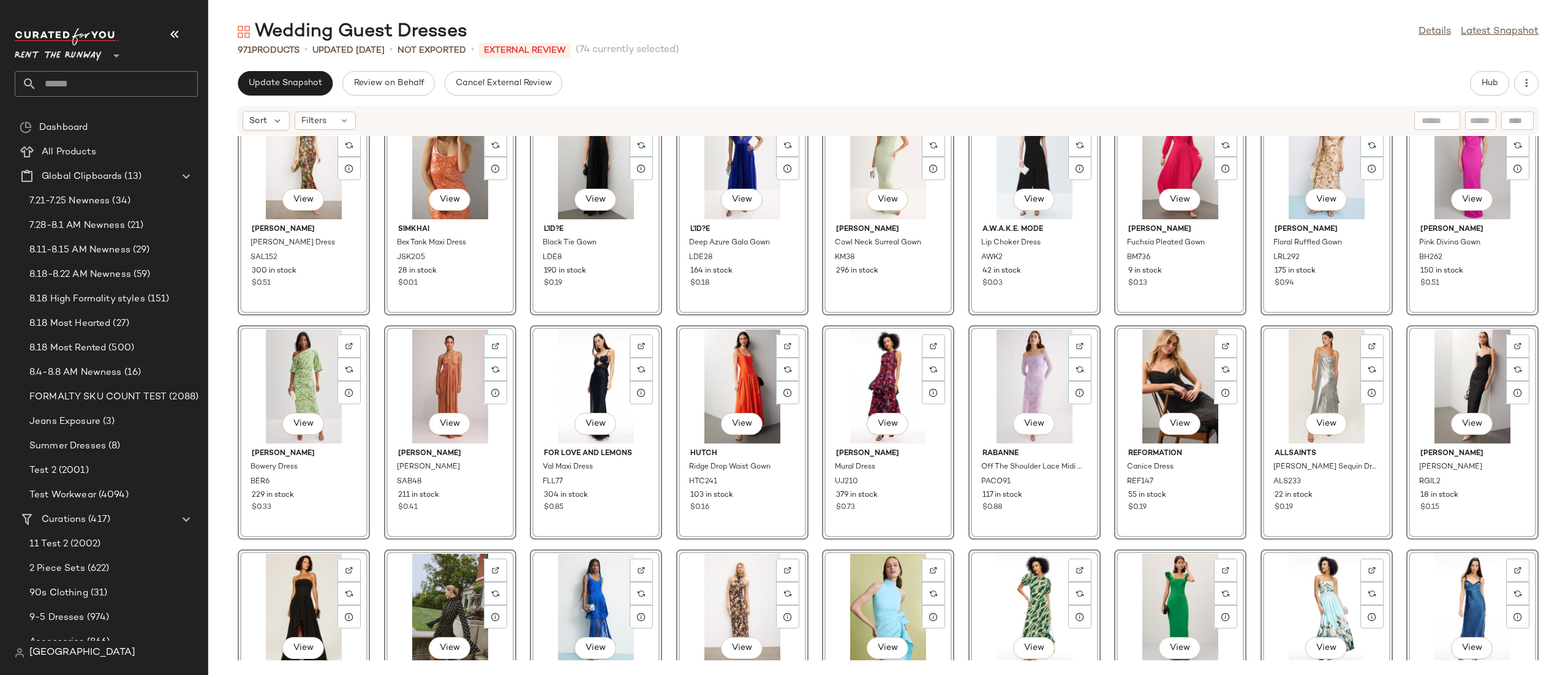
scroll to position [4269, 0]
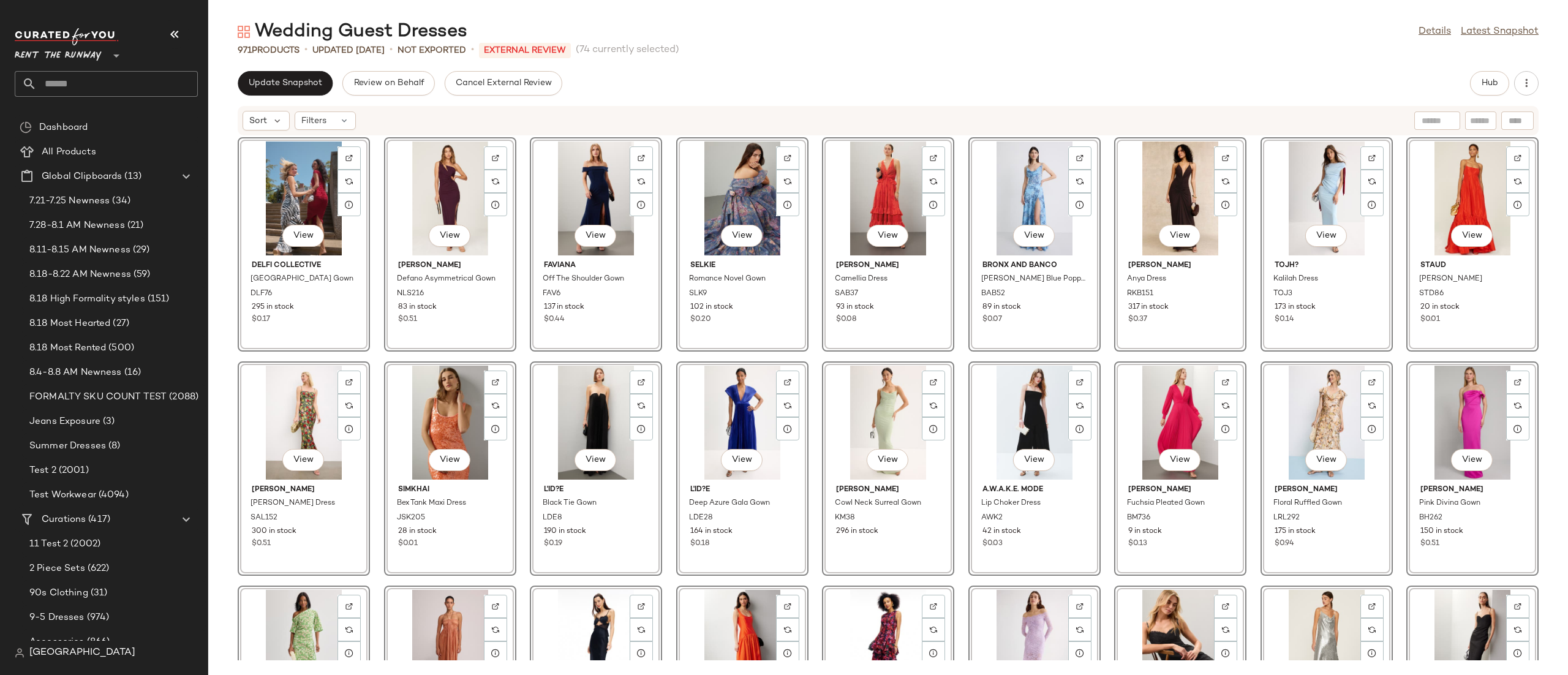
click at [659, 424] on div "View L'ID?E Black Tie Gown LDE8 190 in stock $0.19" at bounding box center [596, 469] width 130 height 212
click at [677, 408] on div "View L'ID?E Deep Azure Gala Gown LDE28 164 in stock $0.18" at bounding box center [742, 469] width 130 height 212
click at [662, 416] on div "View DELFI Collective Nairobi Gown DLF76 295 in stock $0.17 View Nicholas Defan…" at bounding box center [888, 398] width 1360 height 524
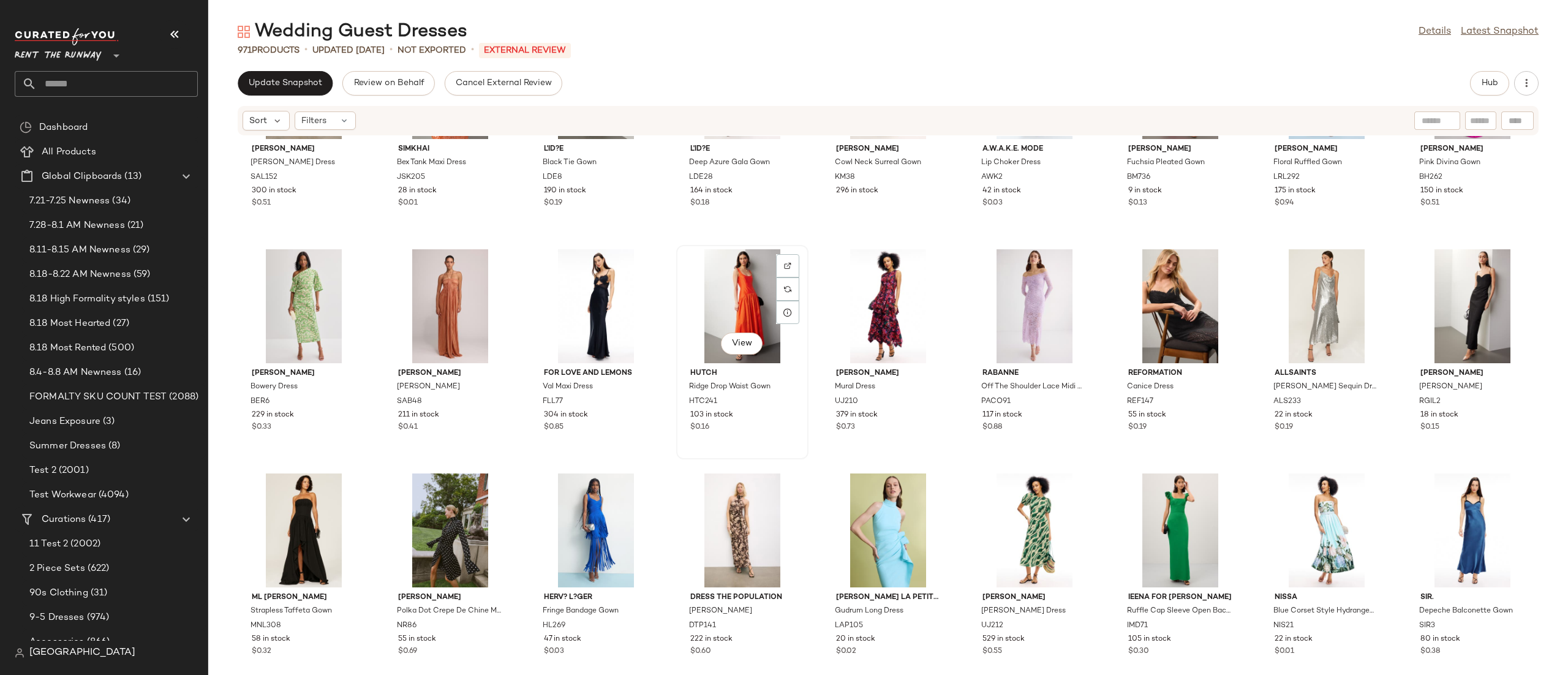
scroll to position [4710, 0]
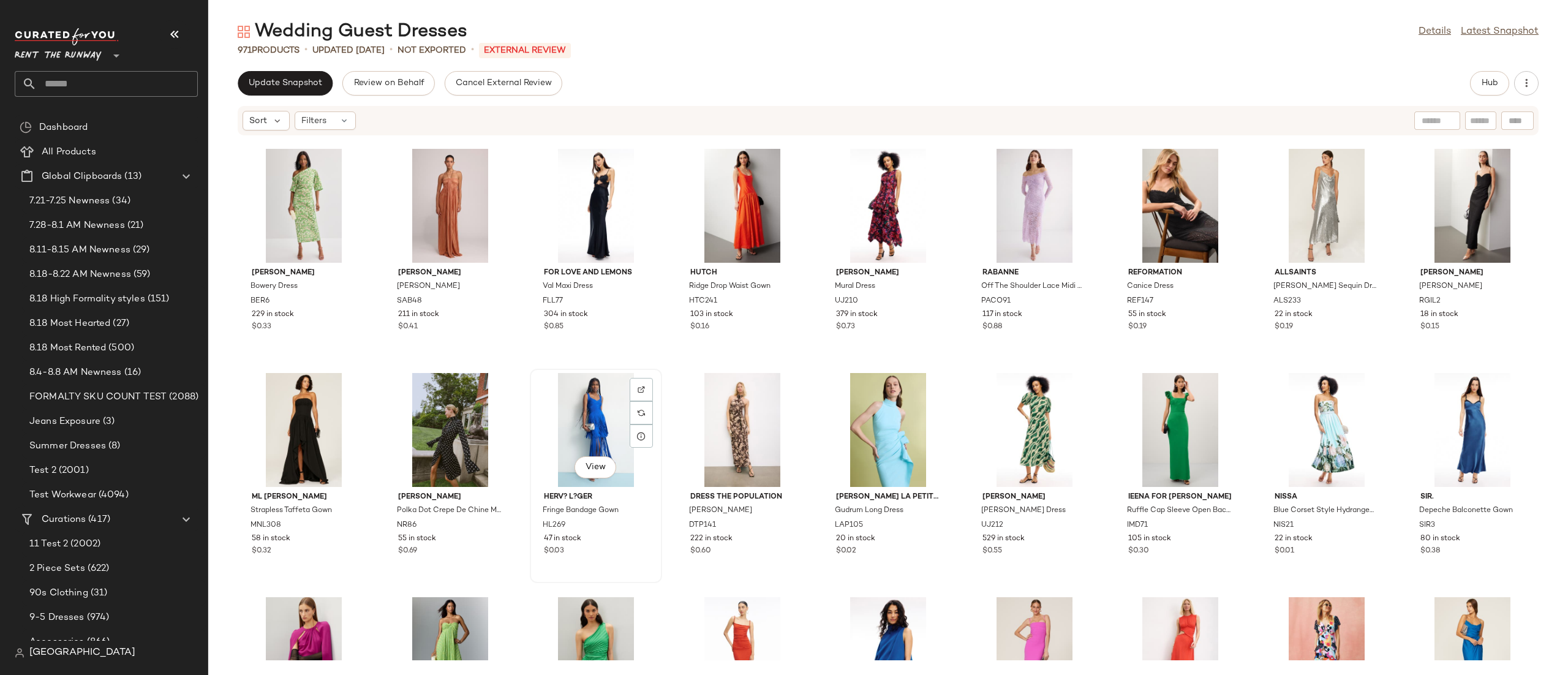
click at [598, 425] on div "View" at bounding box center [596, 430] width 124 height 114
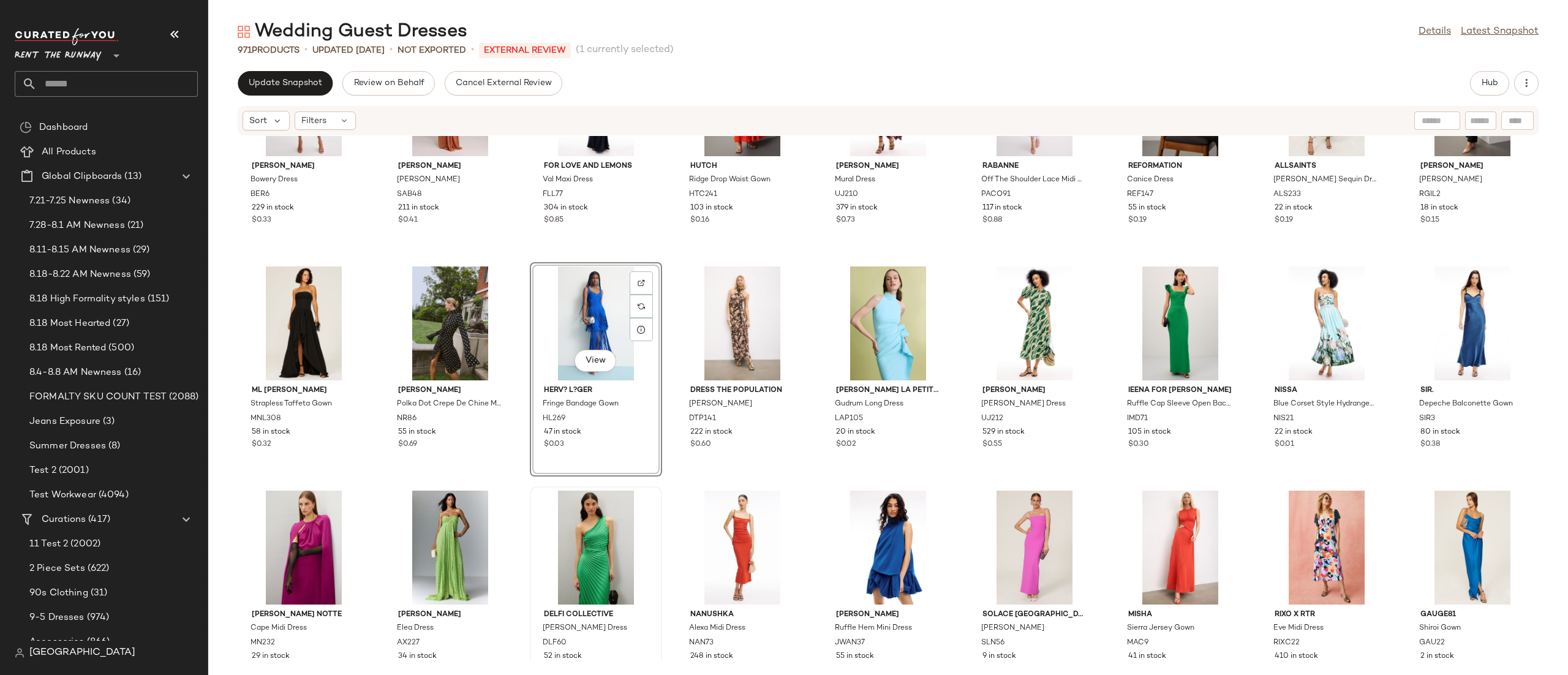
scroll to position [4964, 0]
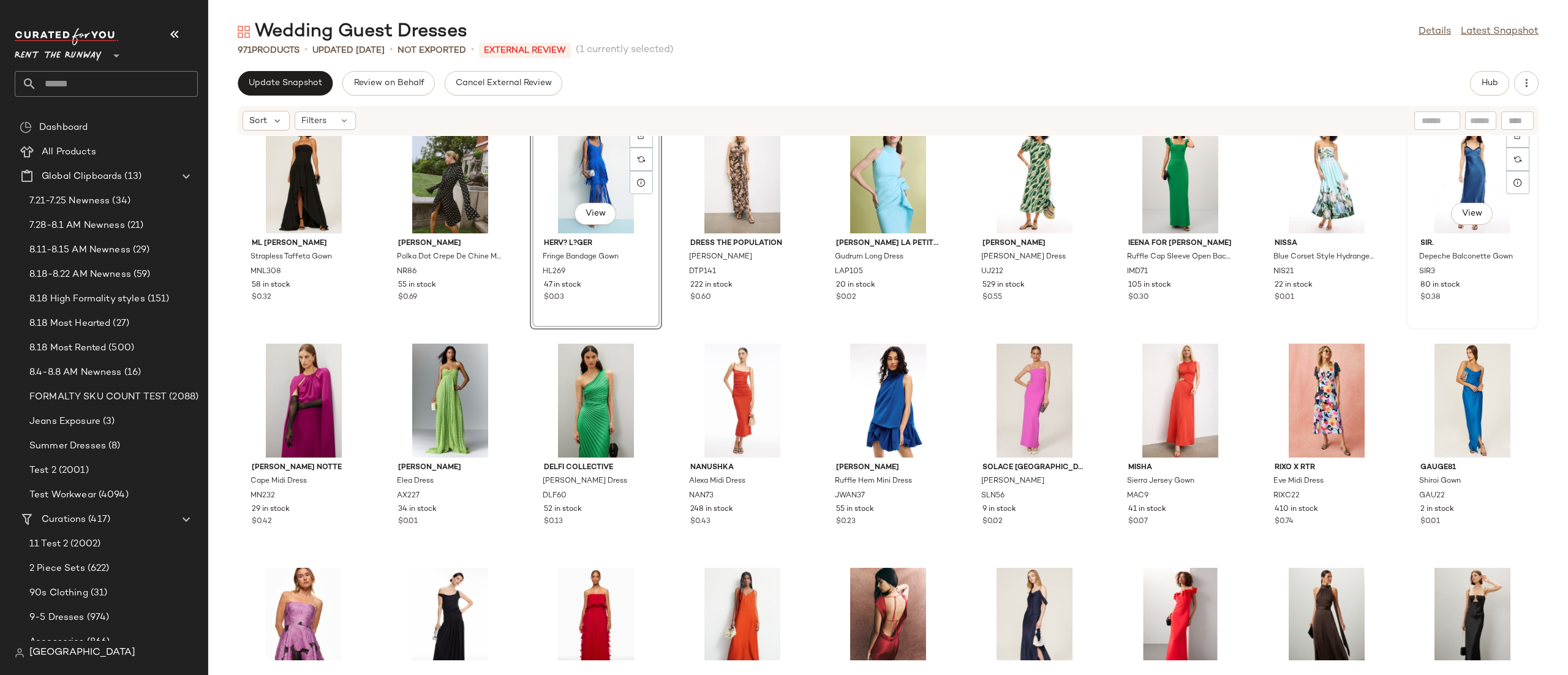
click at [1436, 172] on div "View" at bounding box center [1472, 176] width 124 height 114
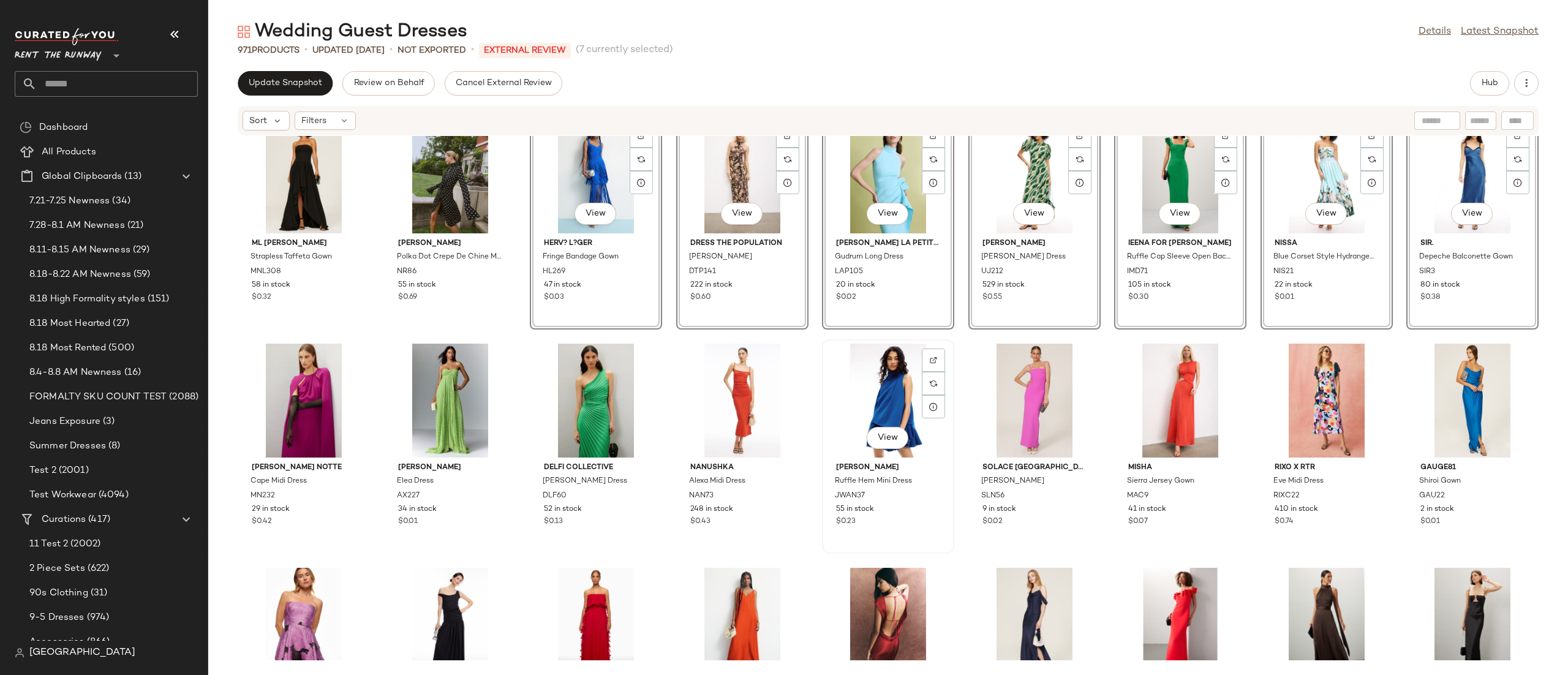
click at [845, 410] on div "View" at bounding box center [888, 400] width 124 height 114
click at [1449, 385] on div "View" at bounding box center [1472, 400] width 124 height 114
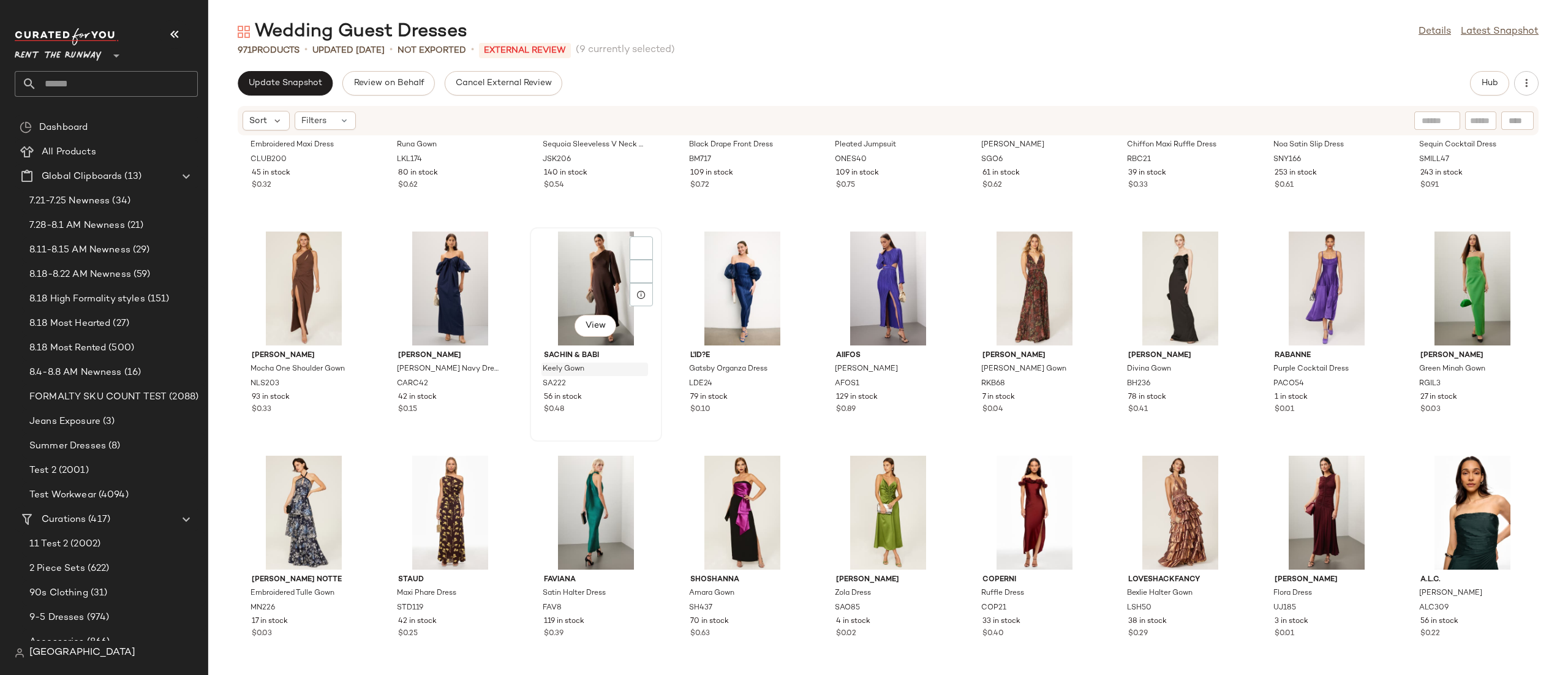
scroll to position [7540, 0]
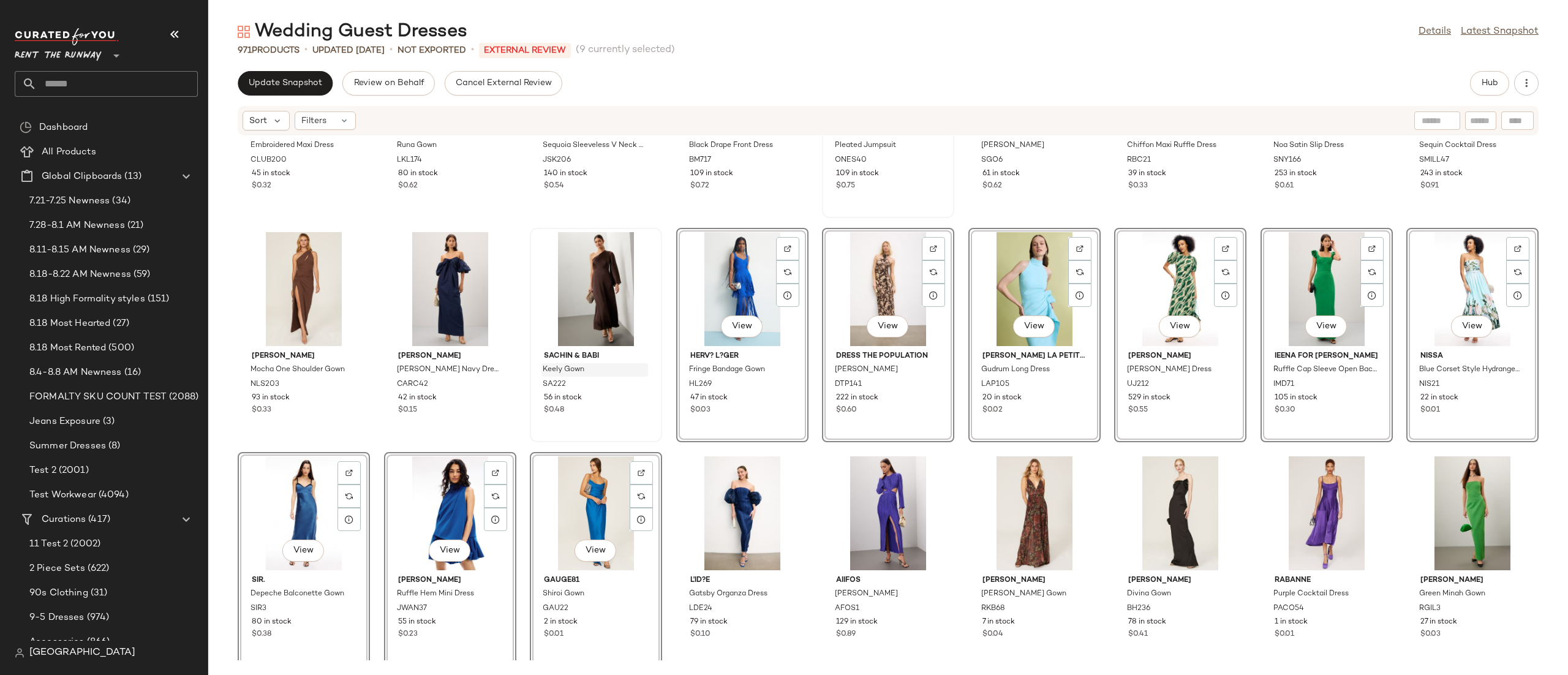
click at [823, 208] on div "One33 Social Pleated Jumpsuit ONES40 109 in stock $0.75" at bounding box center [888, 111] width 130 height 212
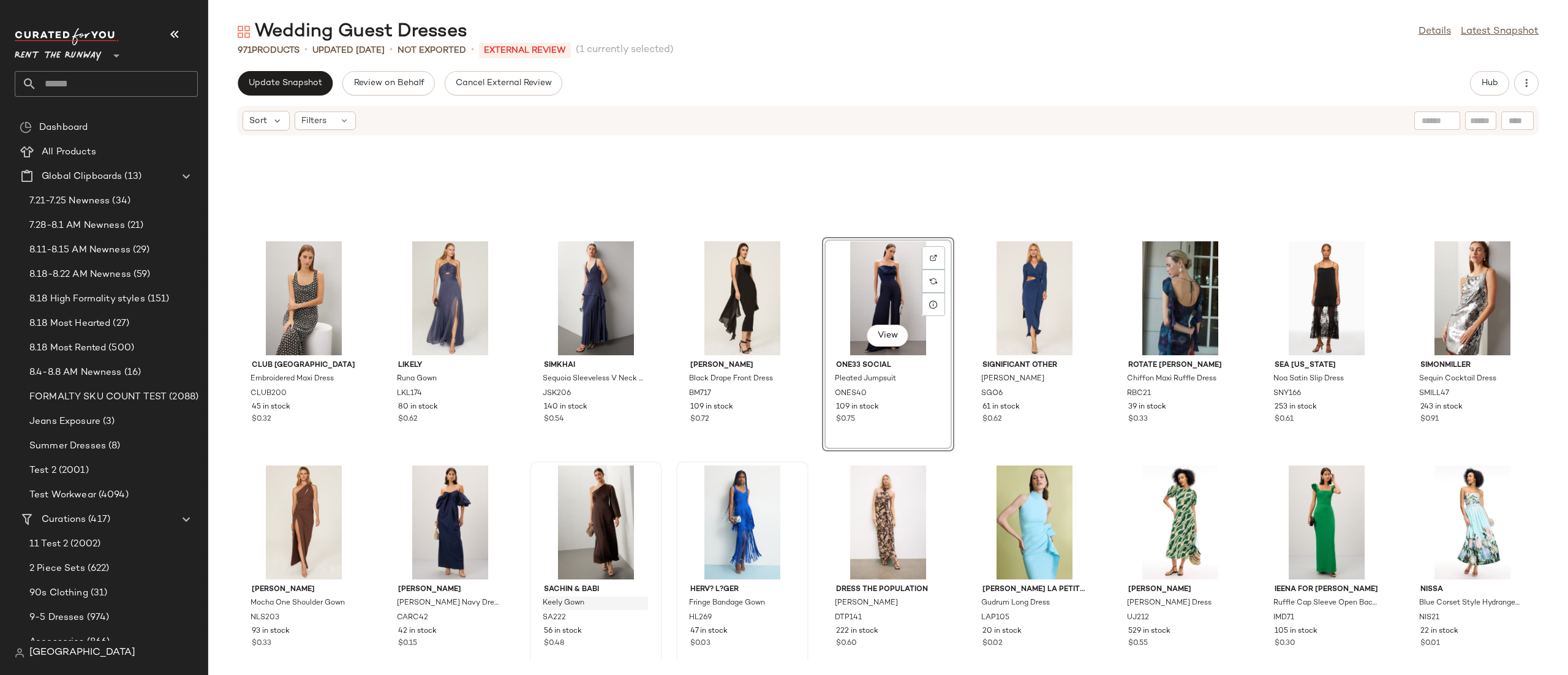
scroll to position [7290, 0]
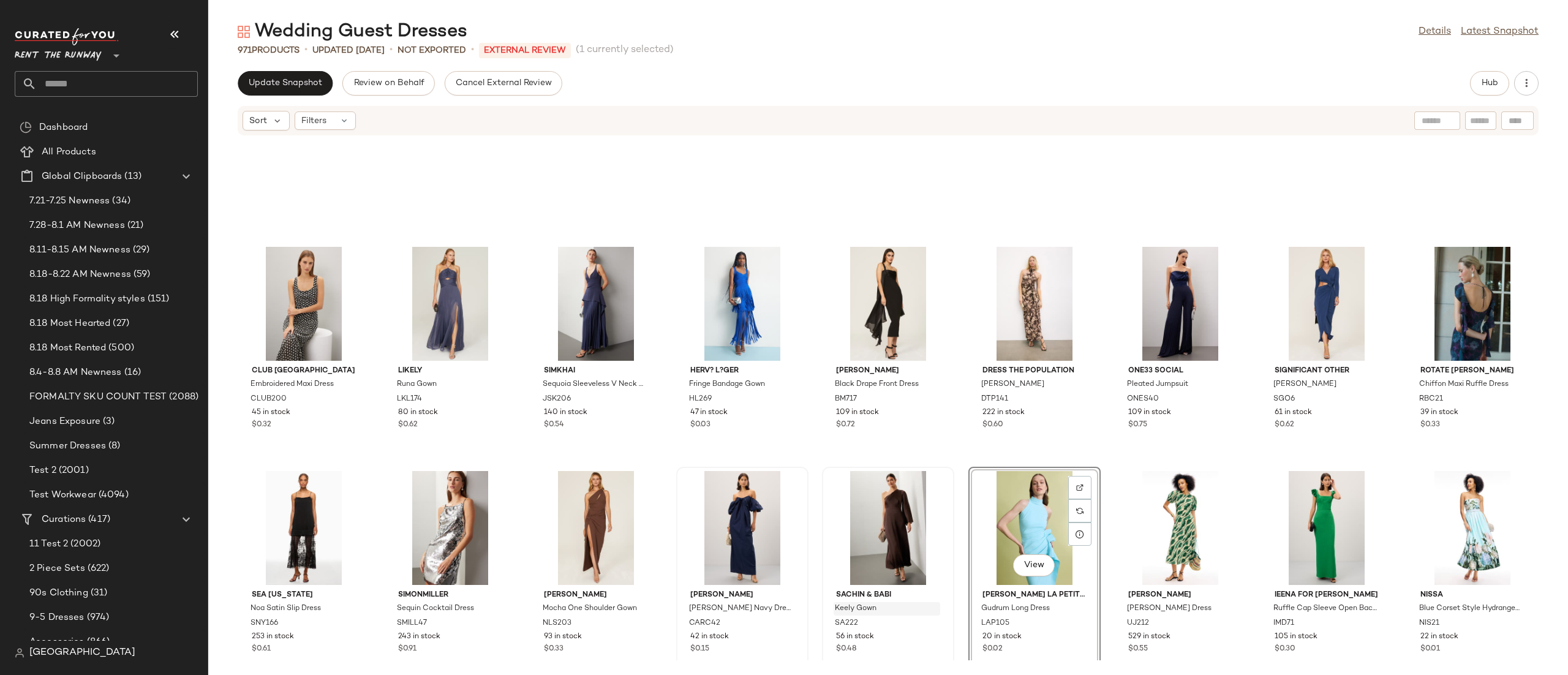
scroll to position [7301, 0]
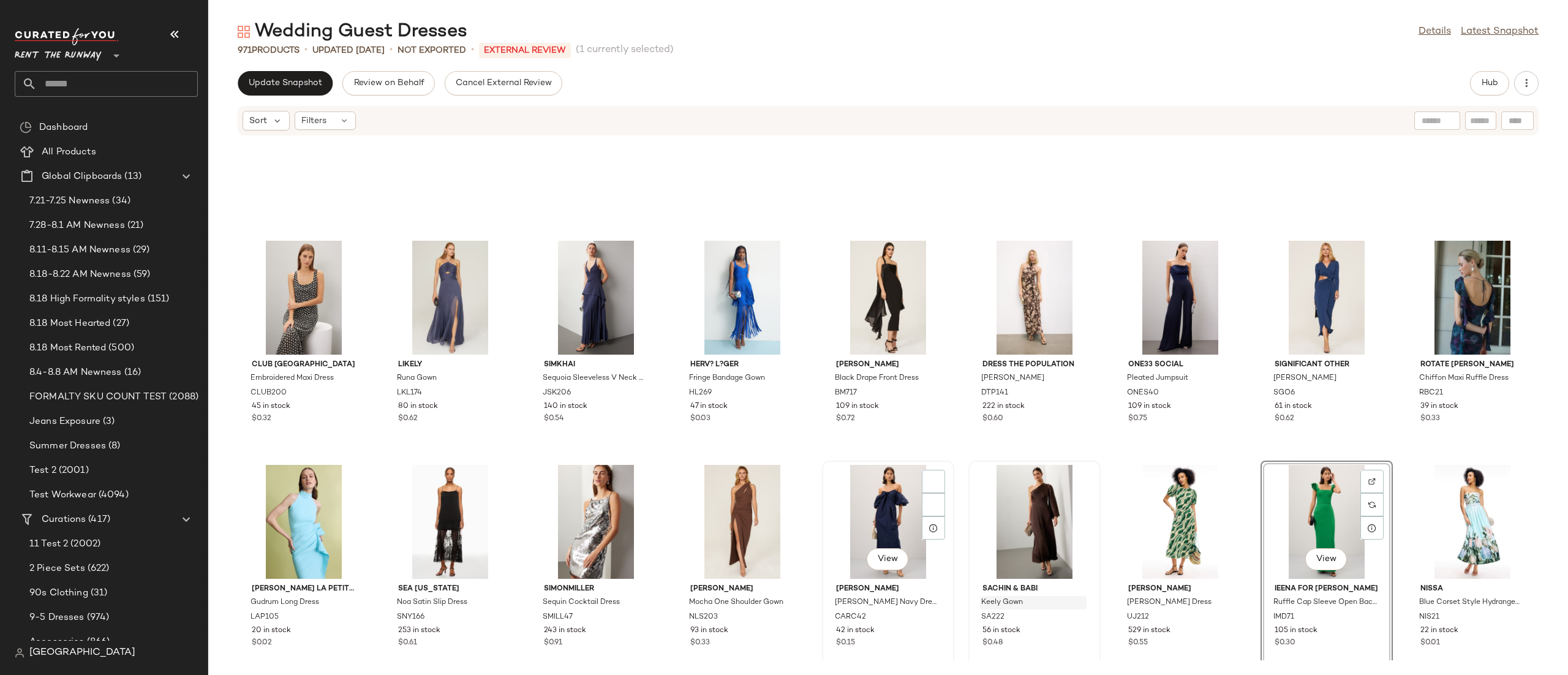
scroll to position [7307, 0]
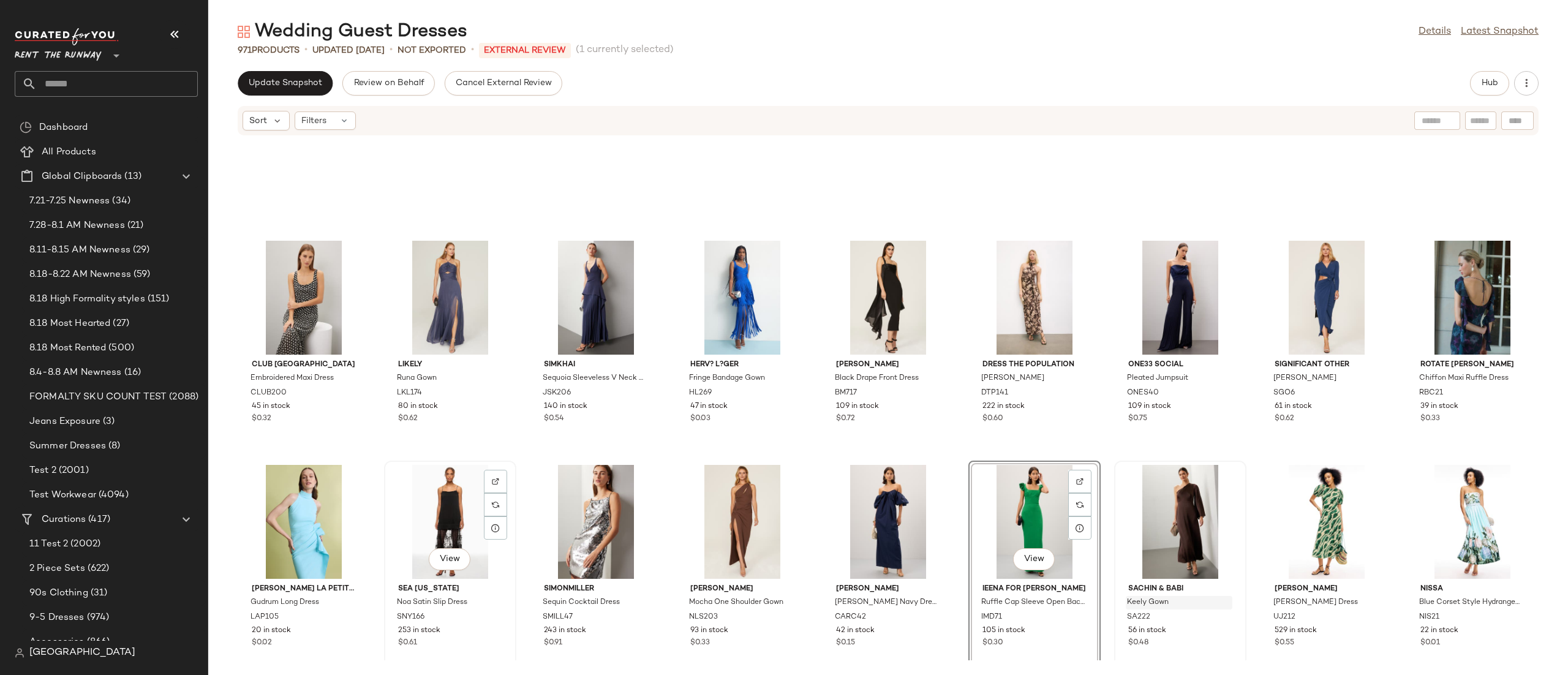
click at [425, 523] on div "View" at bounding box center [450, 521] width 124 height 114
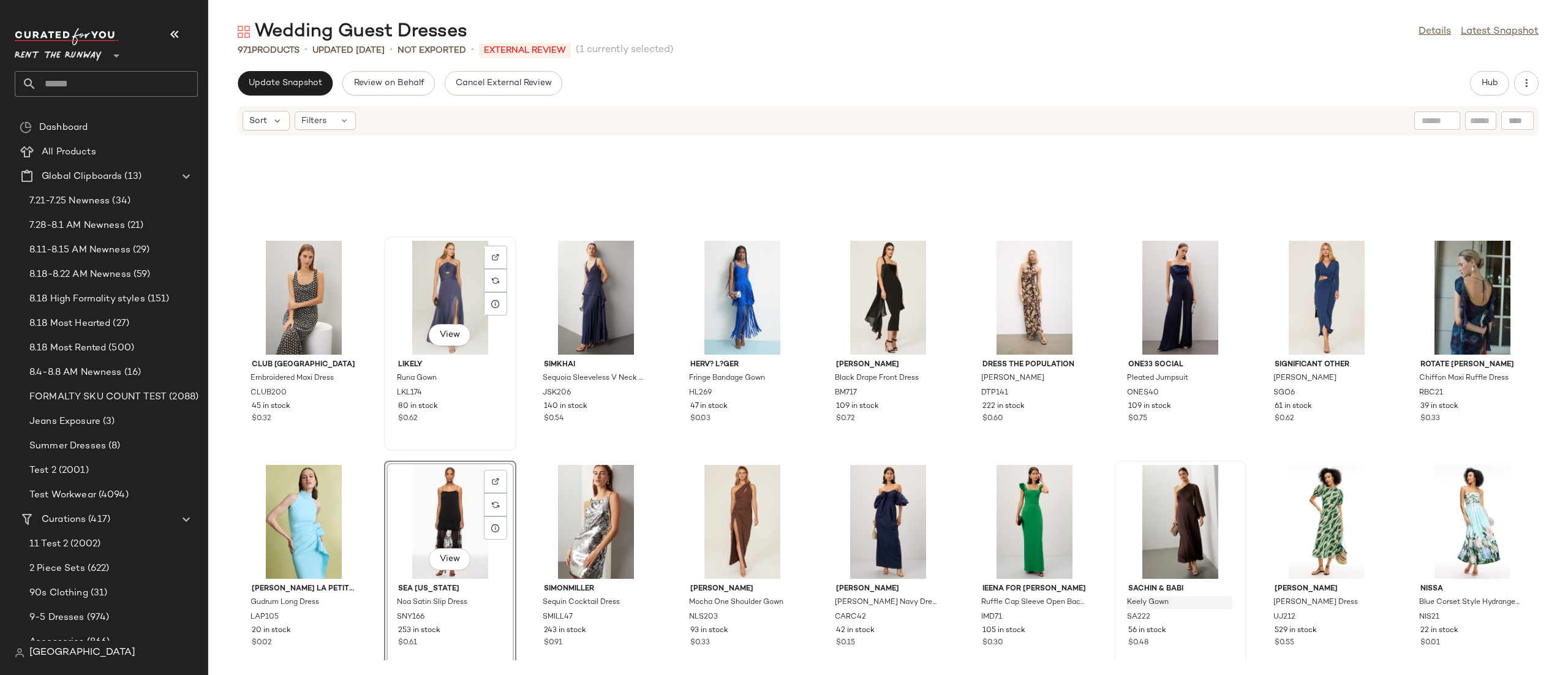
click at [458, 283] on div "View" at bounding box center [450, 298] width 124 height 114
click at [591, 299] on div "View" at bounding box center [596, 298] width 124 height 114
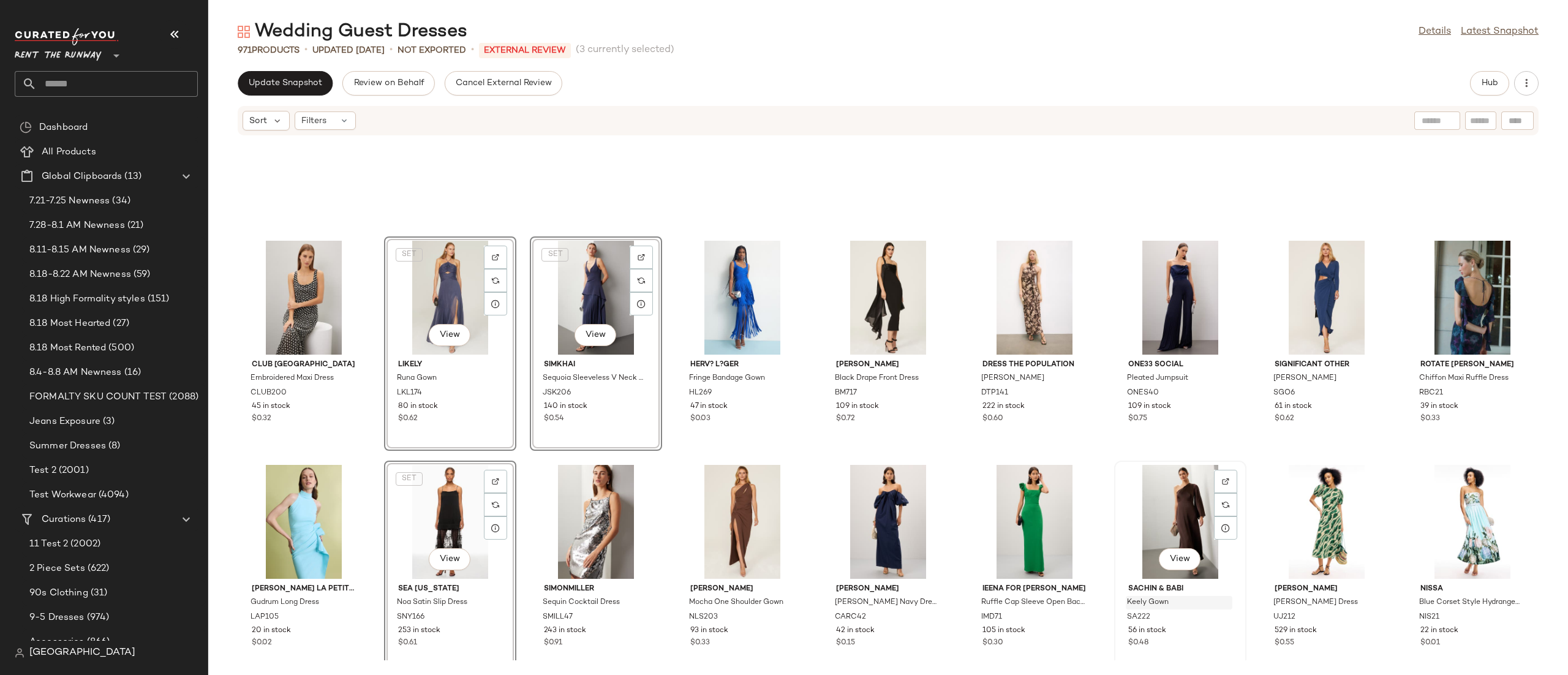
click at [1154, 497] on div "View" at bounding box center [1180, 521] width 124 height 114
click at [1305, 304] on div "View" at bounding box center [1326, 298] width 124 height 114
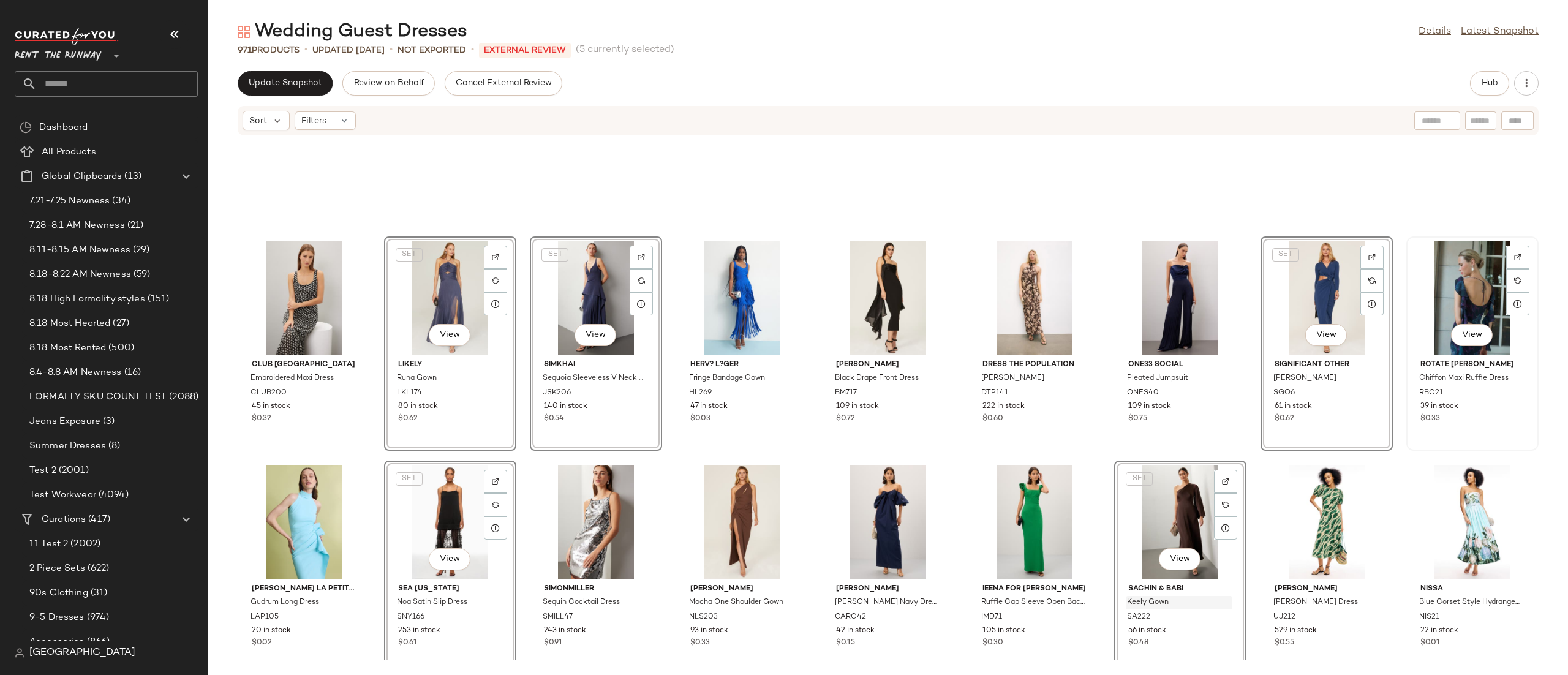
click at [1431, 285] on div "View" at bounding box center [1472, 298] width 124 height 114
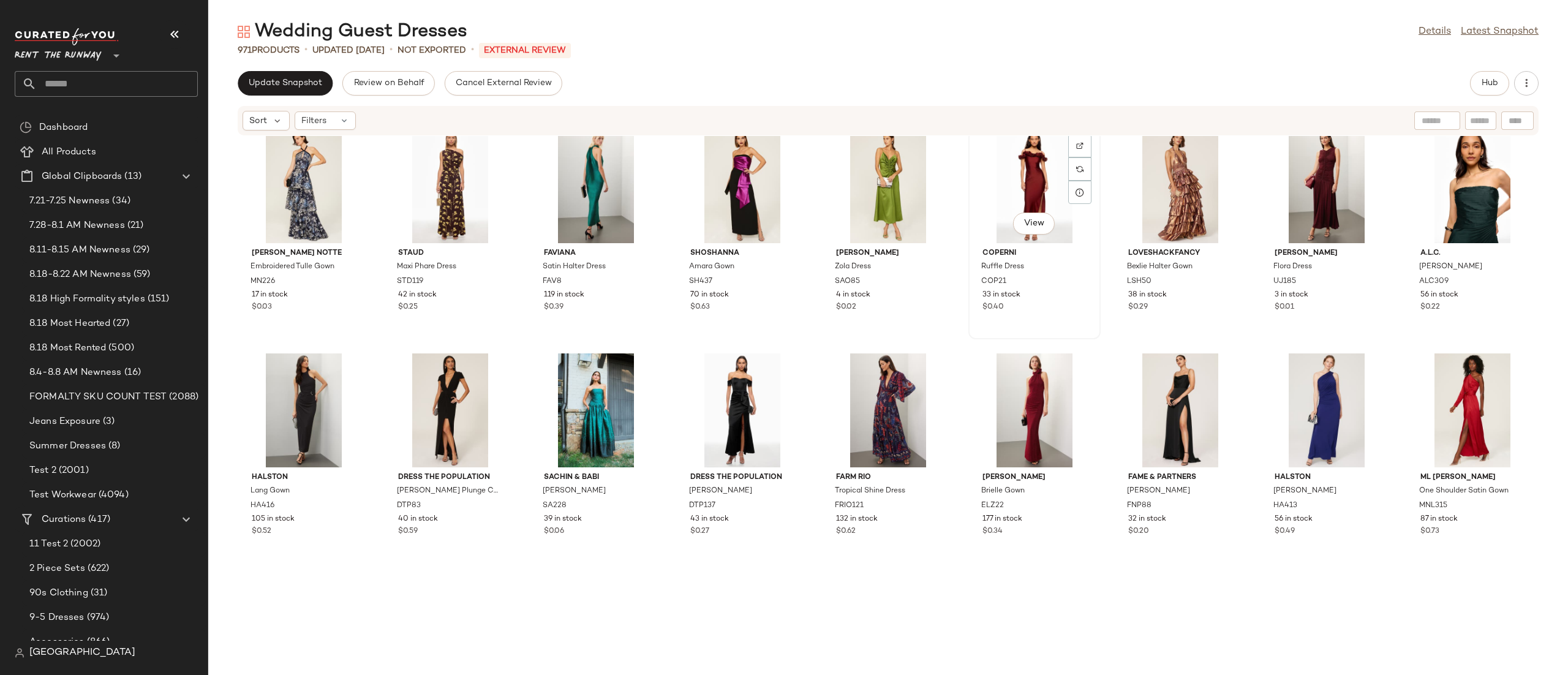
scroll to position [8093, 0]
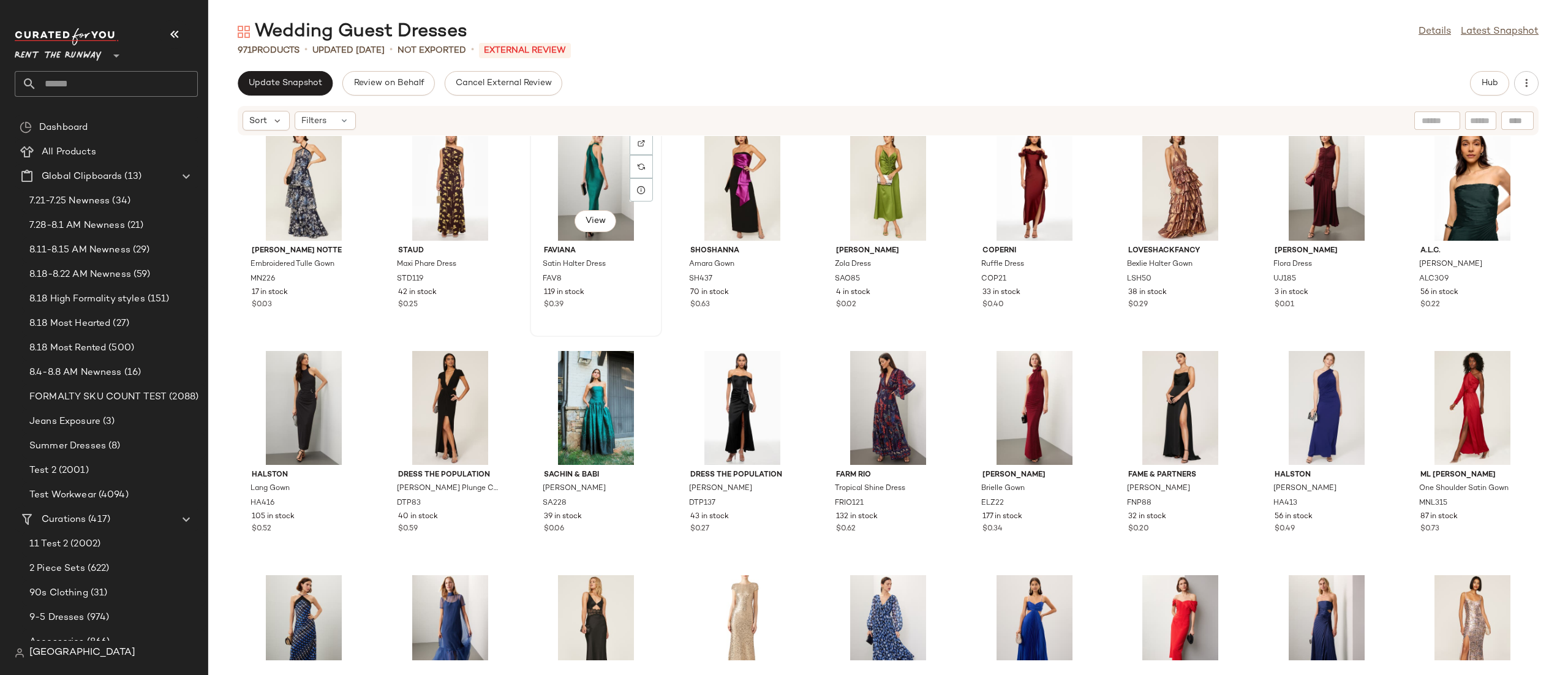
click at [587, 166] on div "View" at bounding box center [596, 184] width 124 height 114
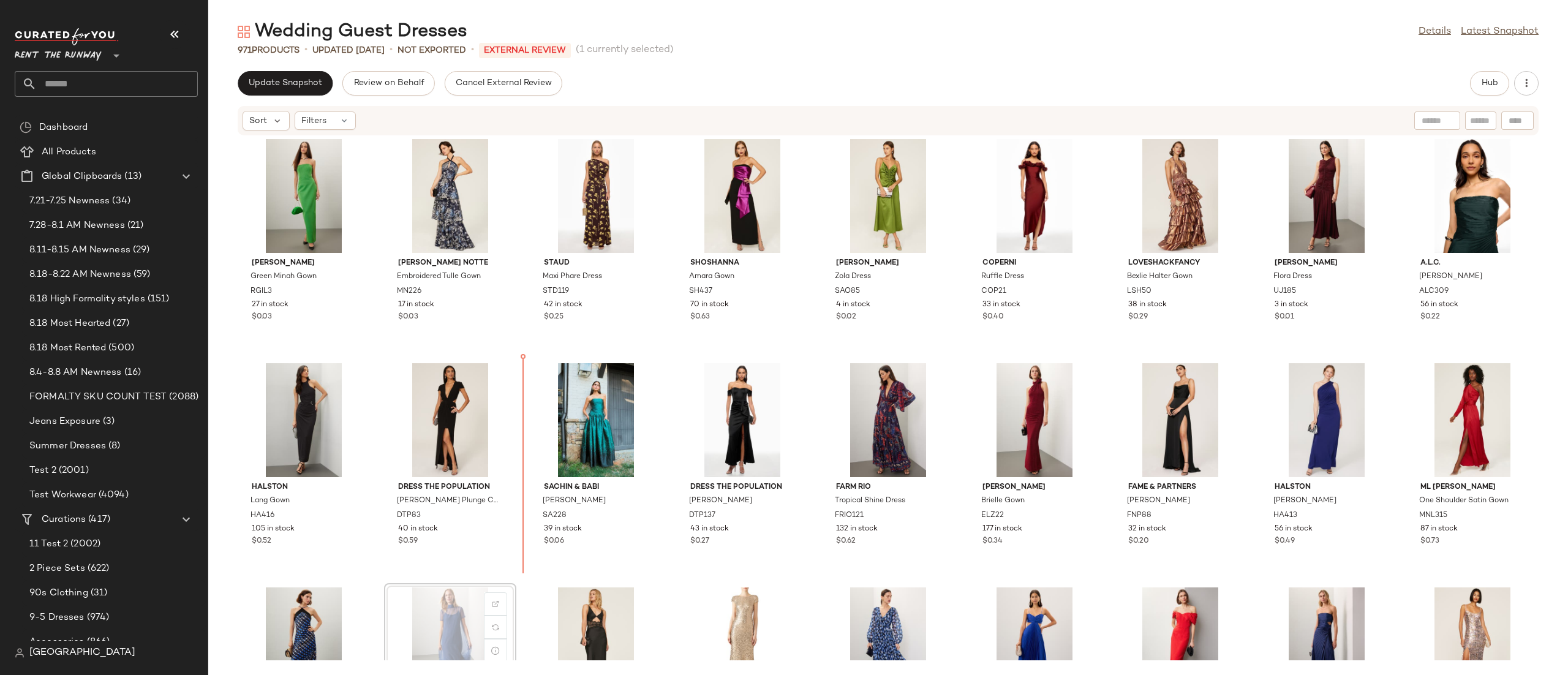
scroll to position [8083, 0]
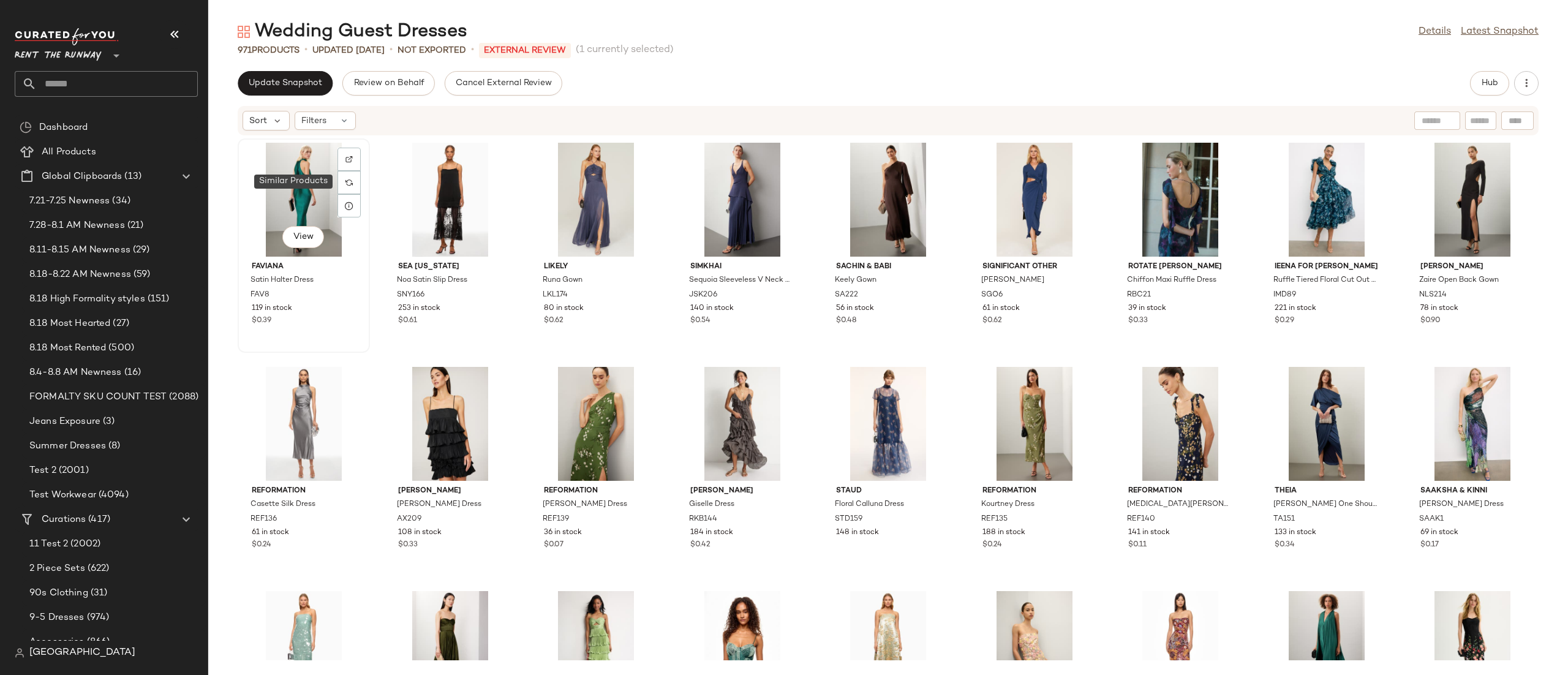
click at [315, 167] on div "View" at bounding box center [304, 200] width 124 height 114
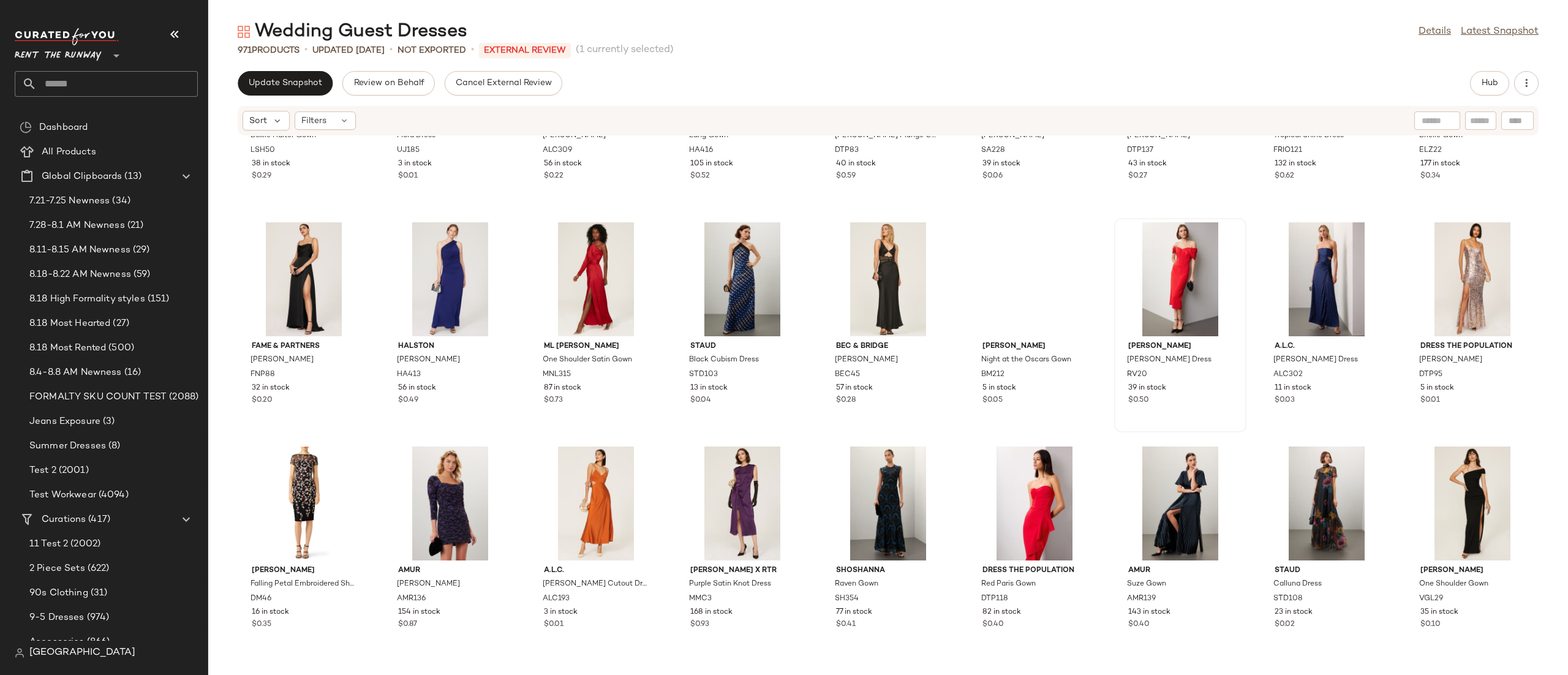
scroll to position [8461, 0]
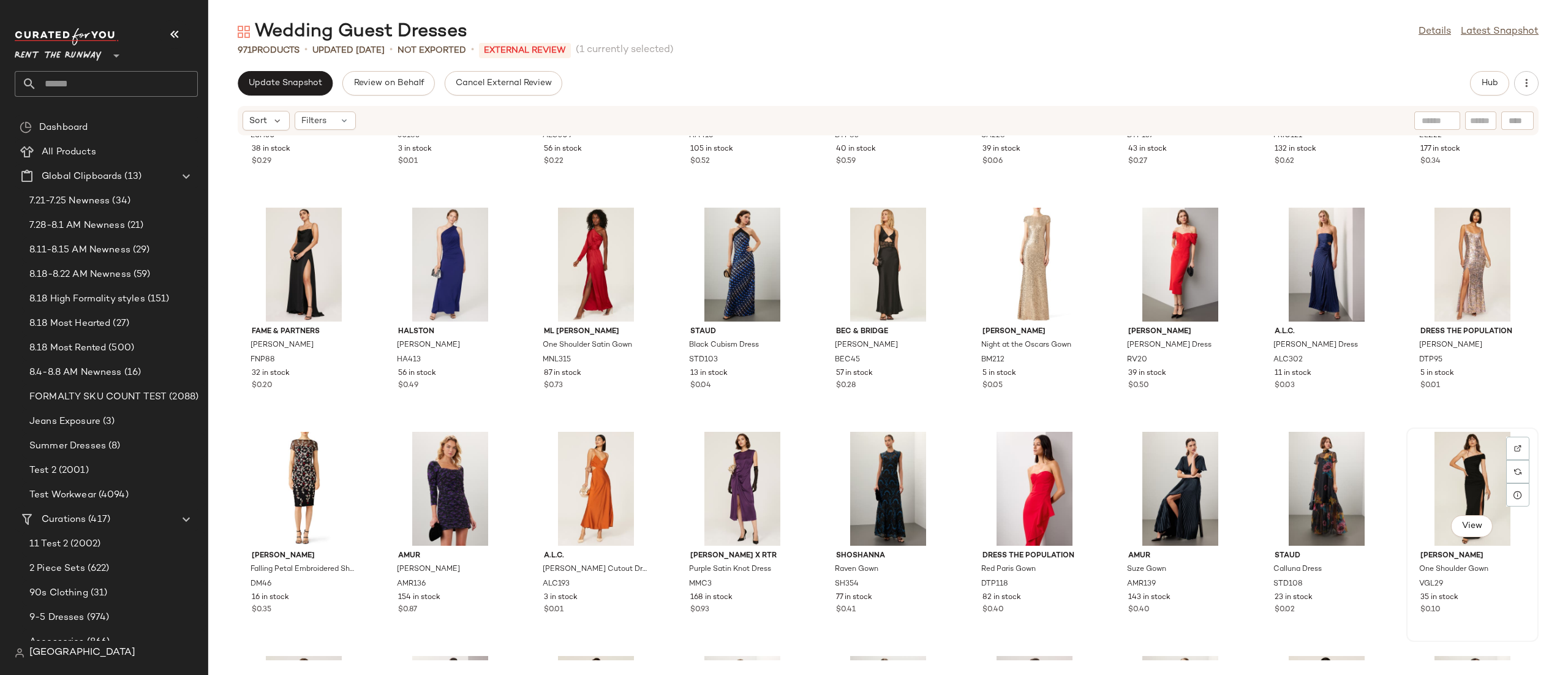
click at [1443, 483] on div "View" at bounding box center [1472, 489] width 124 height 114
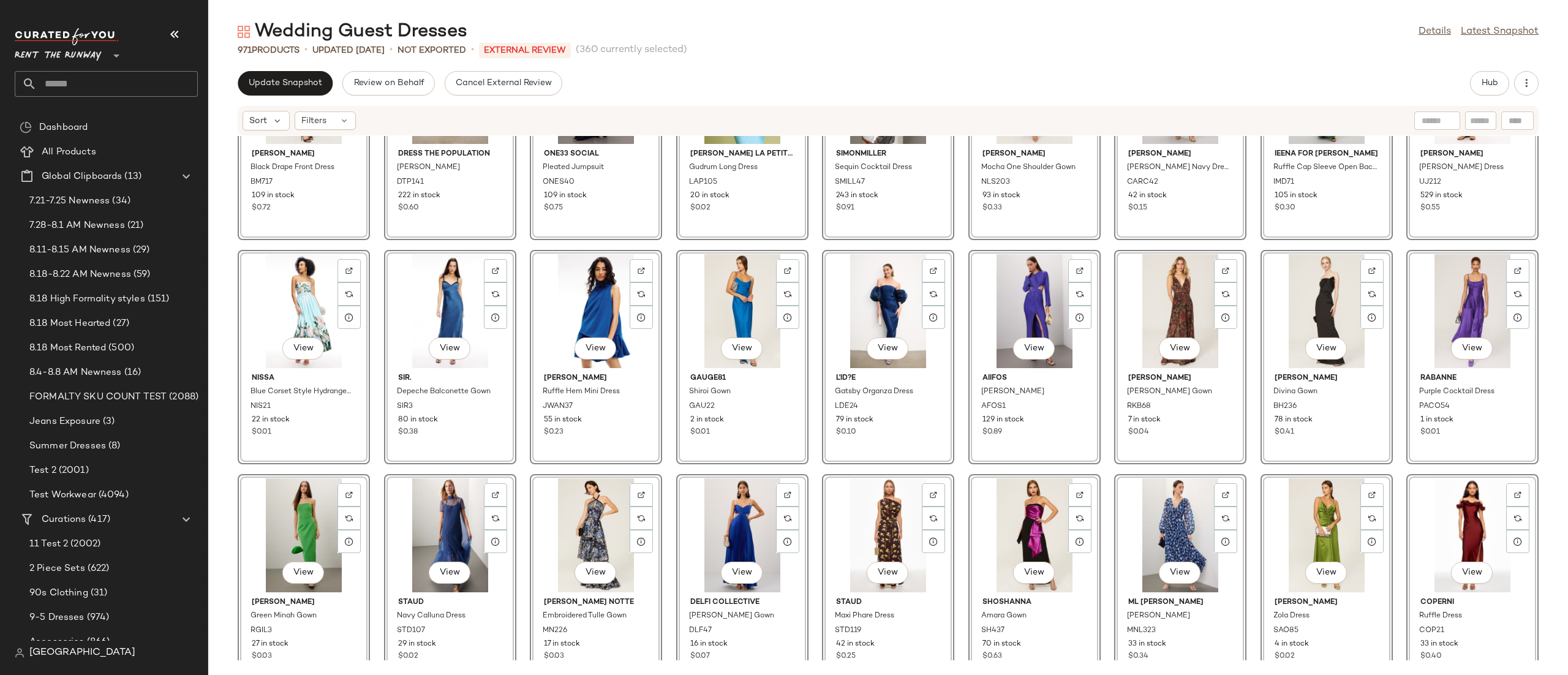
scroll to position [7347, 0]
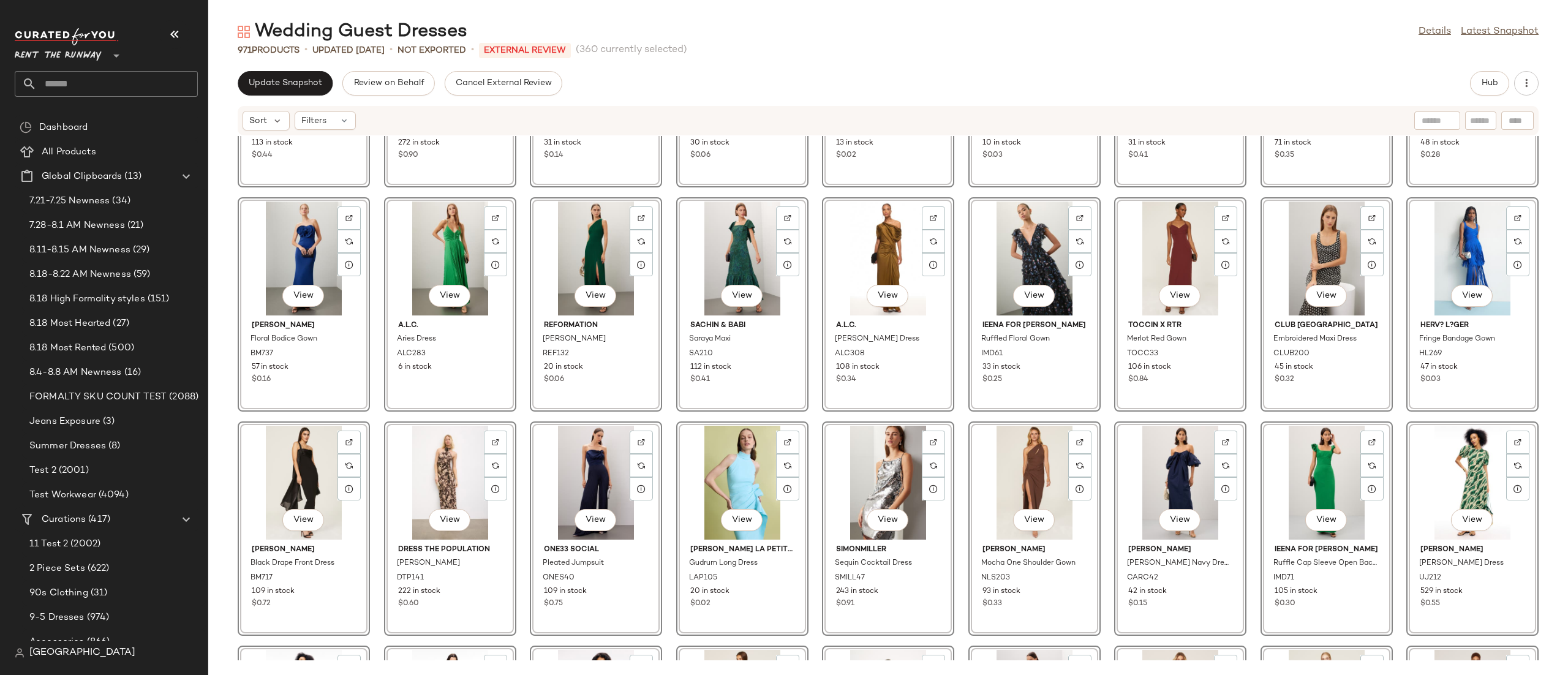
click at [1101, 424] on div "View Herv? L?ger Asymmetrical Ruffle Gown HL260 113 in stock $0.44 View Jason W…" at bounding box center [888, 398] width 1360 height 524
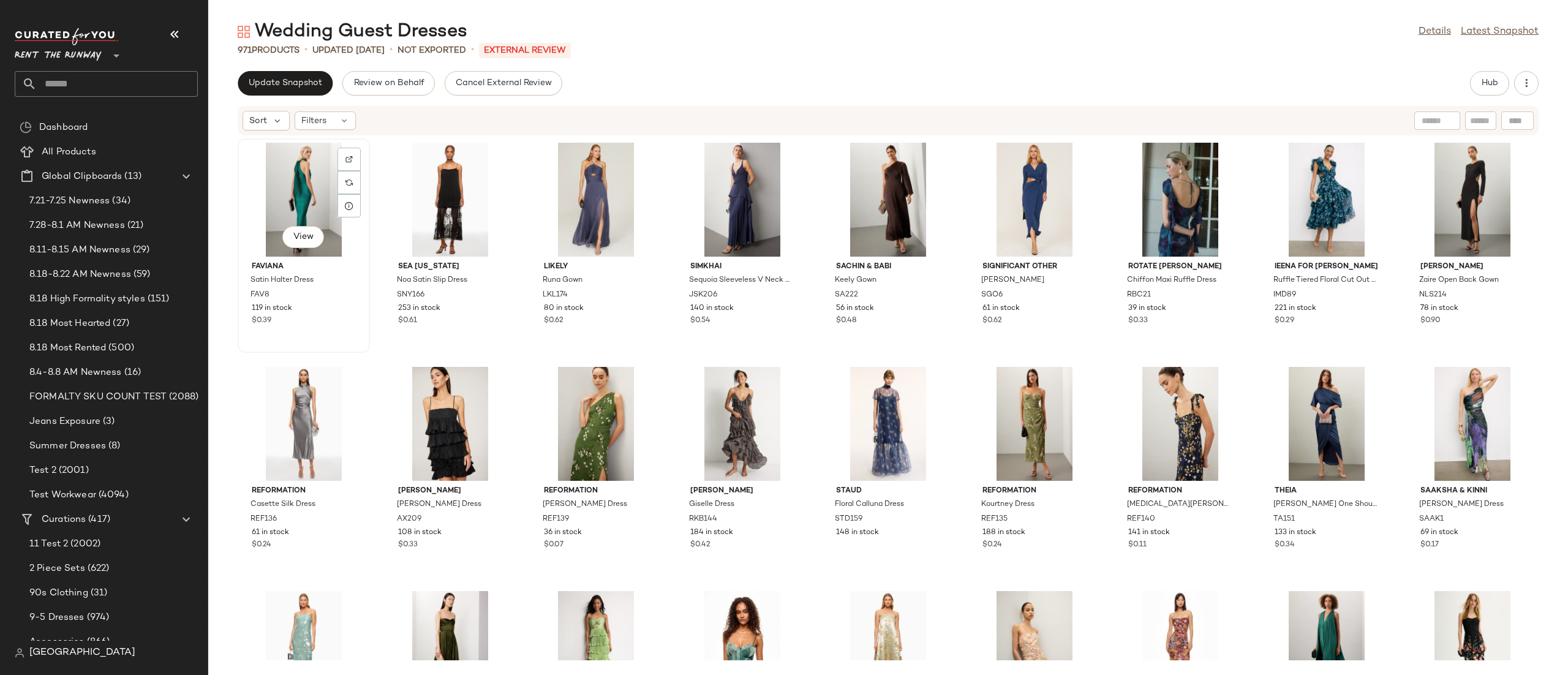
click at [290, 160] on div "View" at bounding box center [304, 200] width 124 height 114
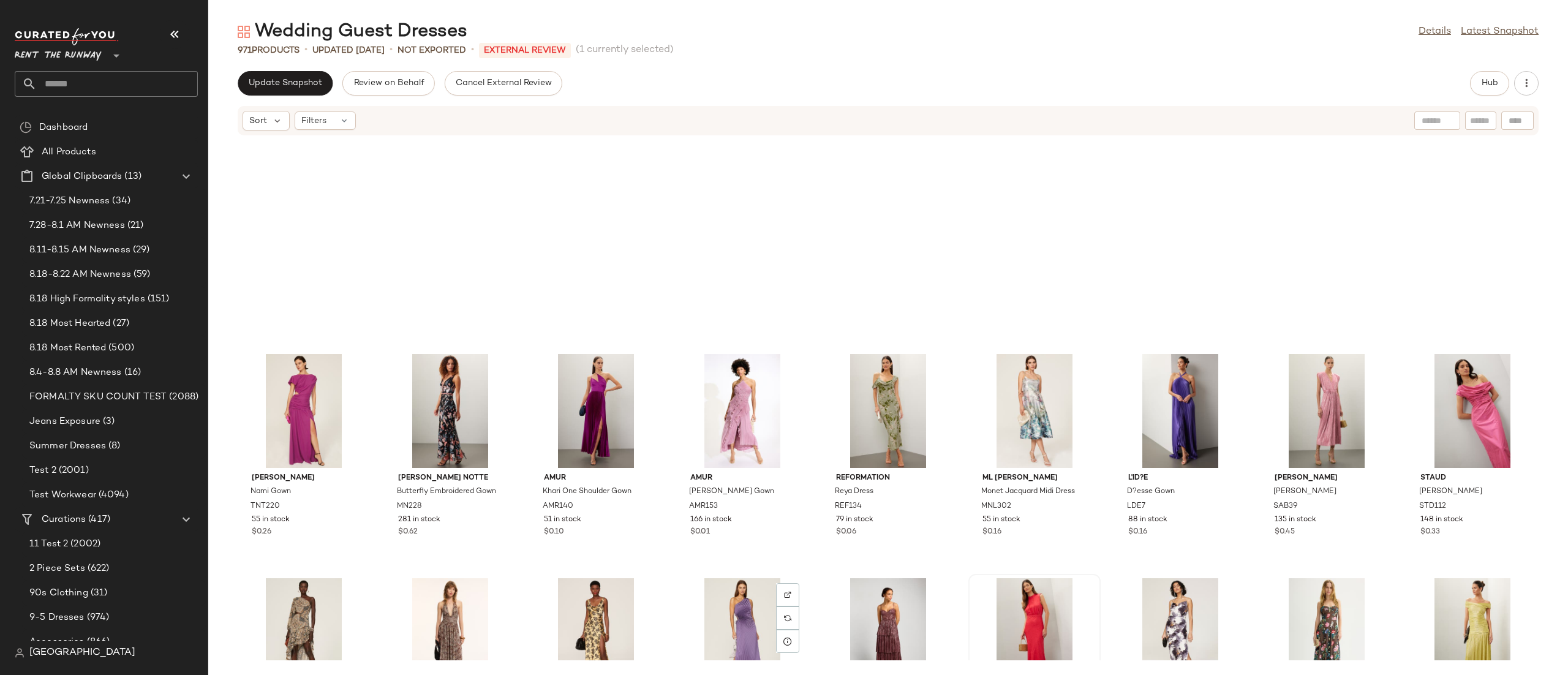
scroll to position [3010, 0]
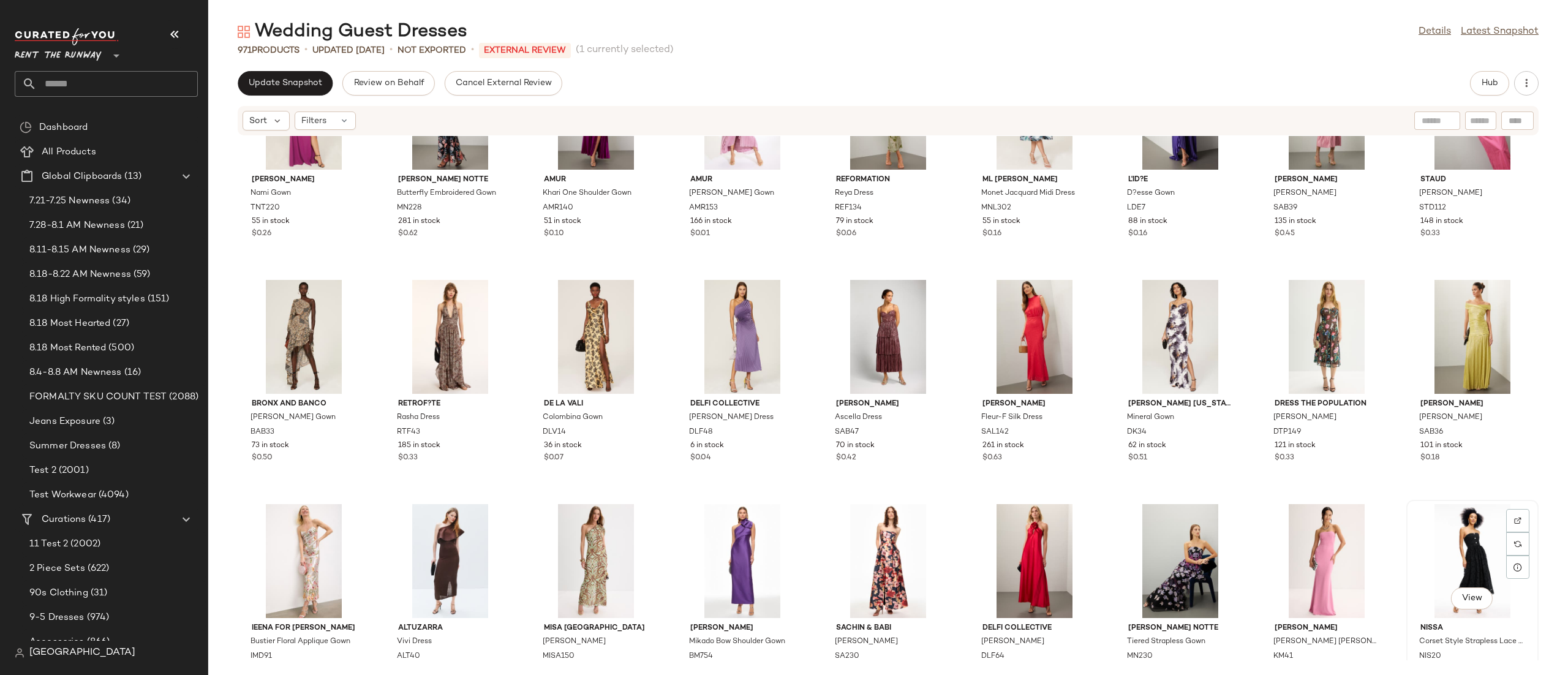
click at [1473, 548] on div "View" at bounding box center [1472, 561] width 124 height 114
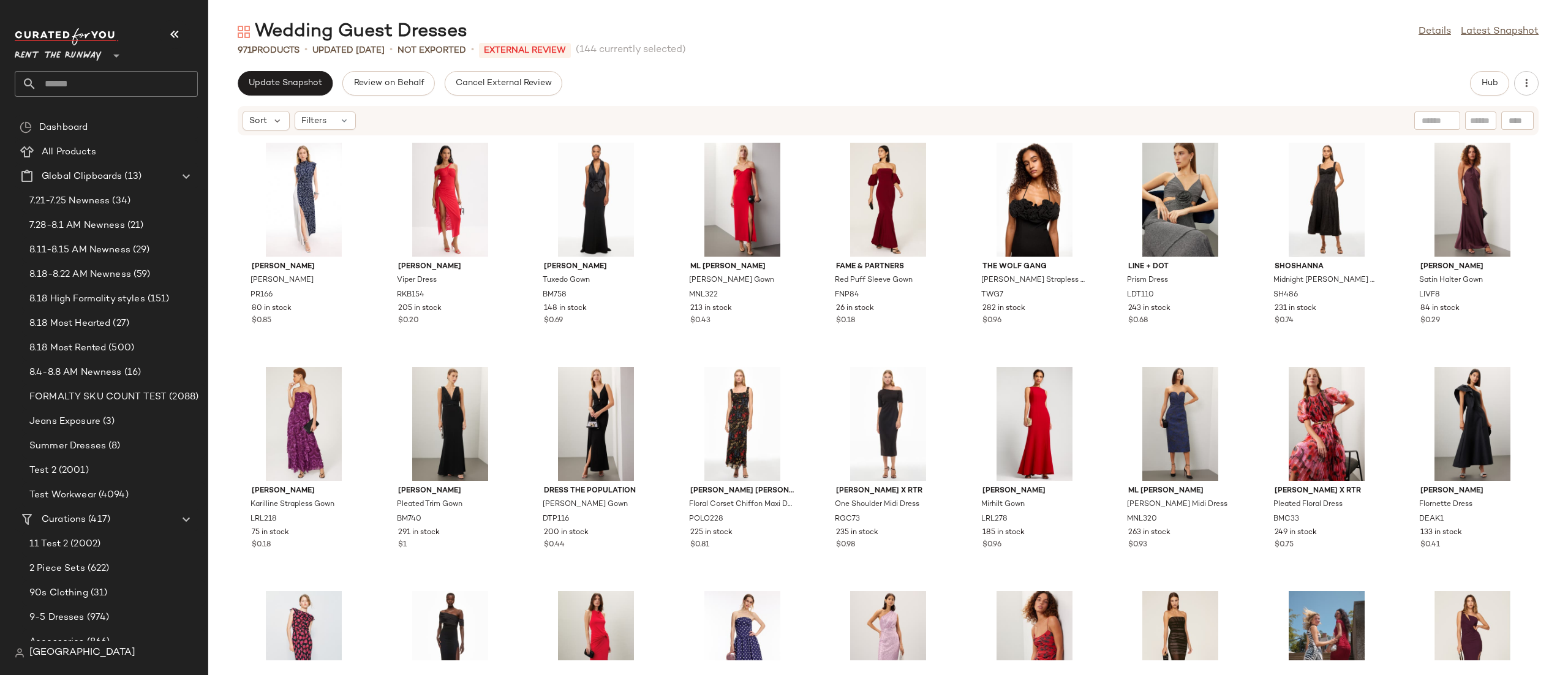
scroll to position [4432, 0]
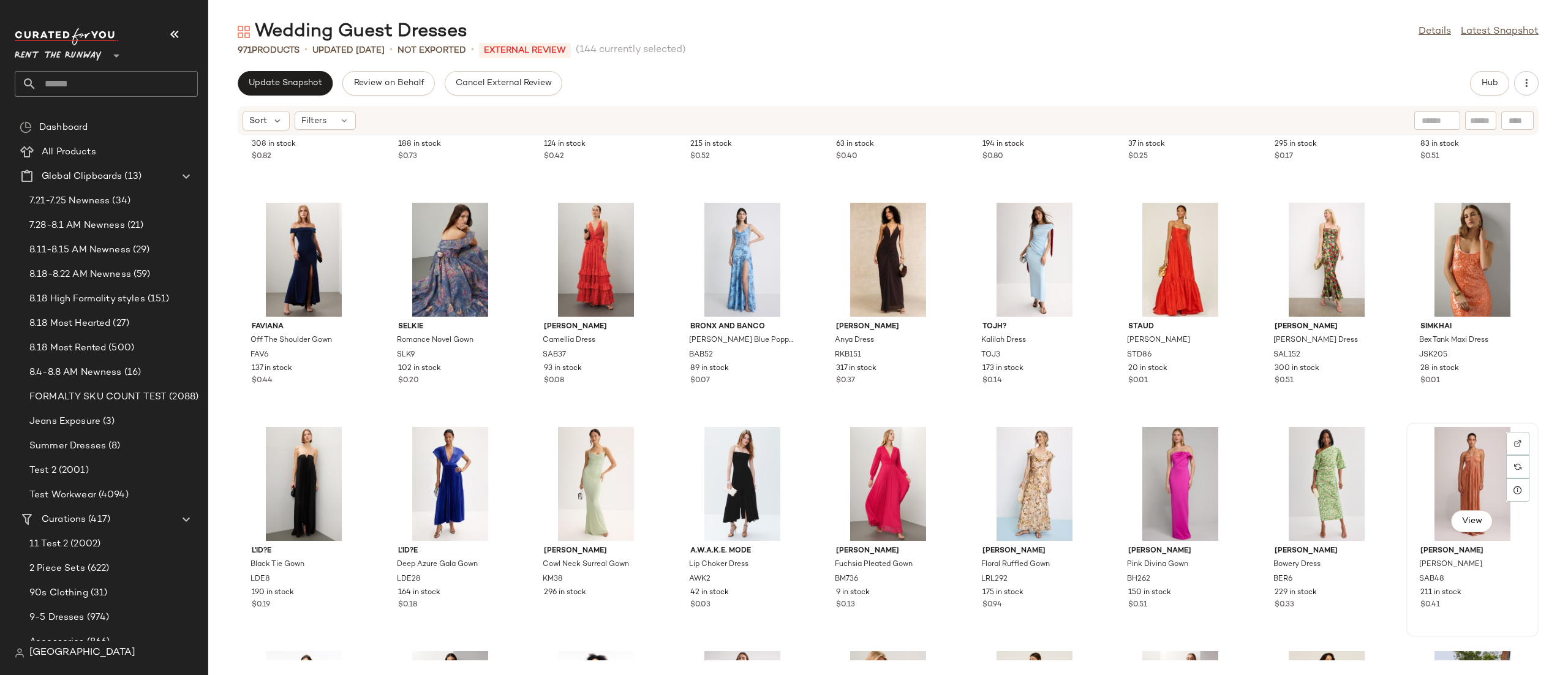
click at [1463, 462] on div "View" at bounding box center [1472, 484] width 124 height 114
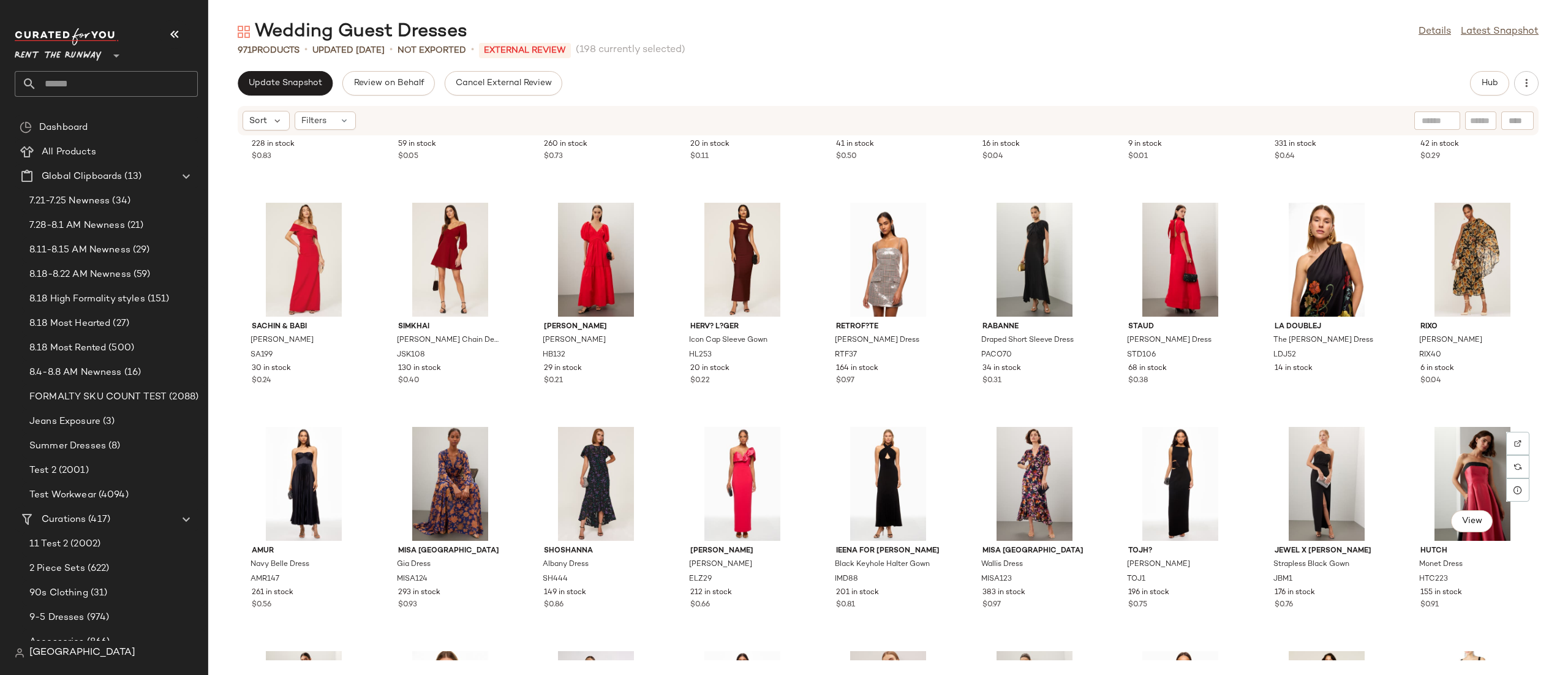
scroll to position [6033, 0]
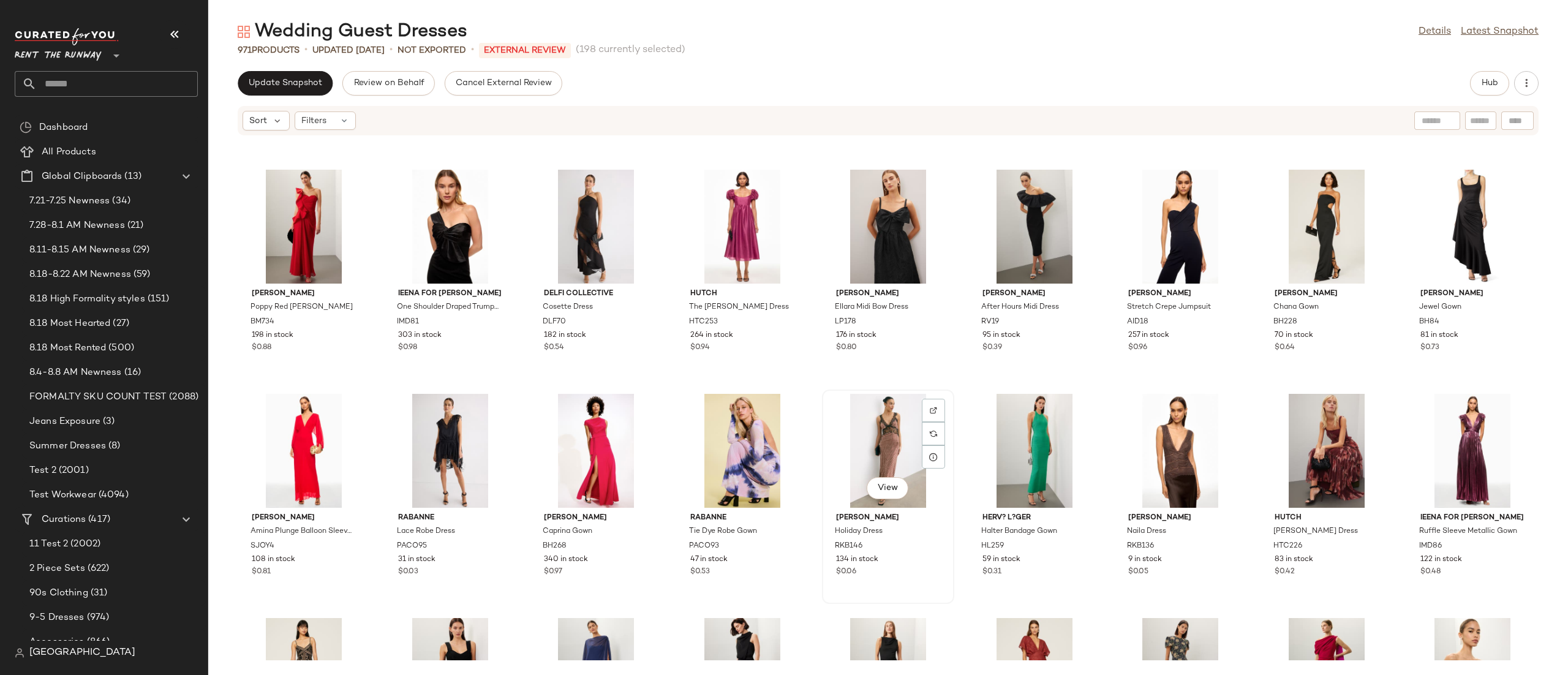
click at [902, 454] on div "View" at bounding box center [888, 450] width 124 height 114
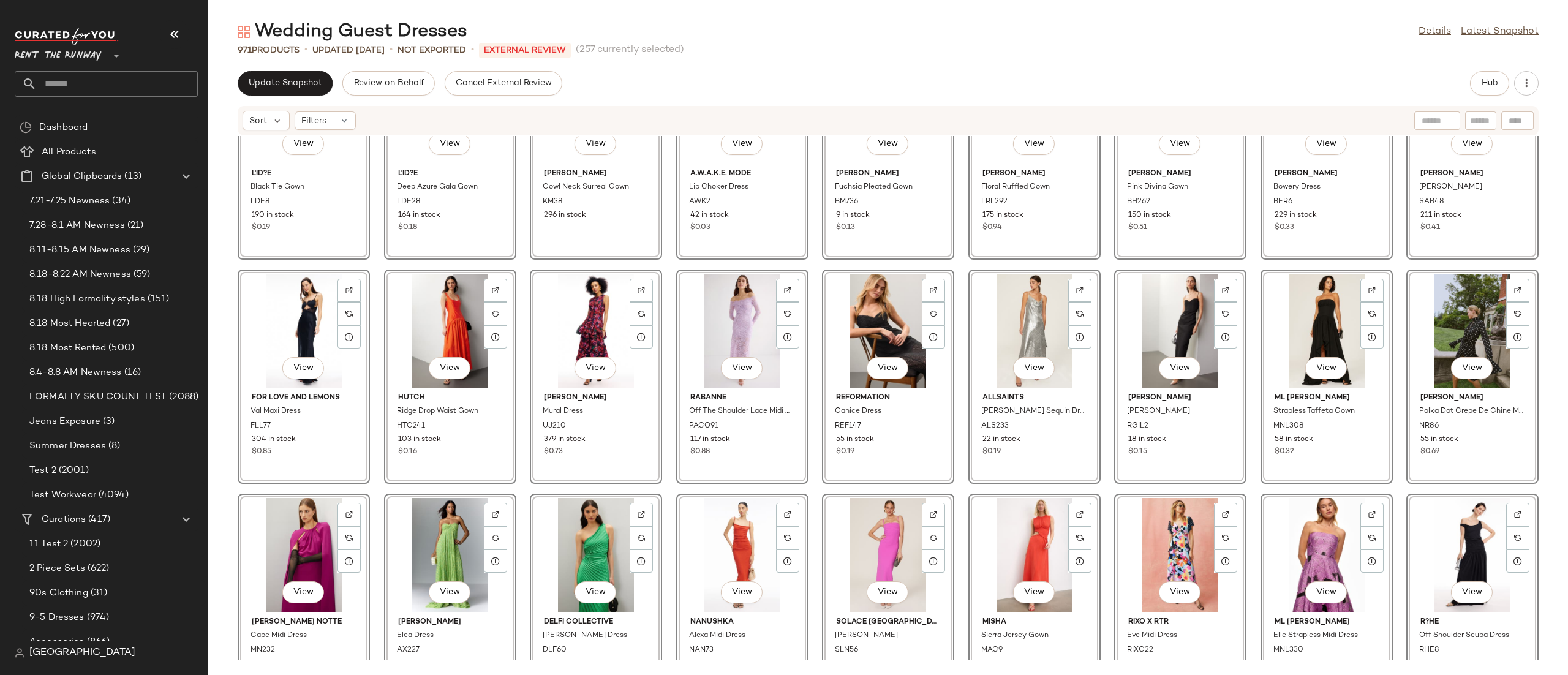
scroll to position [4646, 0]
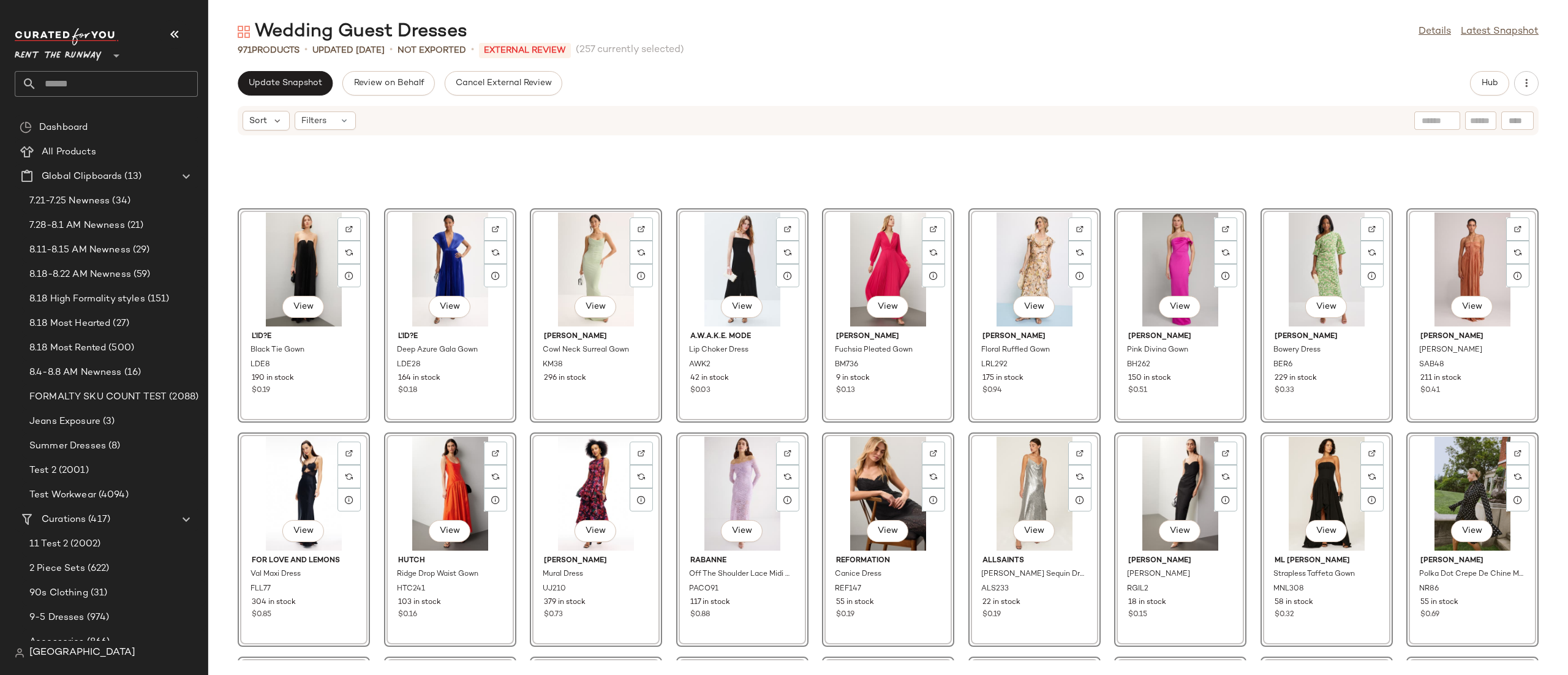
click at [944, 428] on div "View L'ID?E Black Tie Gown LDE8 190 in stock $0.19 View L'ID?E Deep Azure Gala …" at bounding box center [888, 398] width 1360 height 524
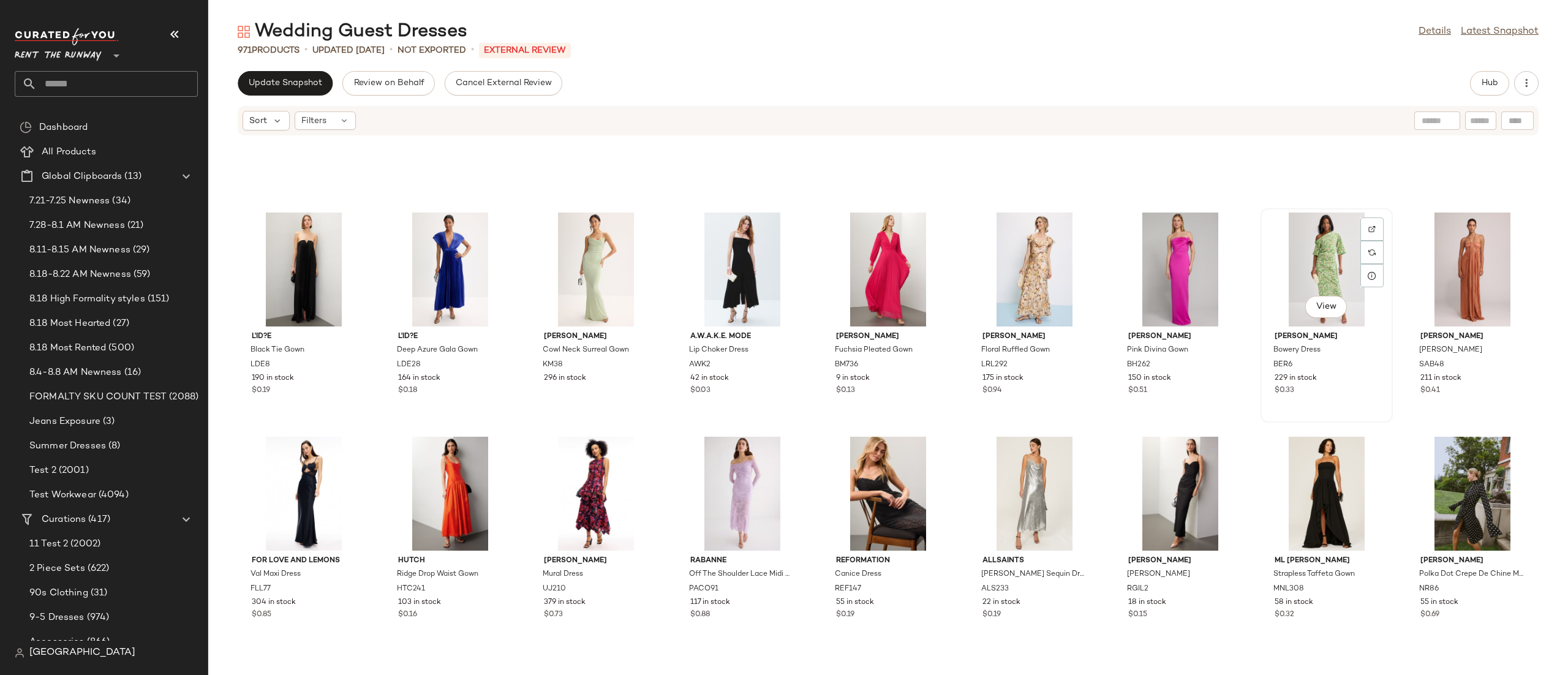
click at [1297, 272] on div "View" at bounding box center [1326, 269] width 124 height 114
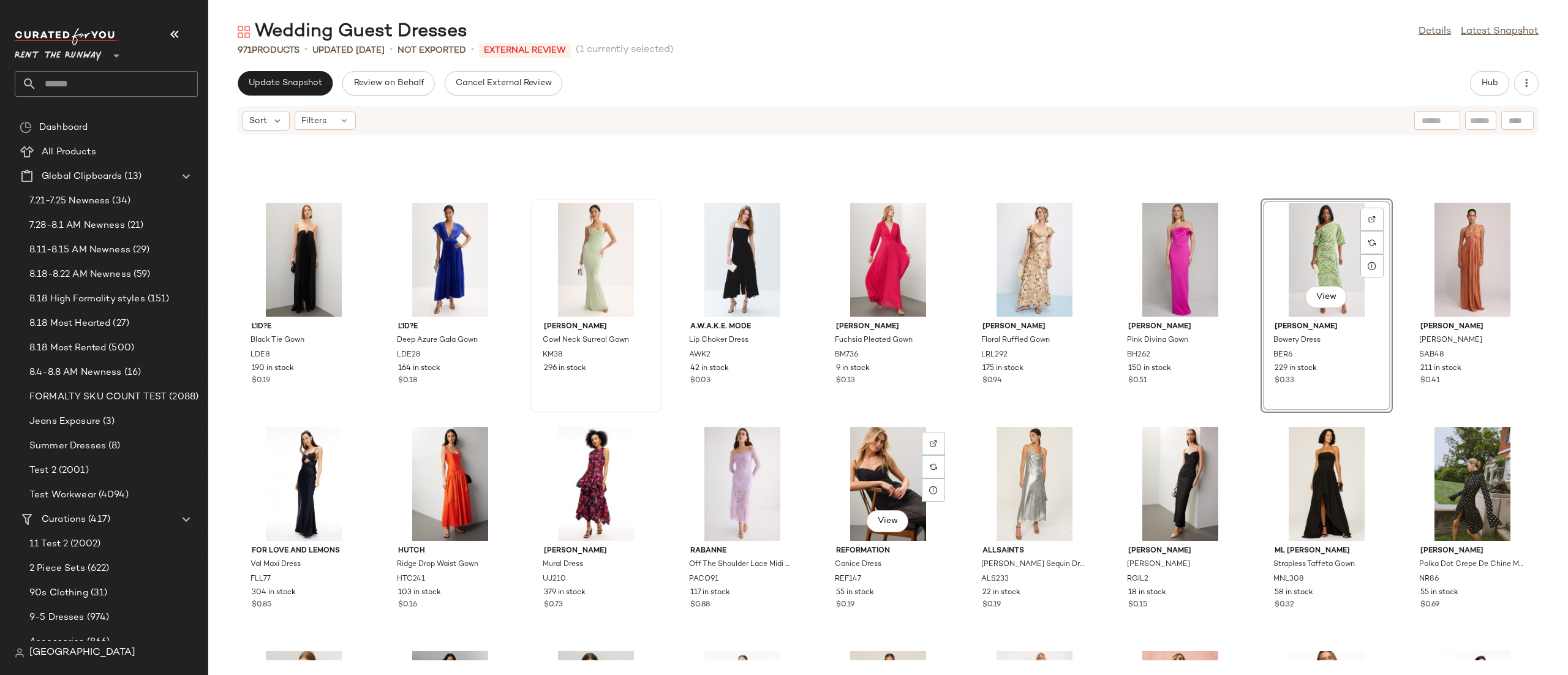
scroll to position [4659, 0]
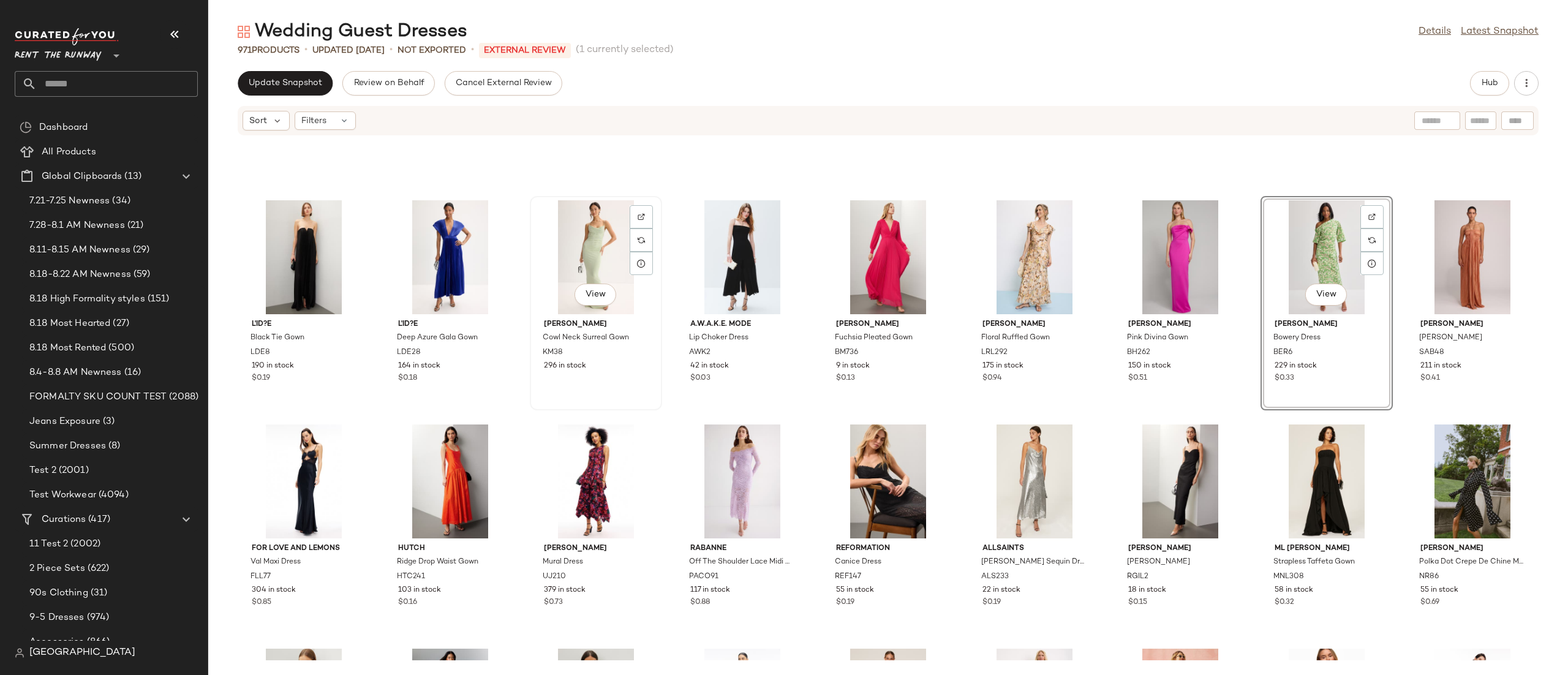
click at [589, 241] on div "View" at bounding box center [596, 257] width 124 height 114
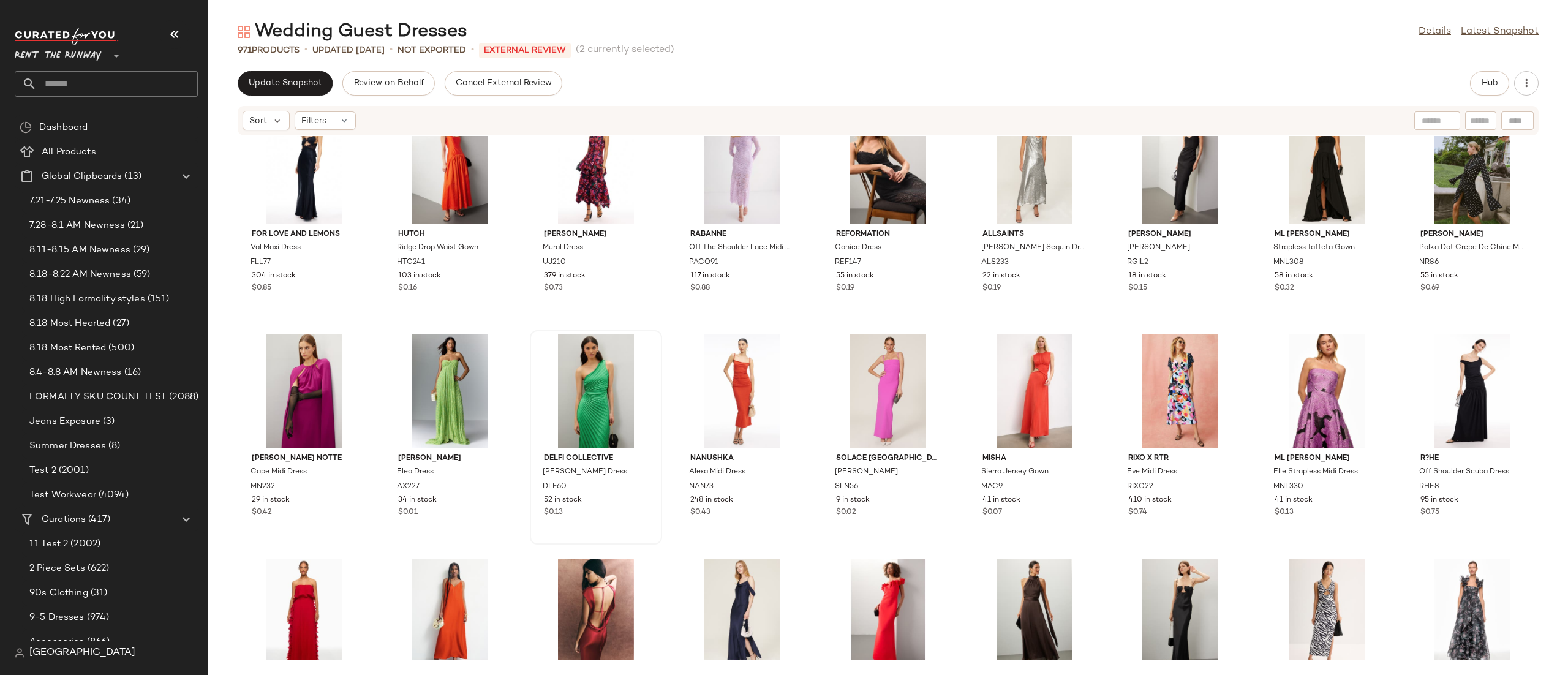
scroll to position [5000, 0]
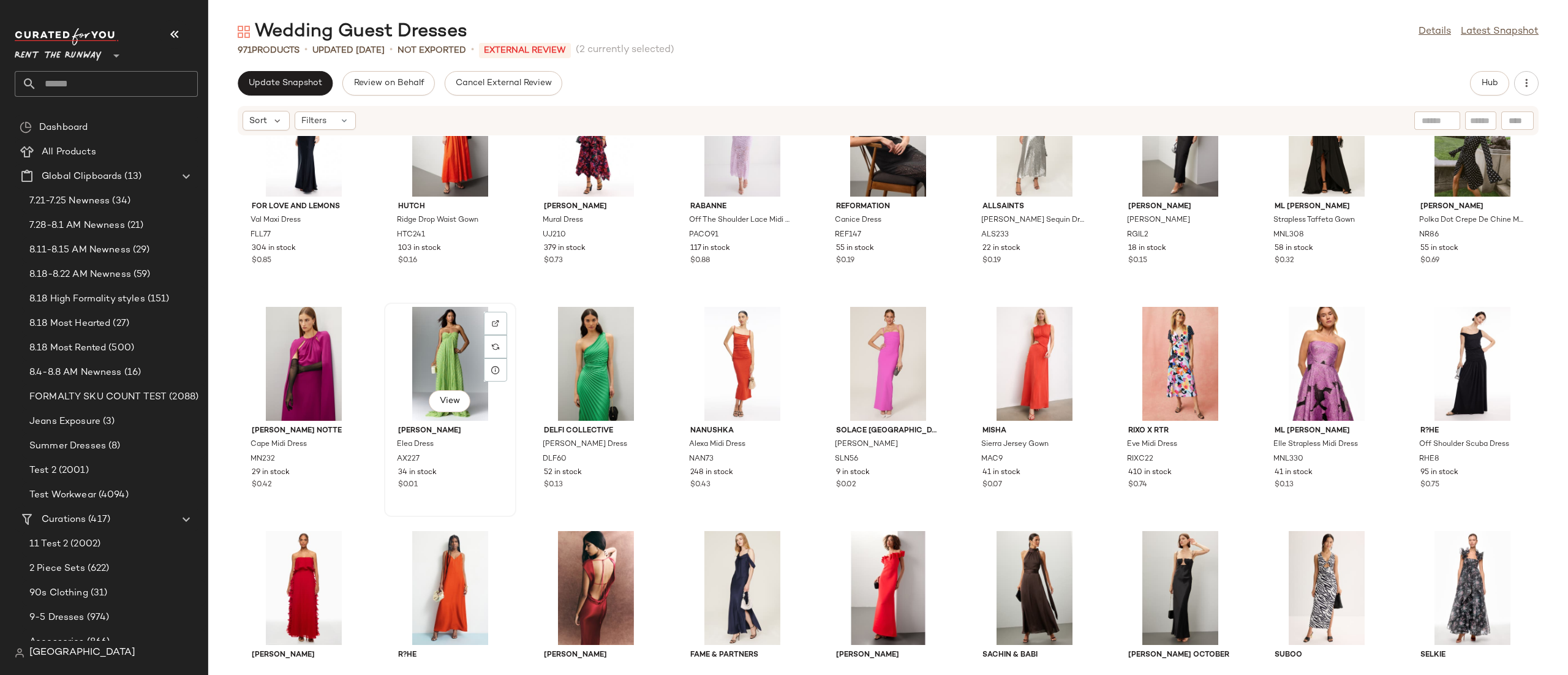
click at [473, 359] on div "View" at bounding box center [450, 364] width 124 height 114
click at [613, 350] on div "View" at bounding box center [596, 364] width 124 height 114
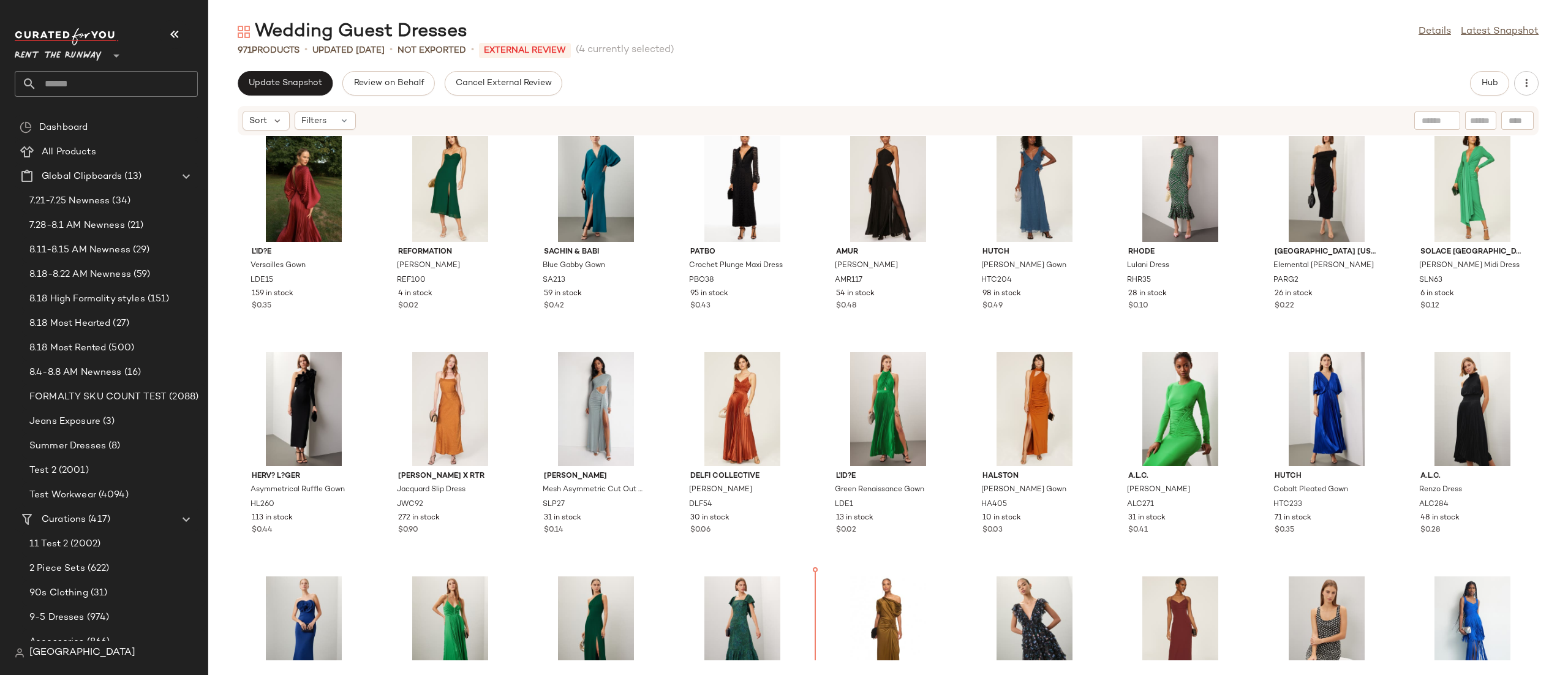
scroll to position [7013, 0]
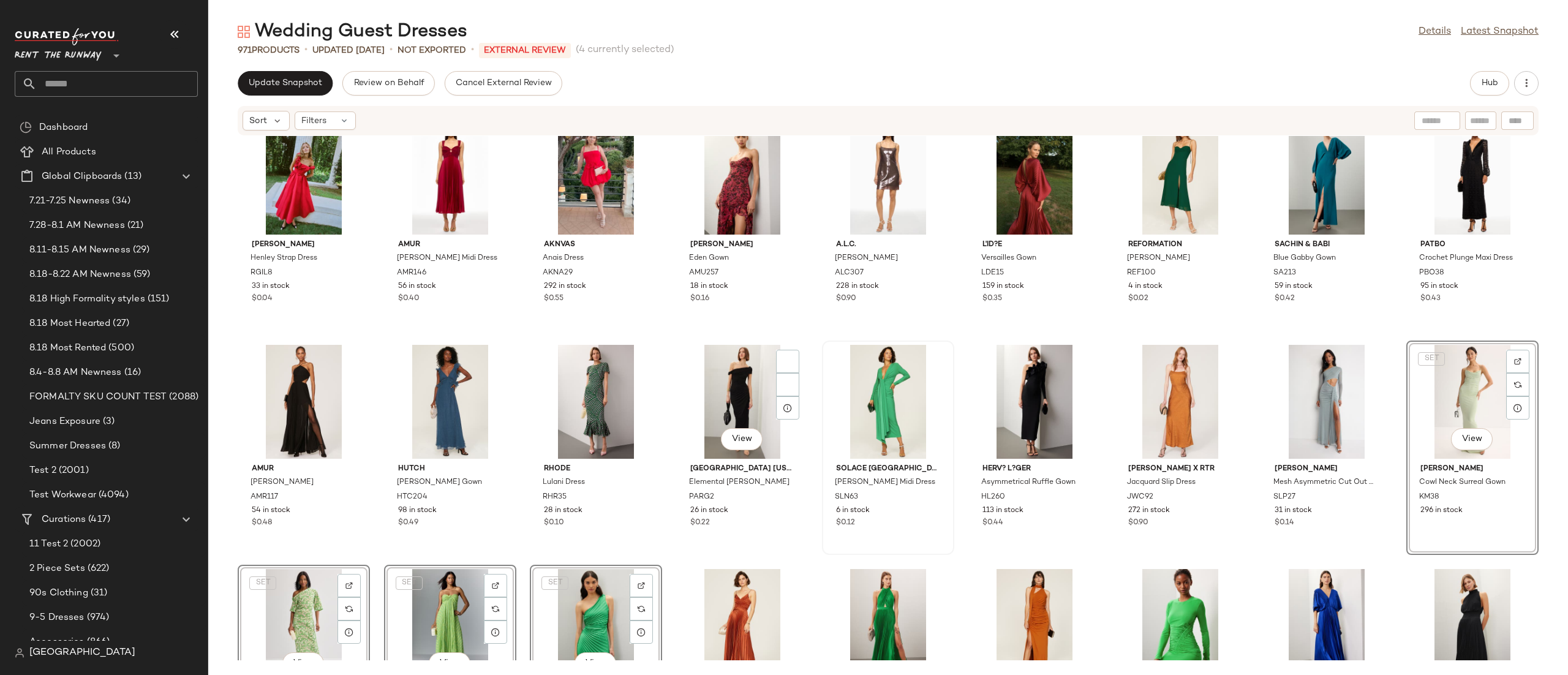
scroll to position [6729, 0]
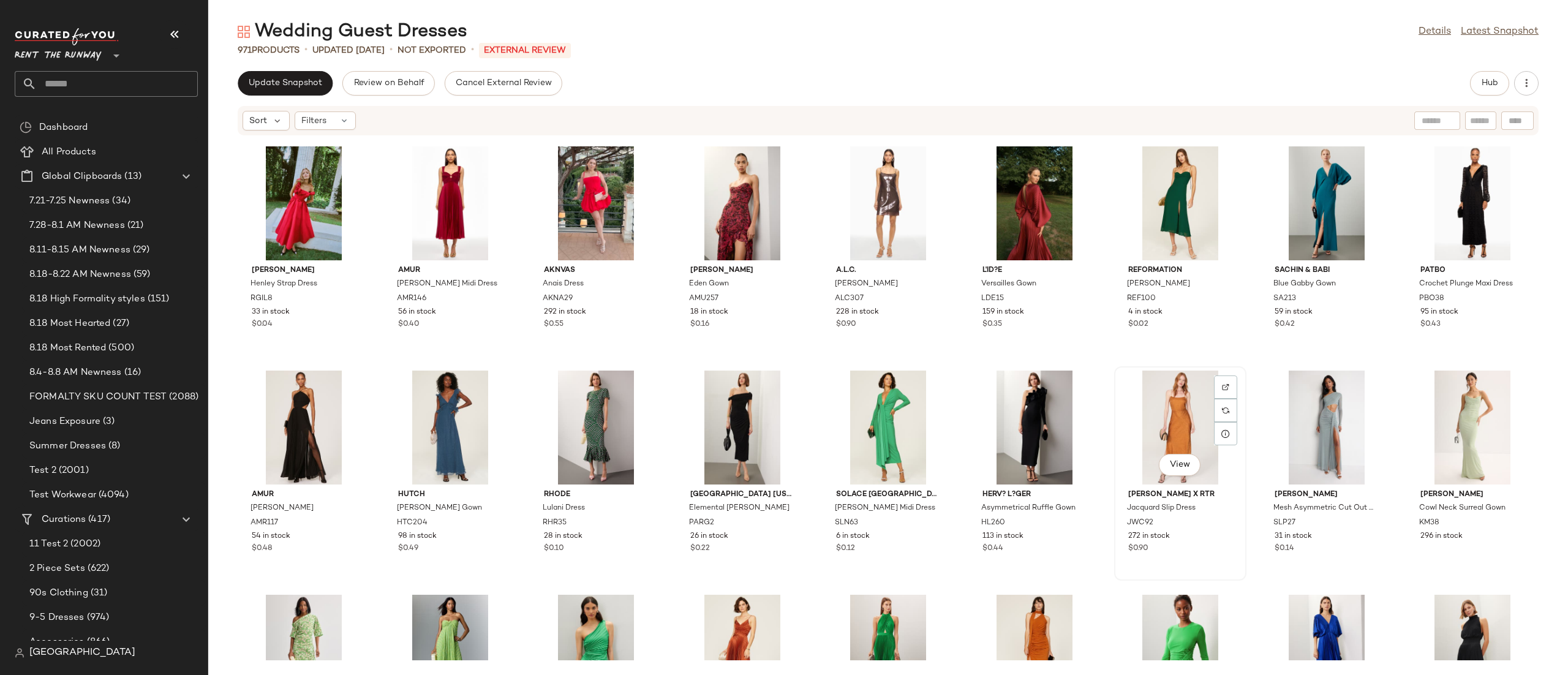
click at [1238, 368] on div "View Jason Wu x RTR Jacquard Slip Dress JWC92 272 in stock $0.90" at bounding box center [1180, 473] width 130 height 212
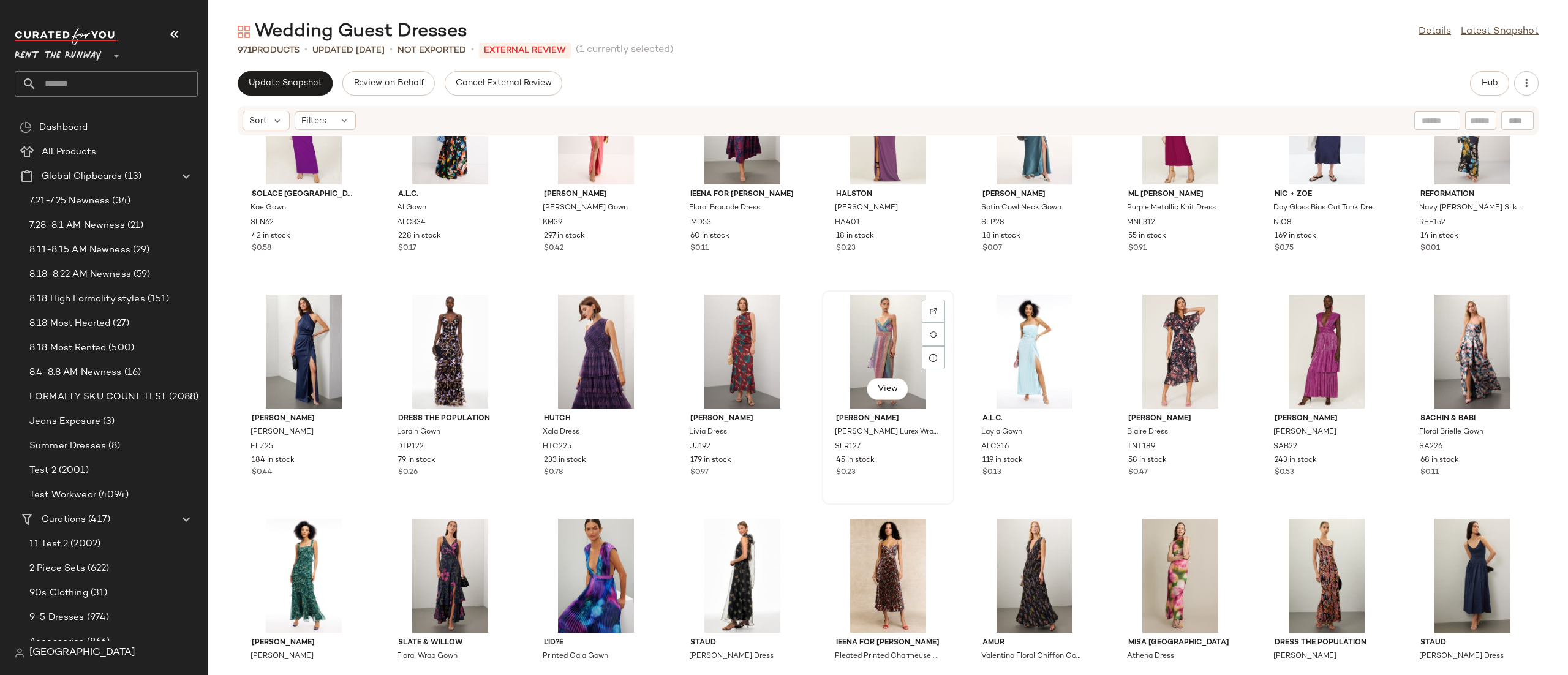
scroll to position [2329, 0]
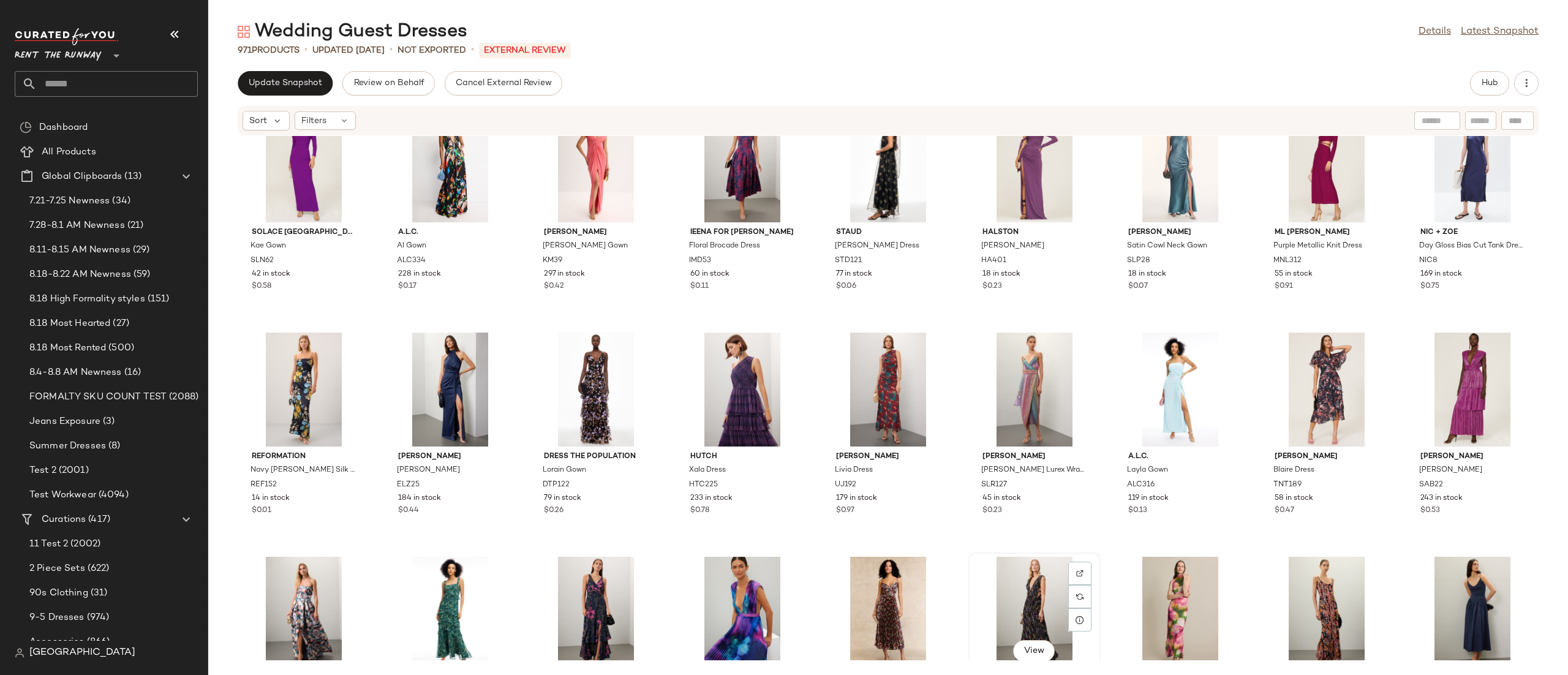
scroll to position [2286, 0]
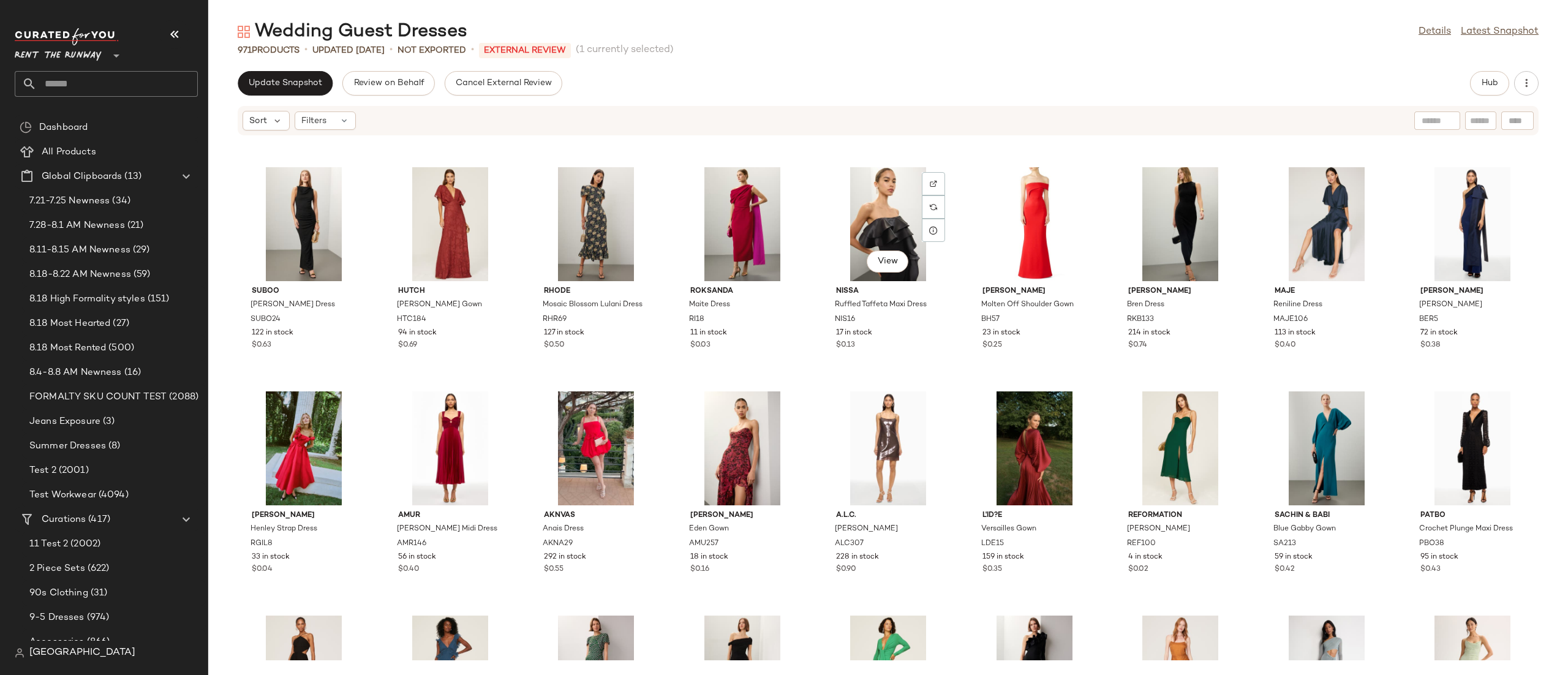
scroll to position [6068, 0]
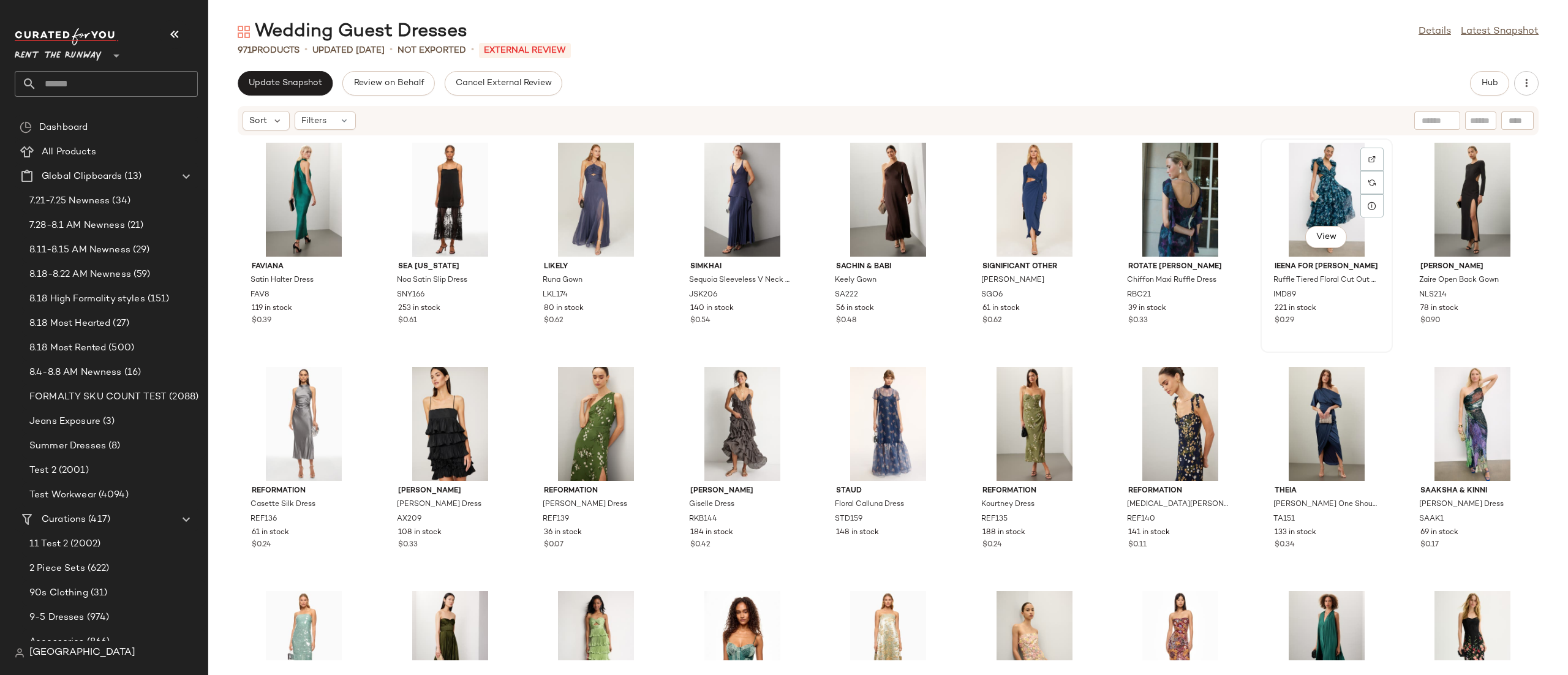
click at [1294, 190] on div "View" at bounding box center [1326, 200] width 124 height 114
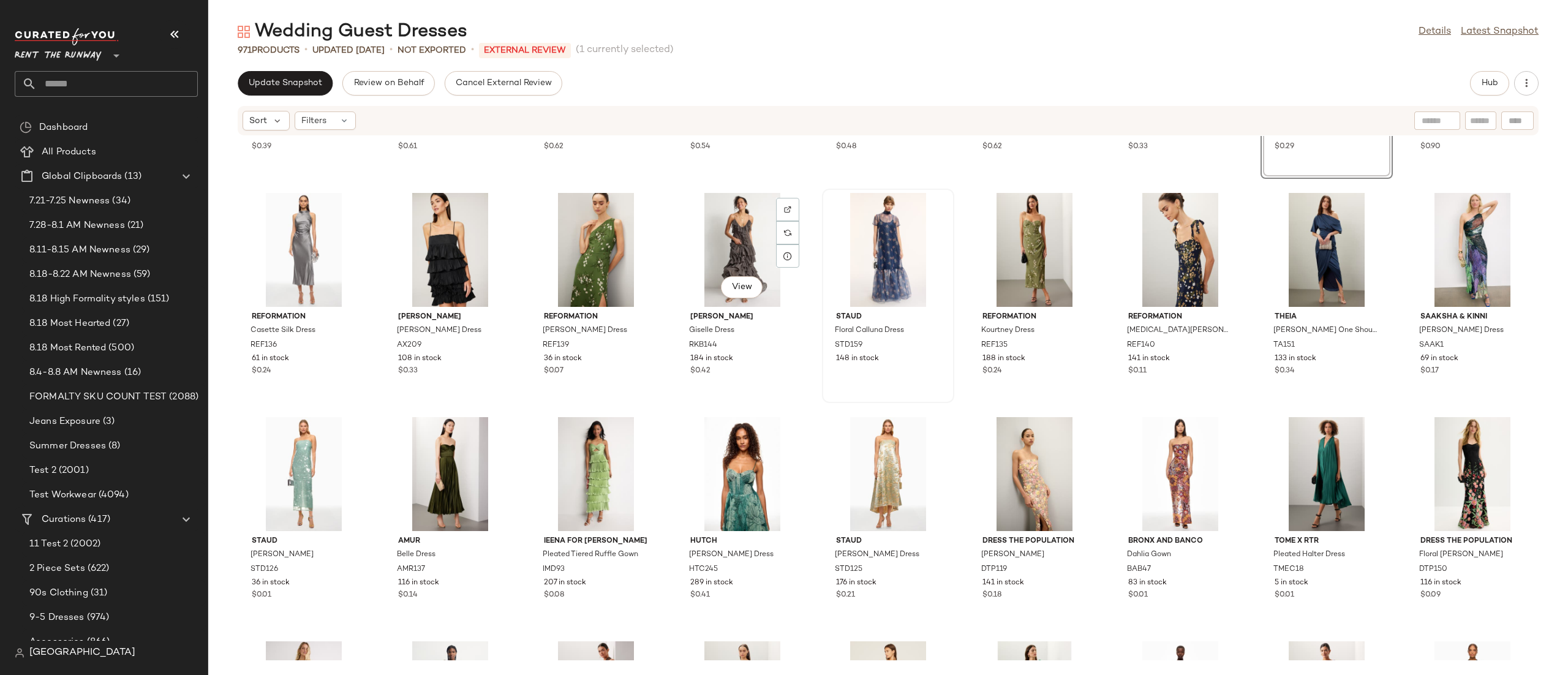
scroll to position [190, 0]
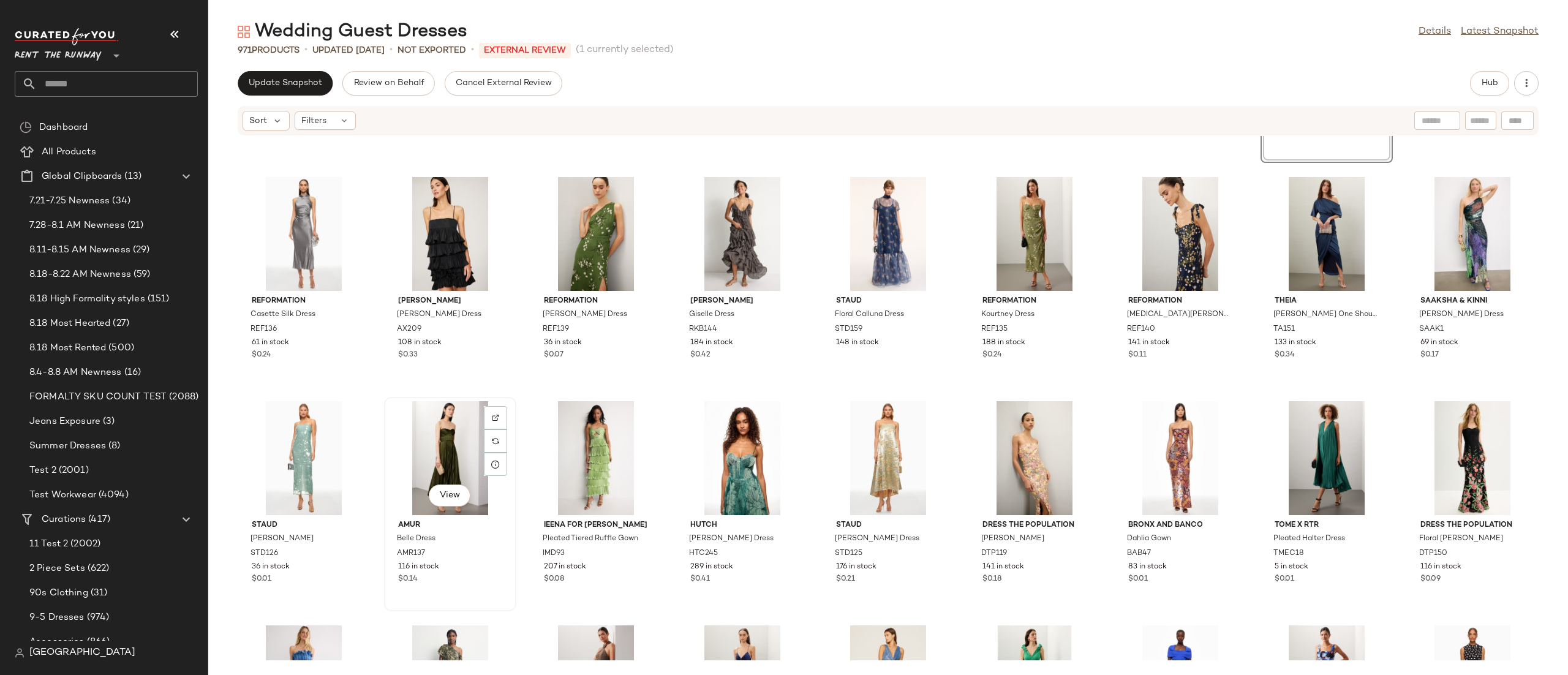
click at [455, 454] on div "View" at bounding box center [450, 458] width 124 height 114
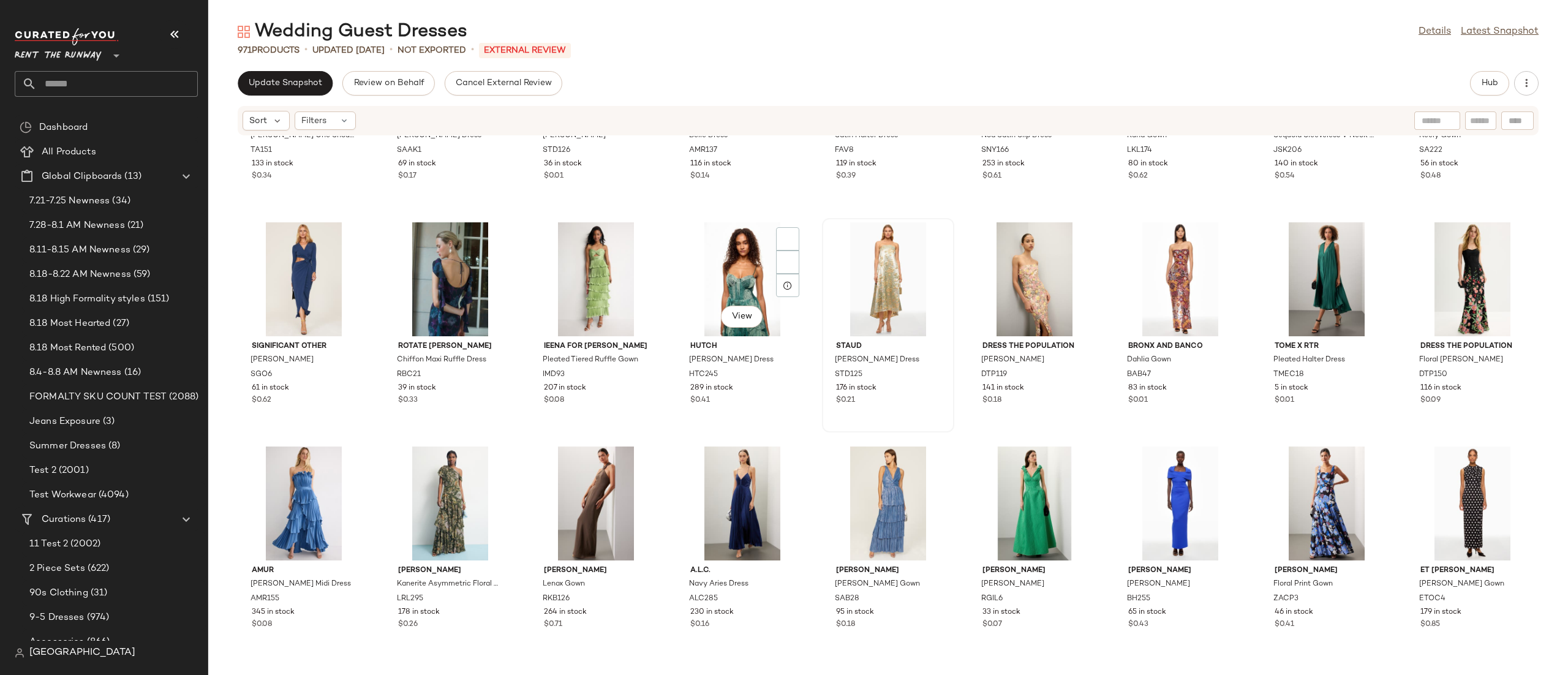
scroll to position [361, 0]
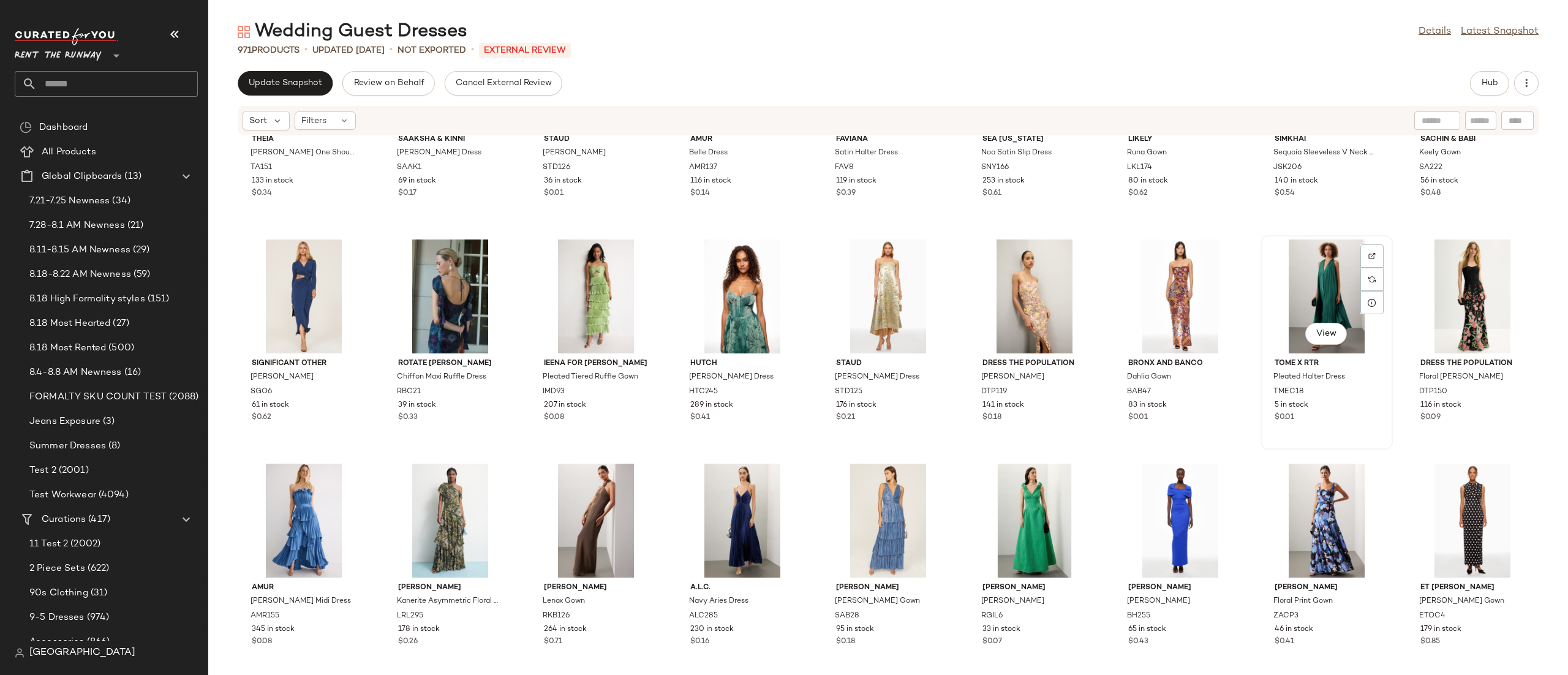
click at [1292, 271] on div "View" at bounding box center [1326, 296] width 124 height 114
click at [1160, 504] on div "View" at bounding box center [1180, 521] width 124 height 114
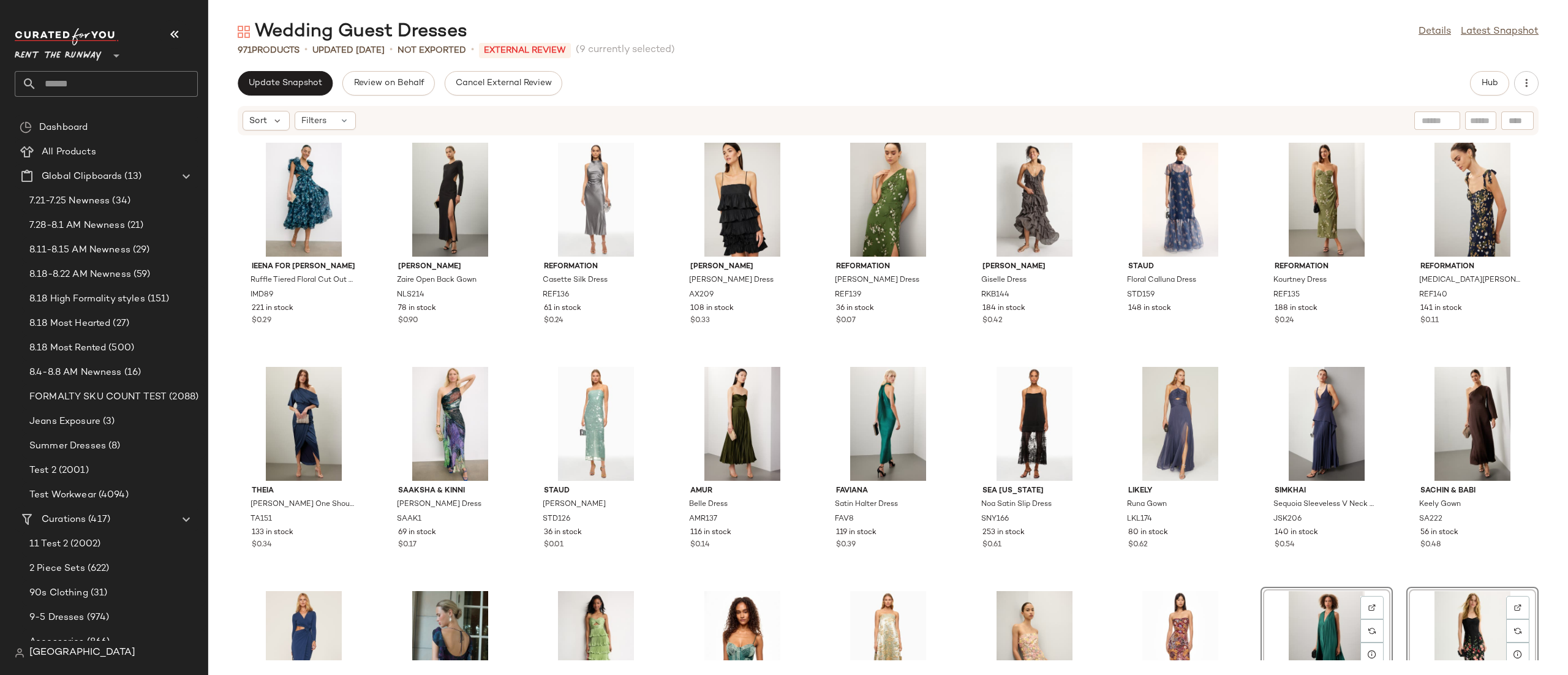
scroll to position [1, 0]
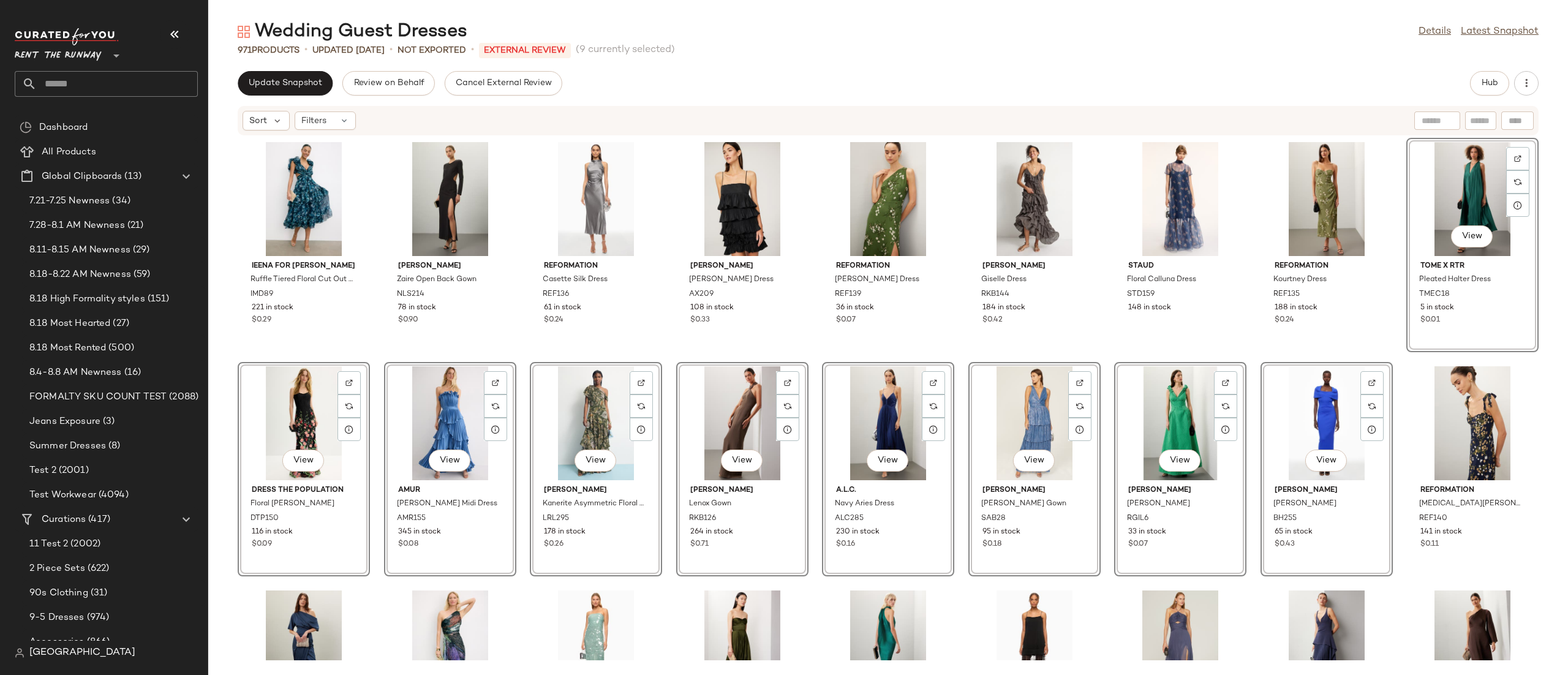
click at [1251, 318] on div "Ieena for Mac Duggal Ruffle Tiered Floral Cut Out Gown IMD89 221 in stock $0.29…" at bounding box center [888, 398] width 1360 height 524
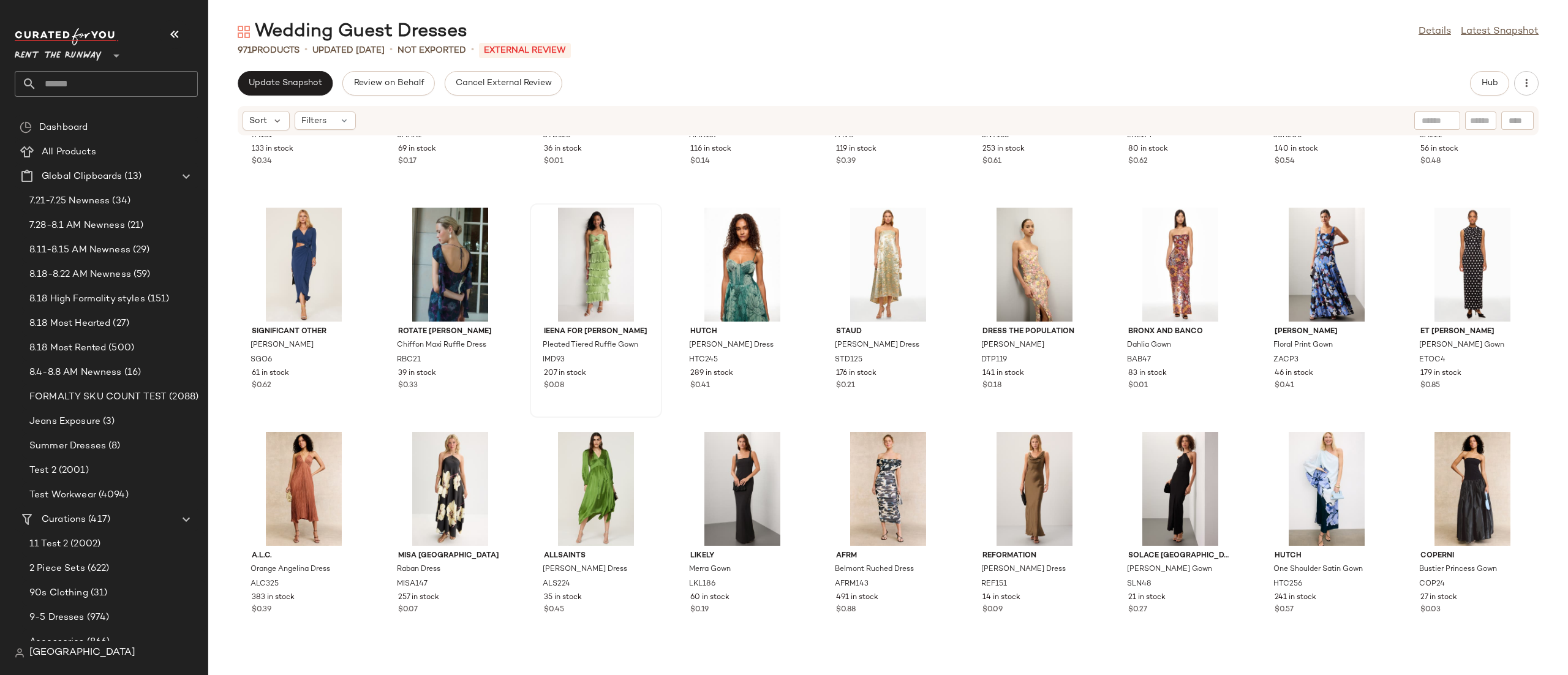
scroll to position [648, 0]
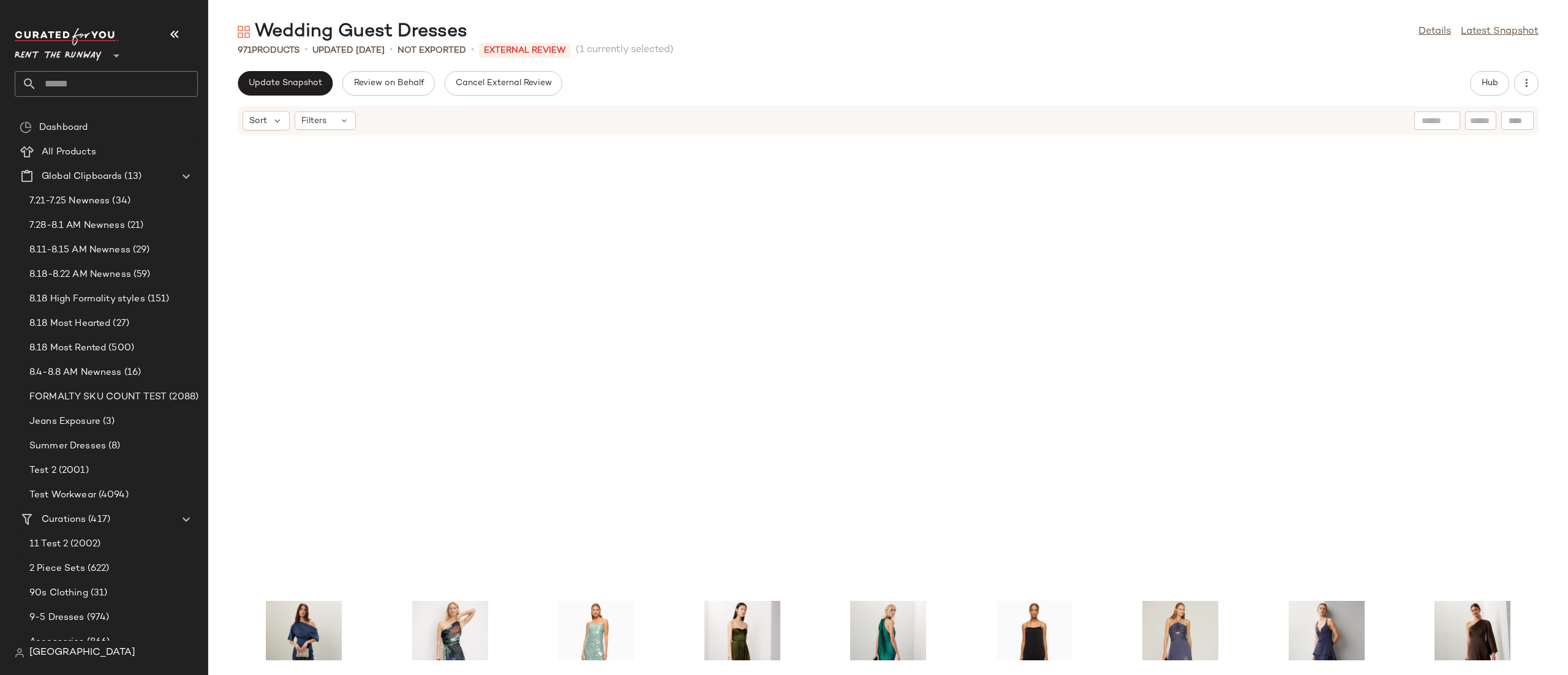
scroll to position [648, 0]
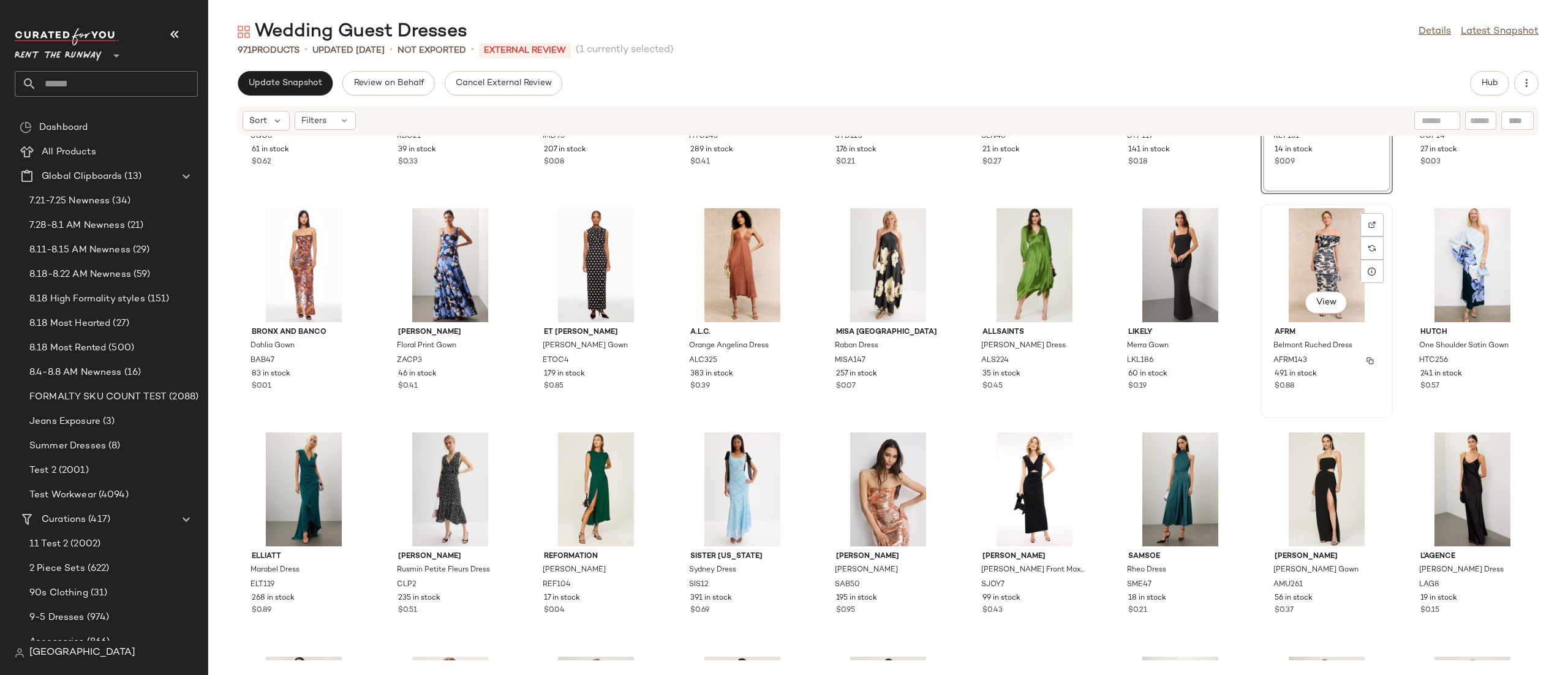
scroll to position [841, 0]
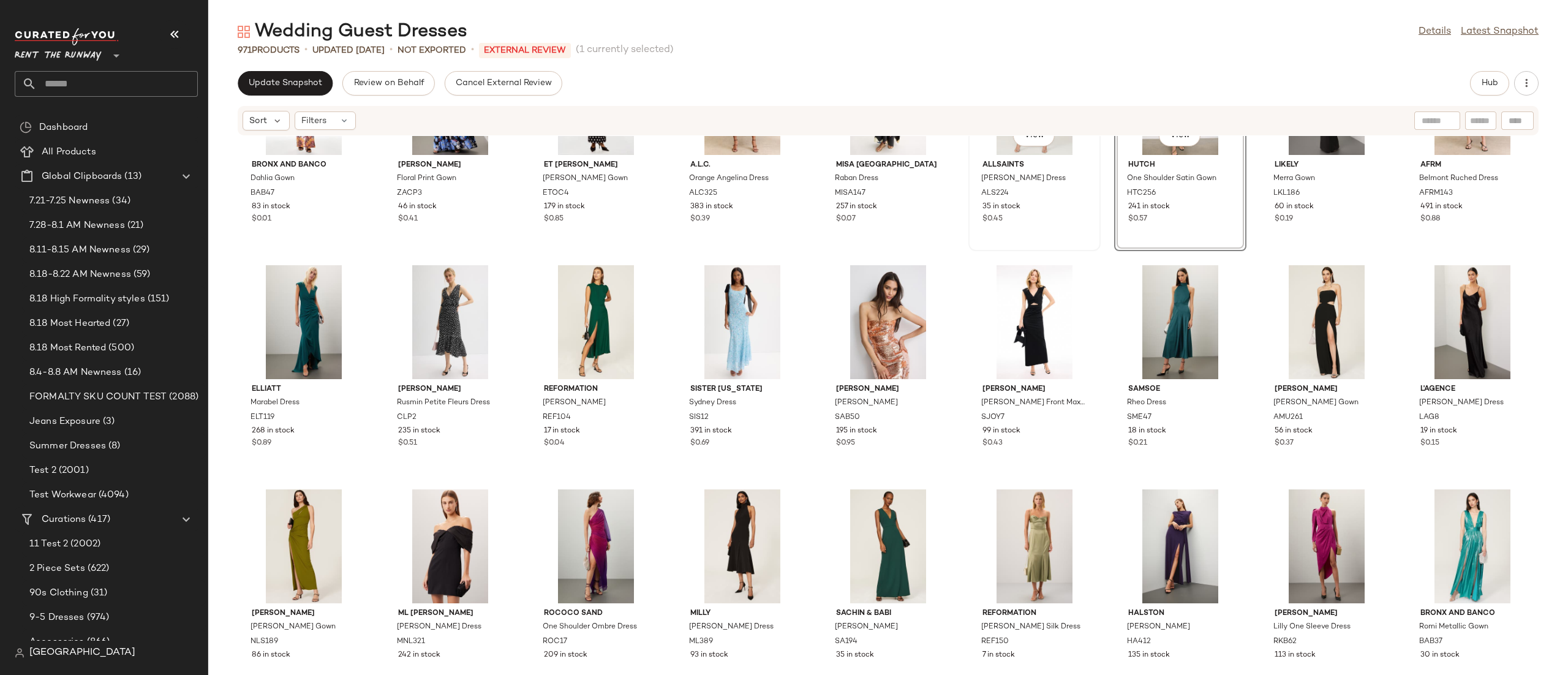
scroll to position [1044, 0]
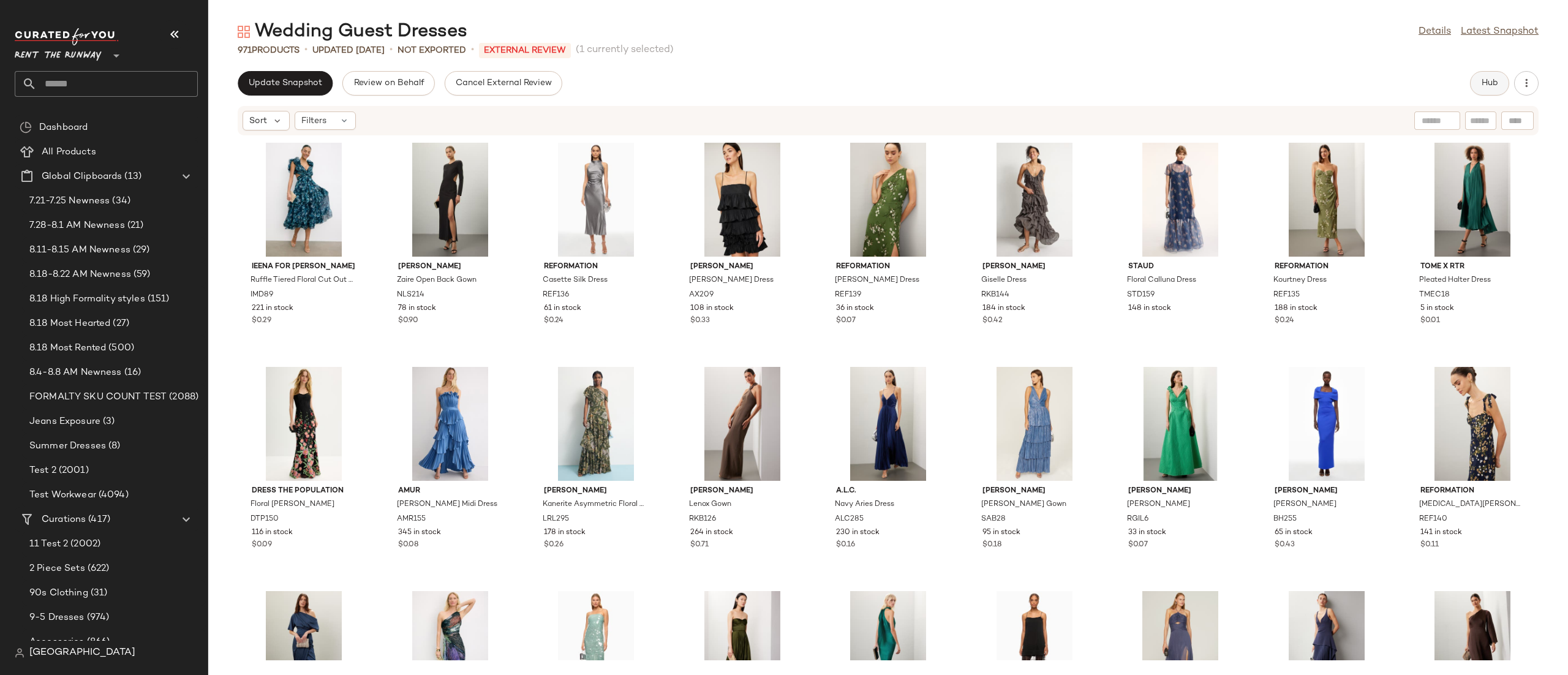
click at [1496, 80] on span "Hub" at bounding box center [1490, 83] width 17 height 10
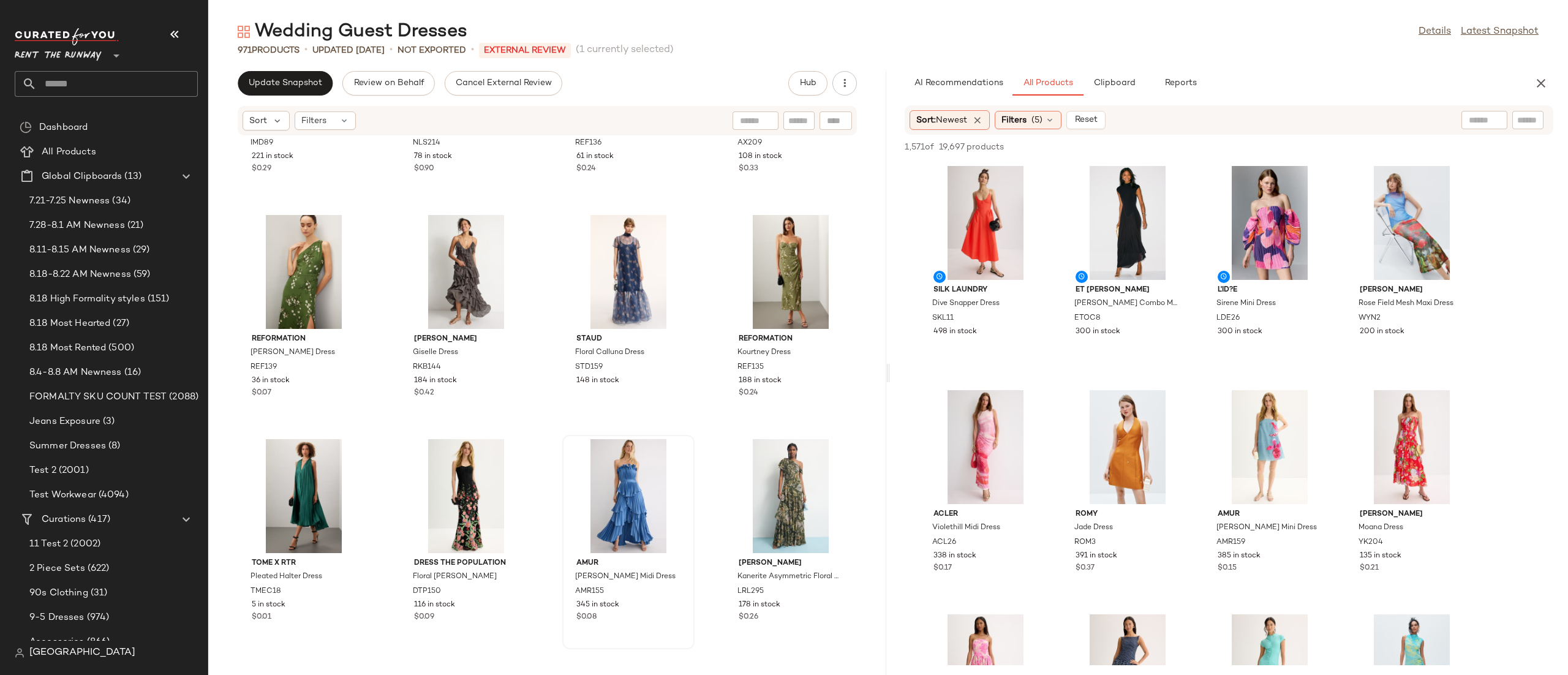
scroll to position [175, 0]
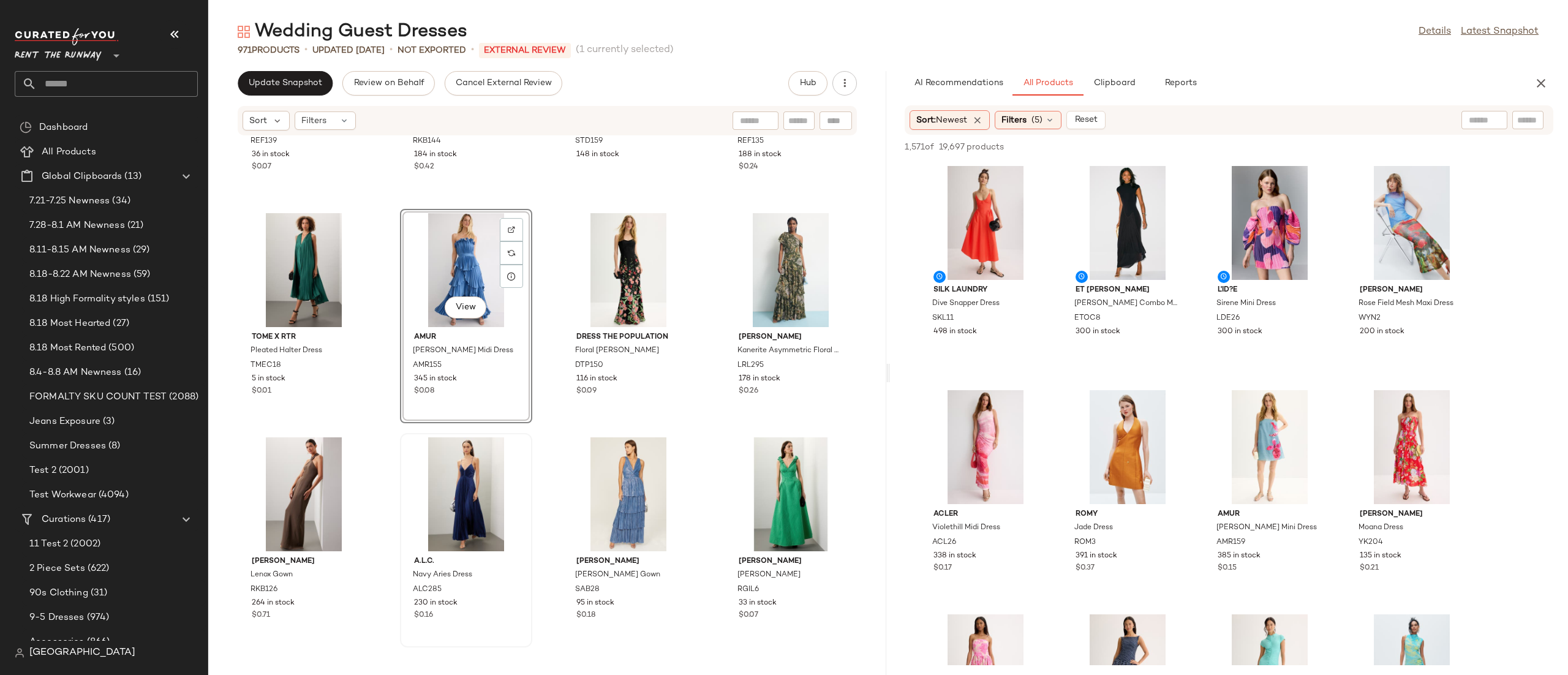
scroll to position [400, 0]
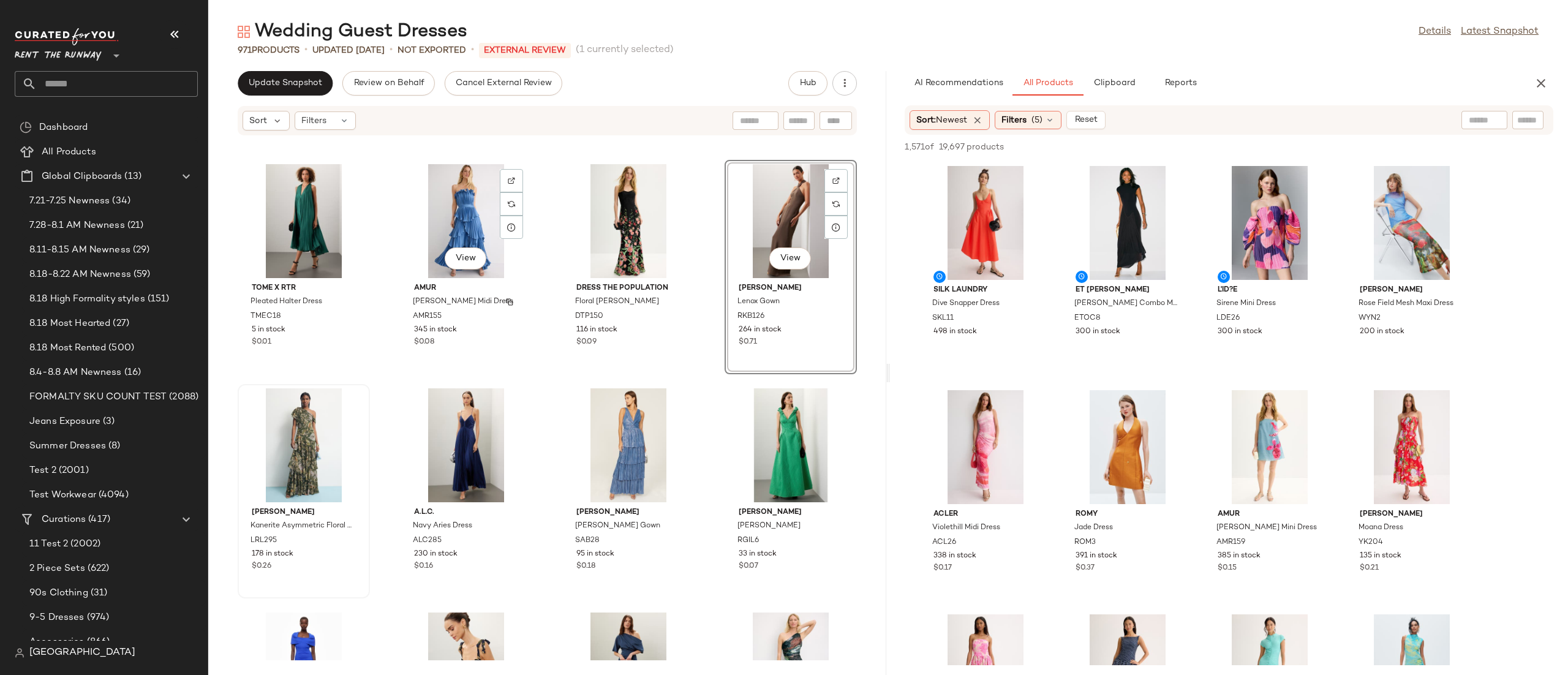
scroll to position [438, 0]
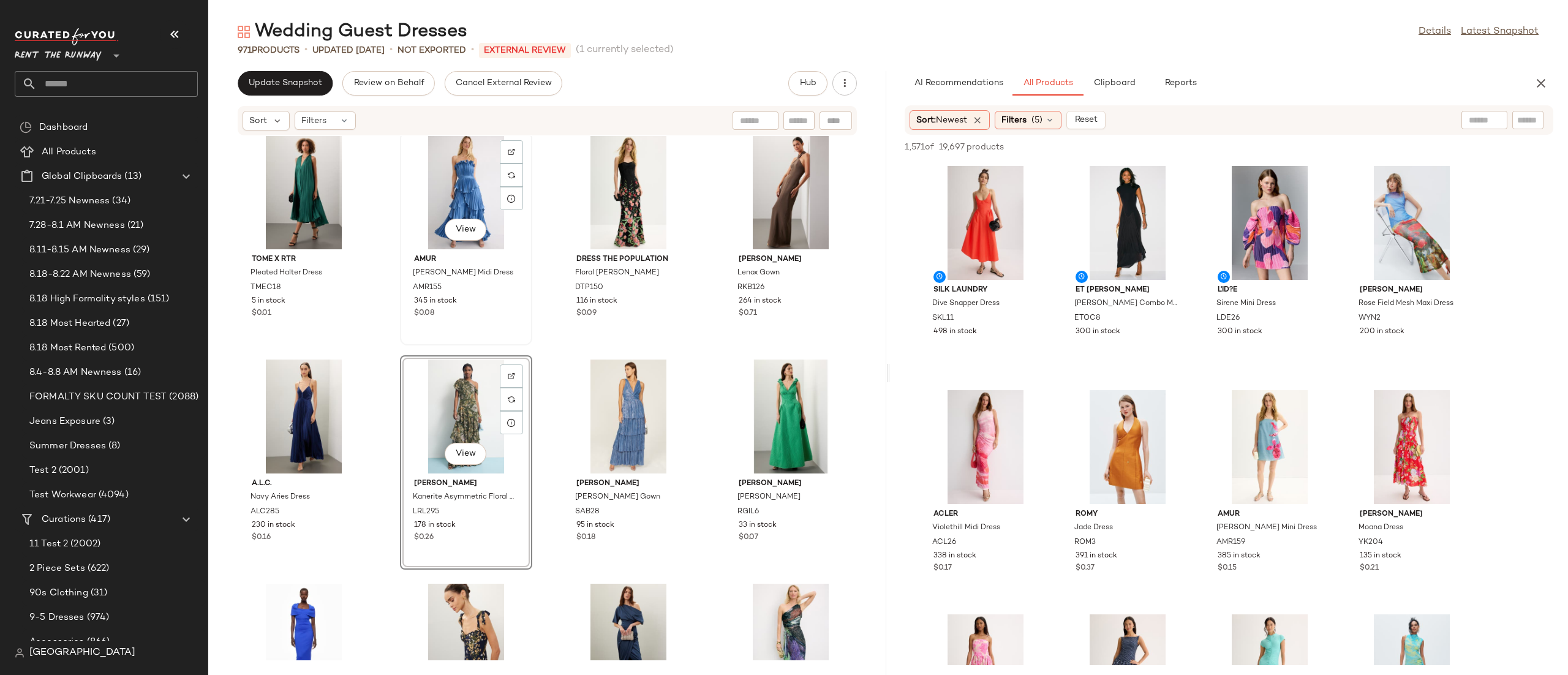
click at [528, 321] on div "View AMUR [PERSON_NAME] Midi Dress AMR155 345 in stock $0.08" at bounding box center [466, 238] width 130 height 212
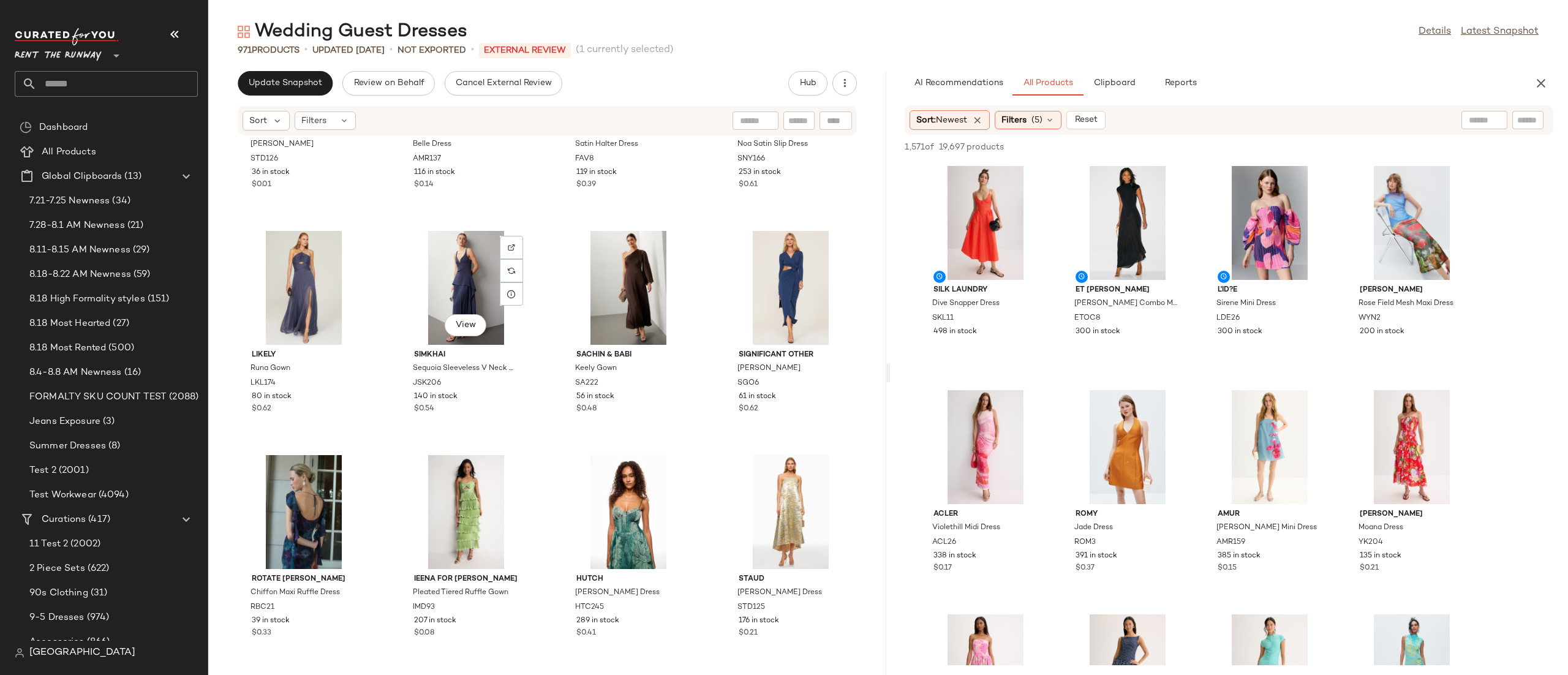
scroll to position [1269, 0]
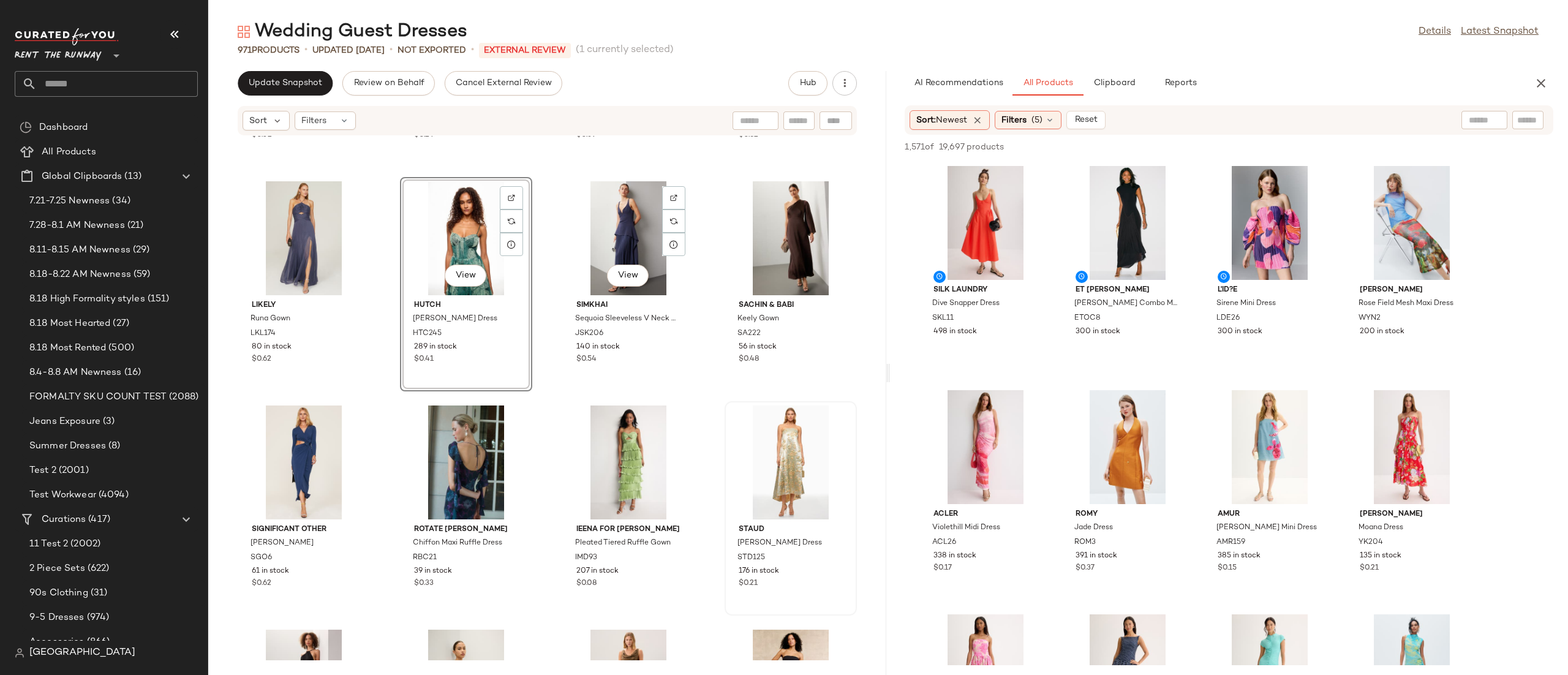
scroll to position [1340, 0]
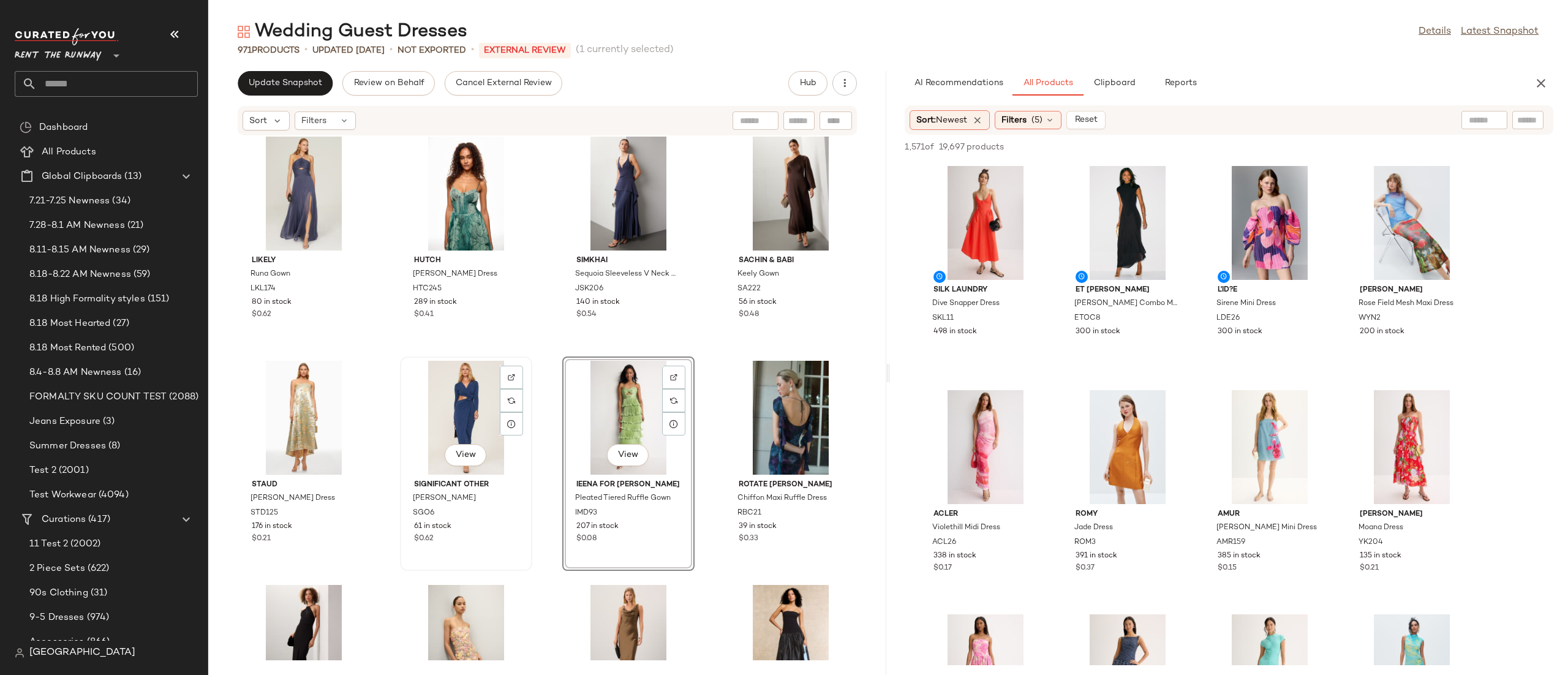
scroll to position [1617, 0]
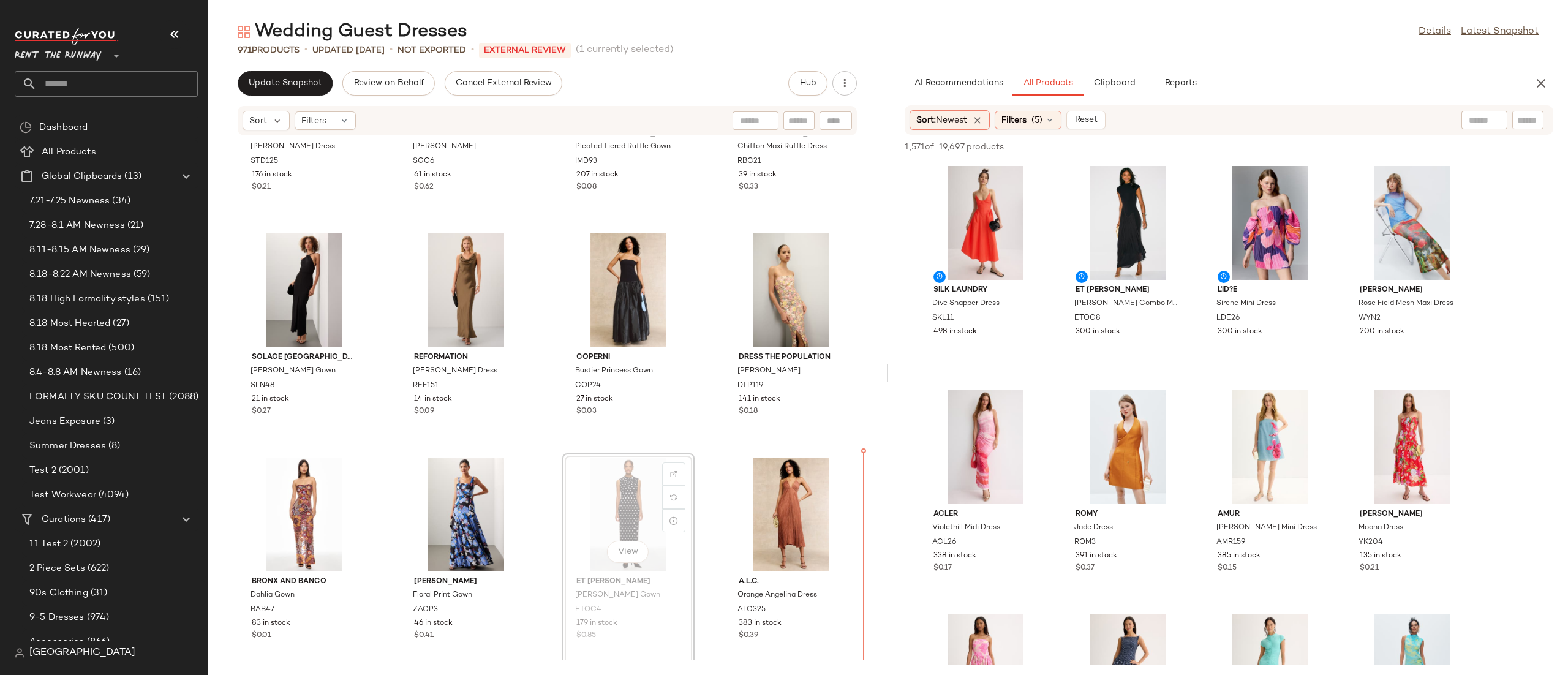
scroll to position [1739, 0]
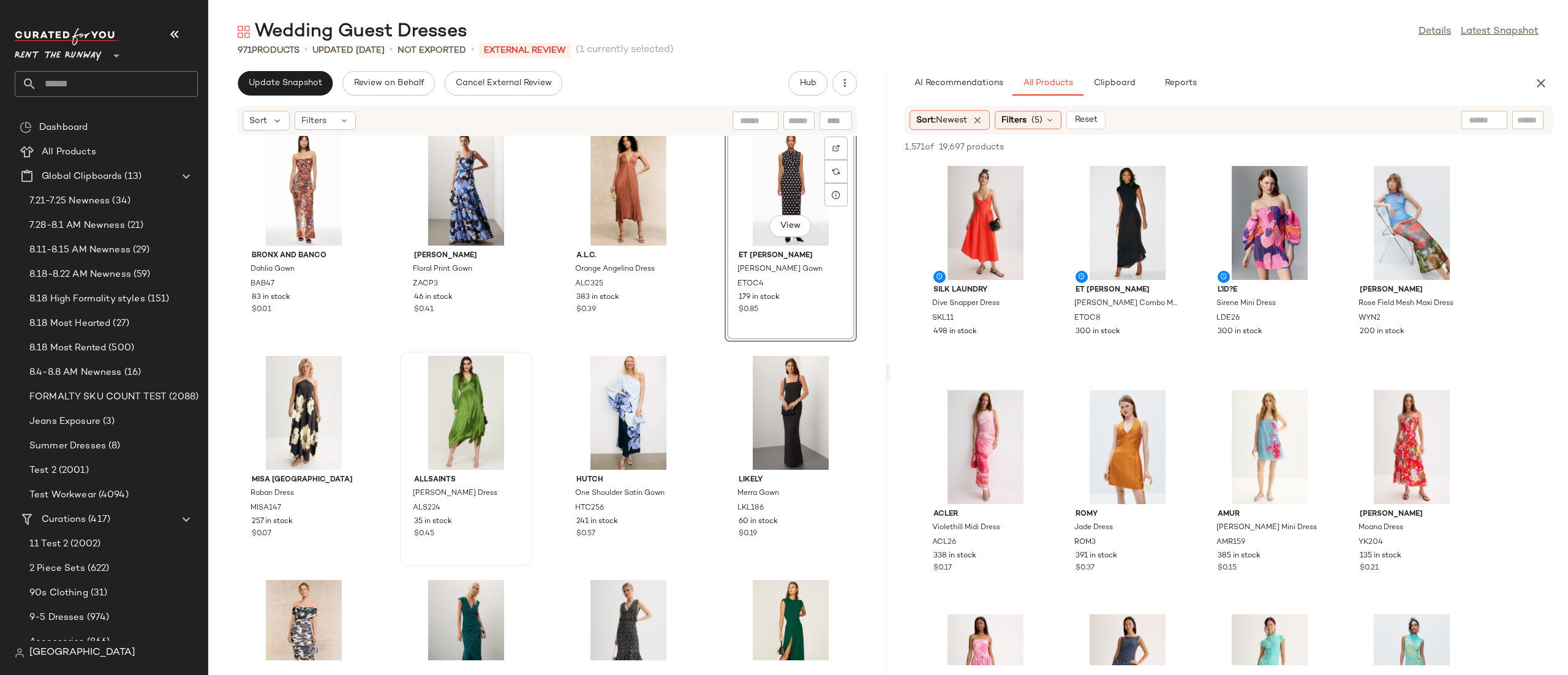
scroll to position [1967, 0]
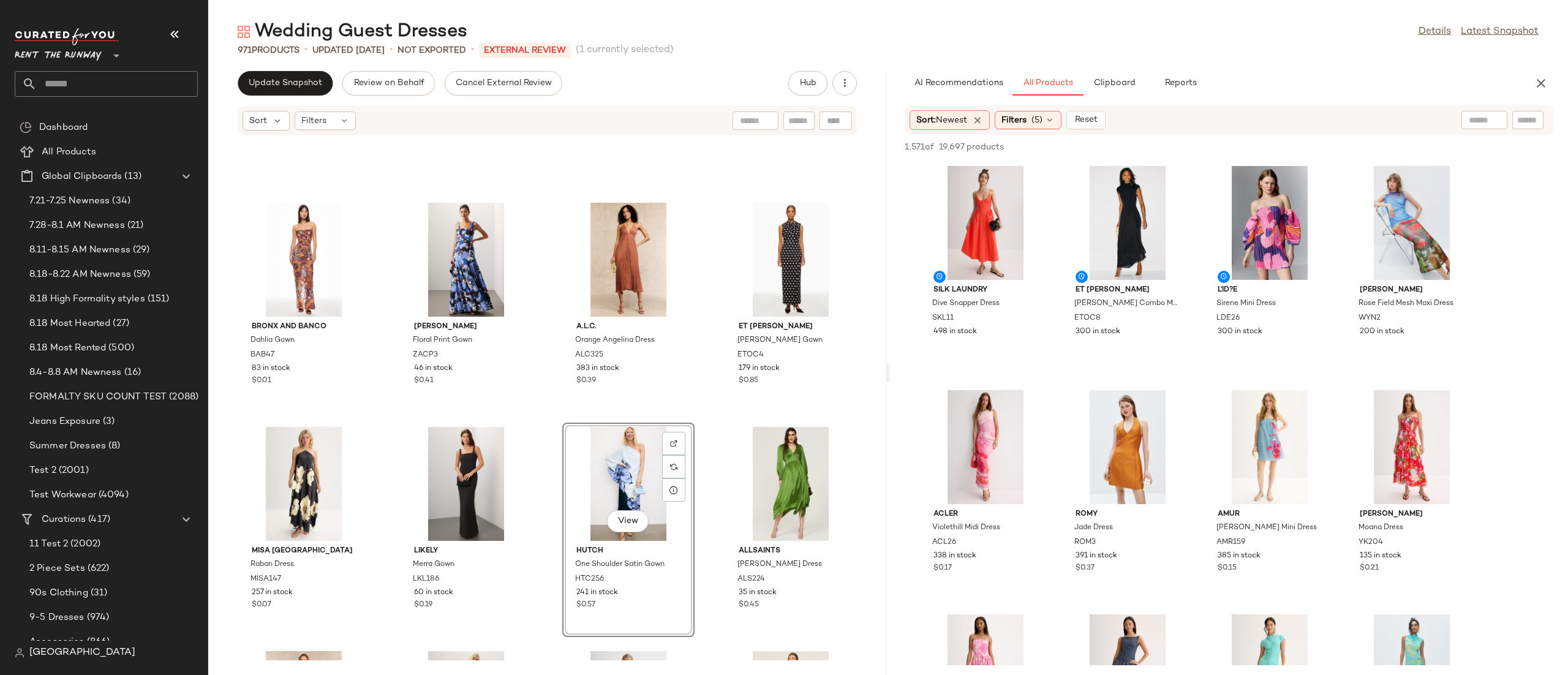
click at [705, 434] on div "Bronx and Banco Dahlia Gown BAB47 83 in stock $0.01 [PERSON_NAME] Floral Print …" at bounding box center [547, 398] width 678 height 524
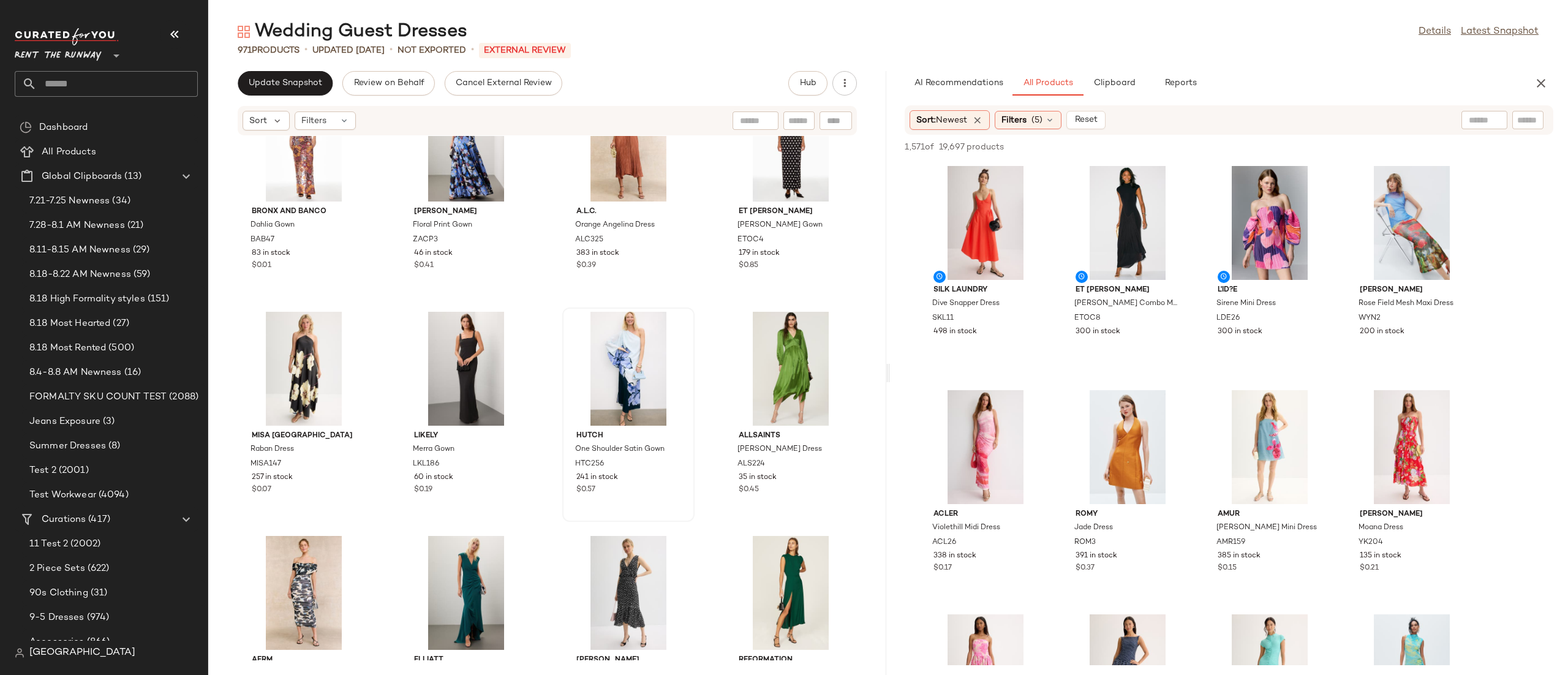
scroll to position [2148, 0]
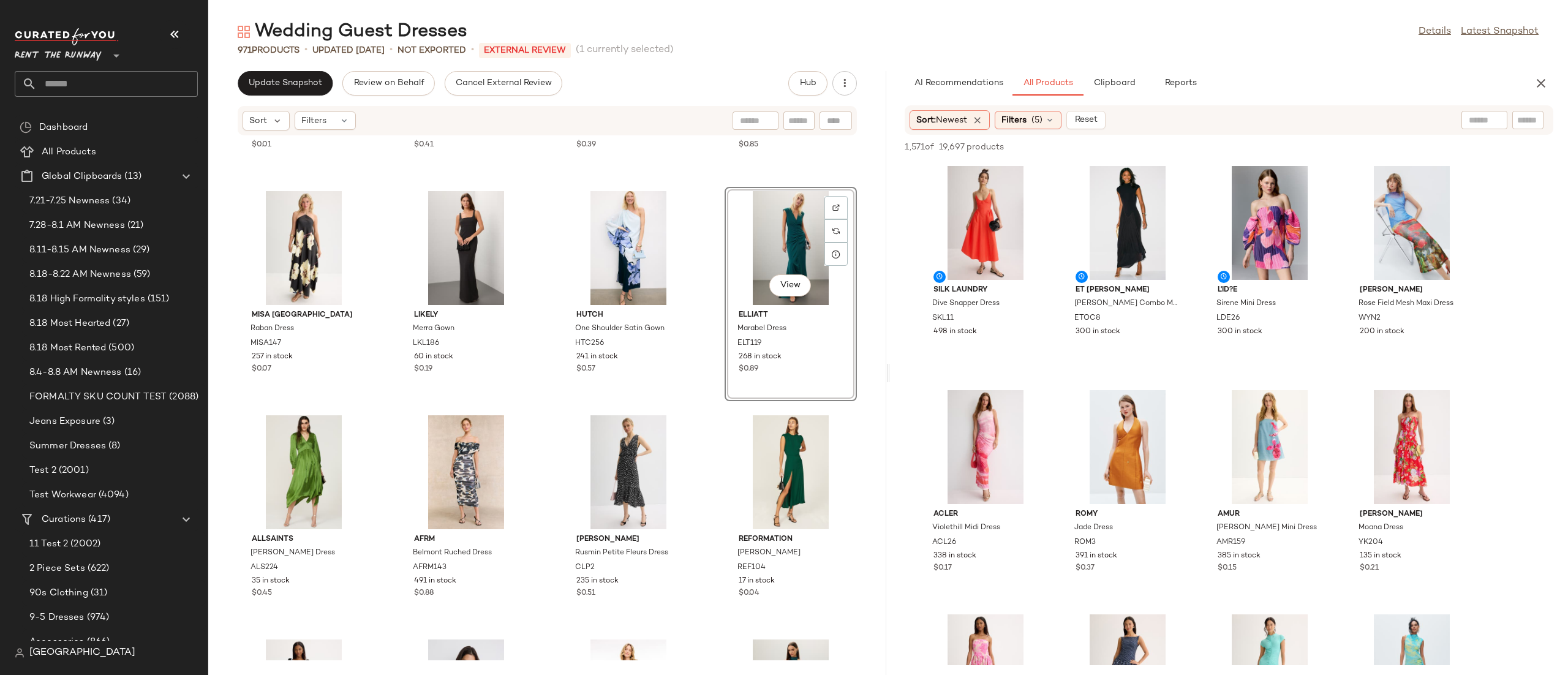
scroll to position [2207, 0]
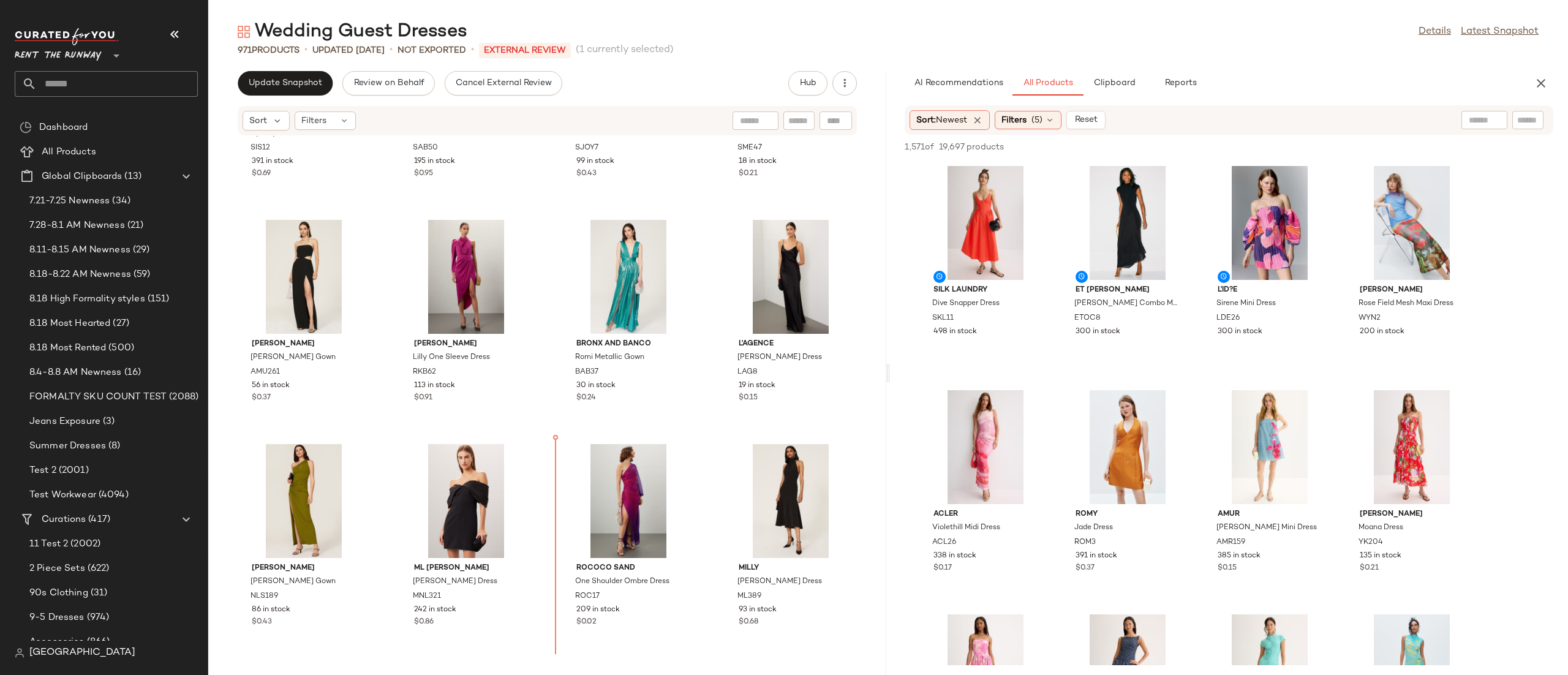
scroll to position [2900, 0]
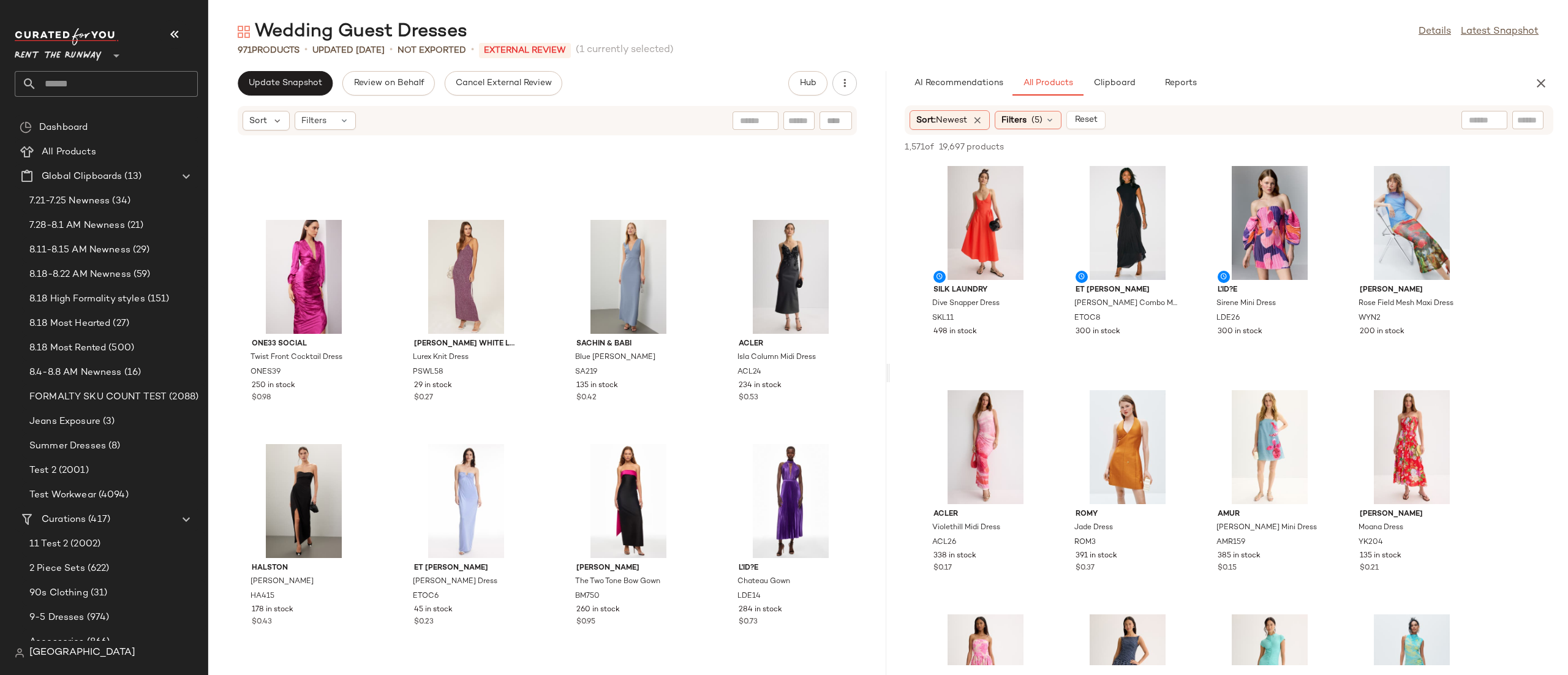
scroll to position [4404, 0]
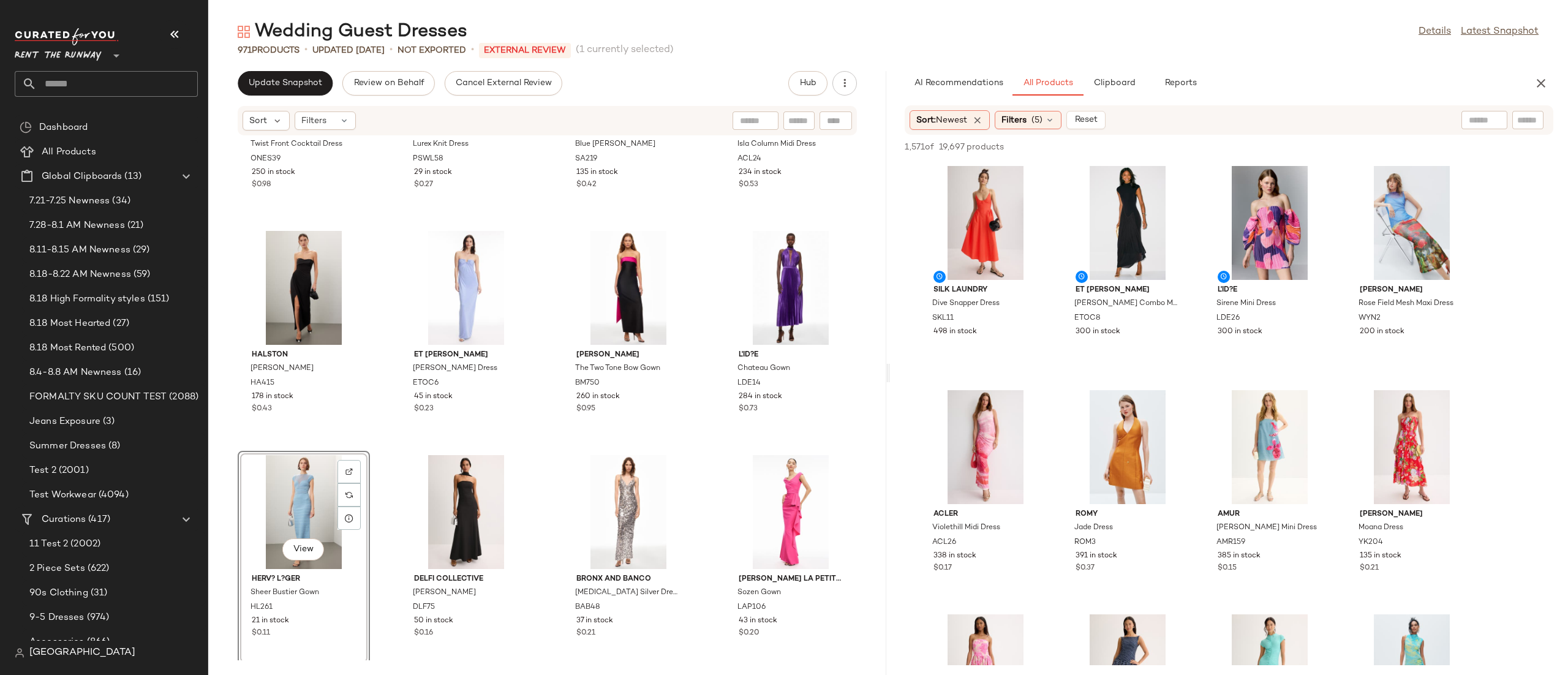
scroll to position [4620, 0]
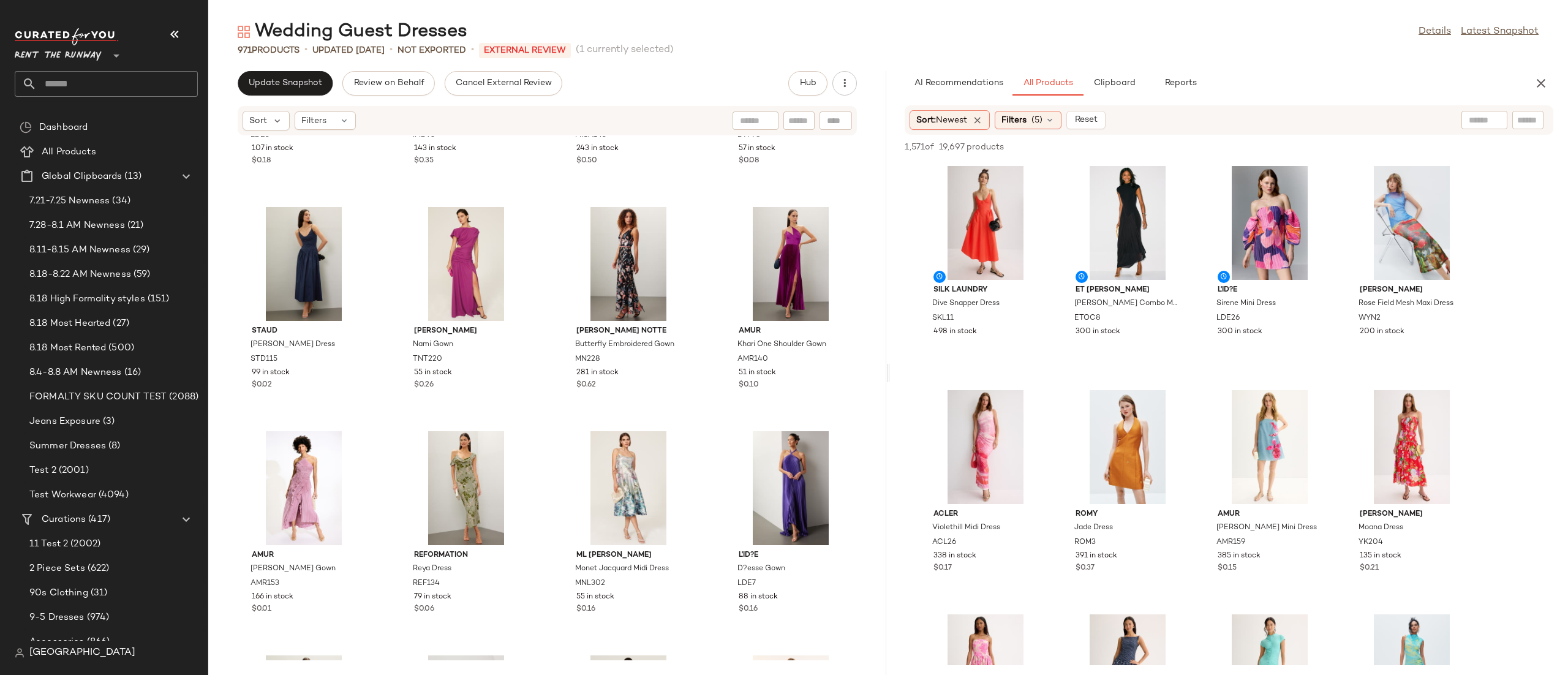
scroll to position [6116, 0]
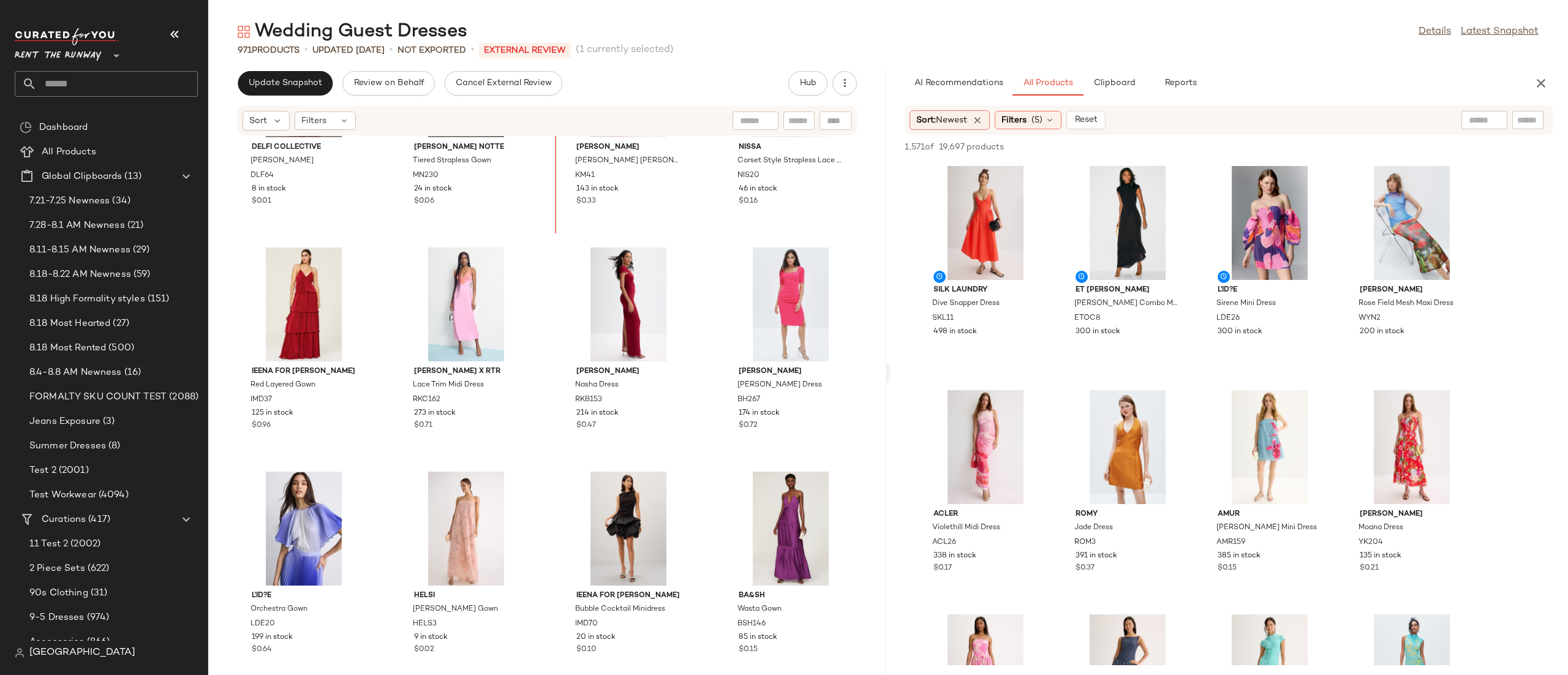
scroll to position [7973, 0]
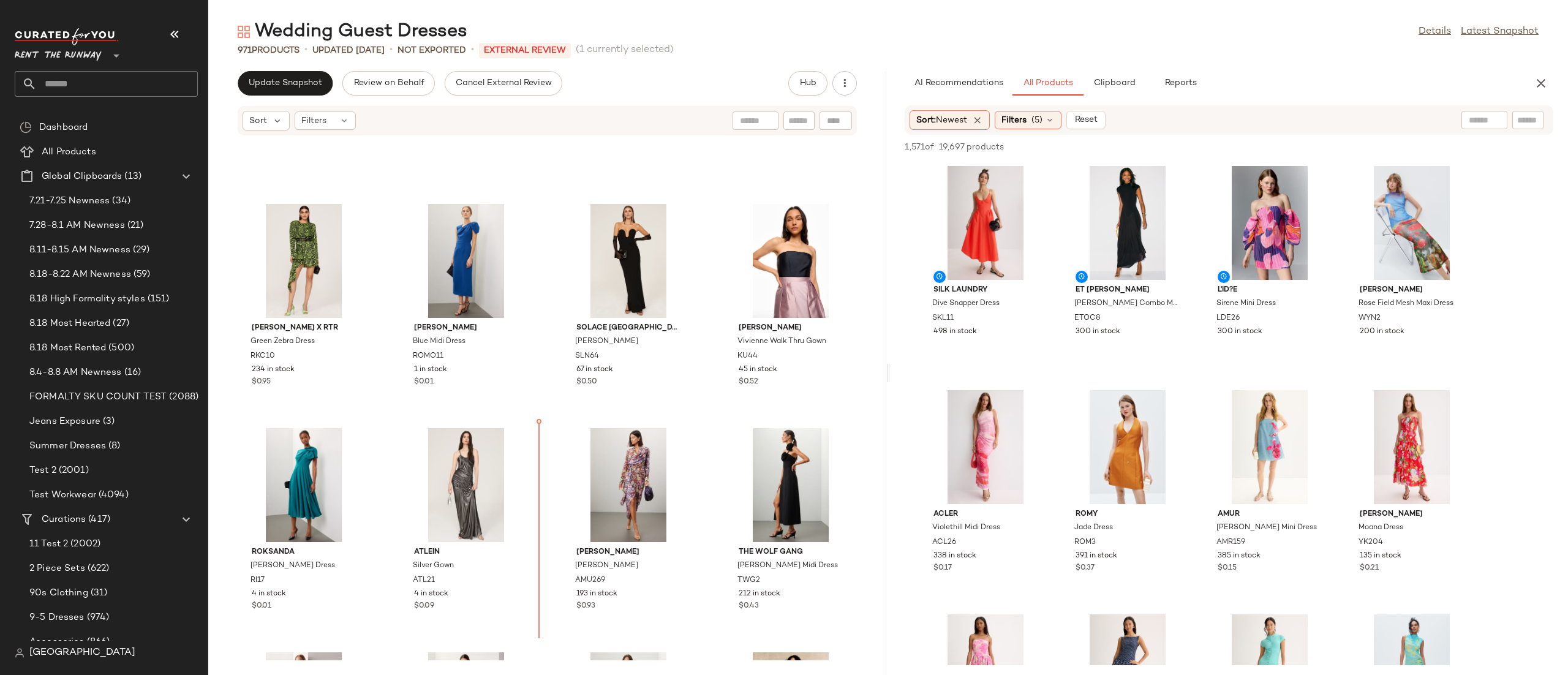
scroll to position [3549, 0]
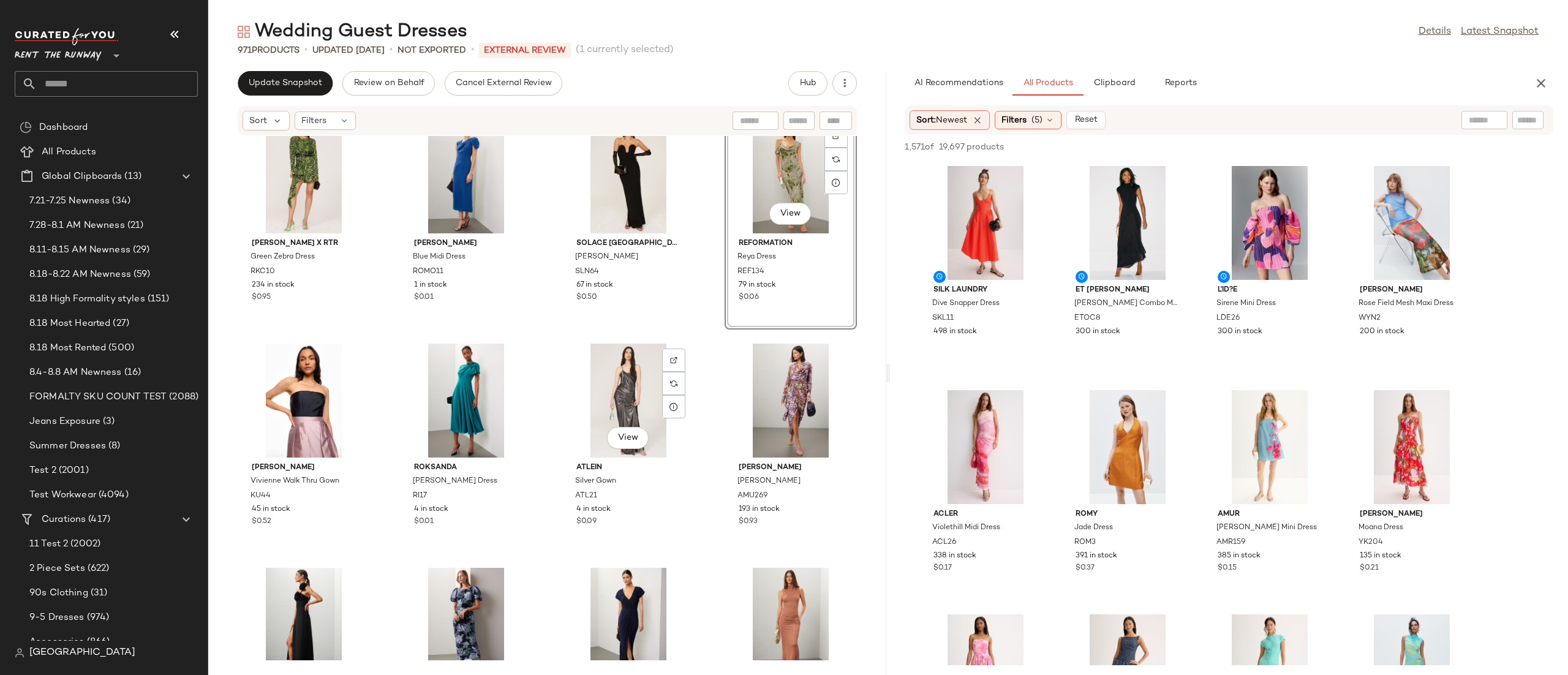
scroll to position [3596, 0]
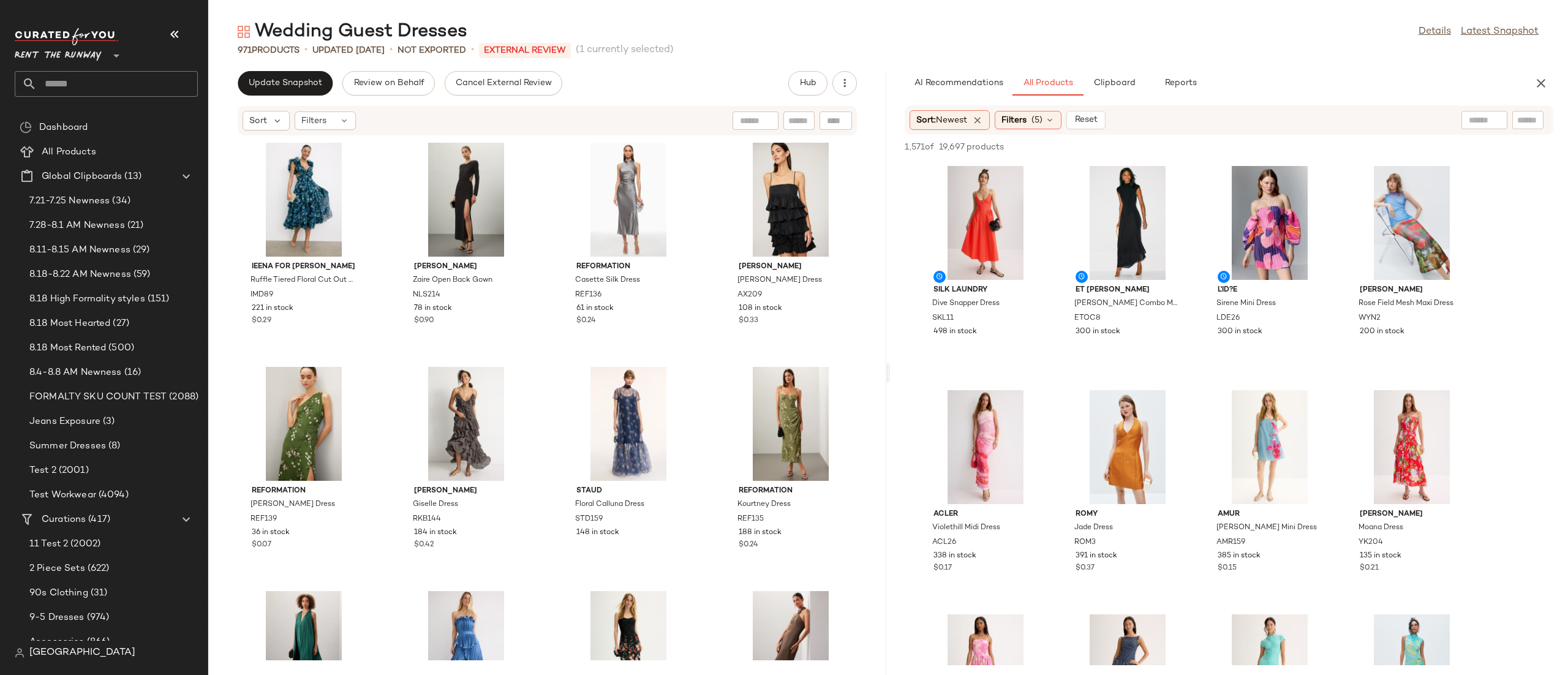
click at [535, 351] on div "Ieena for [PERSON_NAME] Ruffle Tiered Floral Cut Out Gown IMD89 221 in stock $0…" at bounding box center [547, 398] width 678 height 524
click at [713, 227] on div "Ieena for [PERSON_NAME] Ruffle Tiered Floral Cut Out Gown IMD89 221 in stock $0…" at bounding box center [547, 398] width 678 height 524
click at [1545, 83] on icon "button" at bounding box center [1541, 83] width 15 height 15
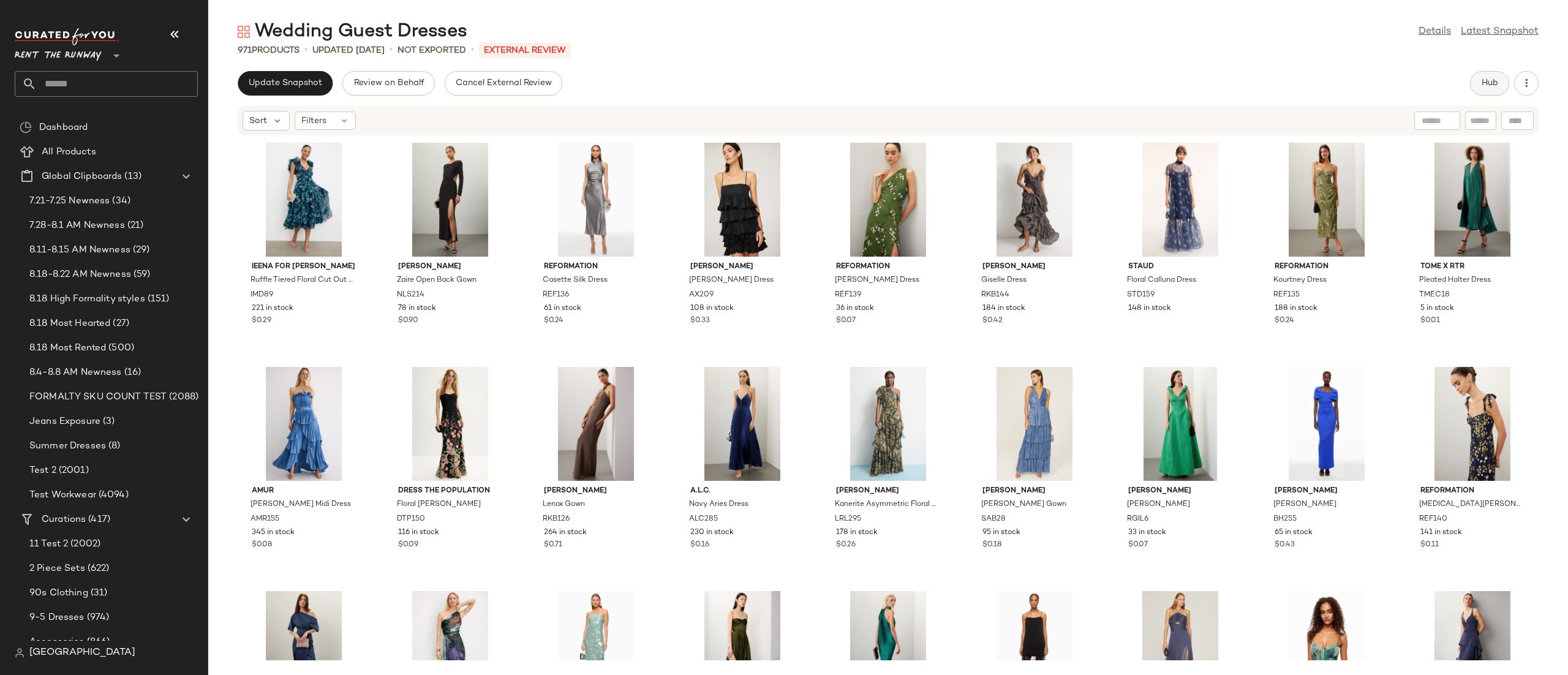
click at [1494, 83] on span "Hub" at bounding box center [1490, 83] width 17 height 10
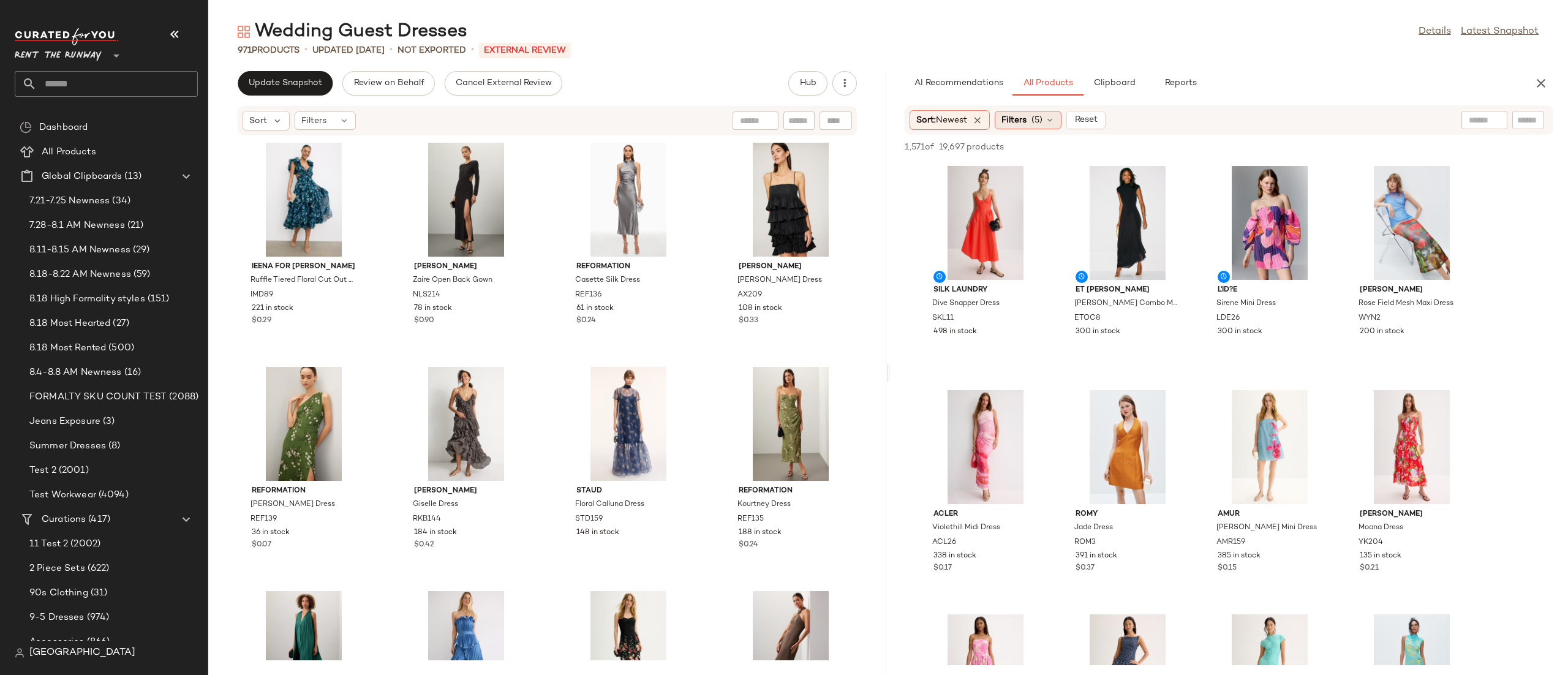
click at [1022, 122] on span "Filters" at bounding box center [1014, 120] width 25 height 13
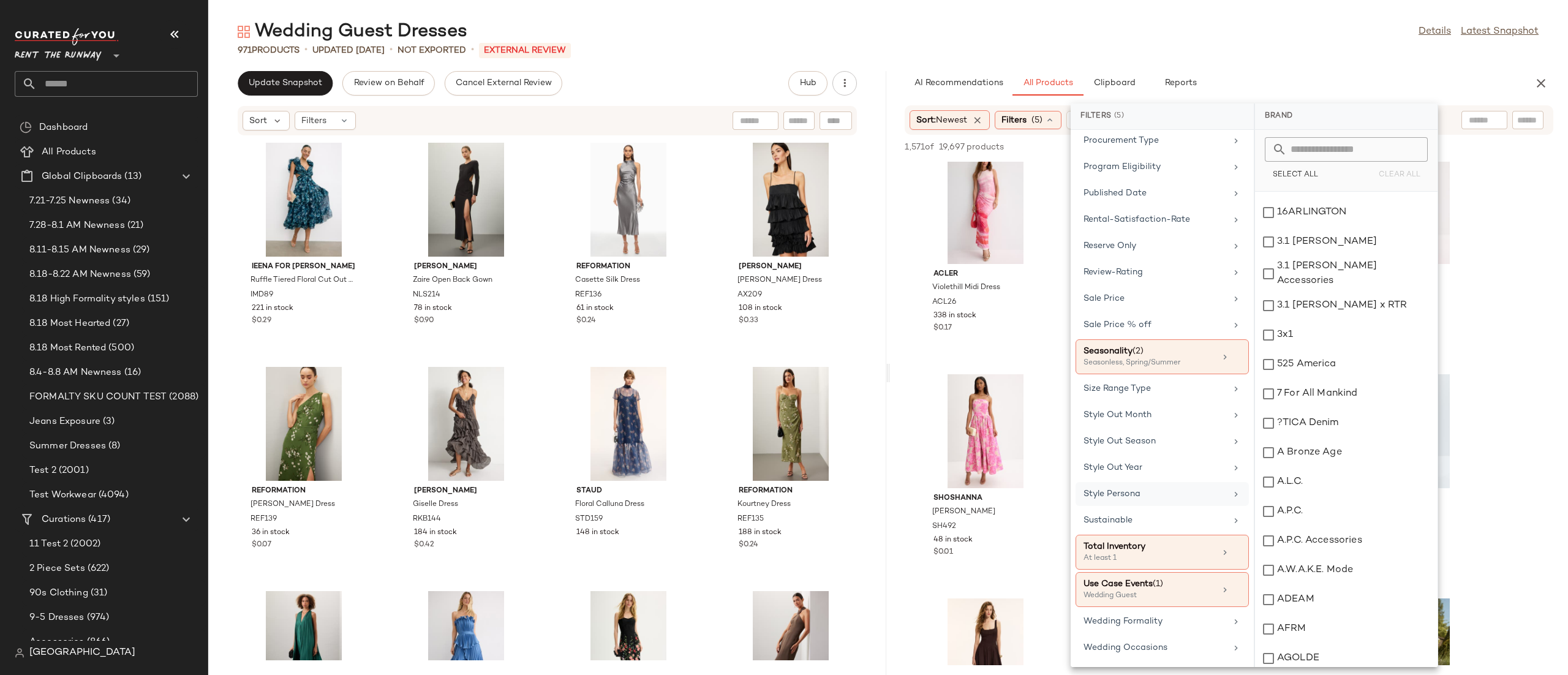
scroll to position [1158, 0]
click at [1173, 365] on div "Seasonality (2) Seasonless, Spring/Summer" at bounding box center [1162, 357] width 174 height 35
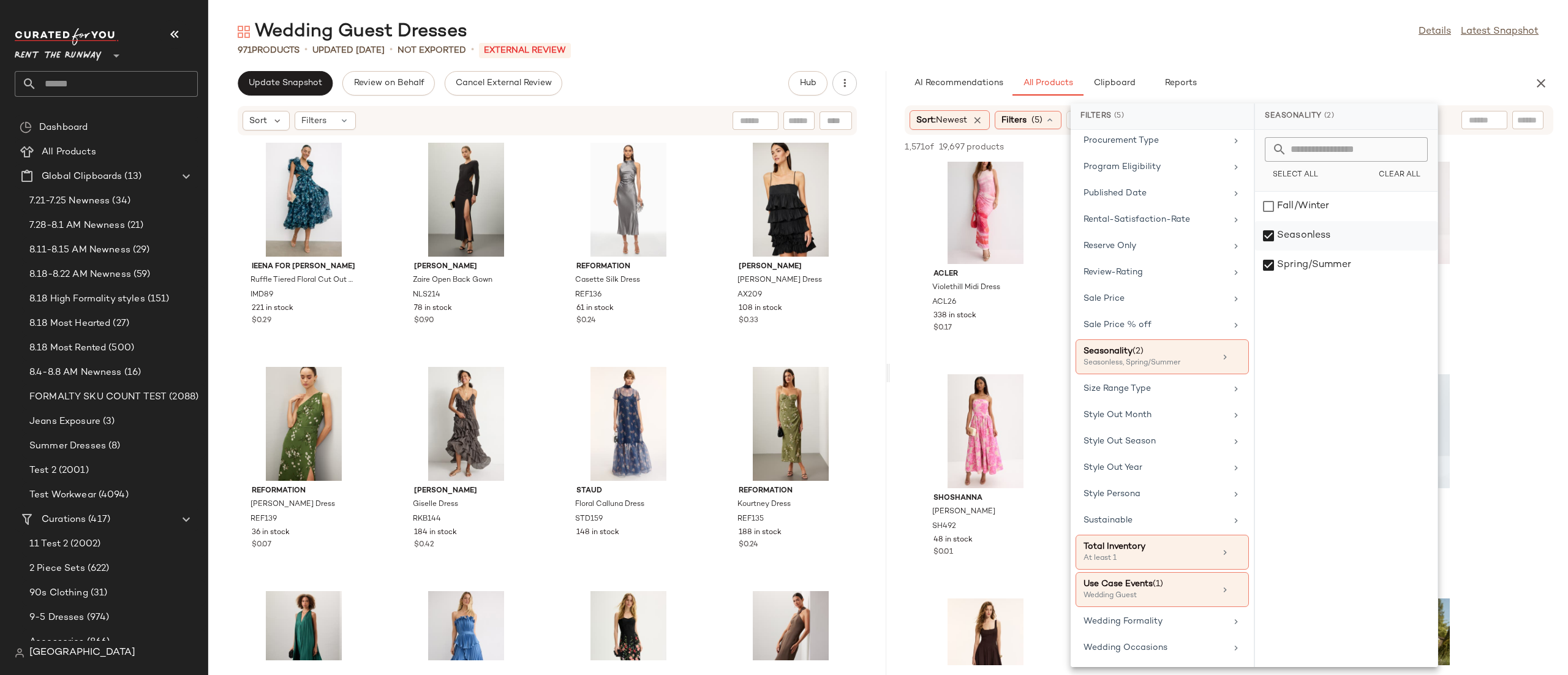
click at [1372, 251] on div "Seasonless" at bounding box center [1346, 265] width 182 height 29
click at [1345, 263] on div "Spring/Summer" at bounding box center [1346, 265] width 182 height 29
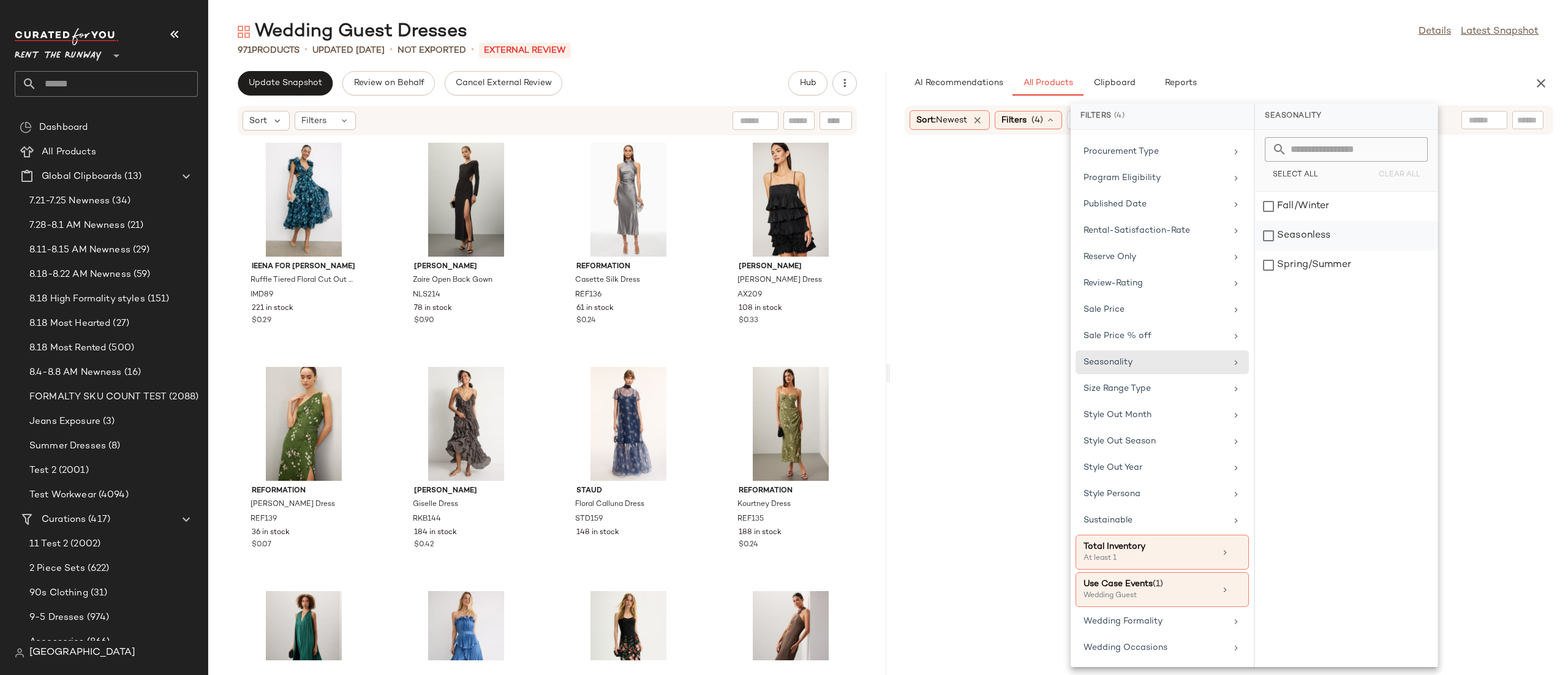
click at [1339, 251] on div "Seasonless" at bounding box center [1346, 265] width 182 height 29
click at [1335, 221] on div "Fall/Winter" at bounding box center [1346, 236] width 182 height 29
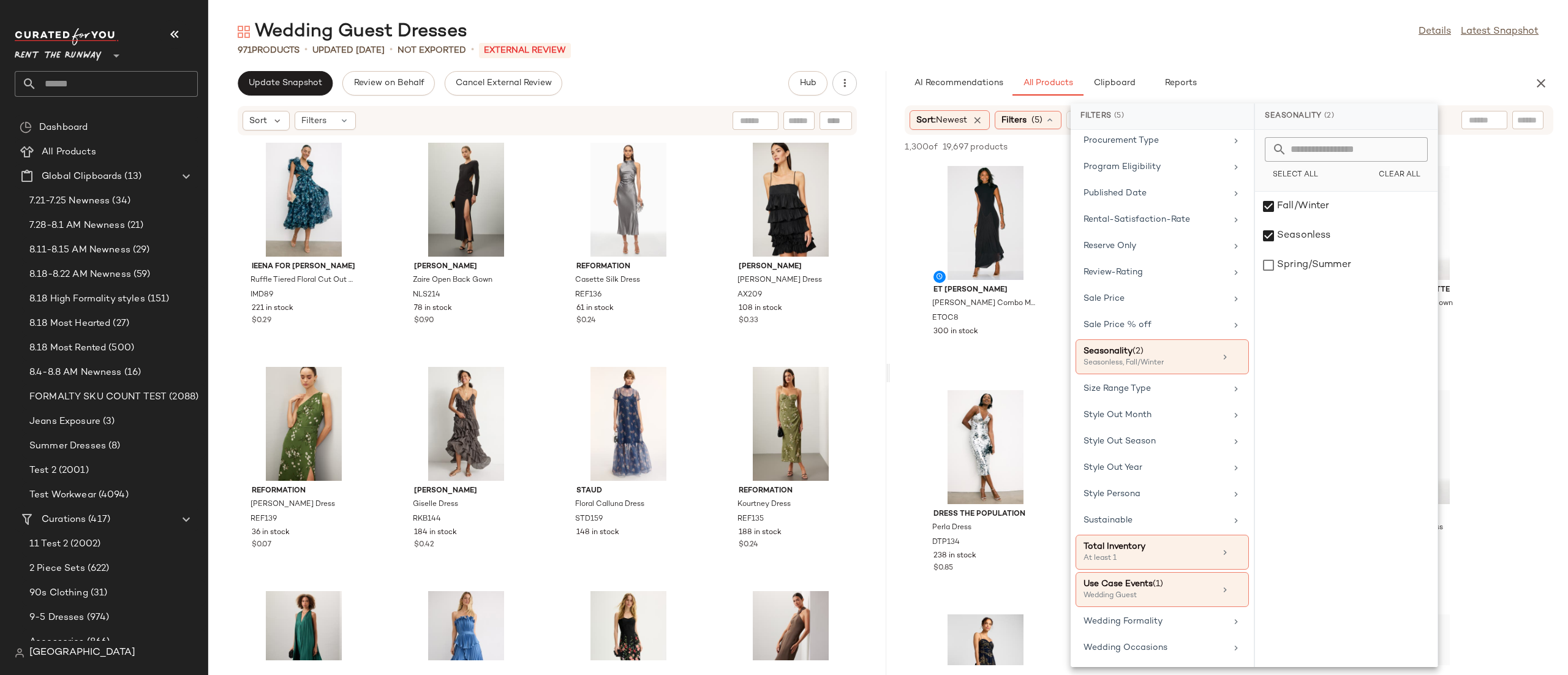
scroll to position [0, 0]
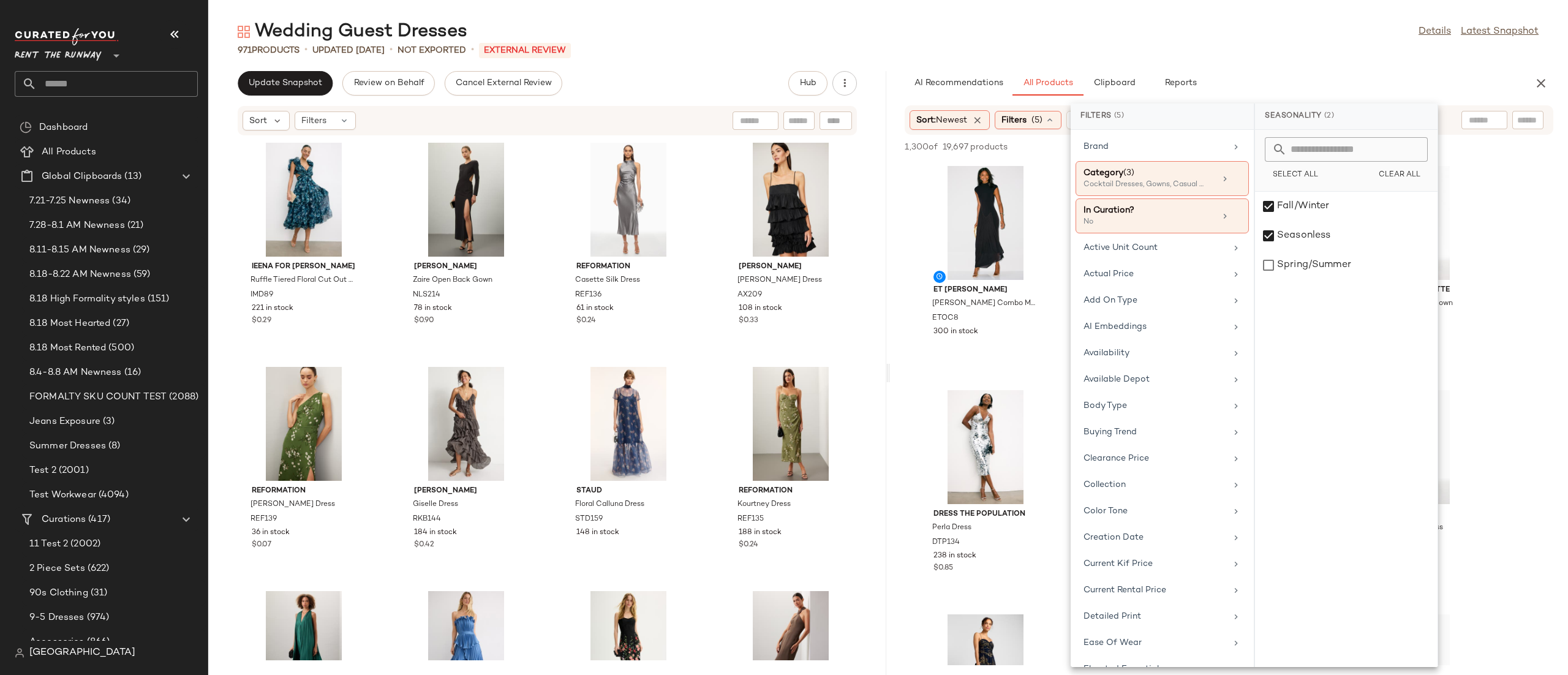
click at [1311, 86] on div "AI Recommendations All Products Clipboard Reports" at bounding box center [1209, 83] width 609 height 25
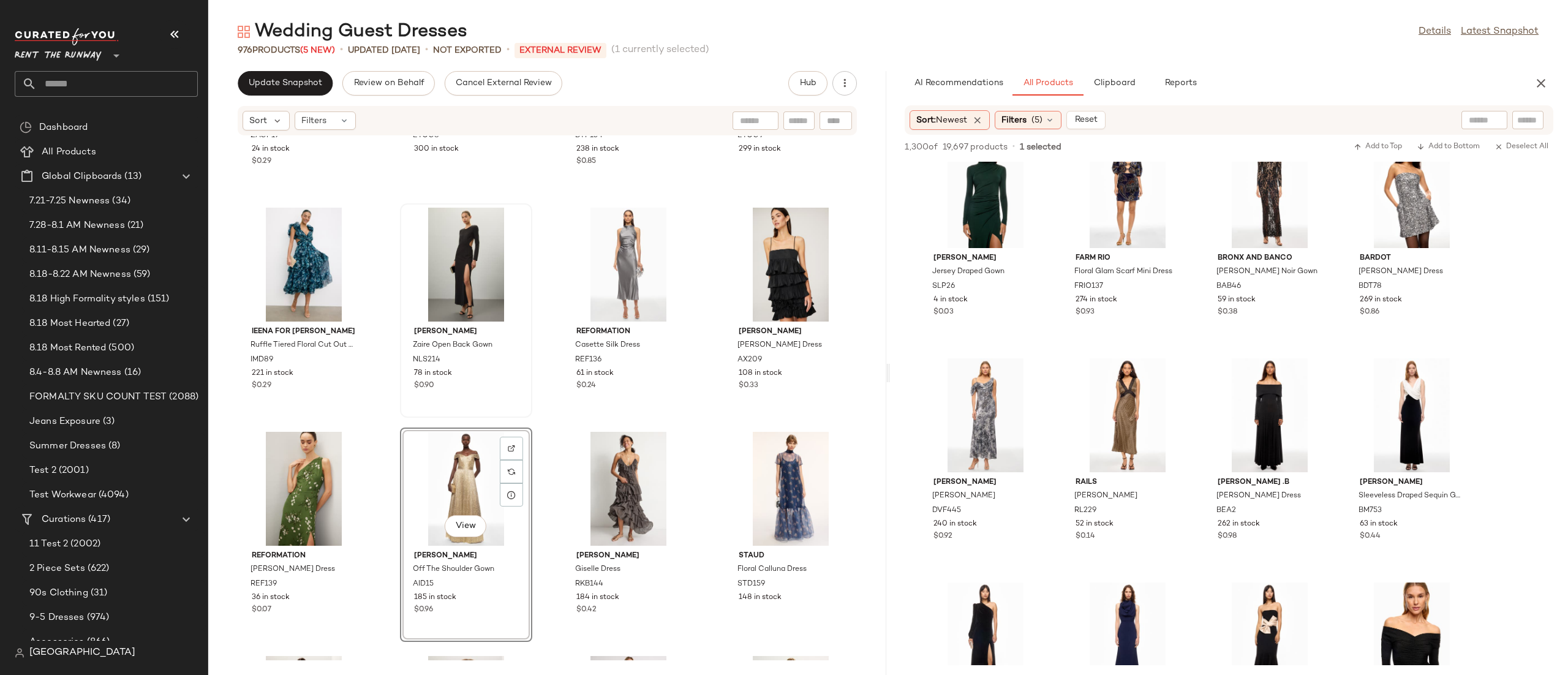
scroll to position [12, 0]
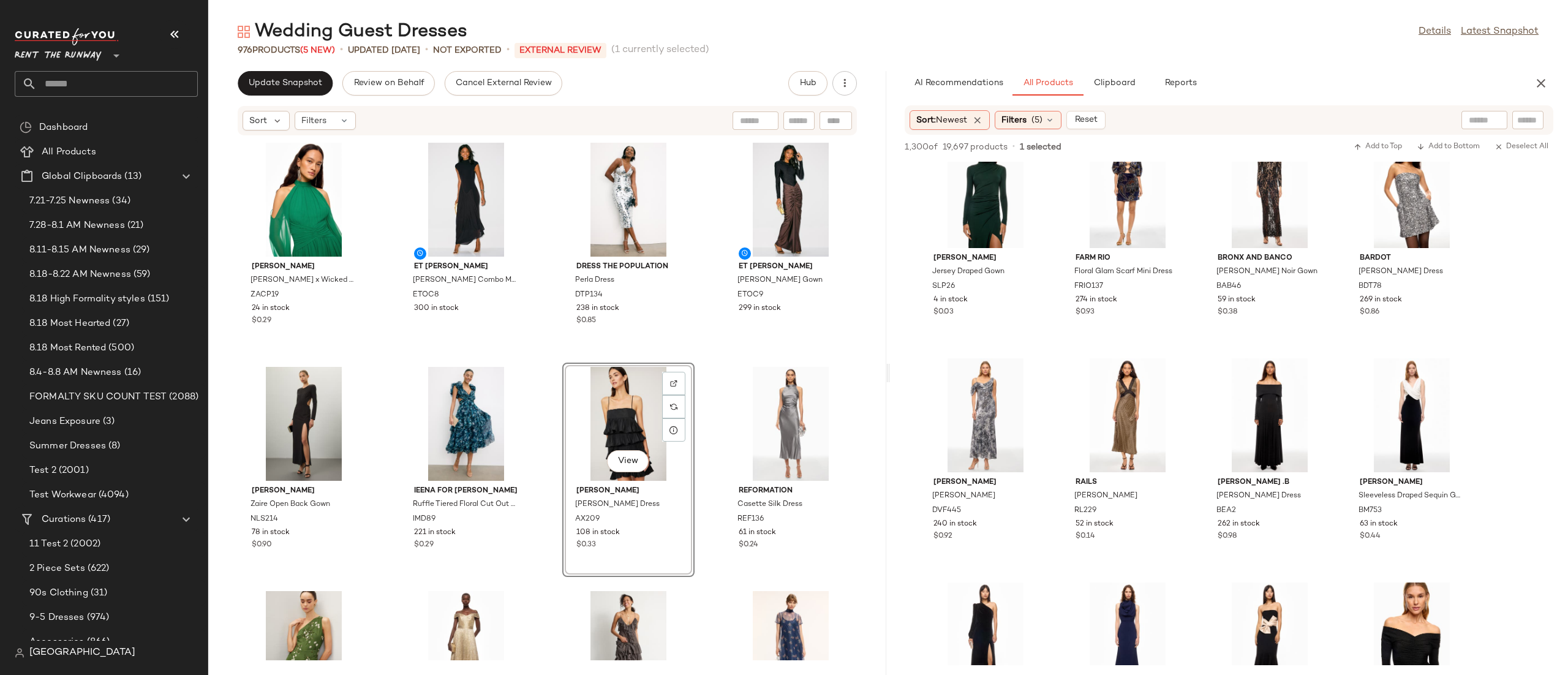
click at [707, 345] on div "Zac Posen Zac Posen x Wicked Chiffon Gown ZACP19 24 in stock $0.29 Et Ochs Fran…" at bounding box center [547, 398] width 678 height 524
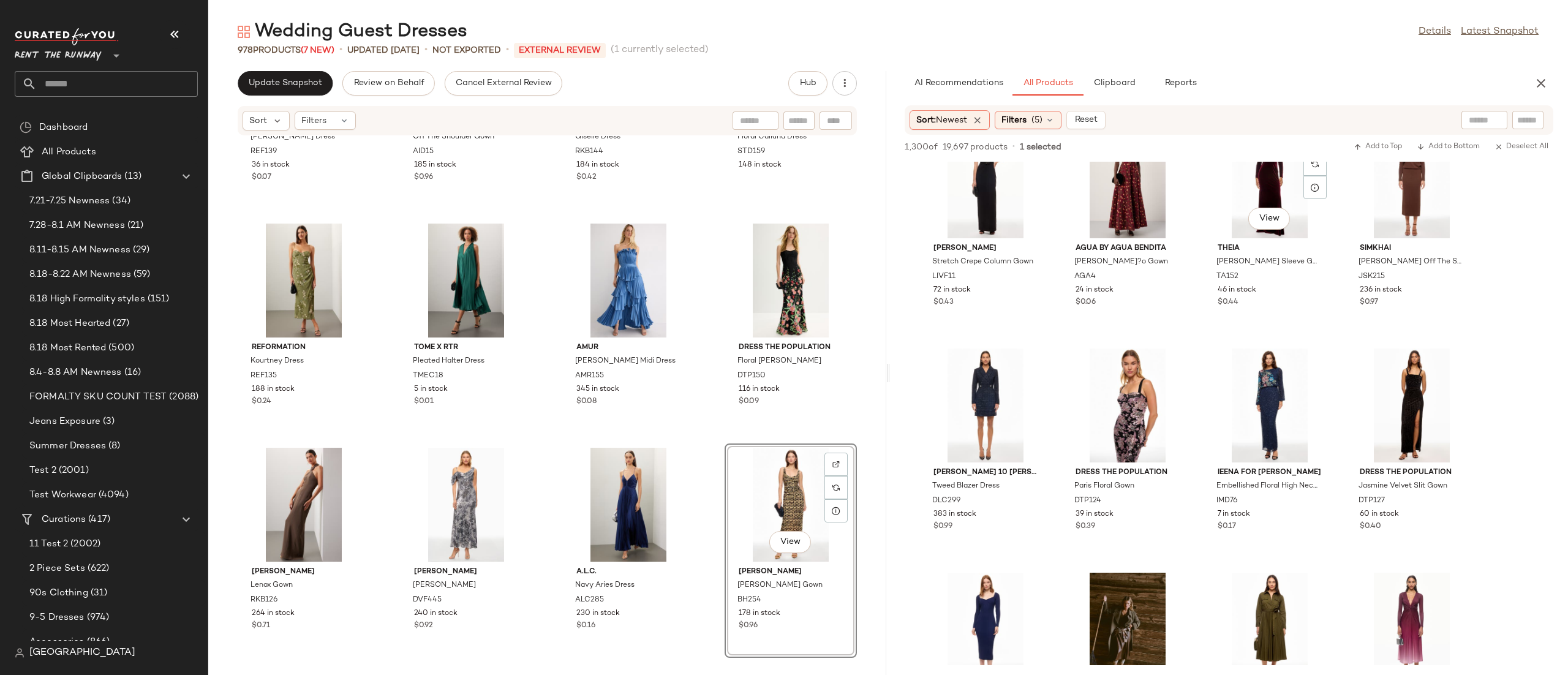
scroll to position [4769, 0]
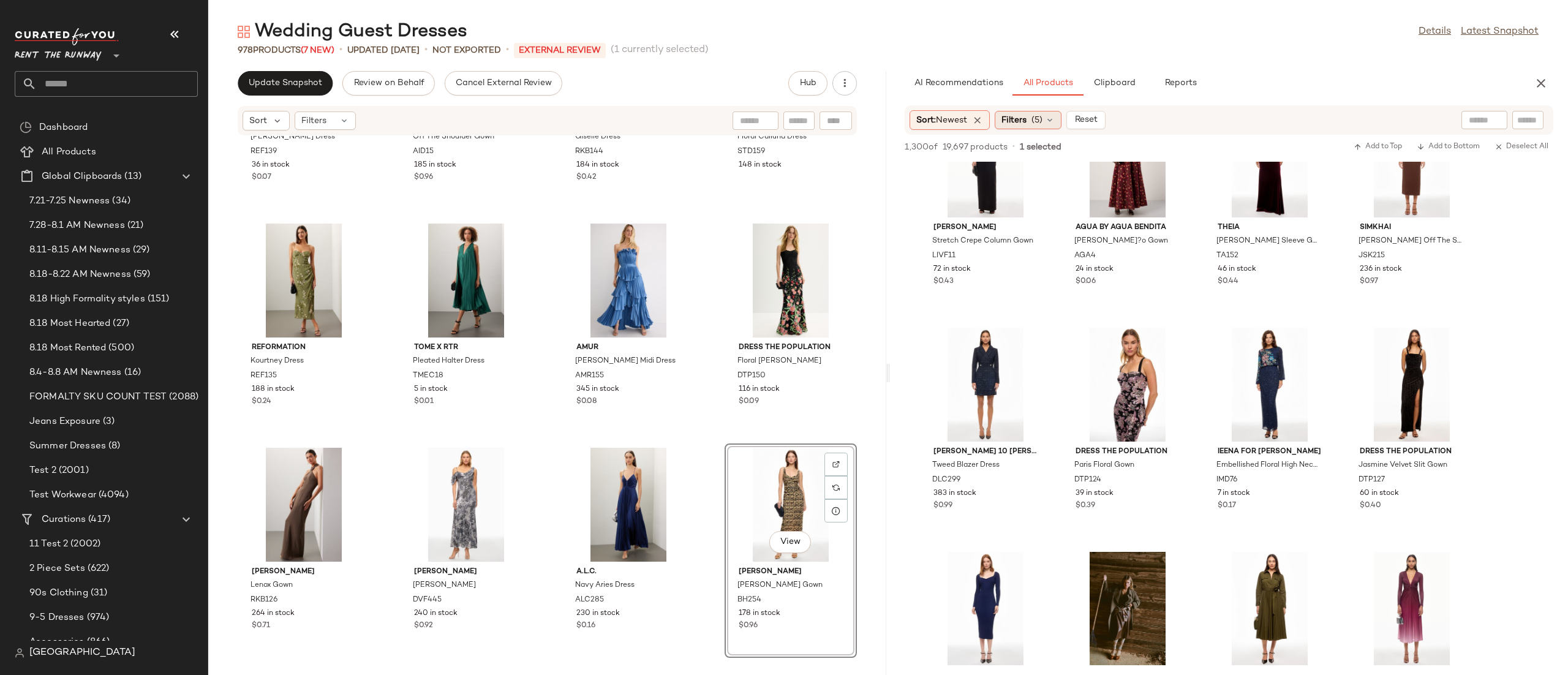
click at [1004, 123] on span "Filters" at bounding box center [1014, 120] width 25 height 13
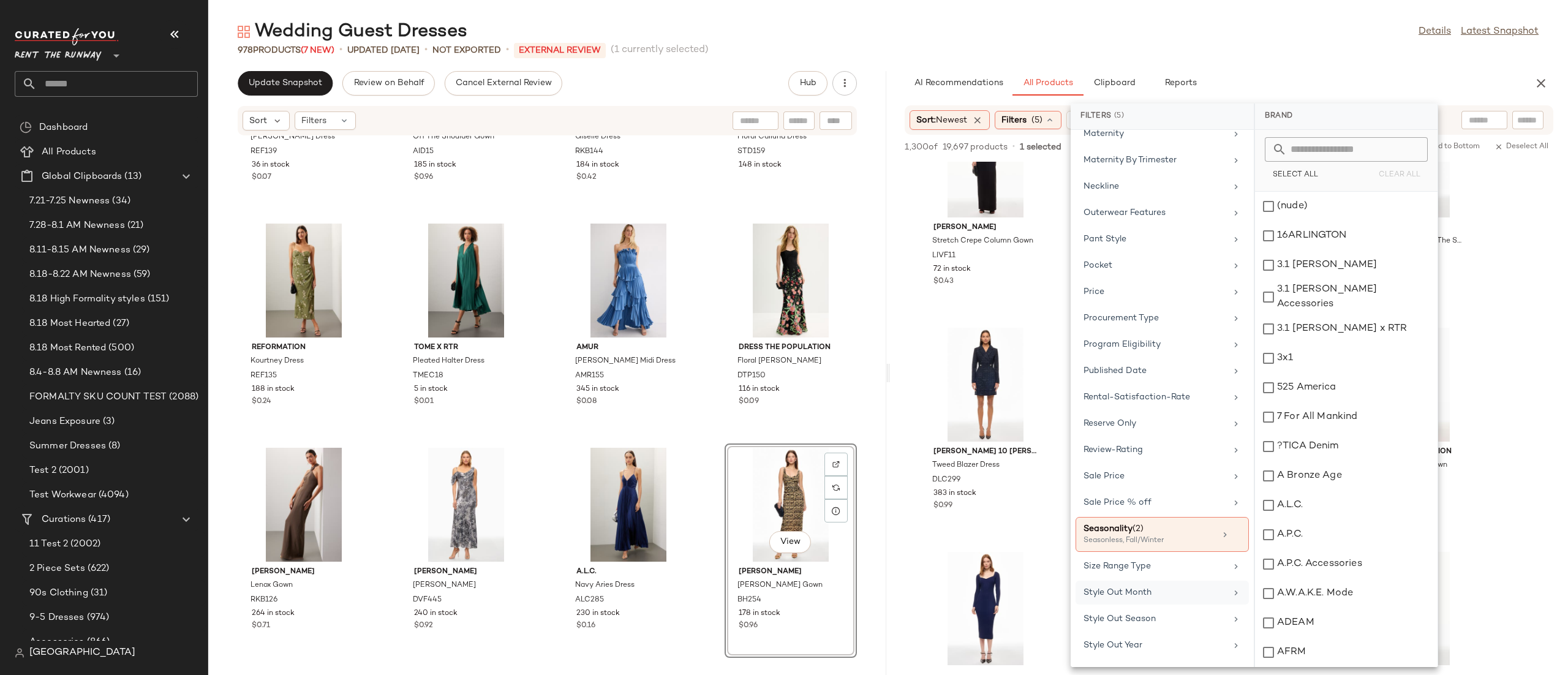
scroll to position [1158, 0]
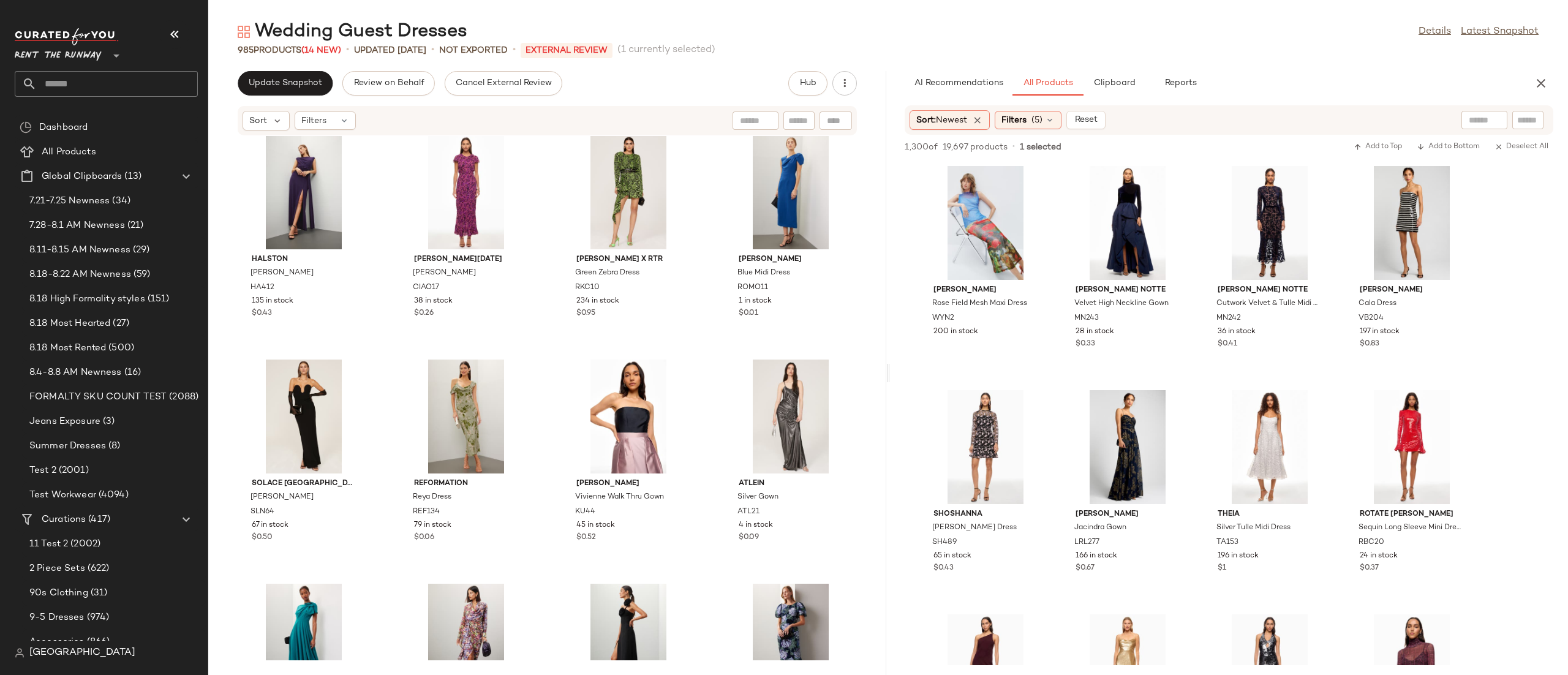
scroll to position [11, 0]
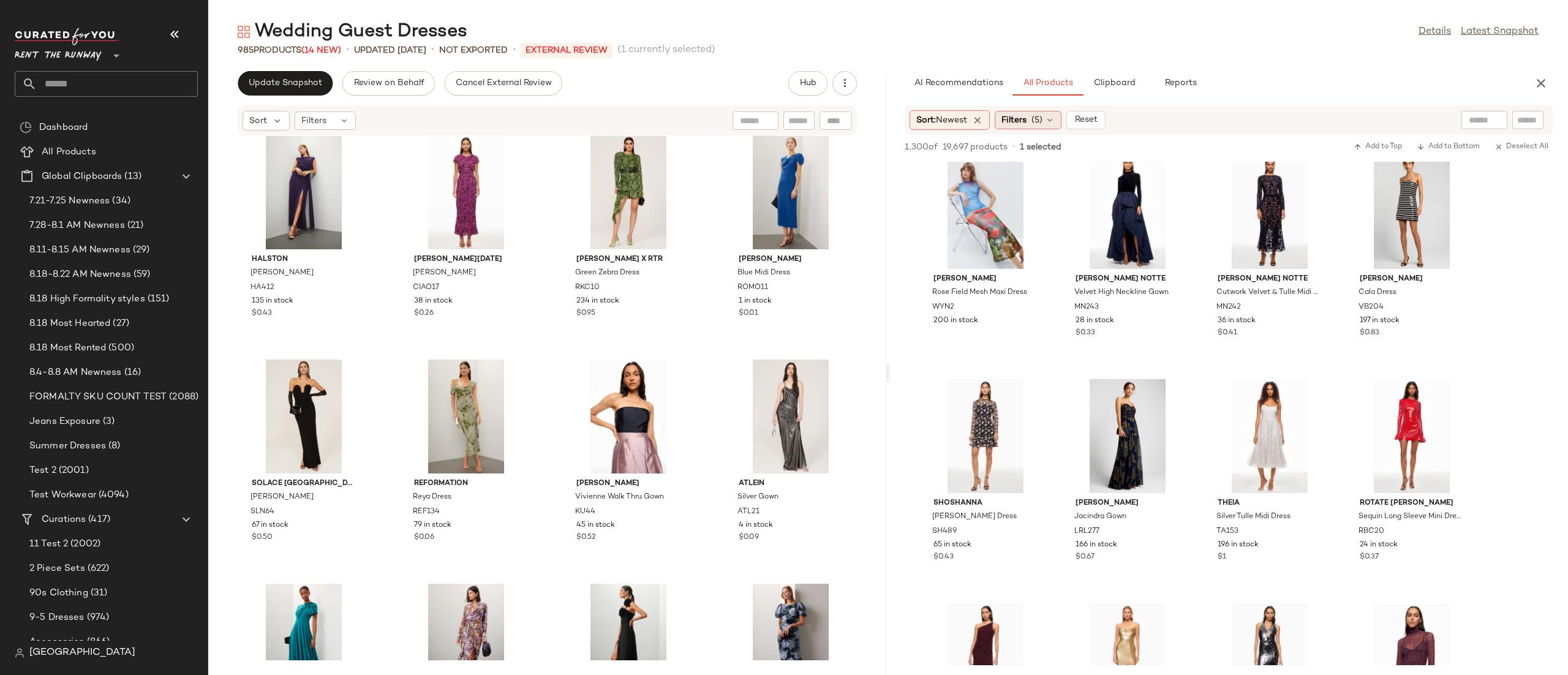
click at [1005, 126] on div "Filters (5)" at bounding box center [1028, 119] width 67 height 18
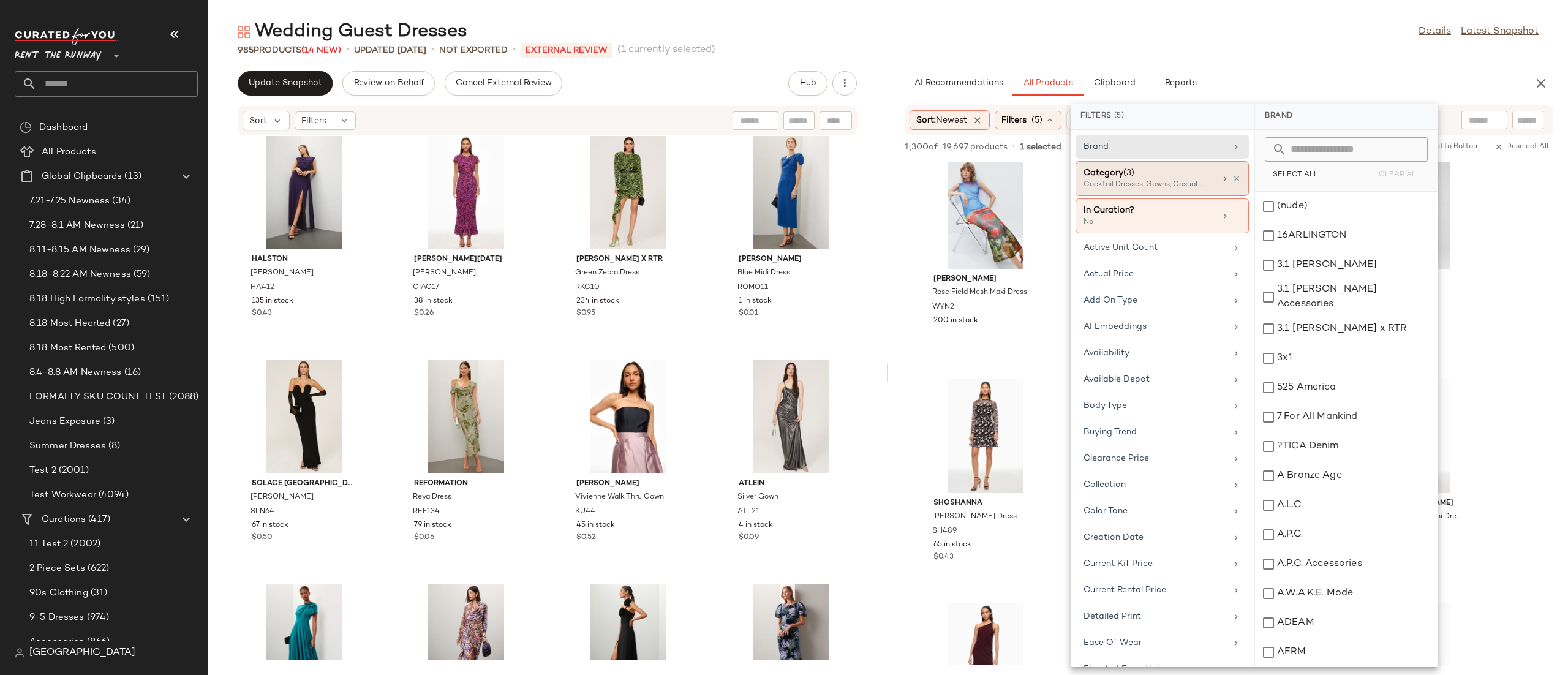
click at [1164, 172] on div "Category (3)" at bounding box center [1149, 172] width 131 height 13
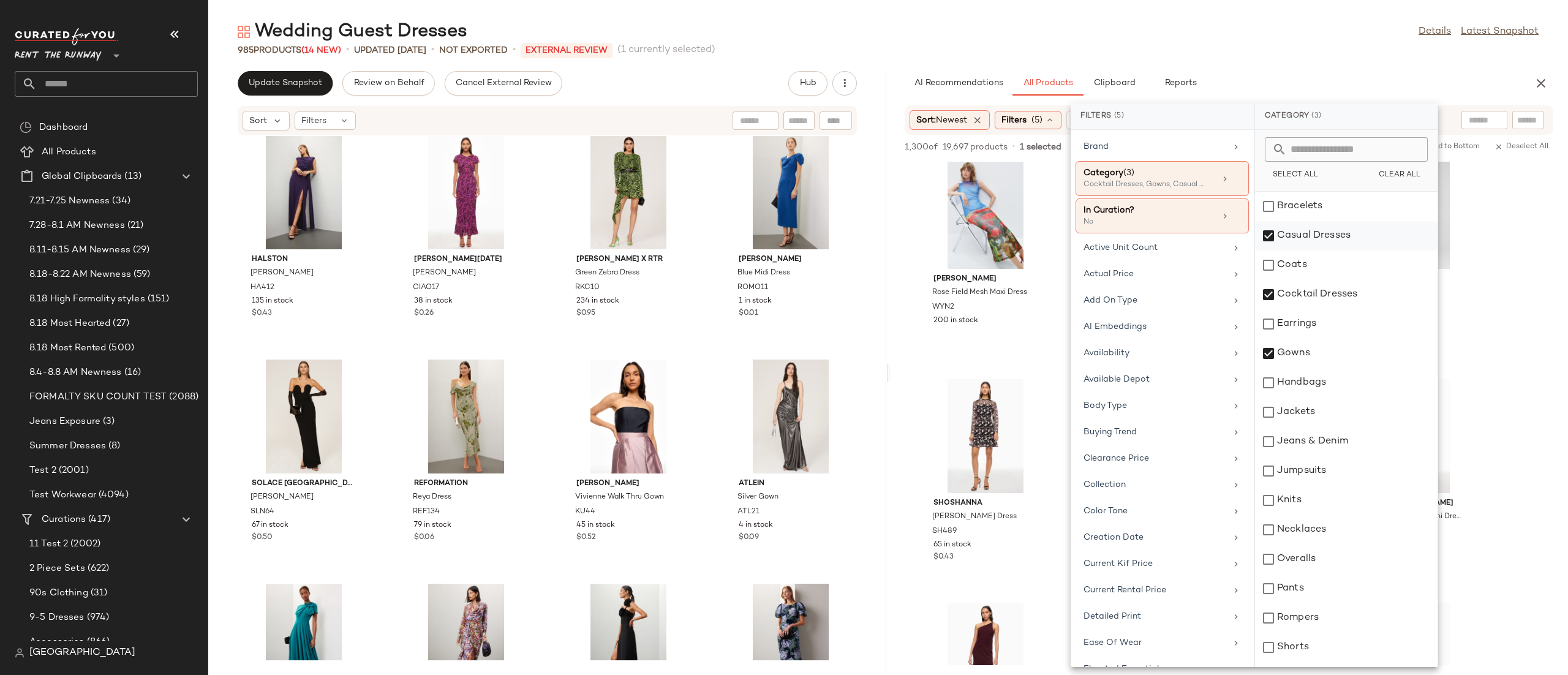
click at [1299, 251] on div "Casual Dresses" at bounding box center [1346, 265] width 182 height 29
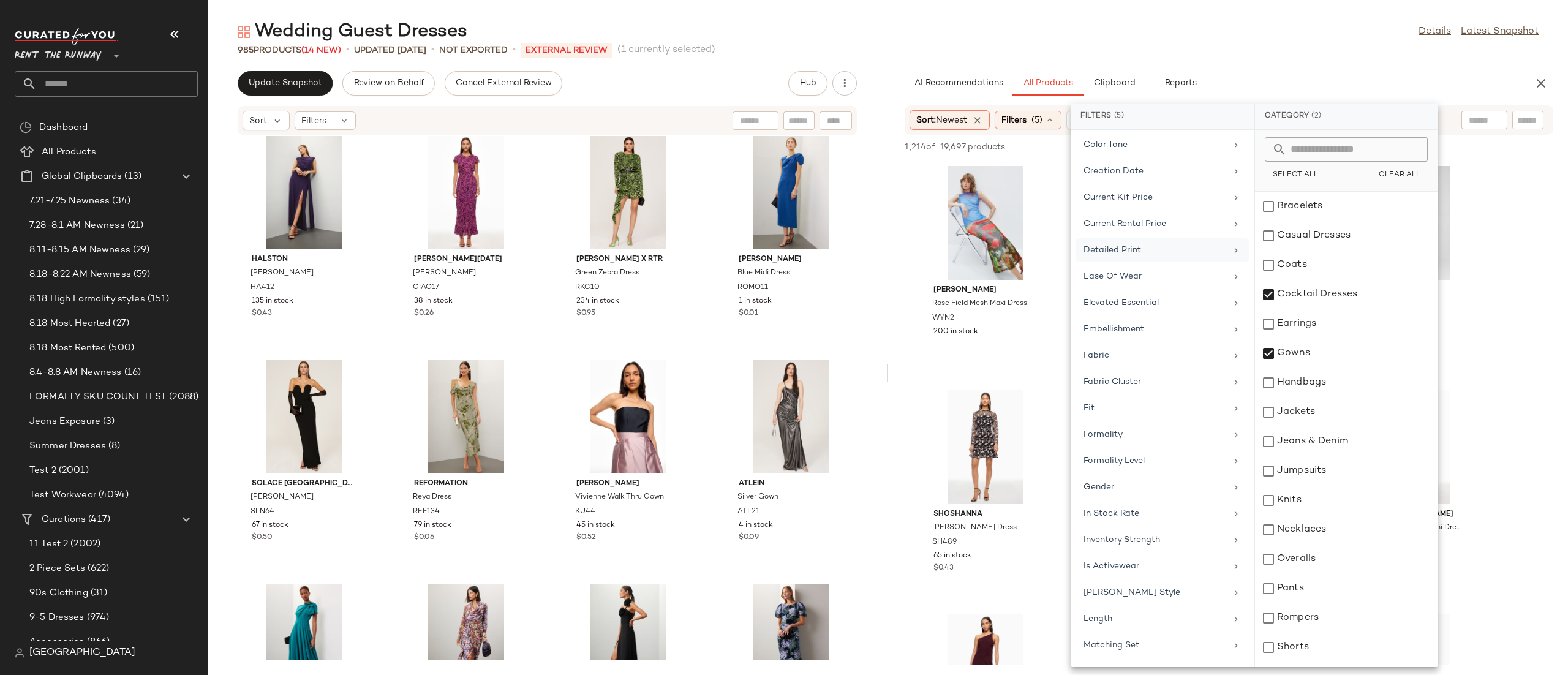
scroll to position [527, 0]
click at [1006, 352] on div "View Wynn Hamlyn Rose Field Mesh Maxi Dress WYN2 200 in stock" at bounding box center [985, 269] width 130 height 212
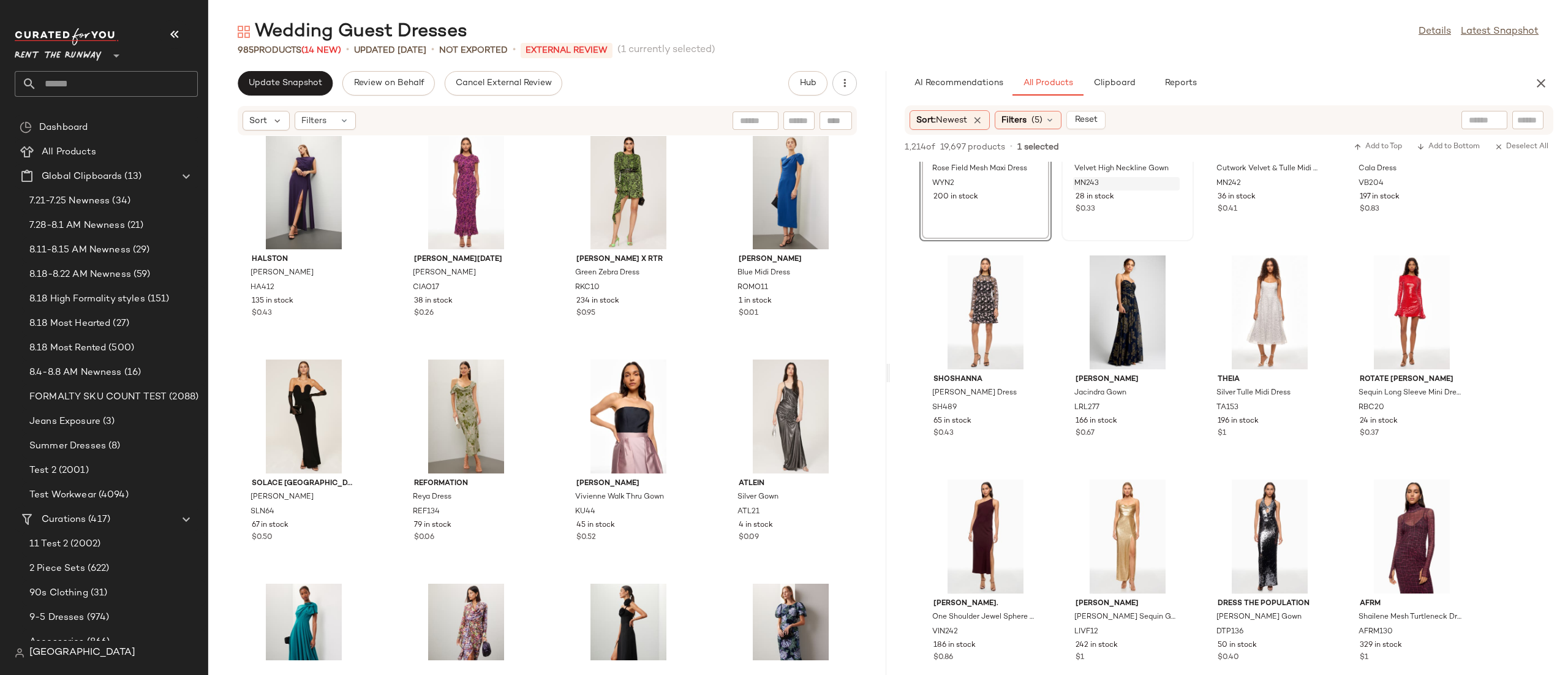
scroll to position [0, 0]
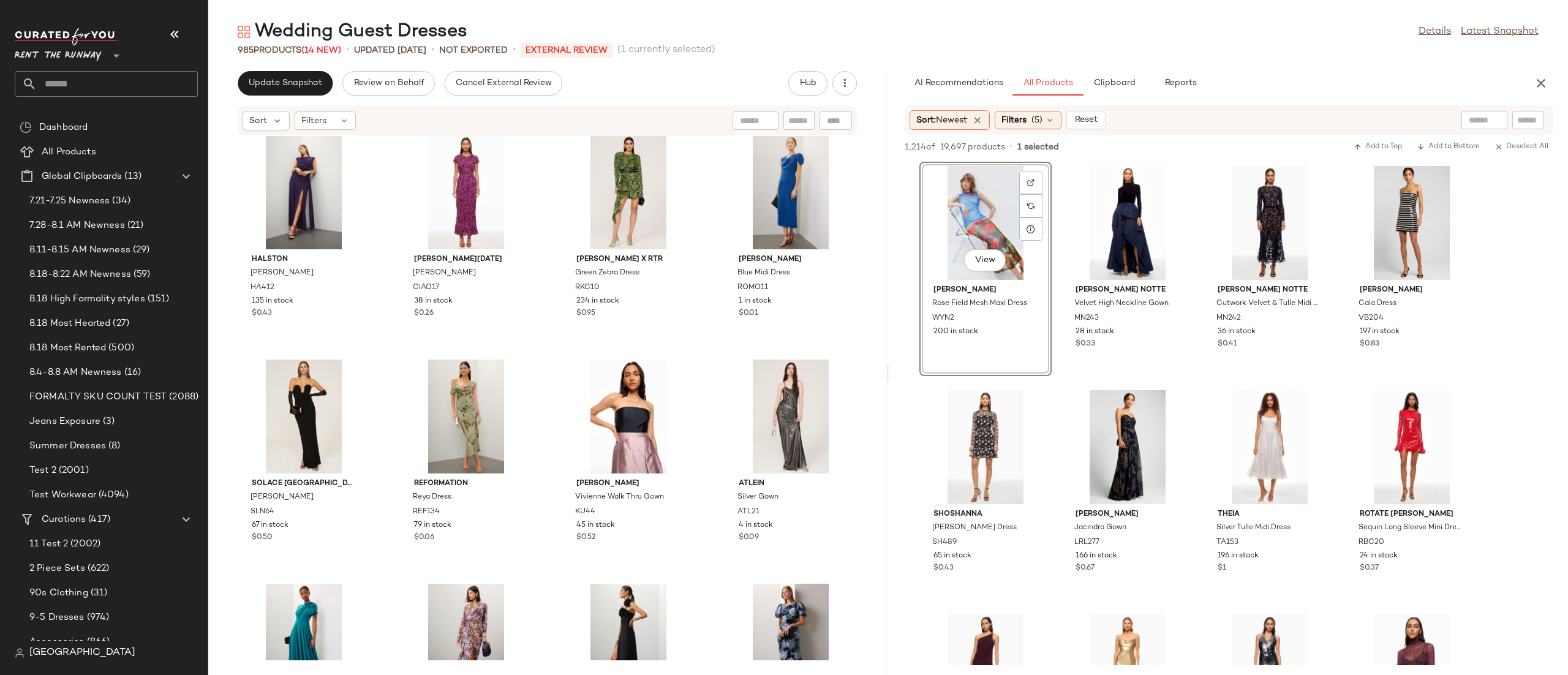
click at [987, 207] on div "View" at bounding box center [985, 223] width 124 height 114
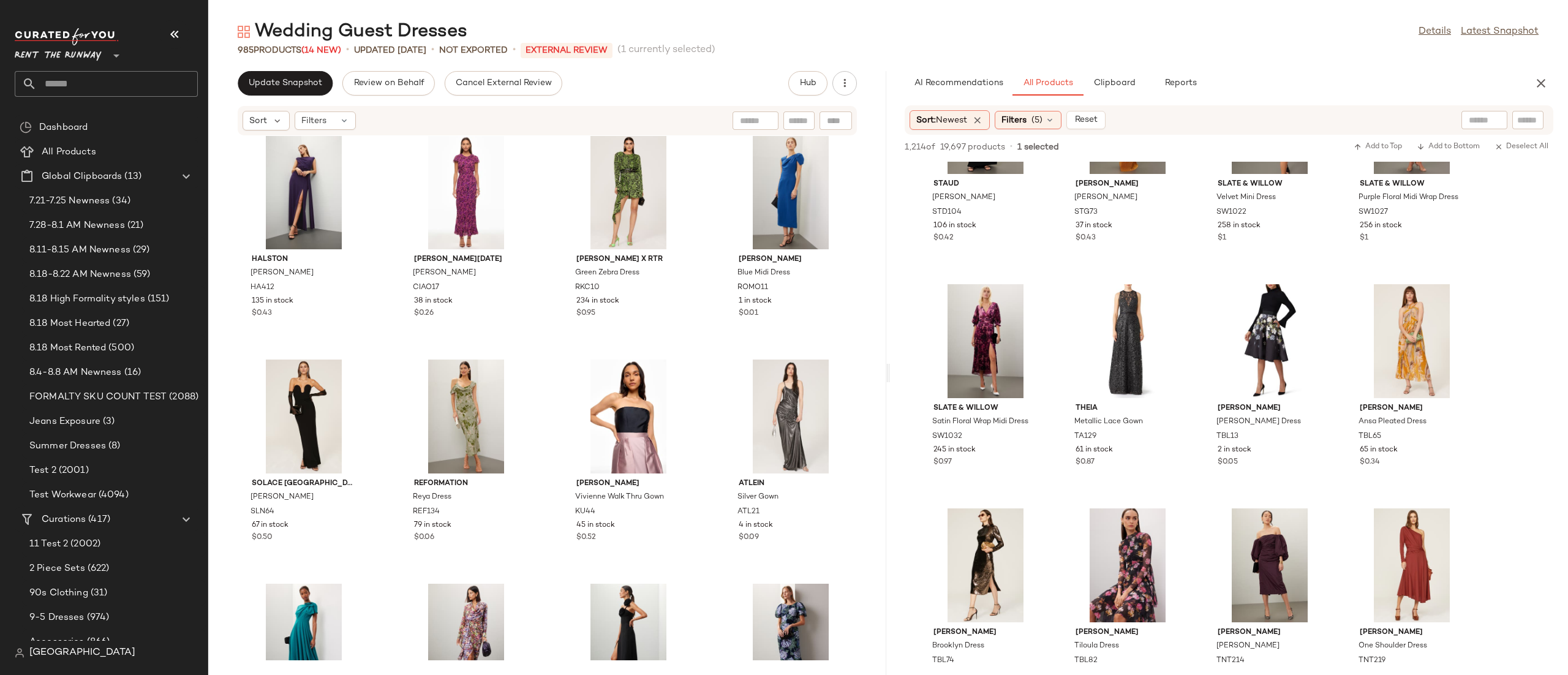
scroll to position [45236, 0]
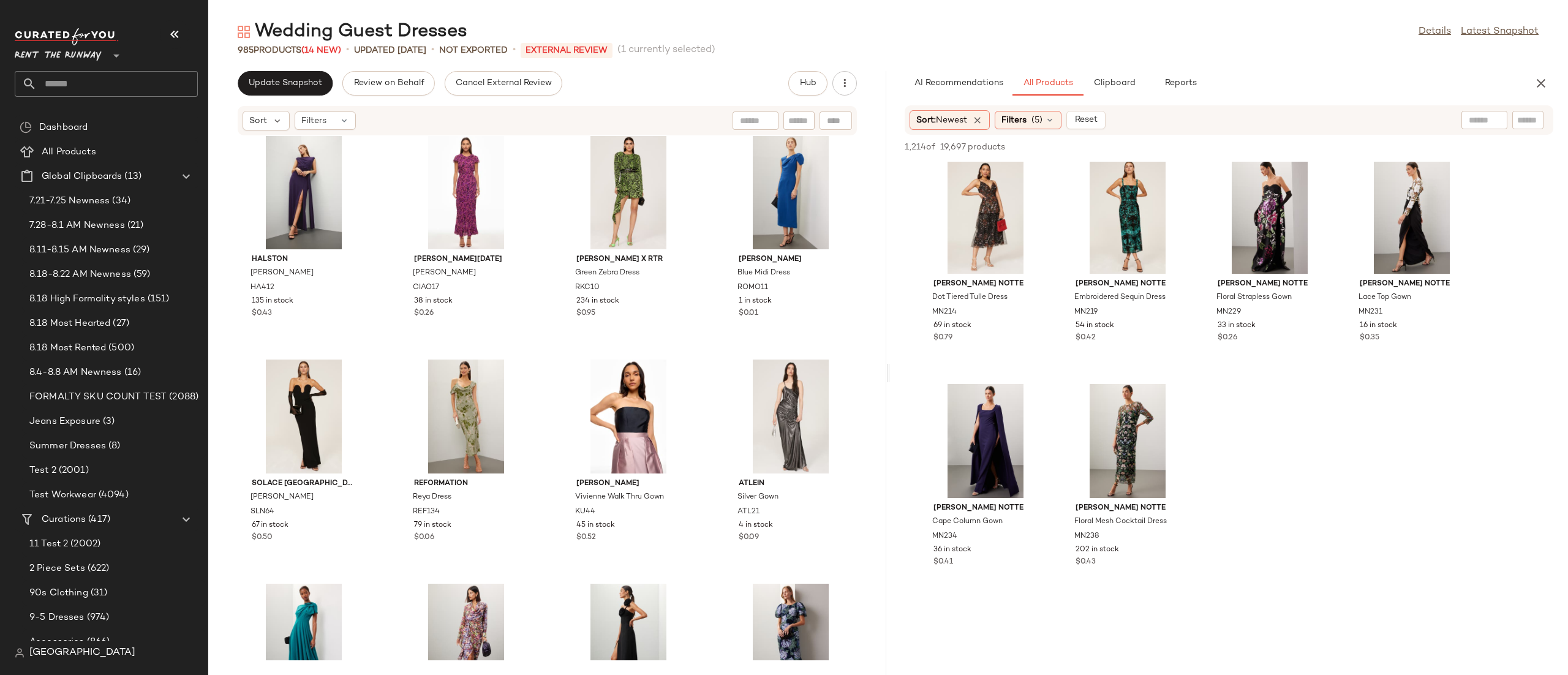
scroll to position [25177, 0]
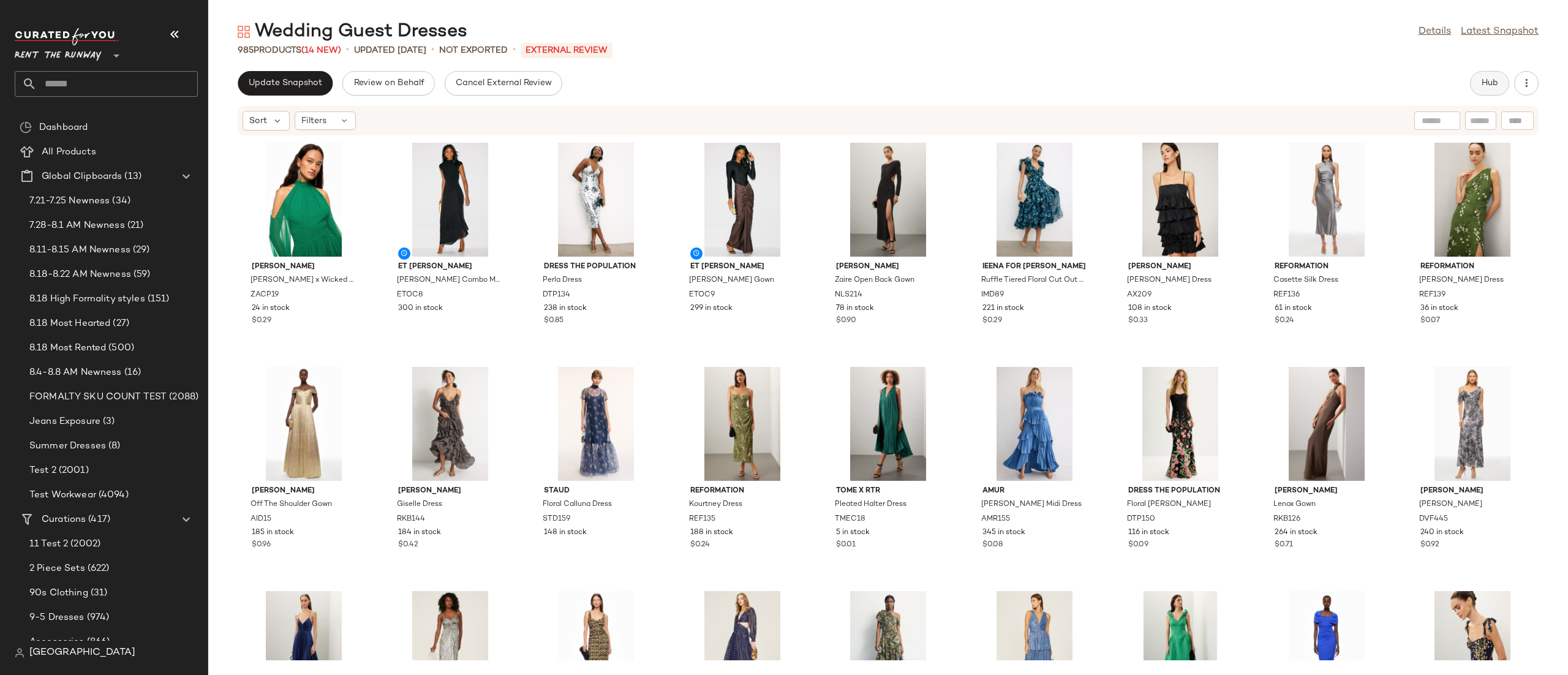
click at [1481, 92] on button "Hub" at bounding box center [1489, 83] width 39 height 25
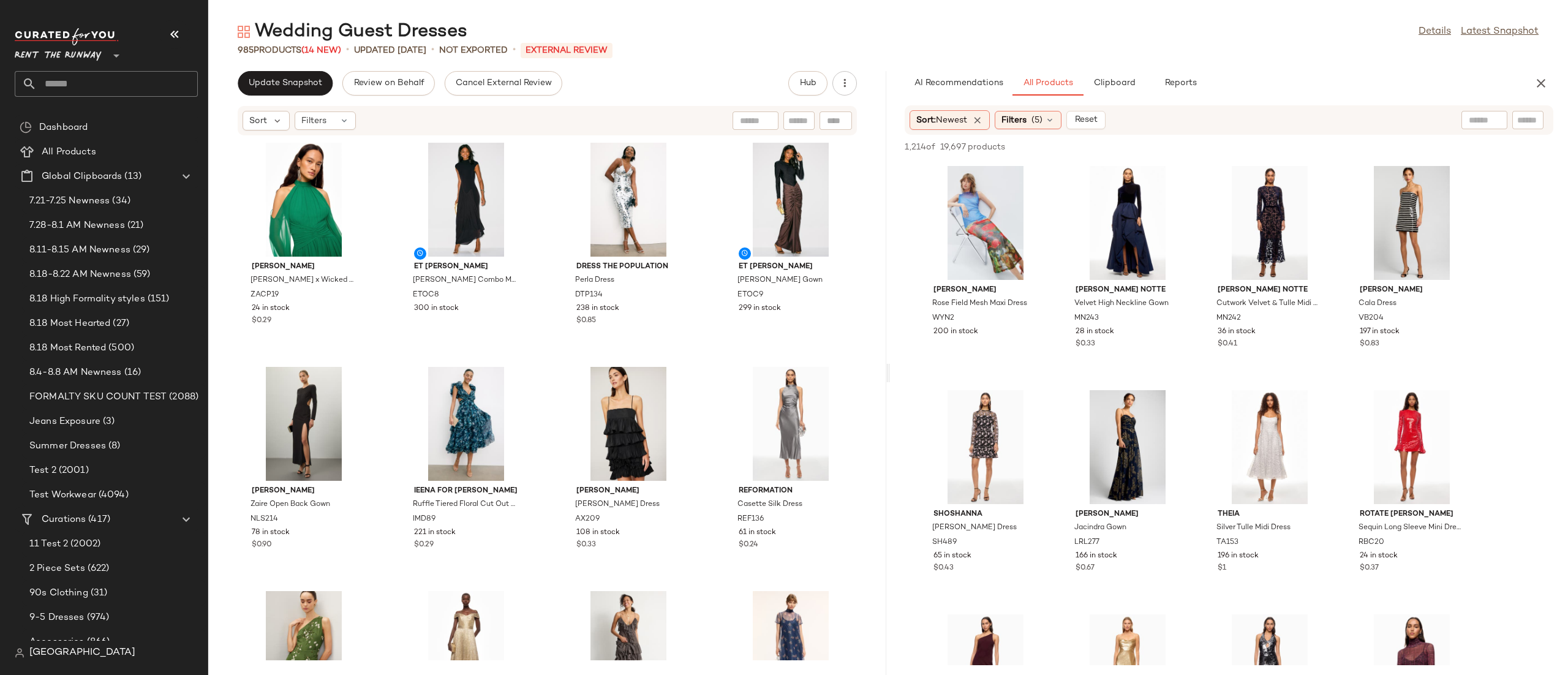
click at [1337, 92] on div "AI Recommendations All Products Clipboard Reports" at bounding box center [1209, 83] width 609 height 25
click at [1020, 112] on div "Filters (5)" at bounding box center [1028, 119] width 67 height 18
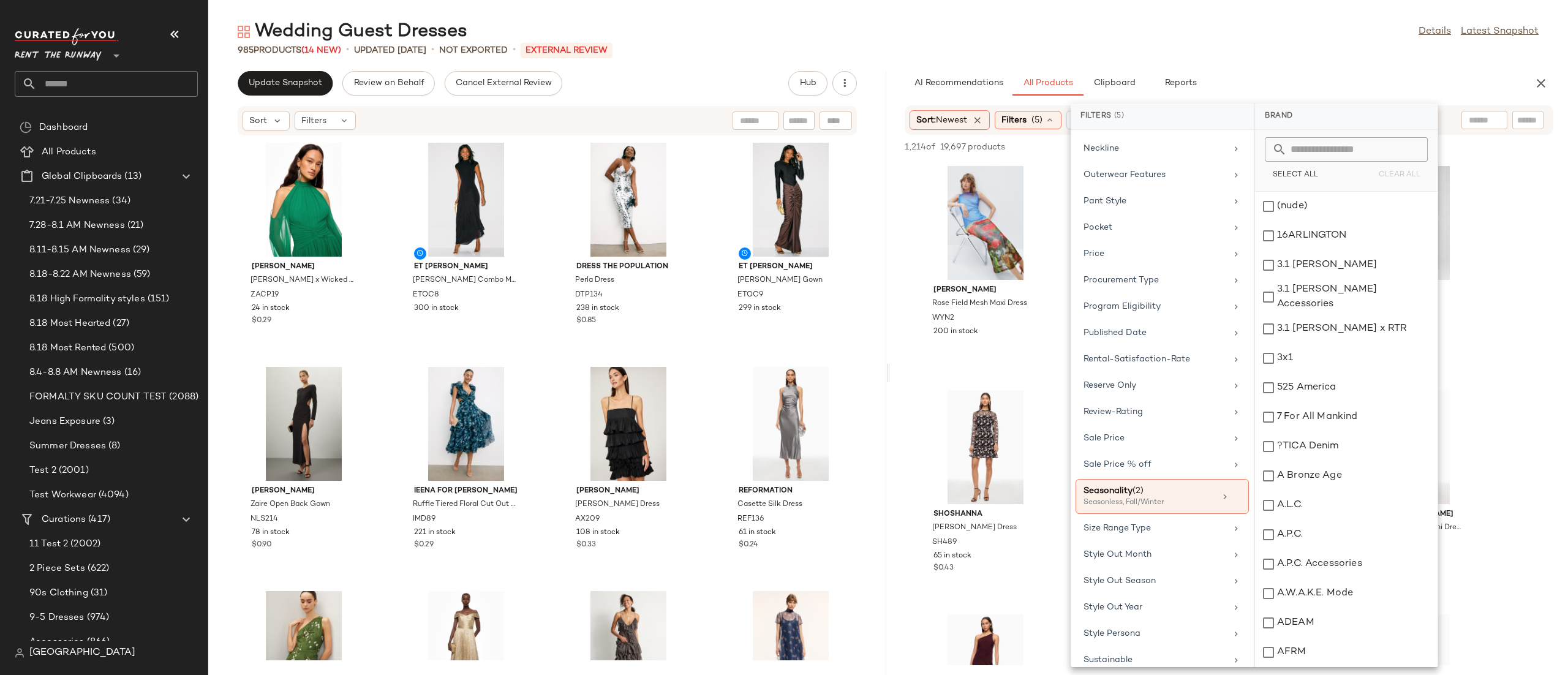
scroll to position [1158, 0]
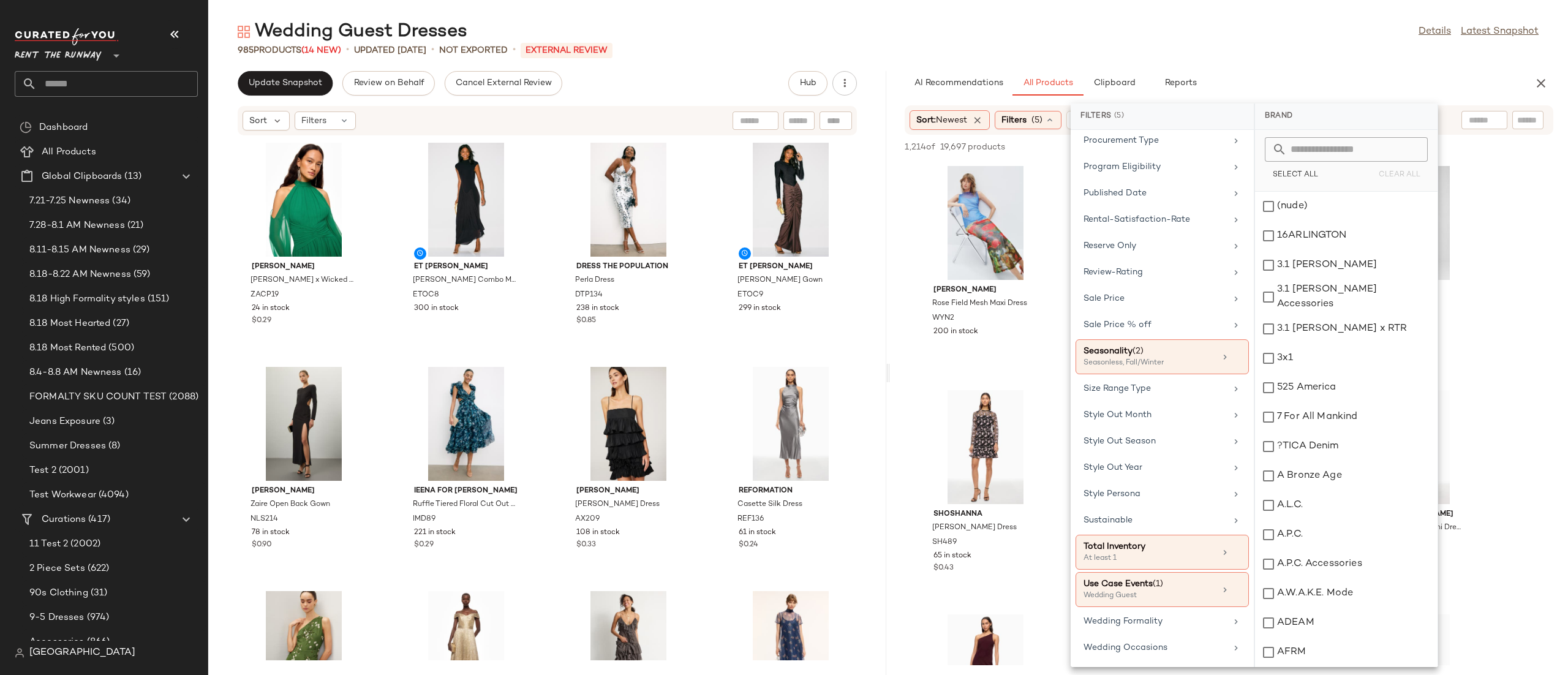
click at [1464, 85] on div "AI Recommendations All Products Clipboard Reports" at bounding box center [1209, 83] width 609 height 25
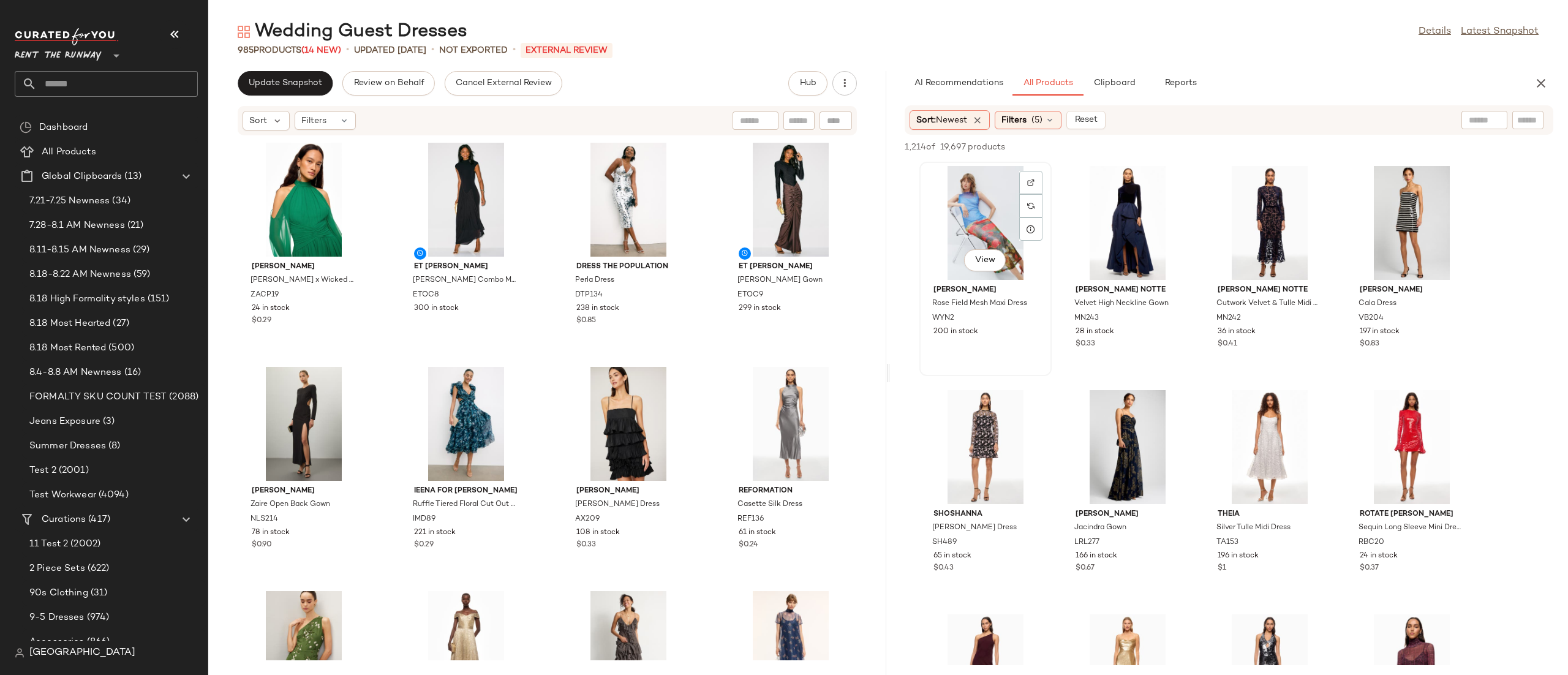
click at [996, 225] on div "View" at bounding box center [985, 223] width 124 height 114
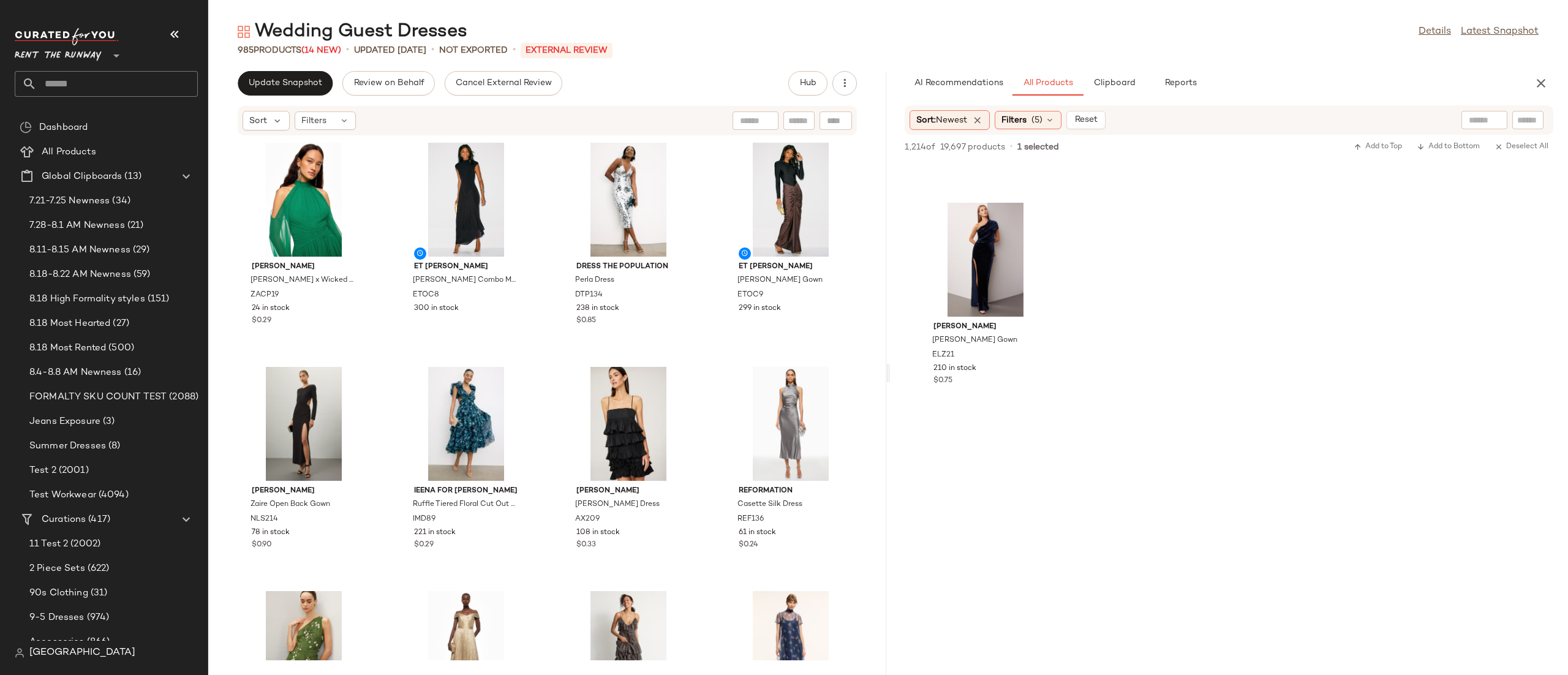
scroll to position [11393, 0]
click at [1006, 237] on div "View" at bounding box center [985, 259] width 124 height 114
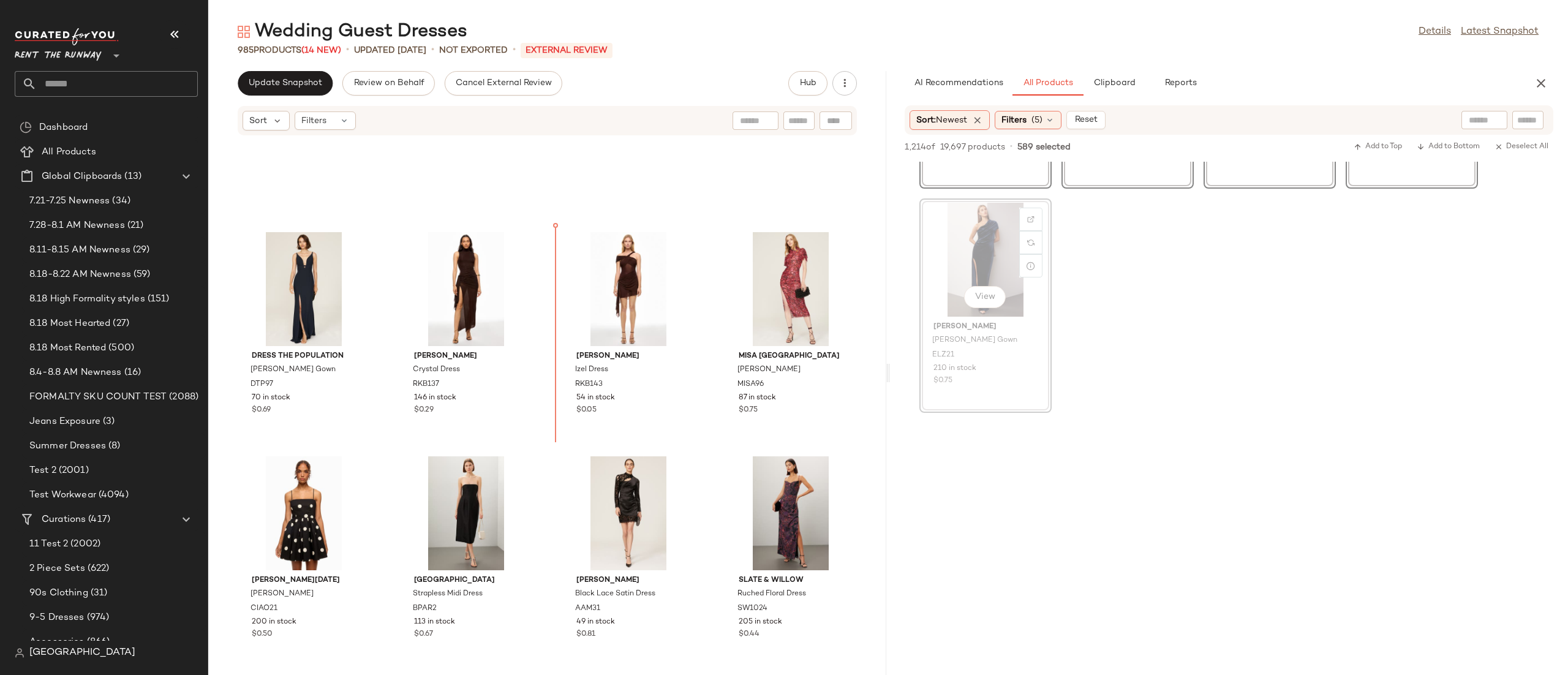
scroll to position [28829, 0]
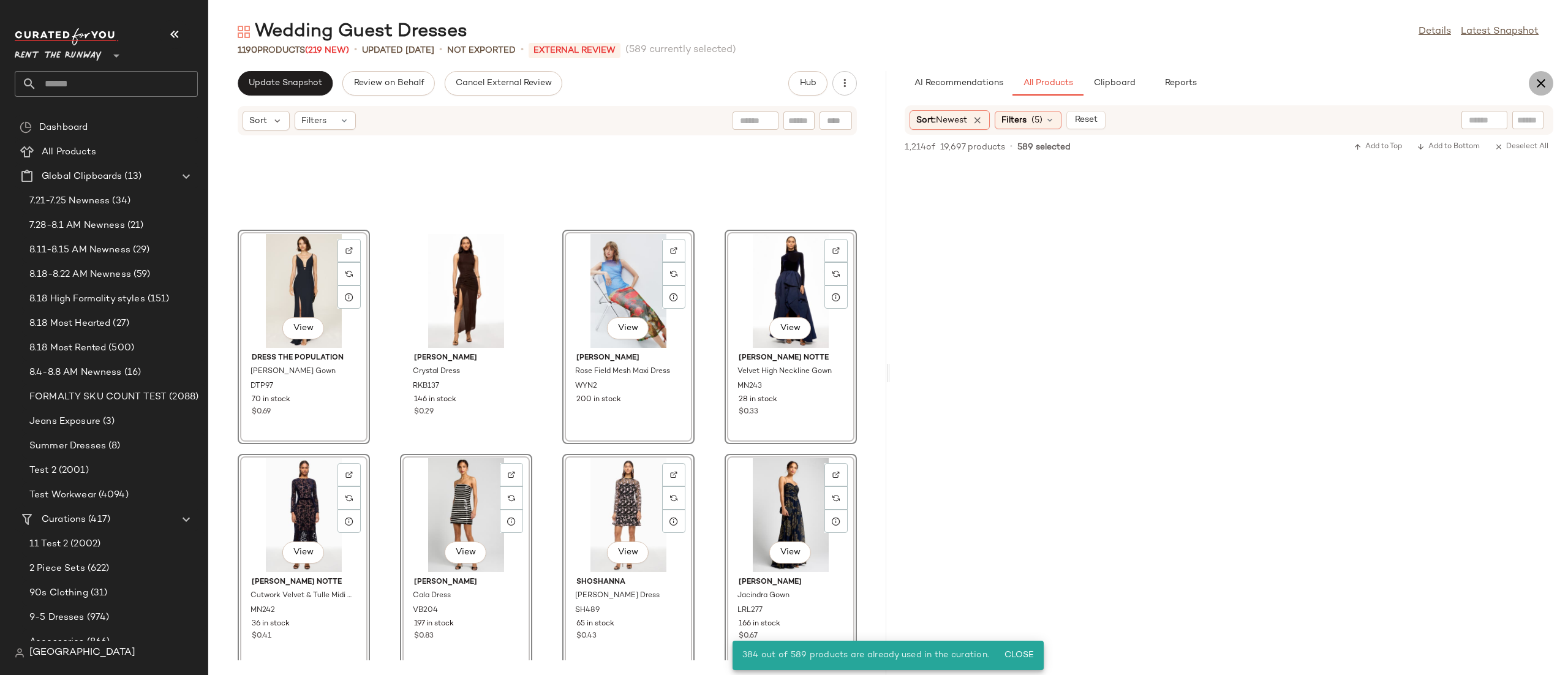
click at [1548, 77] on button "button" at bounding box center [1541, 83] width 25 height 25
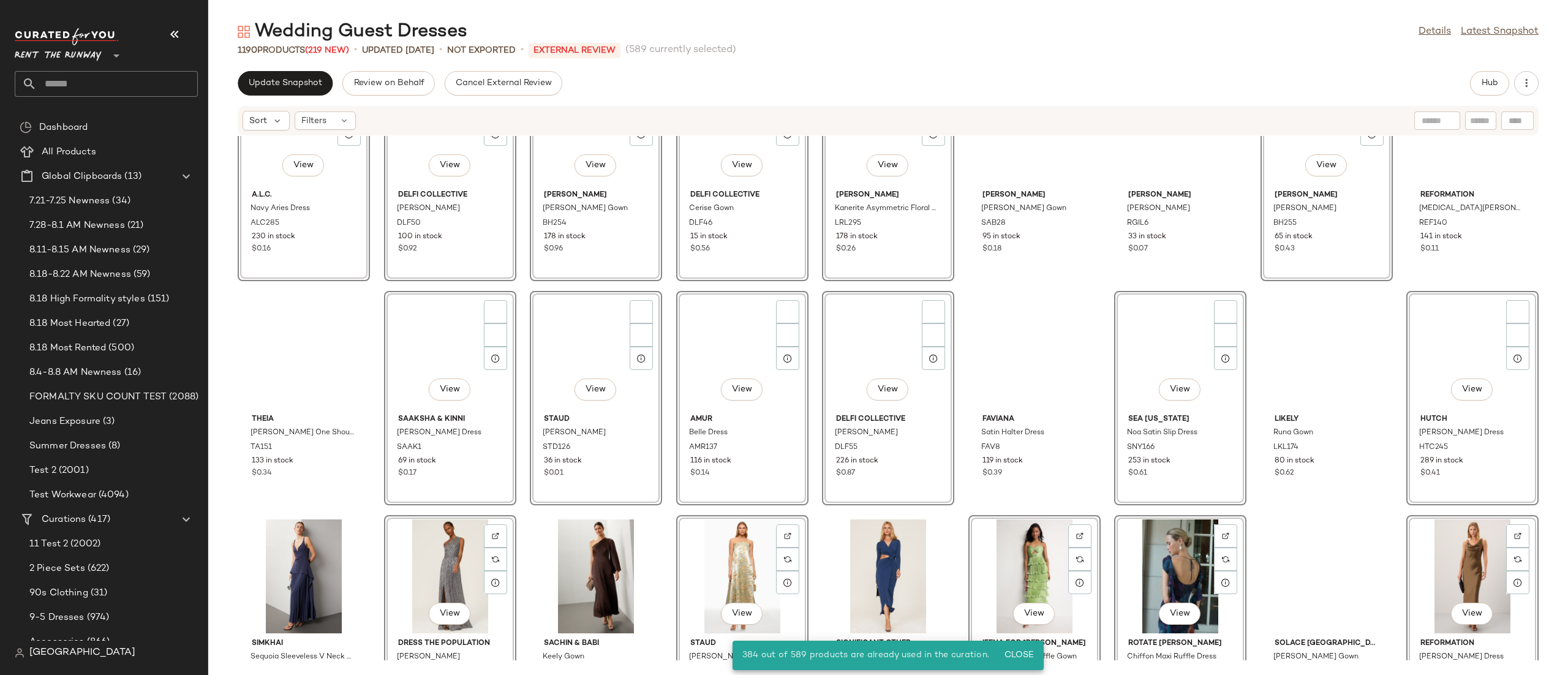
scroll to position [0, 0]
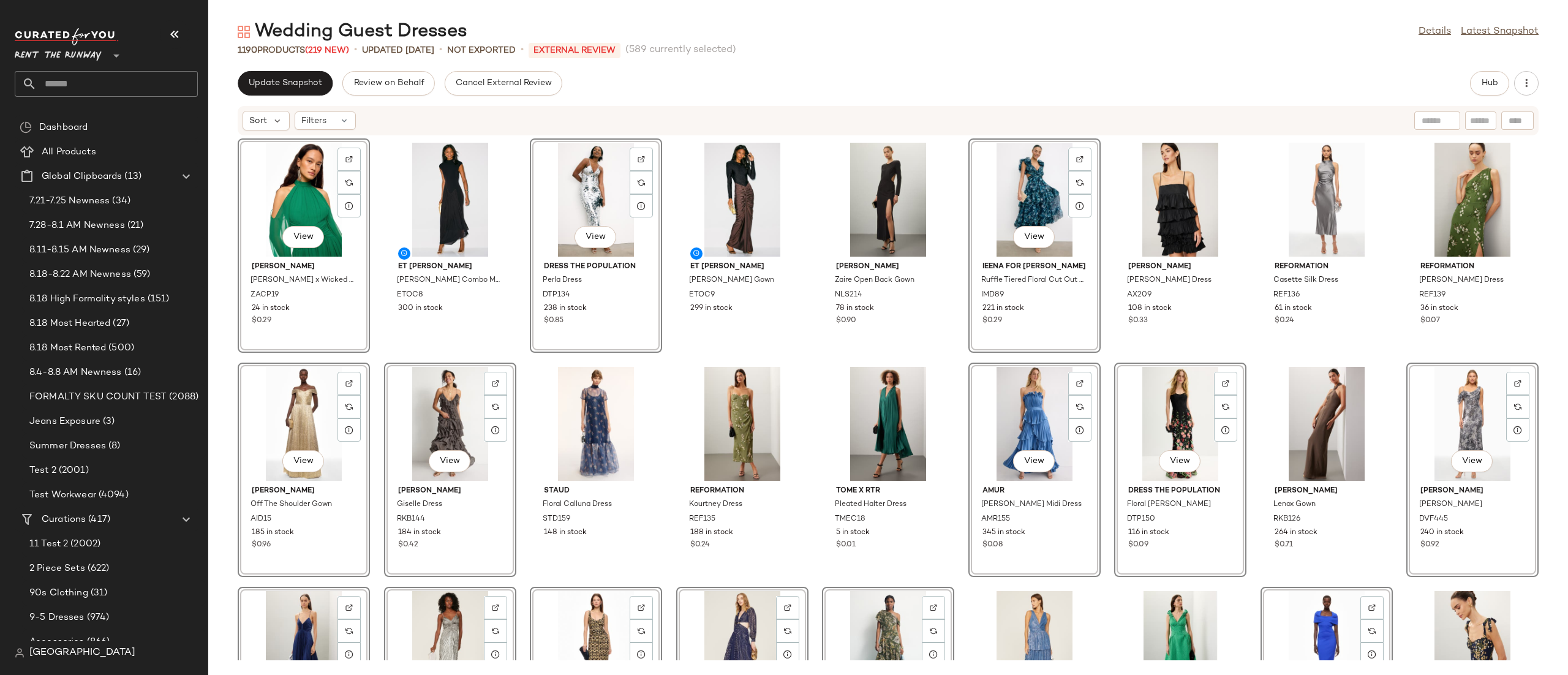
click at [957, 356] on div "View [PERSON_NAME] [PERSON_NAME] x Wicked Chiffon Gown ZACP19 24 in stock $0.29…" at bounding box center [888, 398] width 1360 height 524
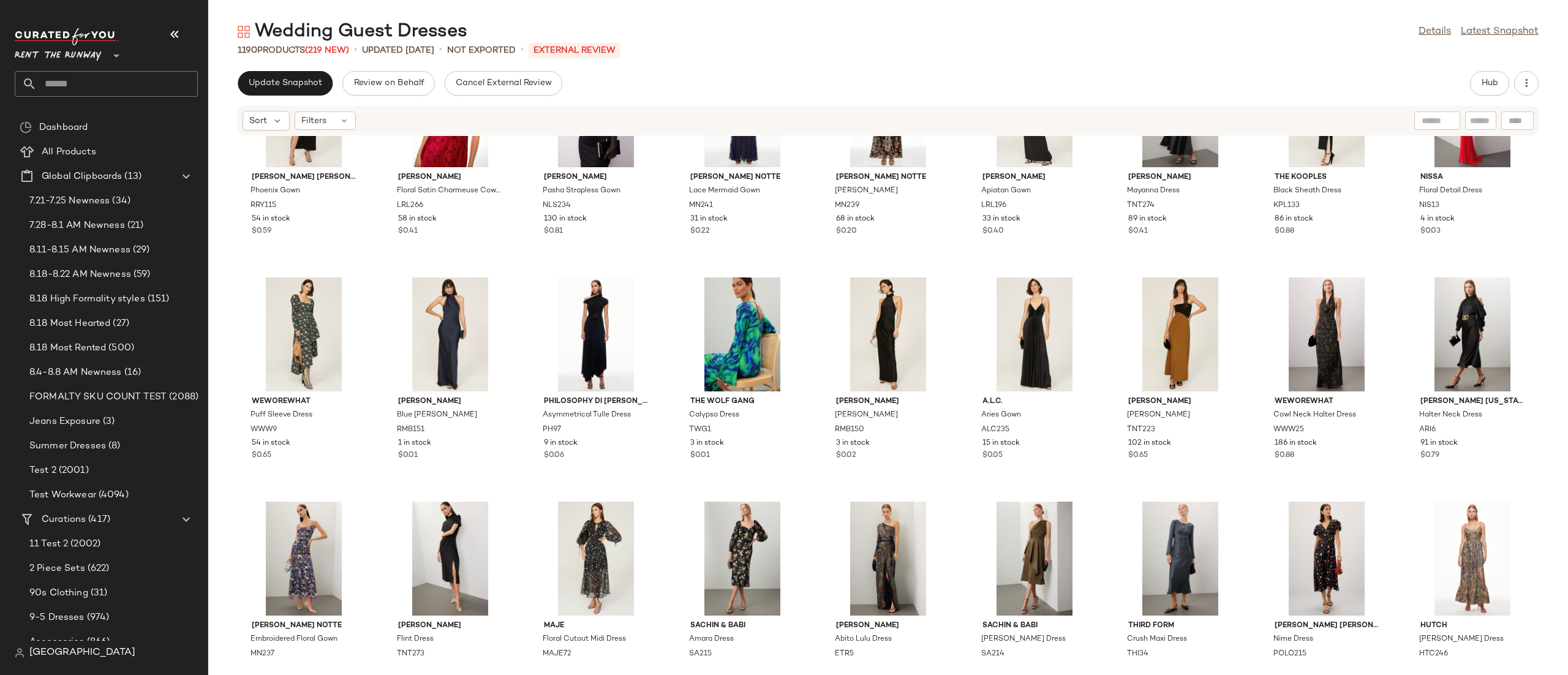
scroll to position [11745, 0]
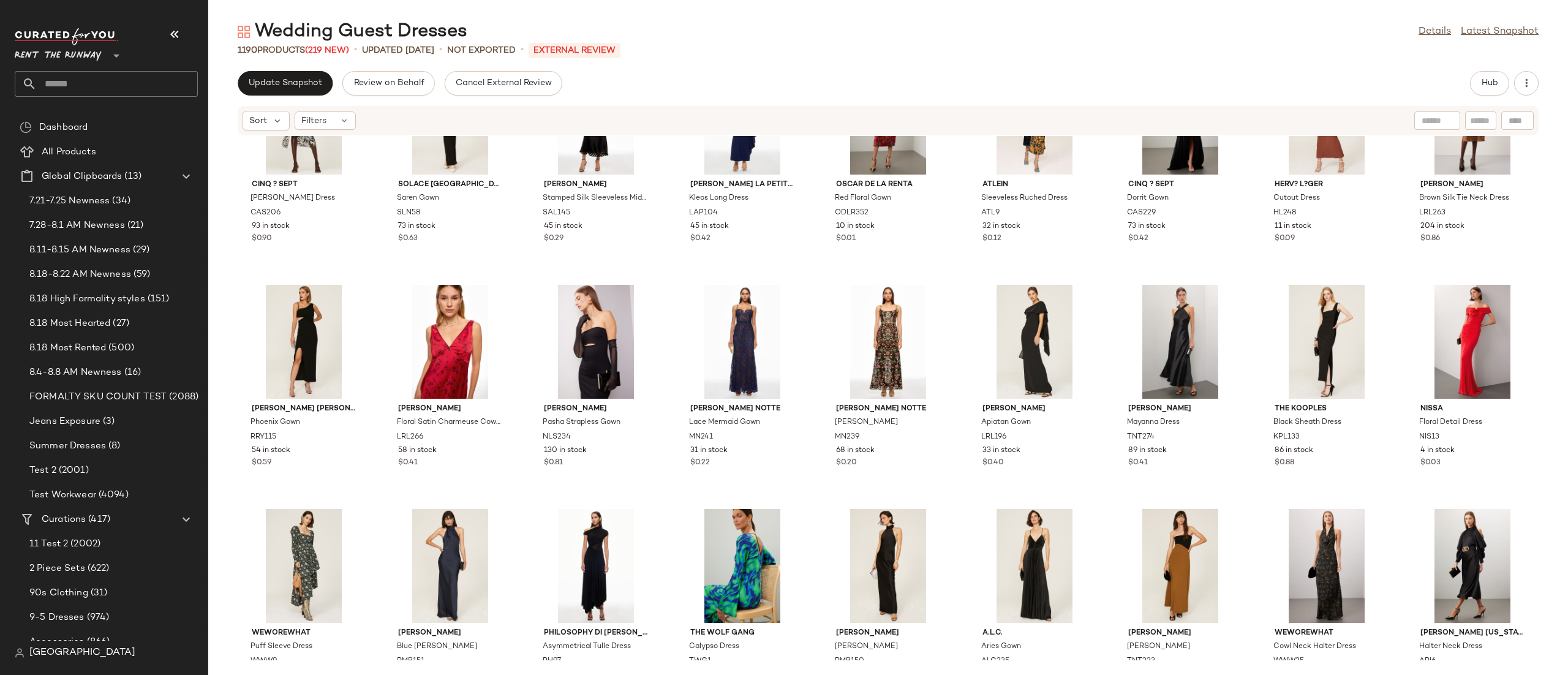
click at [1567, 190] on html "Rent the Runway ** Dashboard All Products Global Clipboards (13) 7.21-7.25 Newn…" at bounding box center [784, 337] width 1568 height 675
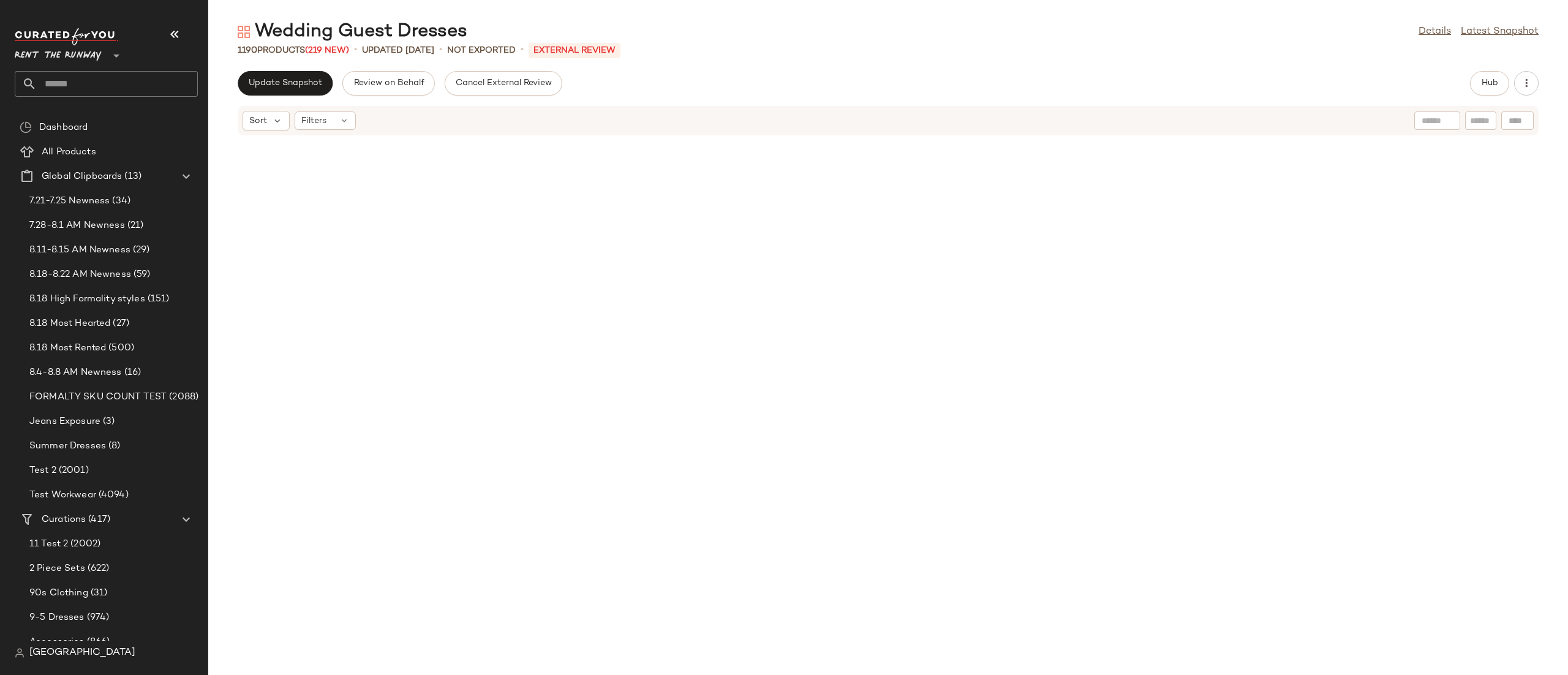
scroll to position [0, 0]
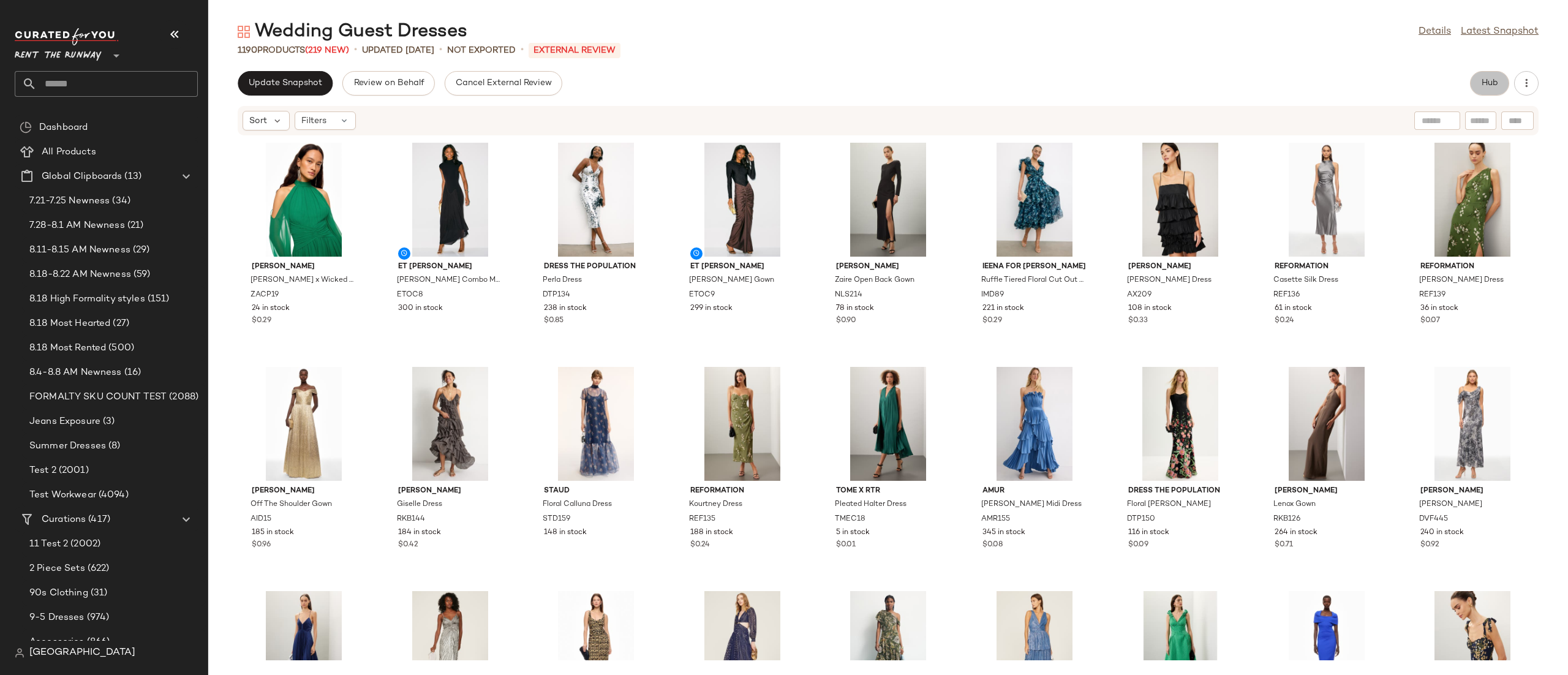
click at [1490, 86] on span "Hub" at bounding box center [1490, 83] width 17 height 10
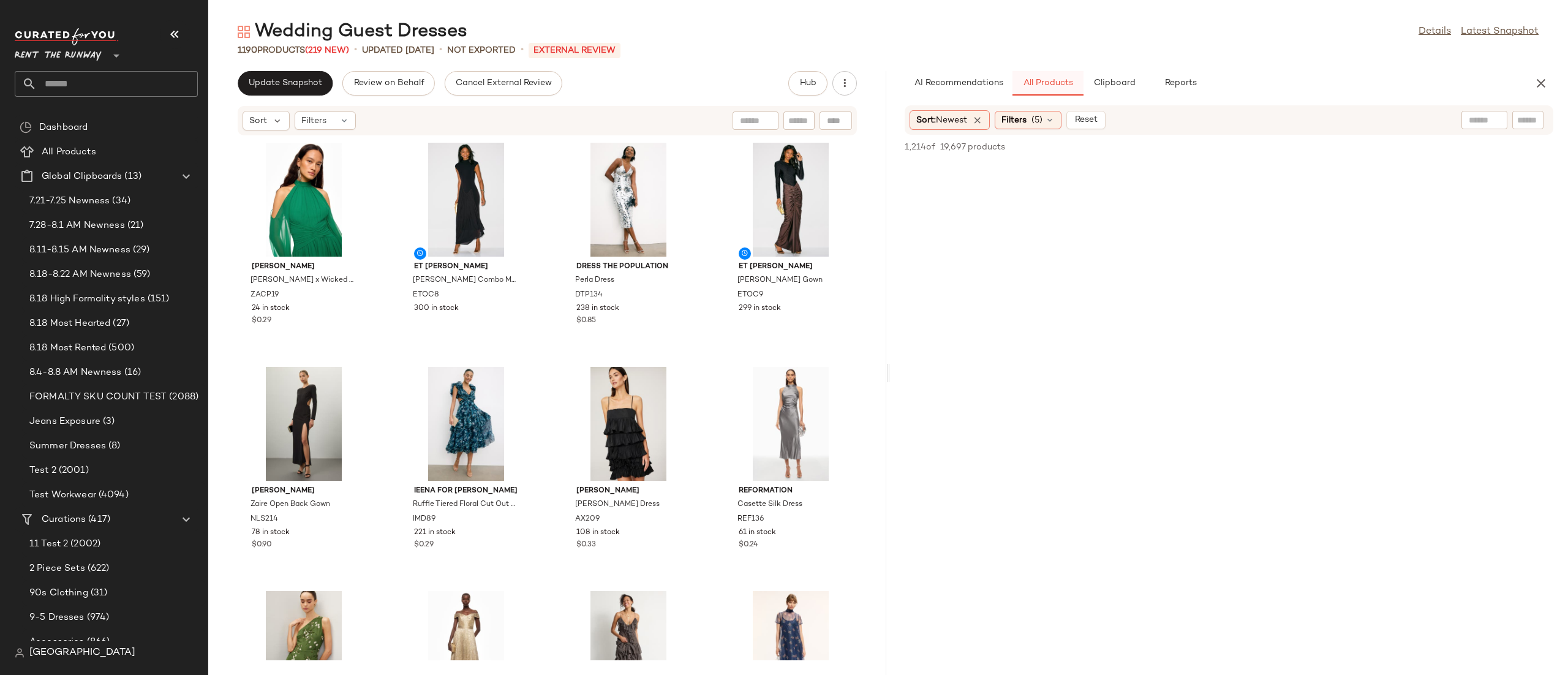
click at [1071, 85] on span "All Products" at bounding box center [1048, 83] width 50 height 10
click at [1085, 84] on button "Clipboard" at bounding box center [1113, 83] width 61 height 25
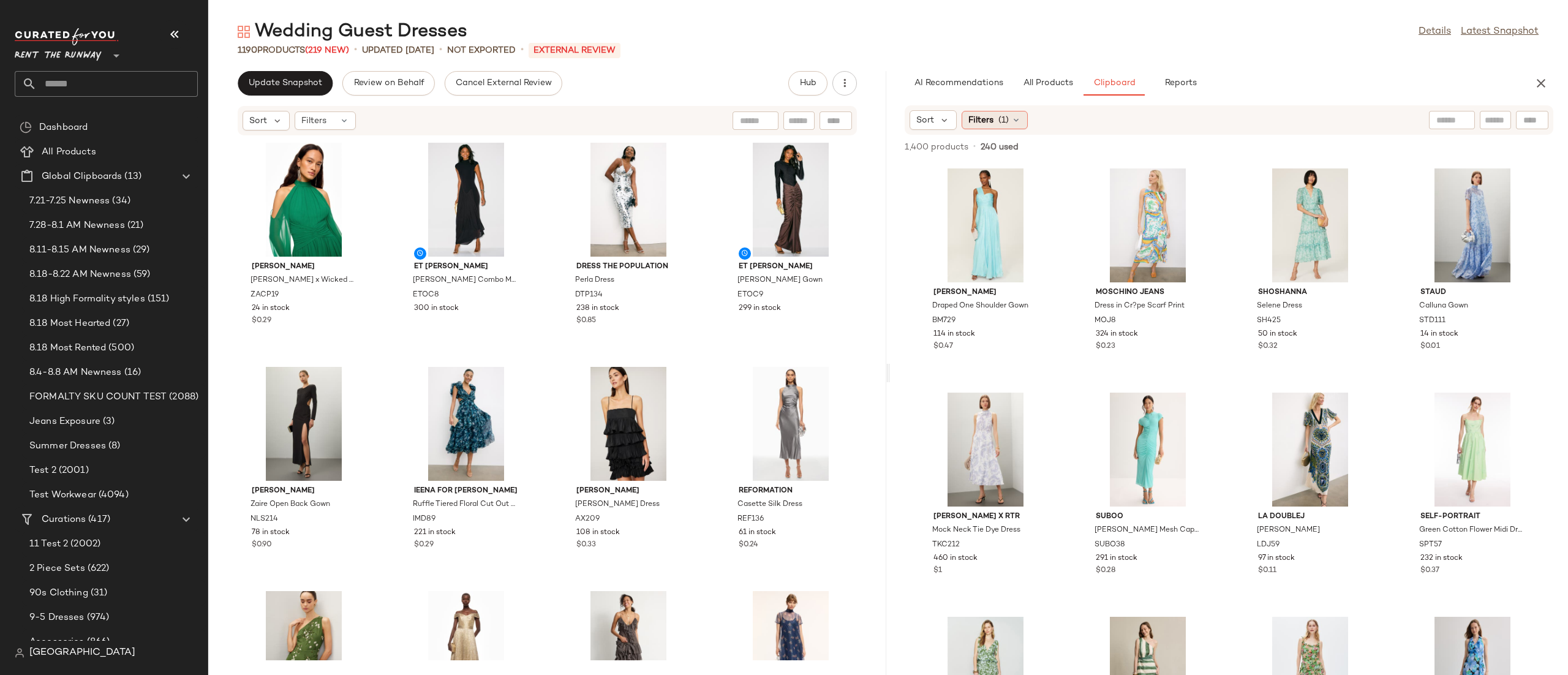
click at [1000, 123] on span "(1)" at bounding box center [1004, 120] width 11 height 13
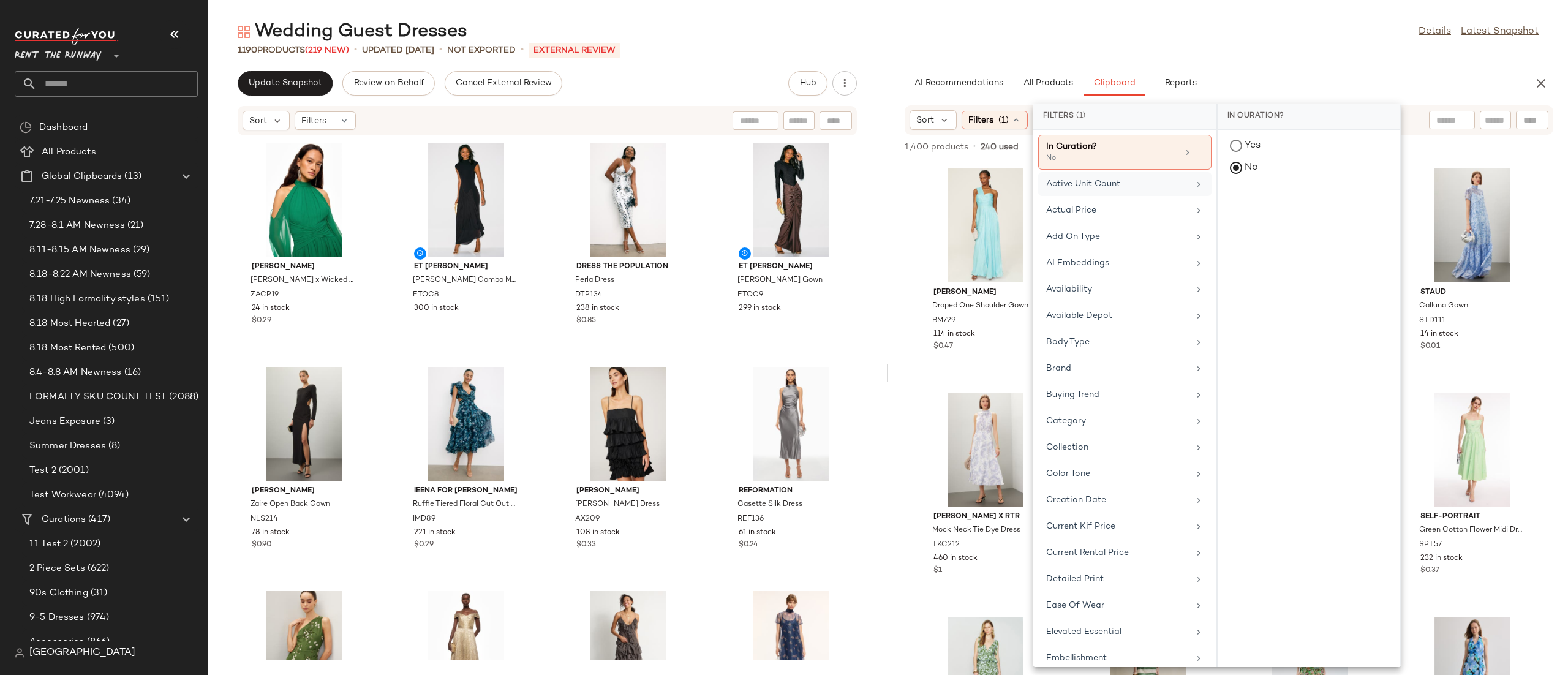
click at [1083, 183] on div "Active Unit Count" at bounding box center [1117, 184] width 143 height 13
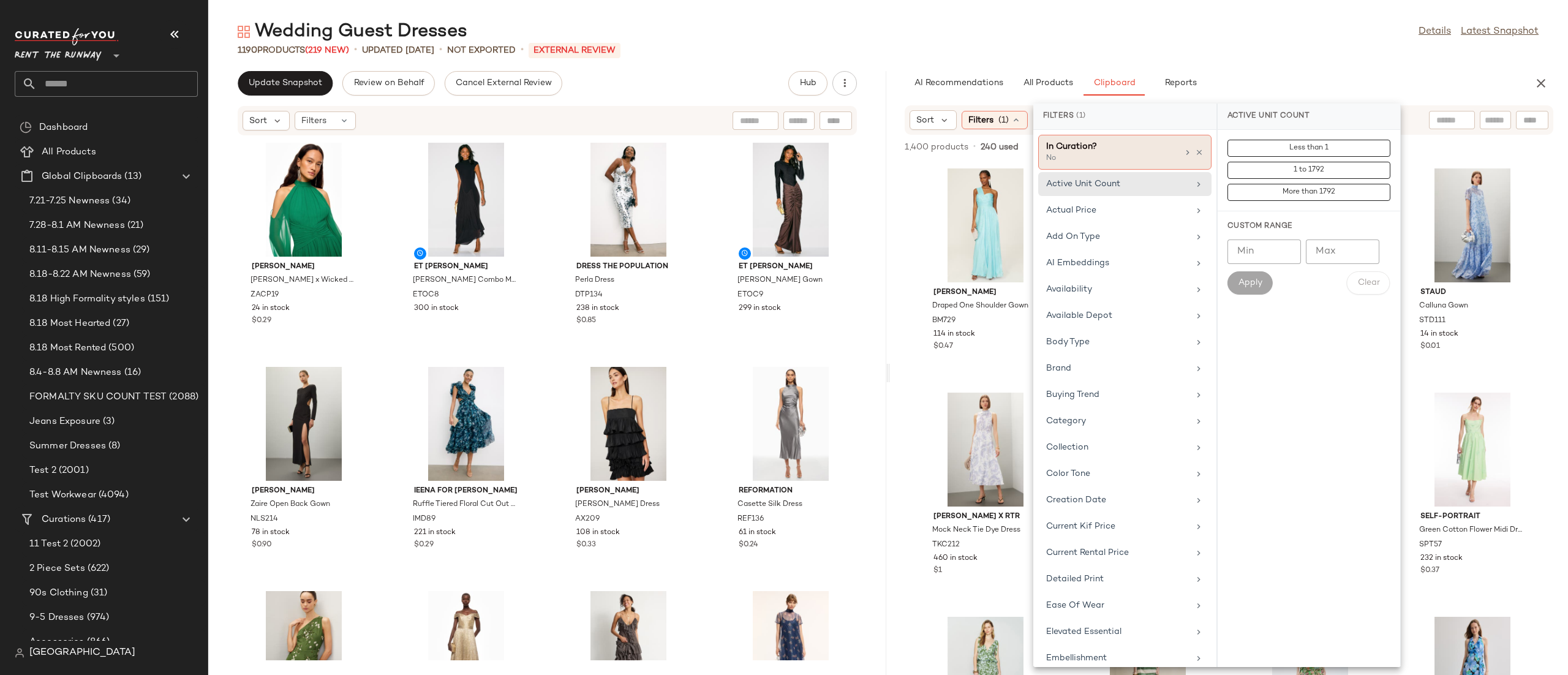
click at [1080, 155] on div "No" at bounding box center [1107, 158] width 123 height 11
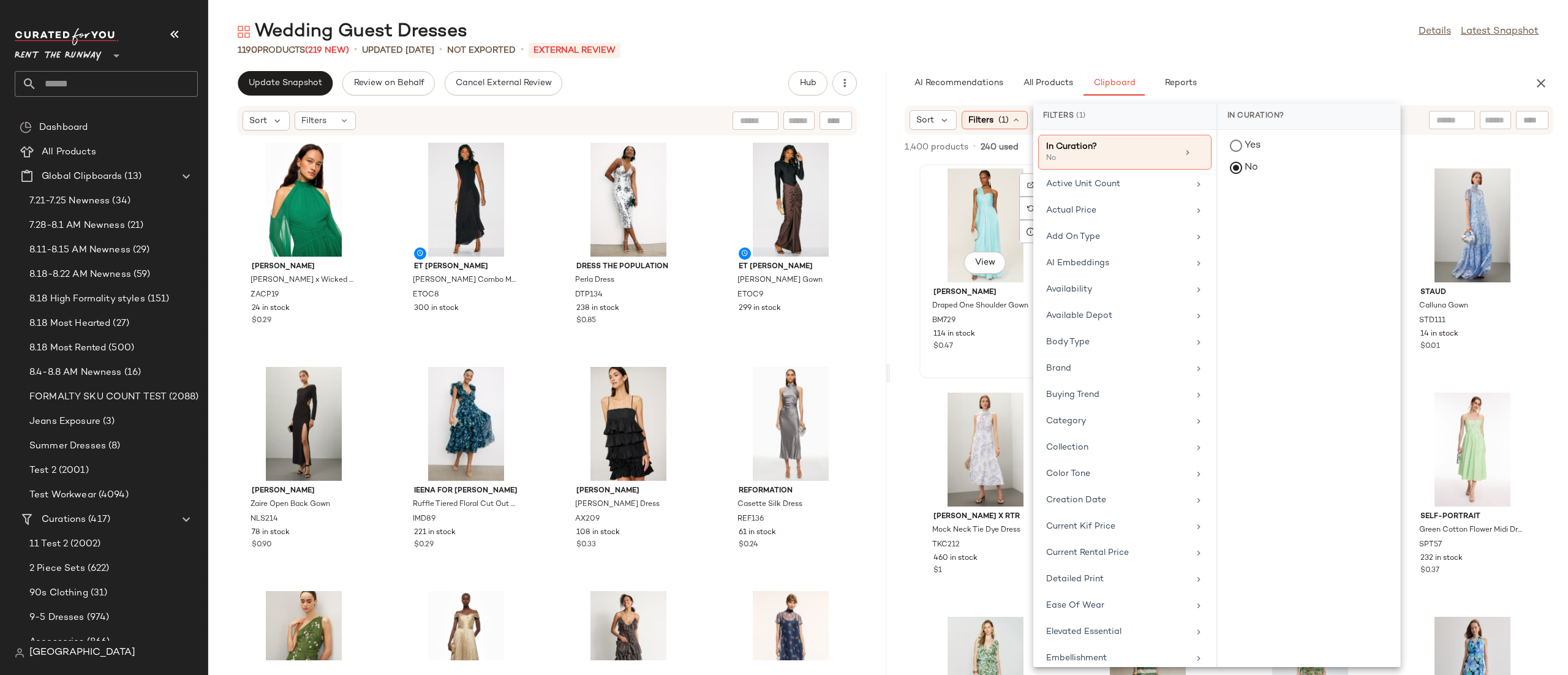
click at [980, 214] on div "View" at bounding box center [985, 225] width 124 height 114
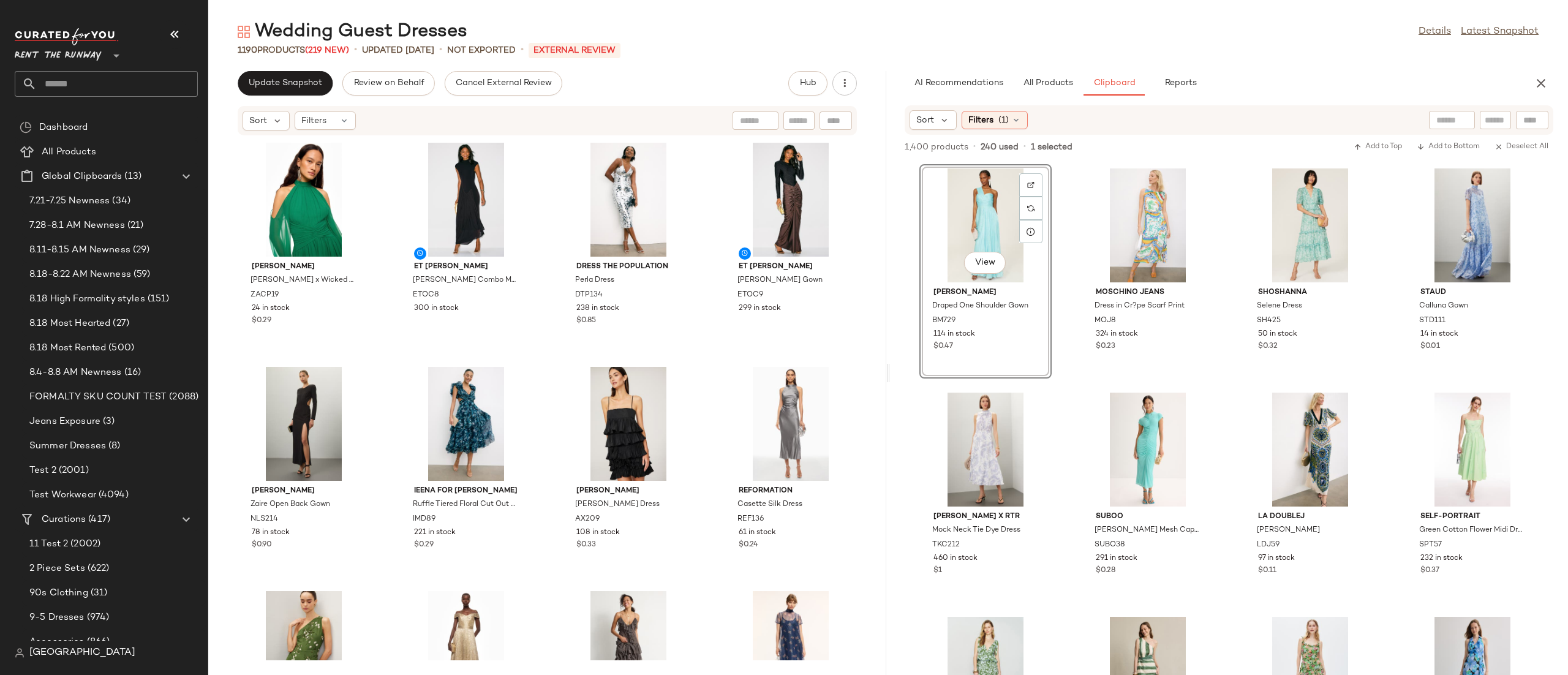
click at [992, 224] on div "View" at bounding box center [985, 225] width 124 height 114
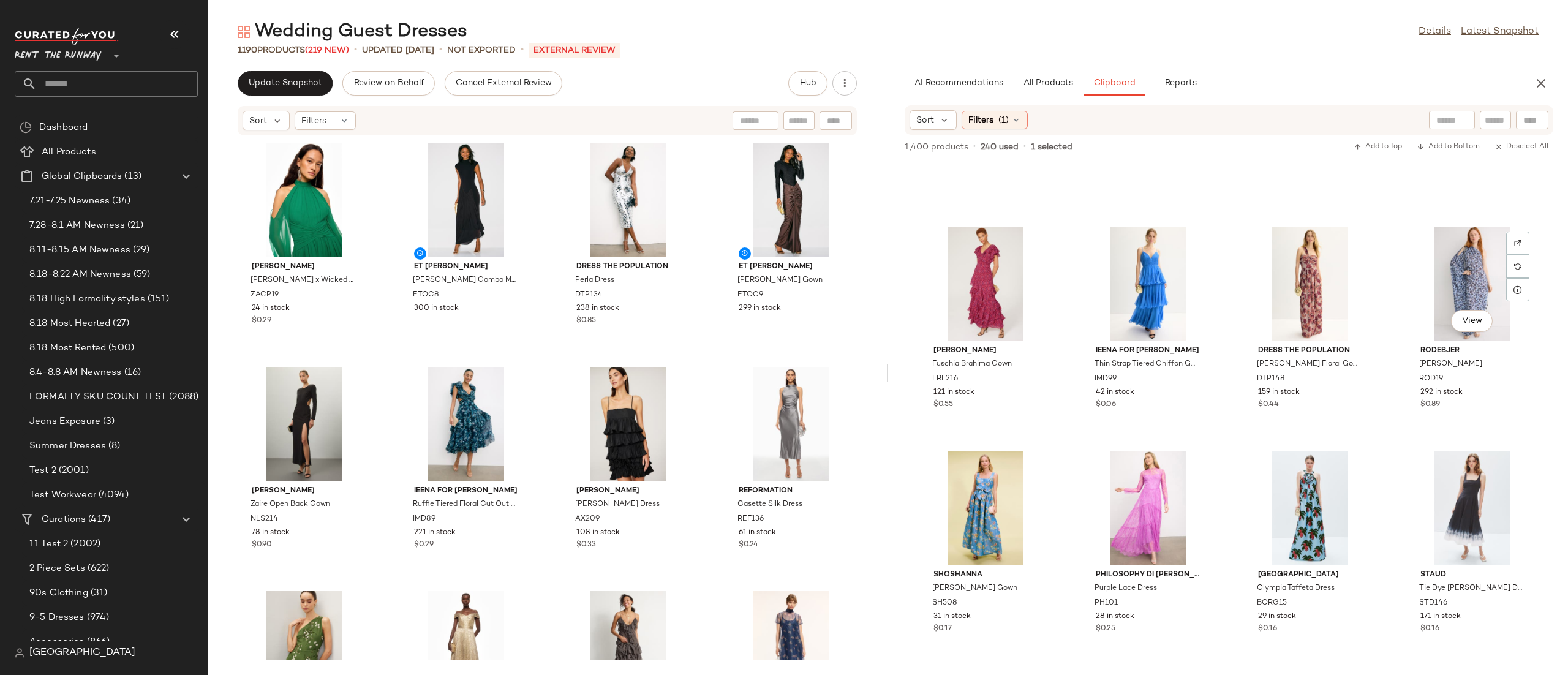
scroll to position [1008, 0]
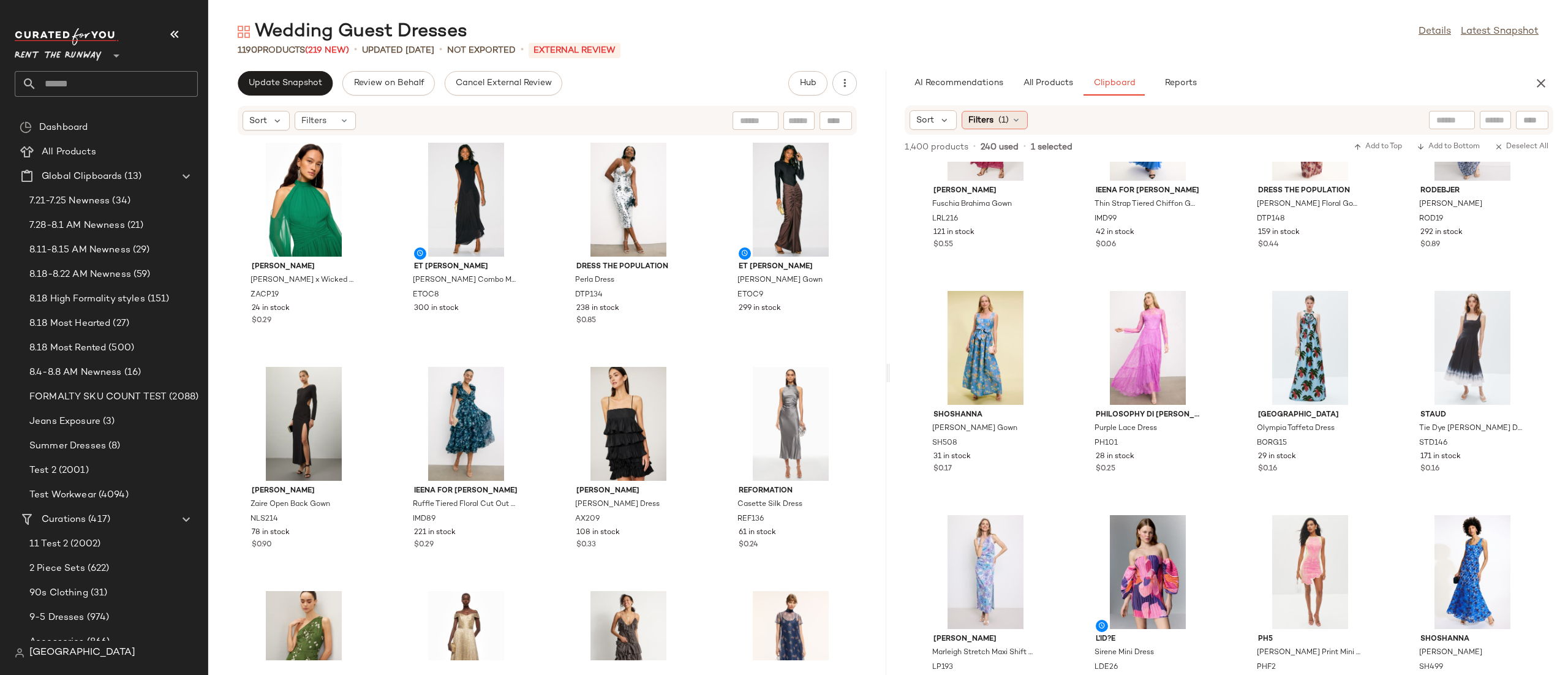
click at [993, 129] on div "Sort Filters (1)" at bounding box center [1228, 120] width 648 height 29
click at [1000, 109] on div "Sort Filters (1)" at bounding box center [1228, 120] width 648 height 29
click at [999, 121] on span "(1)" at bounding box center [1004, 120] width 11 height 13
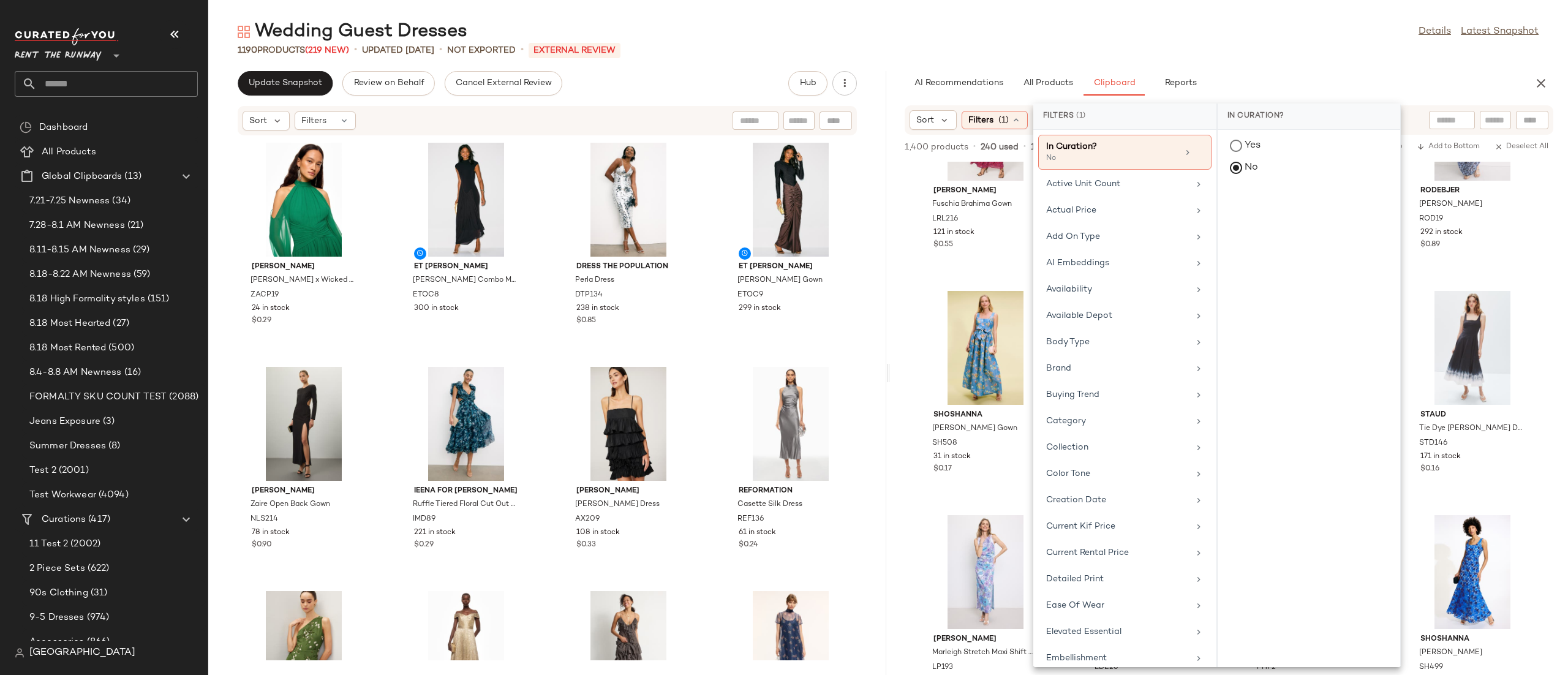
click at [924, 281] on div "[PERSON_NAME] [PERSON_NAME] Gown LRL216 121 in stock $0.55 Ieena for [PERSON_NA…" at bounding box center [1228, 418] width 678 height 513
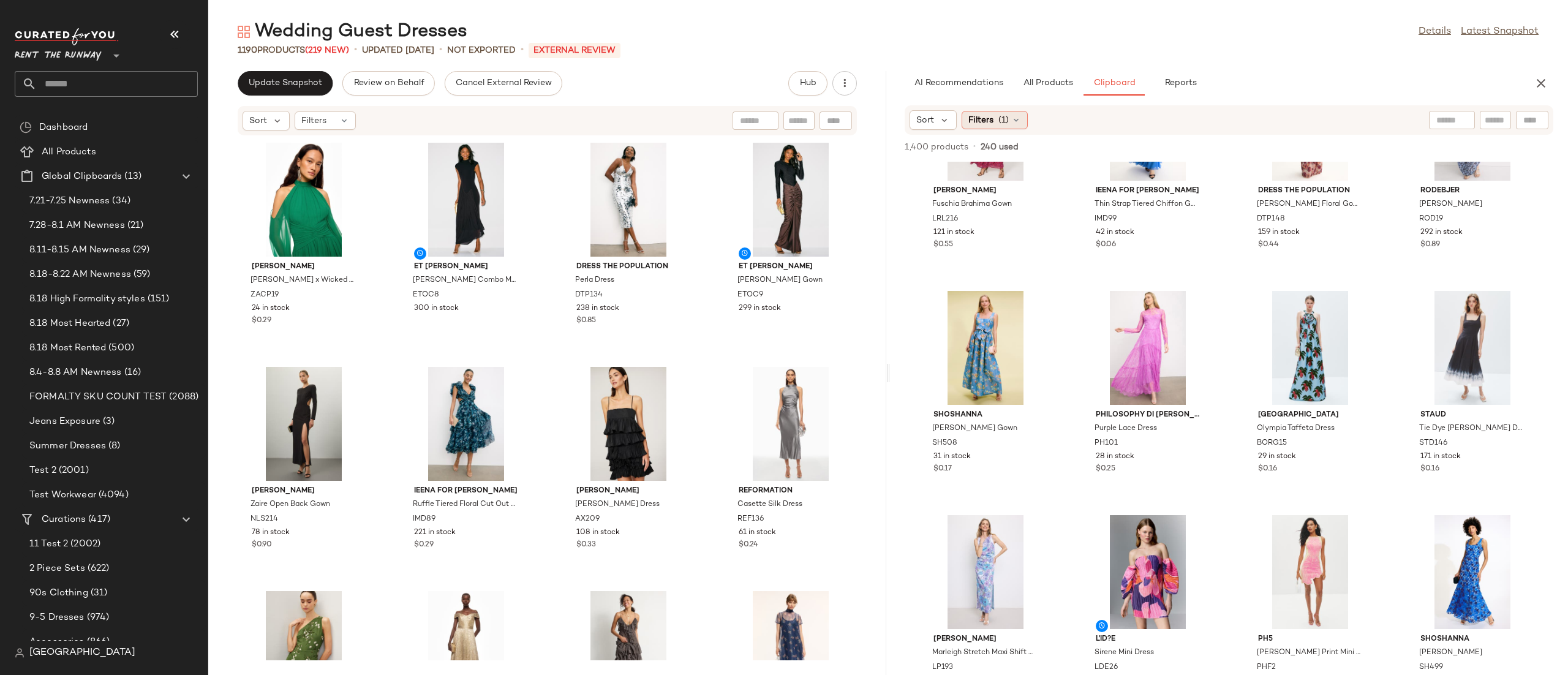
click at [1011, 127] on div "Filters (1)" at bounding box center [994, 119] width 66 height 18
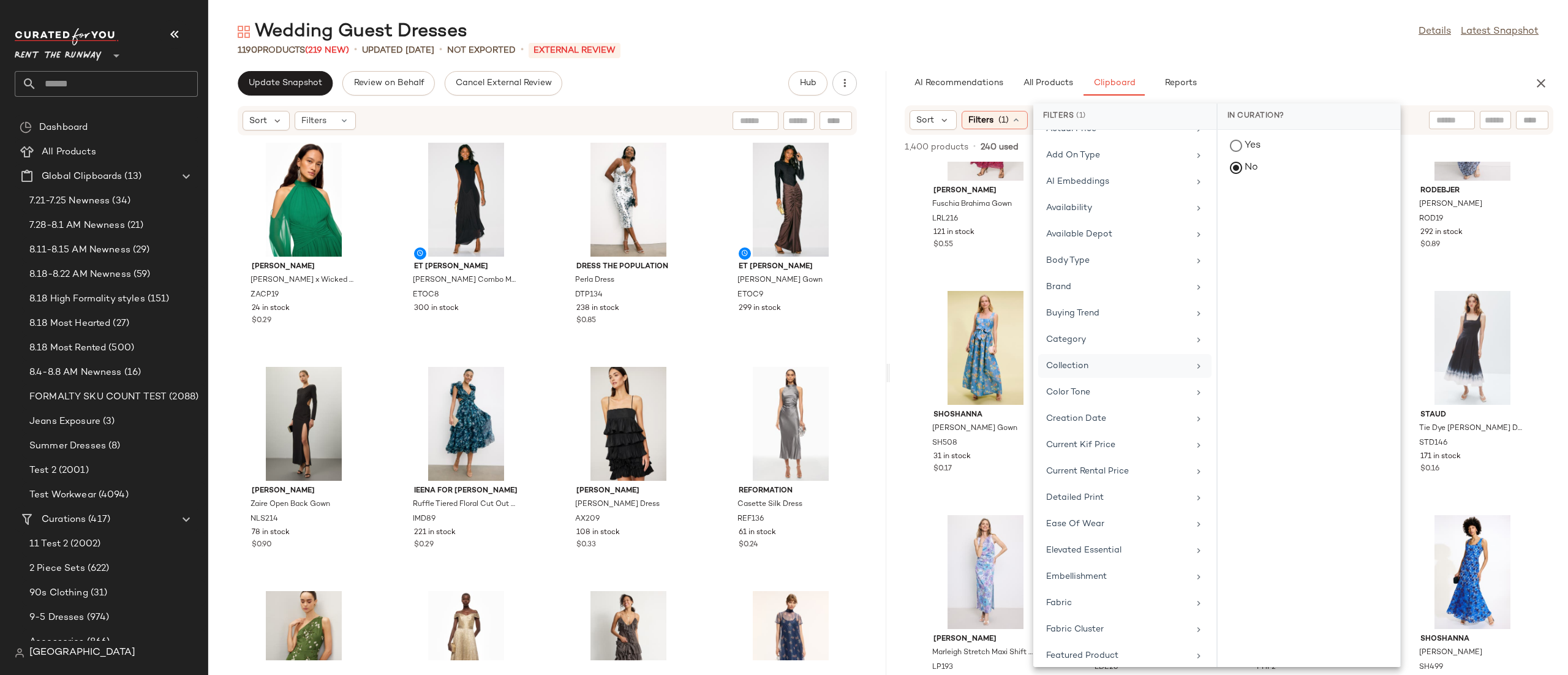
scroll to position [103, 0]
click at [1093, 332] on div "Category" at bounding box center [1124, 345] width 174 height 24
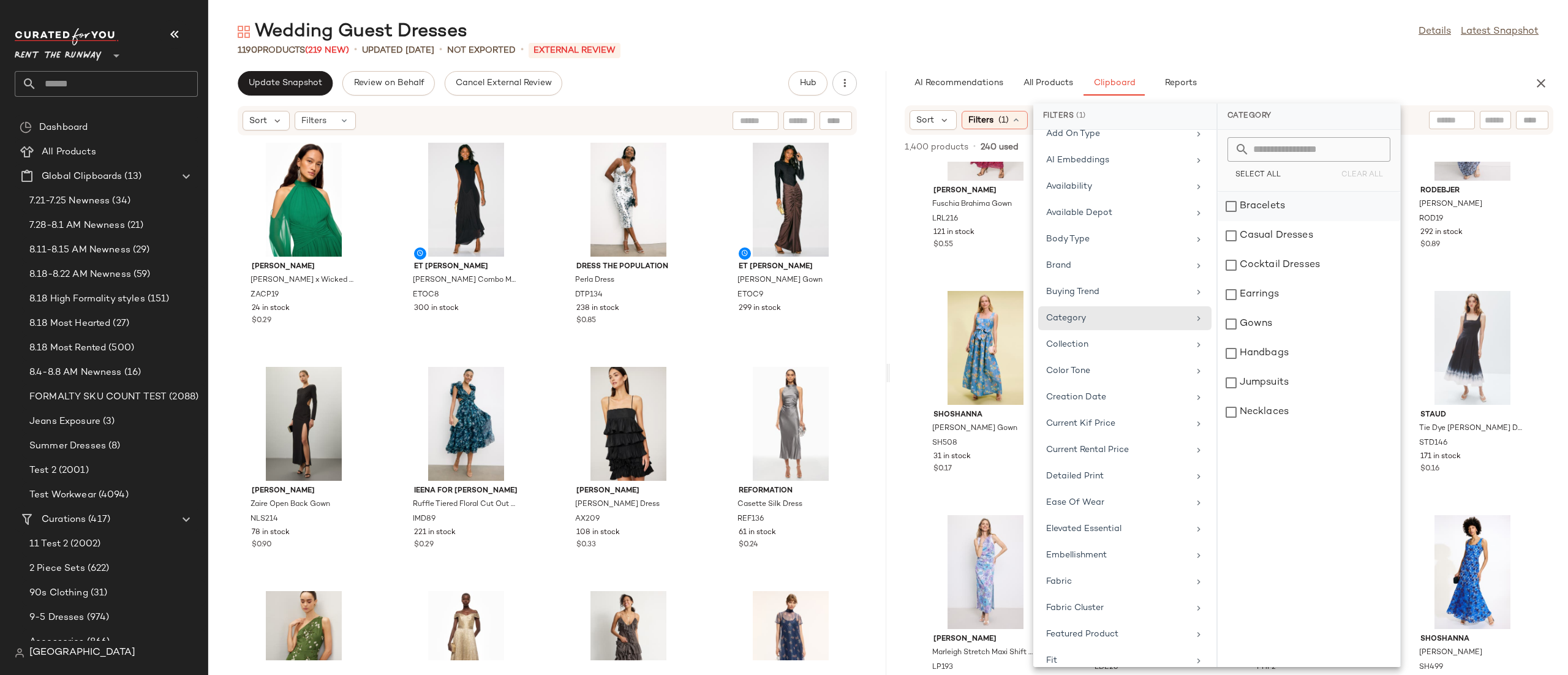
click at [1258, 221] on div "Bracelets" at bounding box center [1309, 236] width 182 height 29
click at [1256, 309] on div "Earrings" at bounding box center [1309, 324] width 182 height 29
click at [1264, 368] on div "Handbags" at bounding box center [1309, 383] width 182 height 29
click at [1270, 417] on div "Necklaces" at bounding box center [1309, 412] width 182 height 29
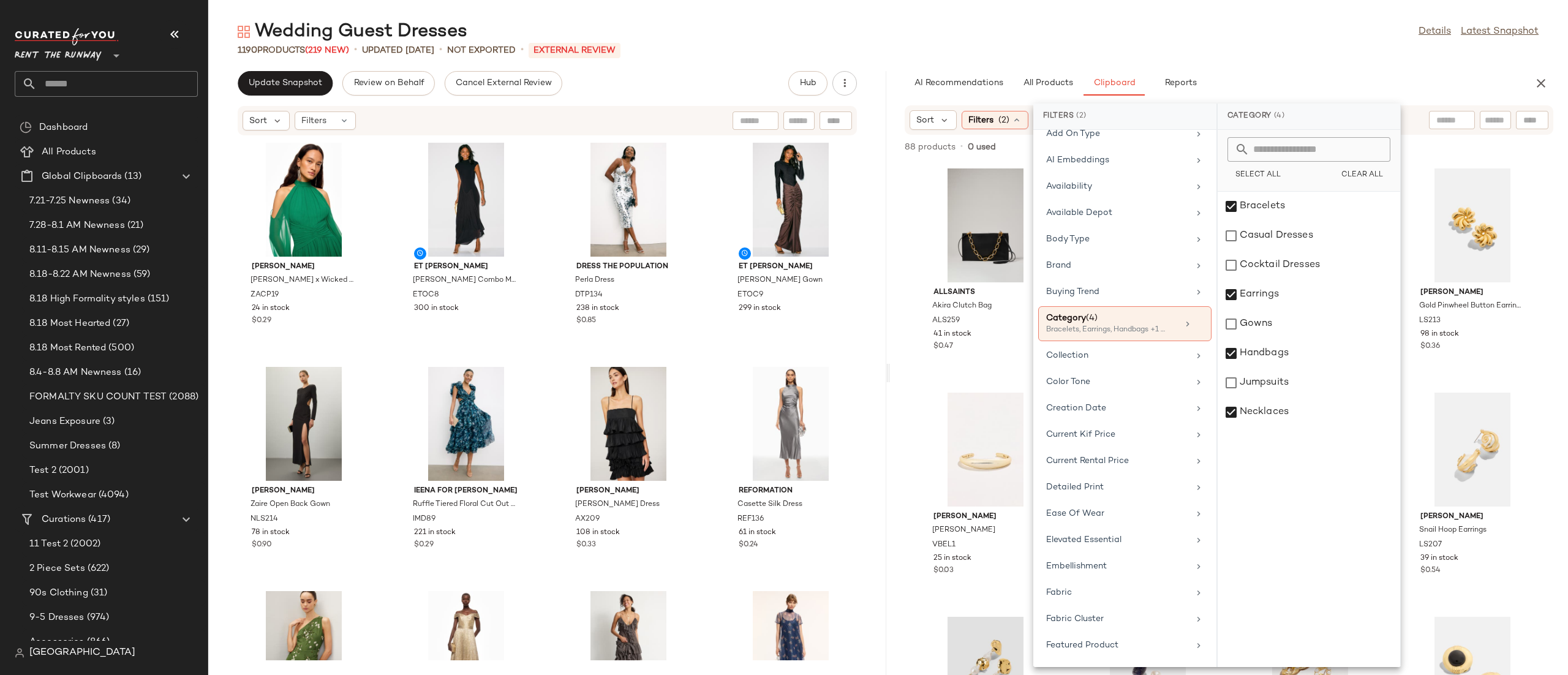
click at [1408, 111] on div "Sort Filters (2) Reset" at bounding box center [1228, 120] width 648 height 29
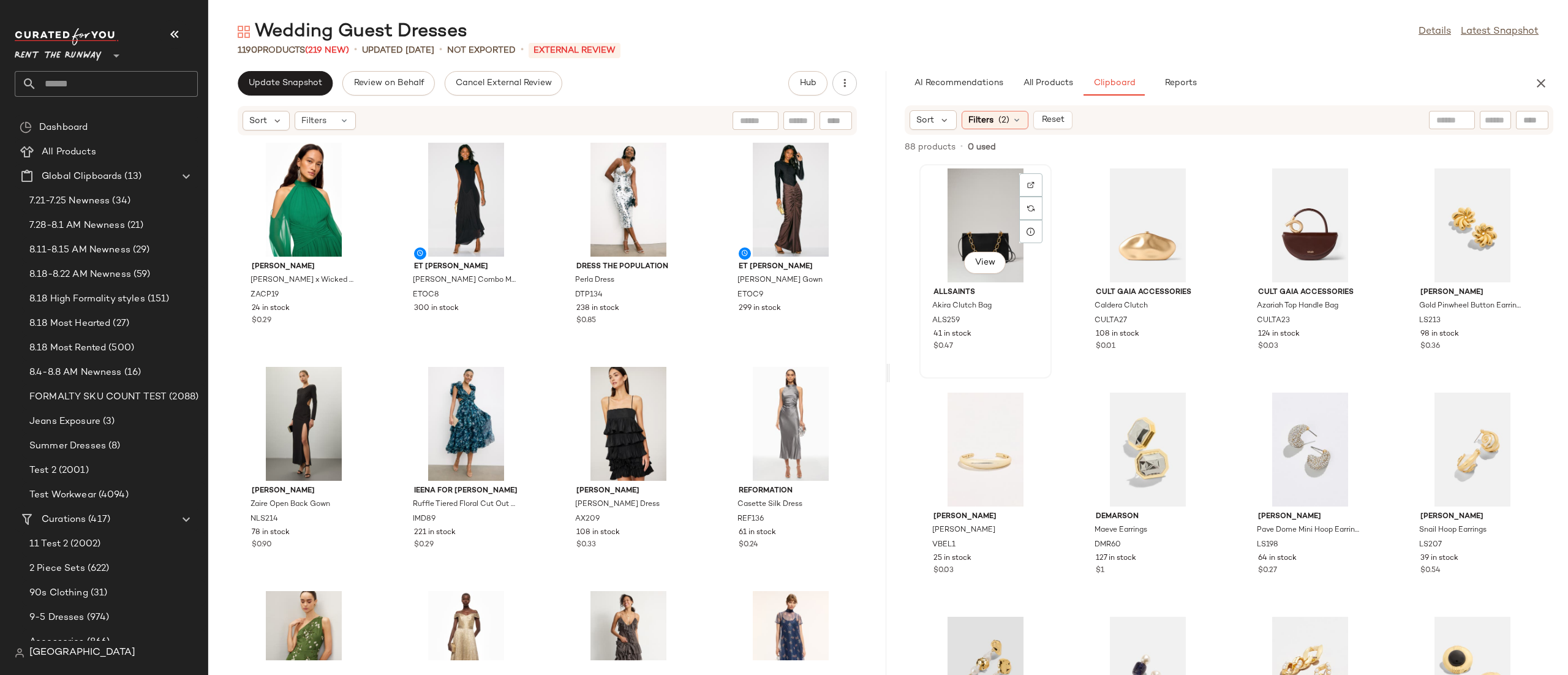
click at [993, 221] on div "View" at bounding box center [985, 225] width 124 height 114
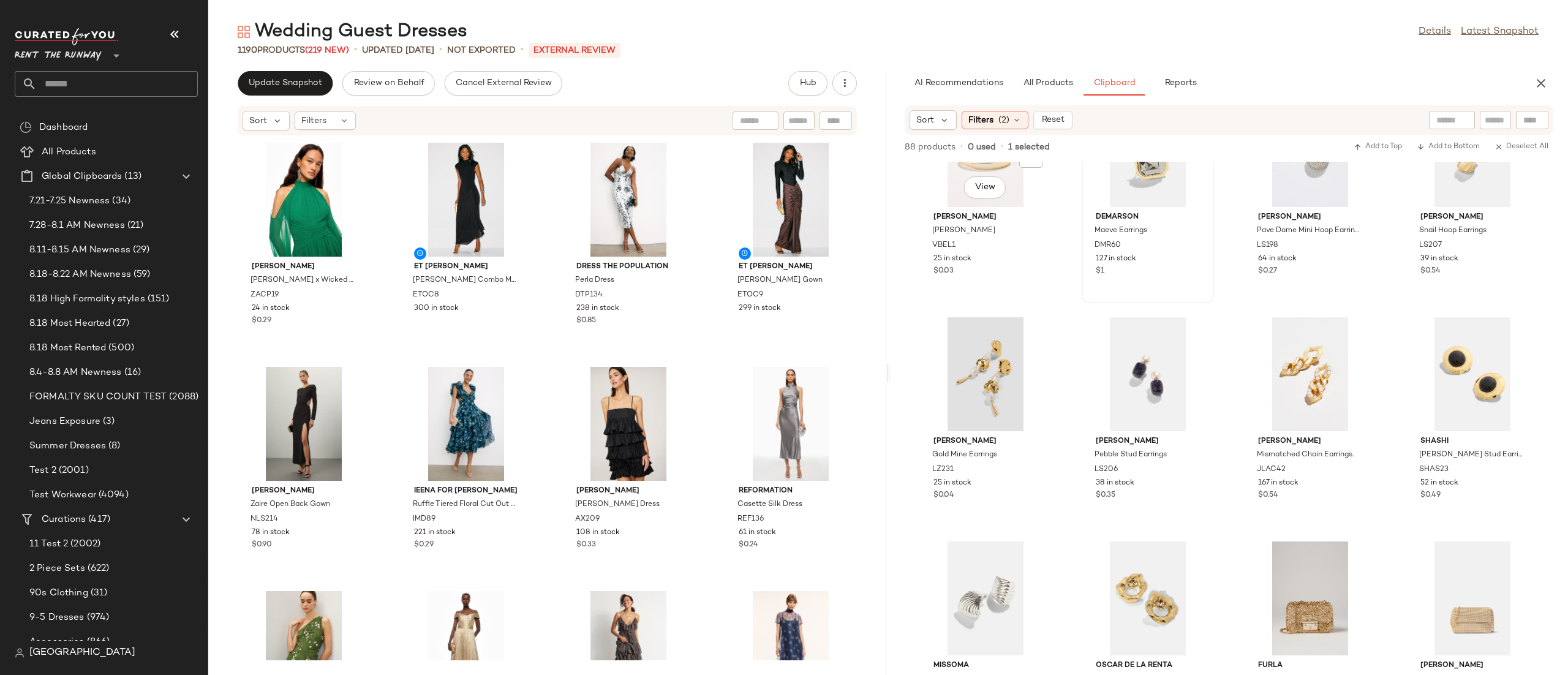
scroll to position [230, 0]
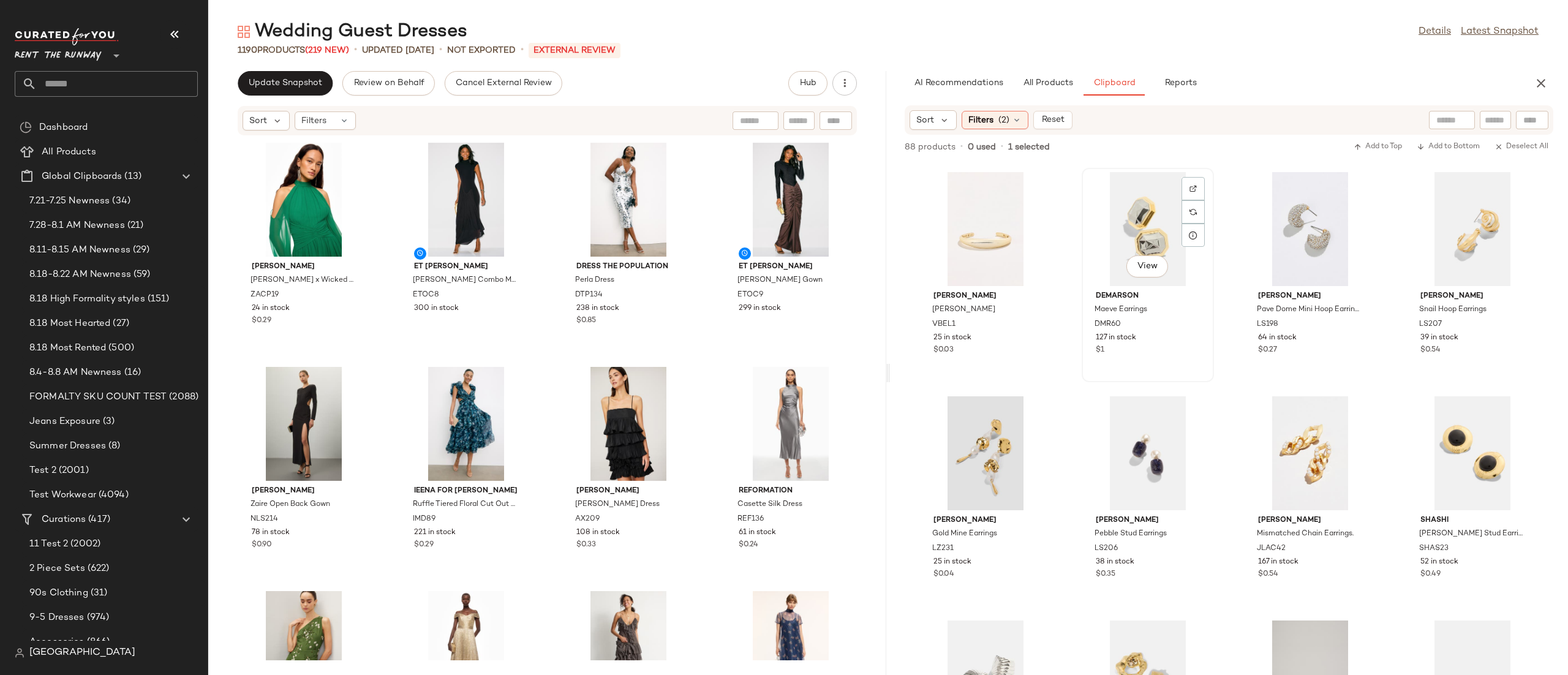
click at [1086, 233] on div "View" at bounding box center [1148, 229] width 124 height 114
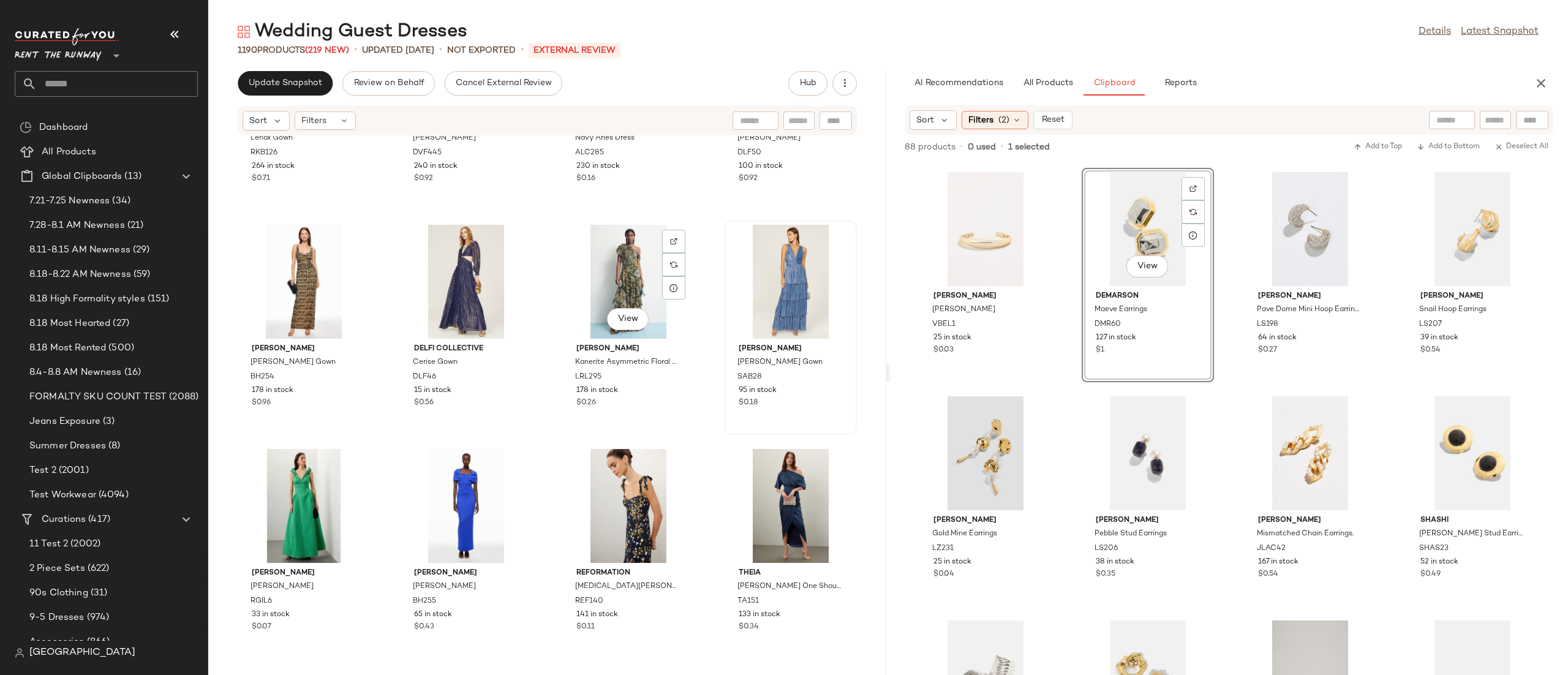
scroll to position [1062, 0]
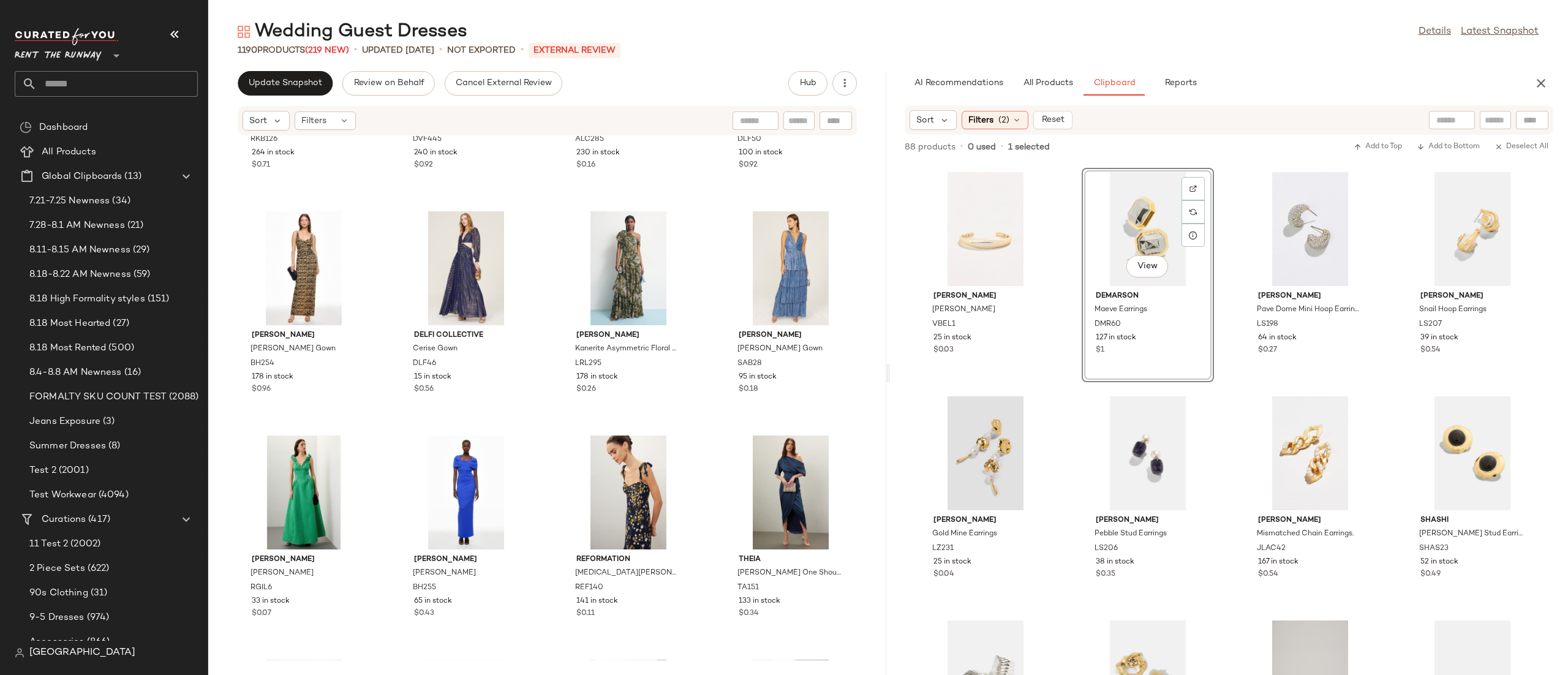
click at [1221, 214] on div "[PERSON_NAME] [PERSON_NAME] VBEL1 25 in stock $0.03 View DEMARSON Maeve Earring…" at bounding box center [1228, 418] width 678 height 513
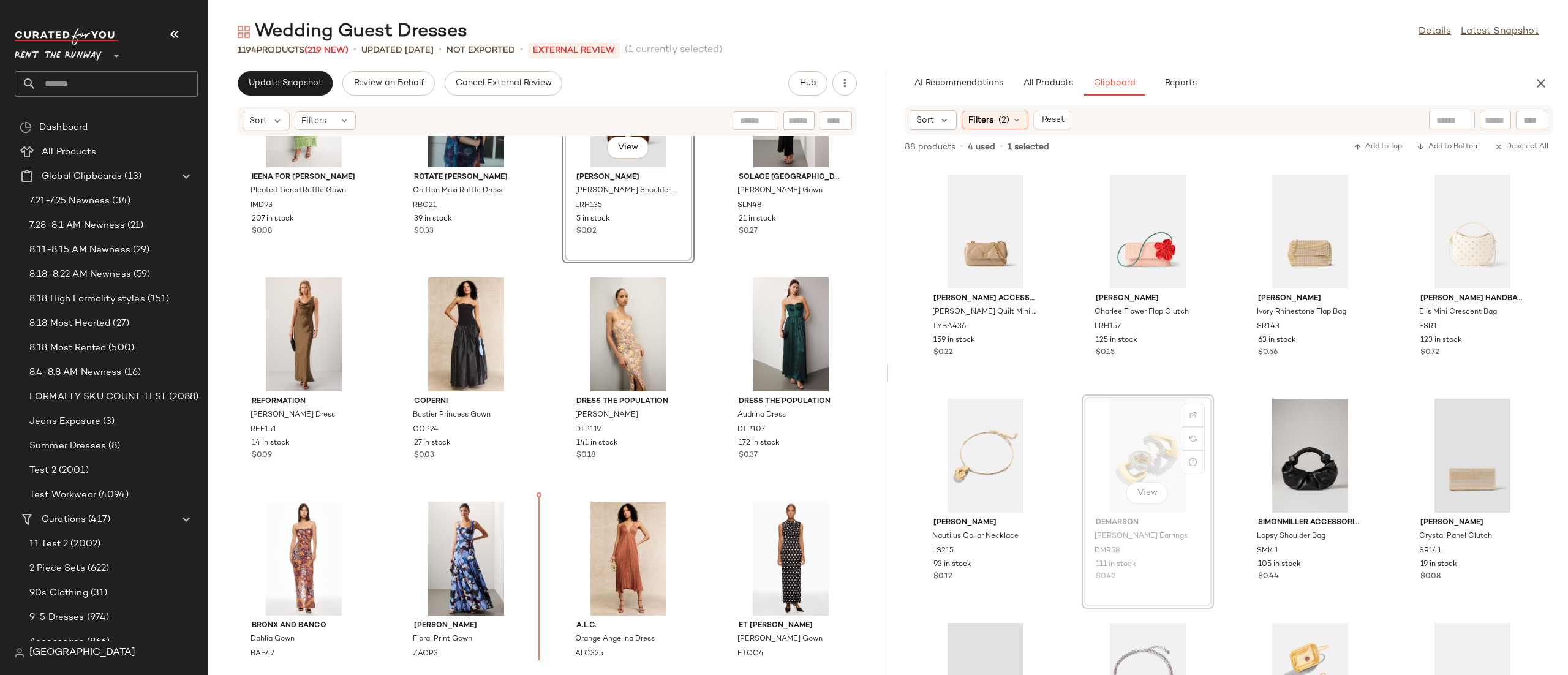
scroll to position [2565, 0]
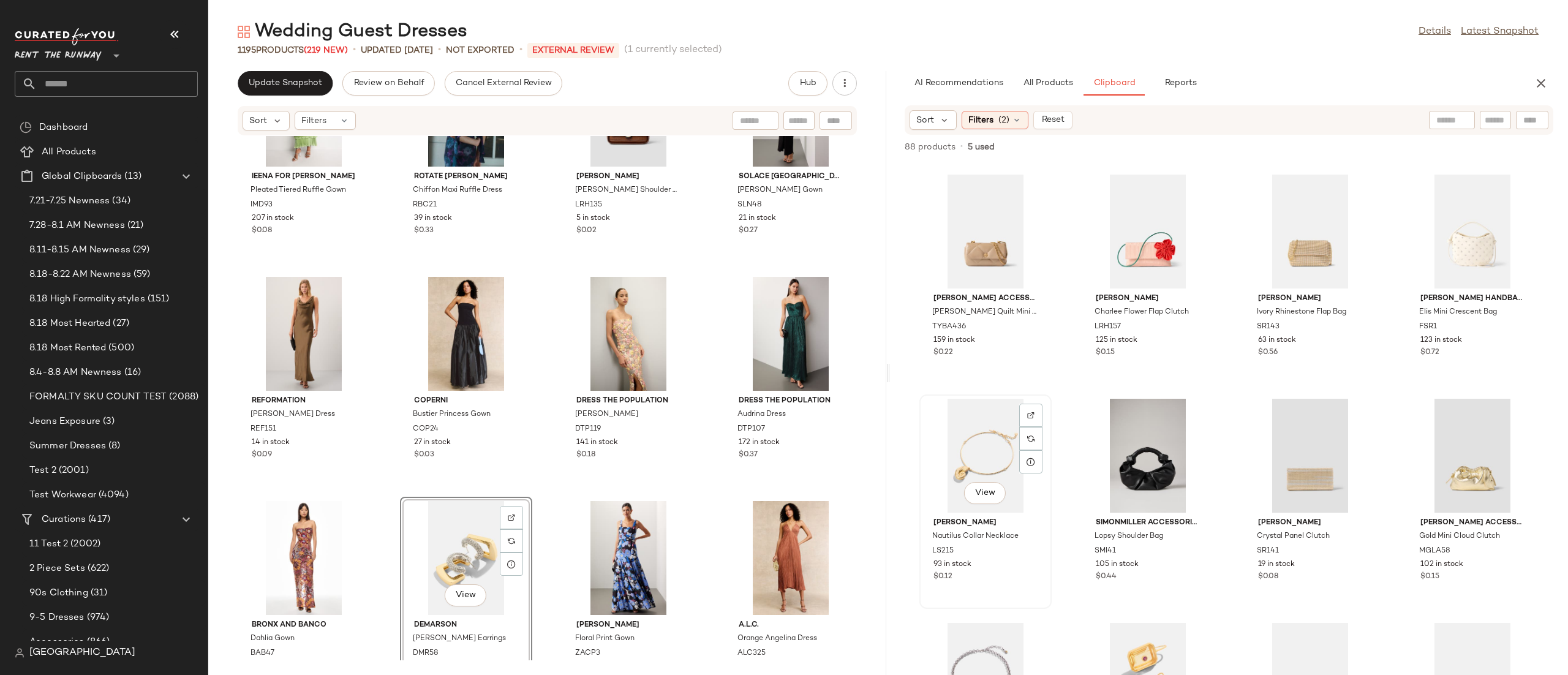
click at [955, 463] on div "View" at bounding box center [985, 456] width 124 height 114
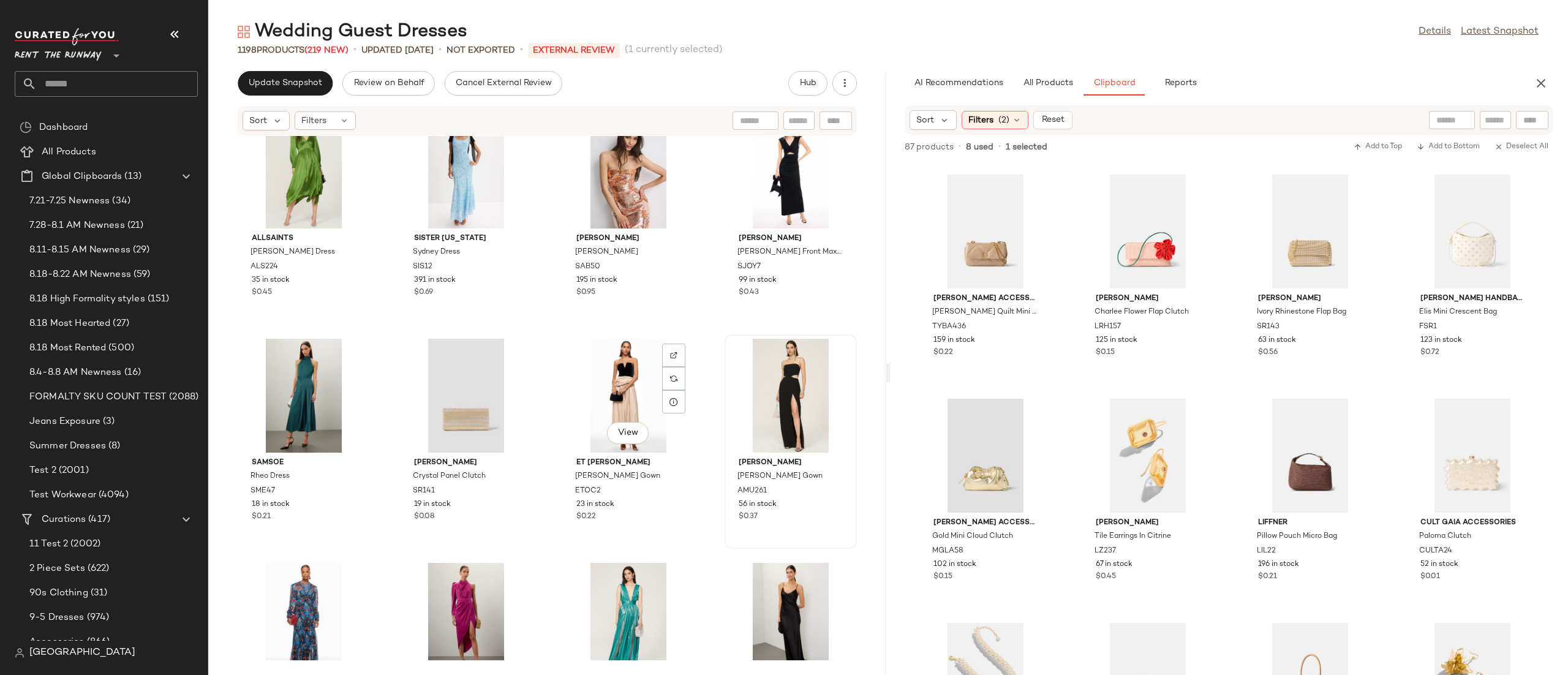
scroll to position [3591, 0]
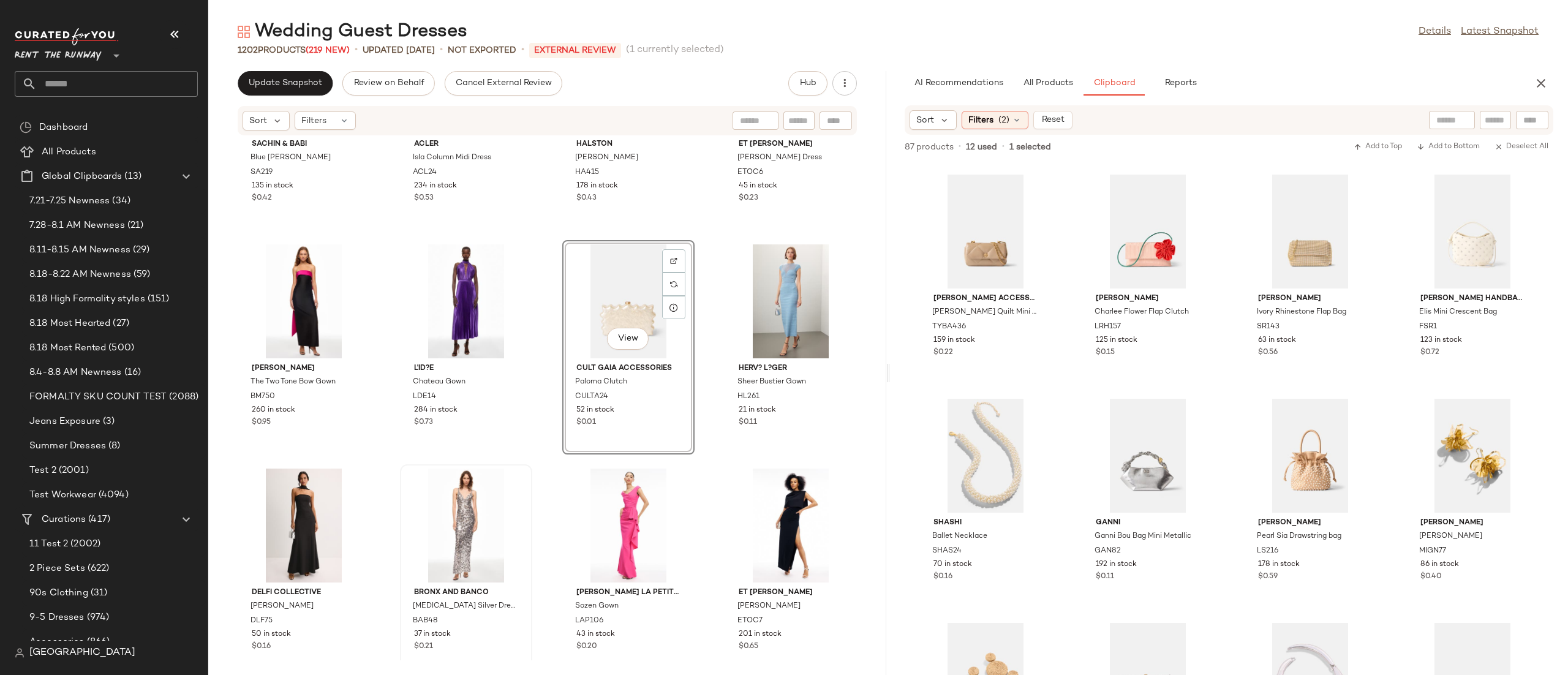
scroll to position [5965, 0]
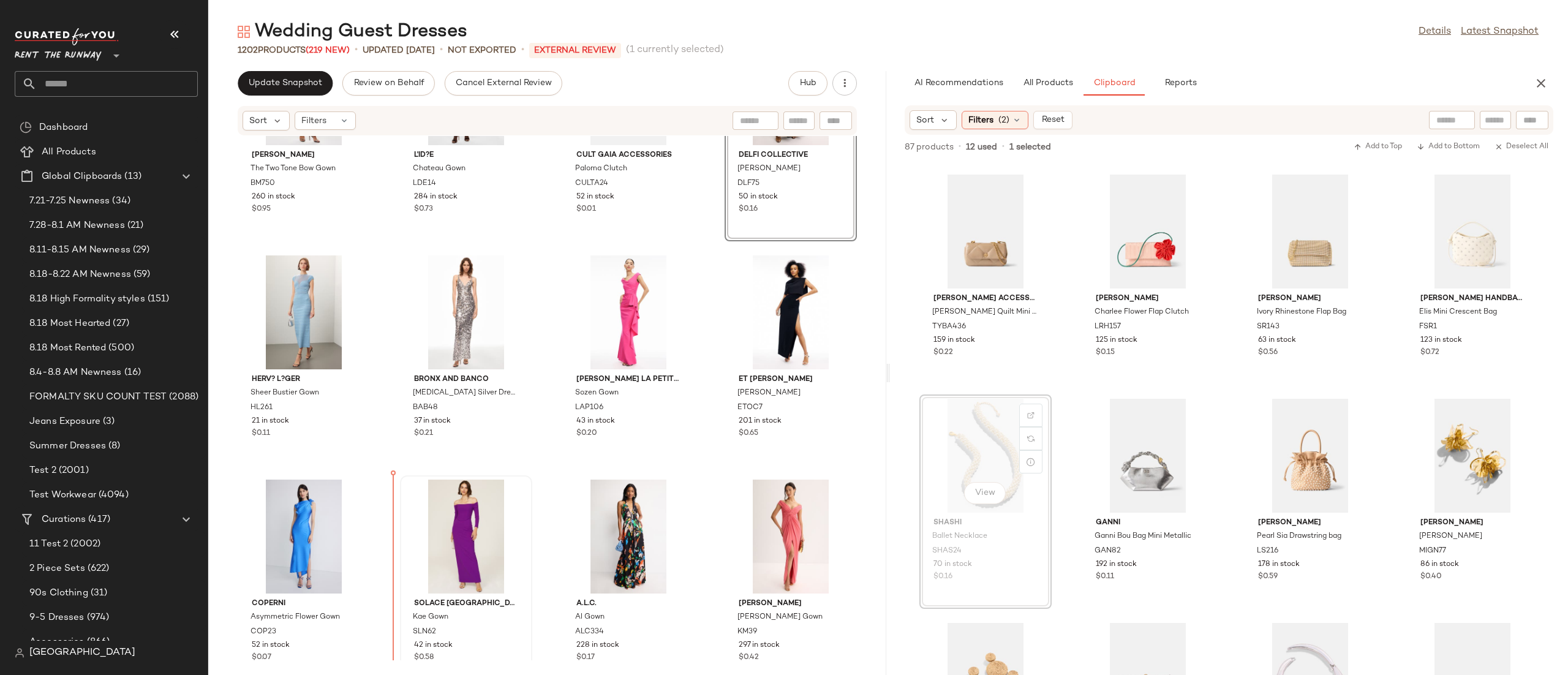
scroll to position [6172, 0]
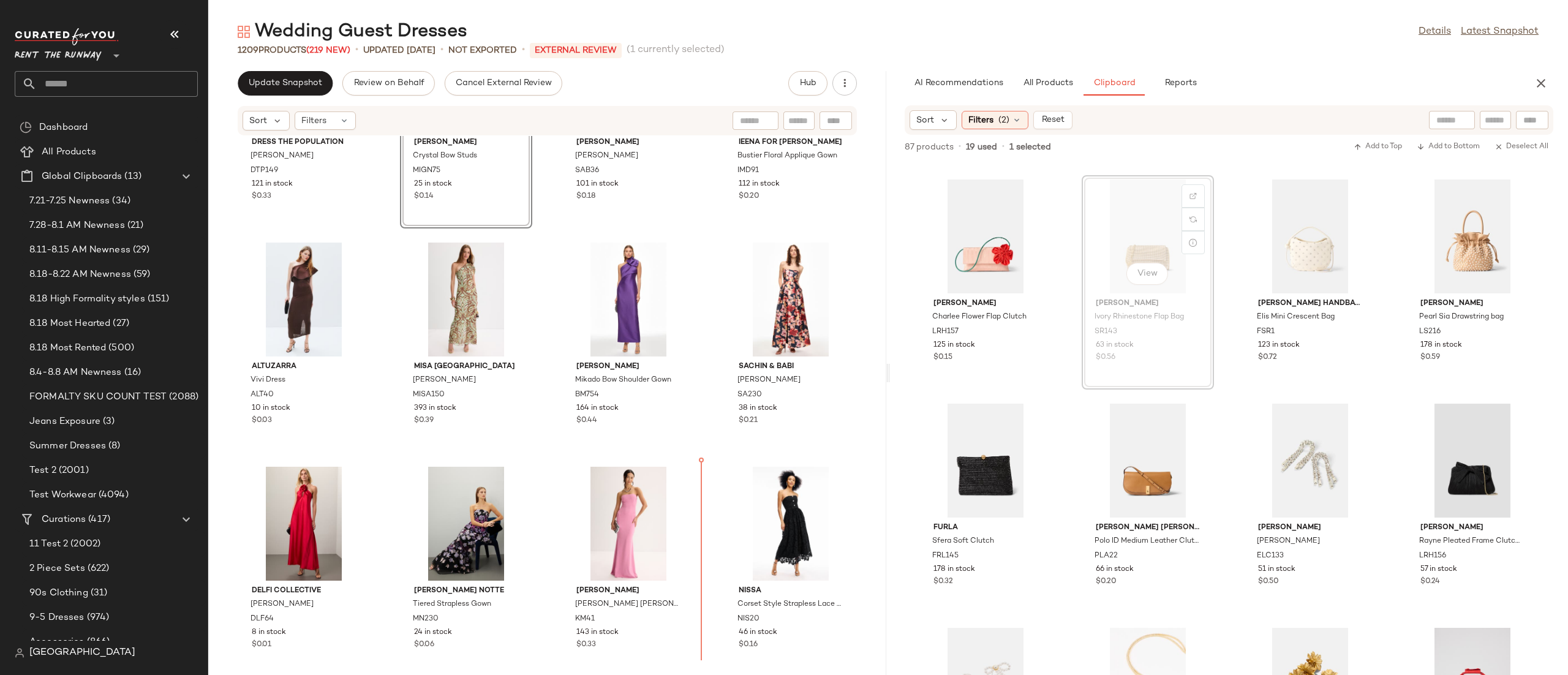
scroll to position [9334, 0]
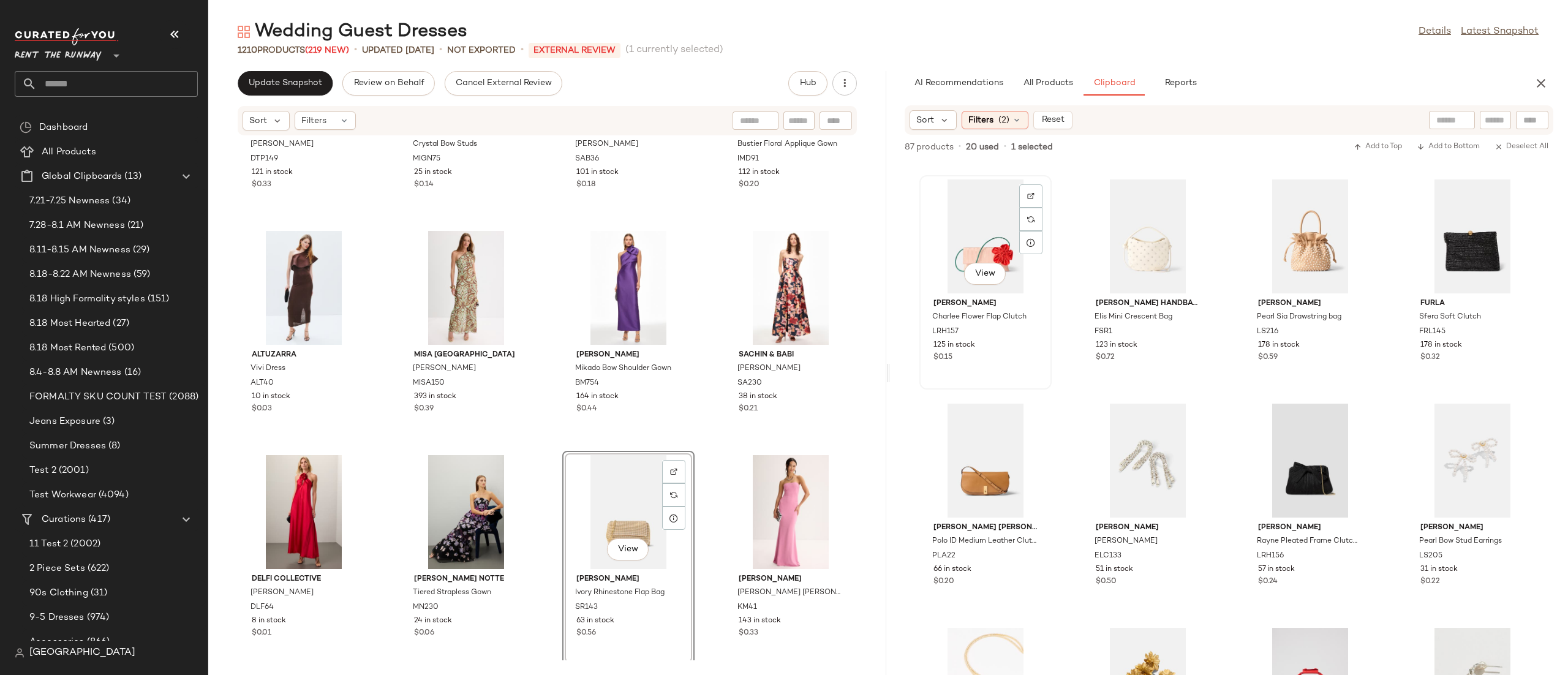
click at [970, 211] on div "View" at bounding box center [985, 237] width 124 height 114
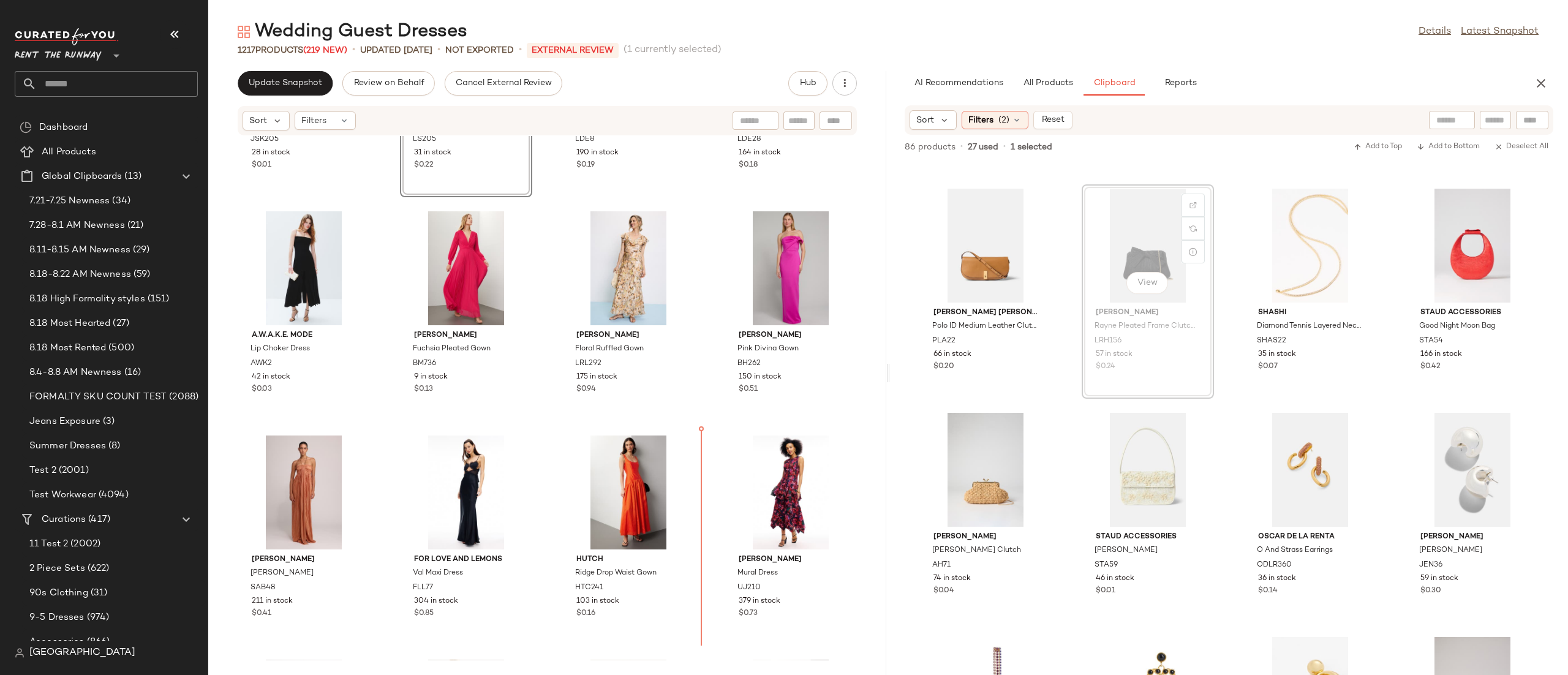
scroll to position [12940, 0]
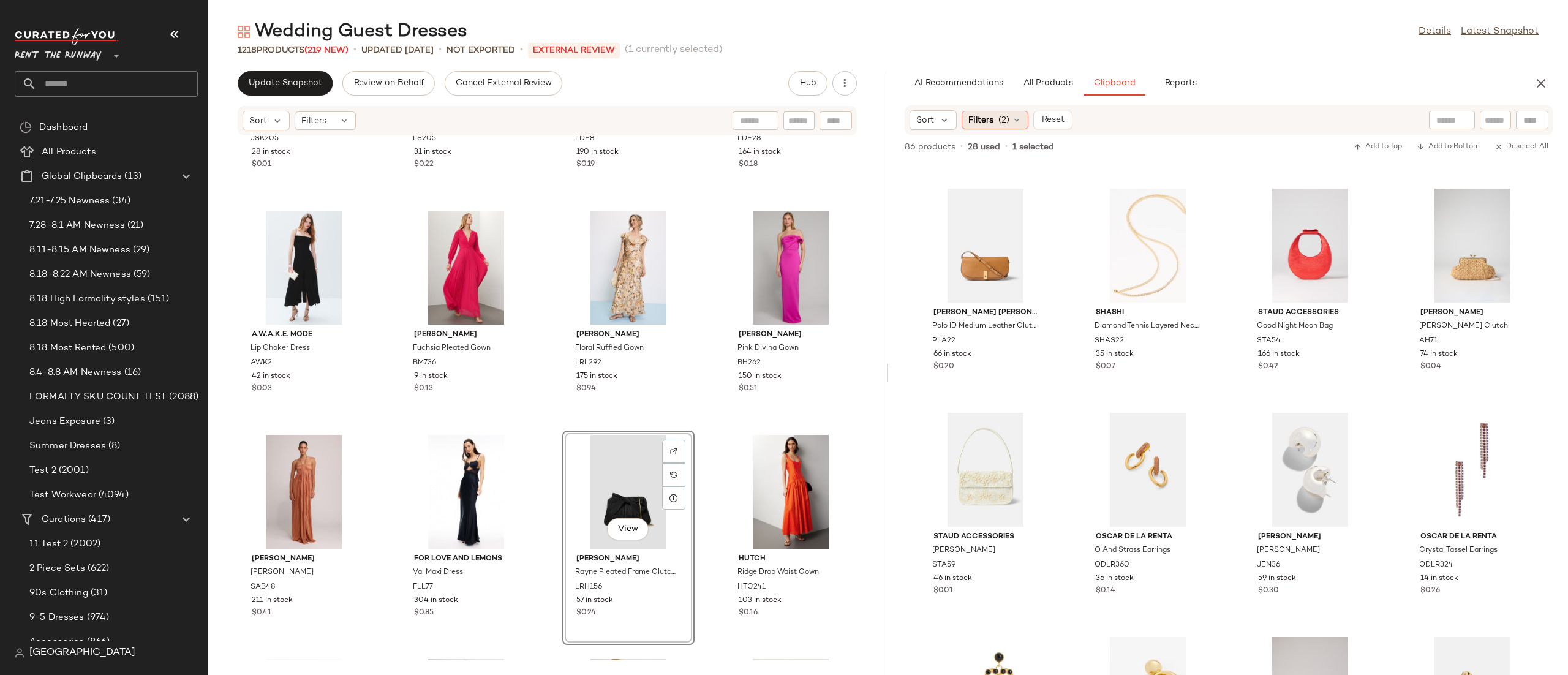
click at [996, 119] on div "Filters (2)" at bounding box center [995, 119] width 67 height 18
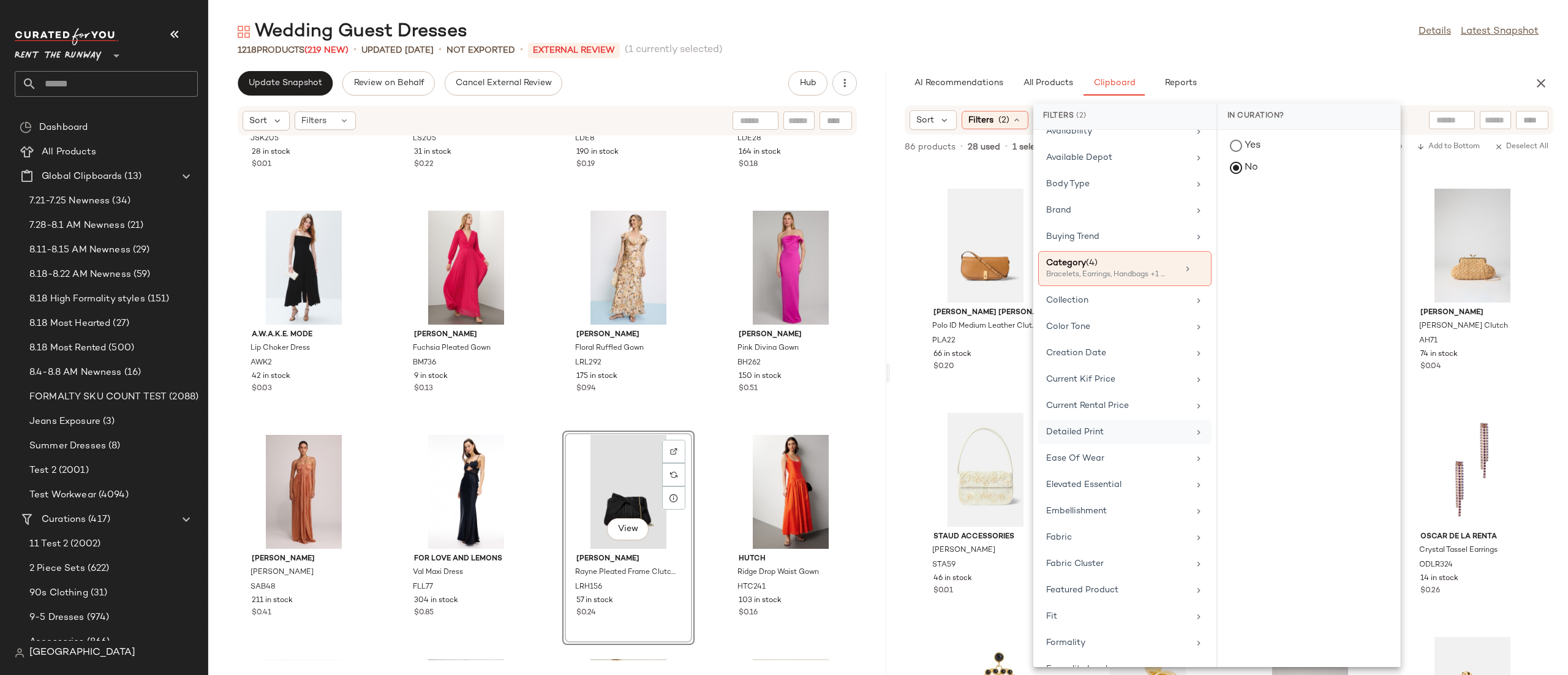
scroll to position [949, 0]
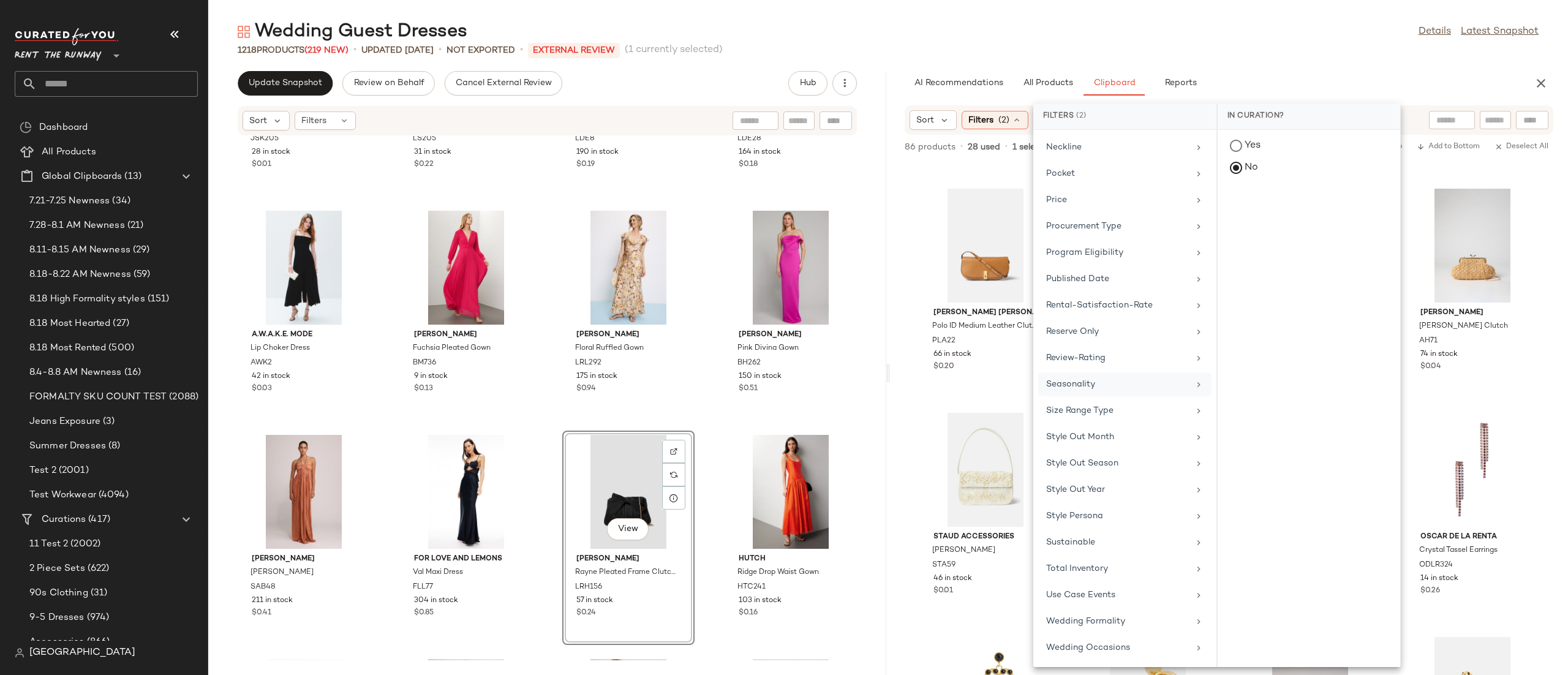
click at [1091, 391] on div "Seasonality" at bounding box center [1117, 384] width 143 height 13
click at [1232, 263] on div "Spring/Summer" at bounding box center [1309, 265] width 182 height 29
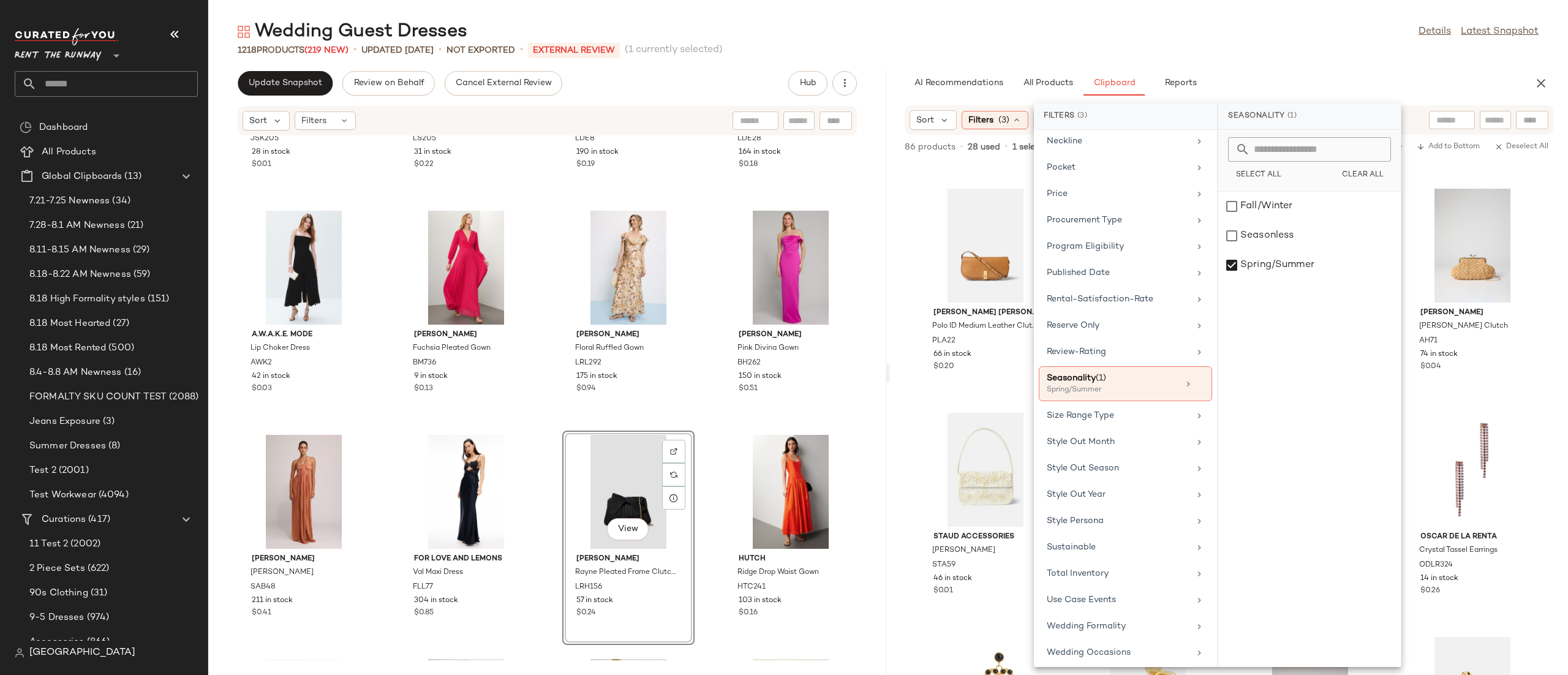
click at [1395, 68] on div "Wedding Guest Dresses Details Latest Snapshot 1218 Products (219 New) • updated…" at bounding box center [888, 347] width 1360 height 655
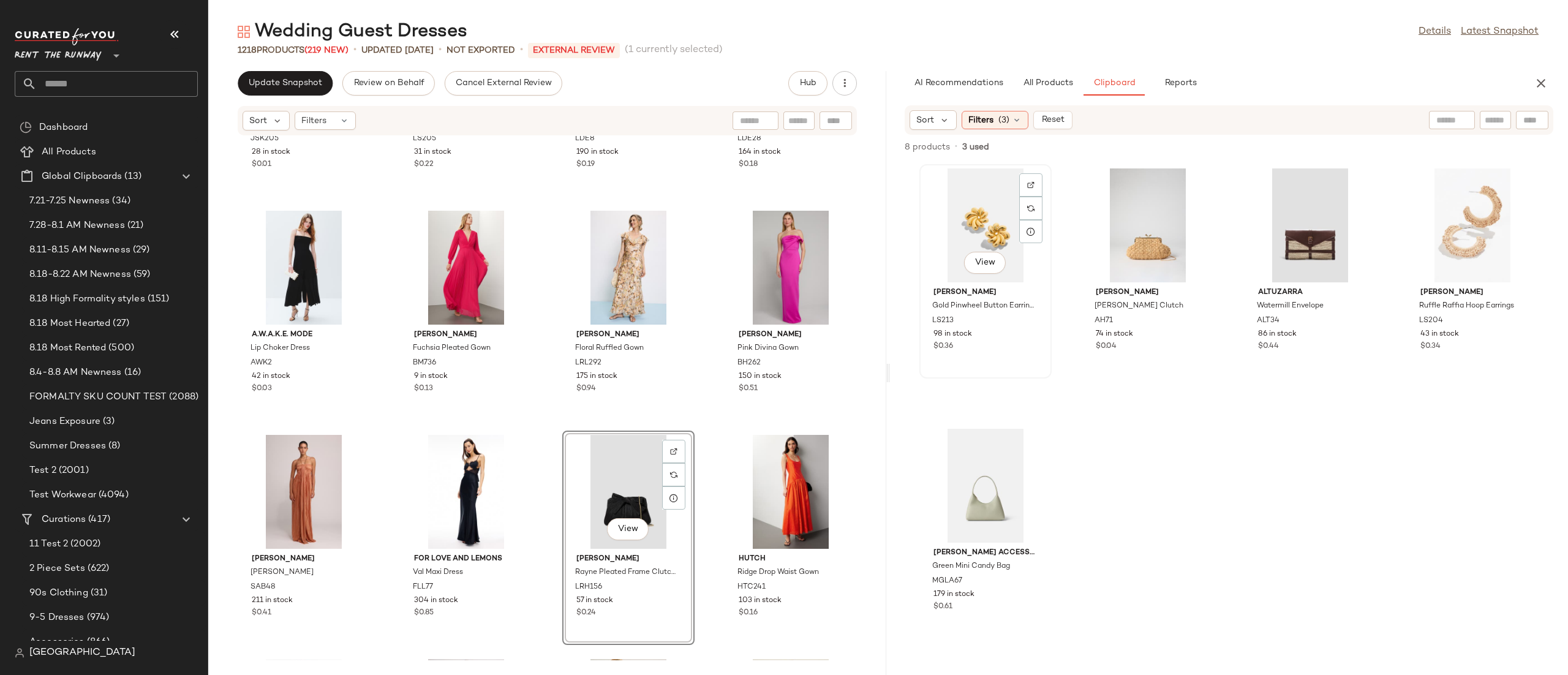
click at [972, 228] on div "View" at bounding box center [985, 225] width 124 height 114
click at [961, 491] on div "View" at bounding box center [985, 485] width 124 height 114
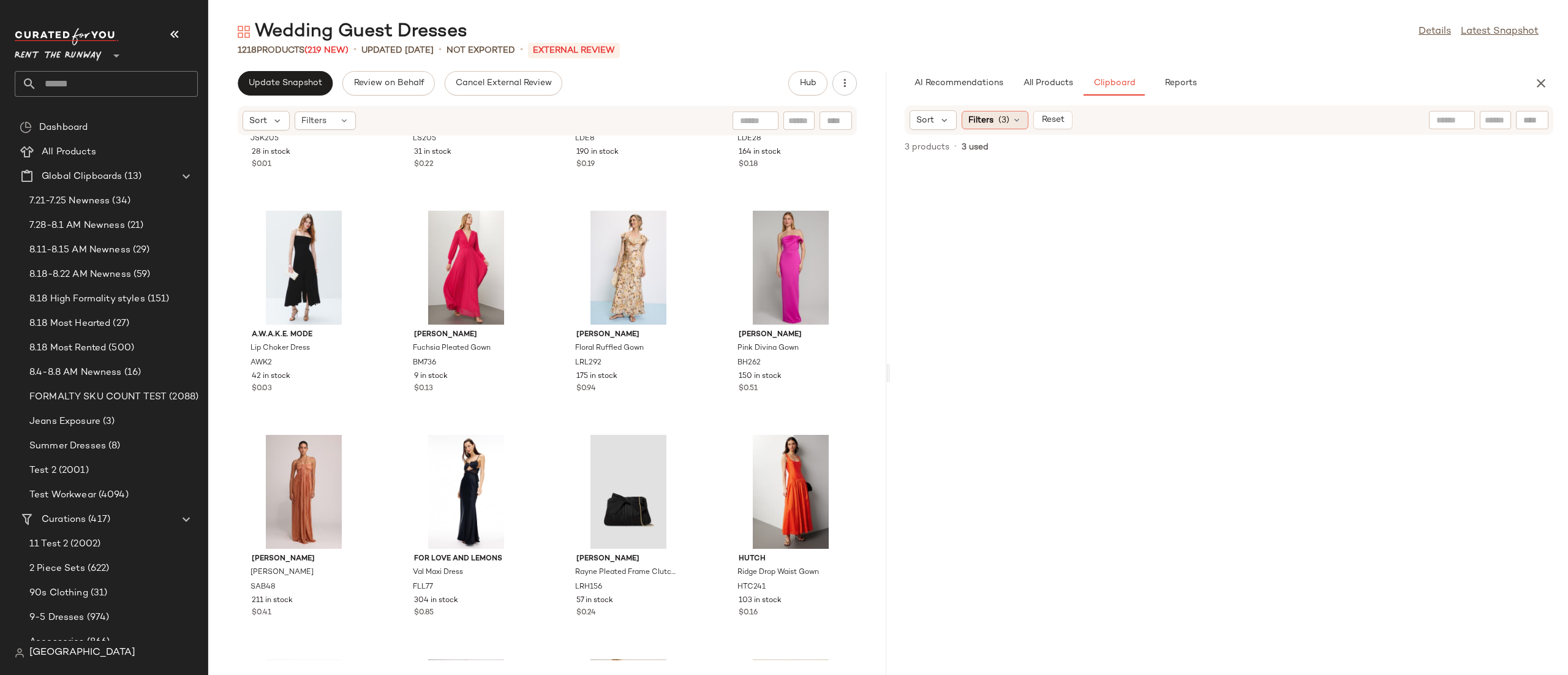
click at [971, 117] on span "Filters" at bounding box center [980, 120] width 25 height 13
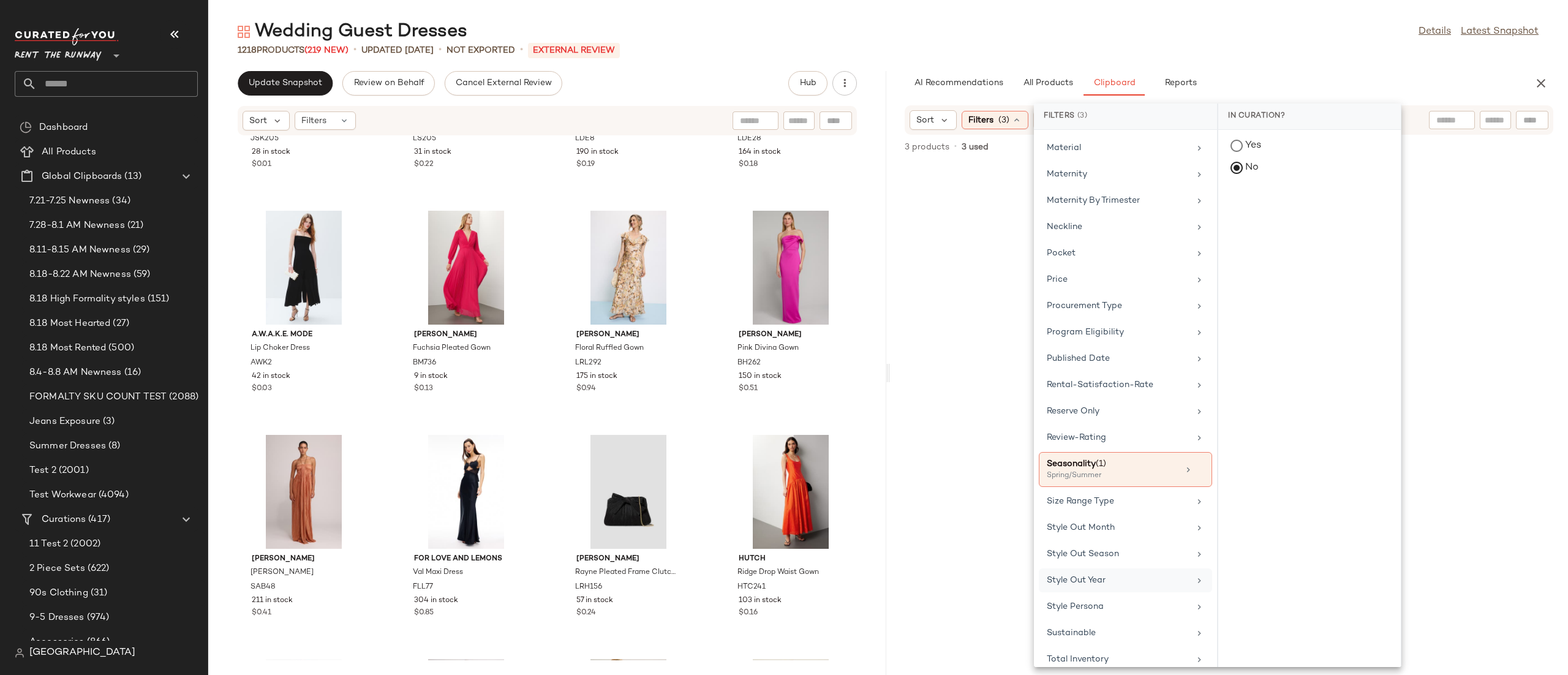
scroll to position [975, 0]
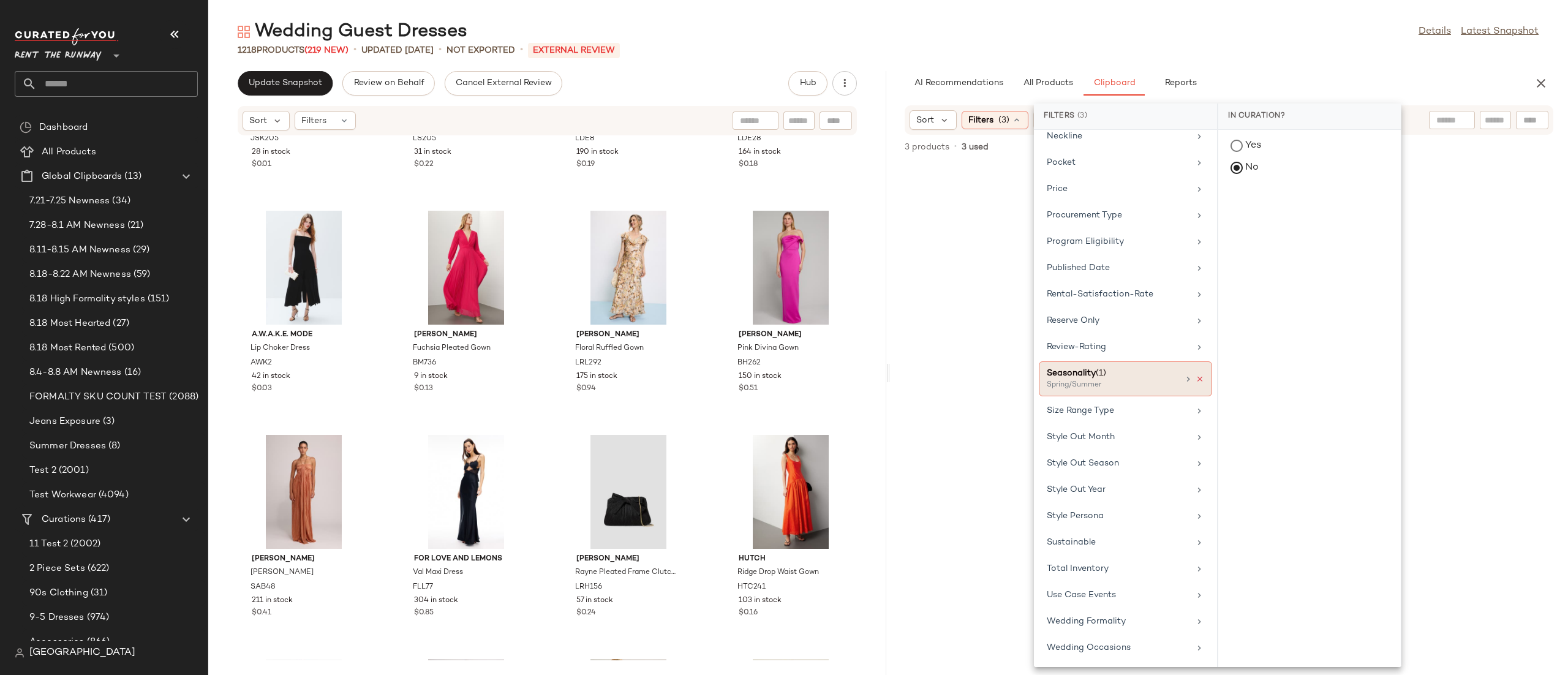
click at [1197, 376] on icon at bounding box center [1199, 379] width 9 height 9
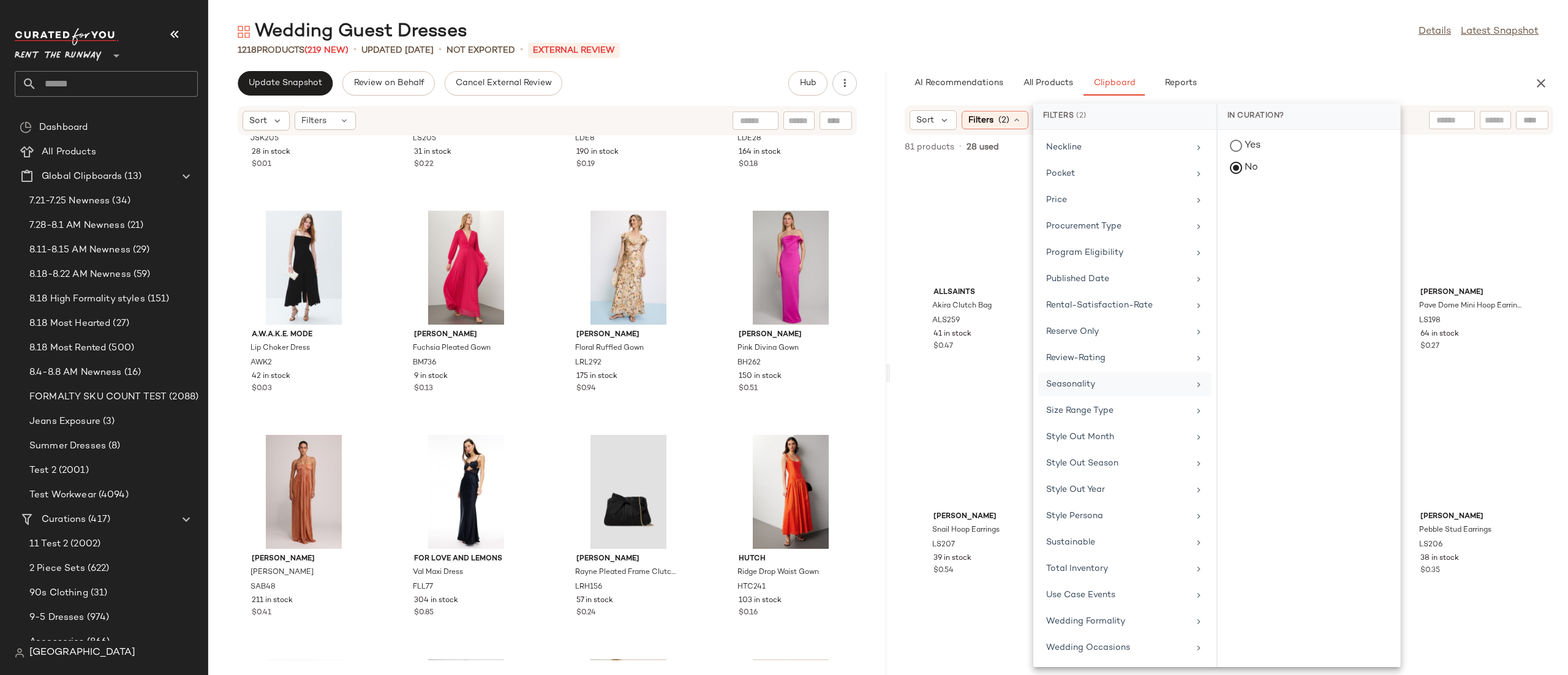
click at [1424, 117] on div "Sort Filters (2) Reset" at bounding box center [1228, 120] width 648 height 29
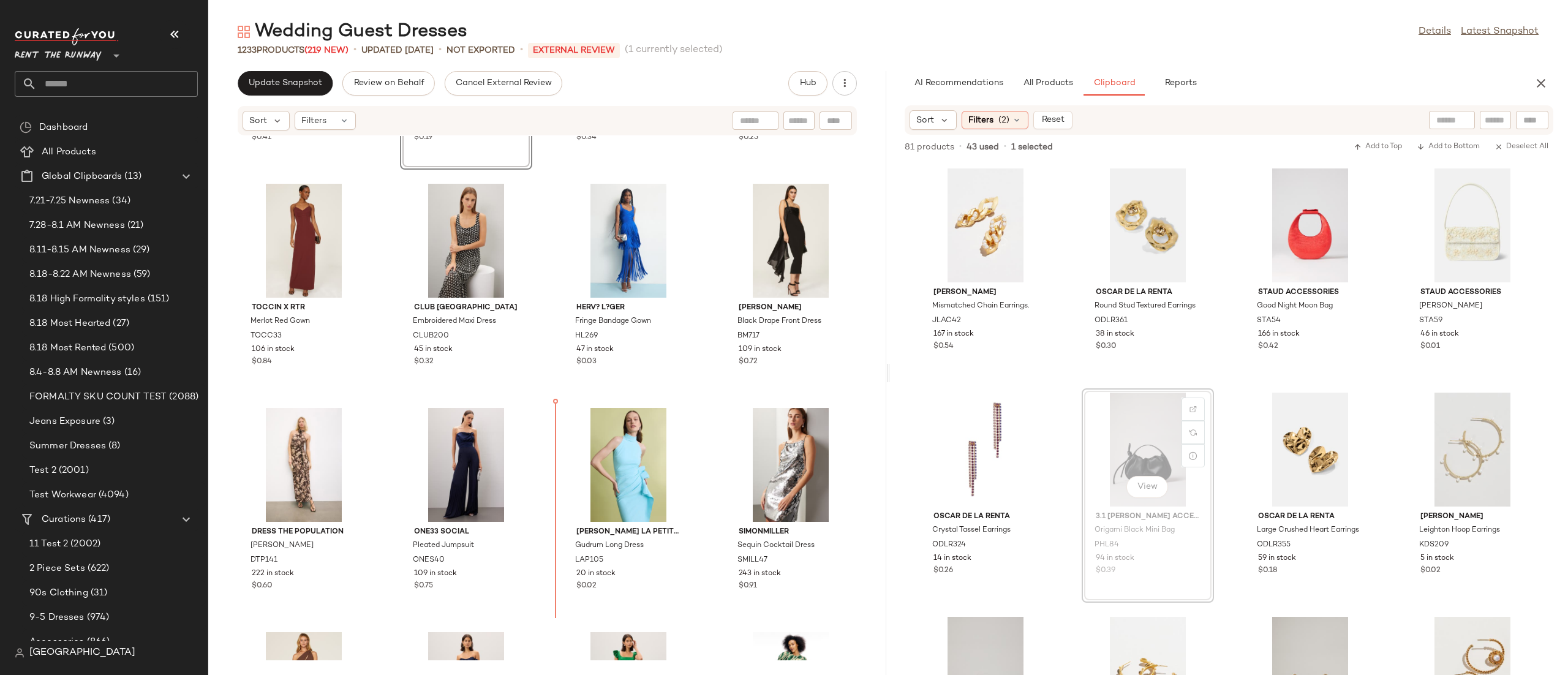
scroll to position [20138, 0]
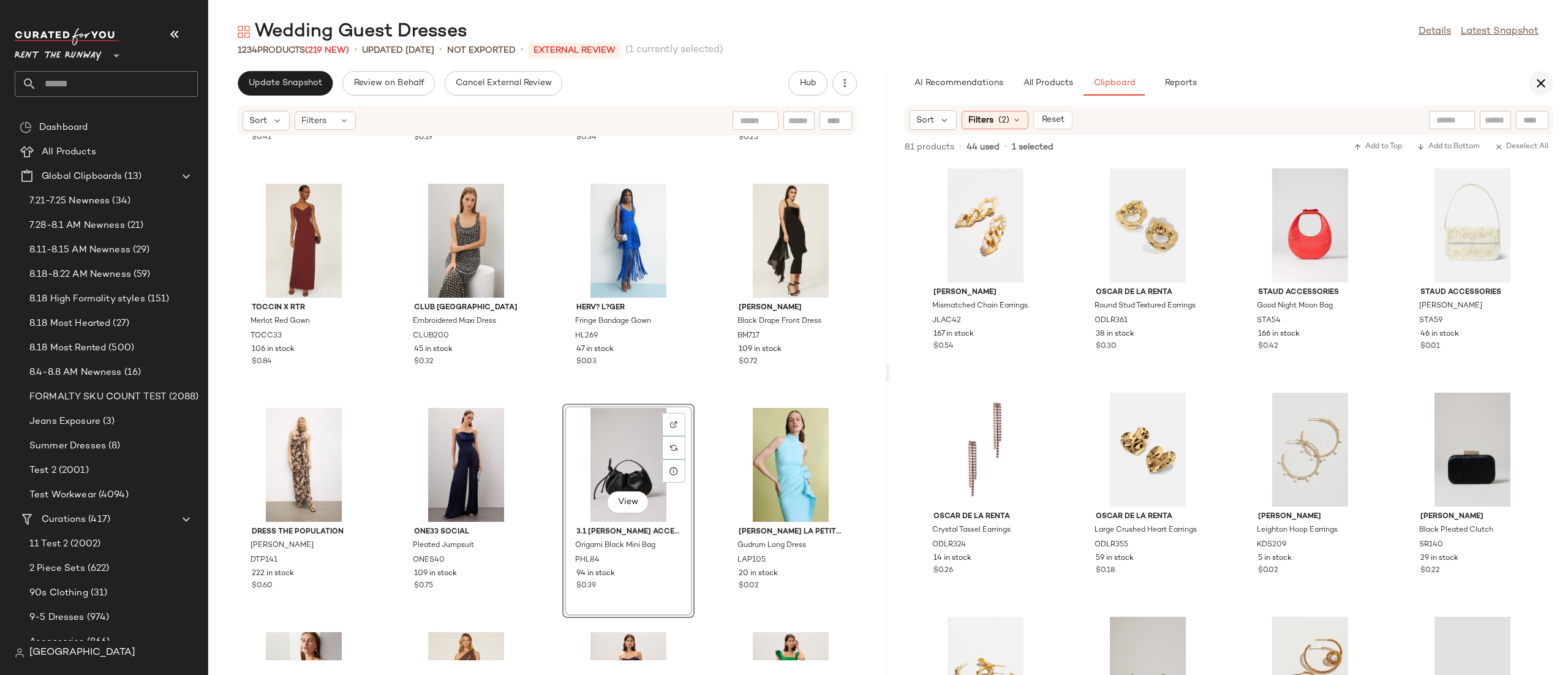
click at [1539, 74] on button "button" at bounding box center [1541, 83] width 25 height 25
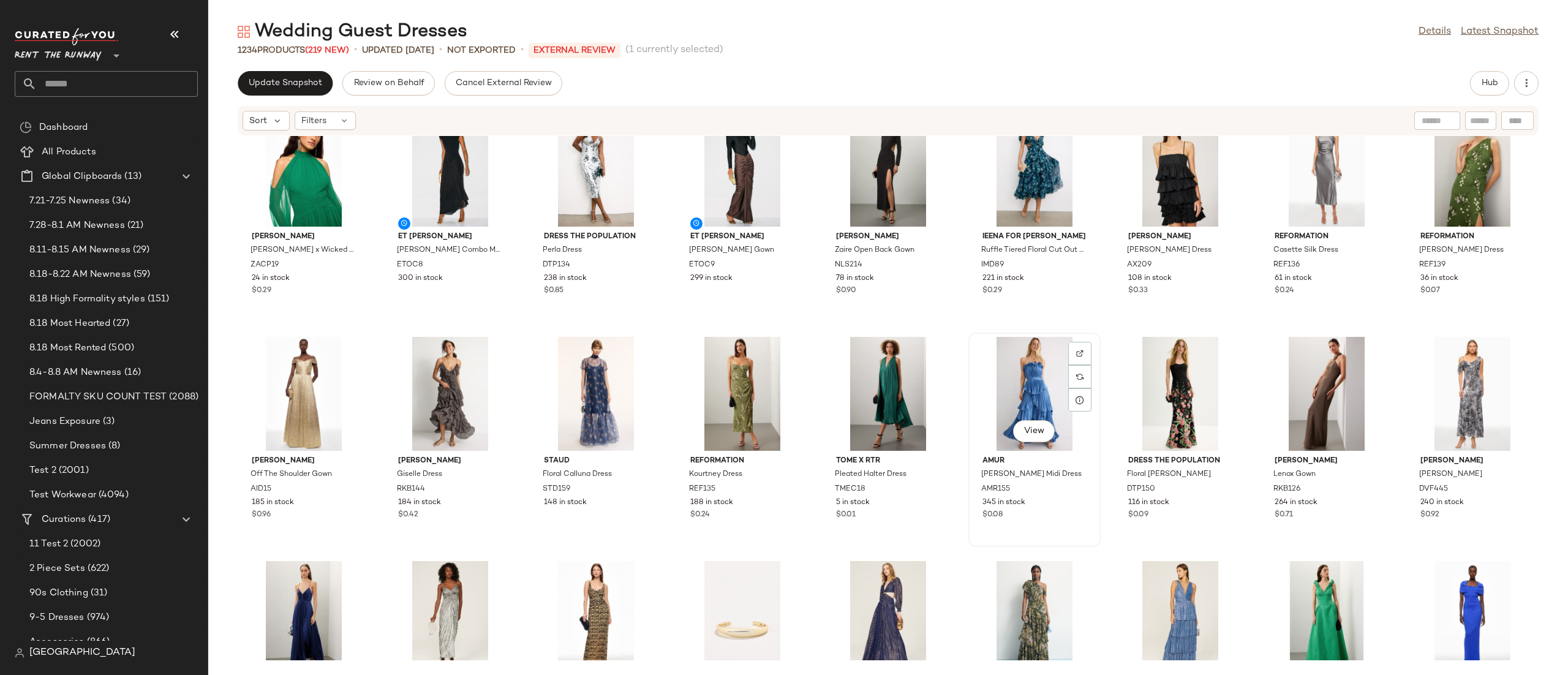
scroll to position [0, 0]
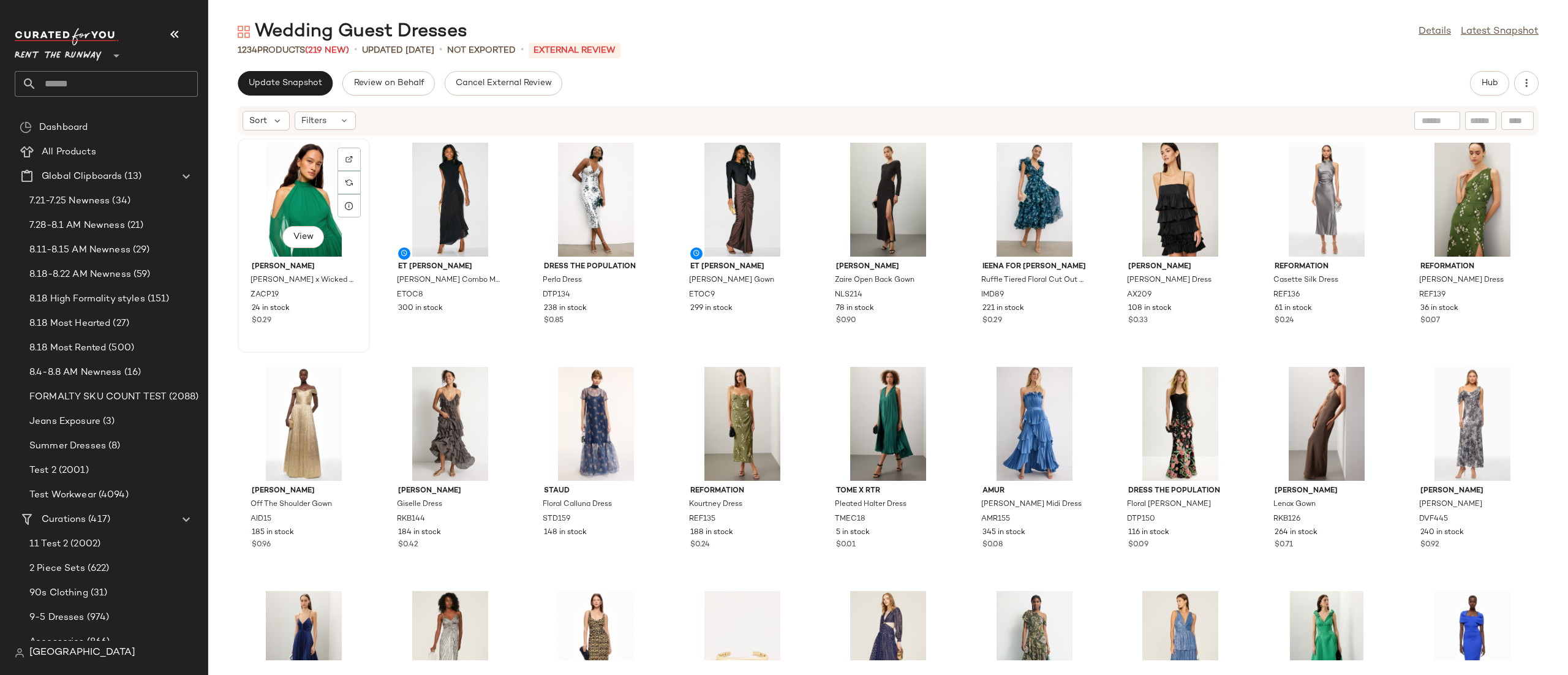
click at [276, 187] on div "View" at bounding box center [304, 200] width 124 height 114
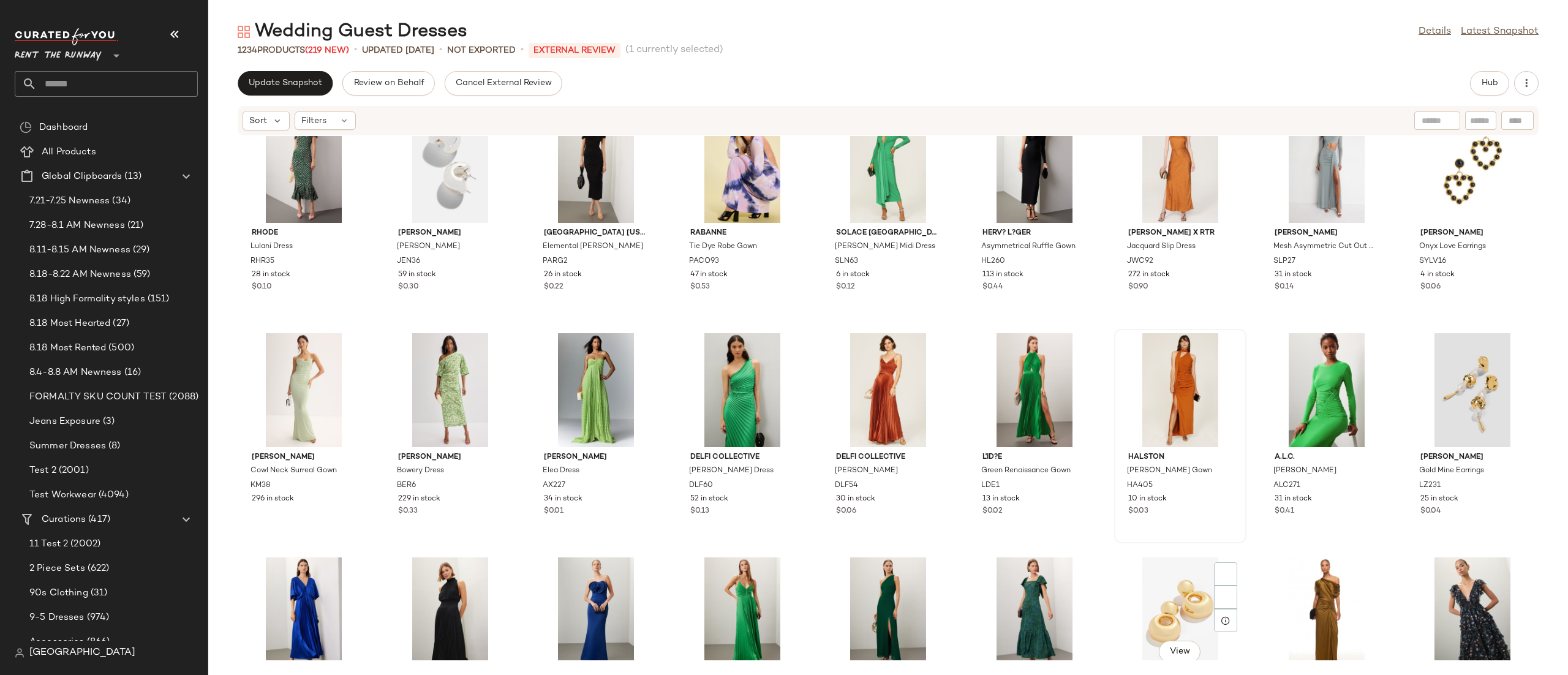
scroll to position [8542, 0]
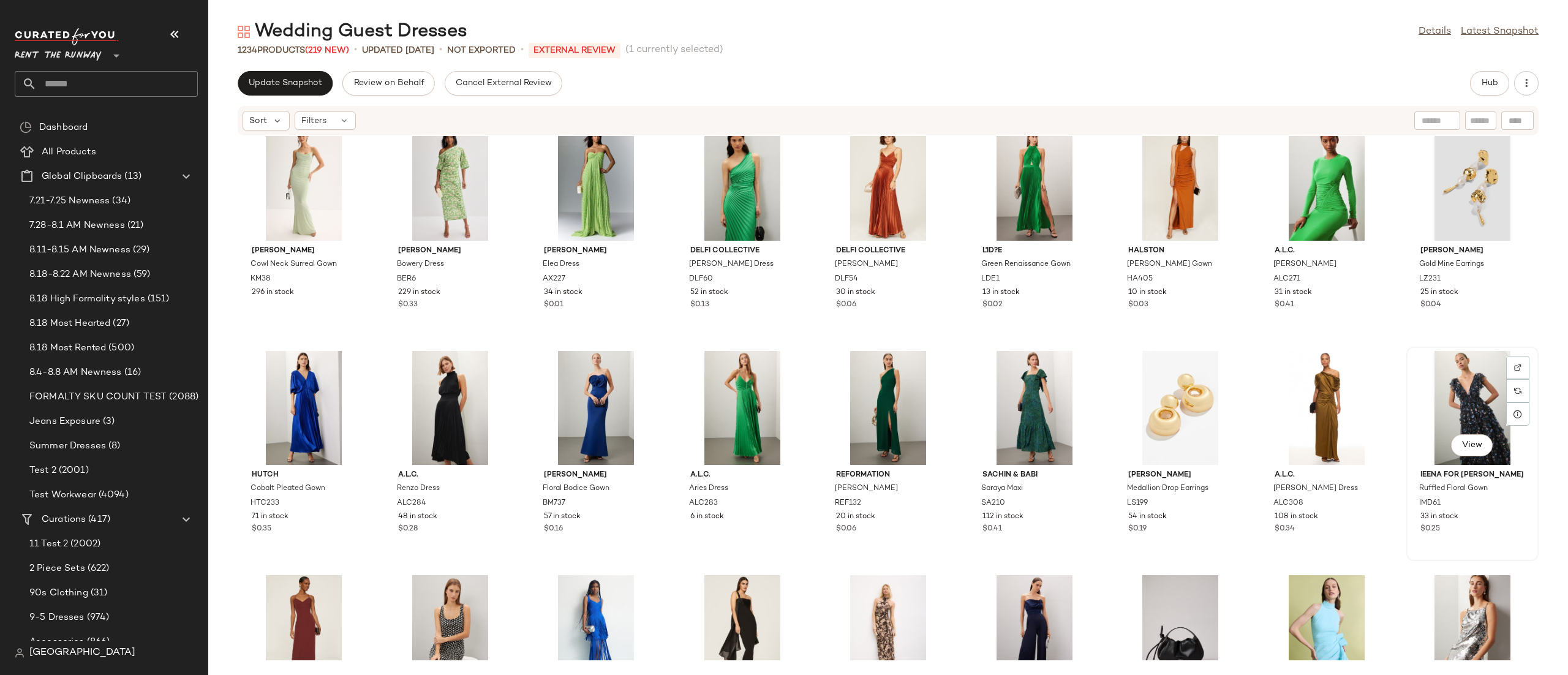
click at [1459, 389] on div "View" at bounding box center [1472, 408] width 124 height 114
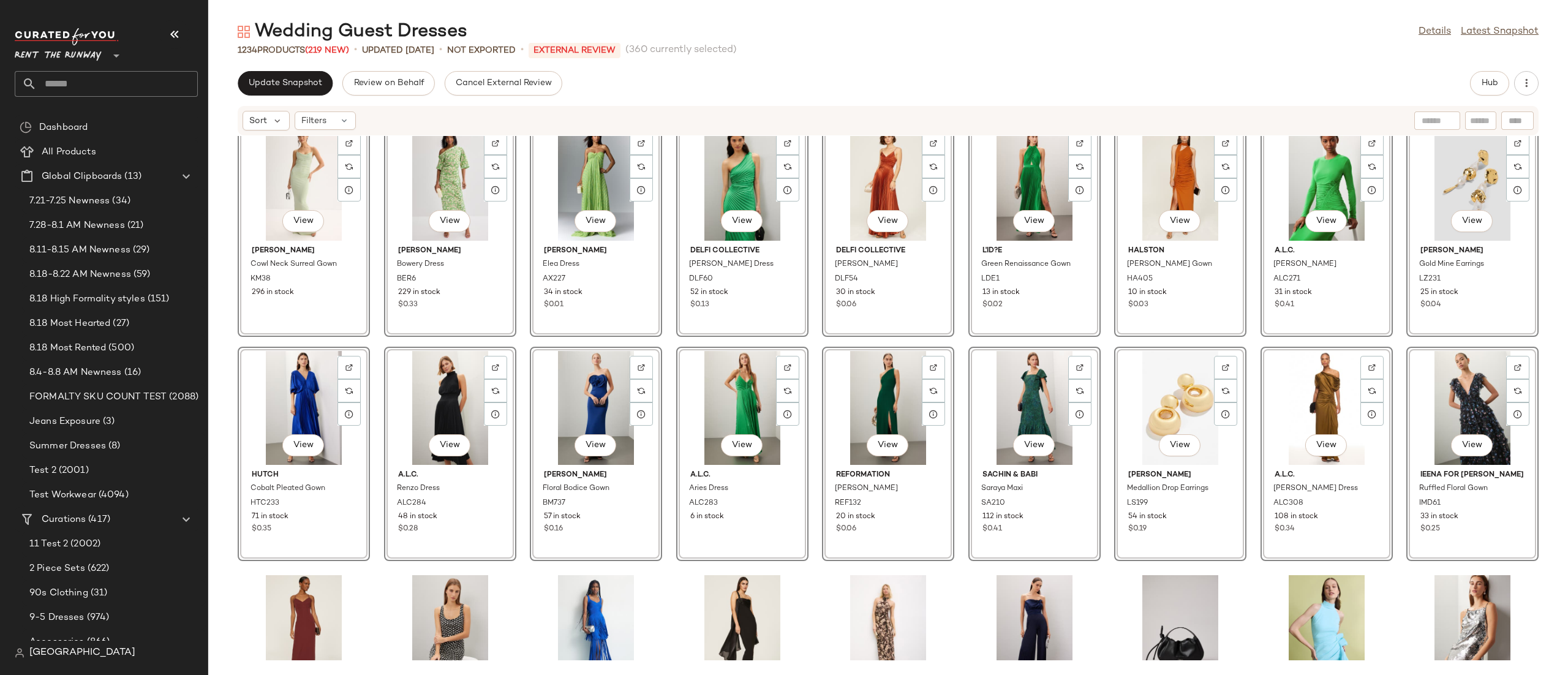
click at [968, 306] on div "View L'ID?E Green Renaissance Gown LDE1 13 in stock $0.02" at bounding box center [1034, 230] width 132 height 214
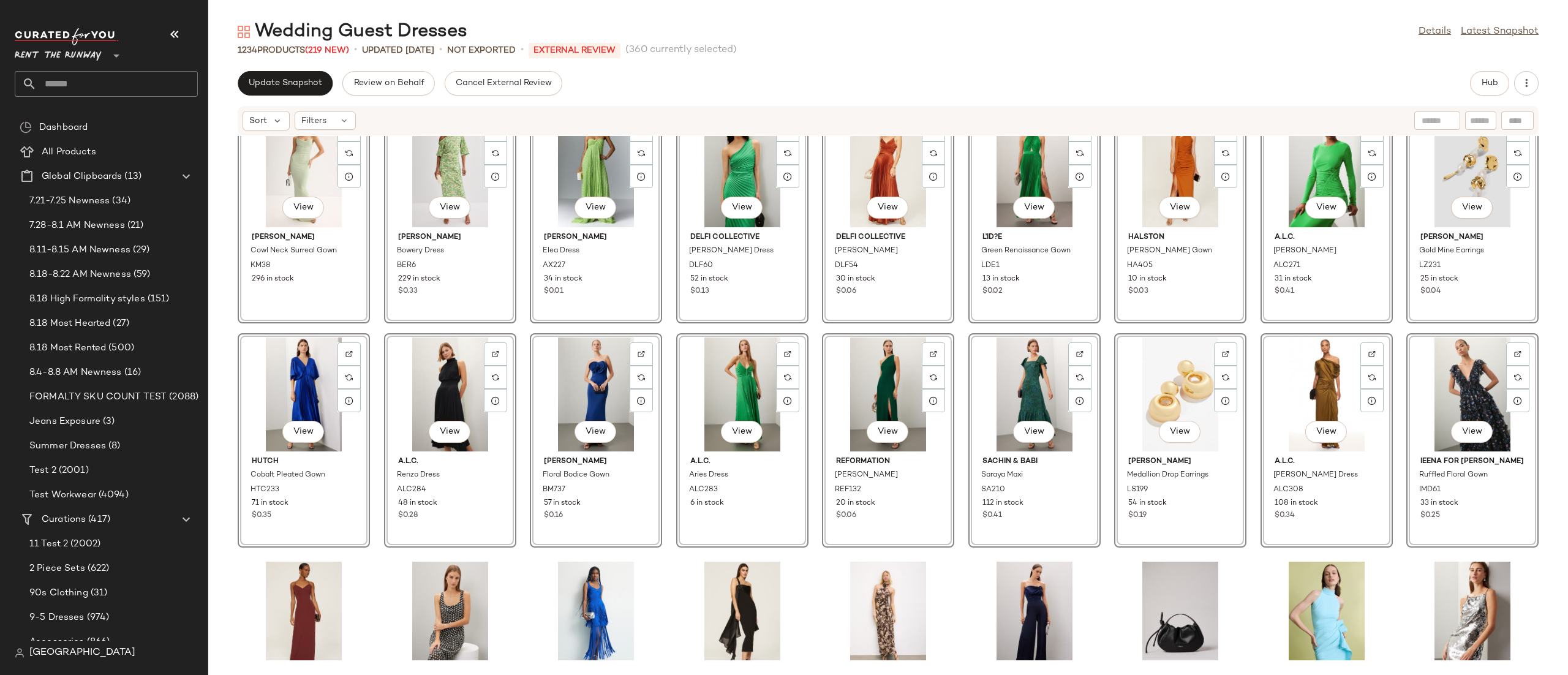
scroll to position [8567, 0]
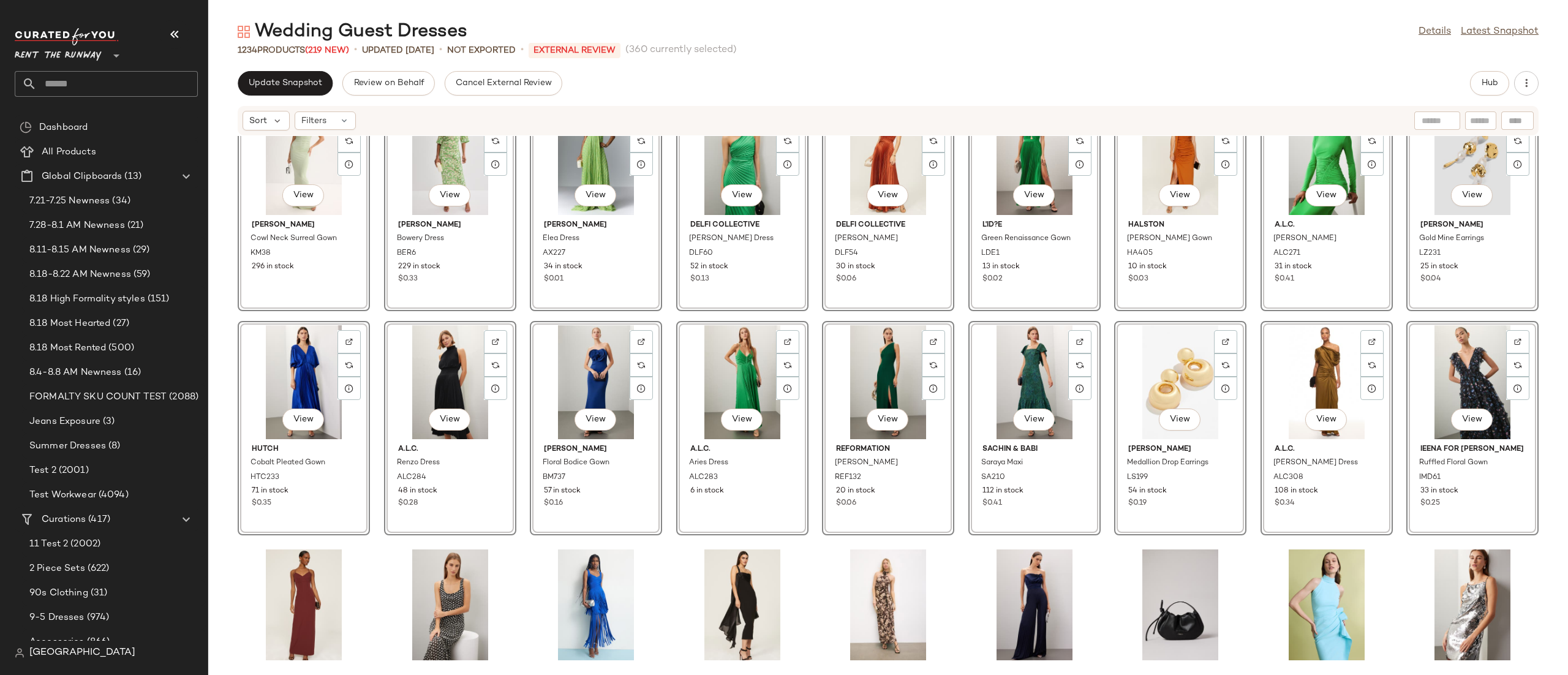
click at [953, 320] on div "View [PERSON_NAME] Cowl Neck Surreal Gown KM38 296 in stock View [PERSON_NAME] …" at bounding box center [888, 398] width 1360 height 524
